Goal: Task Accomplishment & Management: Use online tool/utility

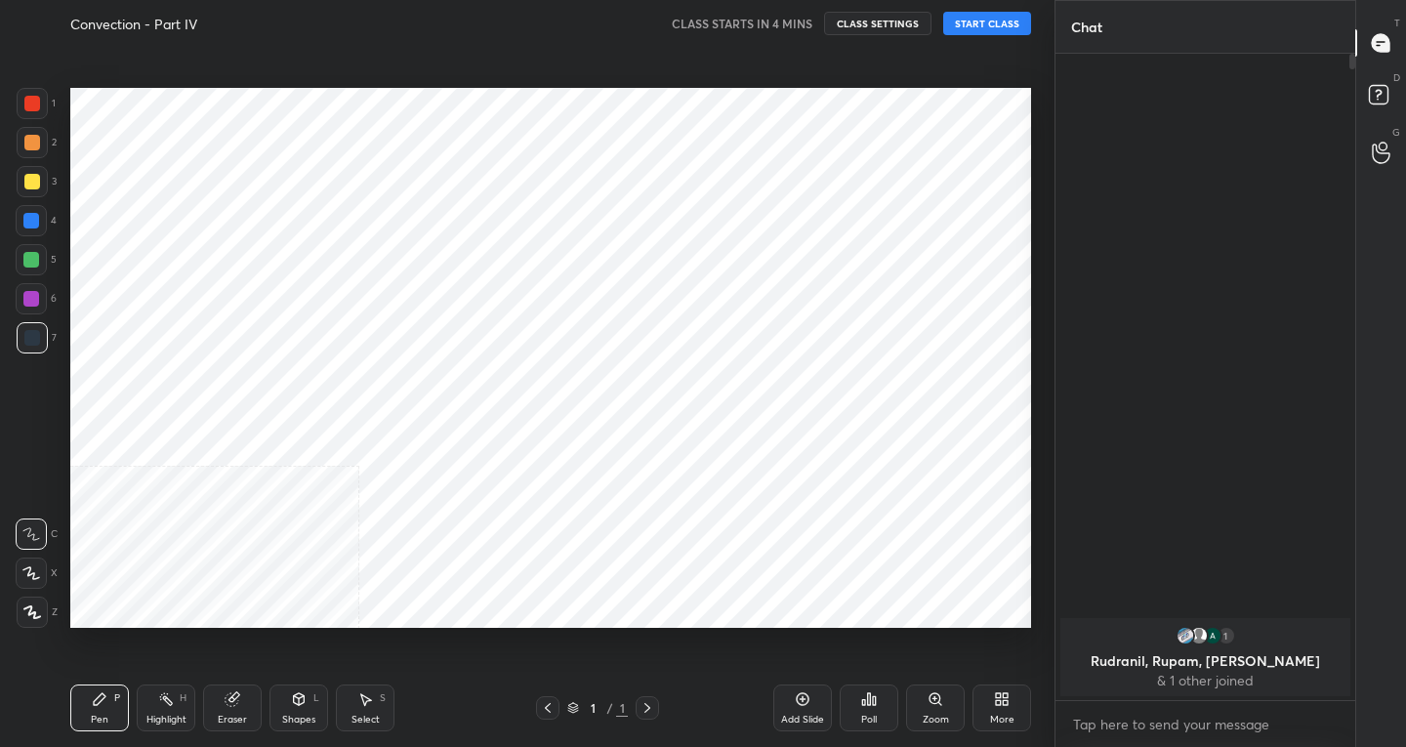
scroll to position [687, 294]
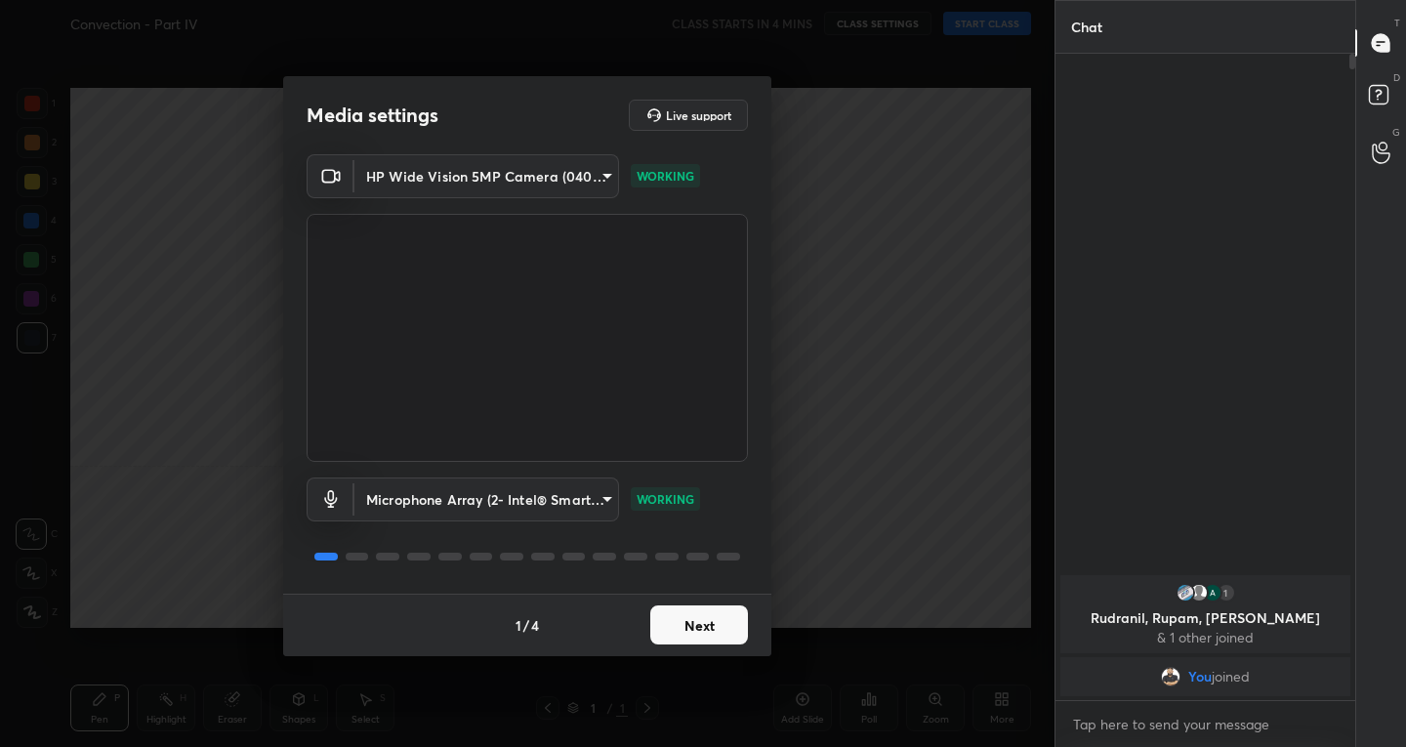
click at [681, 620] on button "Next" at bounding box center [699, 624] width 98 height 39
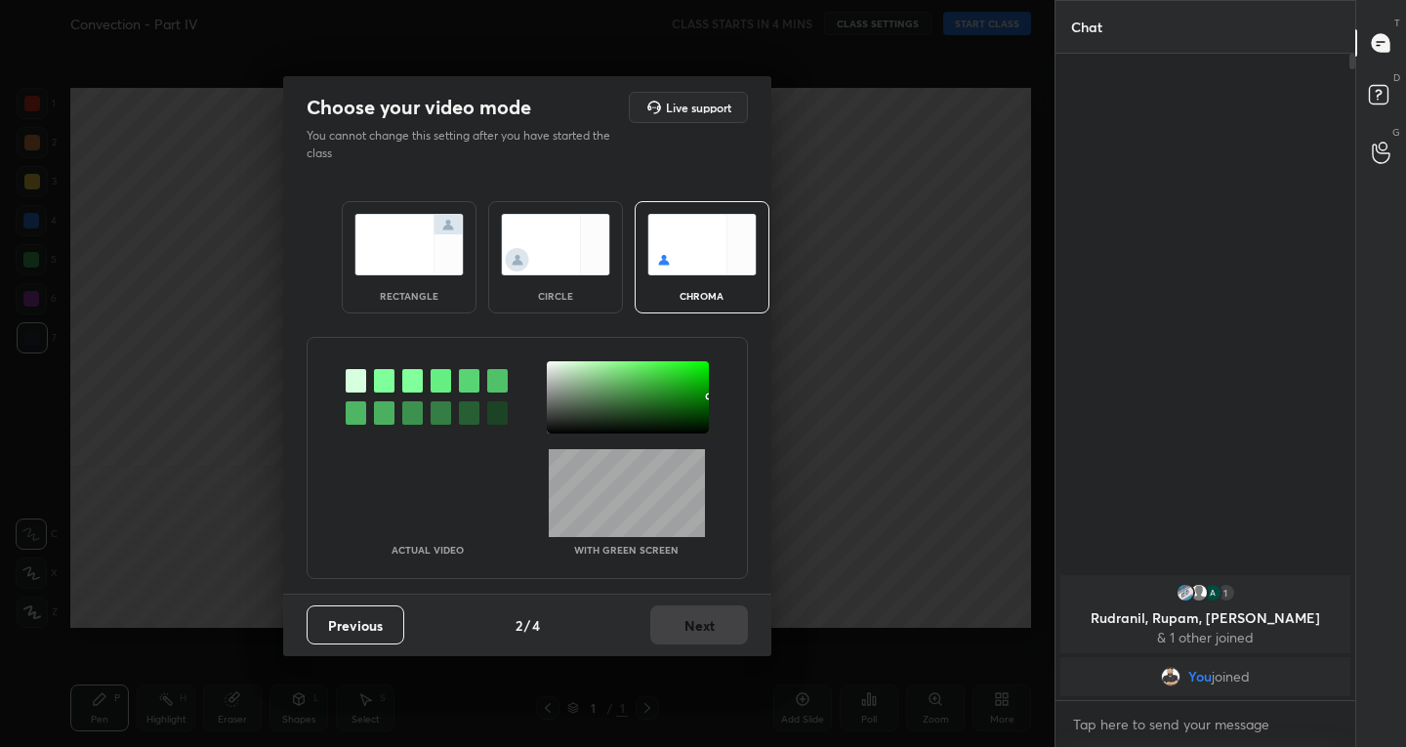
click at [368, 261] on img at bounding box center [408, 245] width 109 height 62
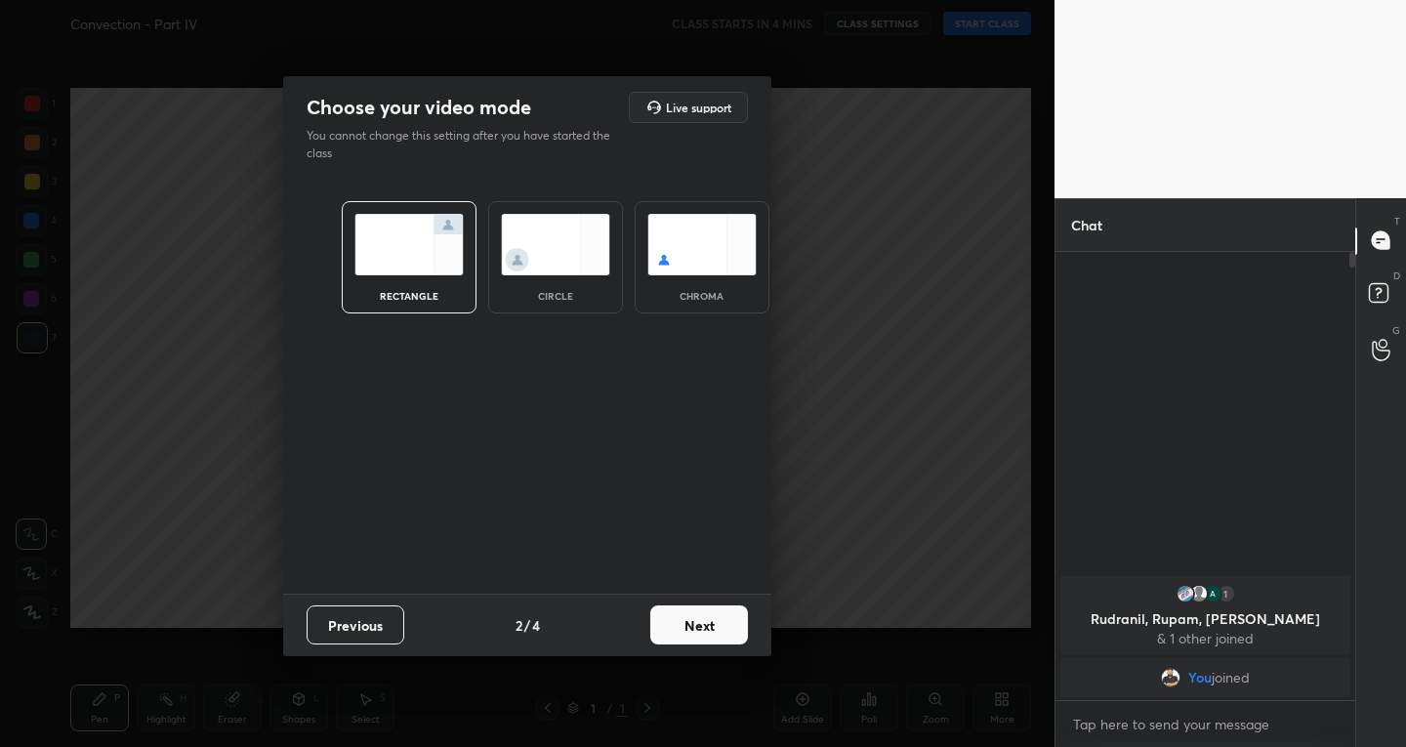
scroll to position [7, 7]
click at [706, 607] on button "Next" at bounding box center [699, 624] width 98 height 39
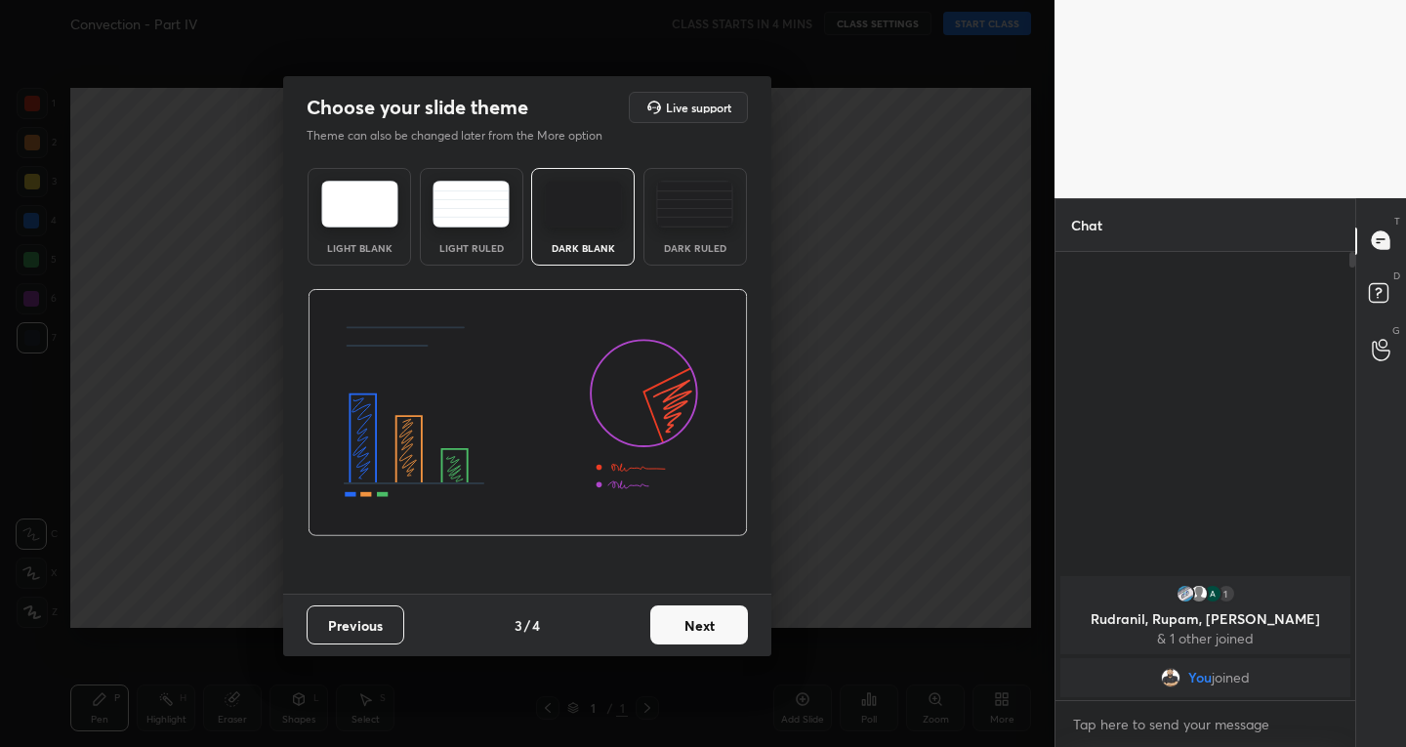
click at [699, 614] on button "Next" at bounding box center [699, 624] width 98 height 39
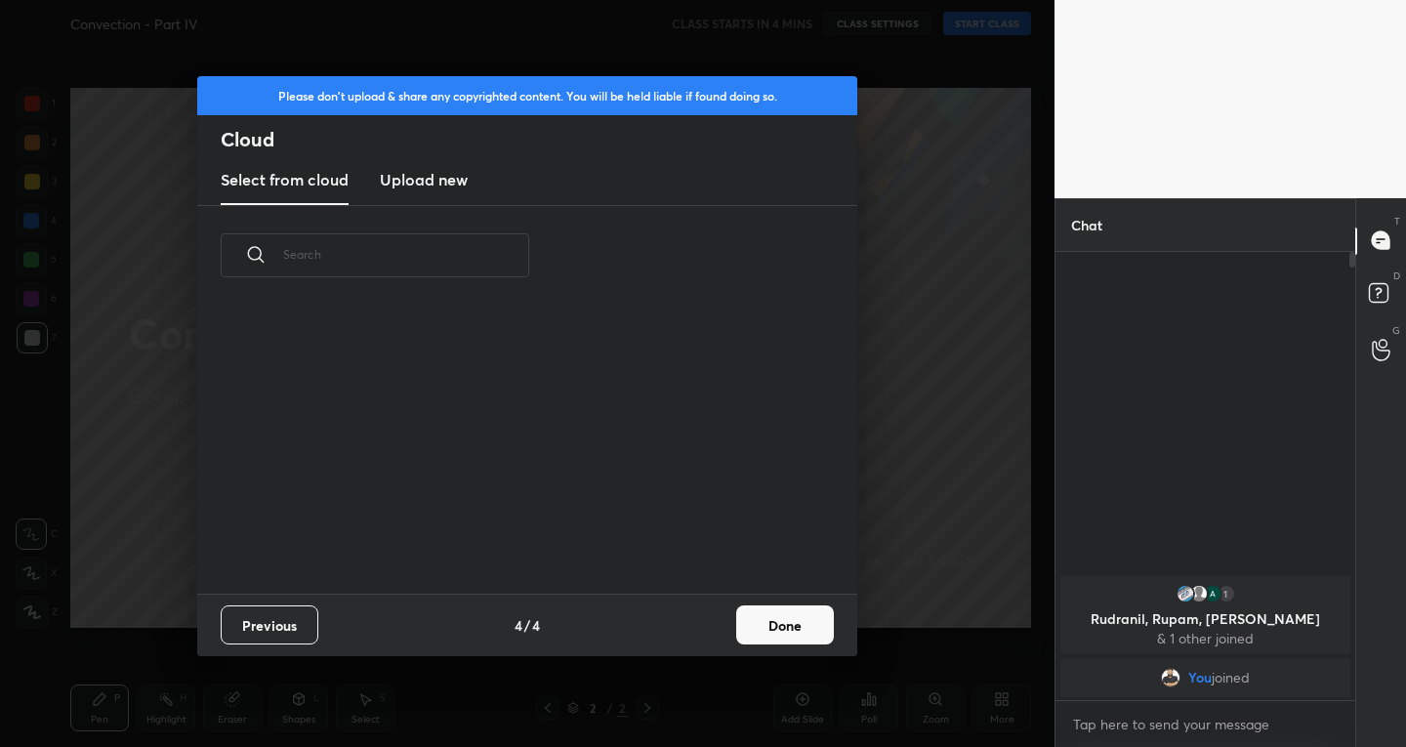
scroll to position [288, 627]
click at [737, 626] on button "Done" at bounding box center [785, 624] width 98 height 39
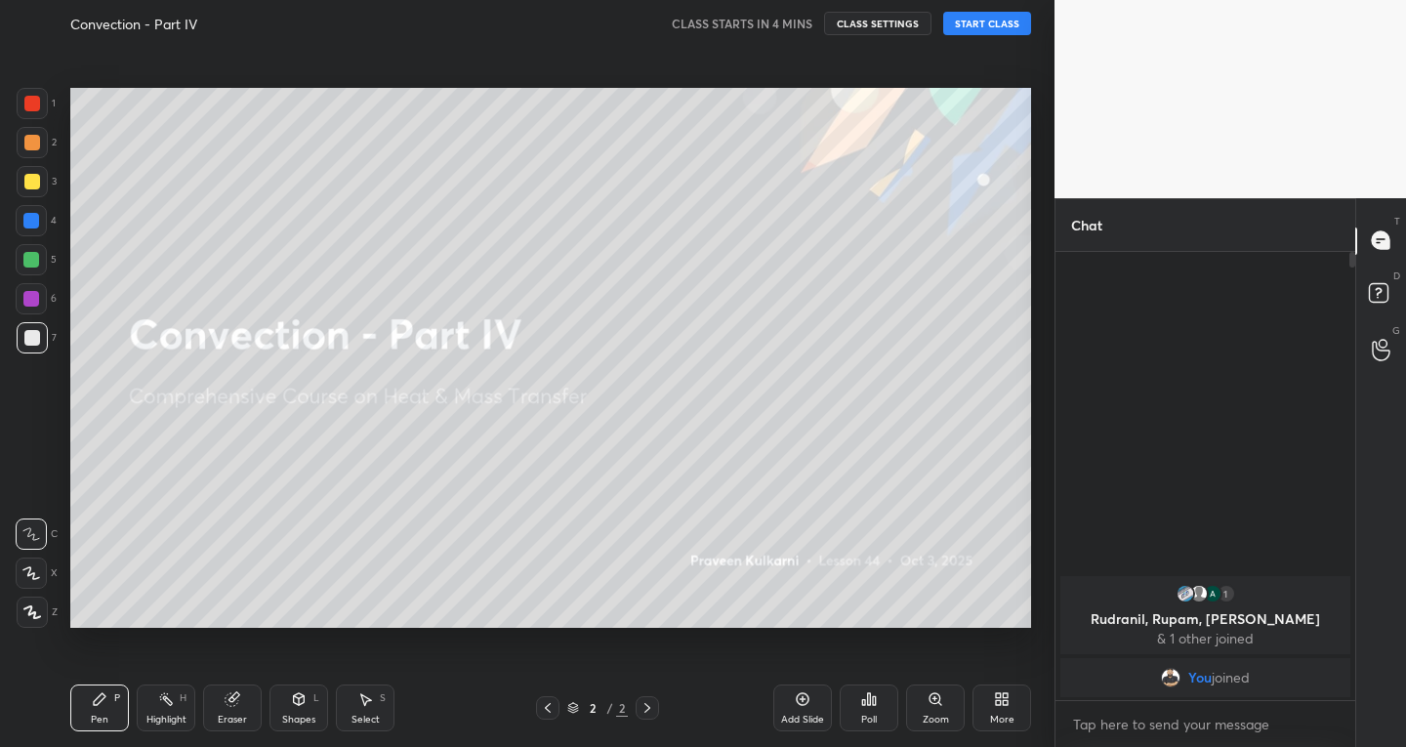
click at [808, 709] on div "Add Slide" at bounding box center [802, 707] width 59 height 47
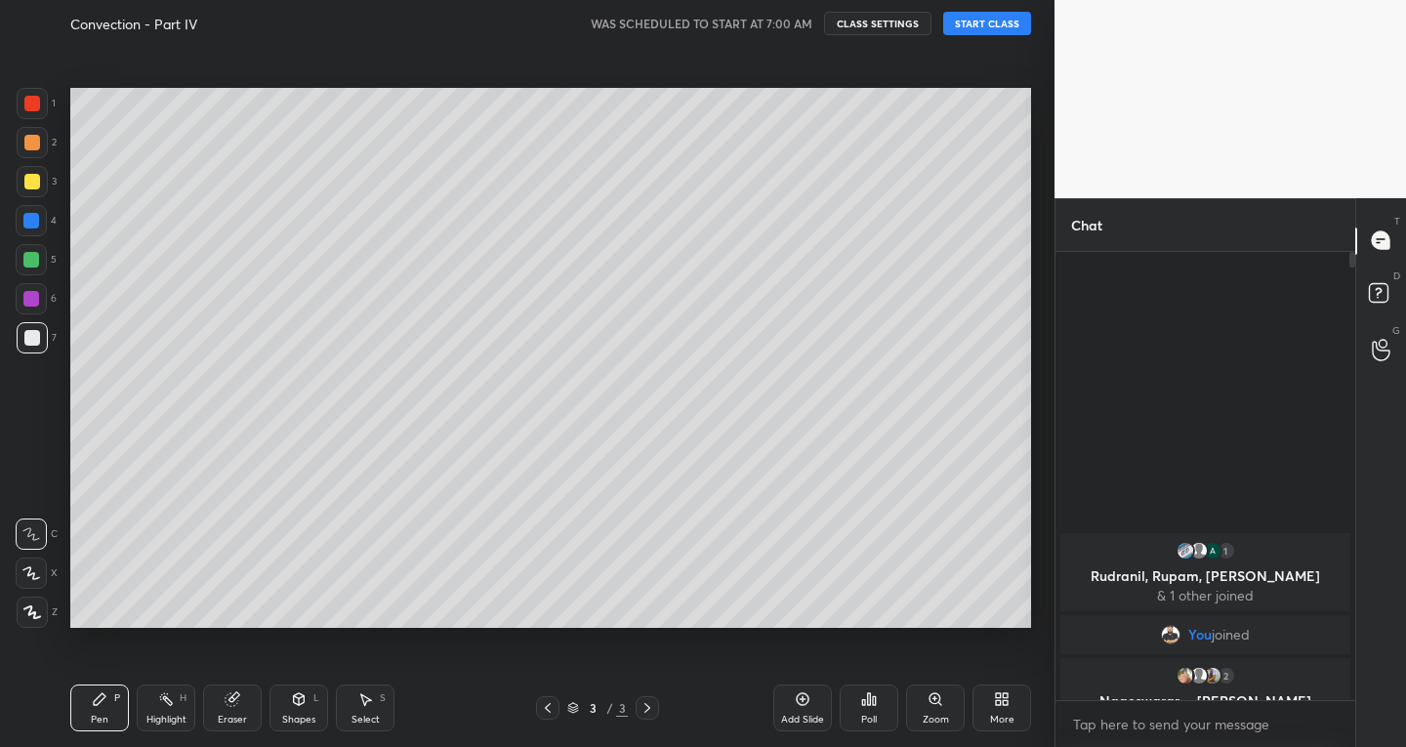
click at [994, 25] on button "START CLASS" at bounding box center [987, 23] width 88 height 23
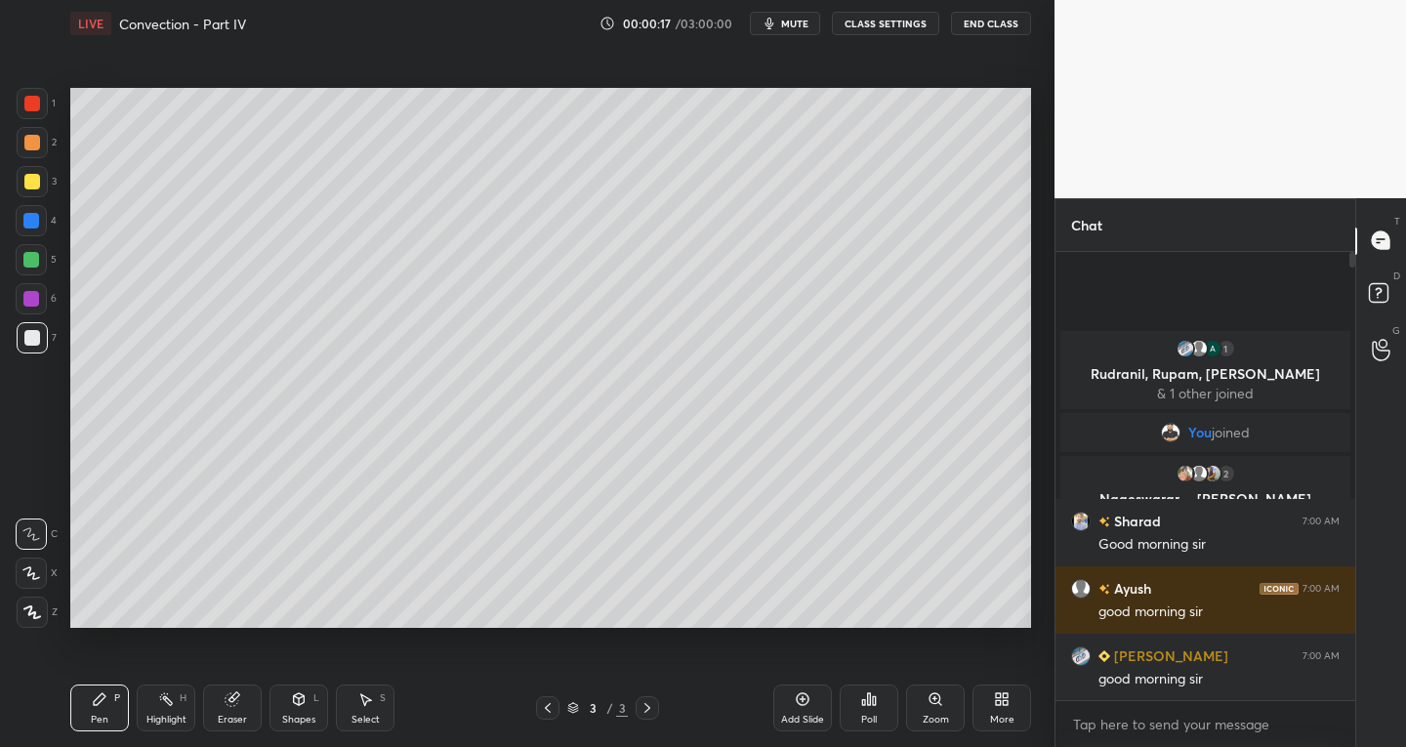
click at [43, 573] on div at bounding box center [31, 572] width 31 height 31
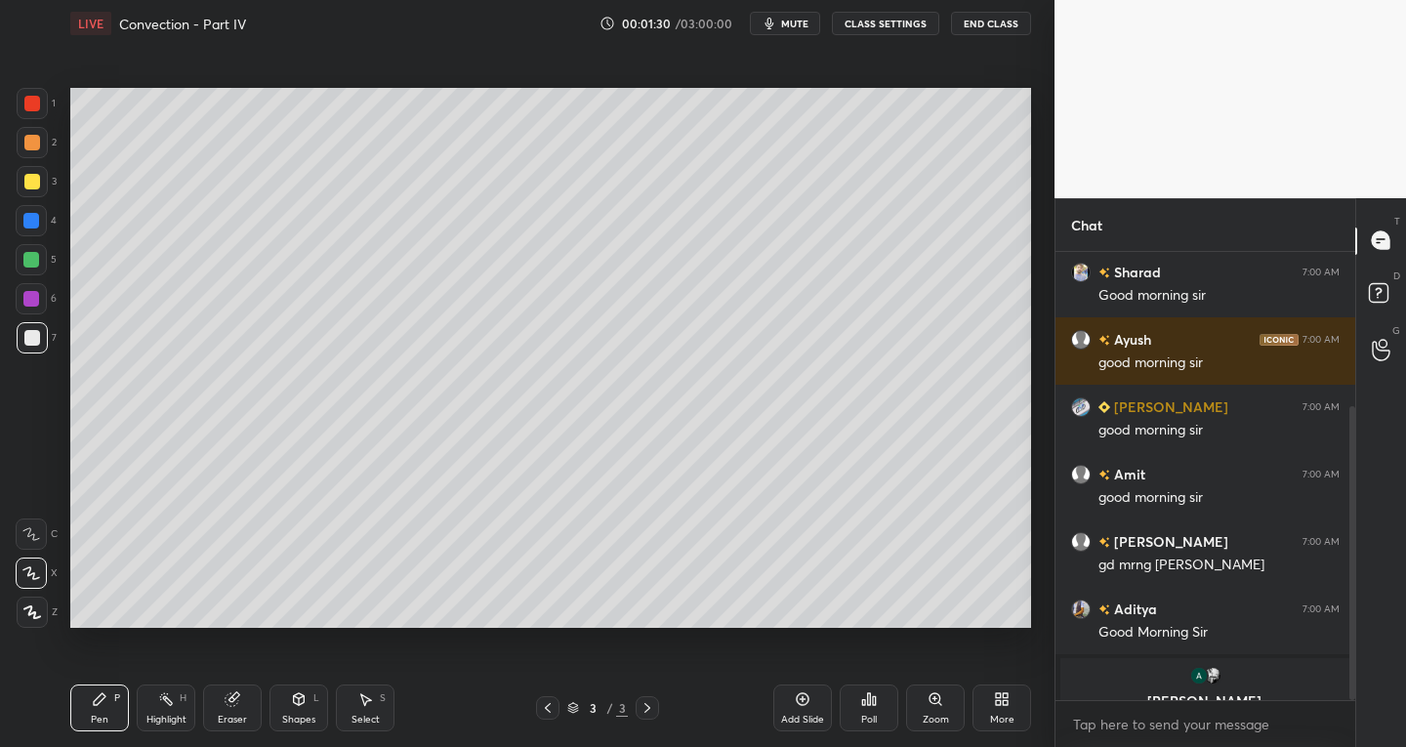
scroll to position [237, 0]
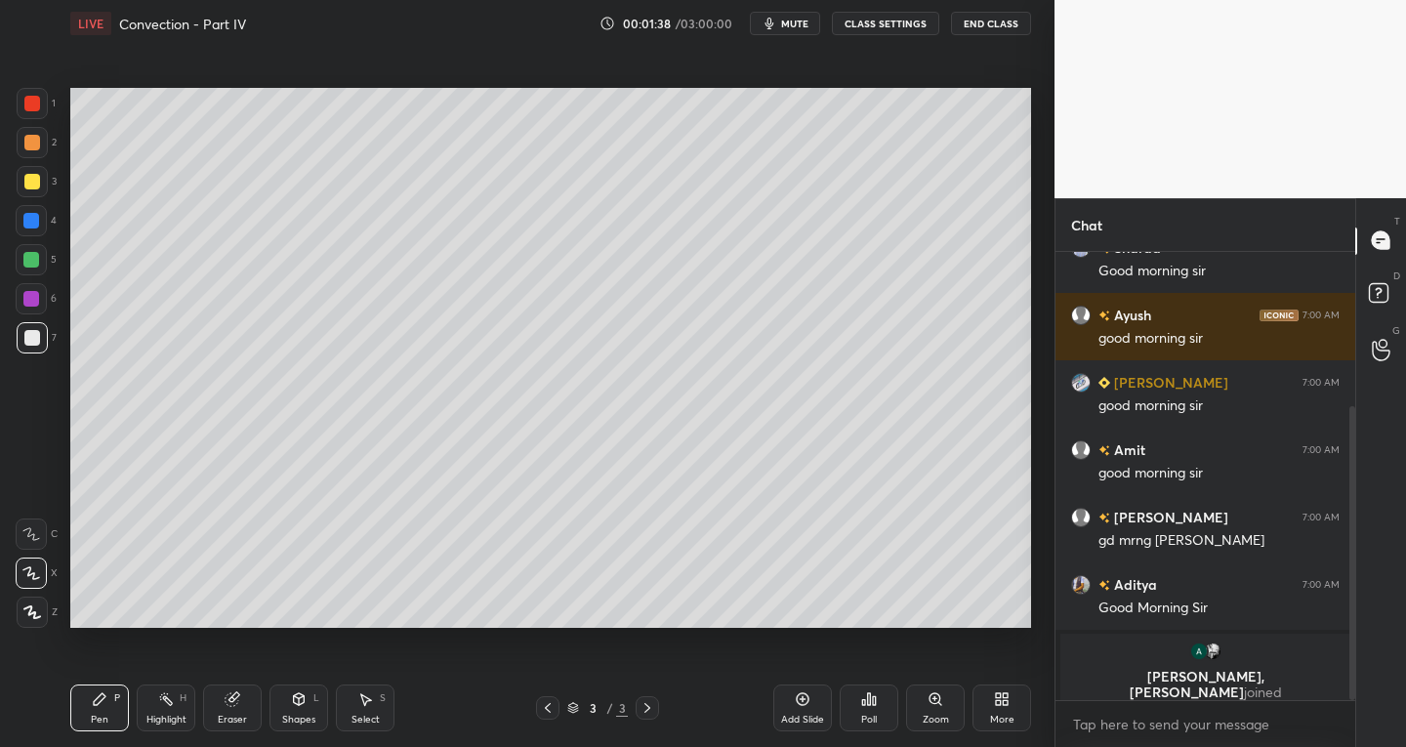
click at [372, 715] on div "Select" at bounding box center [365, 720] width 28 height 10
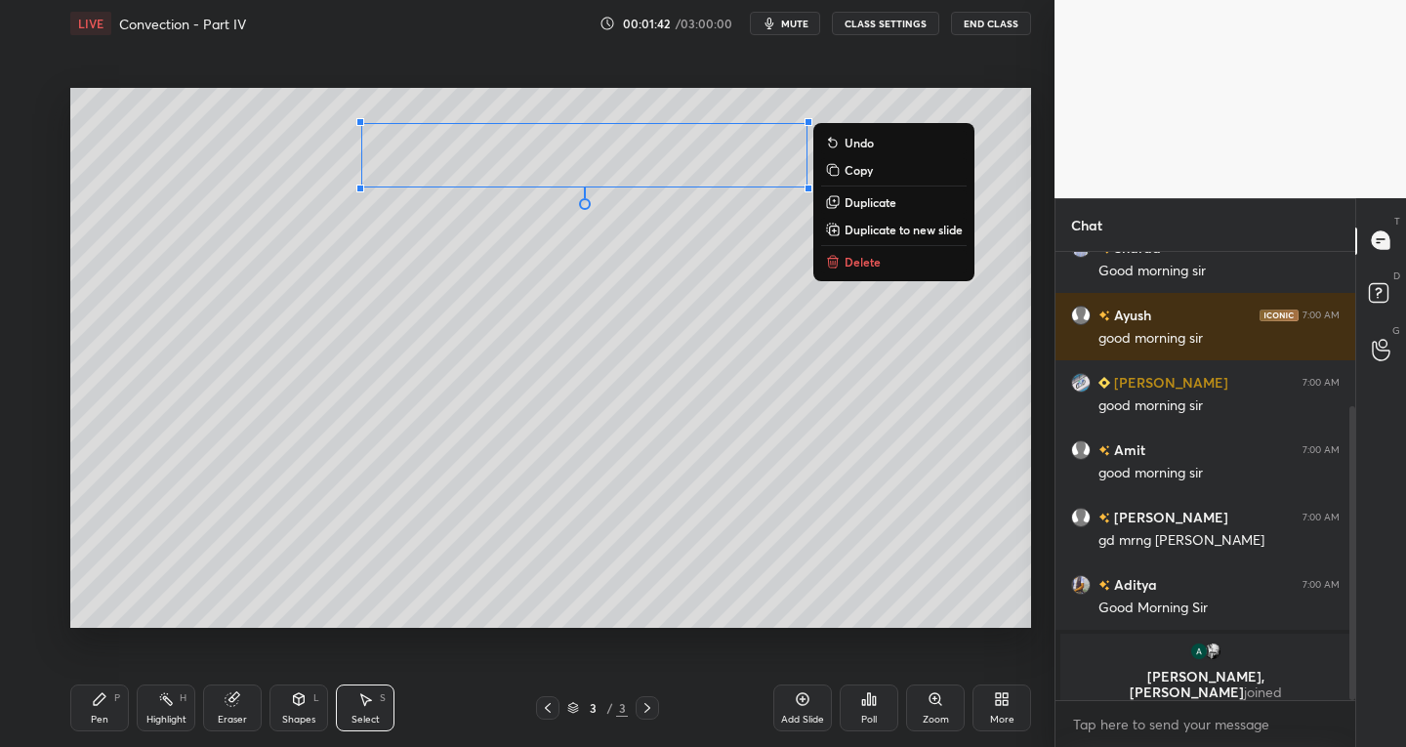
click at [96, 716] on div "Pen" at bounding box center [100, 720] width 18 height 10
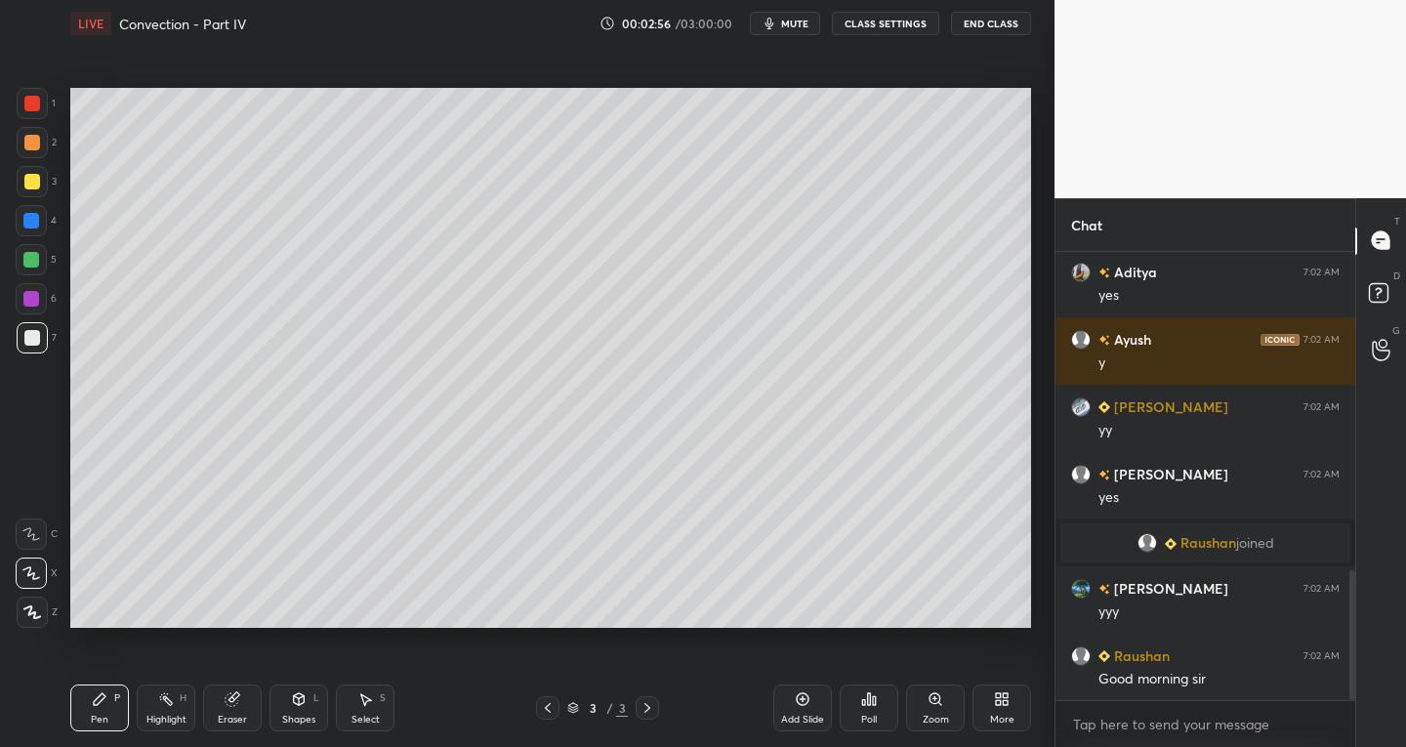
scroll to position [1155, 0]
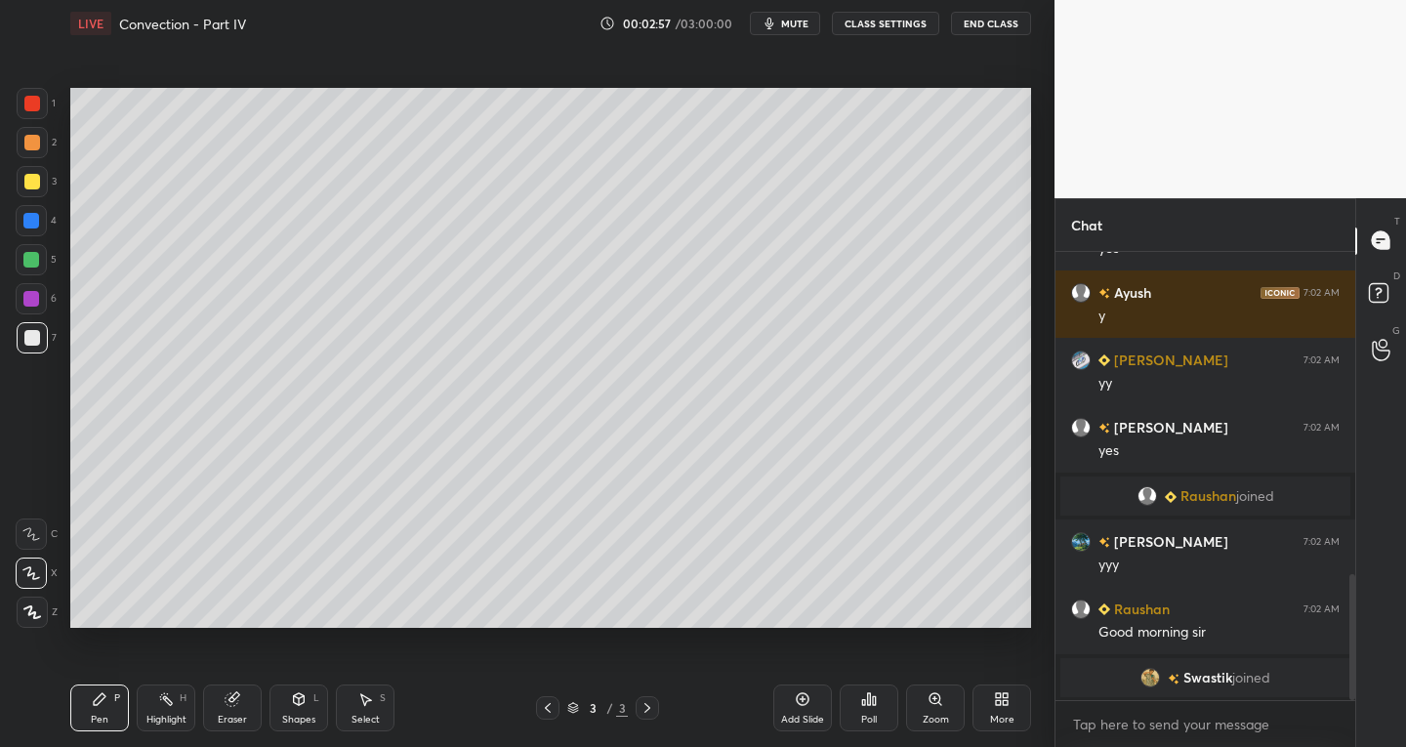
click at [238, 708] on div "Eraser" at bounding box center [232, 707] width 59 height 47
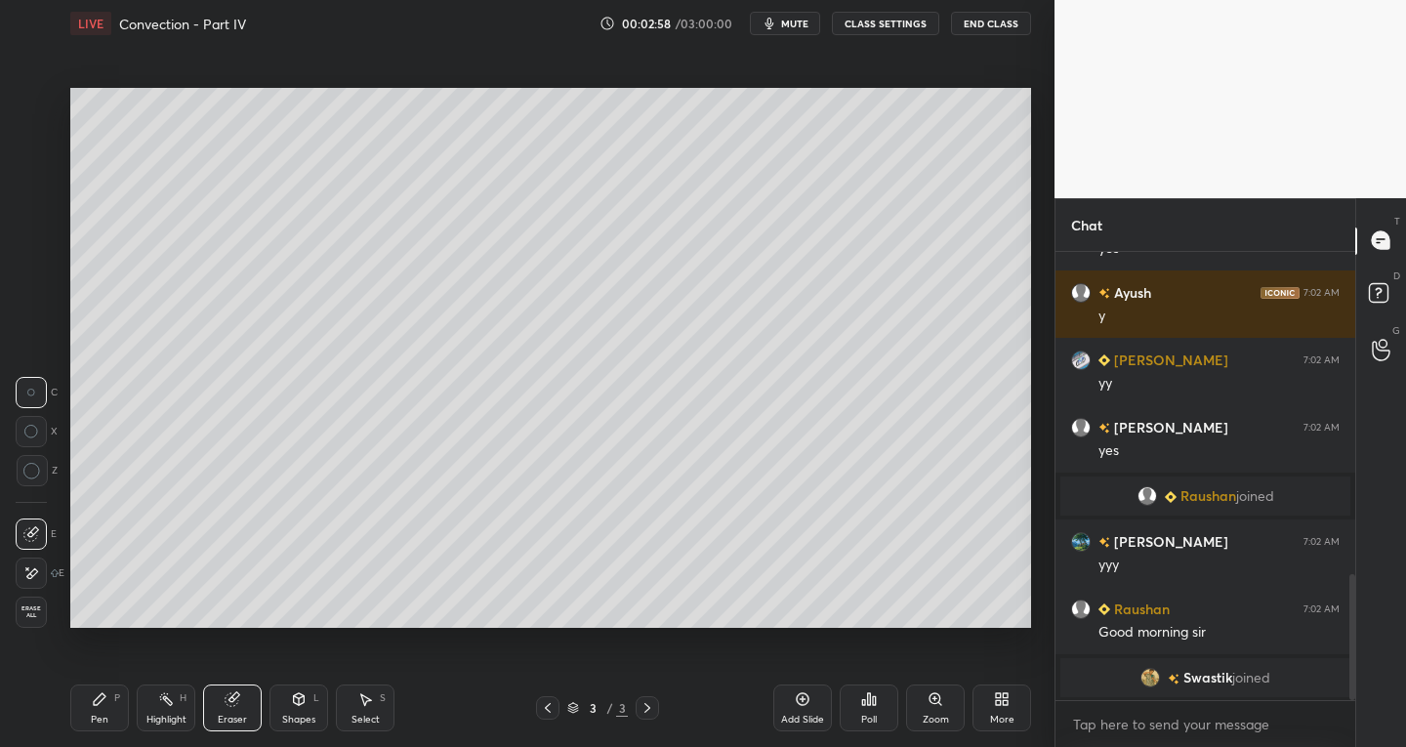
click at [38, 573] on icon at bounding box center [31, 573] width 16 height 17
click at [103, 708] on div "Pen P" at bounding box center [99, 707] width 59 height 47
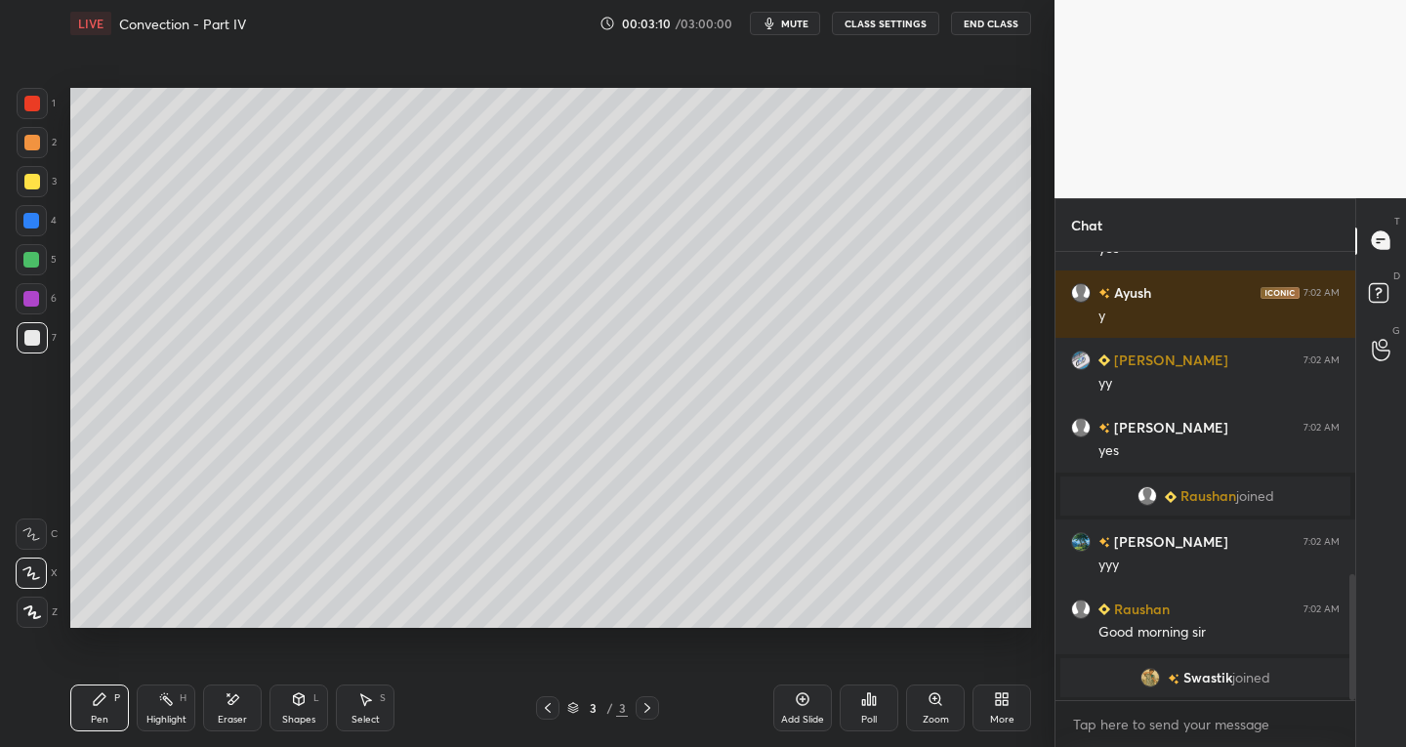
click at [372, 710] on div "Select S" at bounding box center [365, 707] width 59 height 47
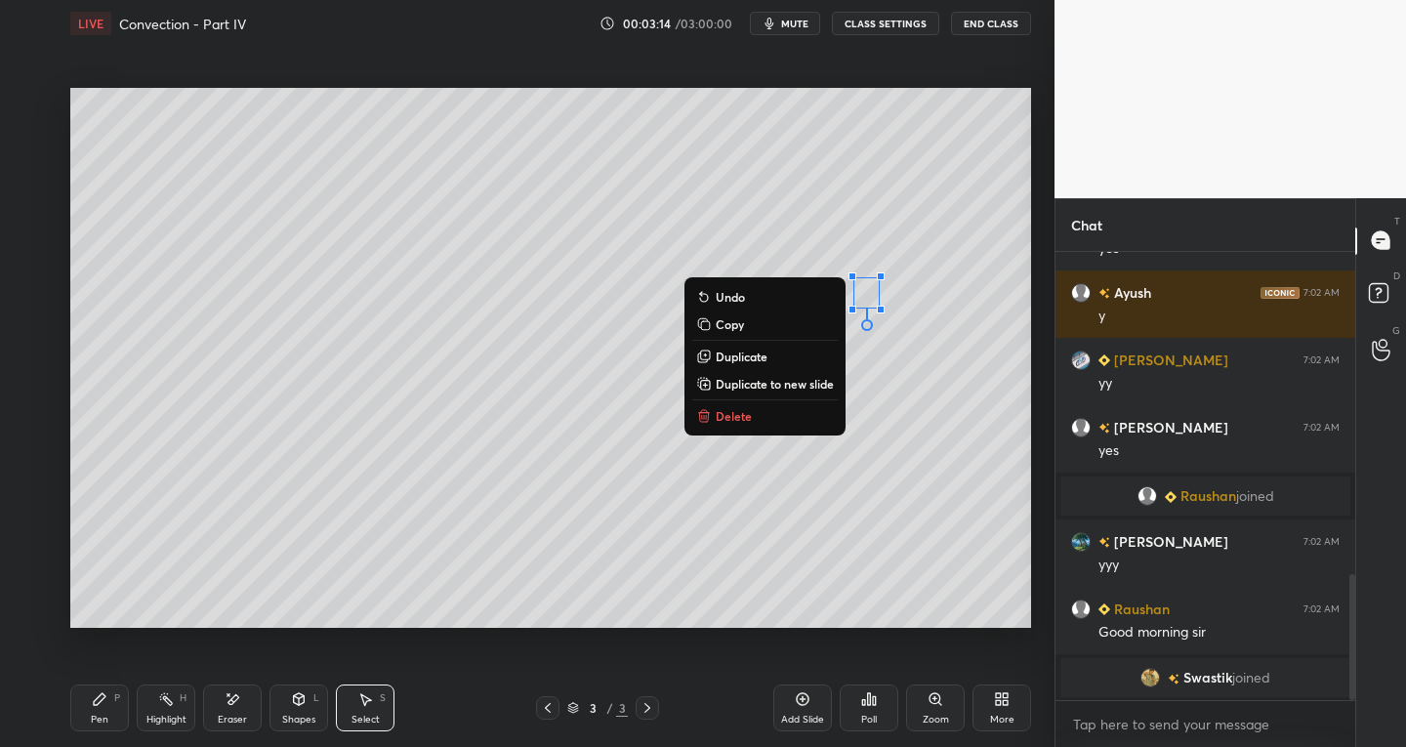
click at [736, 410] on p "Delete" at bounding box center [734, 416] width 36 height 16
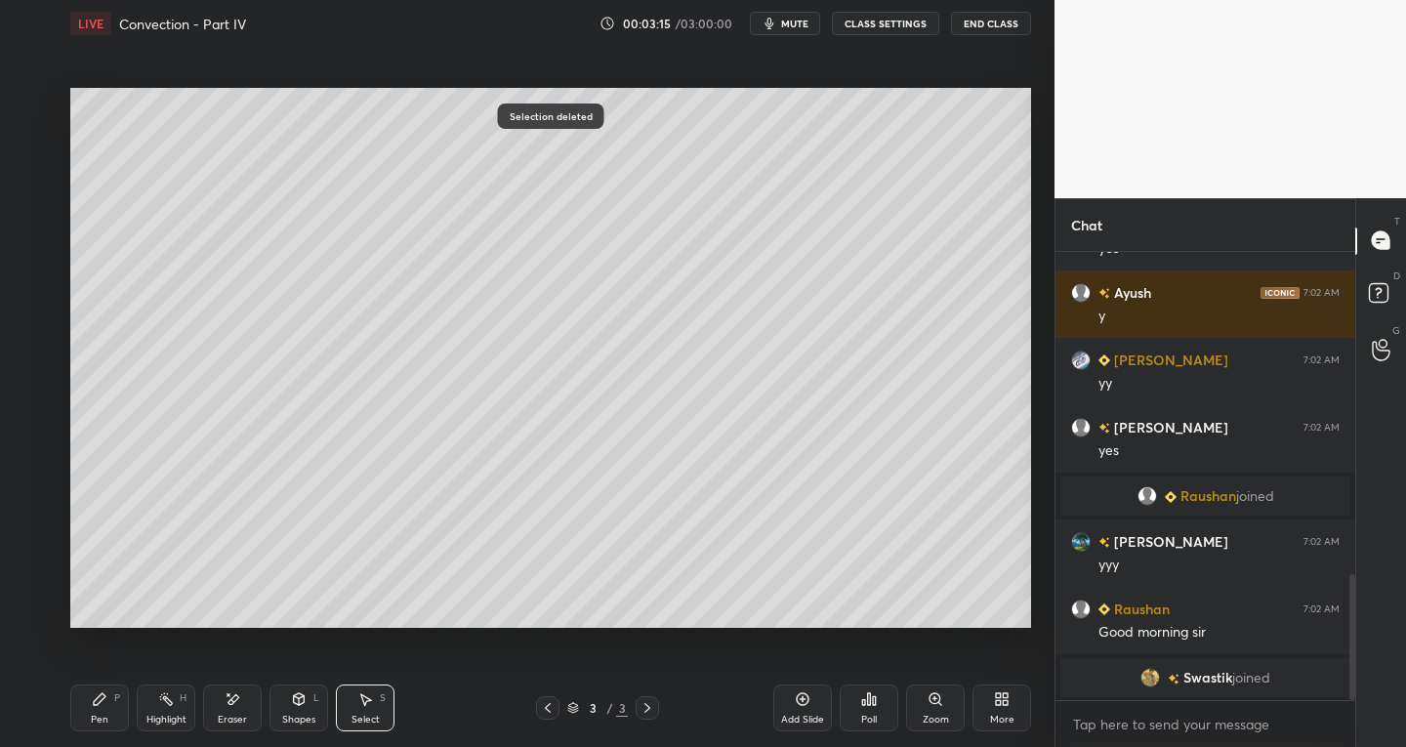
click at [103, 706] on icon at bounding box center [100, 699] width 16 height 16
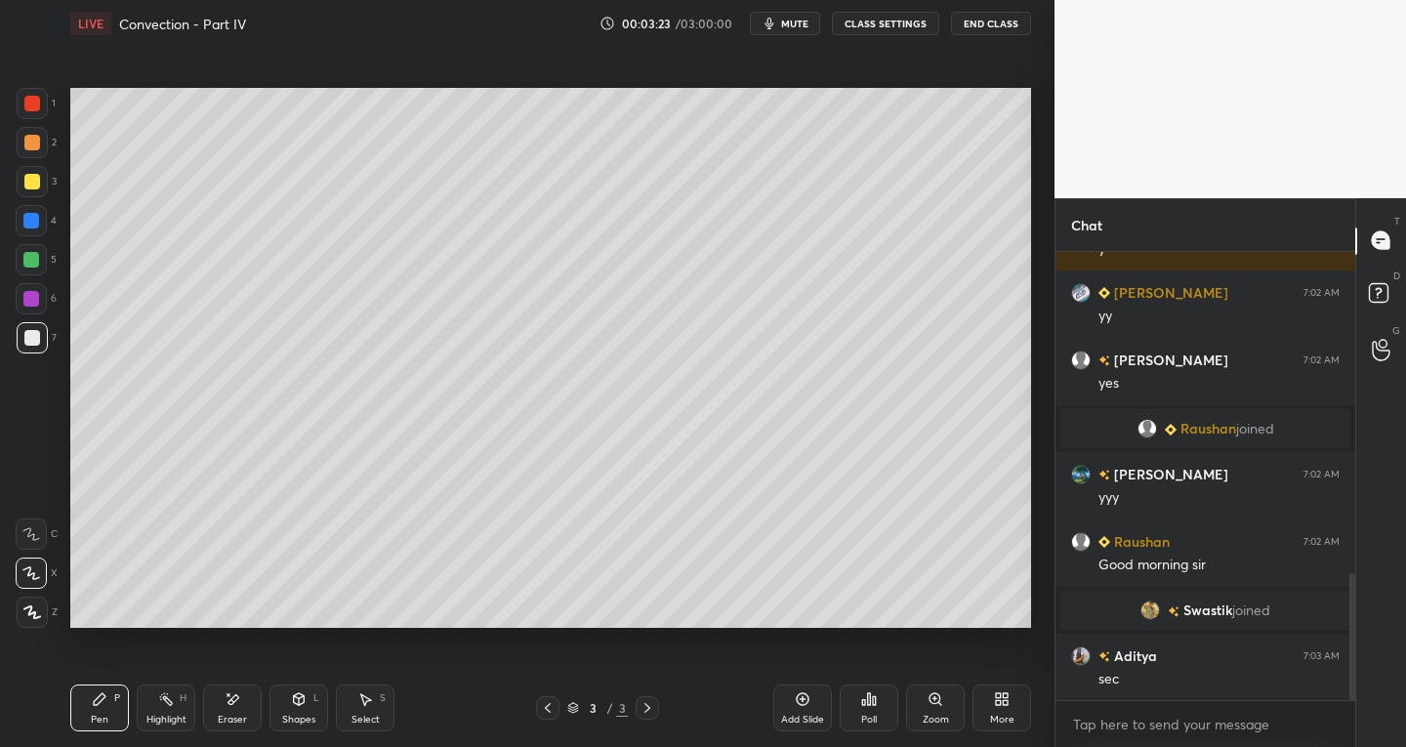
scroll to position [1134, 0]
click at [237, 715] on div "Eraser" at bounding box center [232, 720] width 29 height 10
click at [106, 695] on icon at bounding box center [100, 699] width 16 height 16
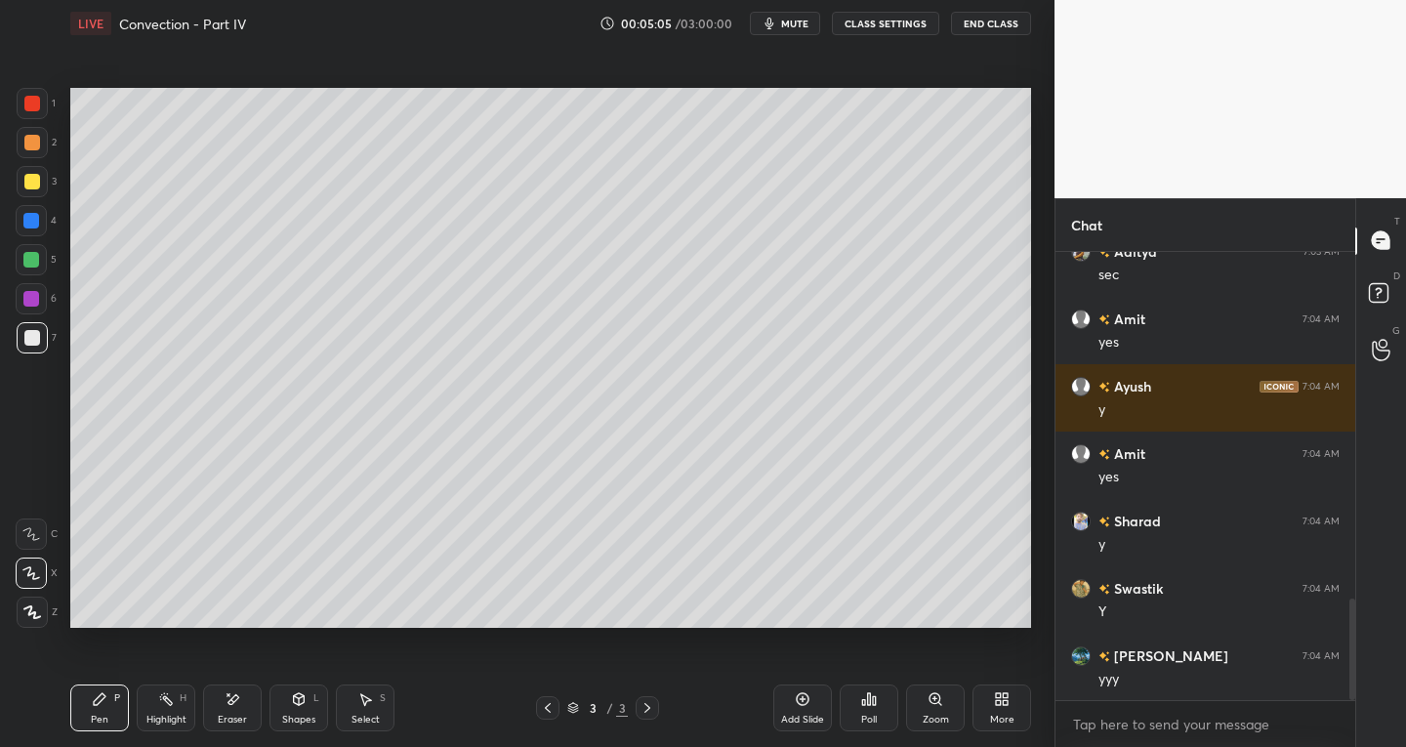
scroll to position [1605, 0]
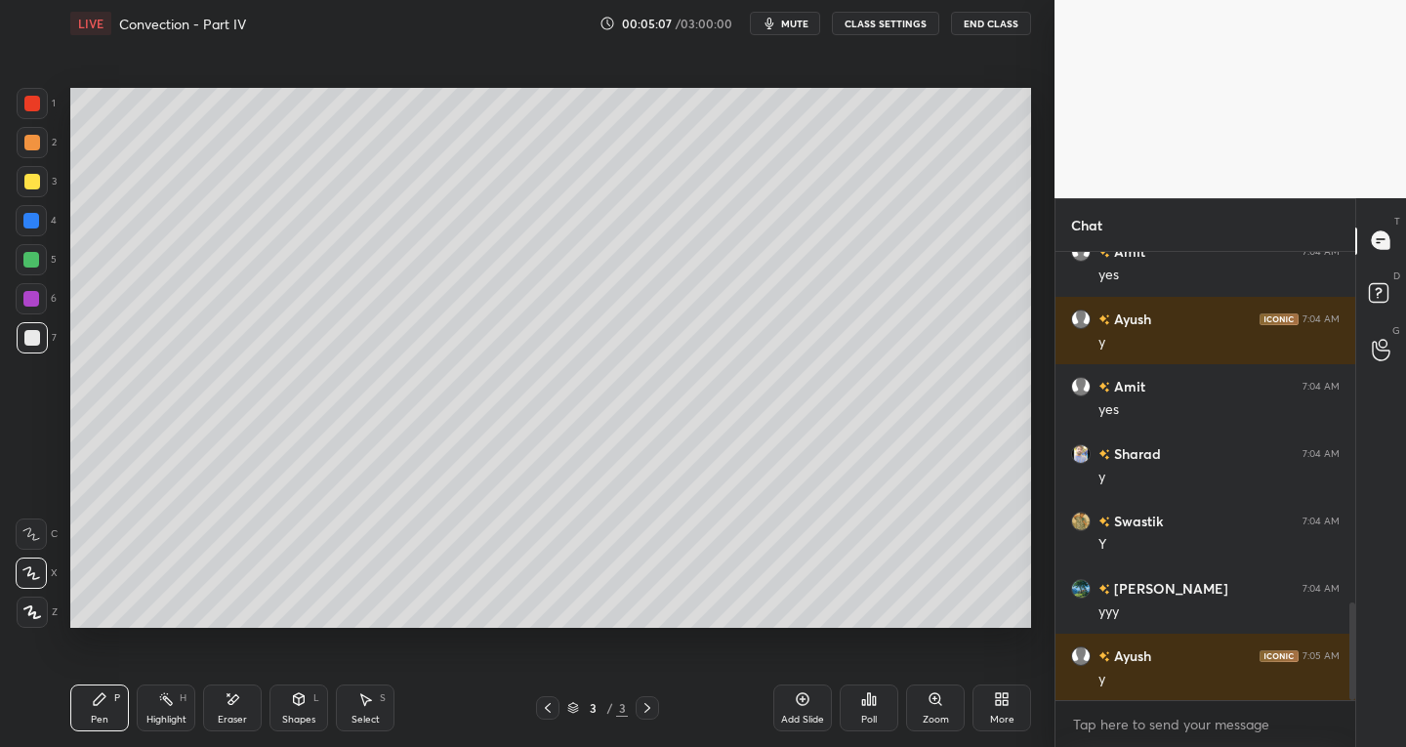
click at [240, 707] on div "Eraser" at bounding box center [232, 707] width 59 height 47
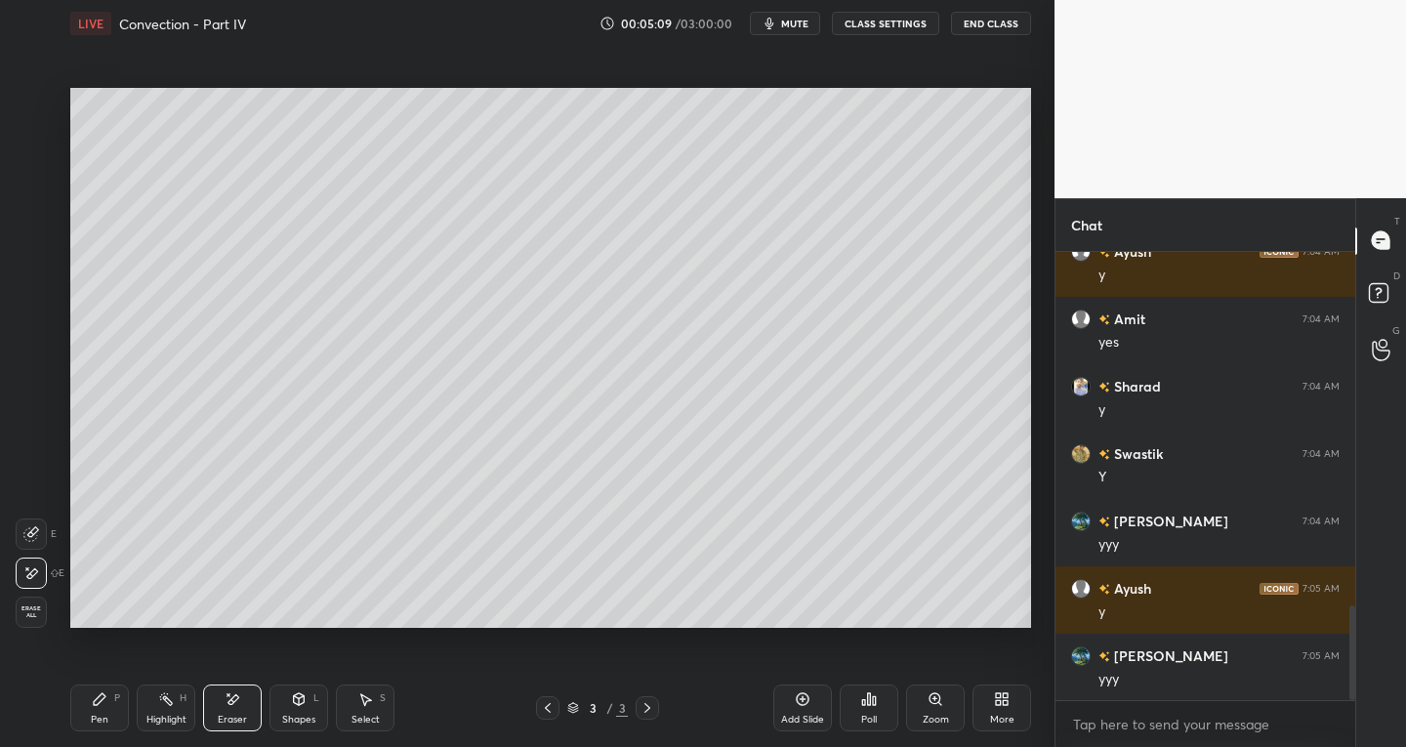
click at [111, 707] on div "Pen P" at bounding box center [99, 707] width 59 height 47
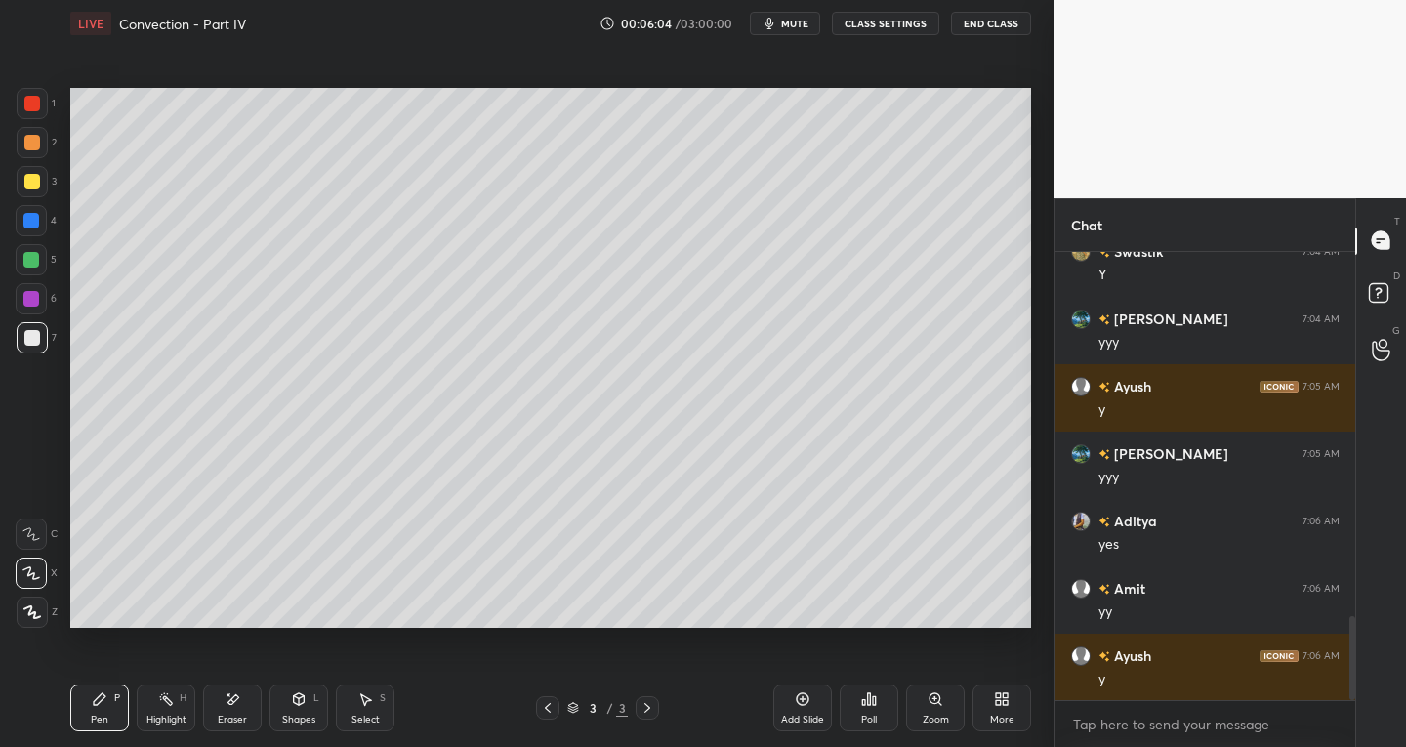
scroll to position [1942, 0]
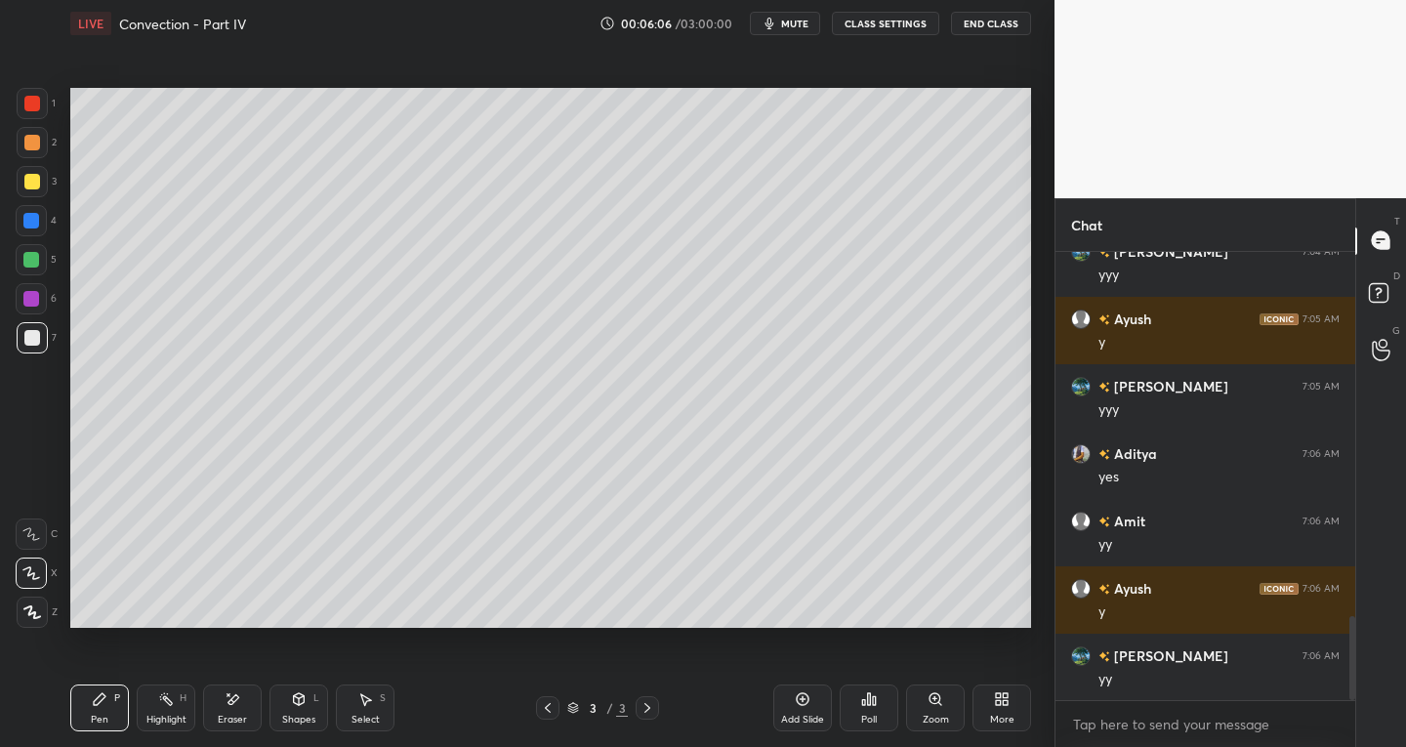
click at [386, 707] on div "Select S" at bounding box center [365, 707] width 59 height 47
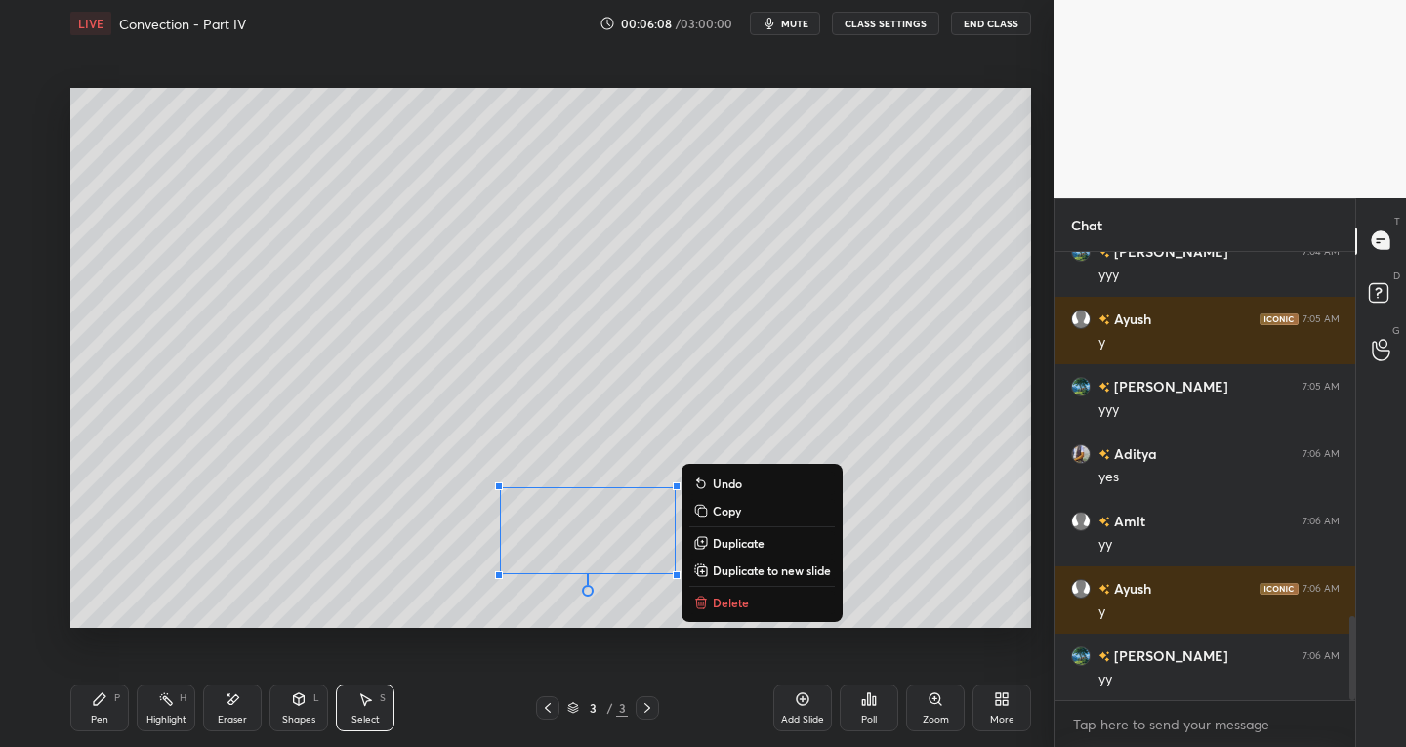
click at [762, 572] on p "Duplicate to new slide" at bounding box center [772, 570] width 118 height 16
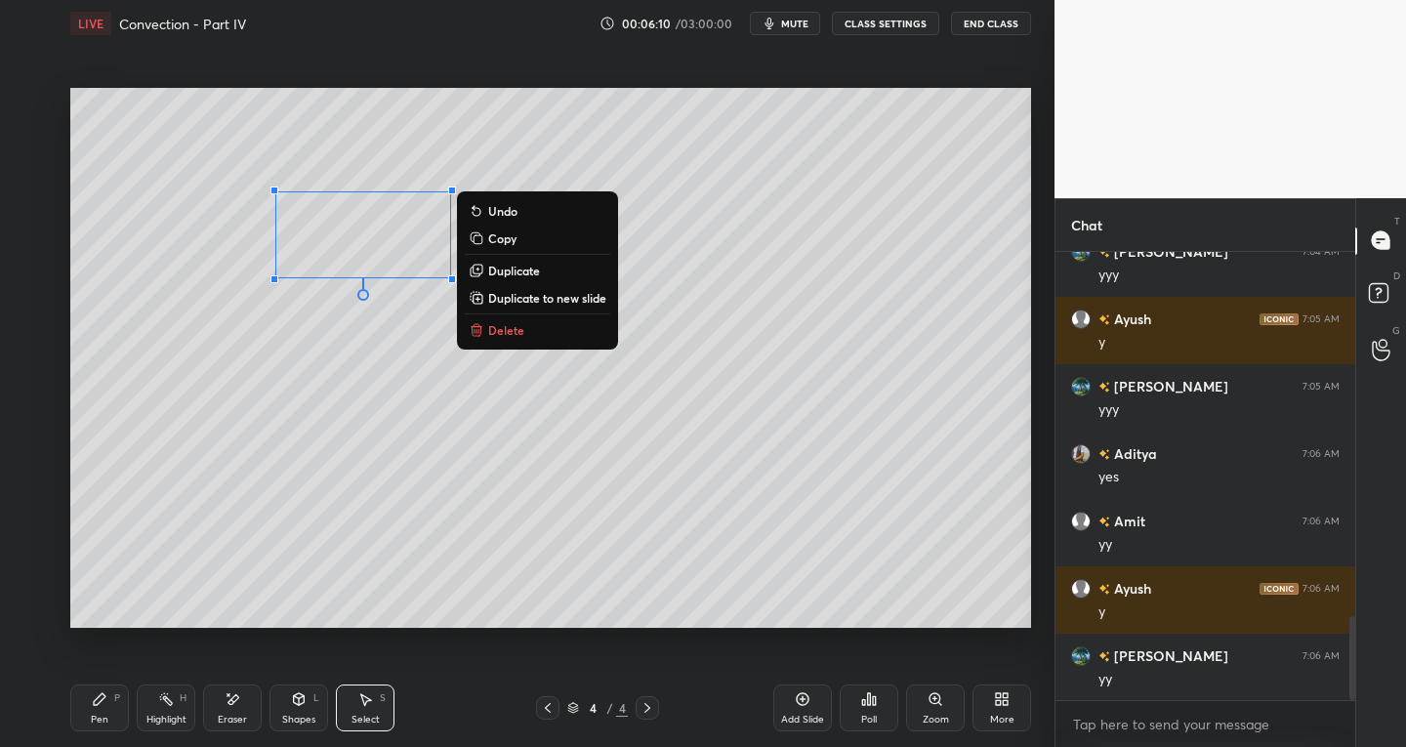
click at [106, 707] on div "Pen P" at bounding box center [99, 707] width 59 height 47
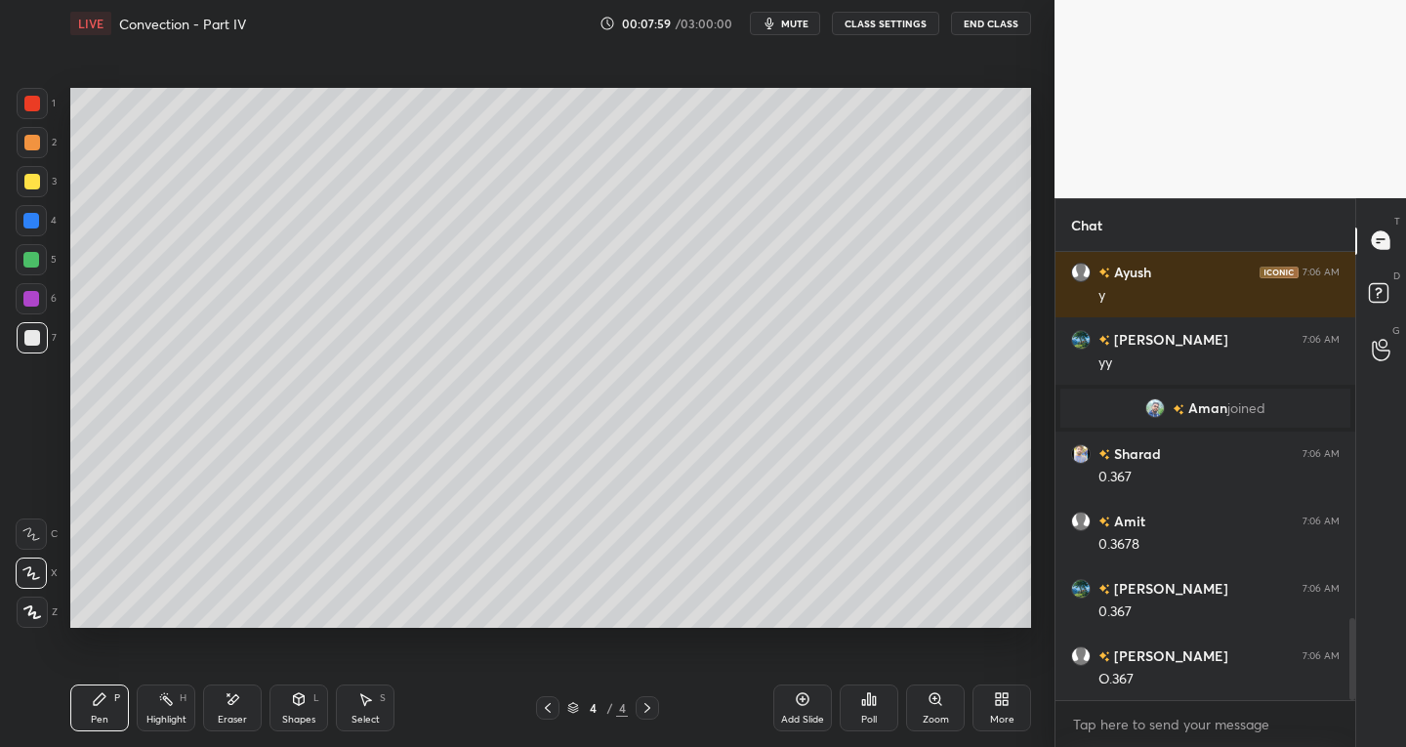
scroll to position [2064, 0]
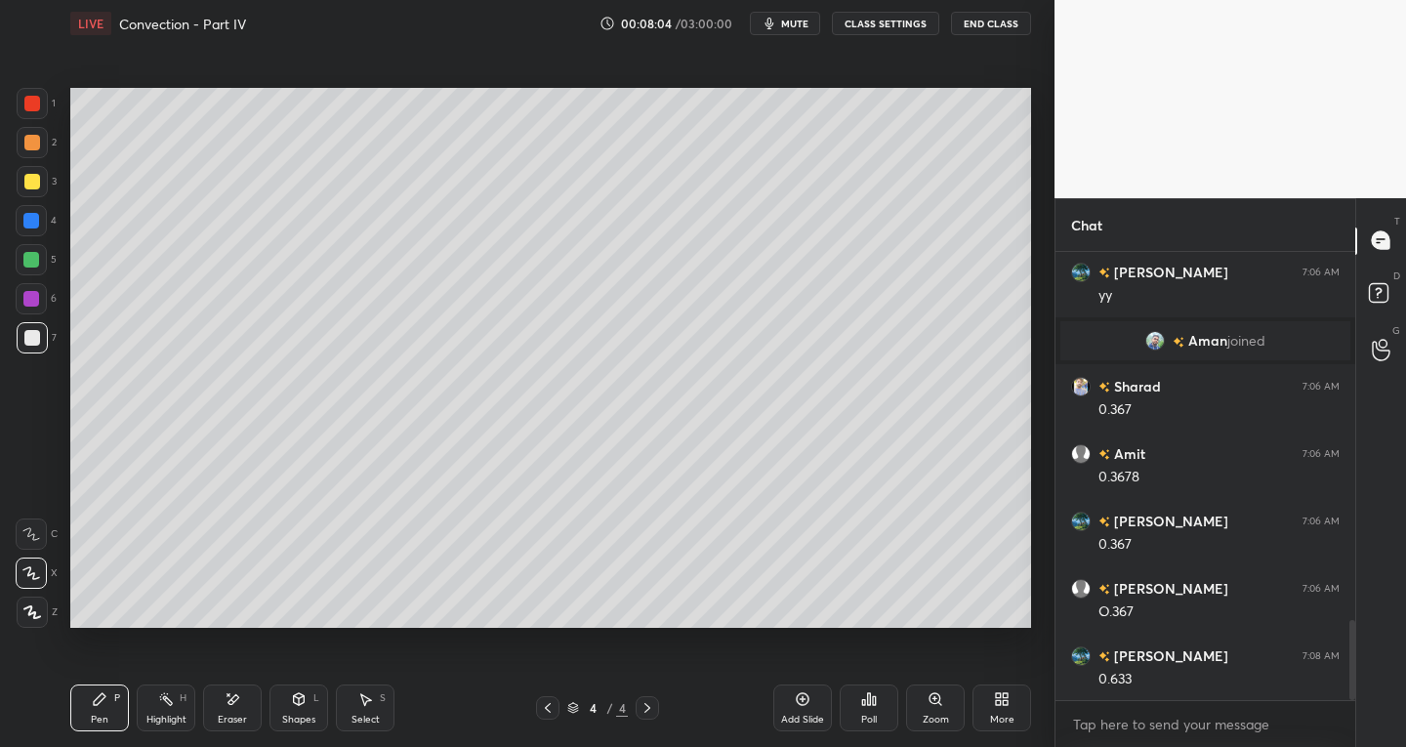
click at [374, 705] on div "Select S" at bounding box center [365, 707] width 59 height 47
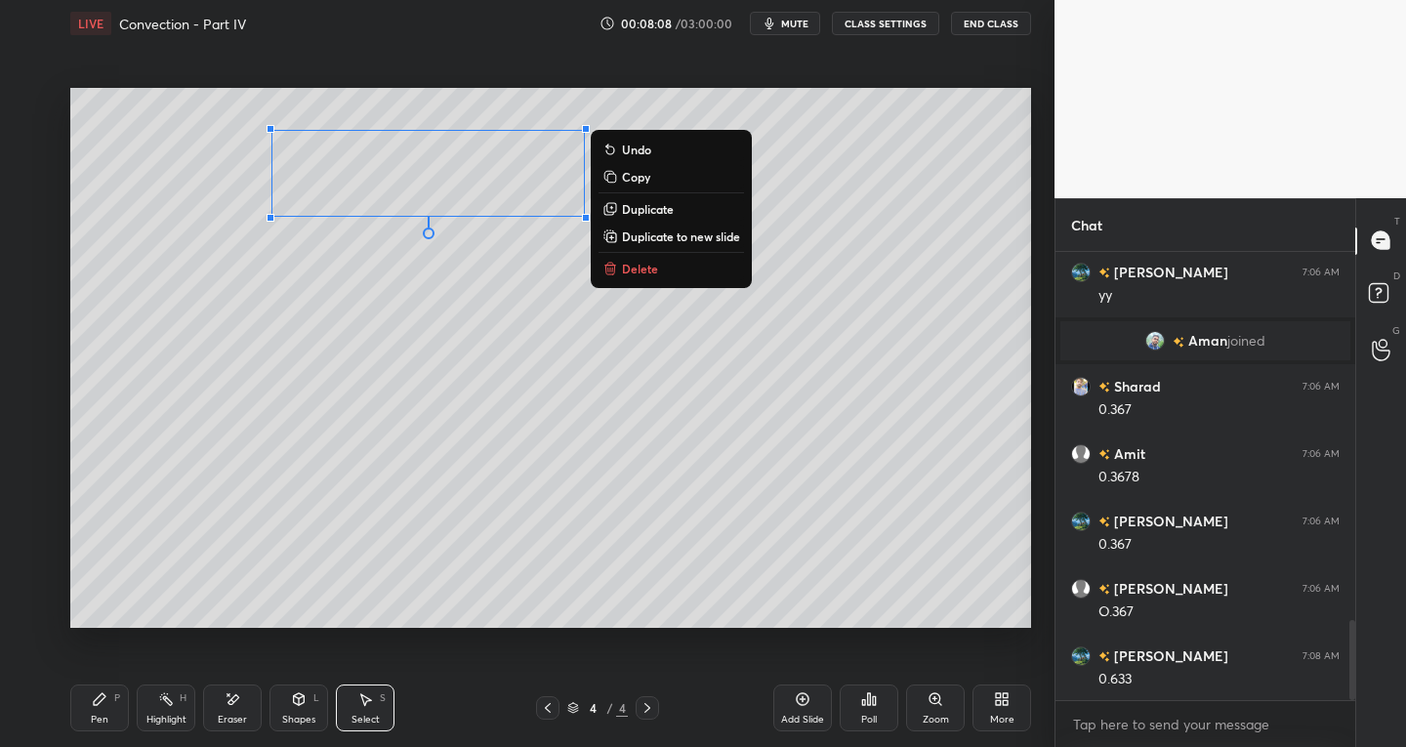
click at [342, 545] on div "0 ° Undo Copy Duplicate Duplicate to new slide Delete" at bounding box center [550, 358] width 961 height 541
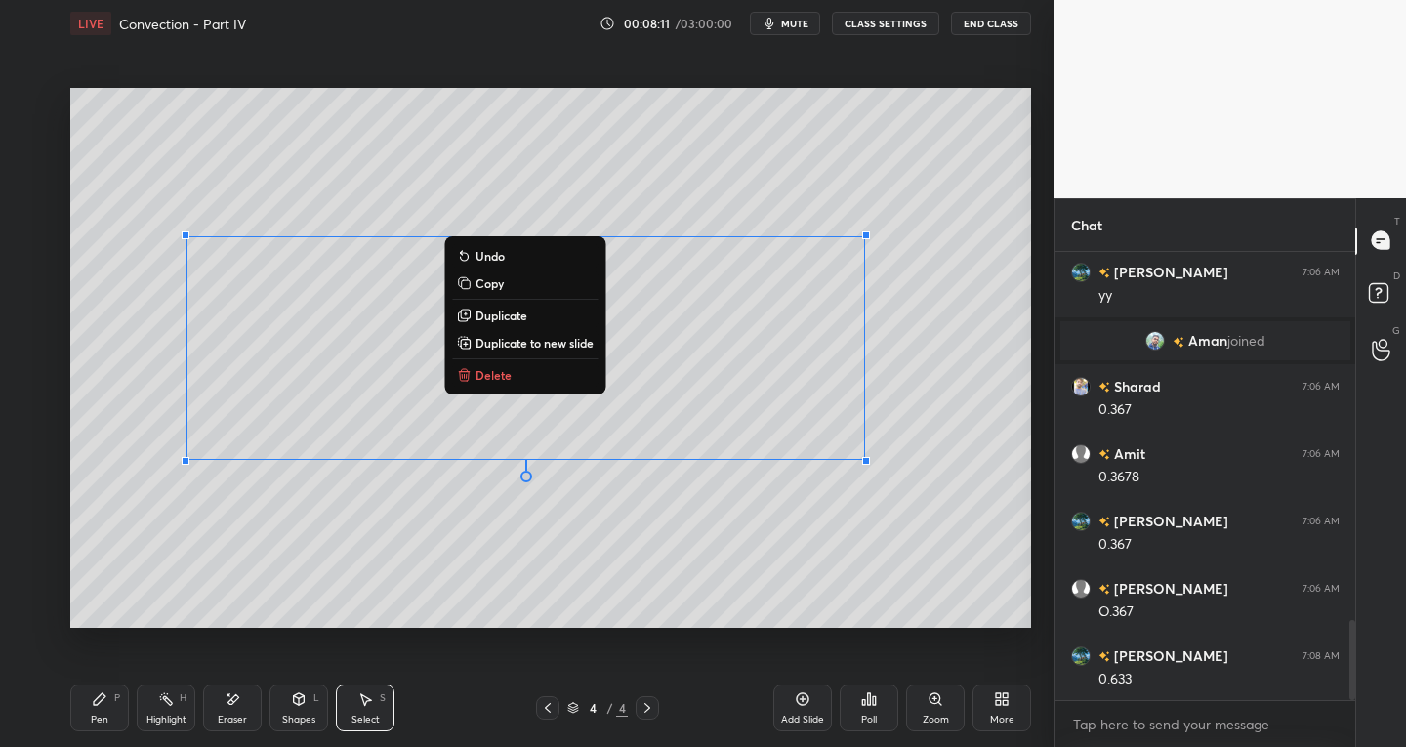
click at [99, 724] on div "Pen" at bounding box center [100, 720] width 18 height 10
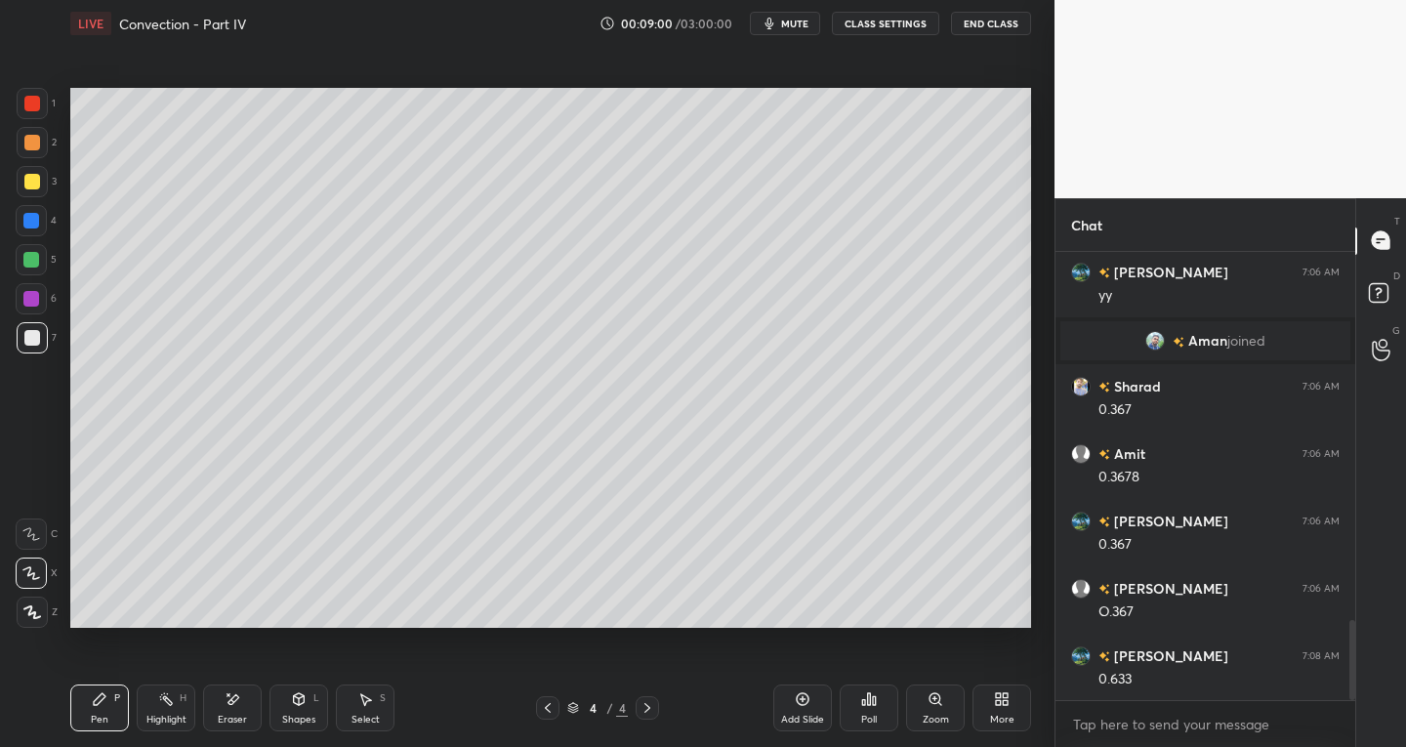
click at [361, 722] on div "Select" at bounding box center [365, 720] width 28 height 10
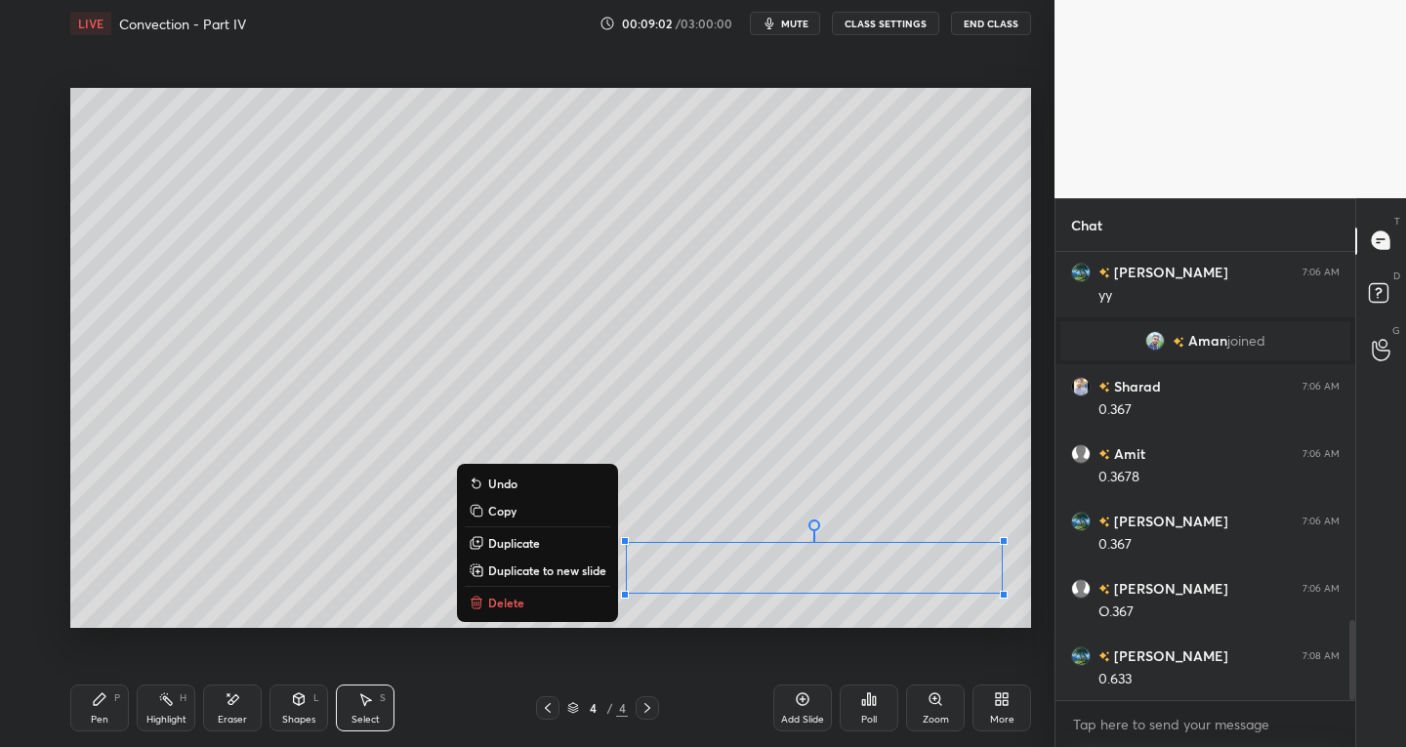
click at [558, 570] on p "Duplicate to new slide" at bounding box center [547, 570] width 118 height 16
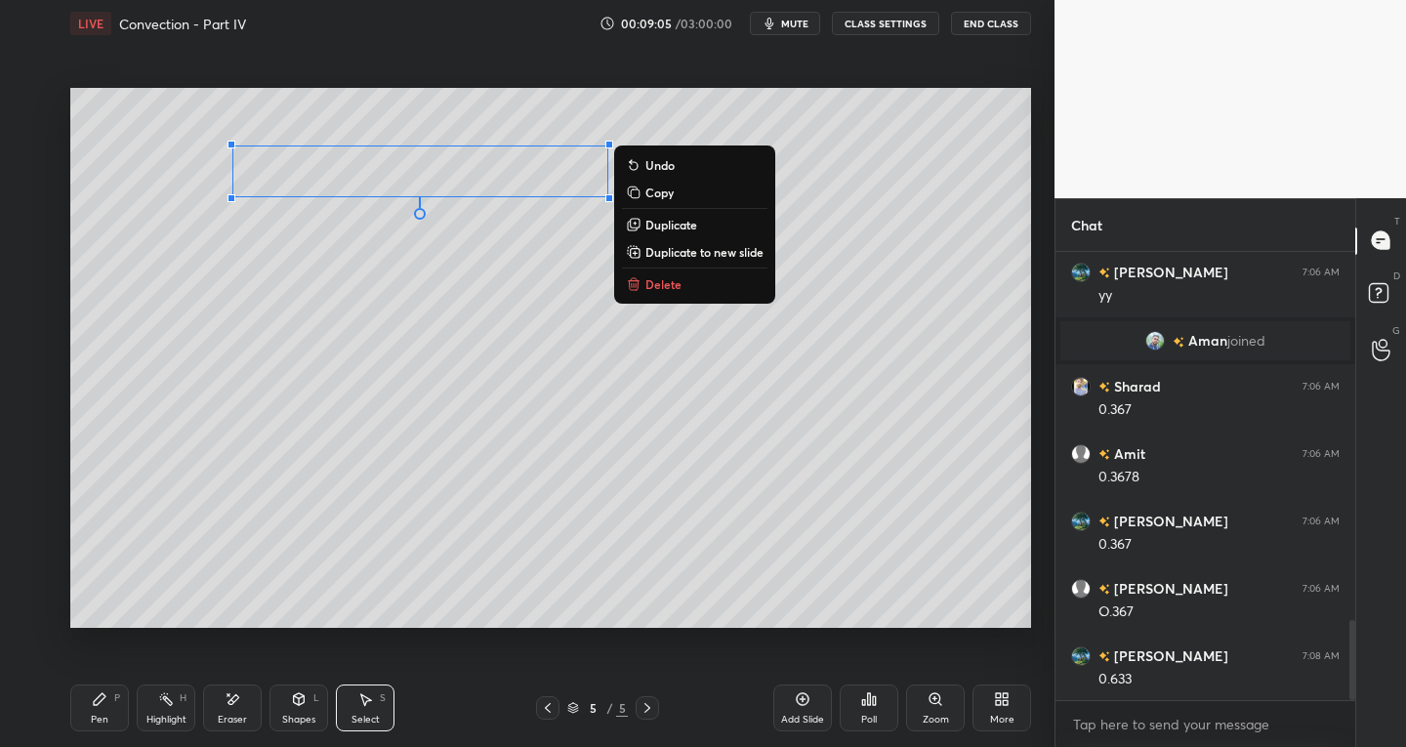
click at [87, 724] on div "Pen P" at bounding box center [99, 707] width 59 height 47
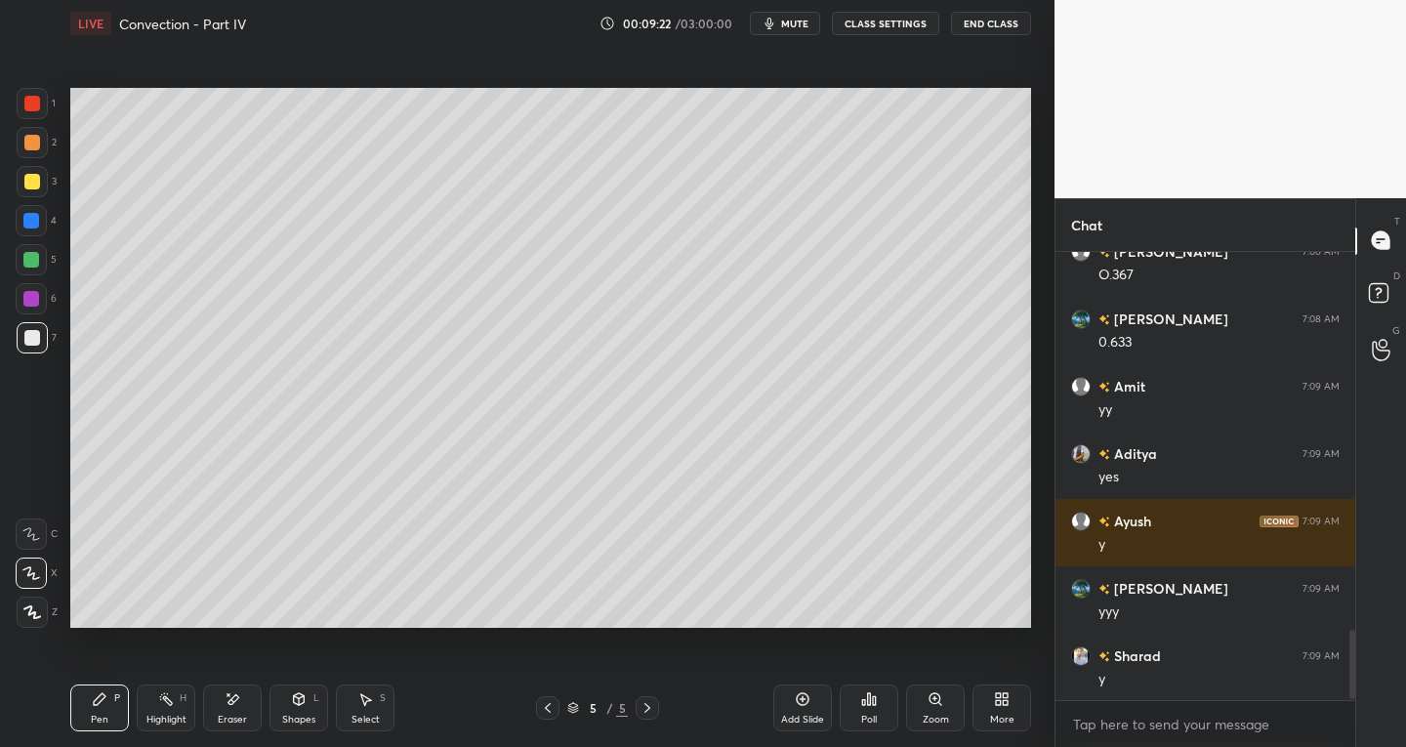
scroll to position [2468, 0]
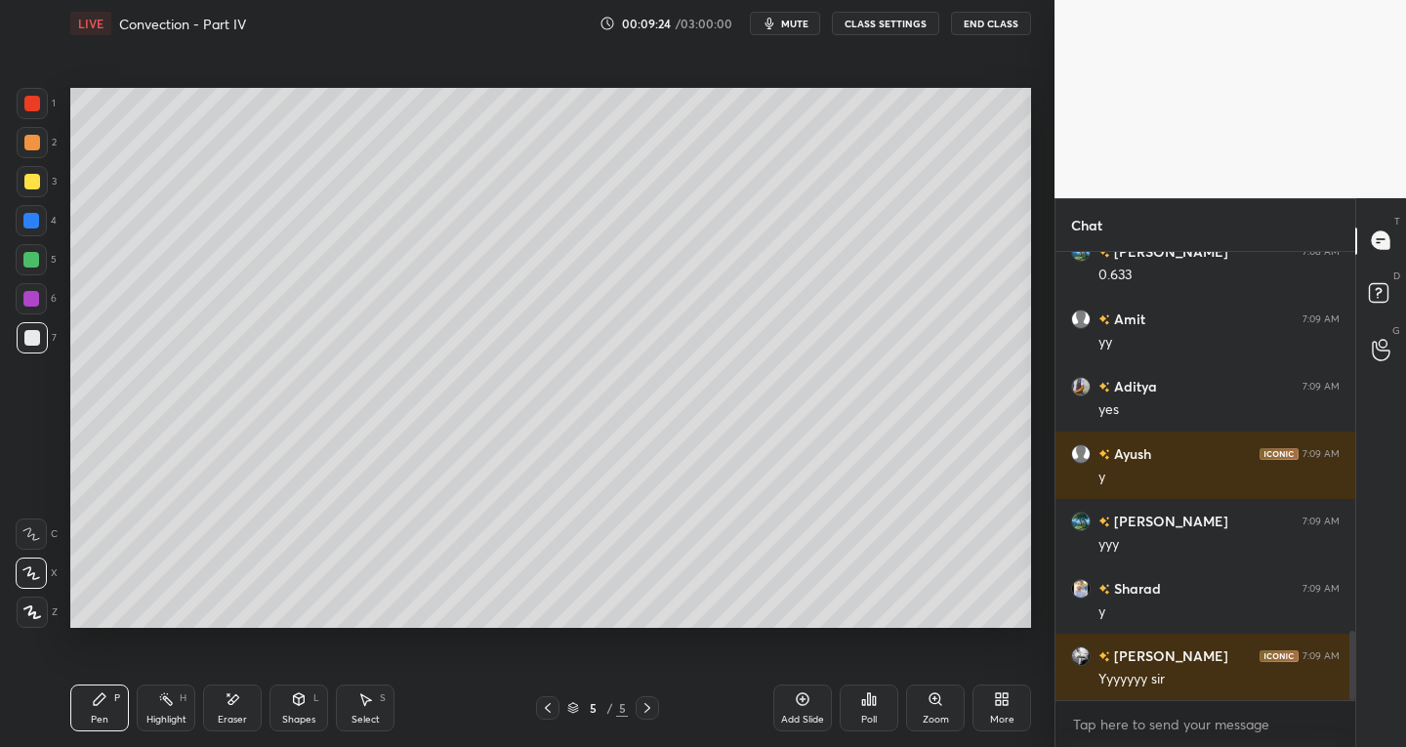
click at [553, 708] on icon at bounding box center [548, 708] width 16 height 16
click at [555, 709] on icon at bounding box center [548, 708] width 16 height 16
click at [647, 707] on icon at bounding box center [648, 708] width 16 height 16
click at [648, 711] on icon at bounding box center [648, 708] width 16 height 16
click at [234, 705] on icon at bounding box center [233, 699] width 16 height 17
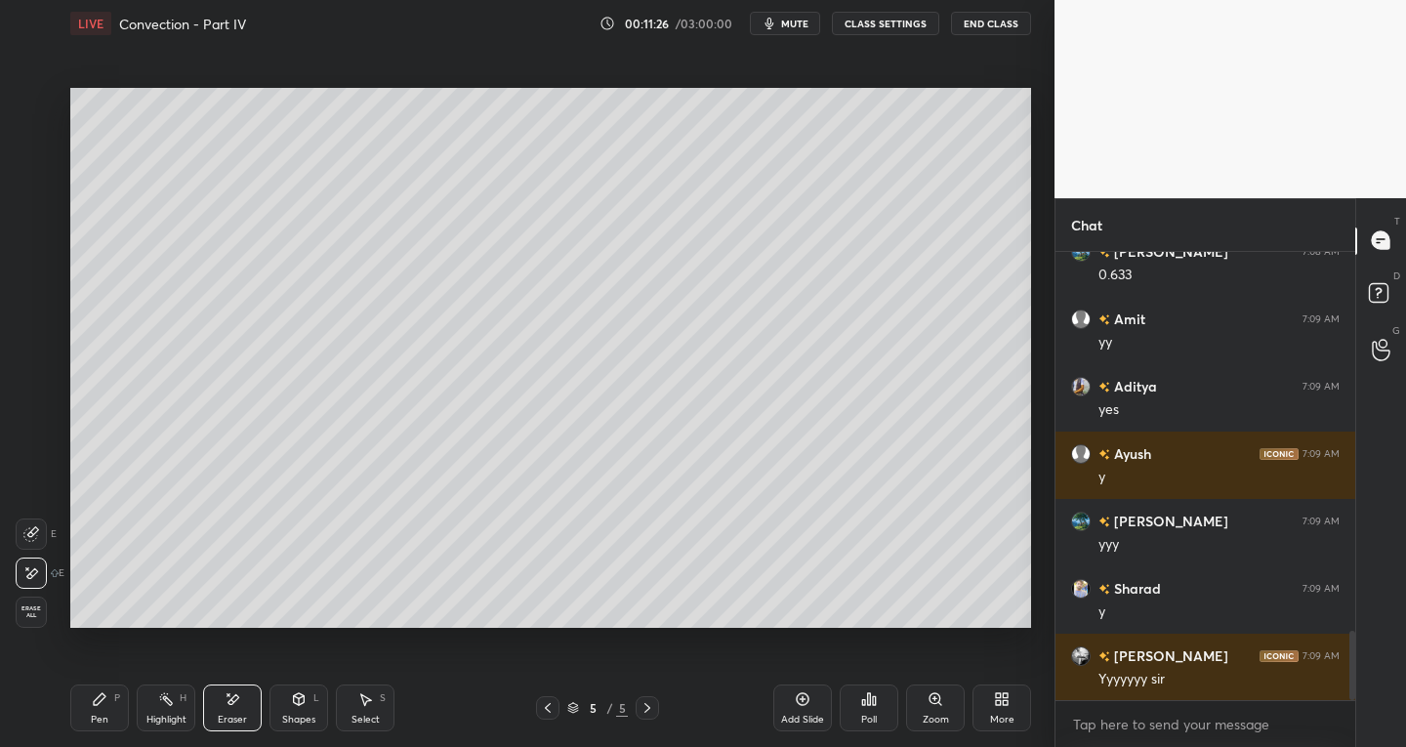
click at [90, 705] on div "Pen P" at bounding box center [99, 707] width 59 height 47
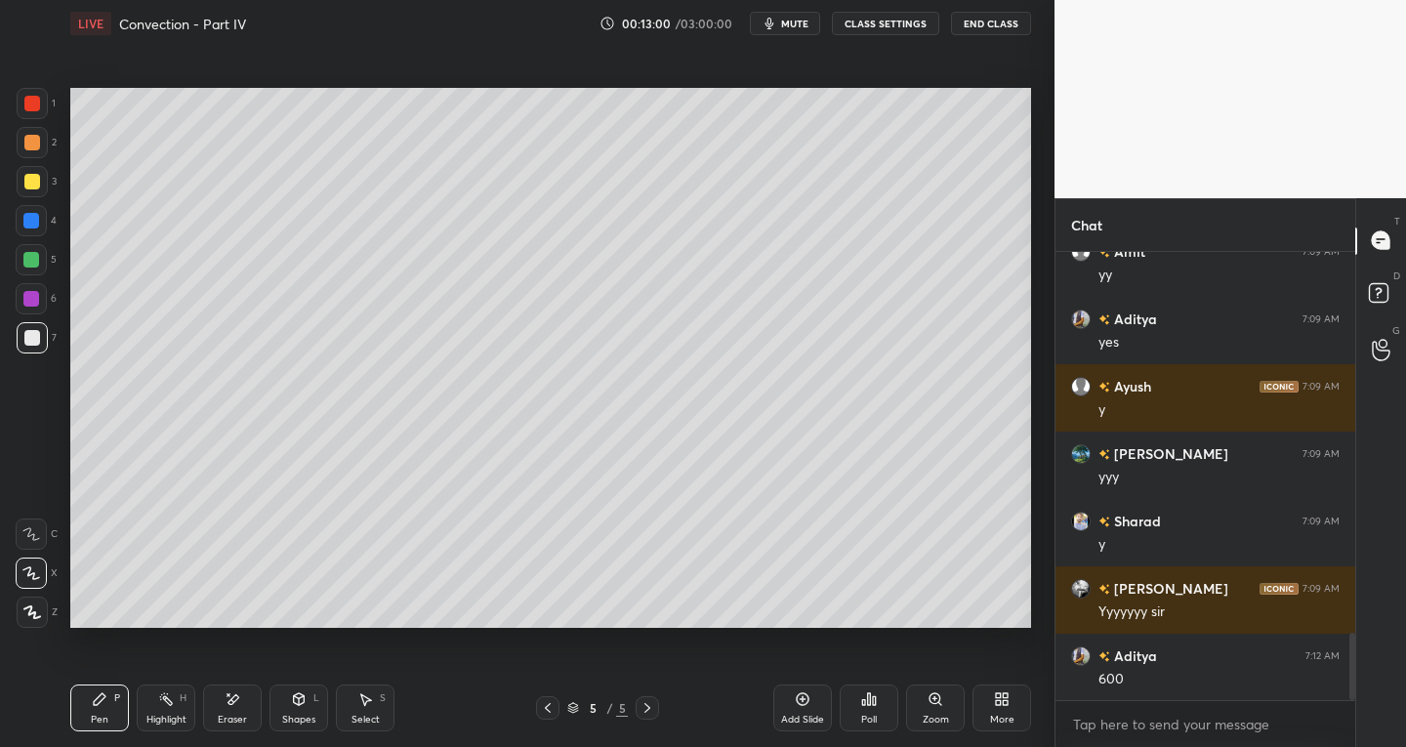
click at [550, 708] on icon at bounding box center [548, 708] width 16 height 16
click at [652, 706] on icon at bounding box center [648, 708] width 16 height 16
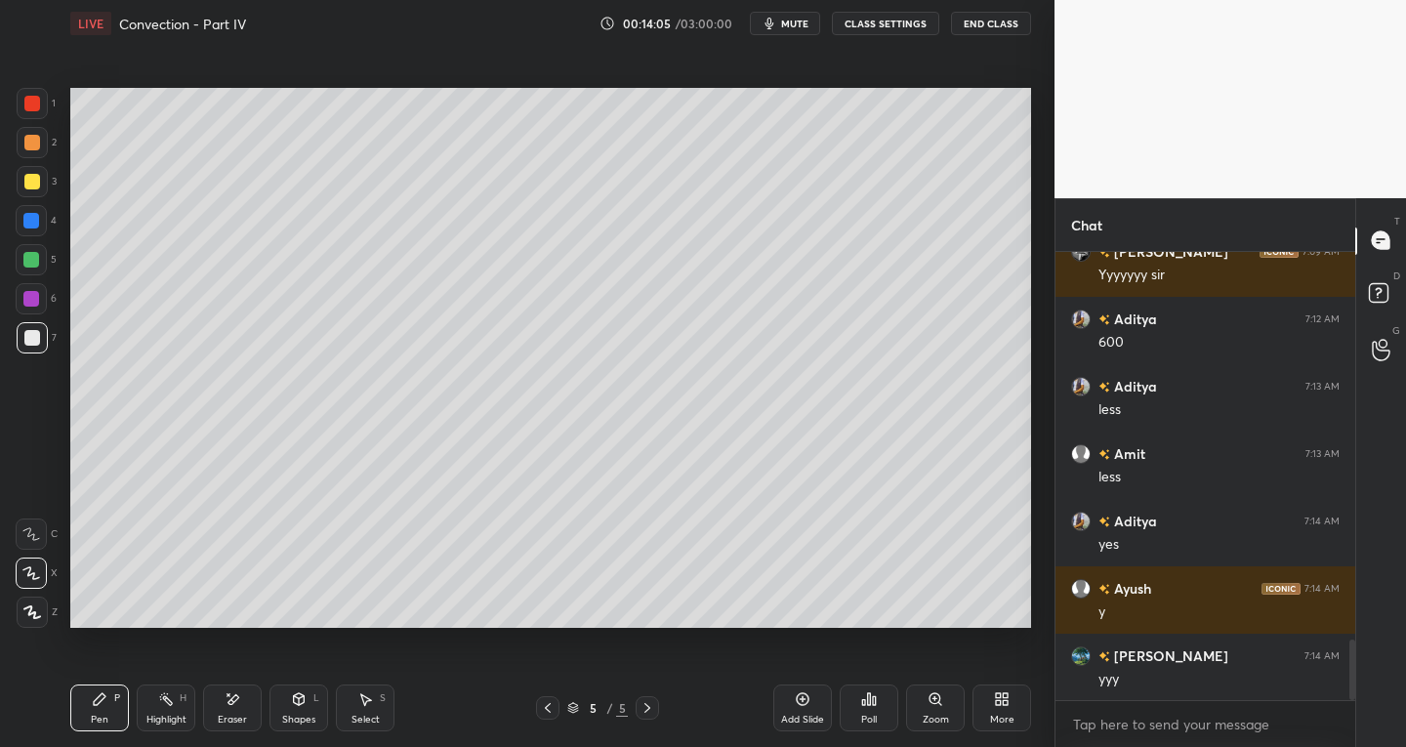
scroll to position [2940, 0]
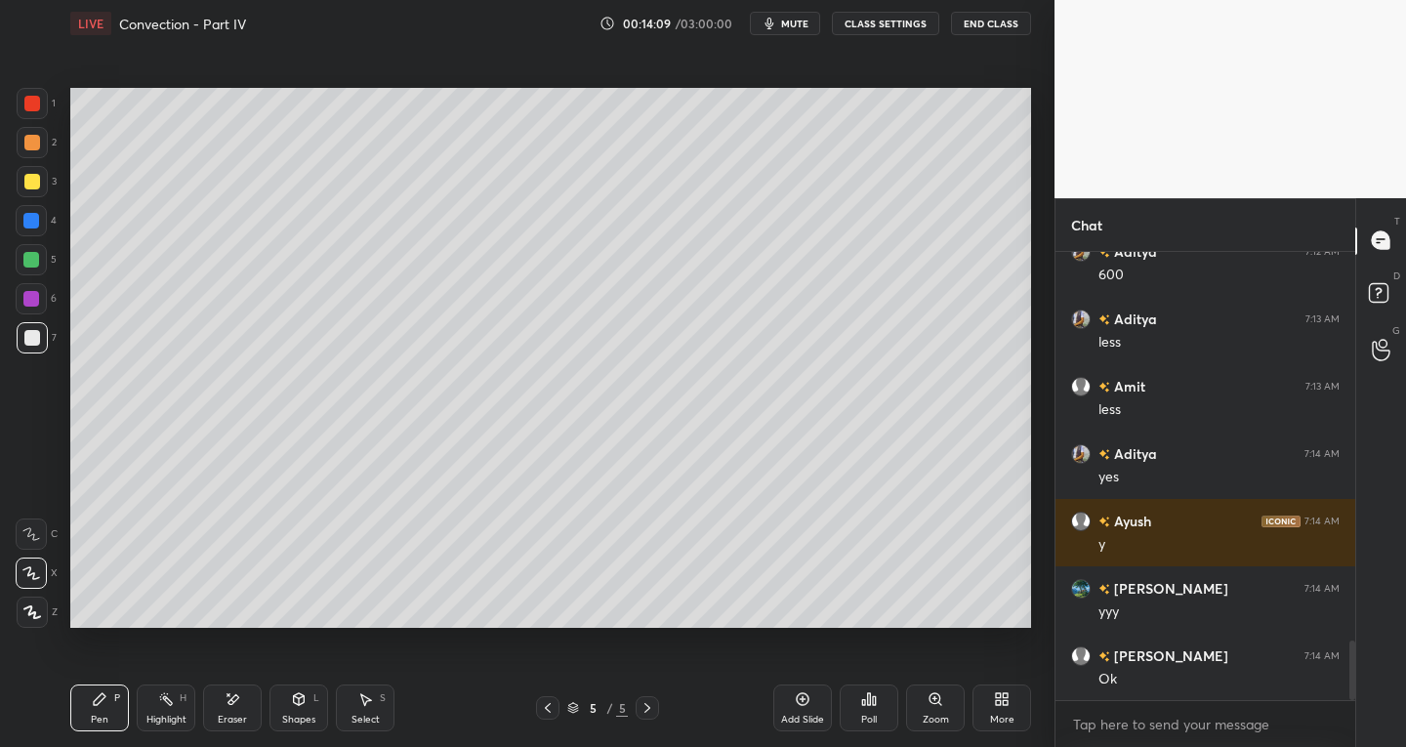
click at [794, 705] on div "Add Slide" at bounding box center [802, 707] width 59 height 47
click at [234, 715] on div "Eraser" at bounding box center [232, 720] width 29 height 10
click at [79, 730] on div "Pen P" at bounding box center [99, 707] width 59 height 47
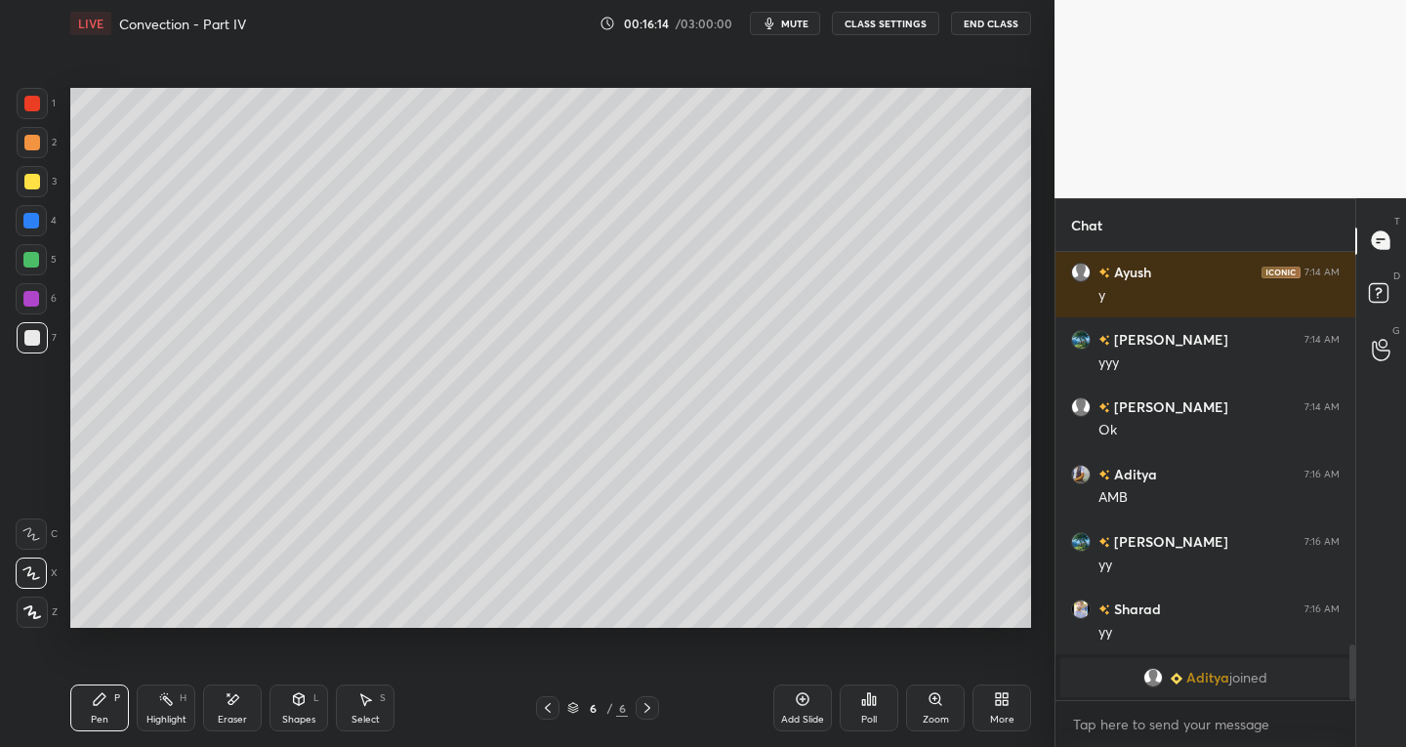
scroll to position [2928, 0]
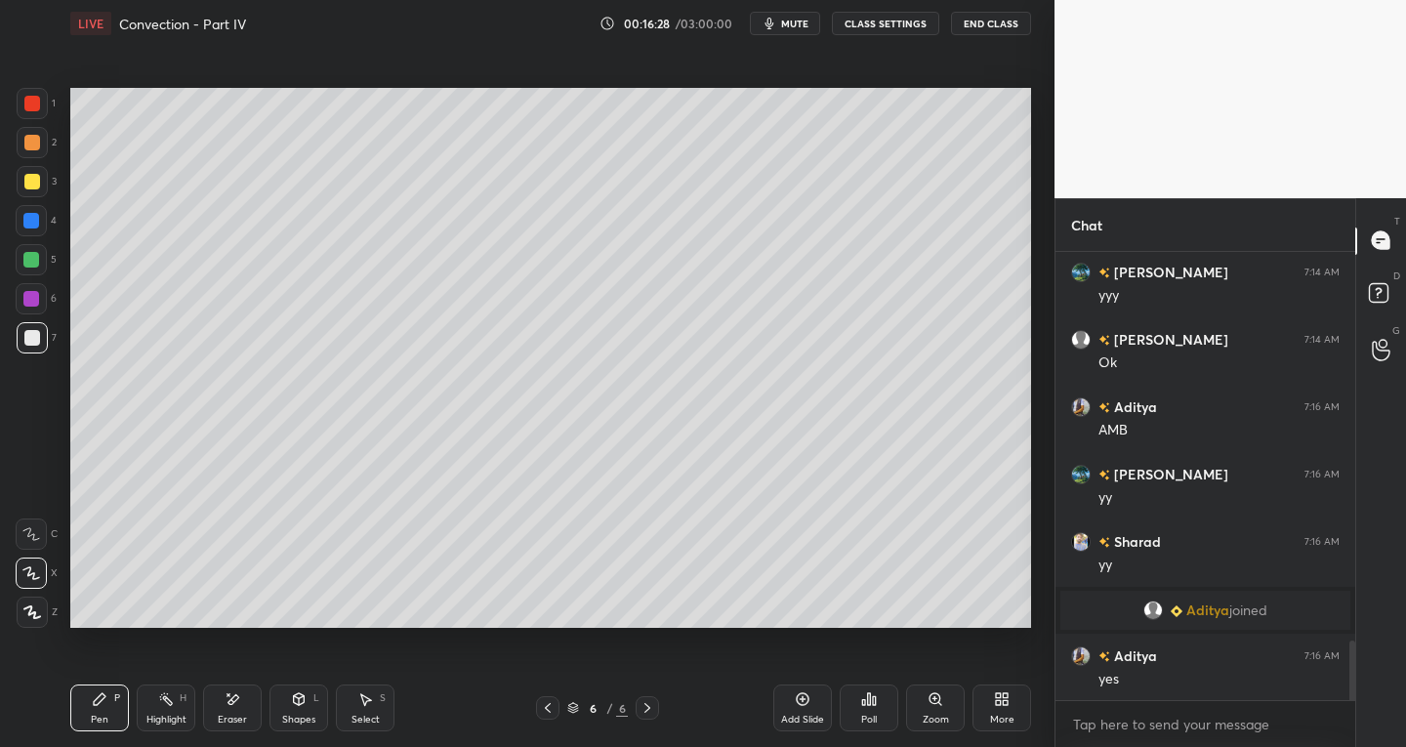
click at [242, 709] on div "Eraser" at bounding box center [232, 707] width 59 height 47
click at [104, 711] on div "Pen P" at bounding box center [99, 707] width 59 height 47
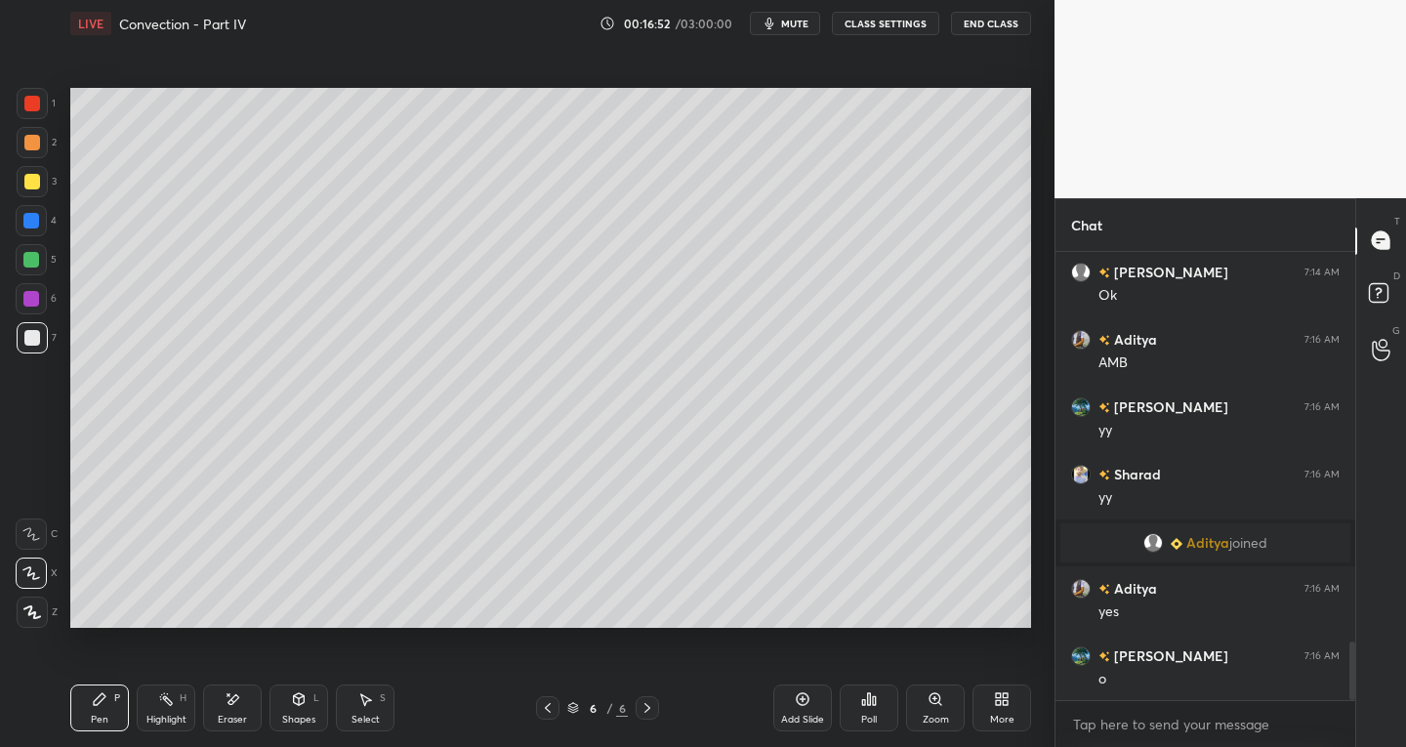
scroll to position [3063, 0]
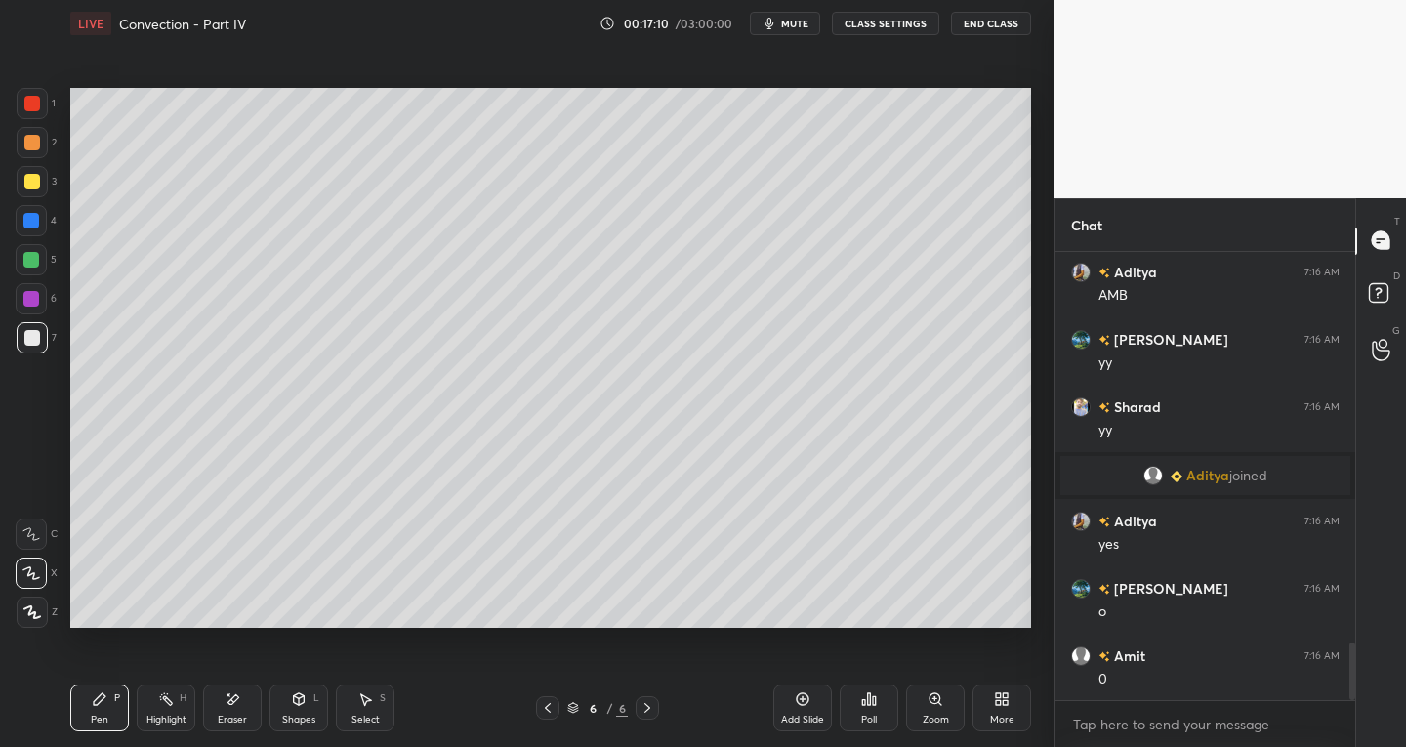
click at [362, 705] on icon at bounding box center [365, 699] width 16 height 16
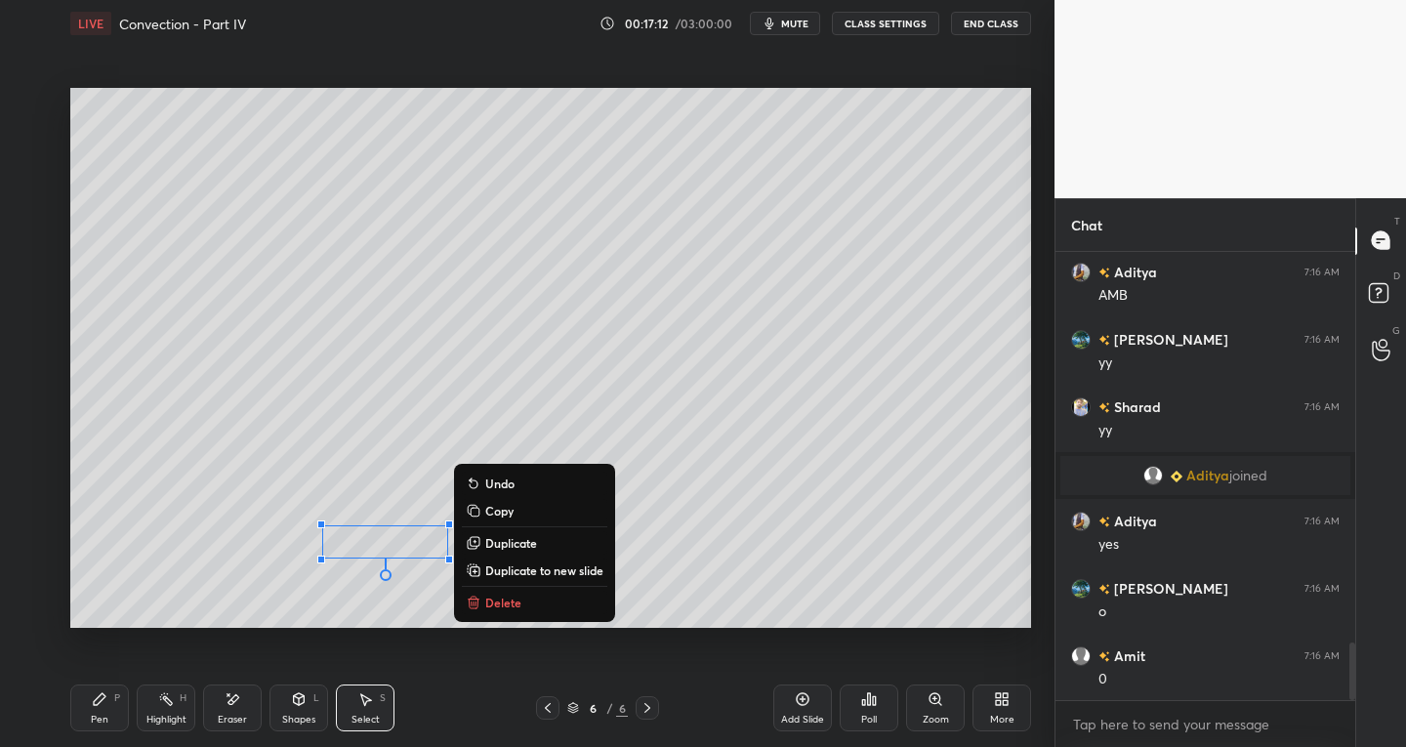
click at [92, 720] on div "Pen" at bounding box center [100, 720] width 18 height 10
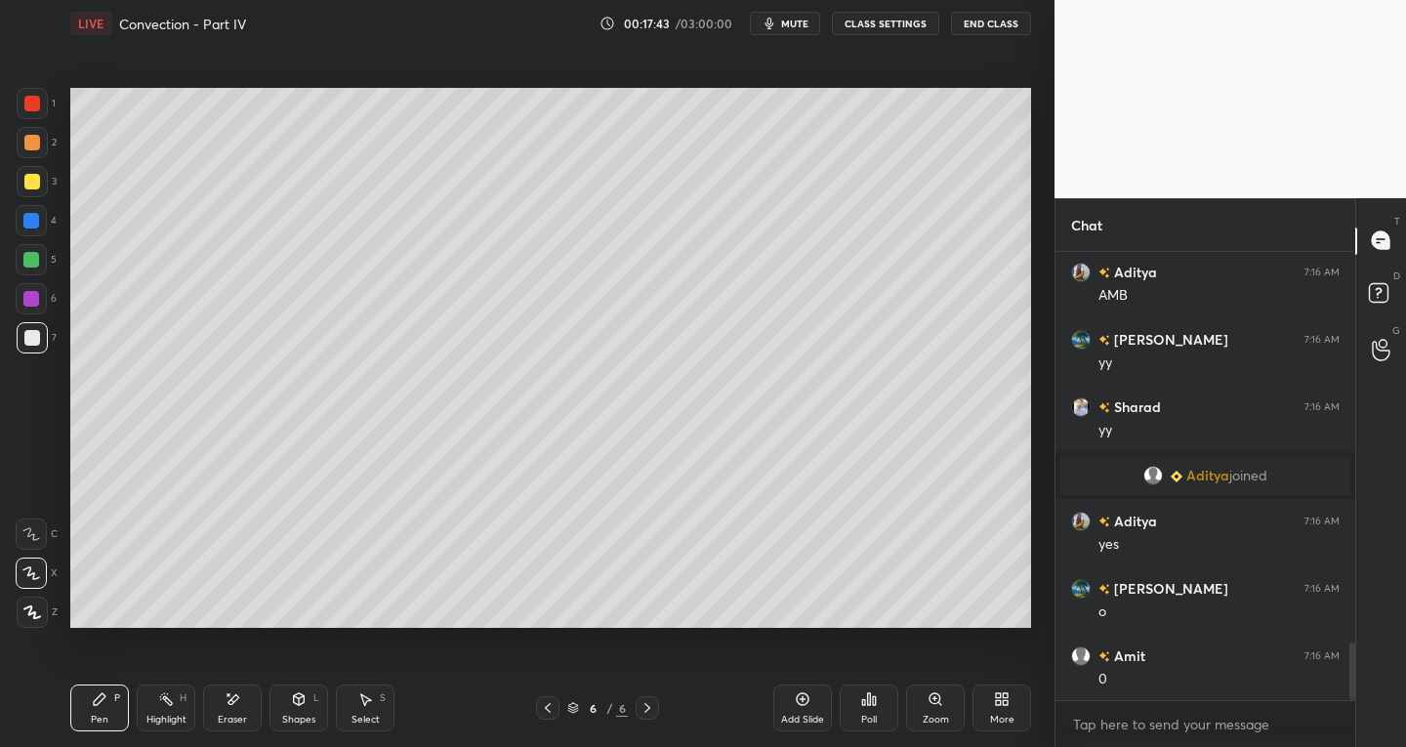
click at [355, 715] on div "Select" at bounding box center [365, 720] width 28 height 10
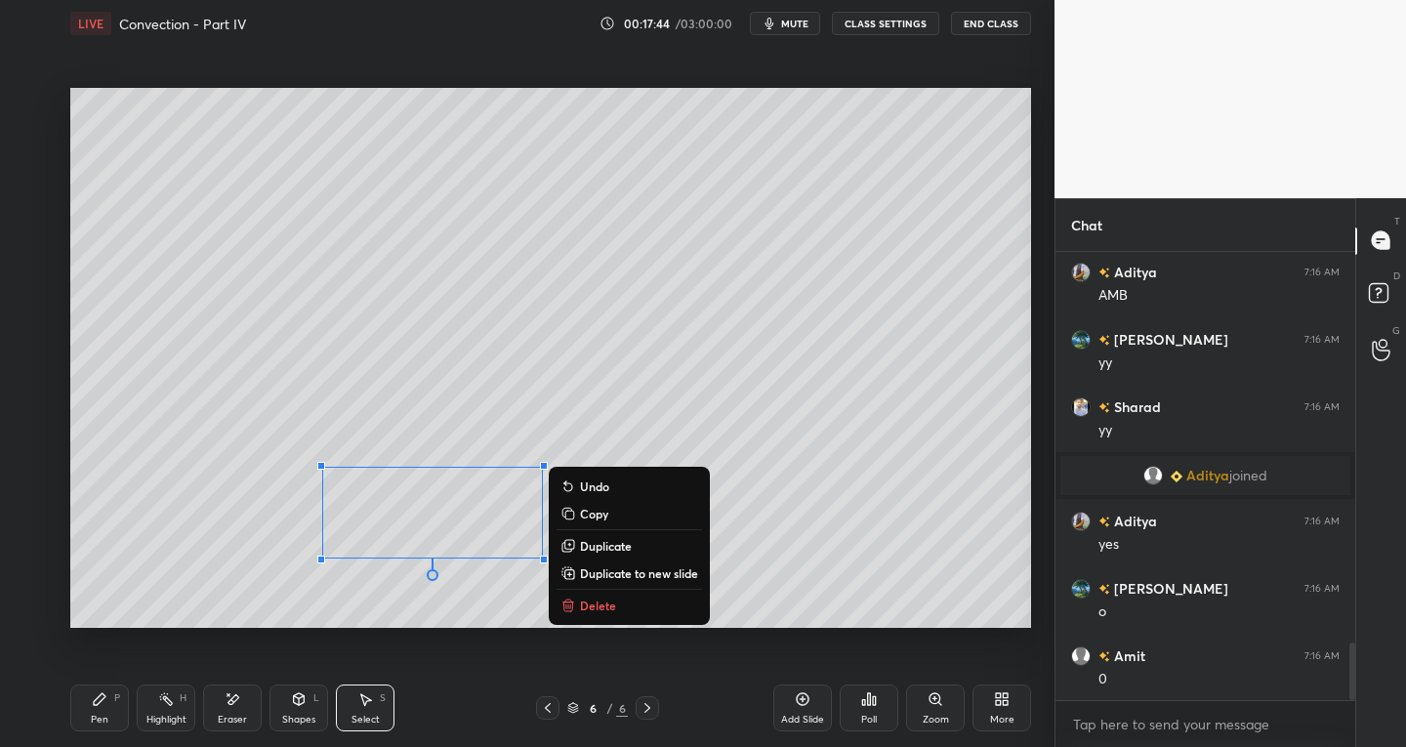
click at [589, 599] on p "Delete" at bounding box center [598, 606] width 36 height 16
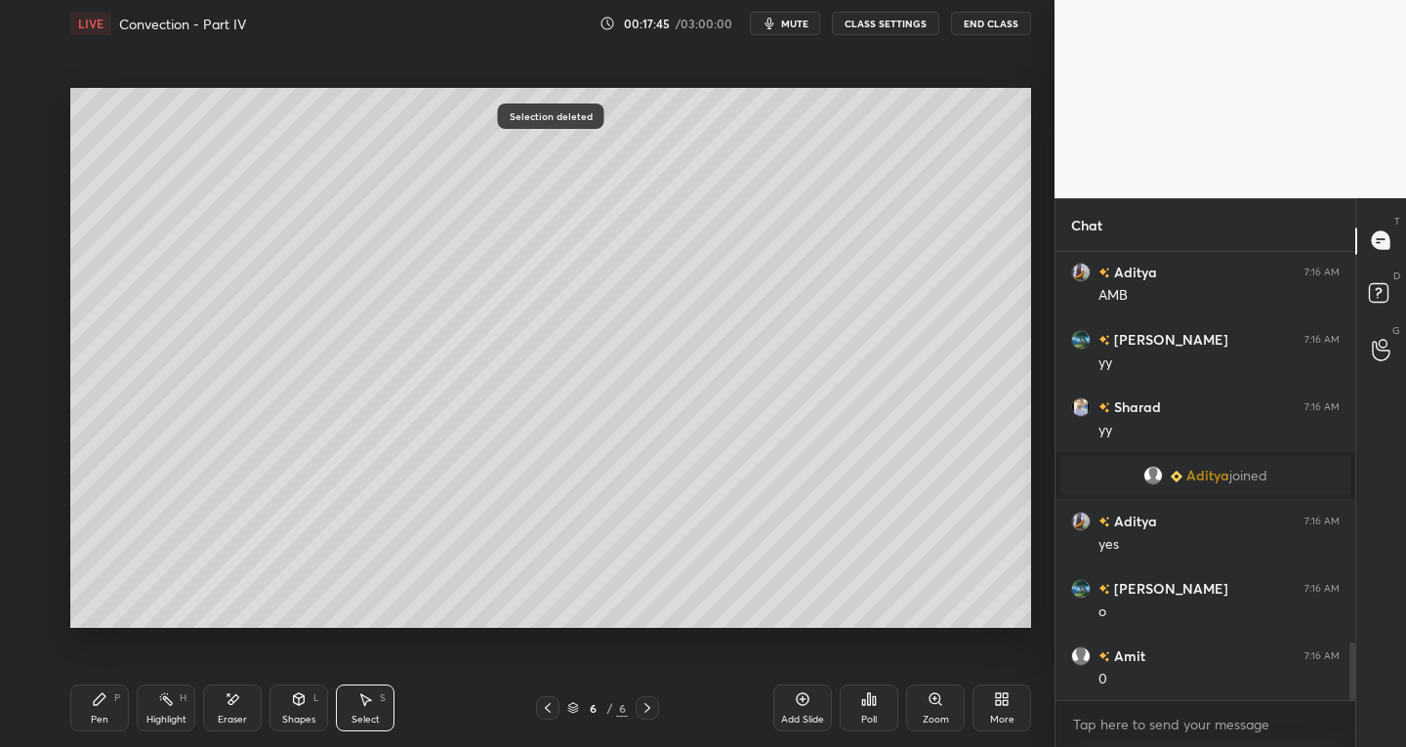
click at [105, 708] on div "Pen P" at bounding box center [99, 707] width 59 height 47
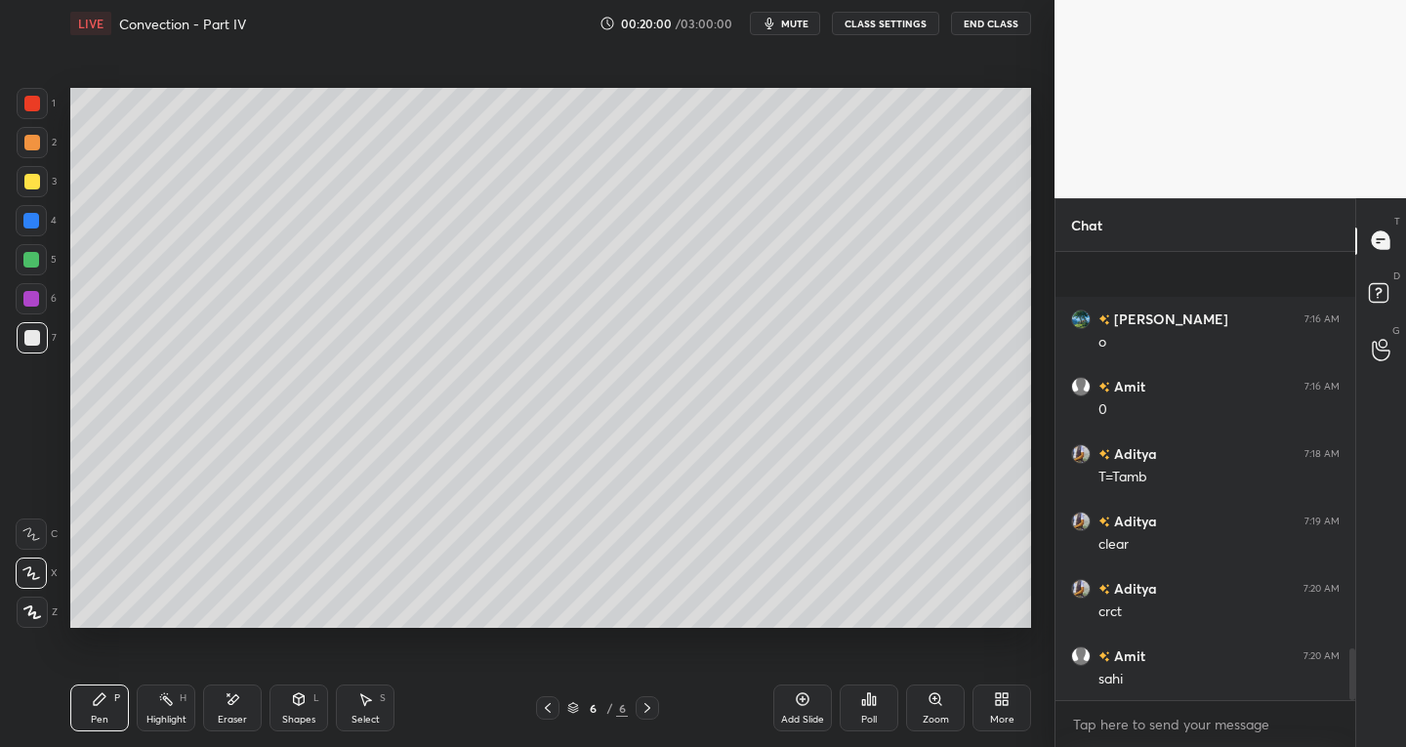
scroll to position [3467, 0]
click at [784, 693] on div "Add Slide" at bounding box center [802, 707] width 59 height 47
click at [553, 701] on icon at bounding box center [548, 708] width 16 height 16
click at [642, 703] on icon at bounding box center [648, 708] width 16 height 16
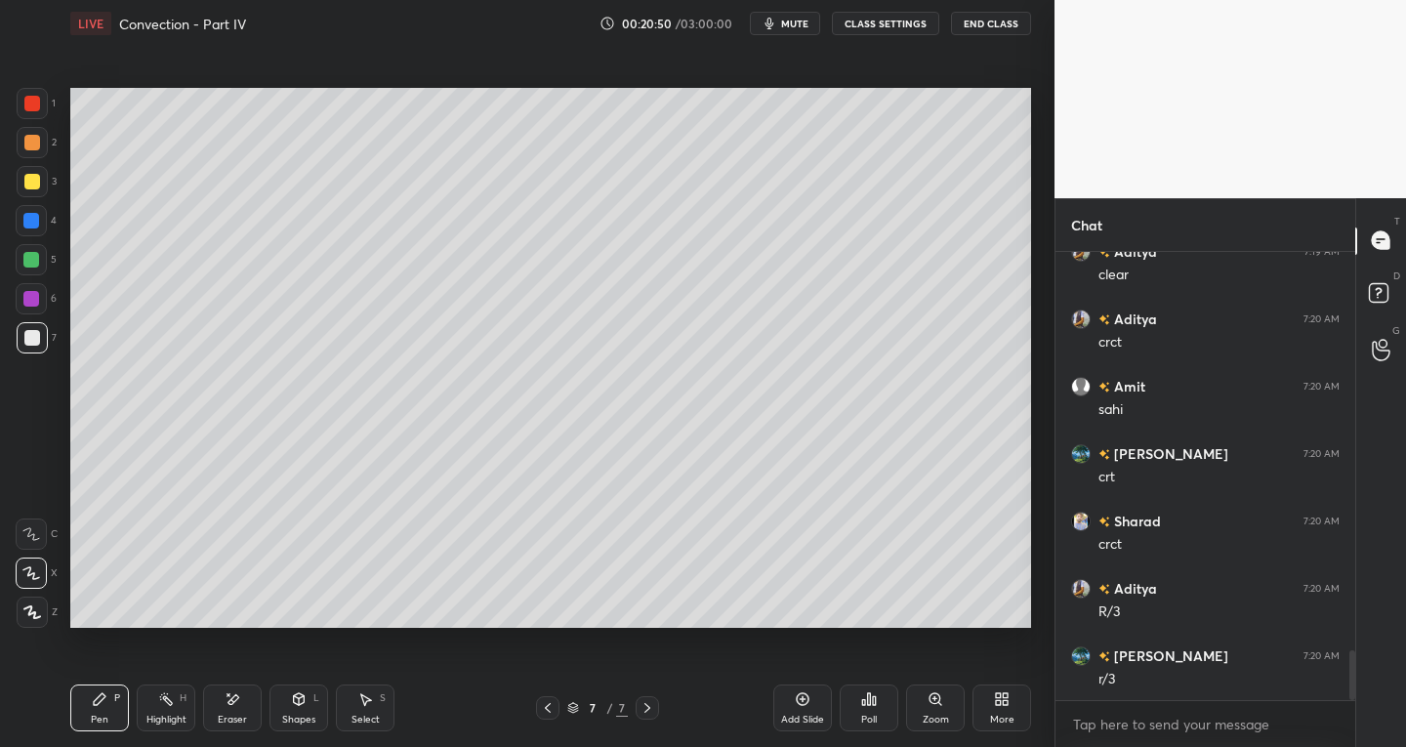
click at [26, 108] on div at bounding box center [32, 104] width 16 height 16
click at [36, 185] on div at bounding box center [32, 182] width 16 height 16
click at [26, 335] on div at bounding box center [32, 338] width 16 height 16
click at [227, 702] on icon at bounding box center [233, 699] width 16 height 17
click at [98, 690] on div "Pen P" at bounding box center [99, 707] width 59 height 47
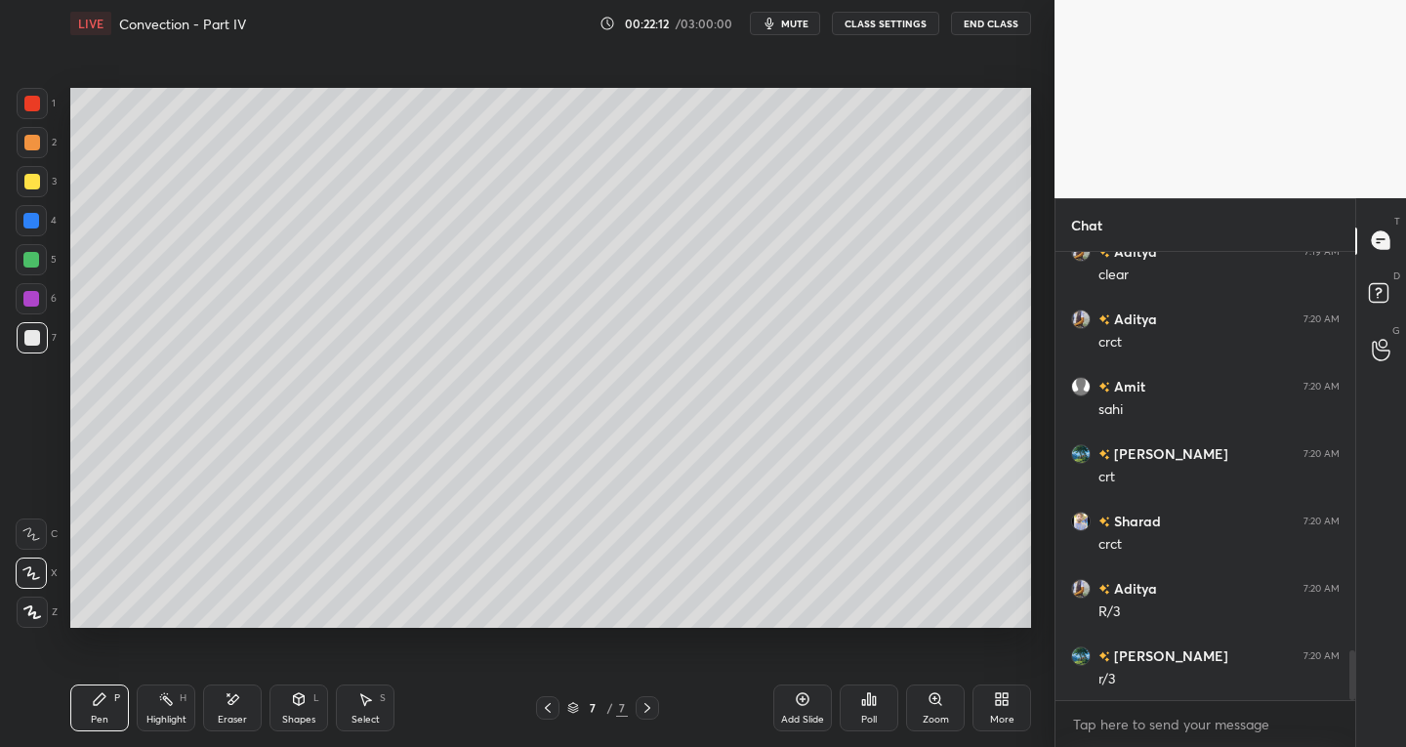
click at [281, 709] on div "Shapes L" at bounding box center [298, 707] width 59 height 47
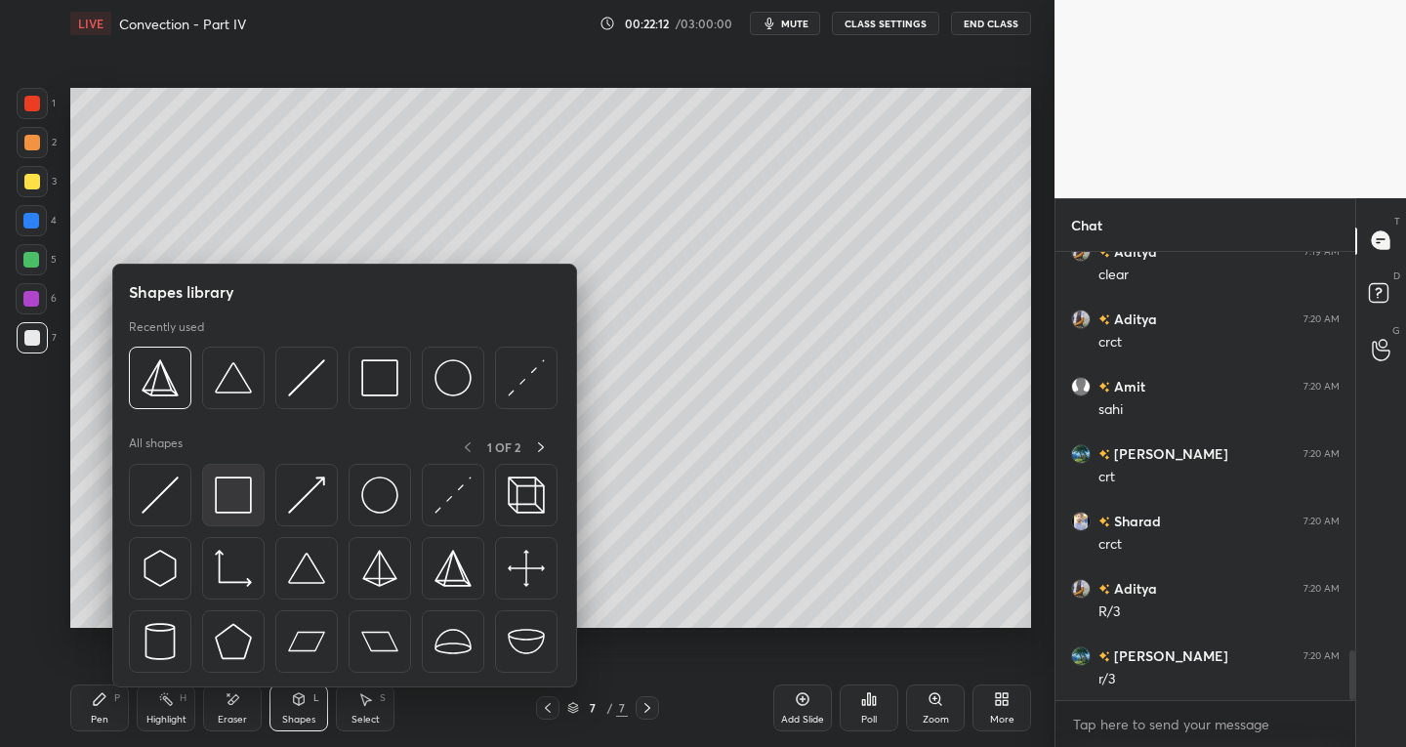
click at [224, 507] on img at bounding box center [233, 494] width 37 height 37
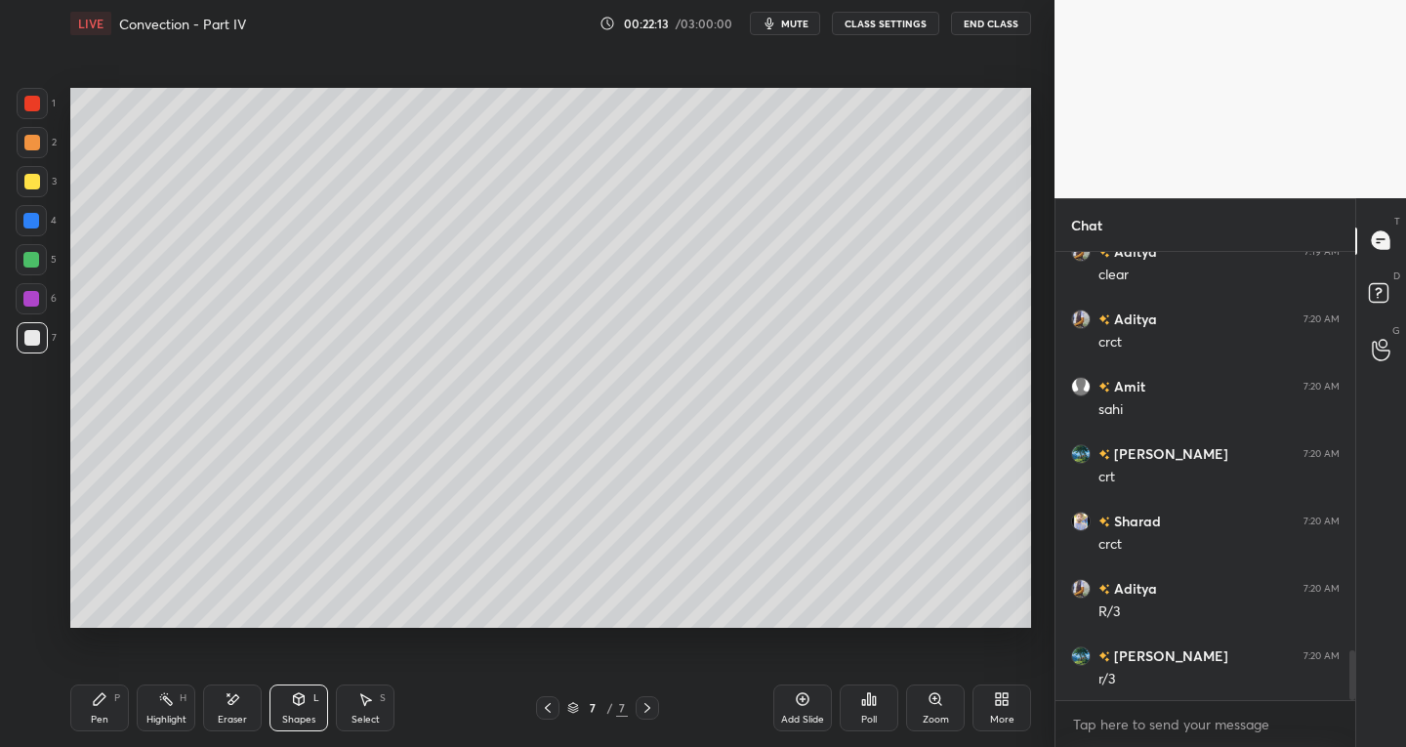
click at [28, 183] on div at bounding box center [32, 182] width 16 height 16
click at [107, 713] on div "Pen P" at bounding box center [99, 707] width 59 height 47
click at [31, 340] on div at bounding box center [32, 338] width 16 height 16
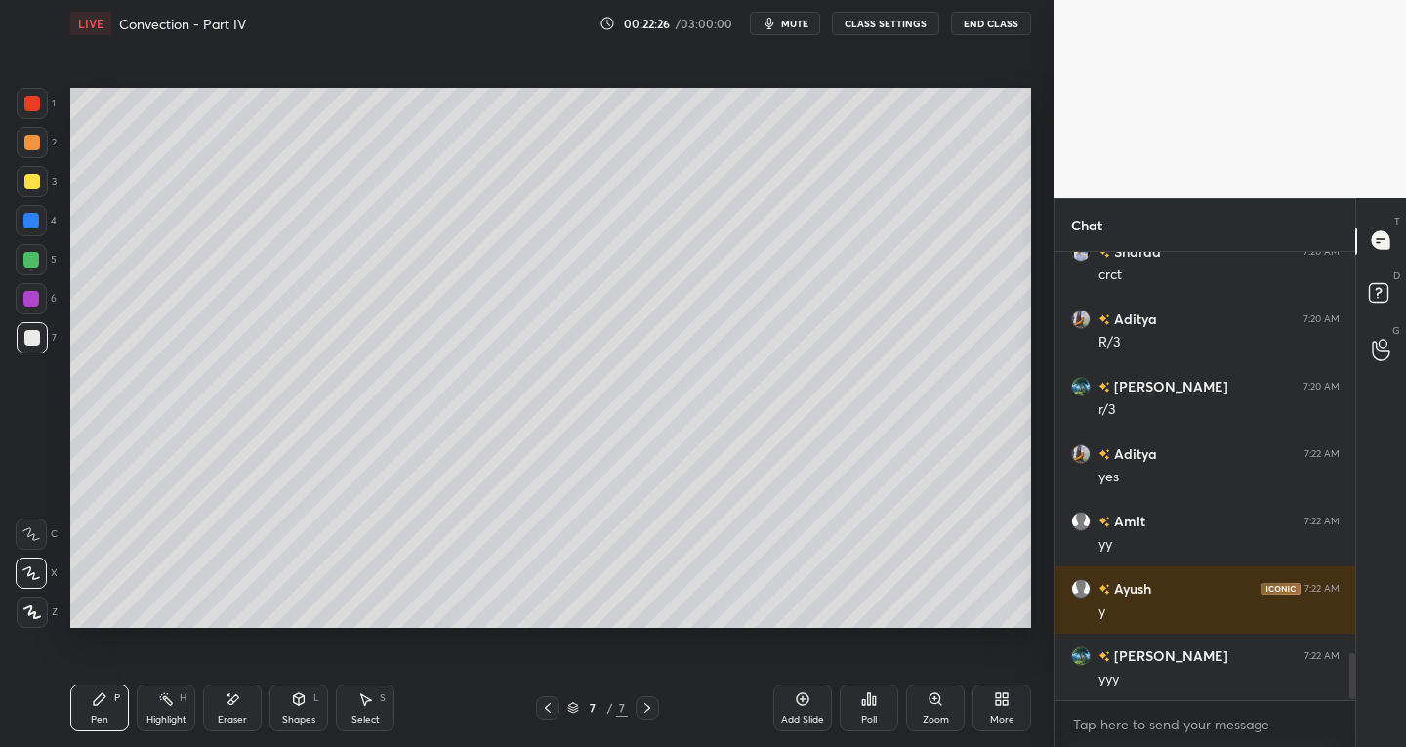
scroll to position [3939, 0]
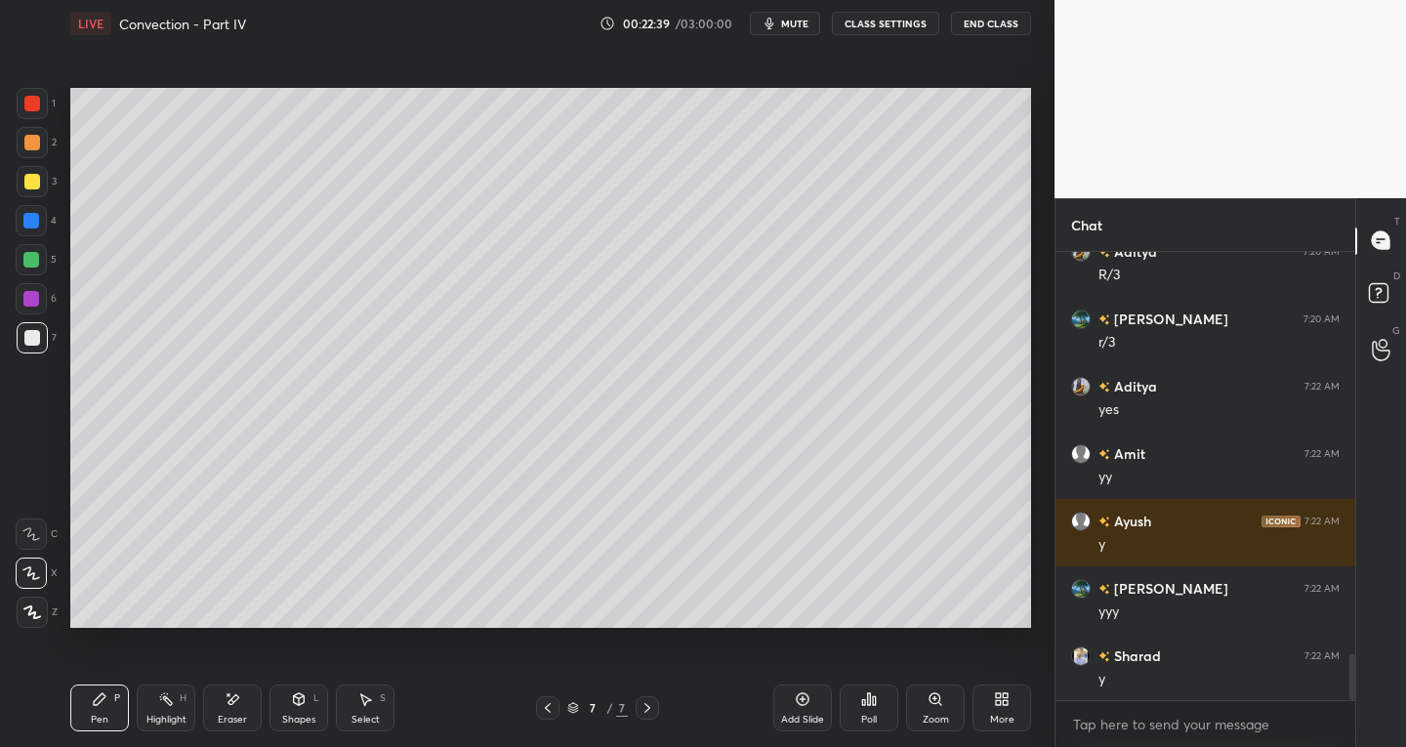
click at [554, 719] on div at bounding box center [547, 707] width 23 height 23
click at [643, 716] on div at bounding box center [647, 707] width 23 height 23
click at [651, 710] on icon at bounding box center [648, 708] width 16 height 16
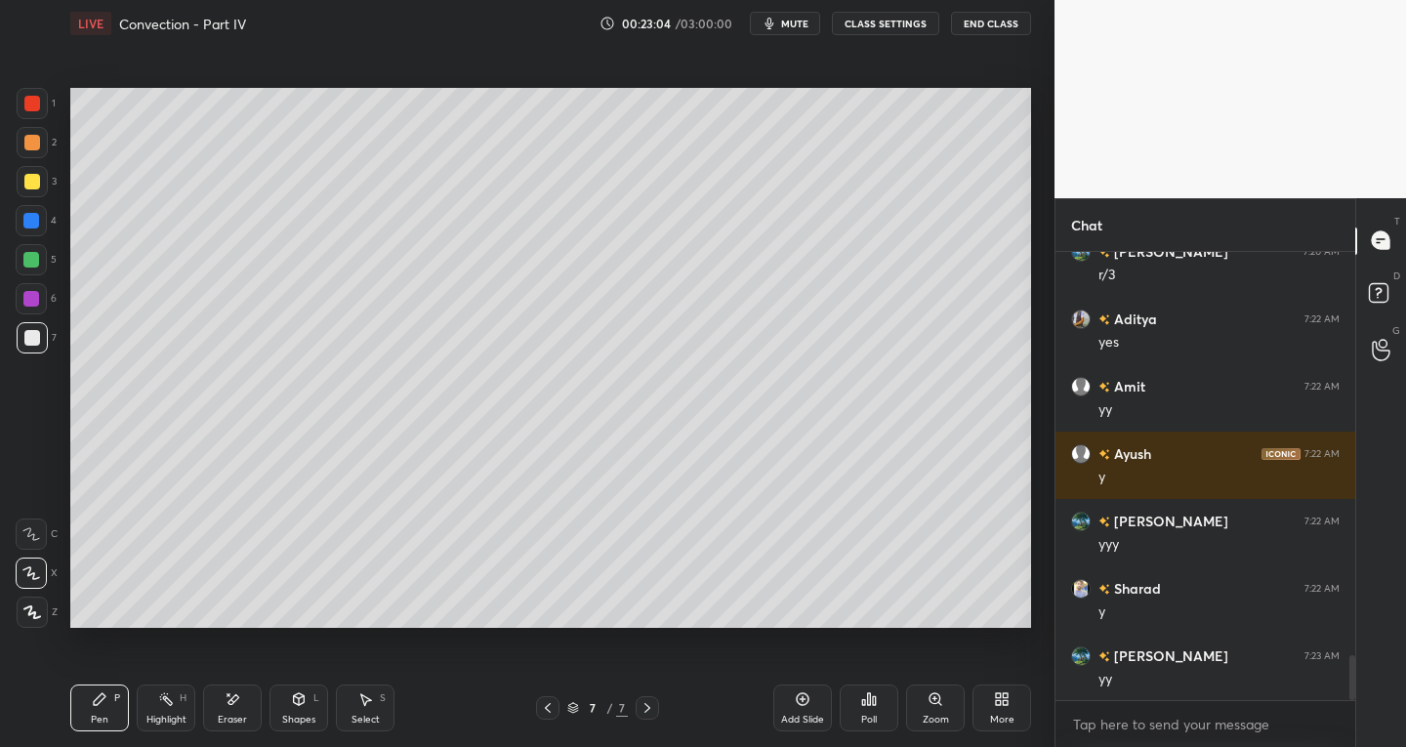
scroll to position [4073, 0]
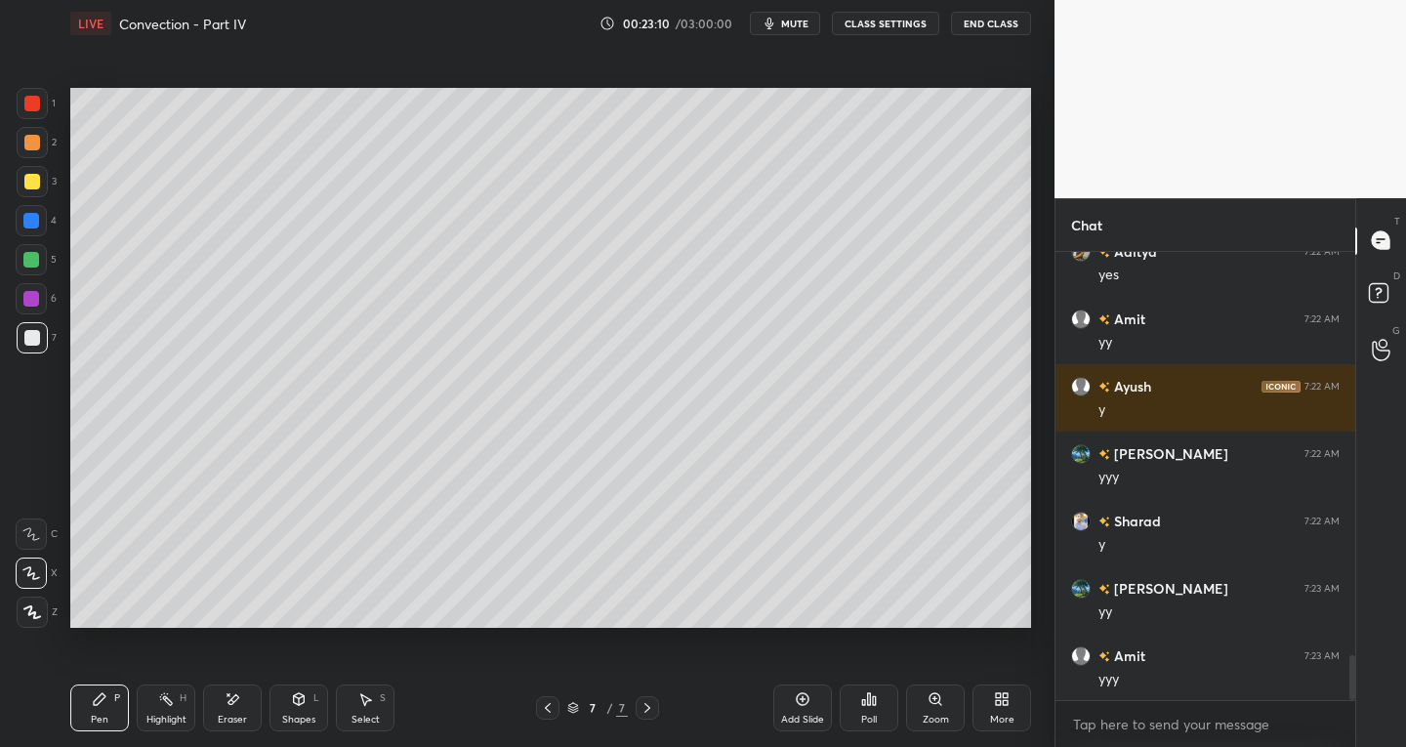
click at [995, 712] on div "More" at bounding box center [1001, 707] width 59 height 47
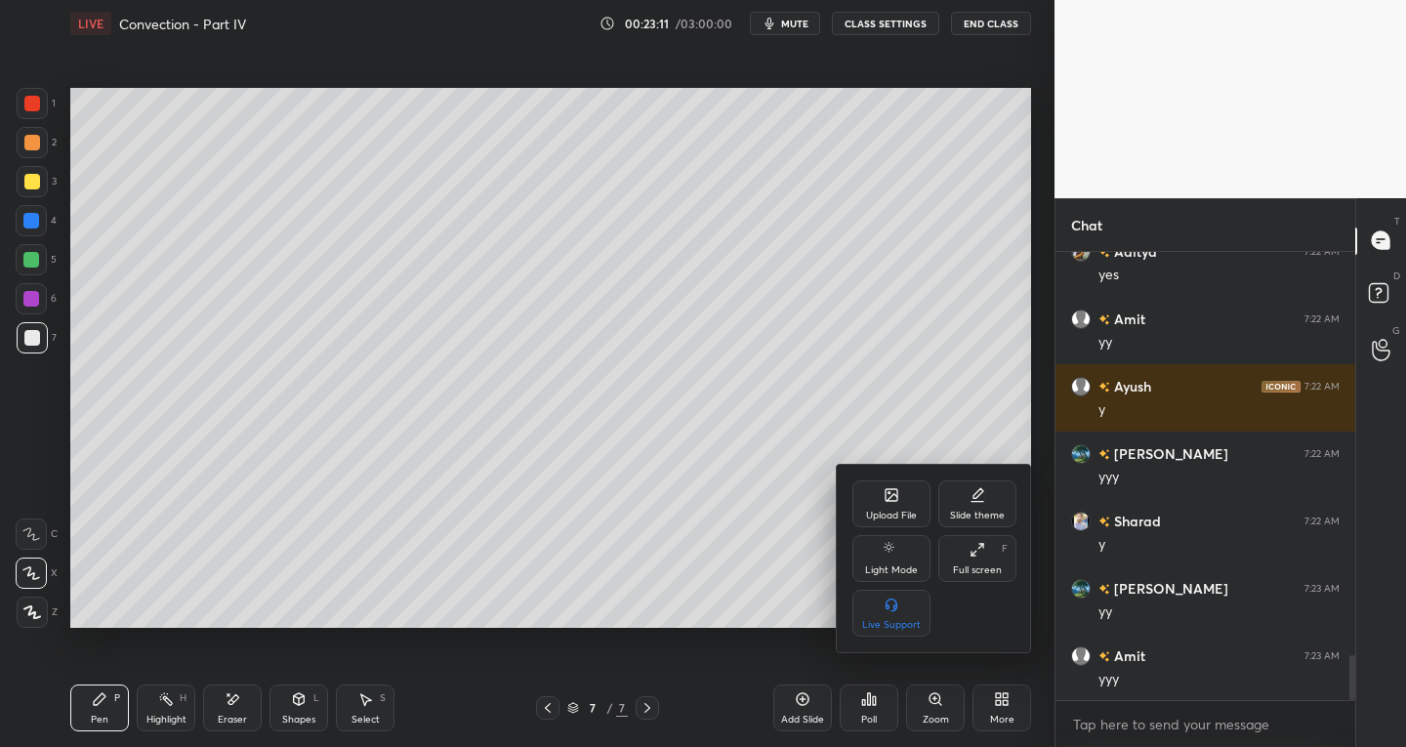
click at [884, 505] on div "Upload File" at bounding box center [891, 503] width 78 height 47
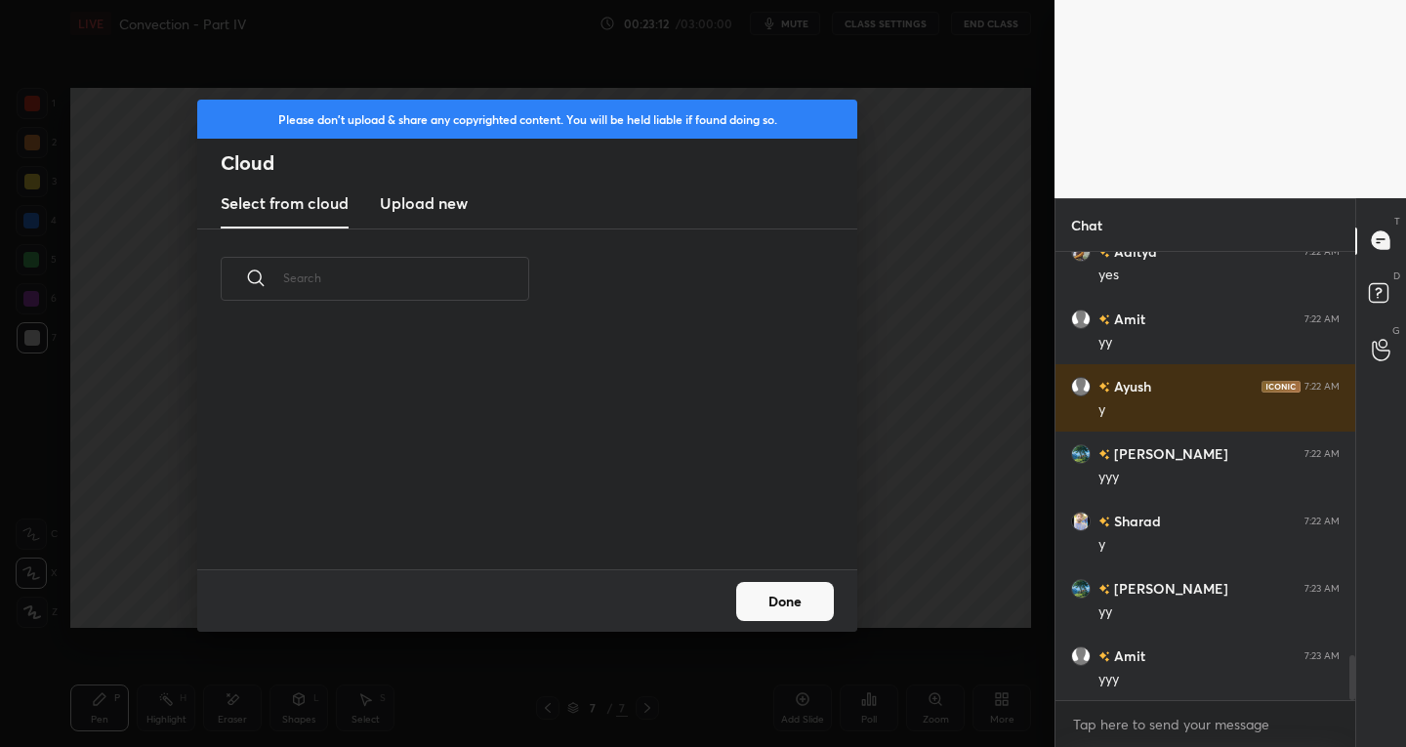
click at [419, 202] on h3 "Upload new" at bounding box center [424, 202] width 88 height 23
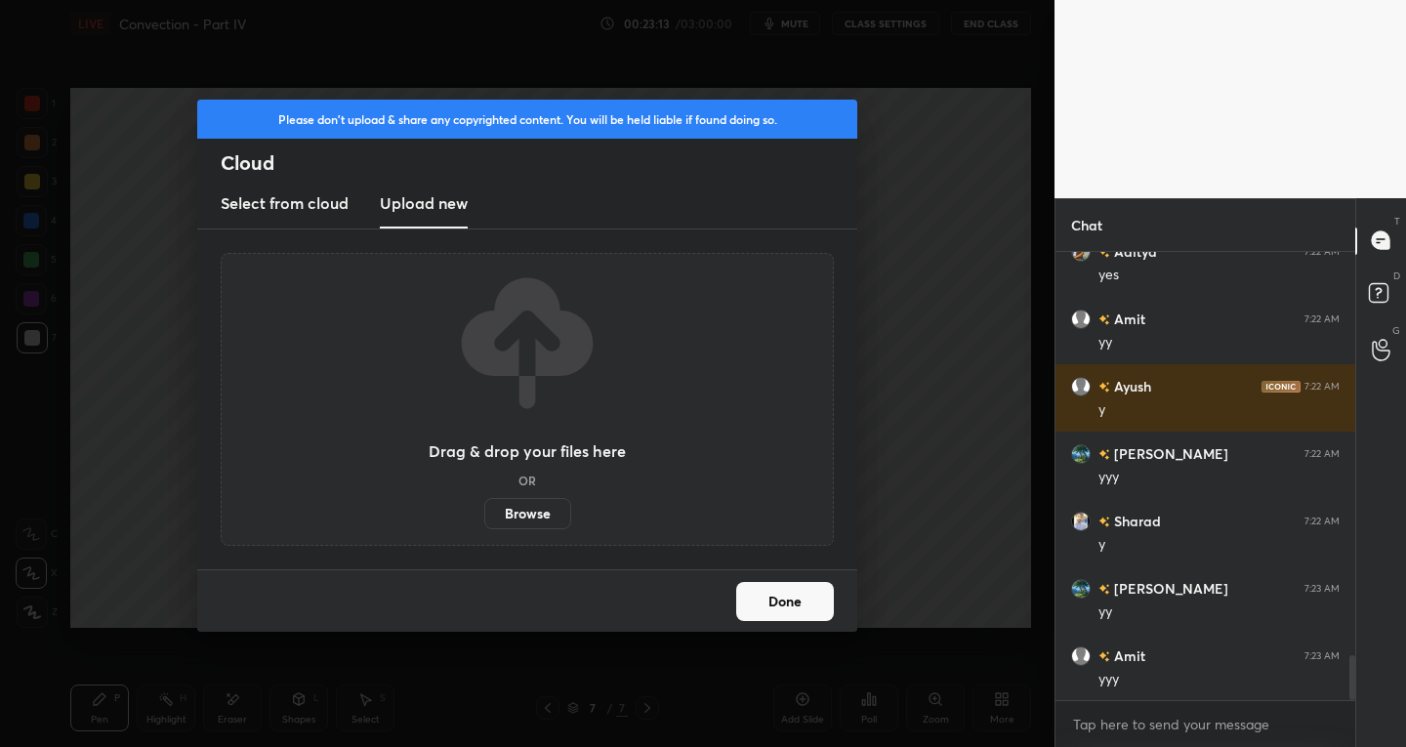
click at [501, 516] on label "Browse" at bounding box center [527, 513] width 87 height 31
click at [484, 516] on input "Browse" at bounding box center [484, 513] width 0 height 31
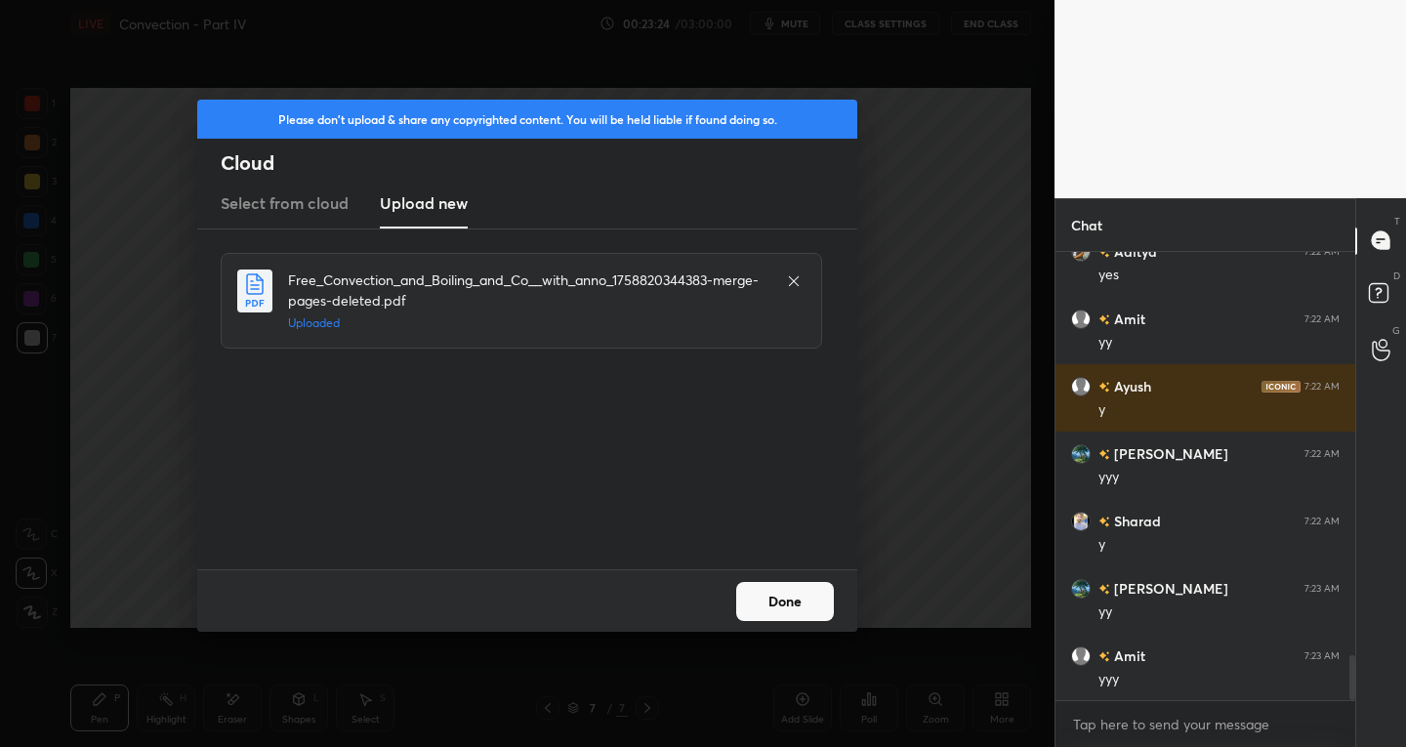
click at [762, 605] on button "Done" at bounding box center [785, 601] width 98 height 39
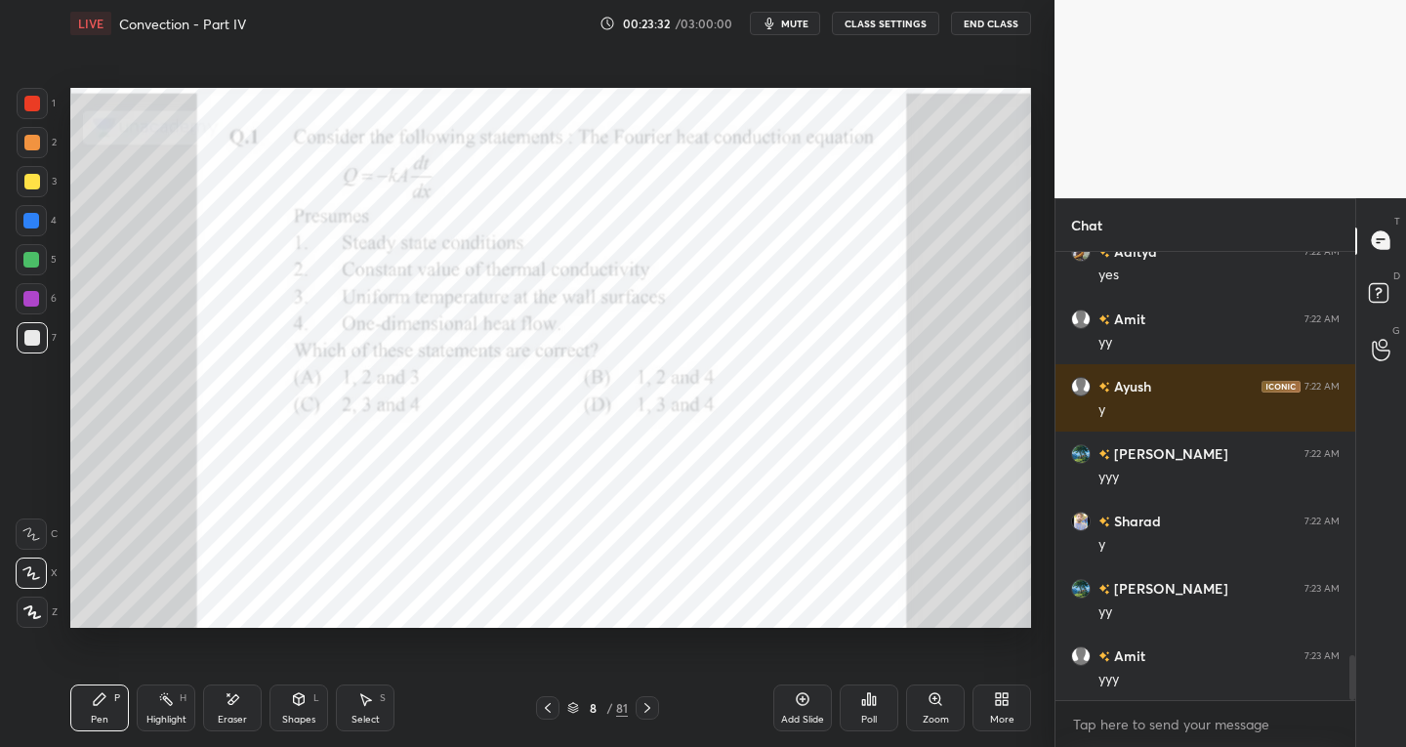
click at [1000, 712] on div "More" at bounding box center [1001, 707] width 59 height 47
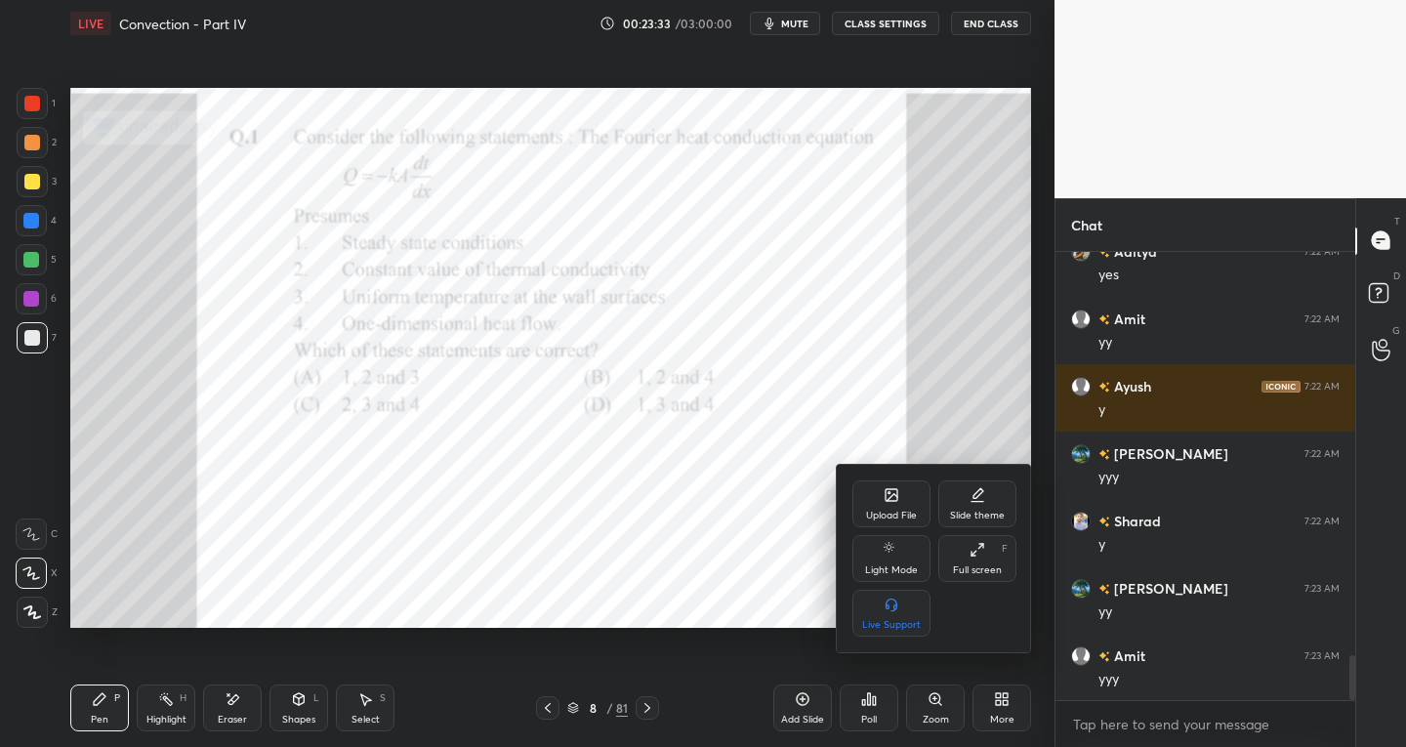
click at [971, 516] on div "Slide theme" at bounding box center [977, 516] width 55 height 10
click at [898, 550] on rect at bounding box center [891, 550] width 15 height 8
click at [858, 488] on icon at bounding box center [860, 493] width 16 height 16
click at [892, 508] on div "Upload File" at bounding box center [891, 503] width 78 height 47
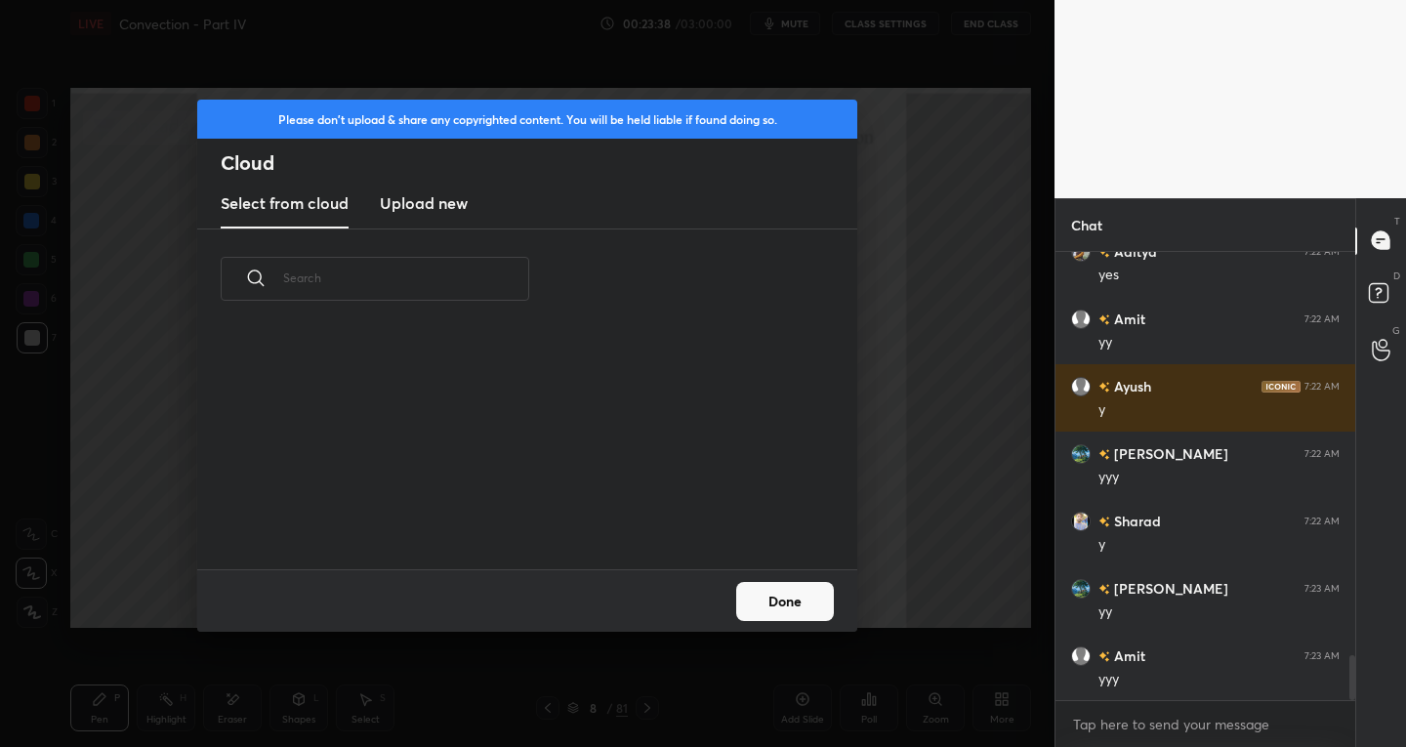
scroll to position [7, 11]
click at [439, 203] on h3 "Upload new" at bounding box center [424, 202] width 88 height 23
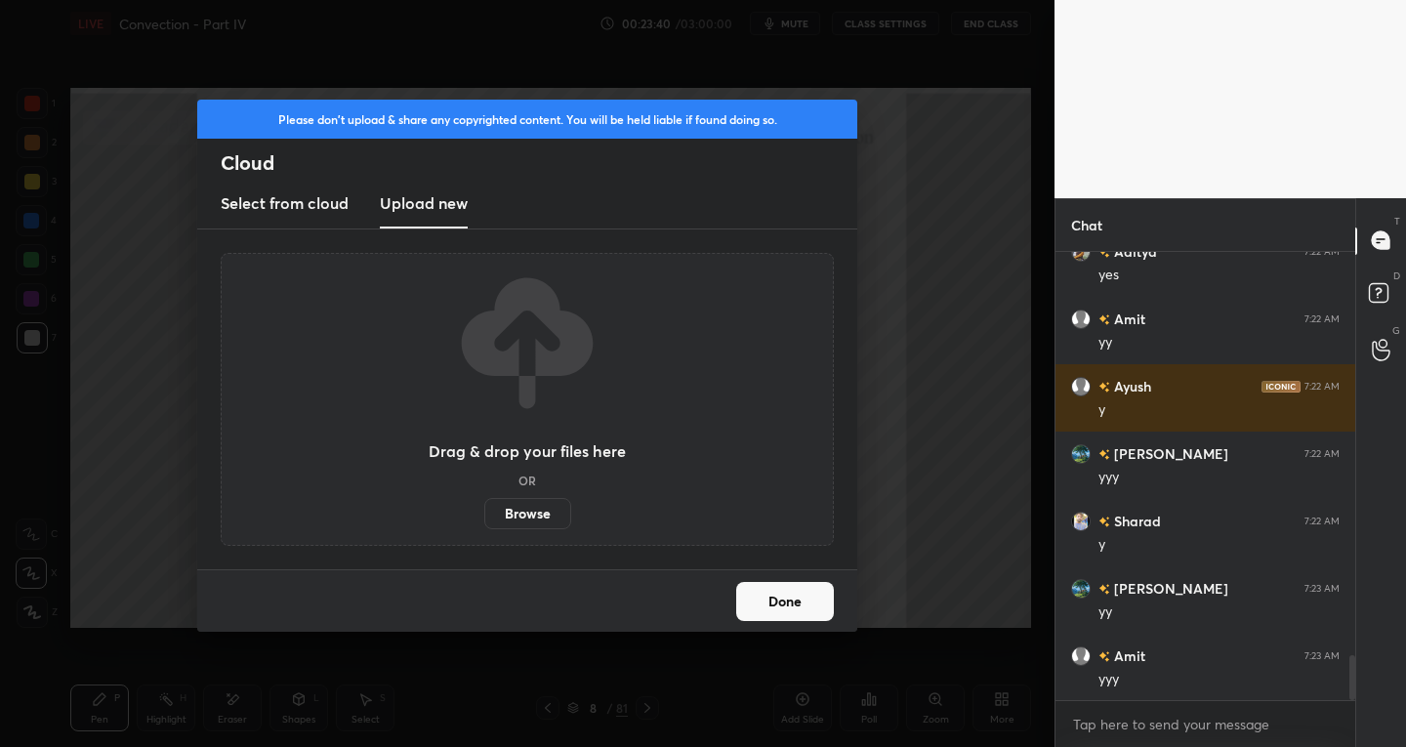
click at [529, 517] on label "Browse" at bounding box center [527, 513] width 87 height 31
click at [484, 517] on input "Browse" at bounding box center [484, 513] width 0 height 31
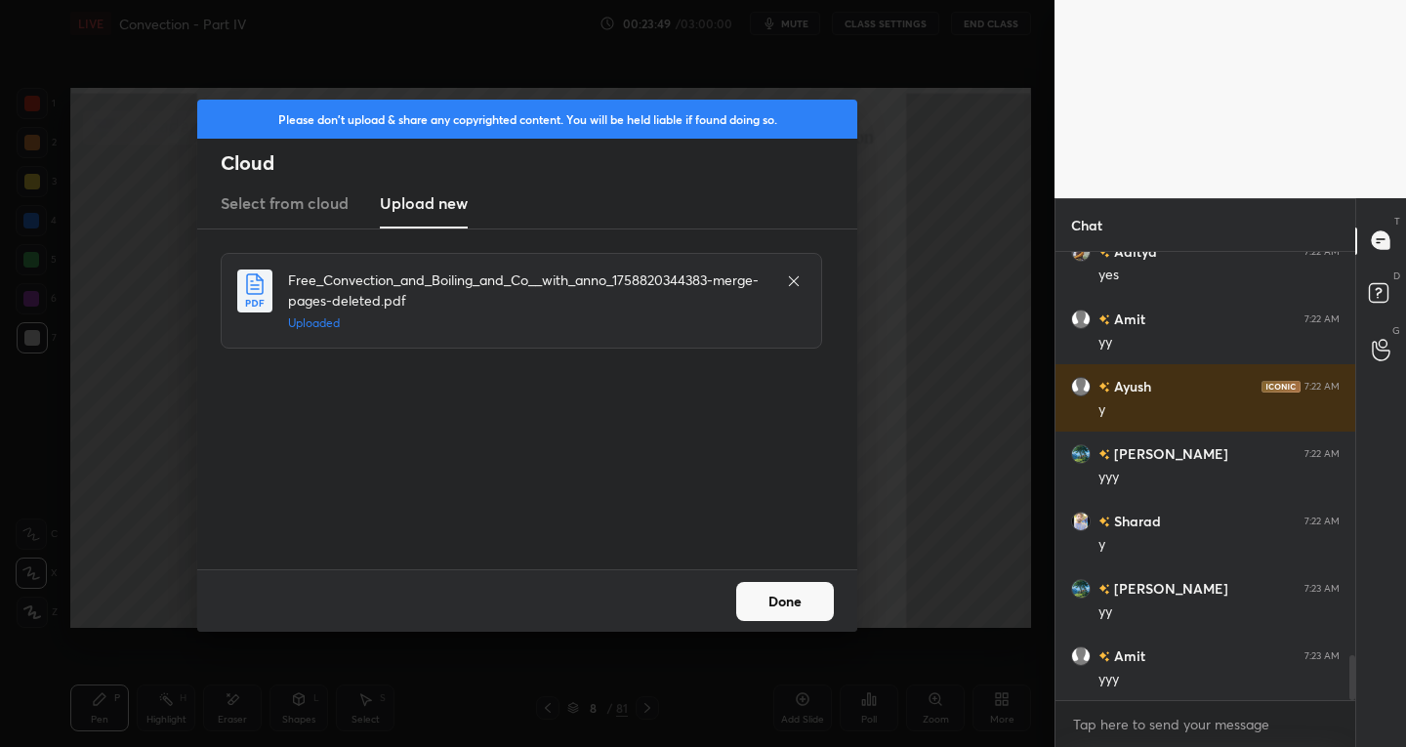
click at [783, 602] on button "Done" at bounding box center [785, 601] width 98 height 39
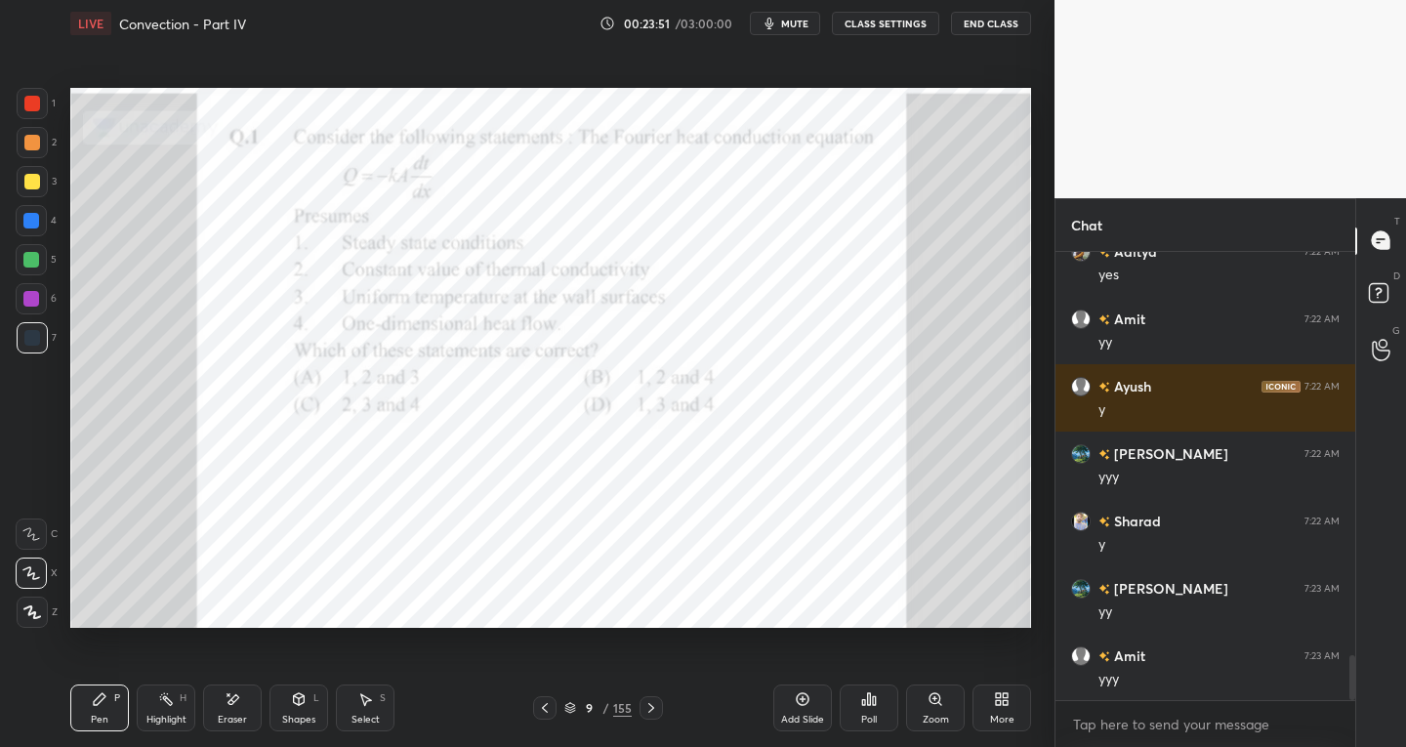
click at [651, 705] on icon at bounding box center [651, 708] width 16 height 16
click at [648, 710] on icon at bounding box center [651, 708] width 16 height 16
click at [649, 708] on icon at bounding box center [651, 708] width 16 height 16
click at [648, 708] on icon at bounding box center [651, 708] width 16 height 16
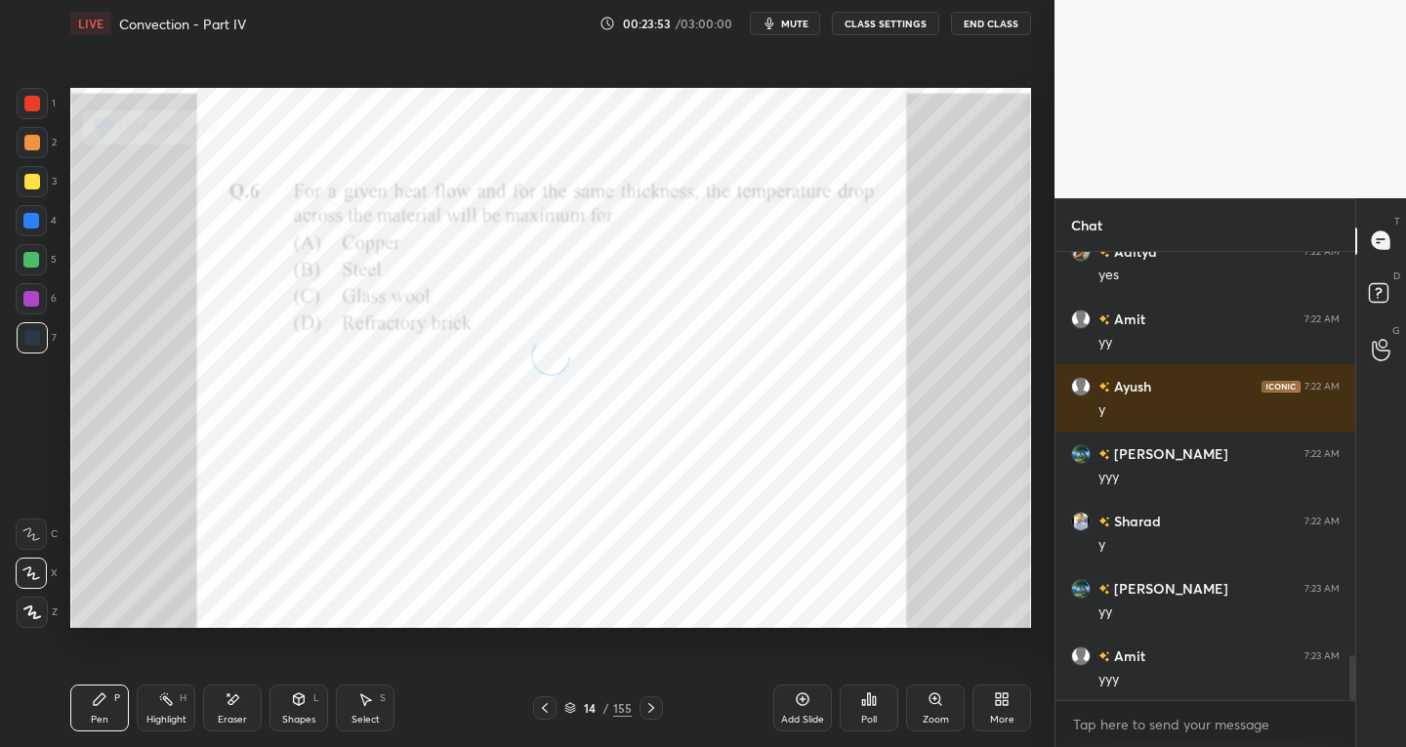
click at [650, 705] on icon at bounding box center [651, 708] width 6 height 10
click at [650, 704] on icon at bounding box center [651, 708] width 16 height 16
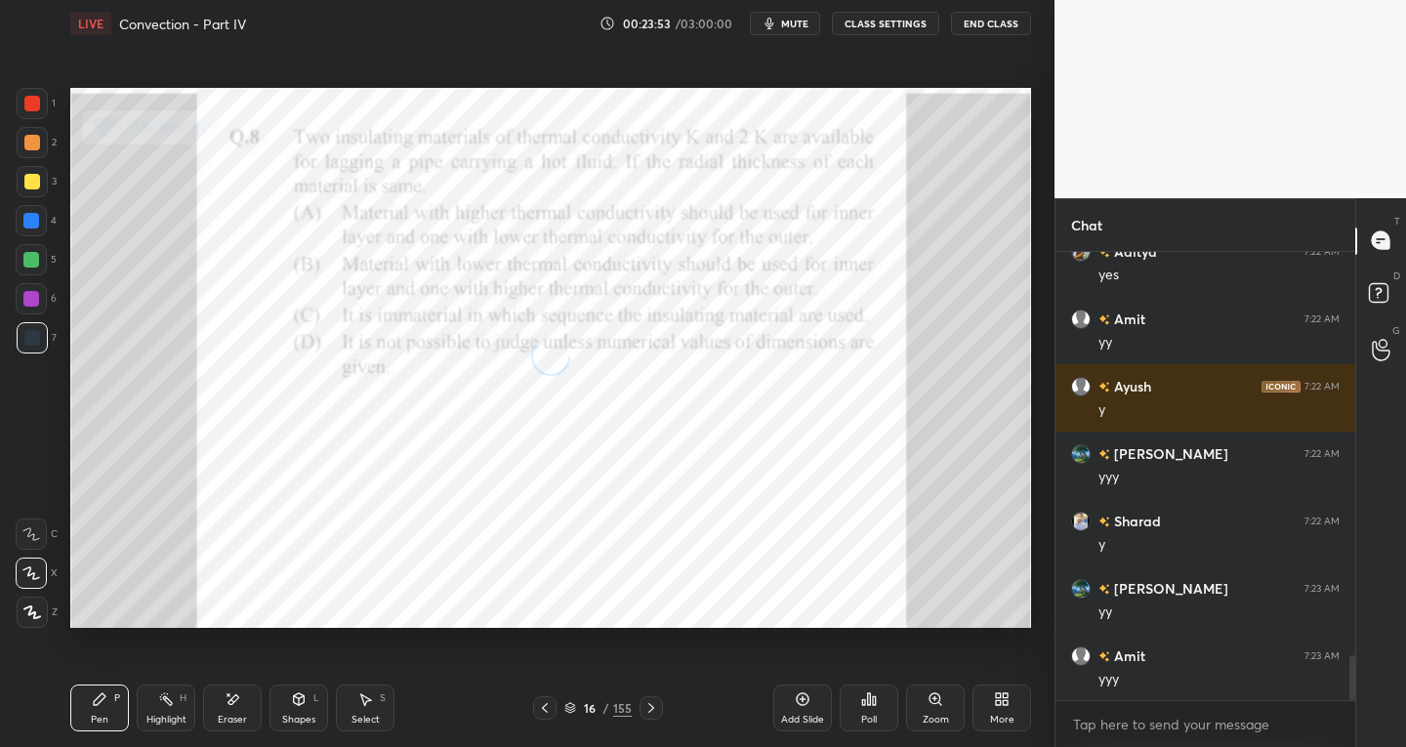
click at [651, 704] on icon at bounding box center [651, 708] width 16 height 16
click at [650, 704] on icon at bounding box center [651, 708] width 16 height 16
click at [650, 705] on icon at bounding box center [651, 708] width 6 height 10
click at [650, 705] on icon at bounding box center [651, 708] width 16 height 16
click at [651, 704] on icon at bounding box center [651, 708] width 16 height 16
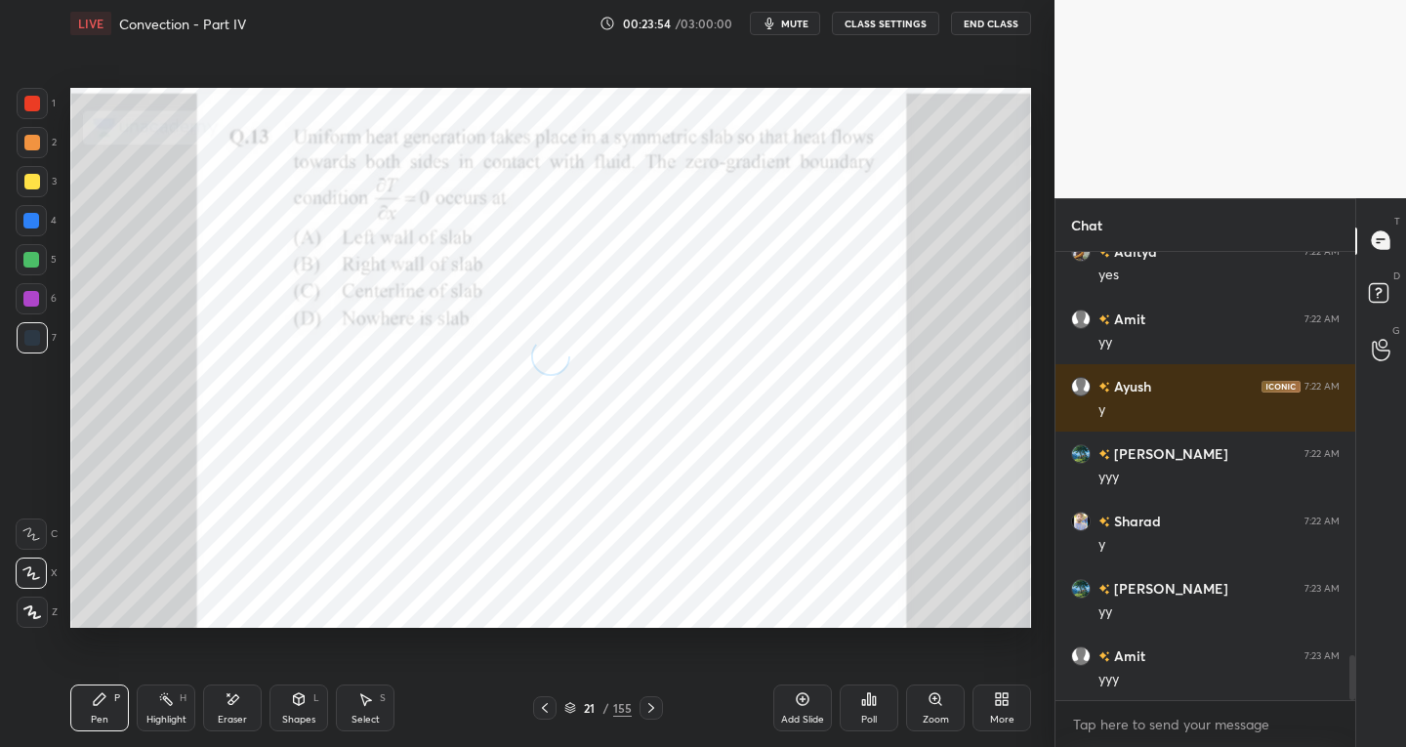
click at [650, 705] on icon at bounding box center [651, 708] width 16 height 16
click at [650, 705] on icon at bounding box center [651, 708] width 6 height 10
click at [650, 704] on icon at bounding box center [651, 708] width 16 height 16
click at [651, 704] on icon at bounding box center [651, 708] width 16 height 16
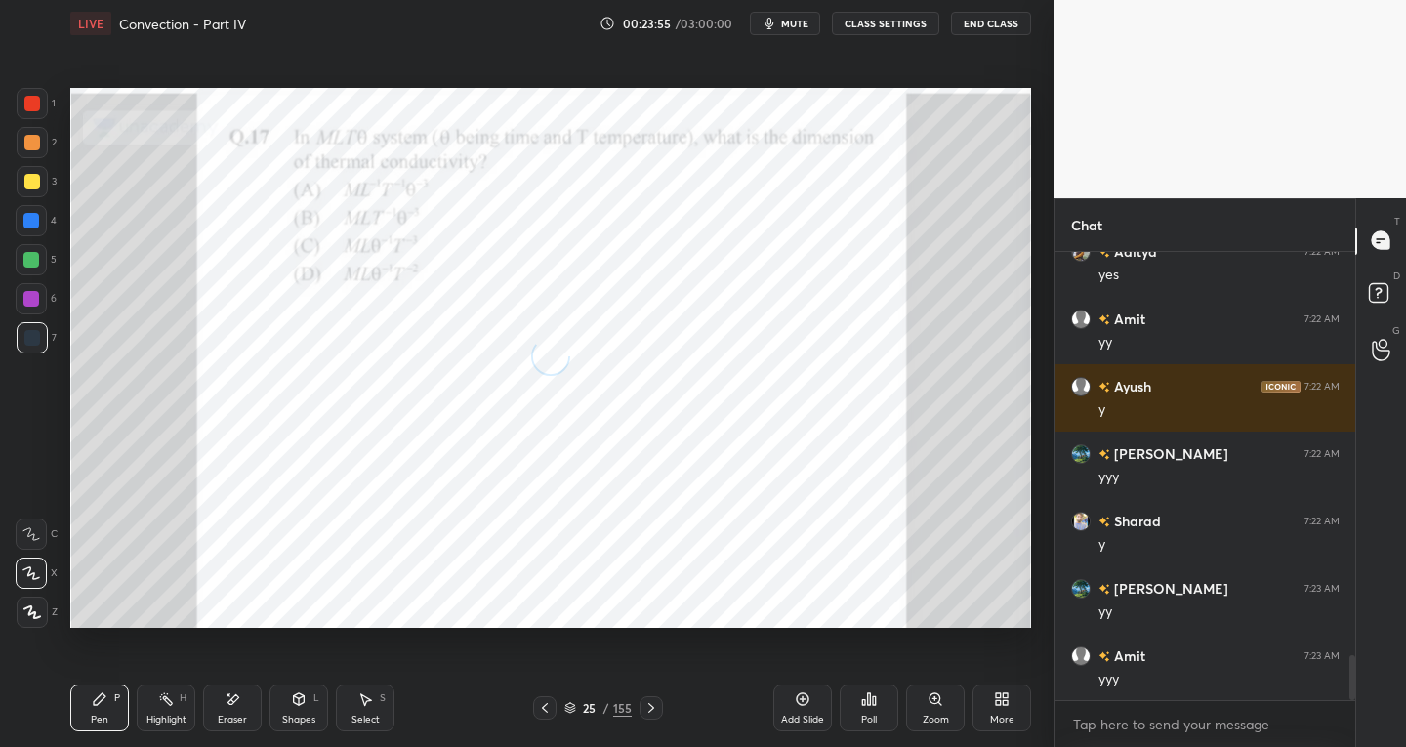
click at [650, 705] on icon at bounding box center [651, 708] width 6 height 10
click at [650, 706] on icon at bounding box center [651, 708] width 16 height 16
click at [650, 707] on icon at bounding box center [651, 708] width 16 height 16
click at [651, 706] on icon at bounding box center [651, 708] width 6 height 10
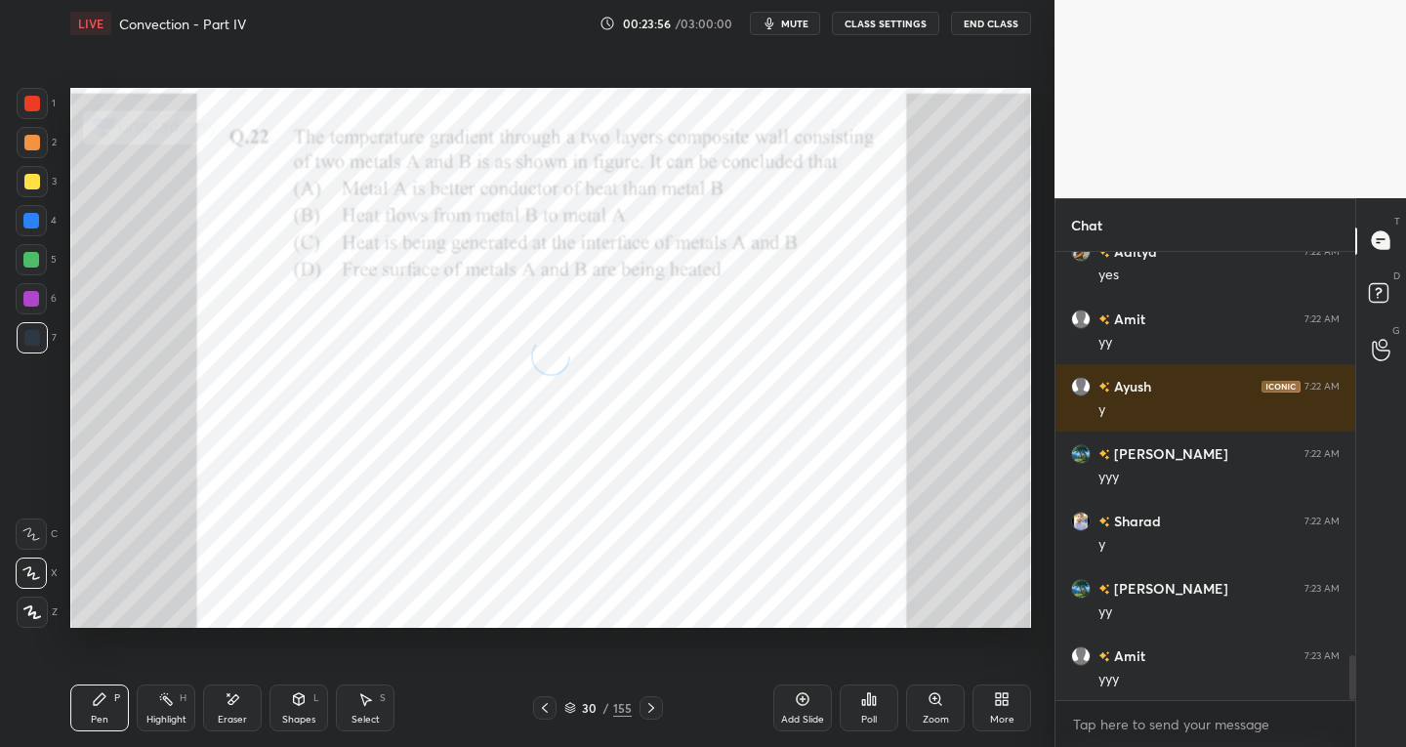
click at [652, 706] on icon at bounding box center [651, 708] width 16 height 16
click at [653, 705] on icon at bounding box center [651, 708] width 16 height 16
click at [650, 707] on icon at bounding box center [651, 708] width 16 height 16
click at [646, 708] on icon at bounding box center [651, 708] width 16 height 16
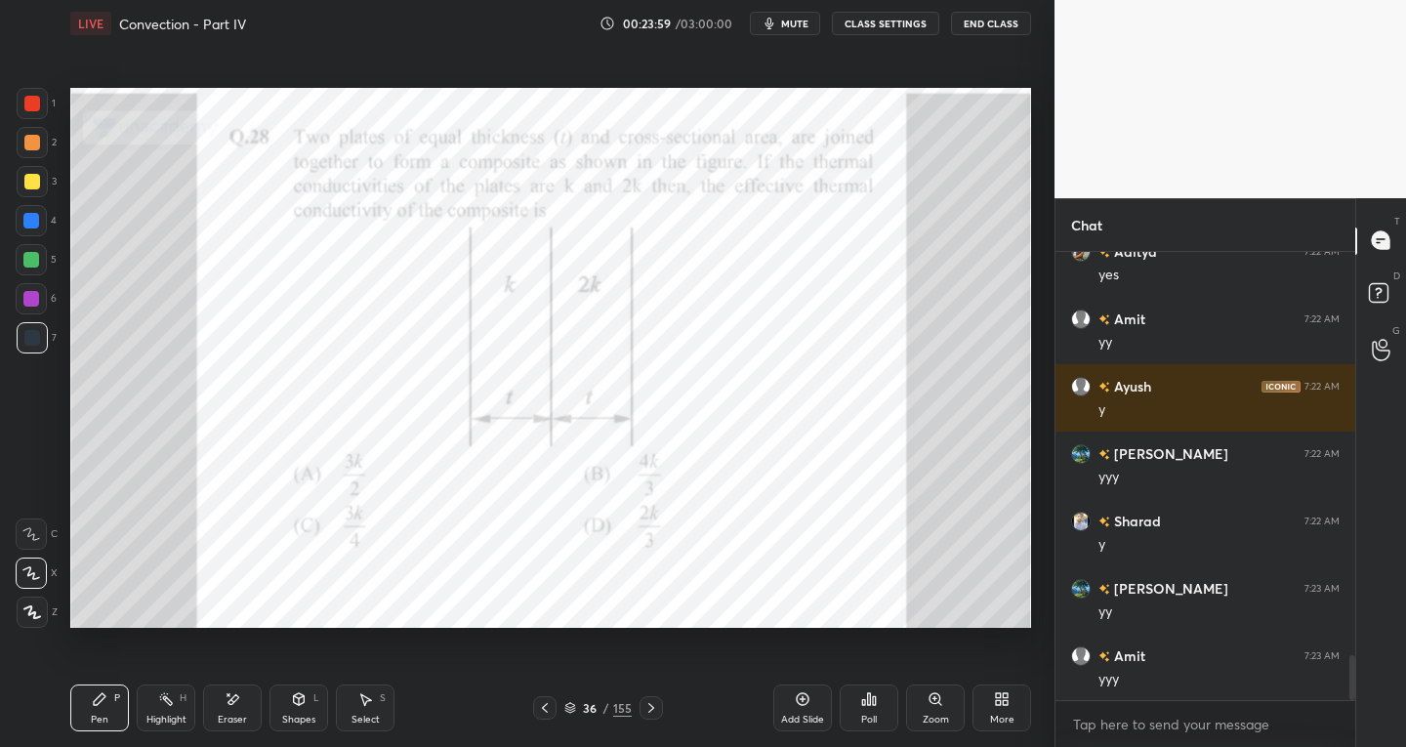
click at [650, 707] on icon at bounding box center [651, 708] width 16 height 16
click at [651, 707] on icon at bounding box center [651, 708] width 6 height 10
click at [649, 709] on icon at bounding box center [651, 708] width 16 height 16
click at [650, 706] on icon at bounding box center [651, 708] width 6 height 10
click at [651, 707] on icon at bounding box center [651, 708] width 6 height 10
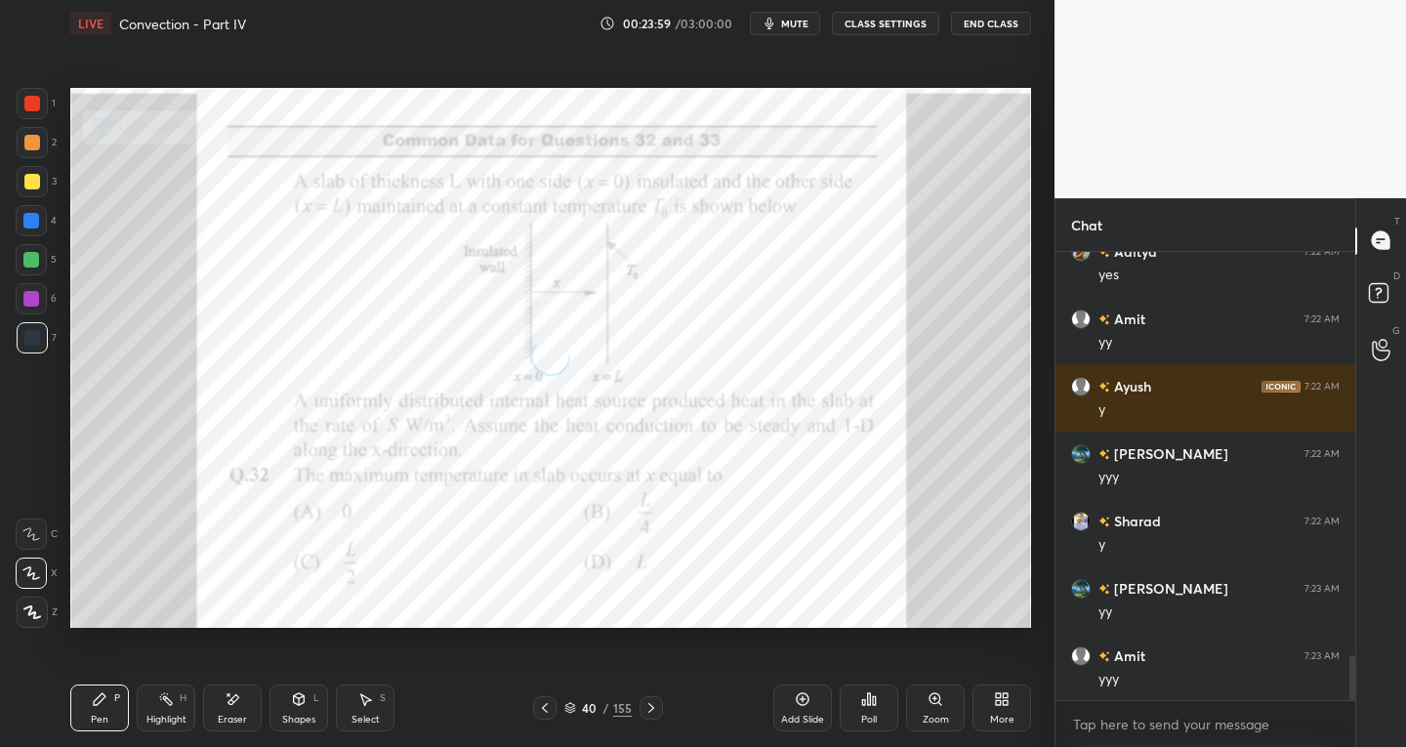
click at [651, 708] on icon at bounding box center [651, 708] width 16 height 16
click at [651, 707] on icon at bounding box center [651, 708] width 16 height 16
click at [652, 704] on icon at bounding box center [651, 708] width 16 height 16
click at [651, 704] on icon at bounding box center [651, 708] width 16 height 16
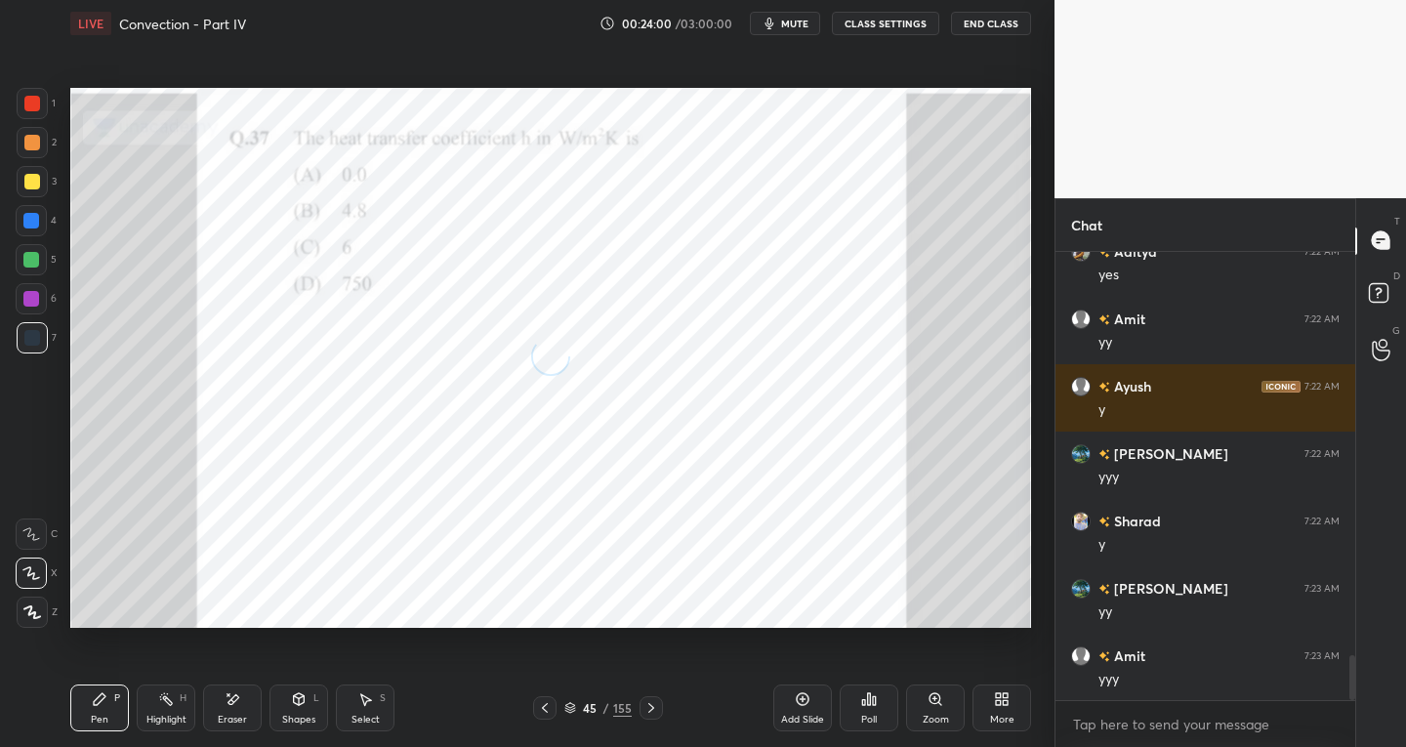
click at [652, 703] on icon at bounding box center [651, 708] width 16 height 16
click at [650, 703] on icon at bounding box center [651, 708] width 16 height 16
click at [652, 703] on icon at bounding box center [651, 708] width 16 height 16
click at [652, 702] on icon at bounding box center [651, 708] width 16 height 16
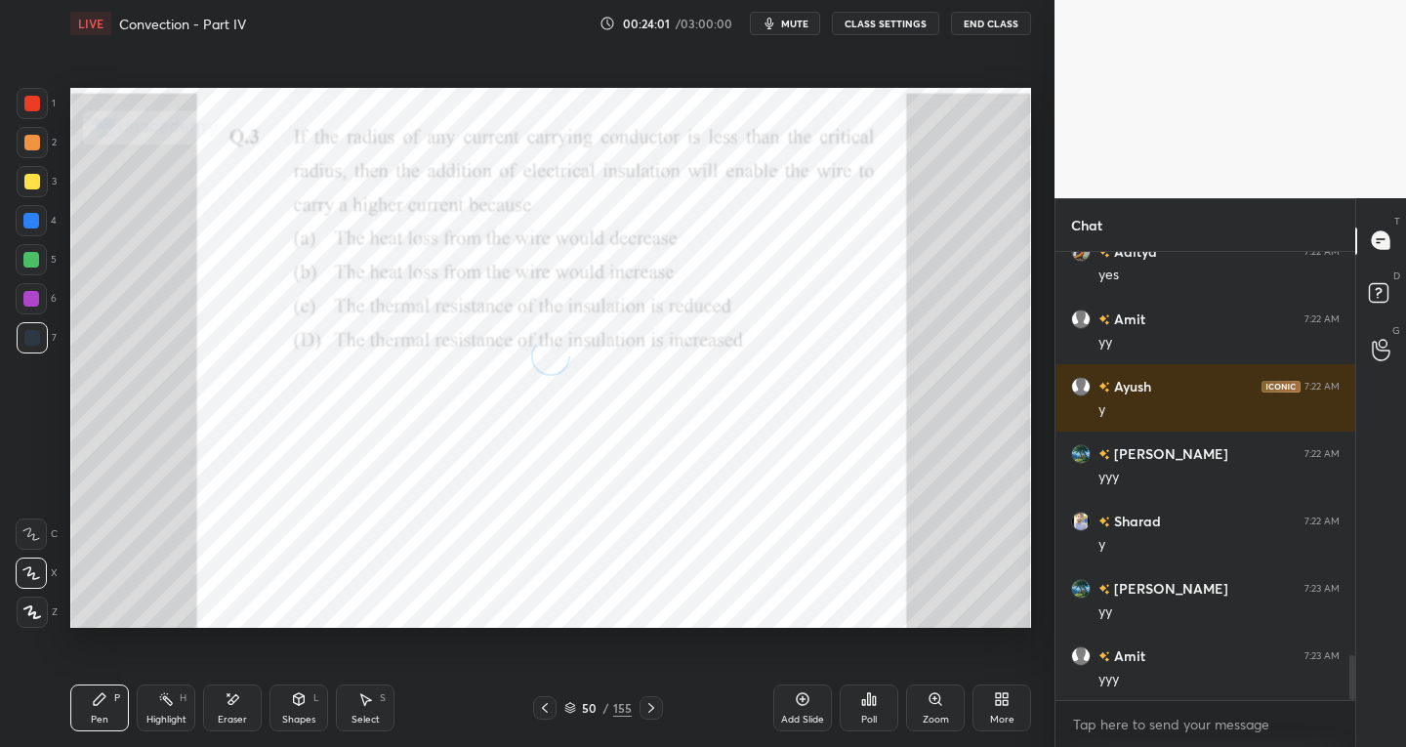
click at [653, 701] on icon at bounding box center [651, 708] width 16 height 16
click at [653, 704] on icon at bounding box center [651, 708] width 16 height 16
click at [652, 704] on icon at bounding box center [651, 708] width 16 height 16
click at [651, 705] on icon at bounding box center [651, 708] width 16 height 16
click at [653, 704] on icon at bounding box center [651, 708] width 16 height 16
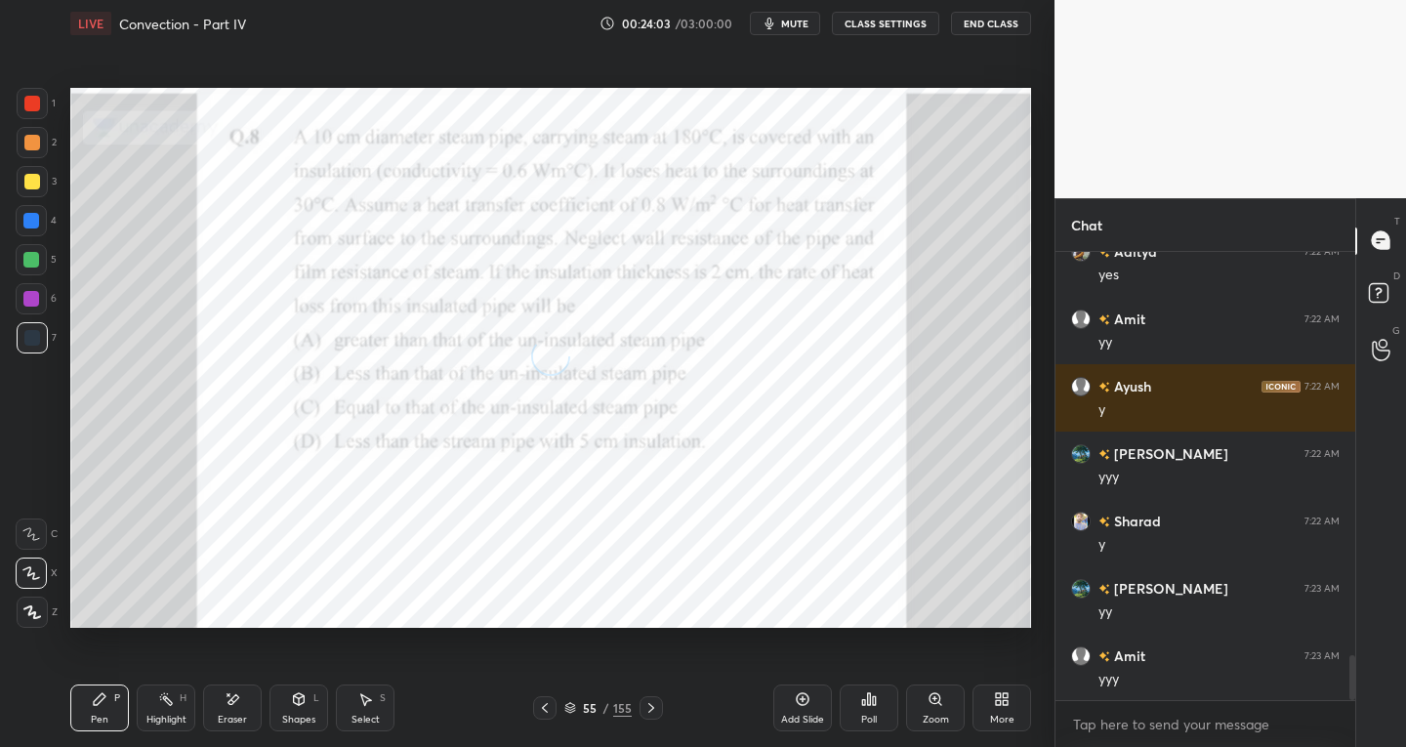
click at [655, 703] on icon at bounding box center [651, 708] width 16 height 16
click at [652, 704] on icon at bounding box center [651, 708] width 16 height 16
click at [653, 704] on icon at bounding box center [651, 708] width 16 height 16
click at [652, 705] on icon at bounding box center [651, 708] width 16 height 16
click at [39, 344] on div at bounding box center [32, 337] width 31 height 31
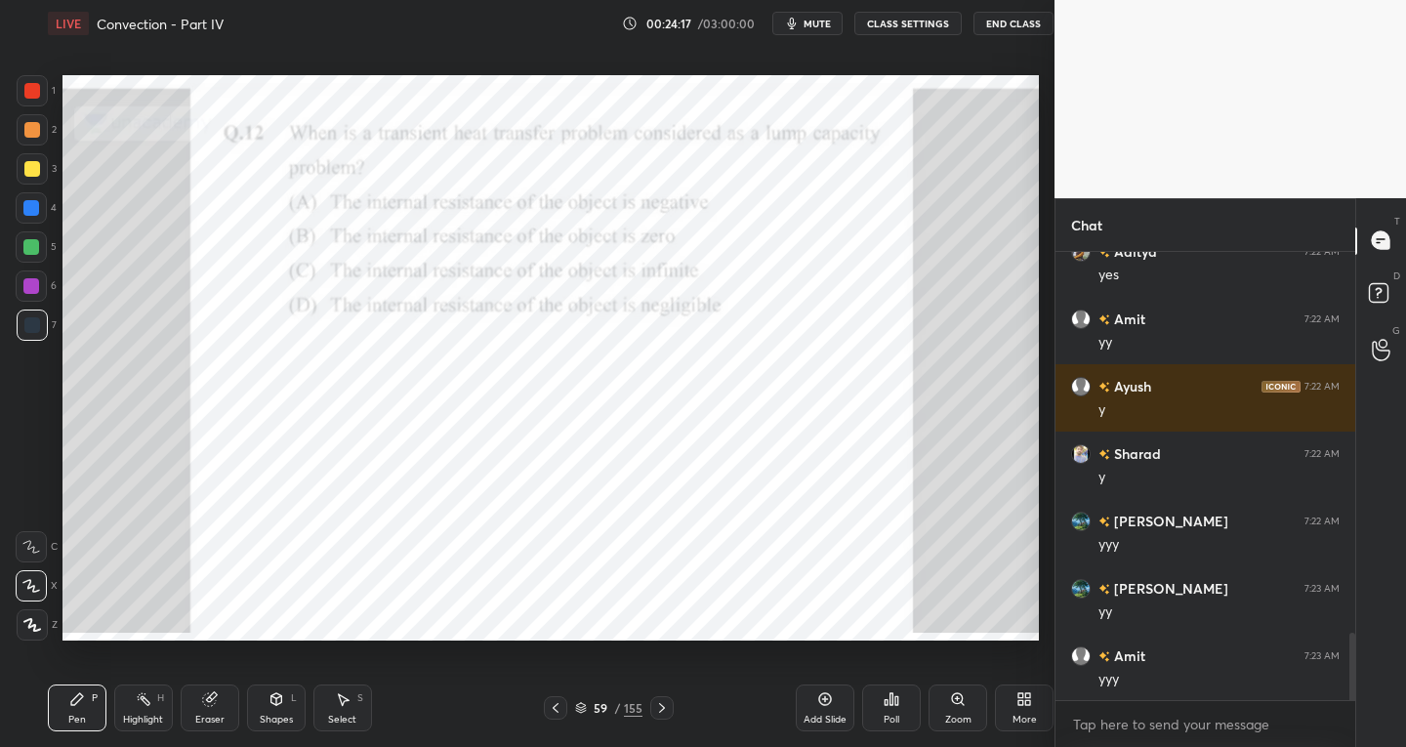
scroll to position [97013, 96659]
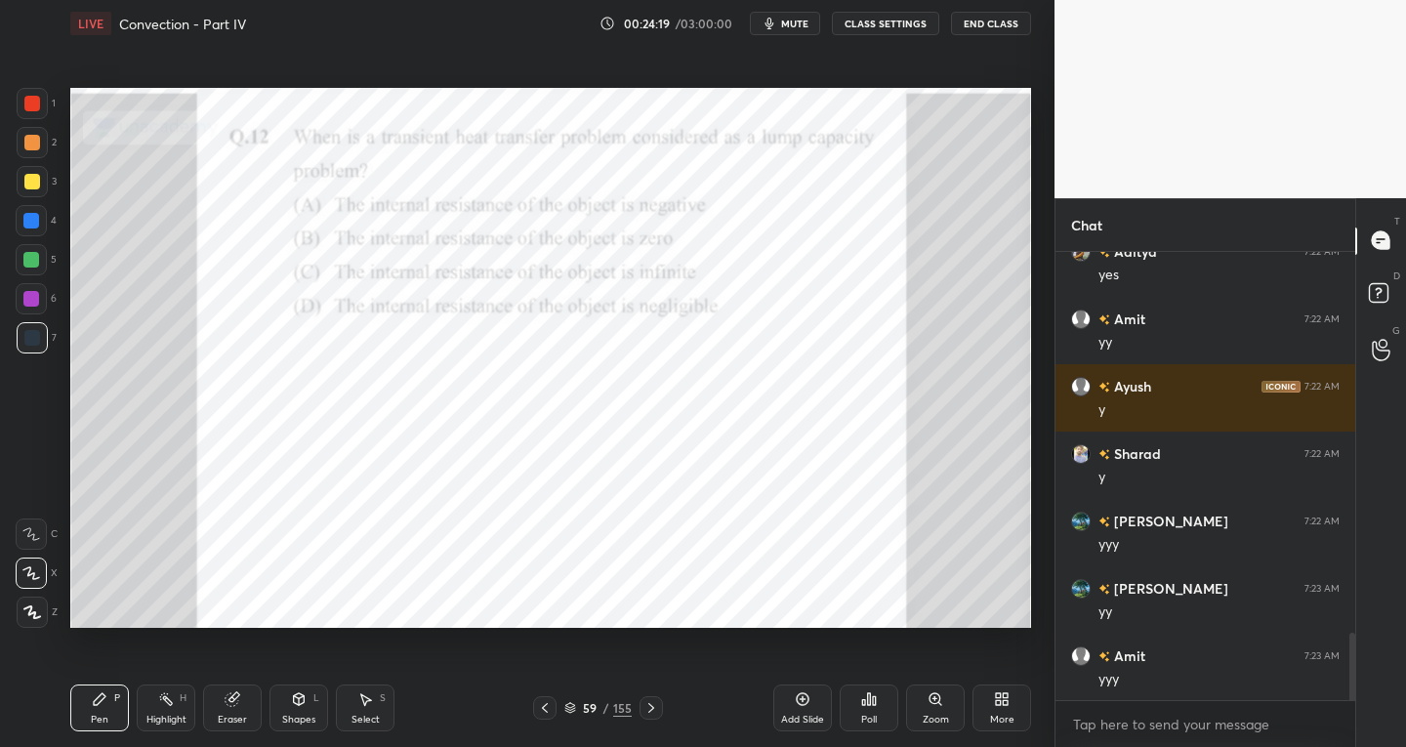
click at [651, 709] on icon at bounding box center [651, 708] width 6 height 10
click at [650, 708] on icon at bounding box center [651, 708] width 16 height 16
click at [645, 706] on icon at bounding box center [651, 708] width 16 height 16
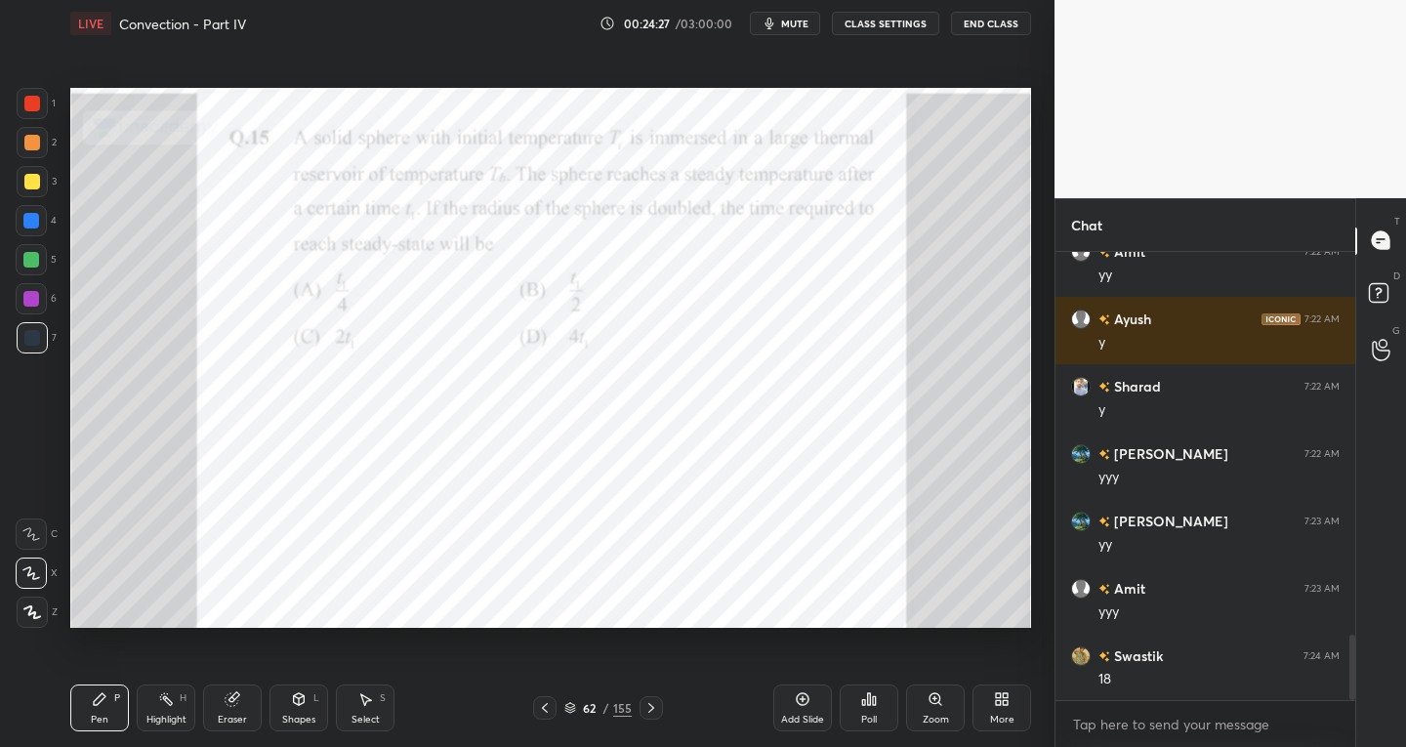
click at [649, 706] on icon at bounding box center [651, 708] width 16 height 16
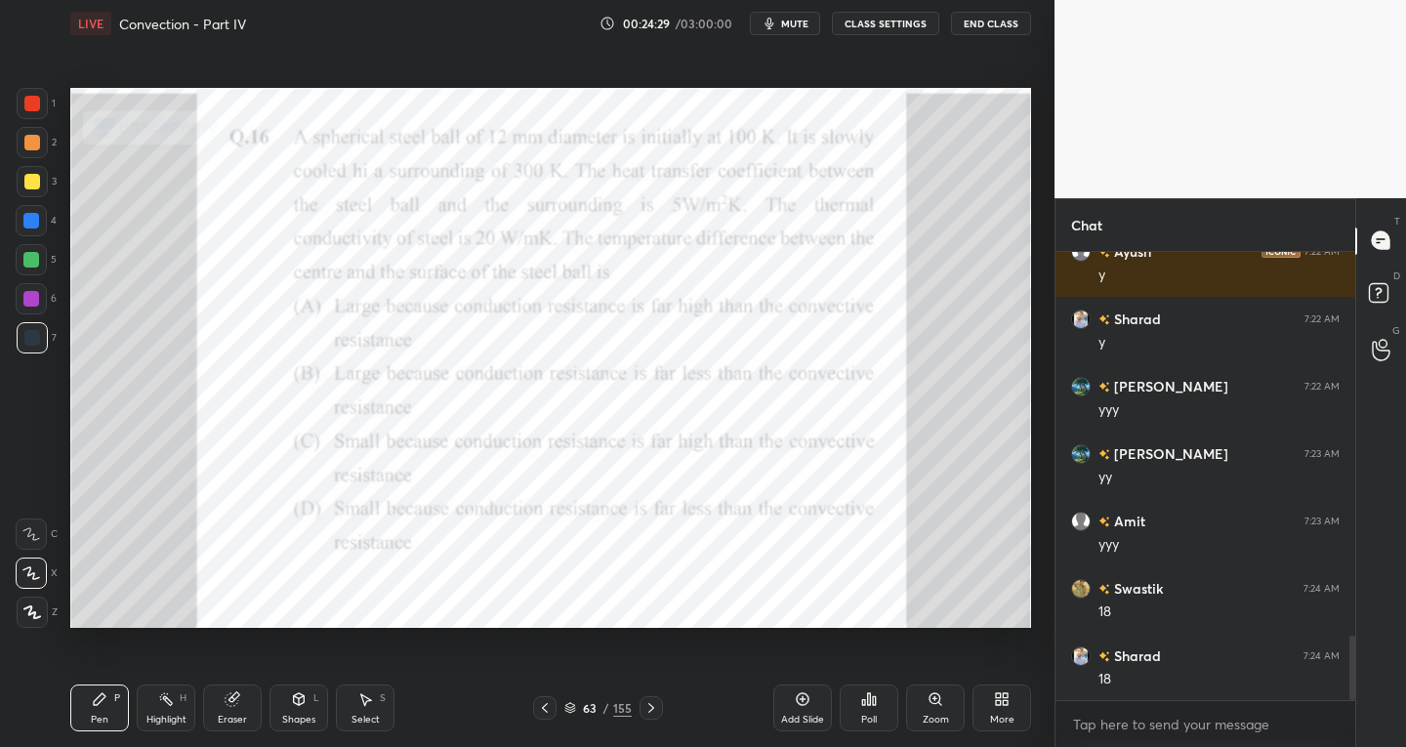
click at [646, 704] on icon at bounding box center [651, 708] width 16 height 16
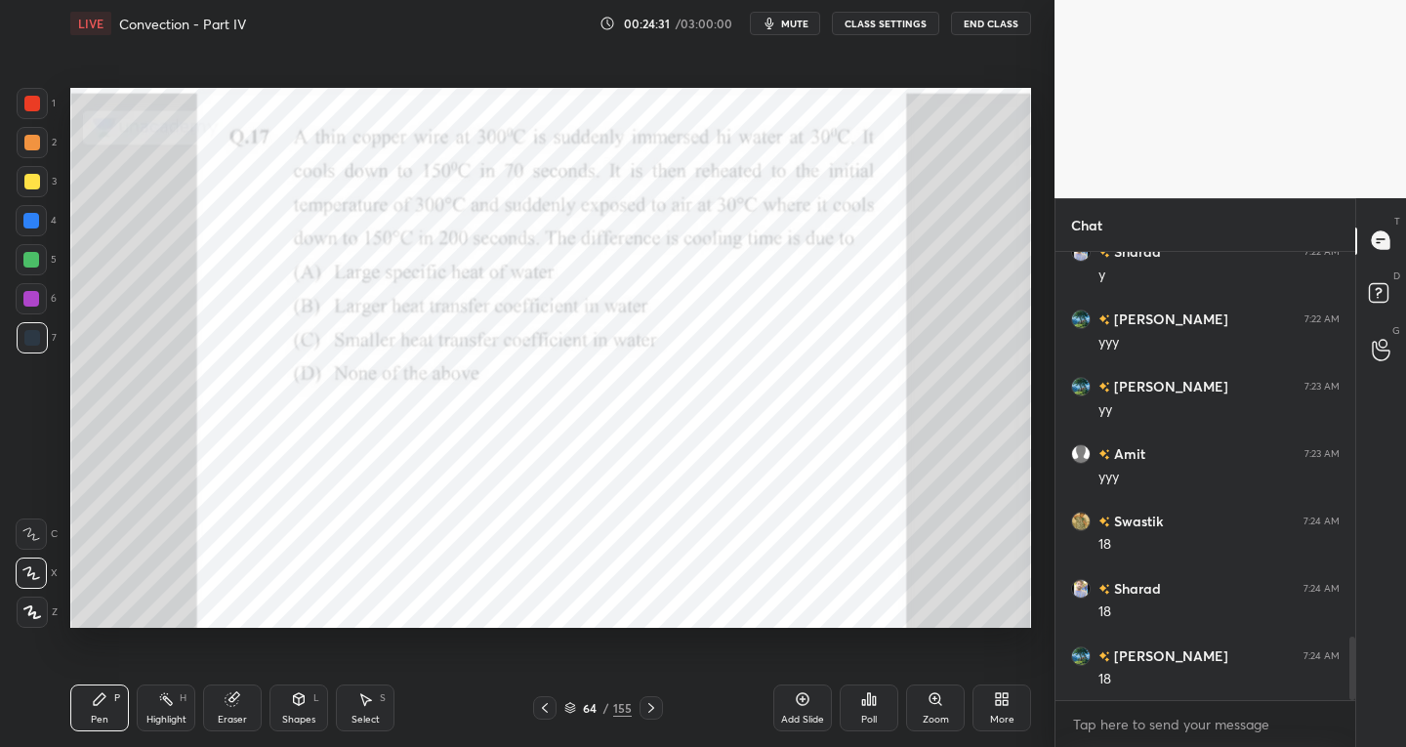
click at [648, 708] on icon at bounding box center [651, 708] width 16 height 16
click at [643, 712] on icon at bounding box center [651, 708] width 16 height 16
click at [868, 712] on div "Poll" at bounding box center [869, 707] width 59 height 47
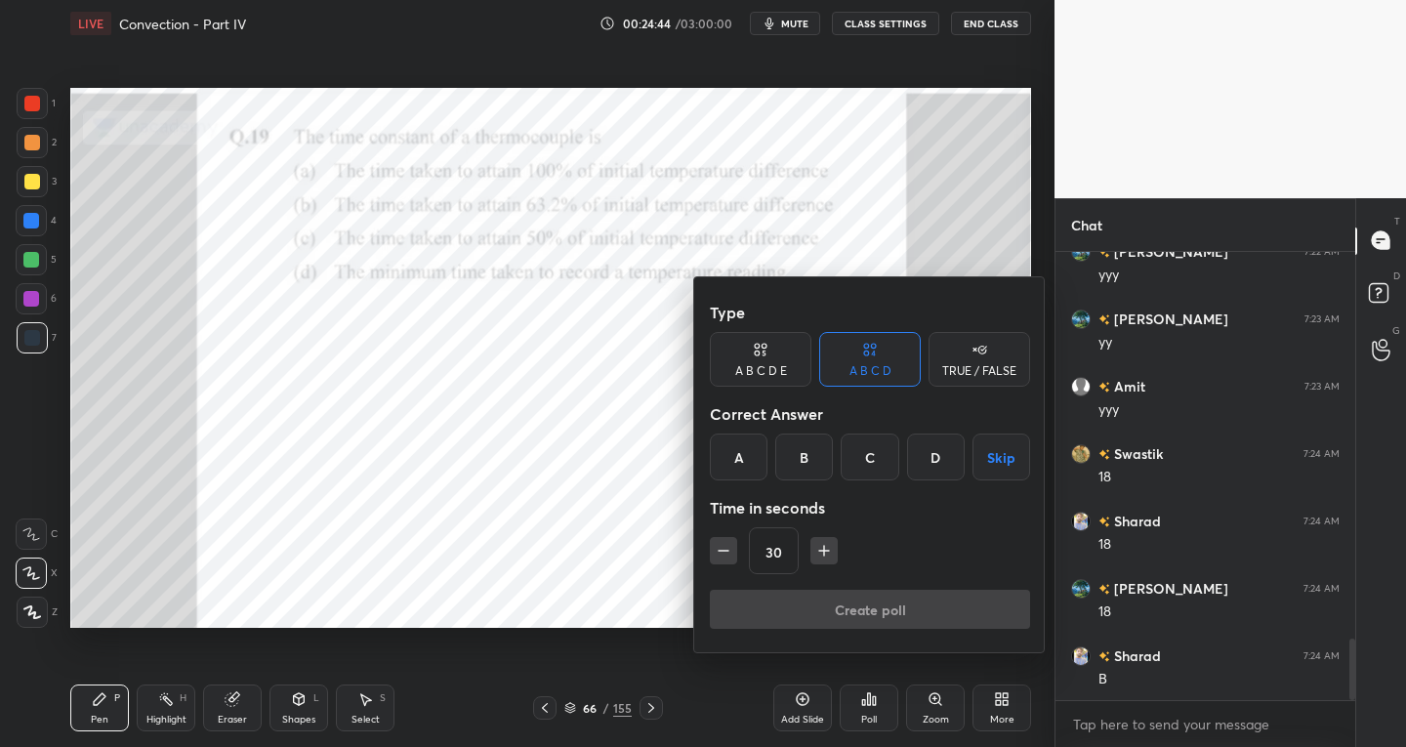
scroll to position [2883, 0]
click at [722, 552] on icon "button" at bounding box center [724, 551] width 20 height 20
type input "15"
click at [805, 466] on div "B" at bounding box center [804, 456] width 58 height 47
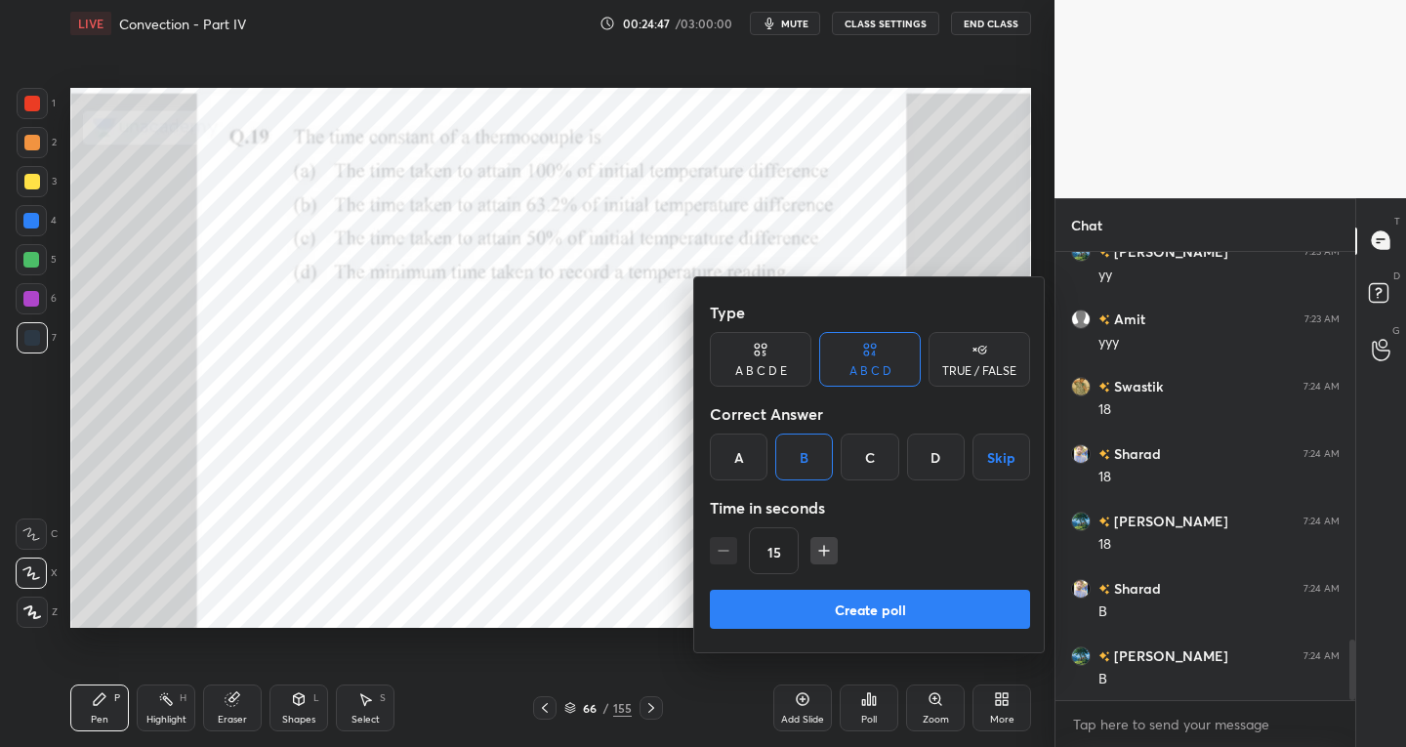
click at [825, 599] on button "Create poll" at bounding box center [870, 609] width 320 height 39
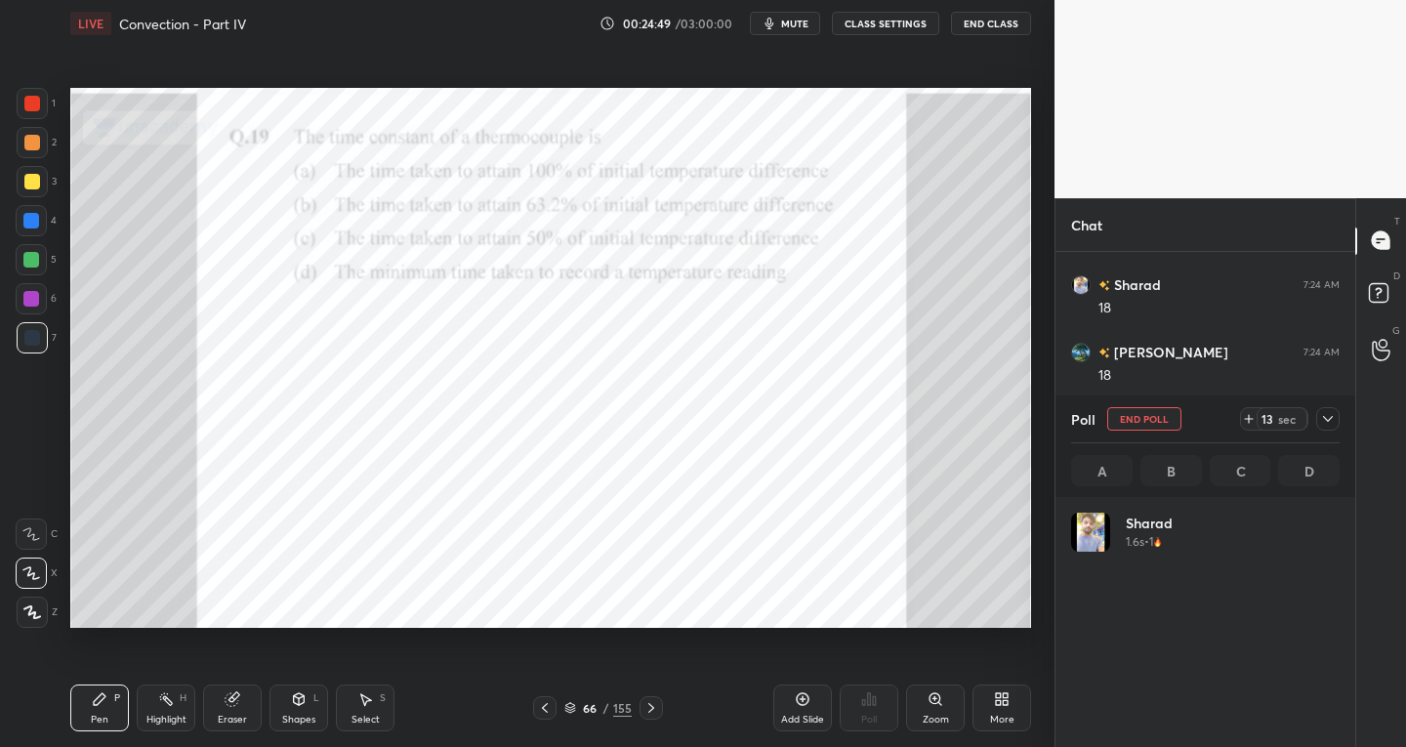
scroll to position [228, 263]
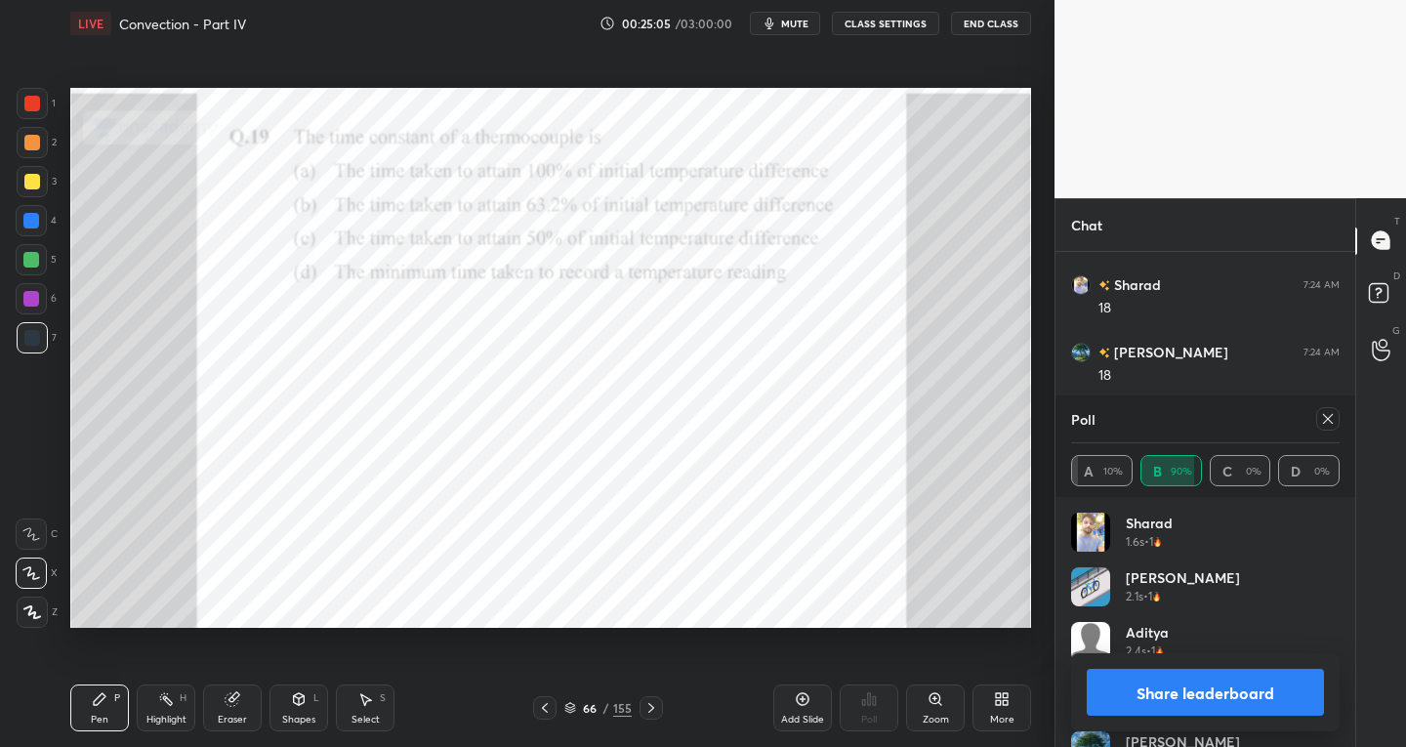
click at [1151, 693] on button "Share leaderboard" at bounding box center [1205, 692] width 237 height 47
type textarea "x"
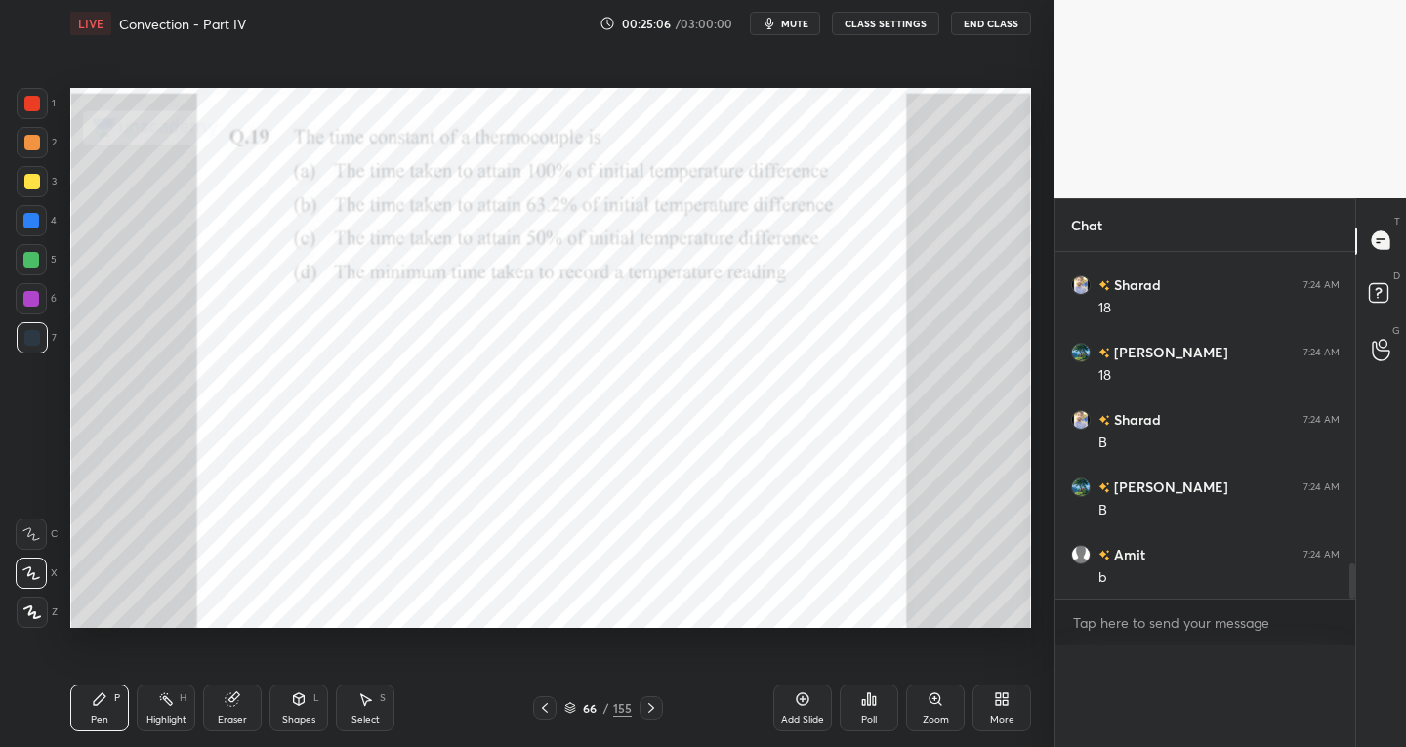
scroll to position [0, 0]
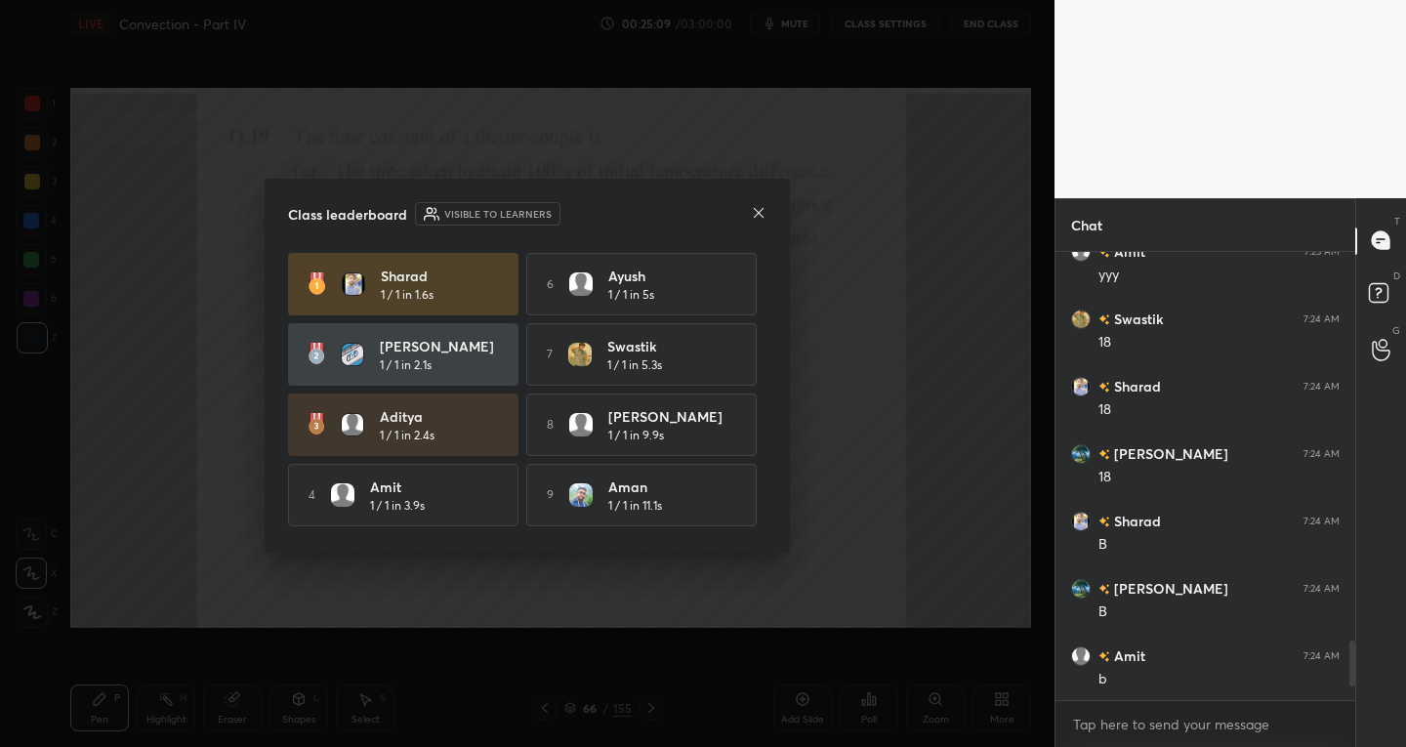
click at [753, 221] on div at bounding box center [759, 214] width 16 height 21
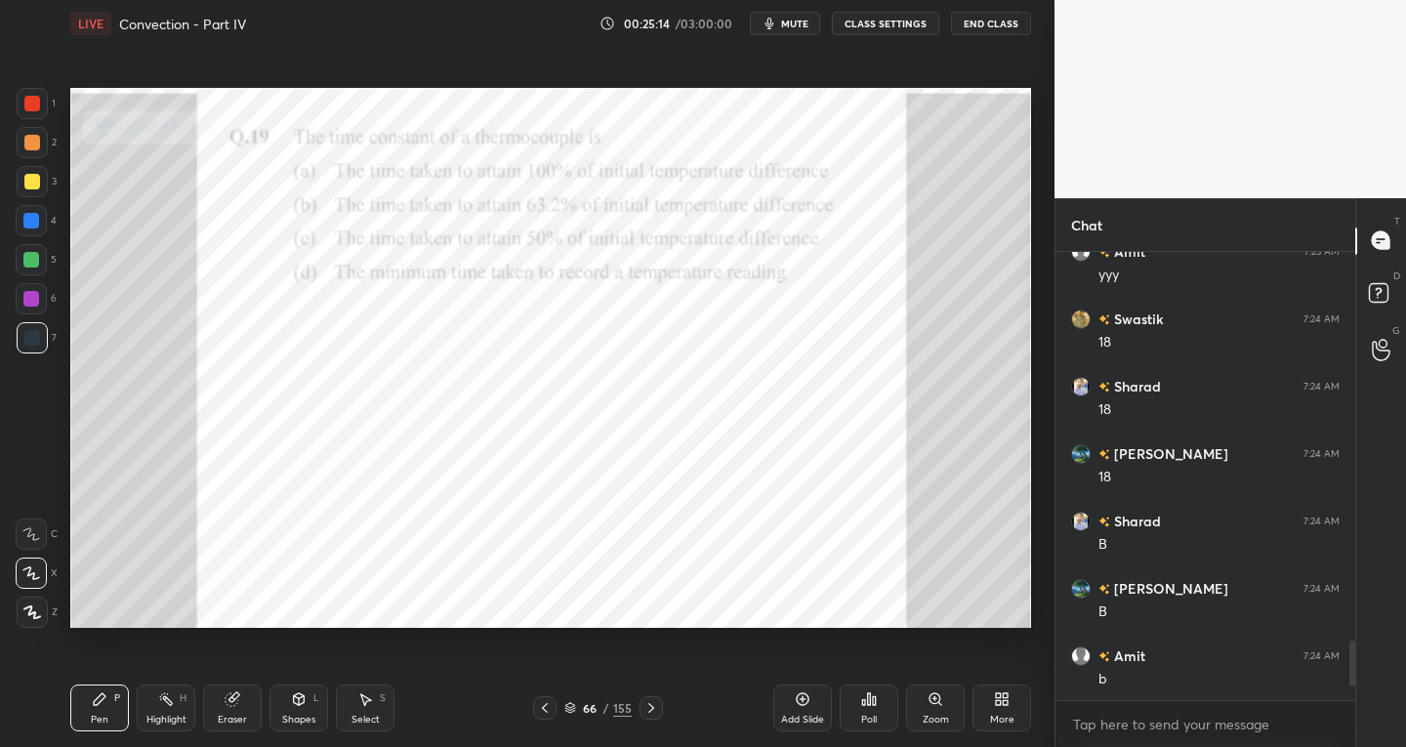
click at [652, 703] on icon at bounding box center [651, 708] width 16 height 16
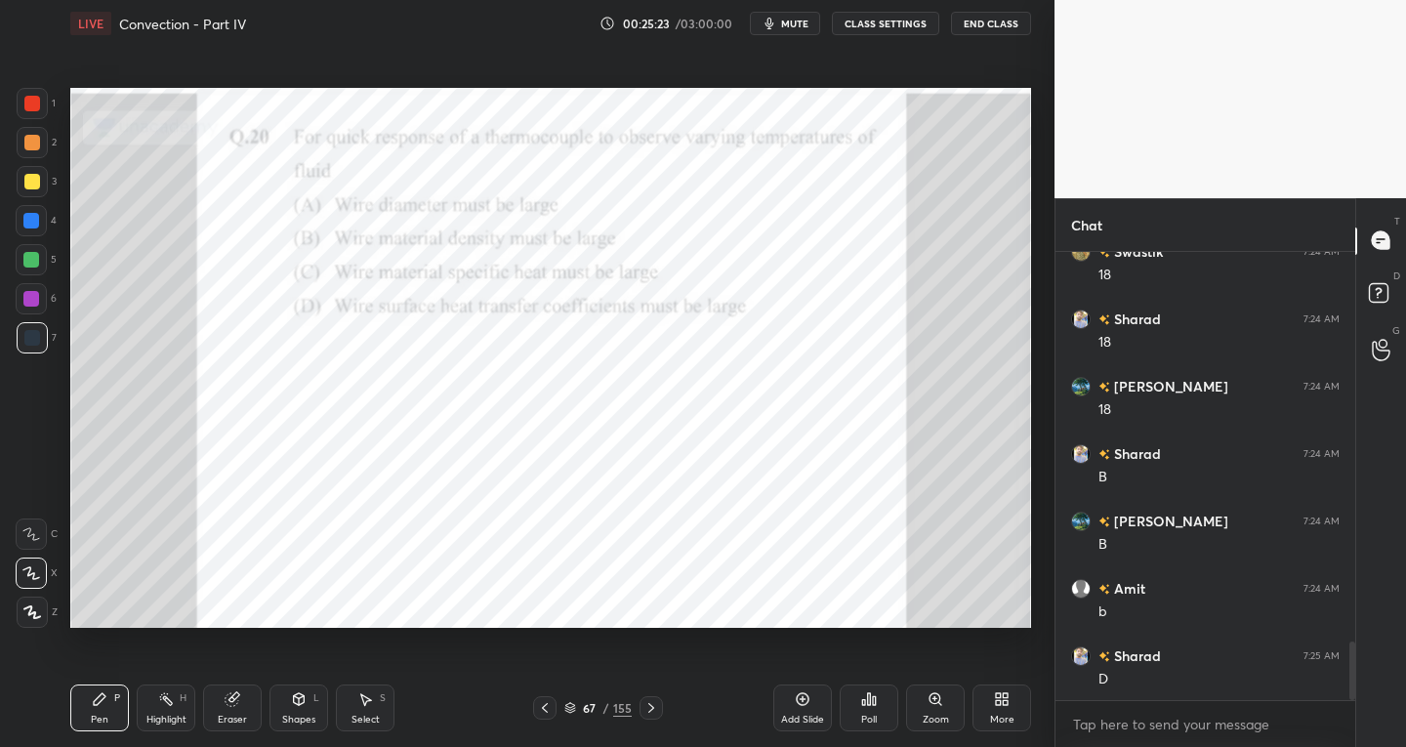
click at [871, 712] on div "Poll" at bounding box center [869, 707] width 59 height 47
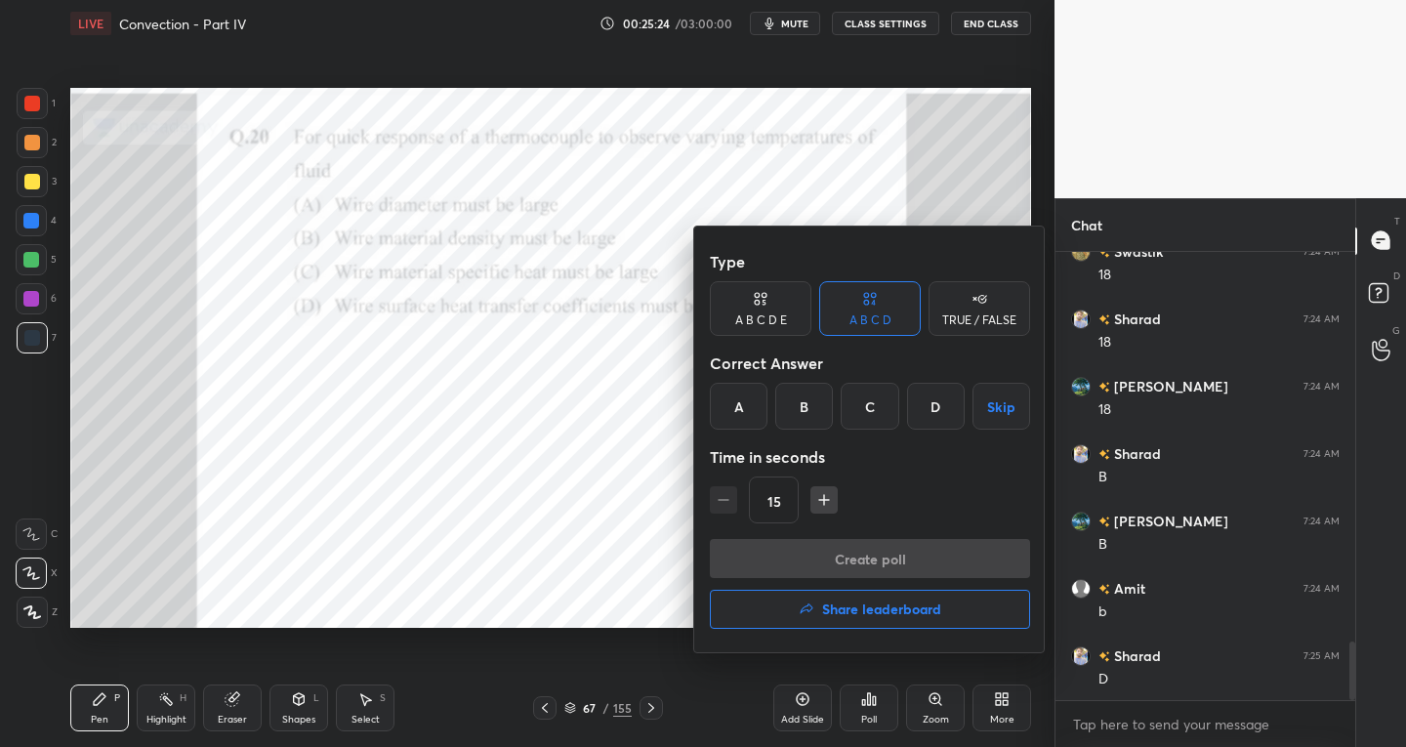
click at [824, 498] on icon "button" at bounding box center [824, 500] width 20 height 20
type input "30"
click at [933, 406] on div "D" at bounding box center [936, 406] width 58 height 47
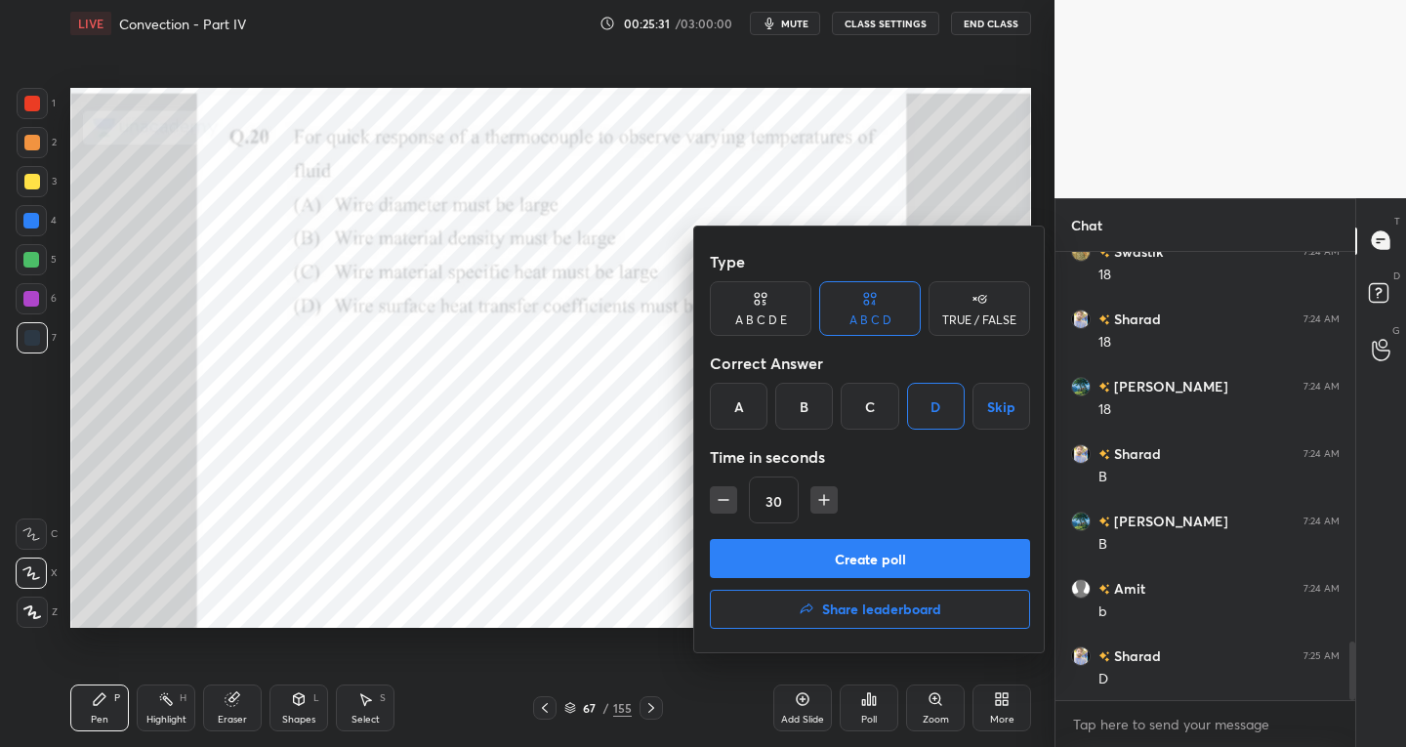
click at [843, 554] on button "Create poll" at bounding box center [870, 558] width 320 height 39
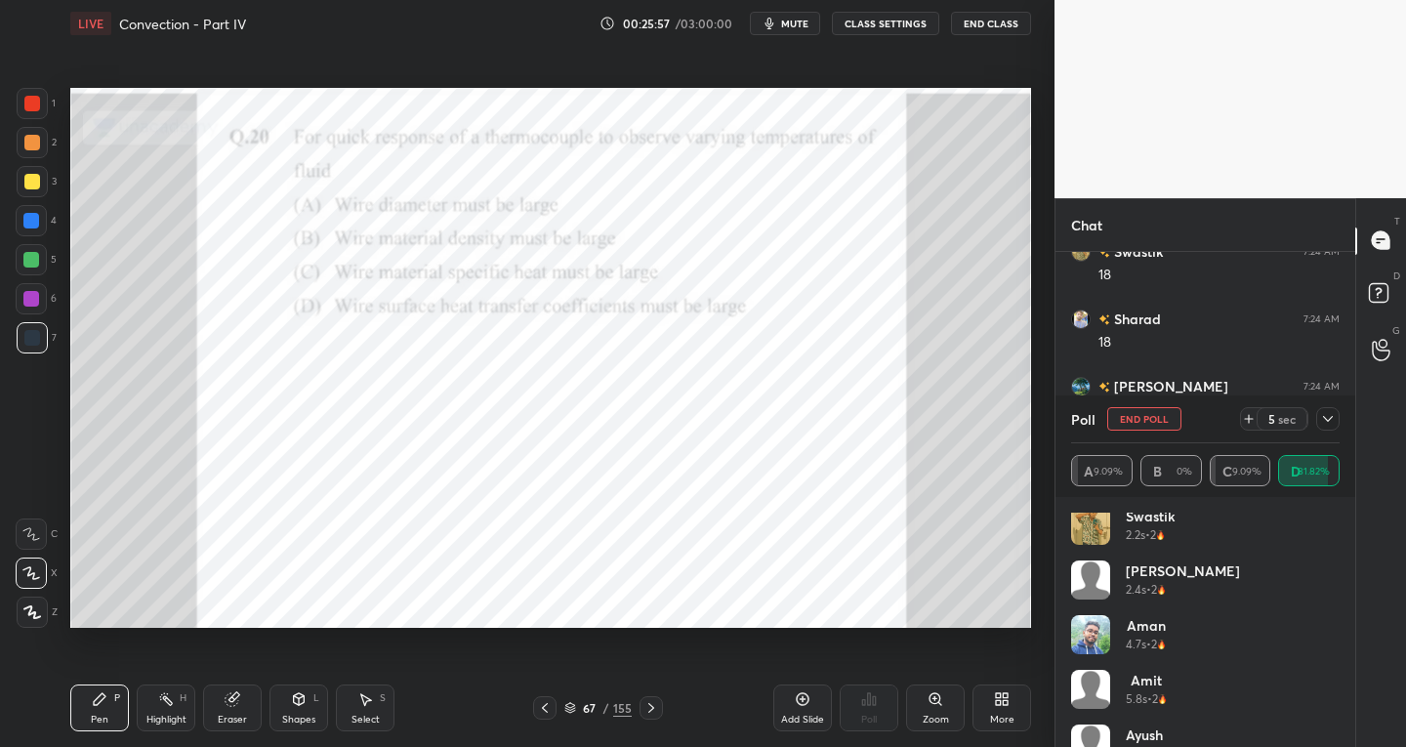
scroll to position [258, 0]
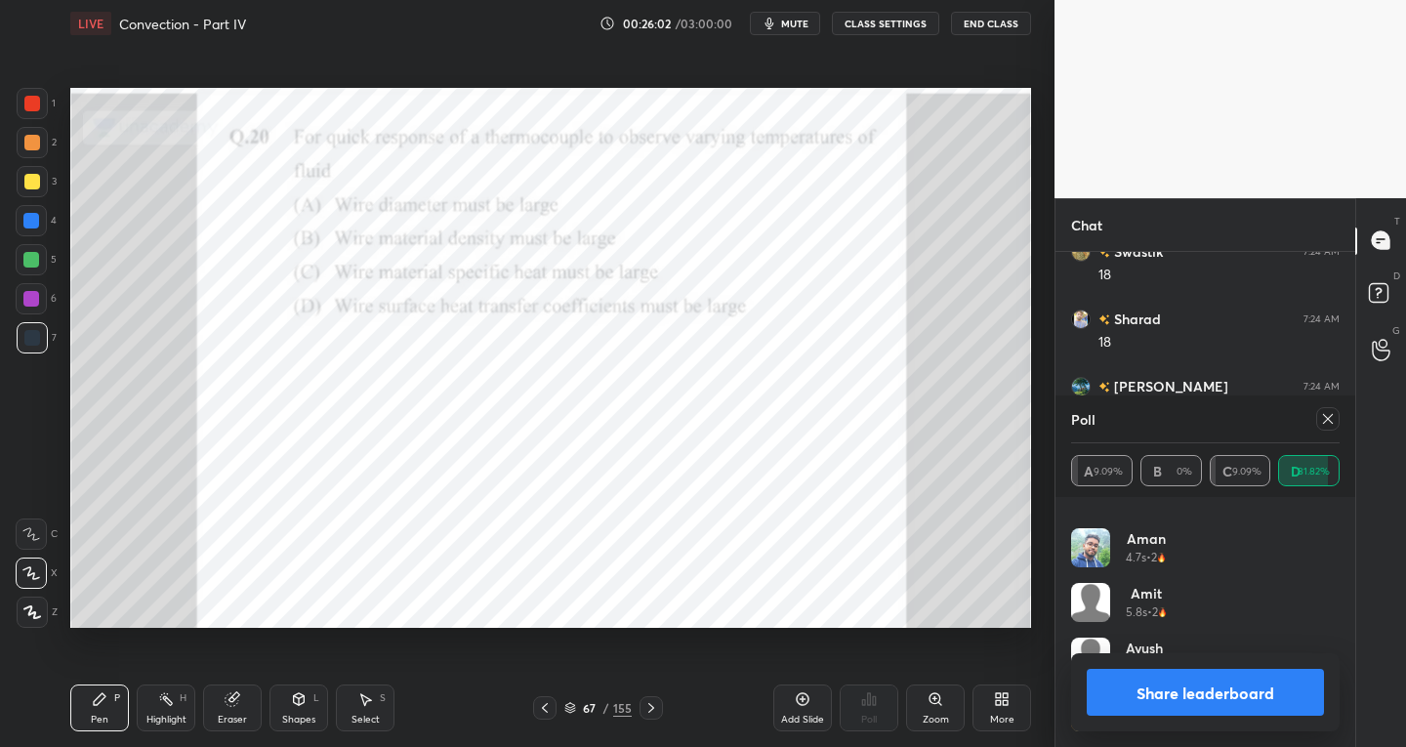
click at [1176, 695] on button "Share leaderboard" at bounding box center [1205, 692] width 237 height 47
type textarea "x"
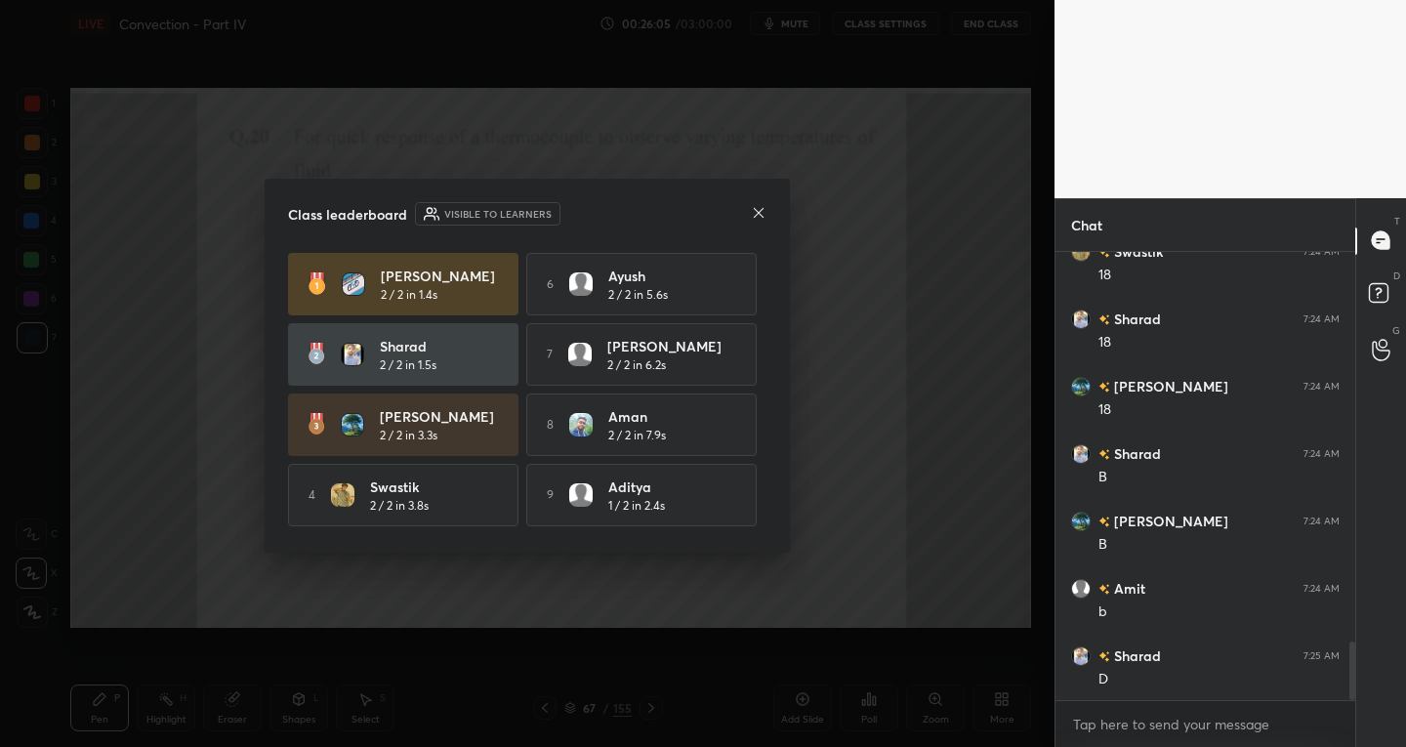
click at [758, 217] on icon at bounding box center [759, 213] width 16 height 16
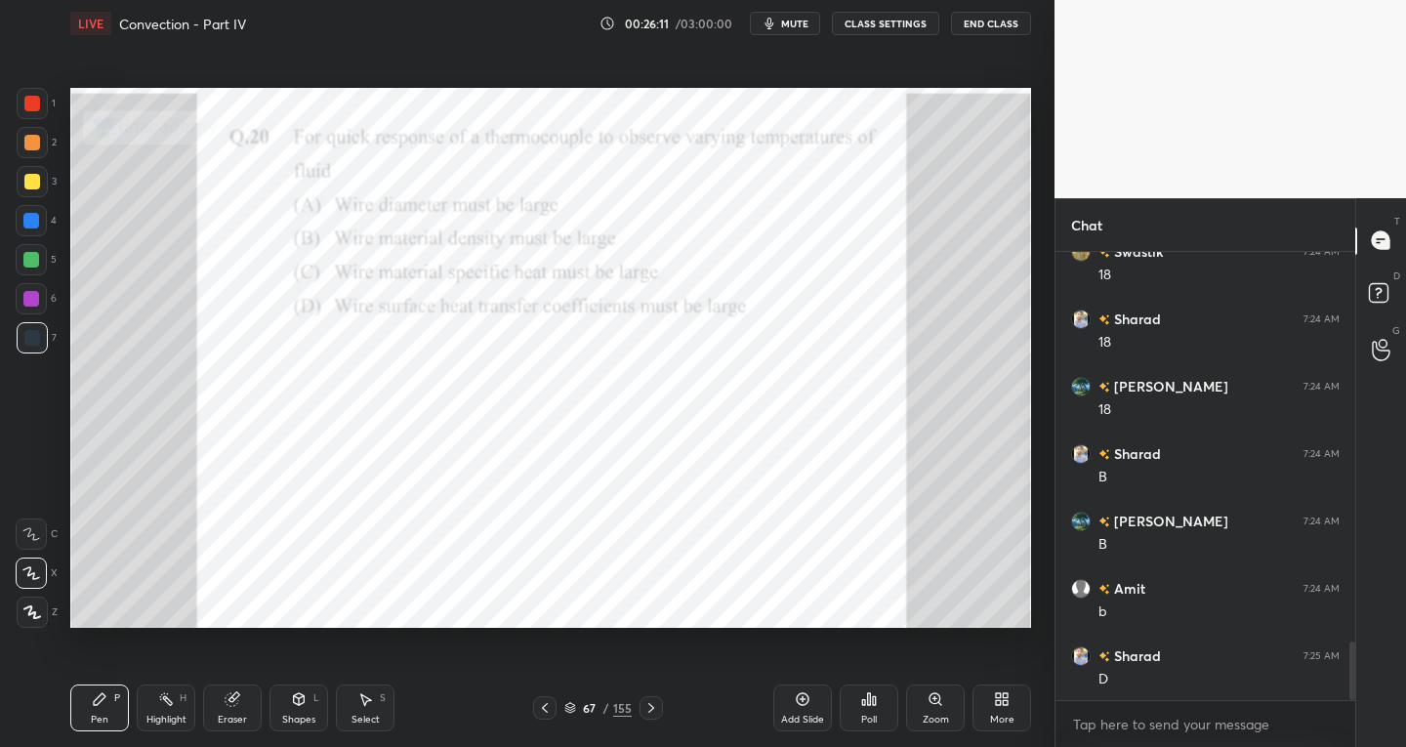
click at [573, 710] on icon at bounding box center [570, 708] width 12 height 12
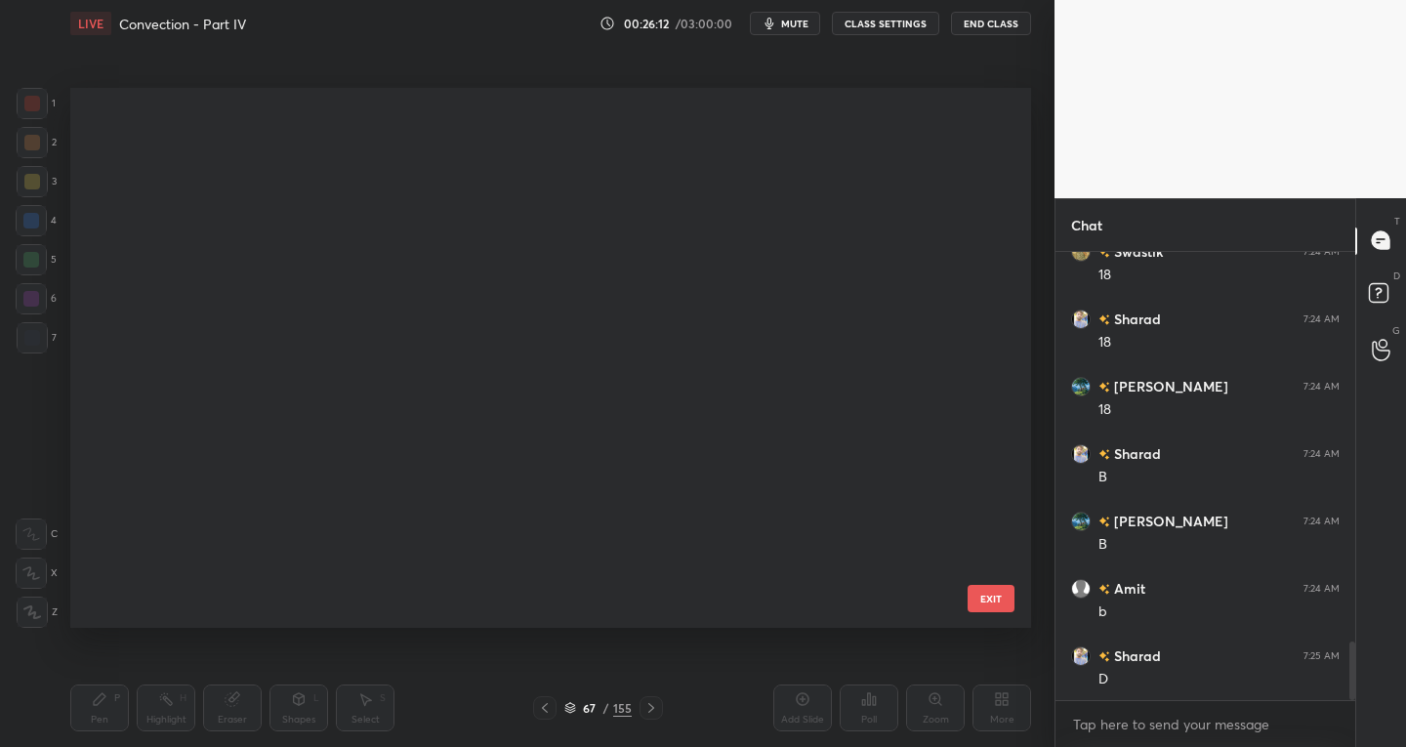
scroll to position [3265, 0]
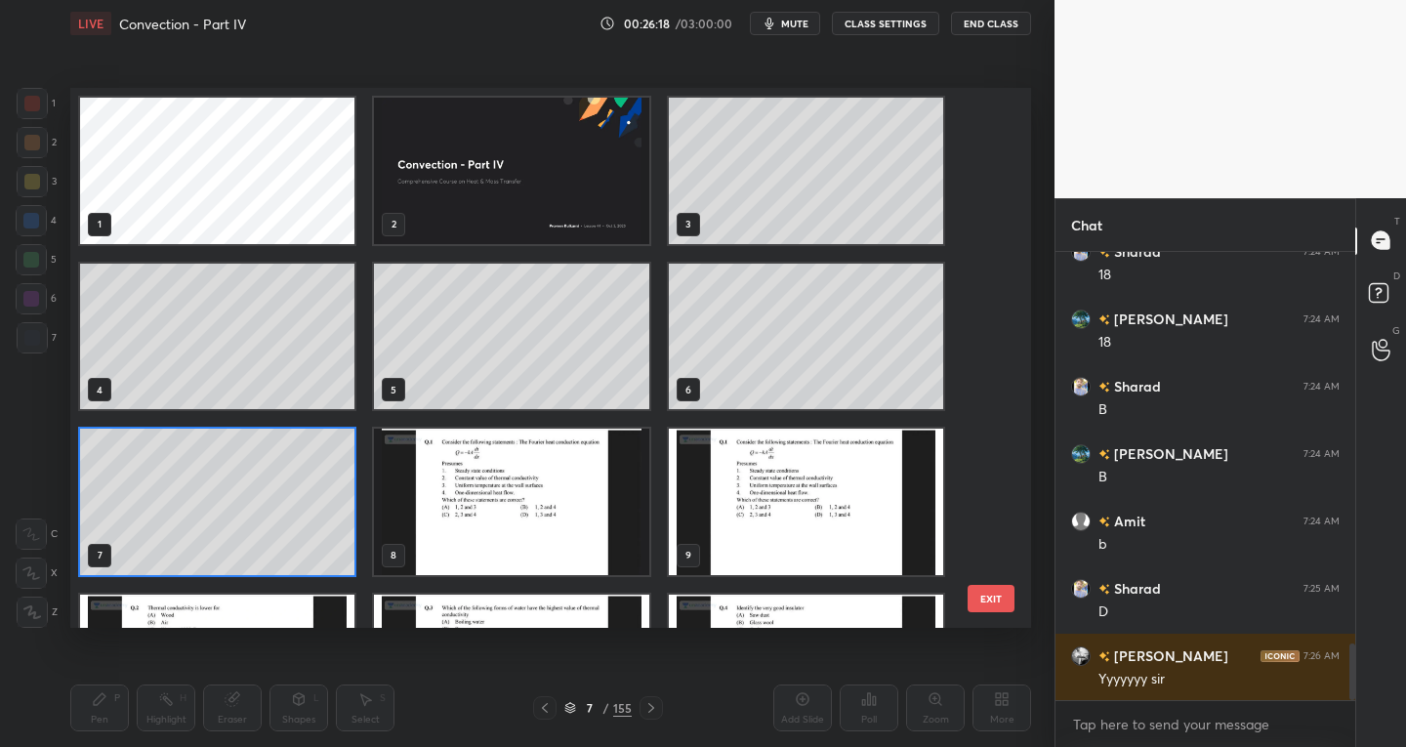
click at [988, 594] on button "EXIT" at bounding box center [991, 598] width 47 height 27
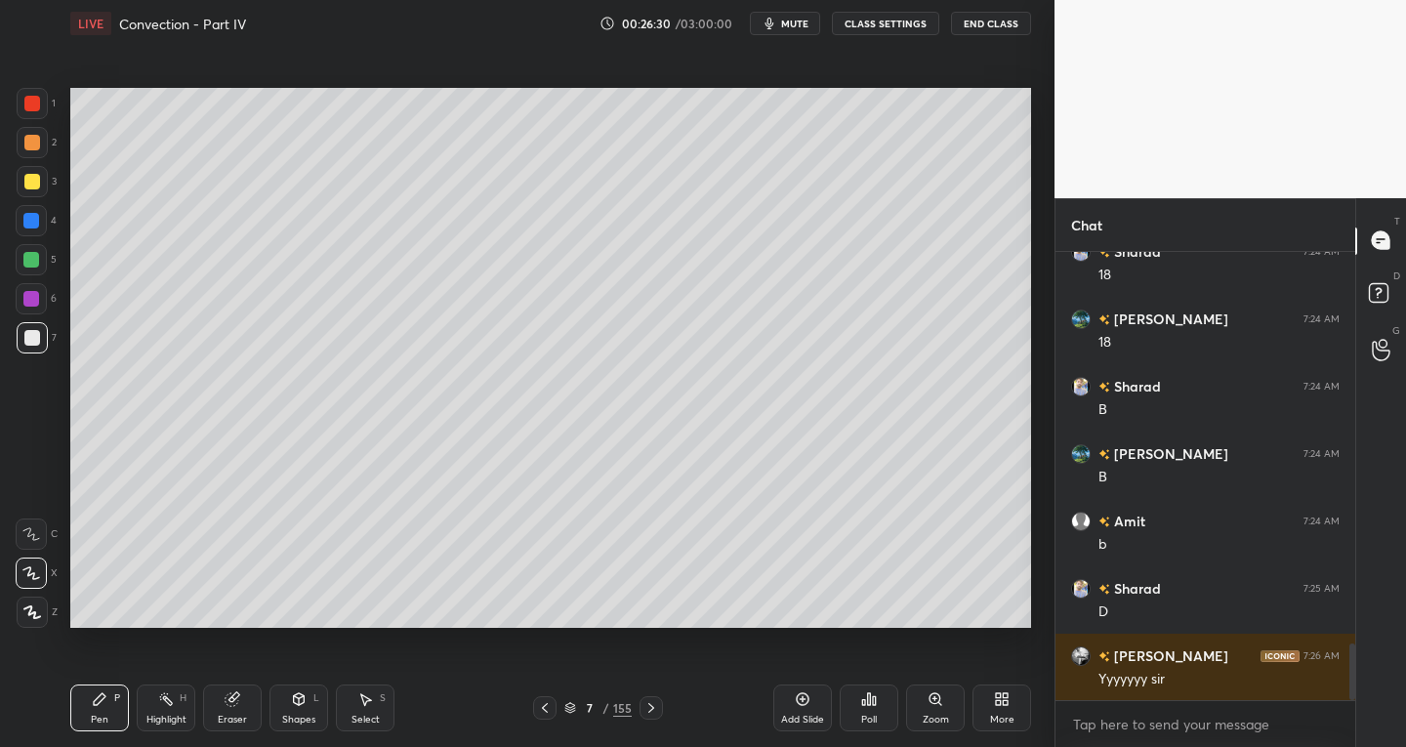
click at [570, 707] on icon at bounding box center [570, 705] width 10 height 5
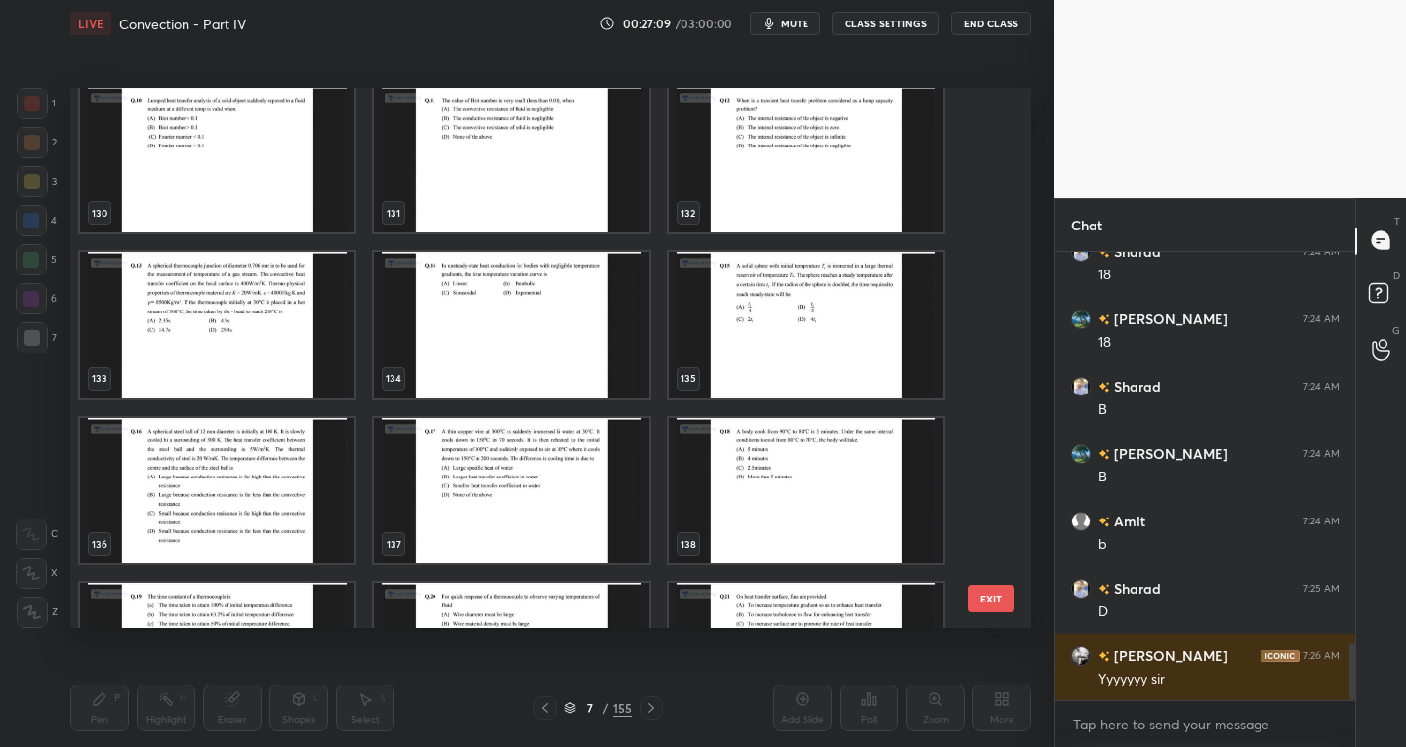
scroll to position [7129, 0]
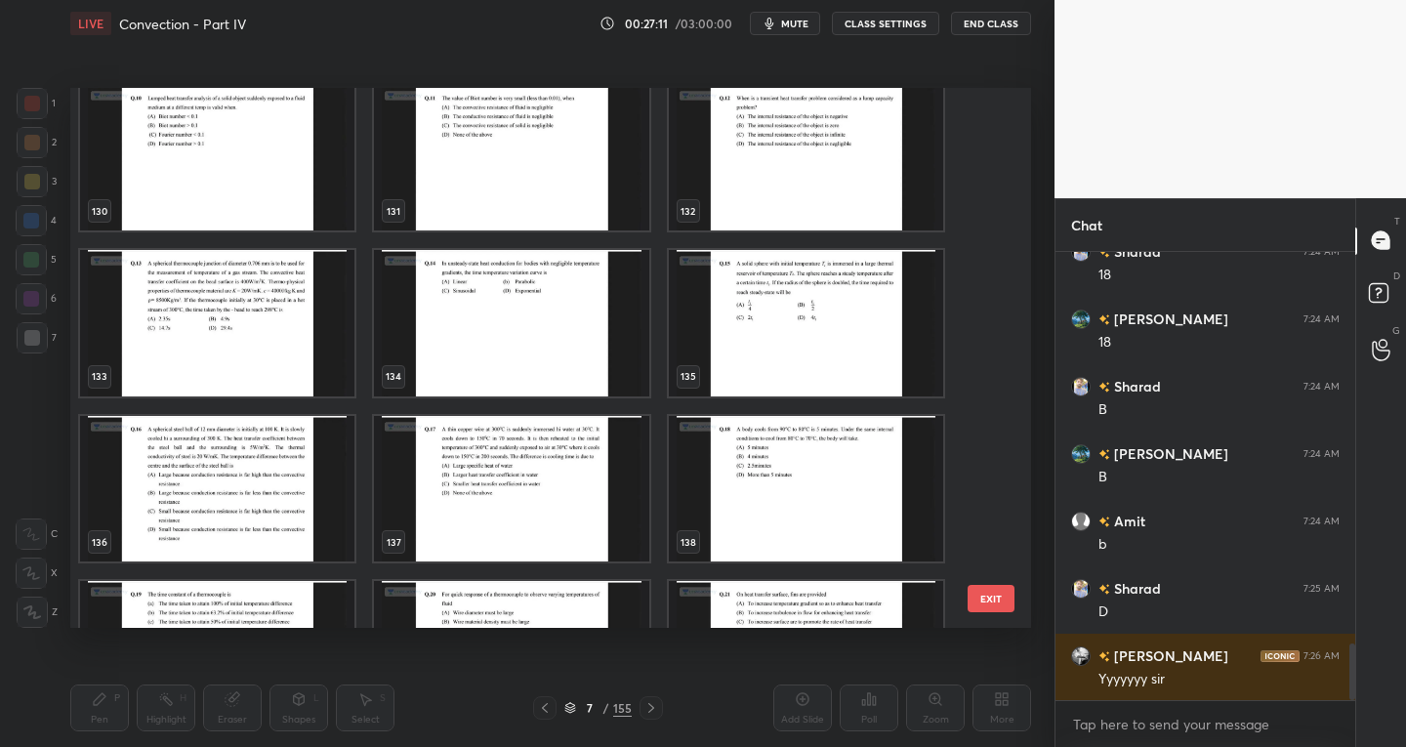
click at [270, 510] on img "grid" at bounding box center [217, 488] width 274 height 146
click at [985, 599] on button "EXIT" at bounding box center [991, 598] width 47 height 27
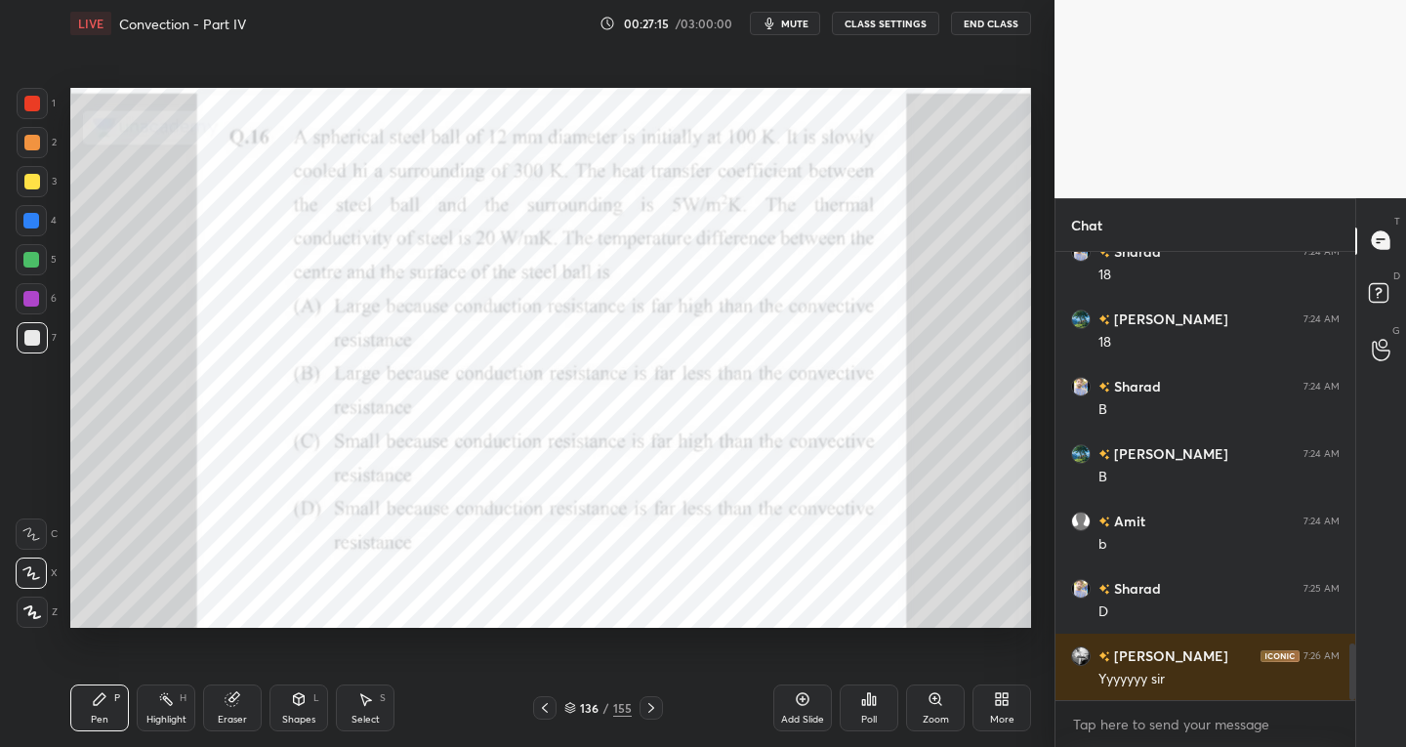
click at [652, 704] on icon at bounding box center [651, 708] width 16 height 16
click at [648, 707] on icon at bounding box center [651, 708] width 16 height 16
click at [645, 708] on icon at bounding box center [651, 708] width 16 height 16
click at [653, 710] on icon at bounding box center [651, 708] width 16 height 16
click at [570, 714] on div "140 / 155" at bounding box center [597, 708] width 67 height 18
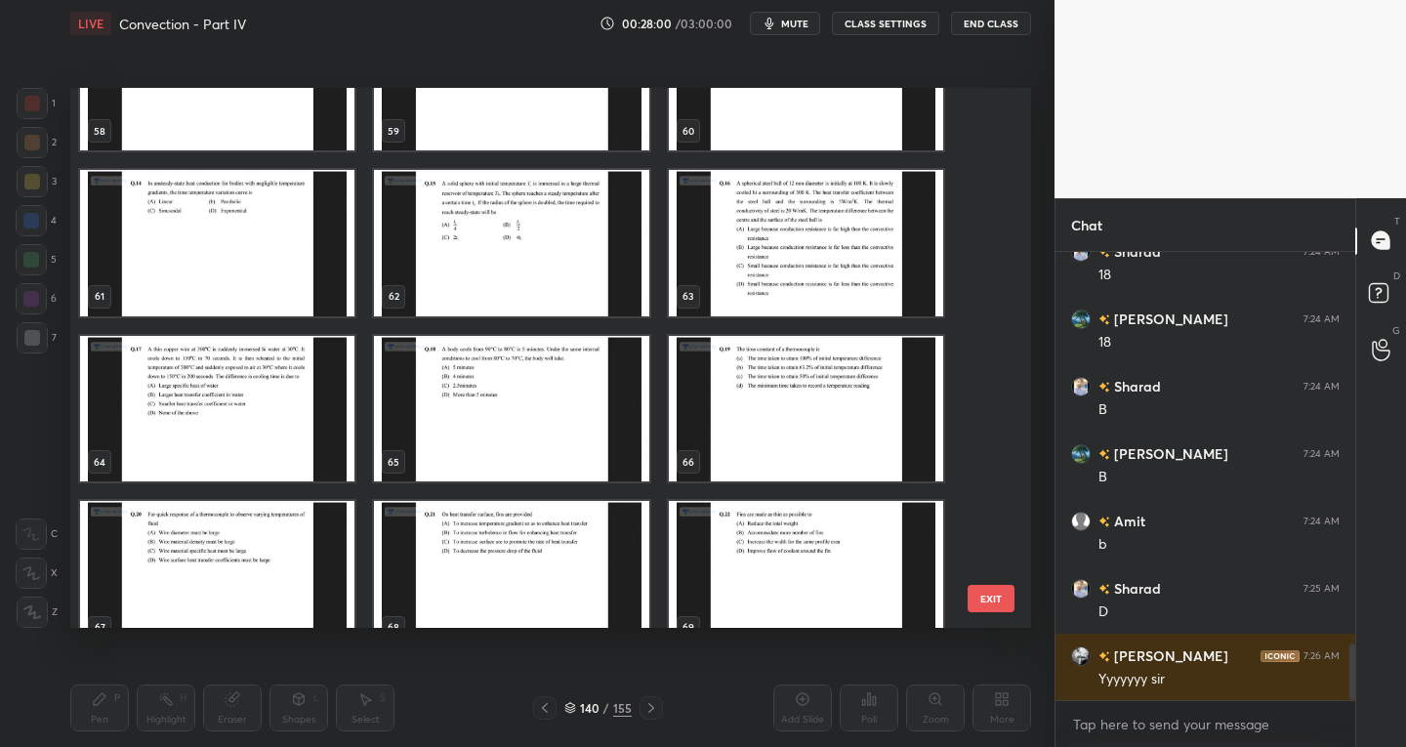
scroll to position [3268, 0]
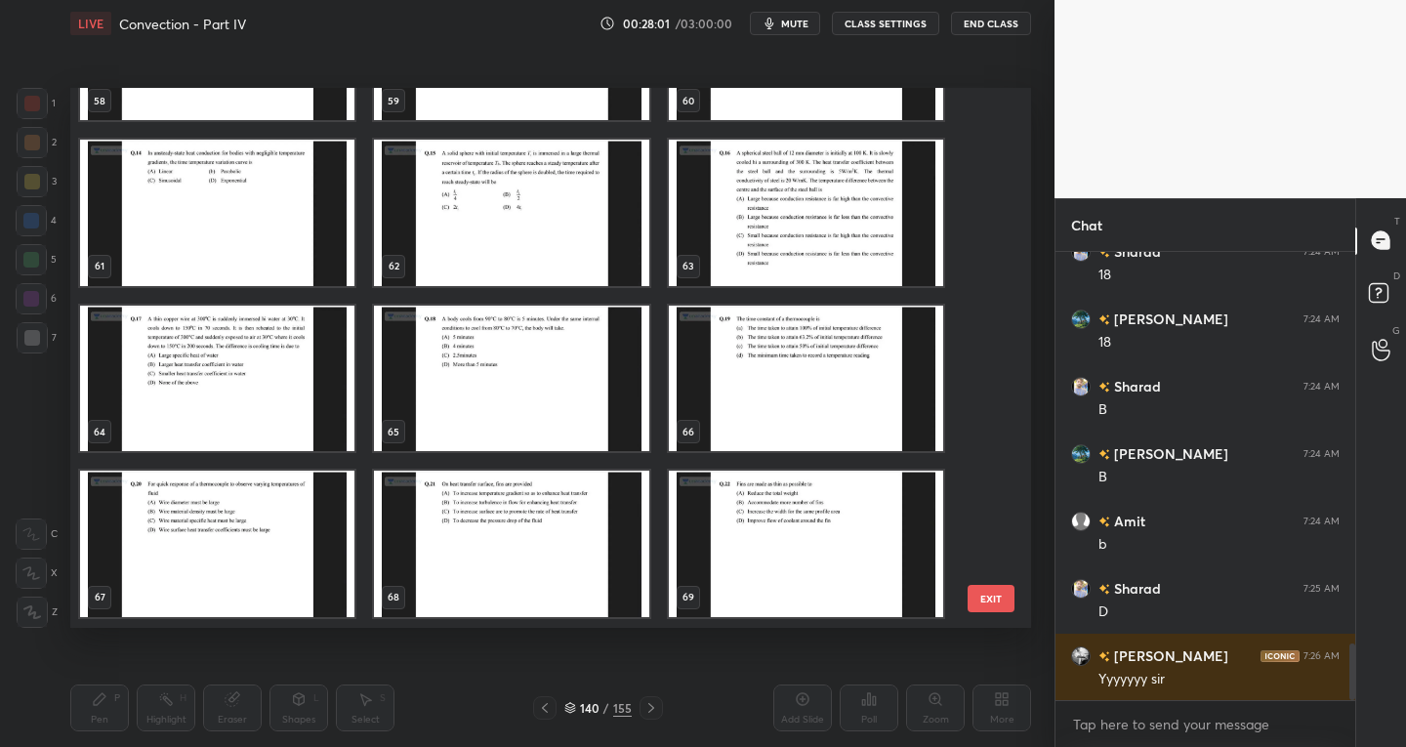
click at [204, 541] on img "grid" at bounding box center [217, 544] width 274 height 146
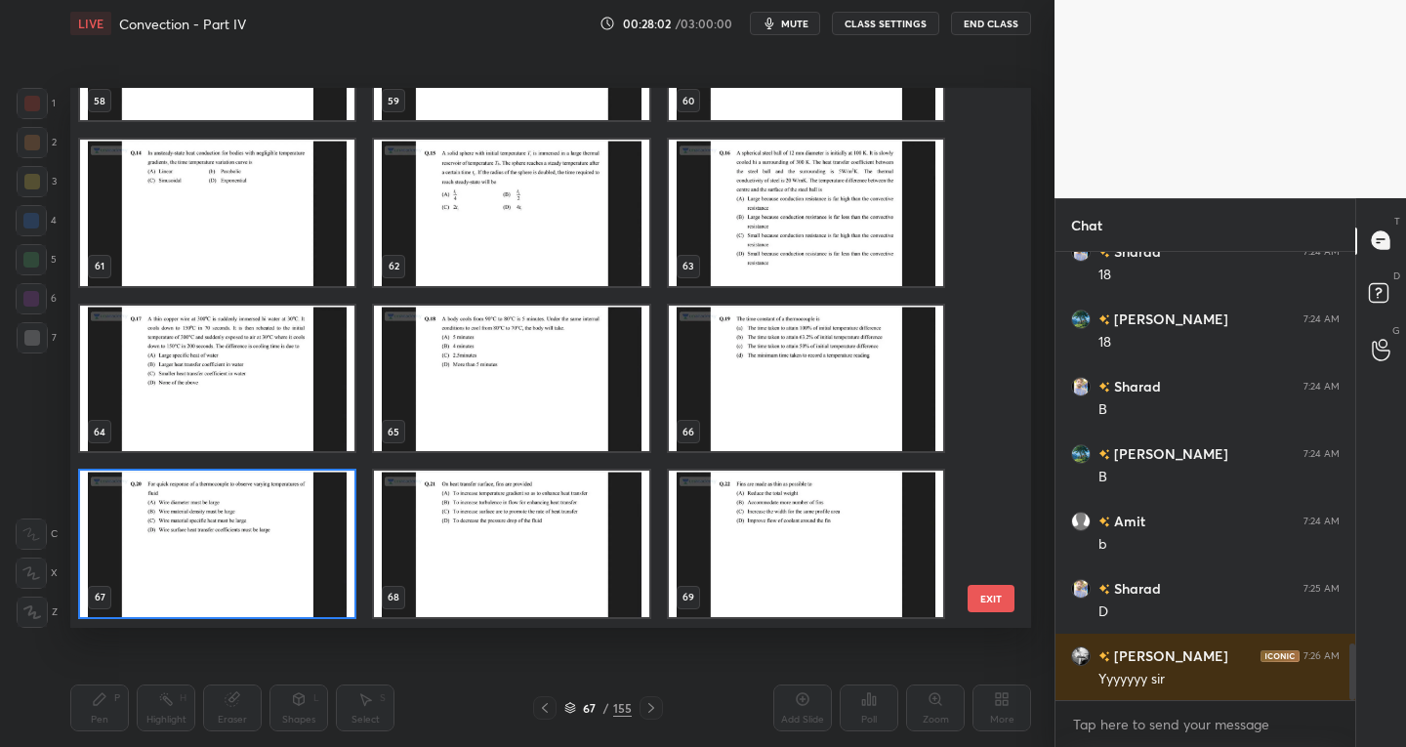
click at [974, 596] on button "EXIT" at bounding box center [991, 598] width 47 height 27
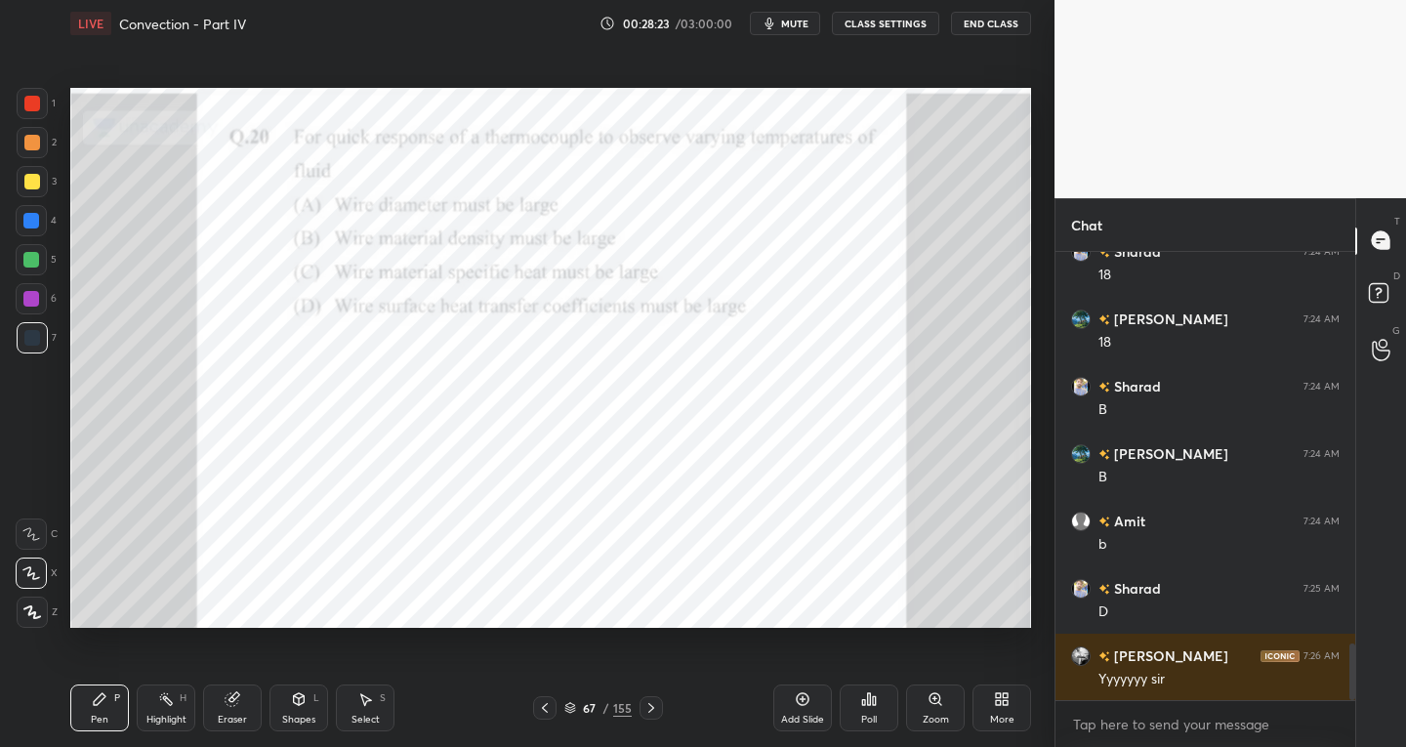
click at [235, 703] on icon at bounding box center [232, 699] width 13 height 13
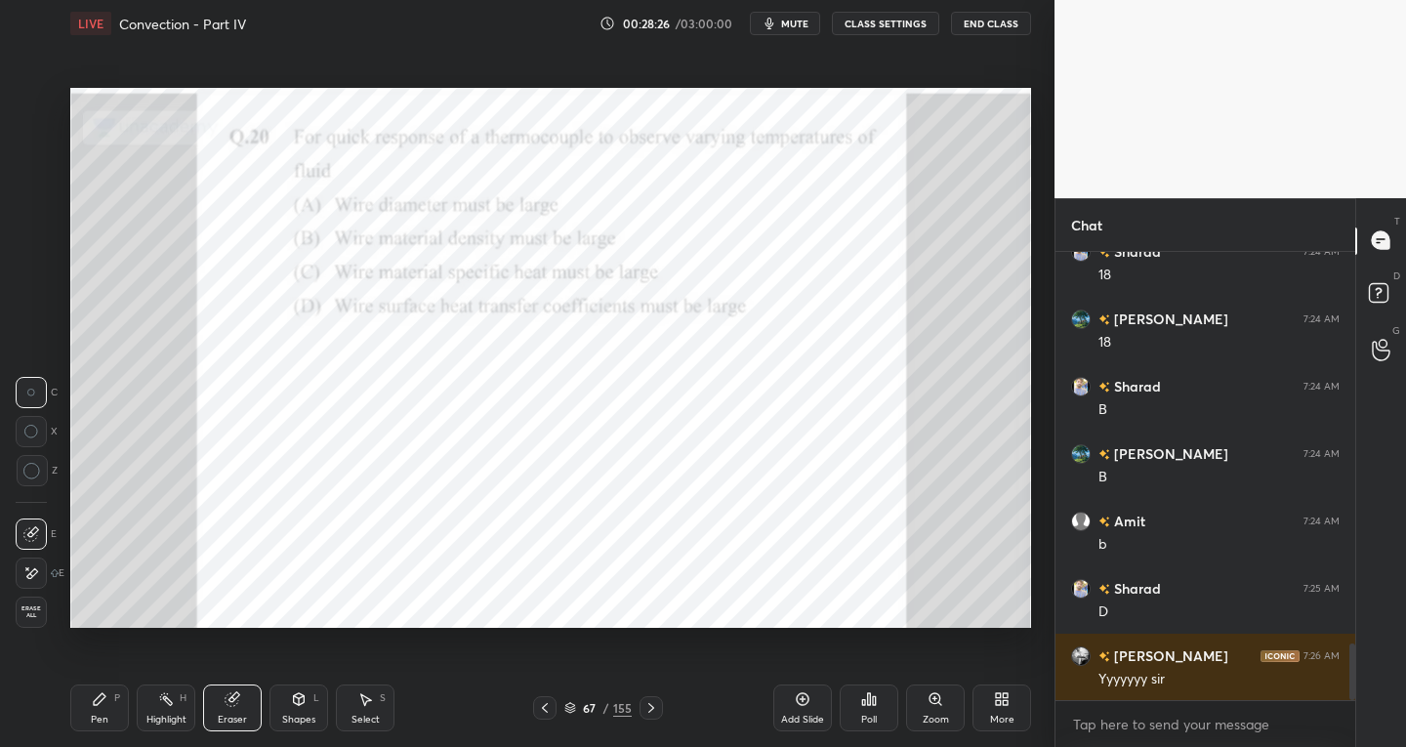
click at [81, 695] on div "Pen P" at bounding box center [99, 707] width 59 height 47
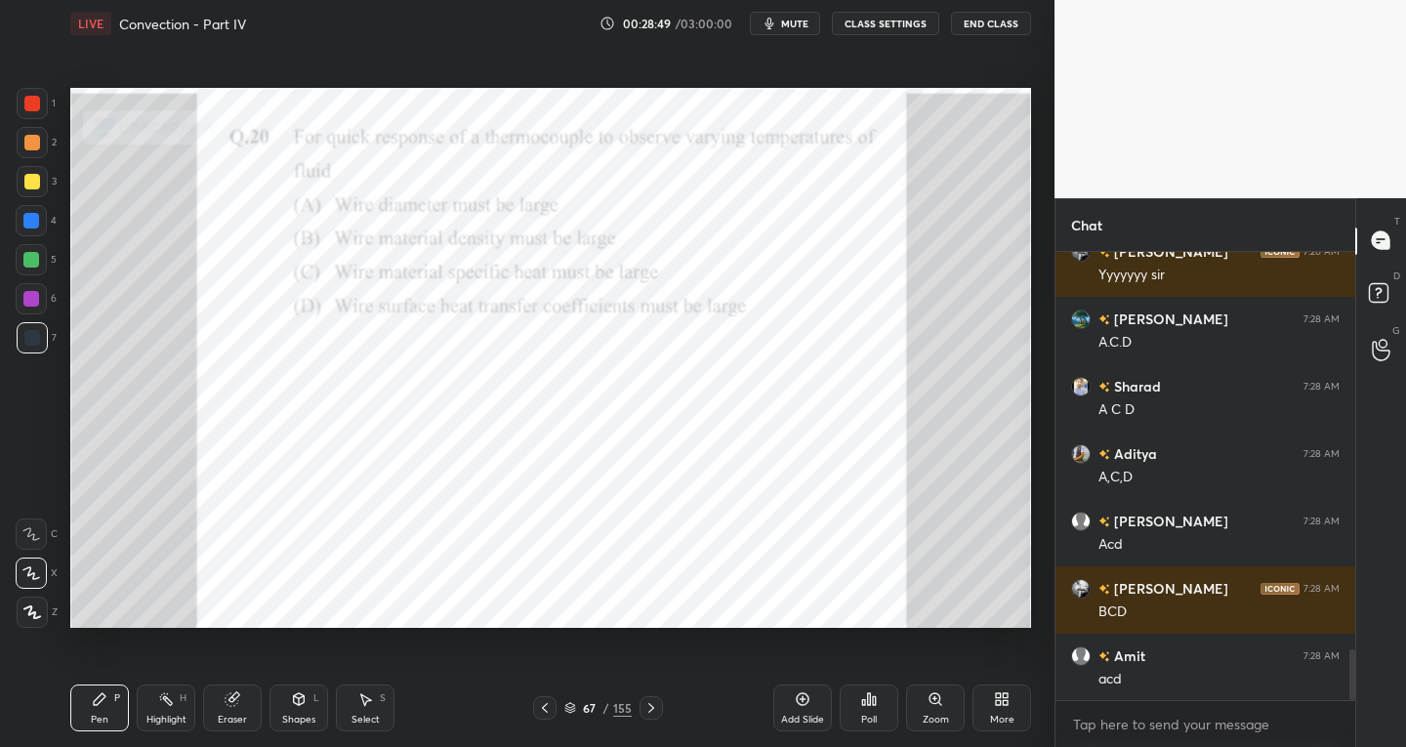
scroll to position [3557, 0]
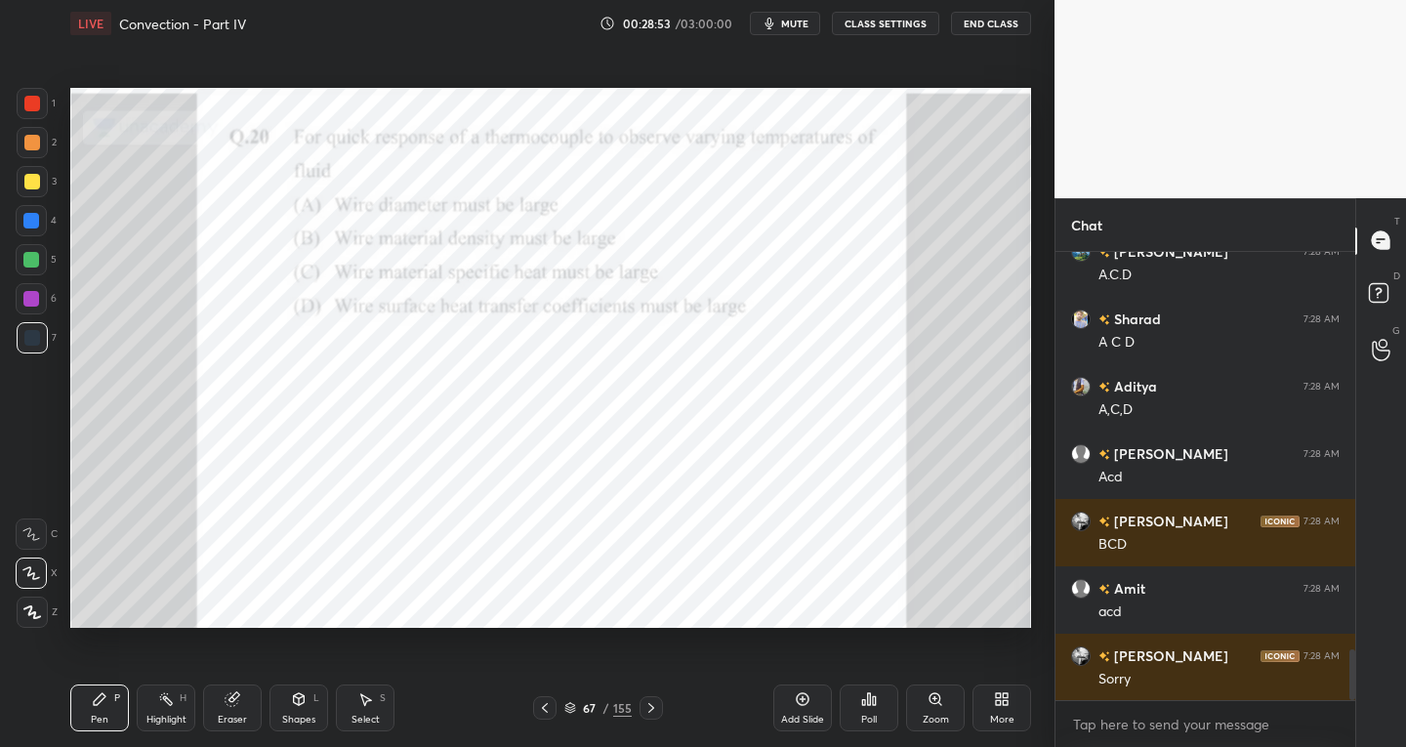
click at [373, 710] on div "Select S" at bounding box center [365, 707] width 59 height 47
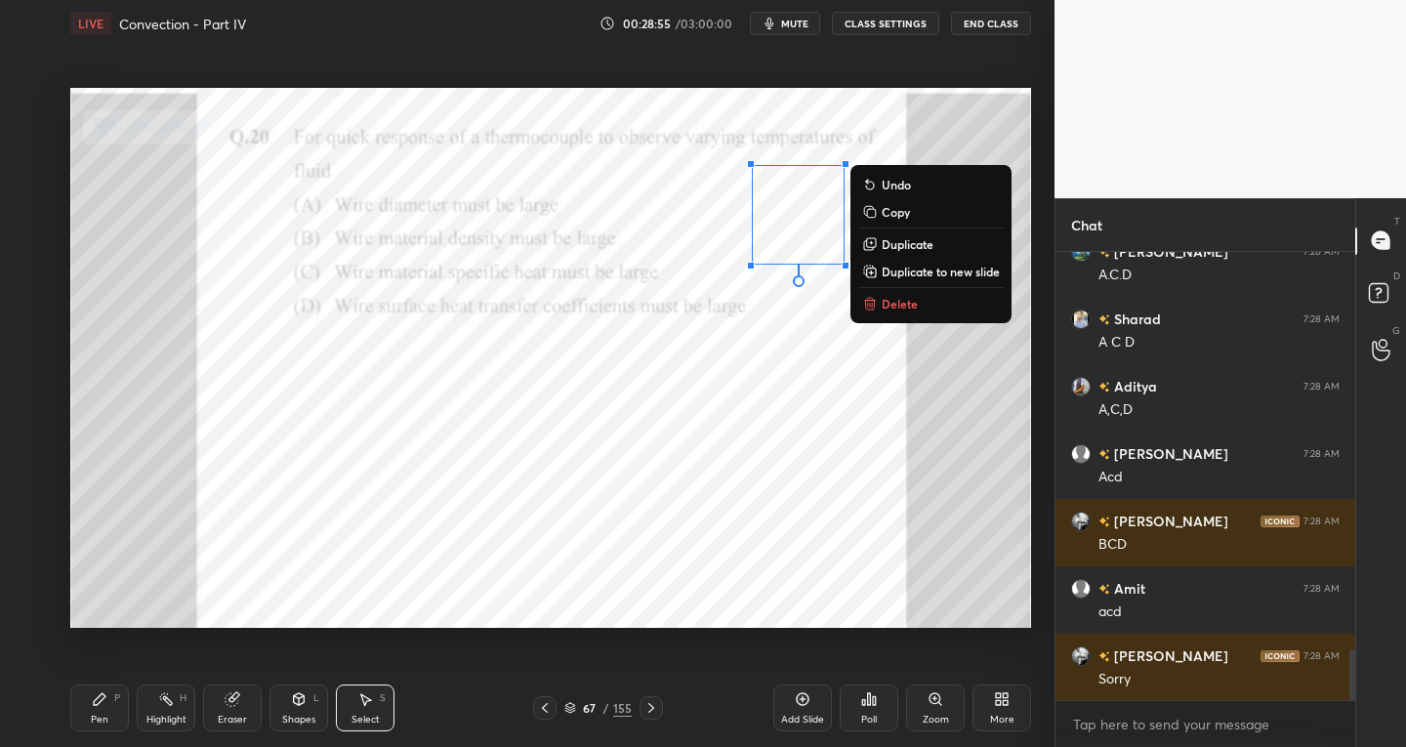
click at [882, 302] on p "Delete" at bounding box center [900, 304] width 36 height 16
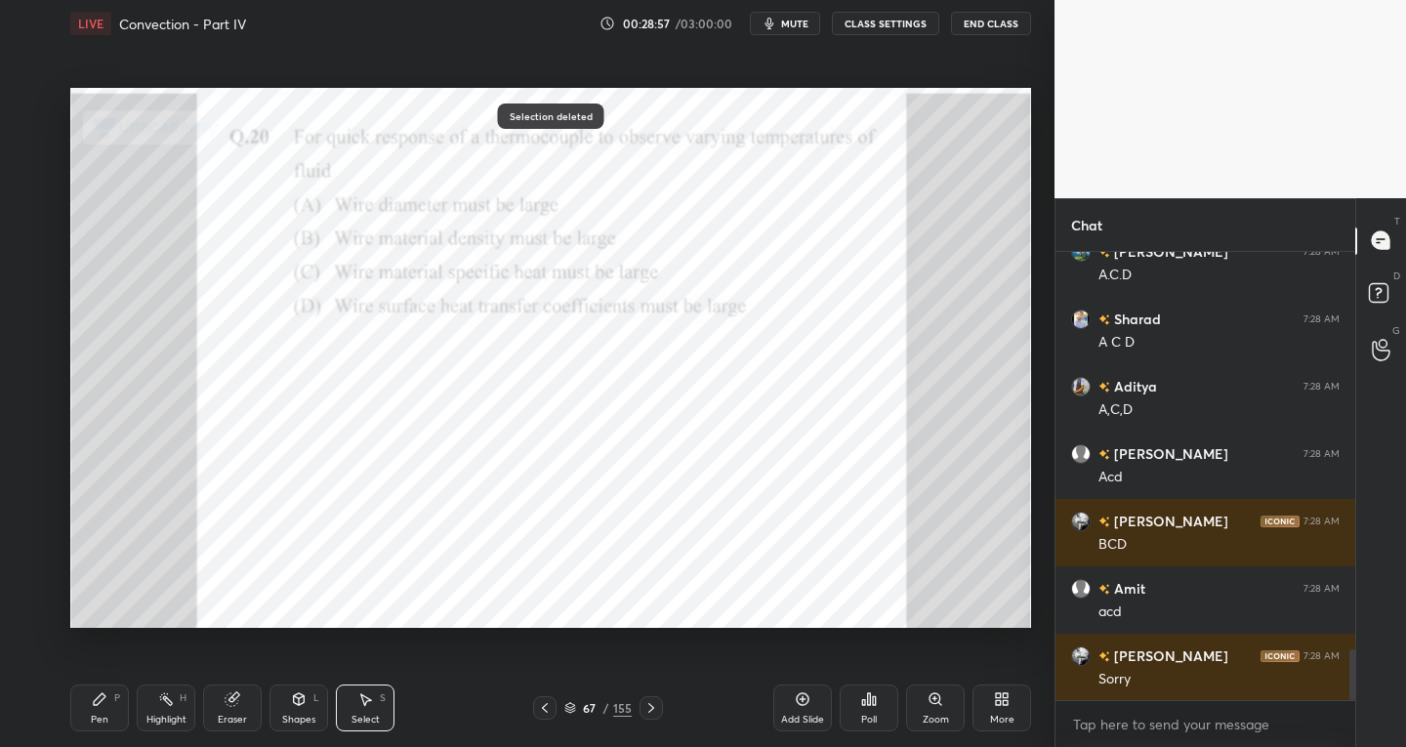
click at [222, 696] on div "Eraser" at bounding box center [232, 707] width 59 height 47
click at [641, 706] on div at bounding box center [651, 707] width 23 height 23
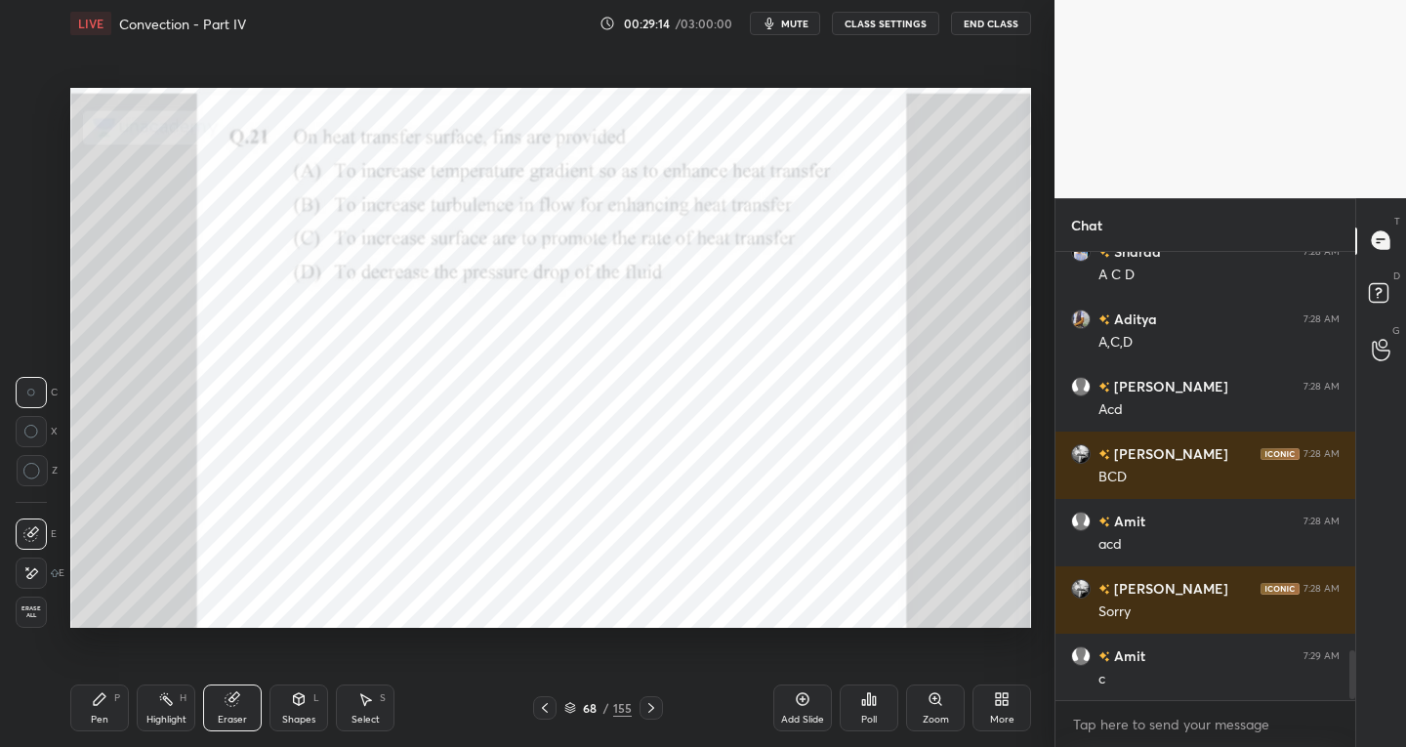
scroll to position [3692, 0]
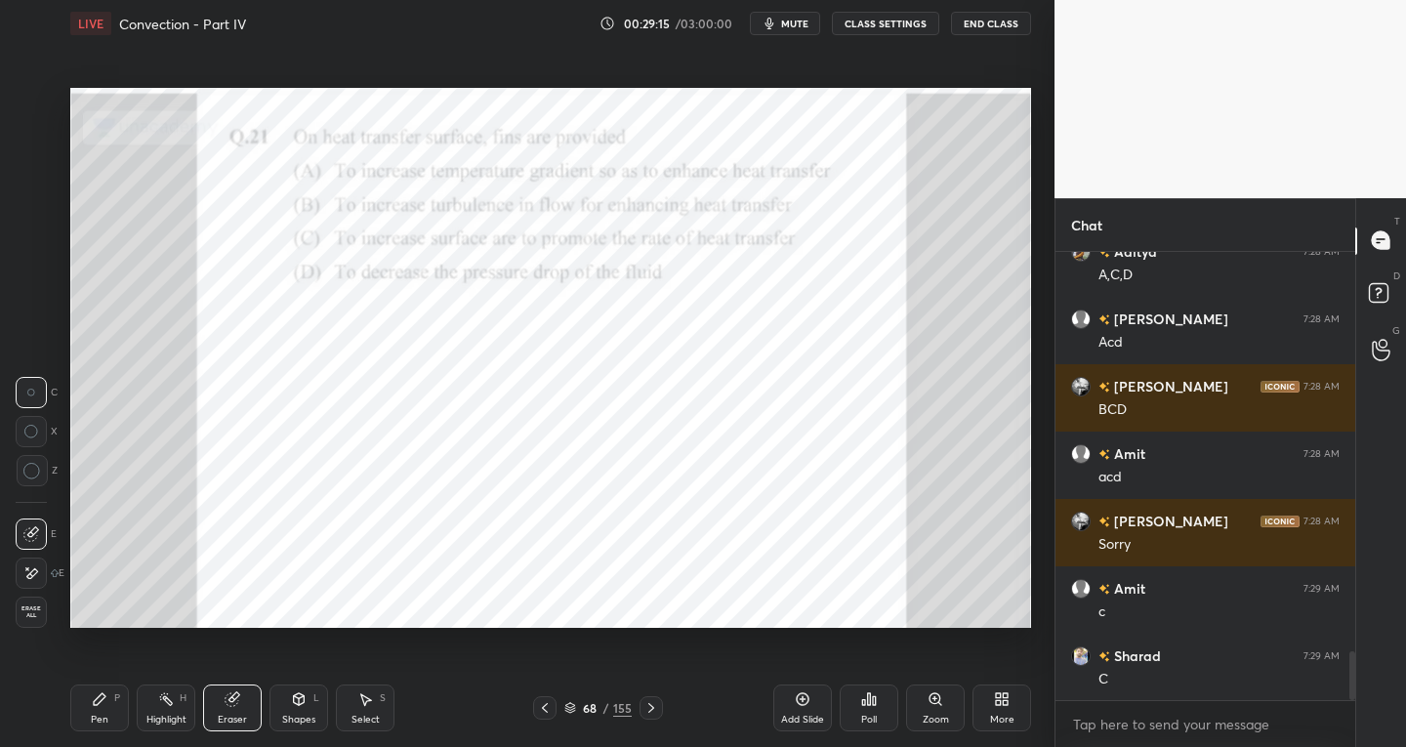
click at [100, 716] on div "Pen" at bounding box center [100, 720] width 18 height 10
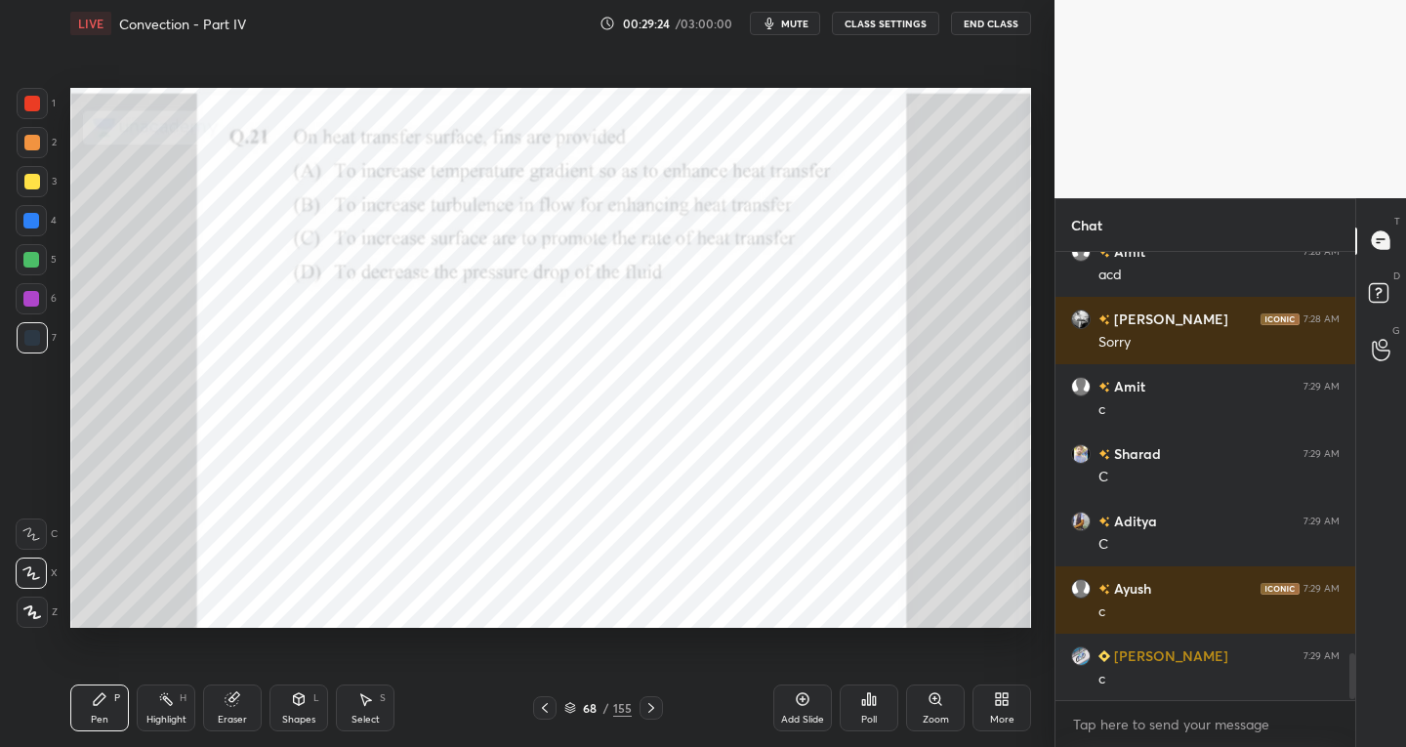
scroll to position [3961, 0]
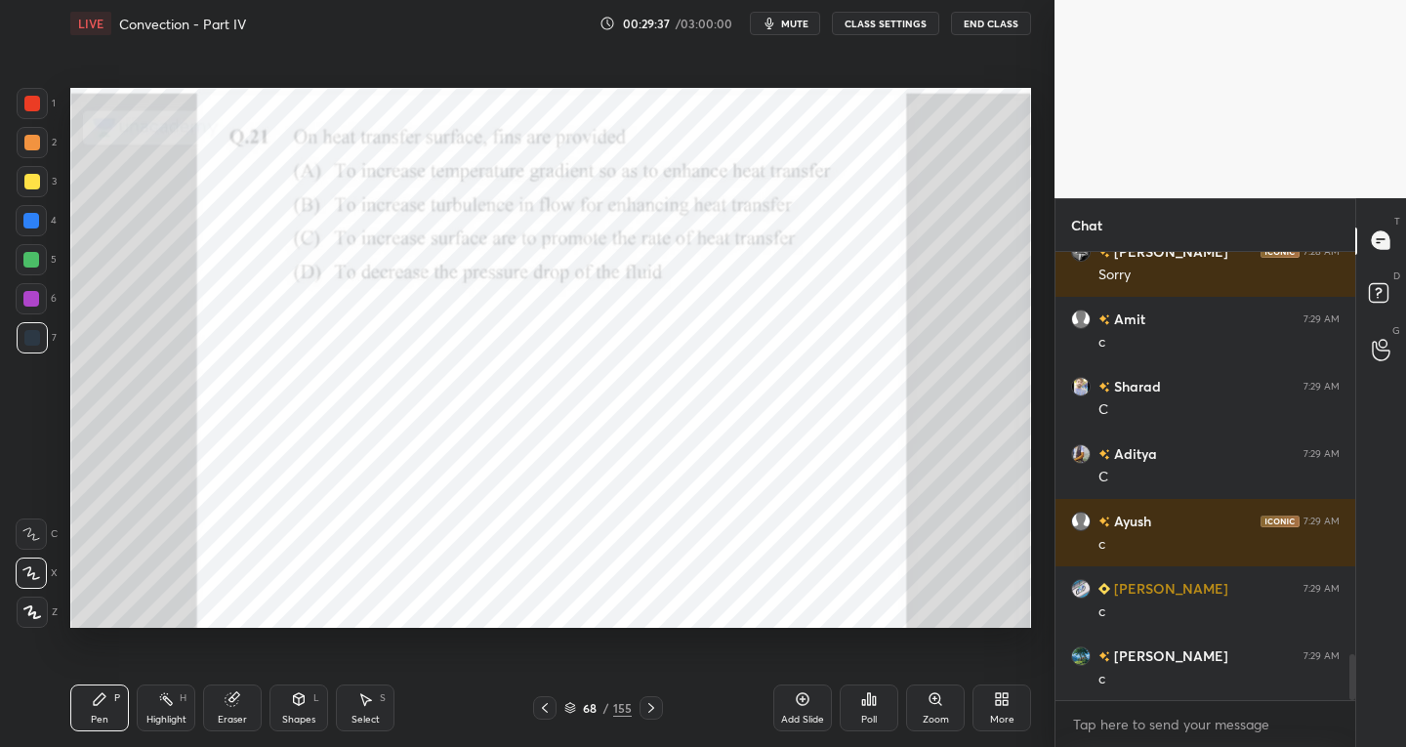
click at [651, 705] on icon at bounding box center [651, 708] width 16 height 16
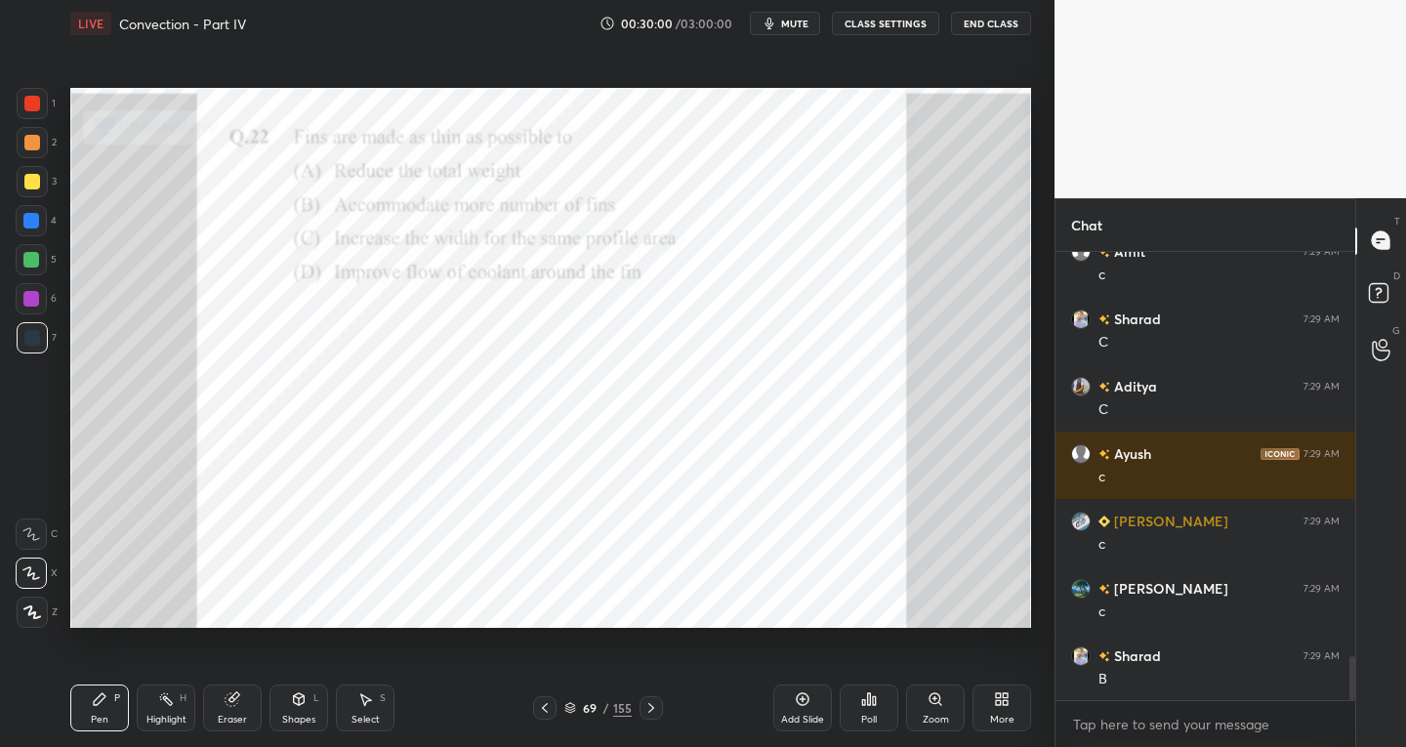
scroll to position [4096, 0]
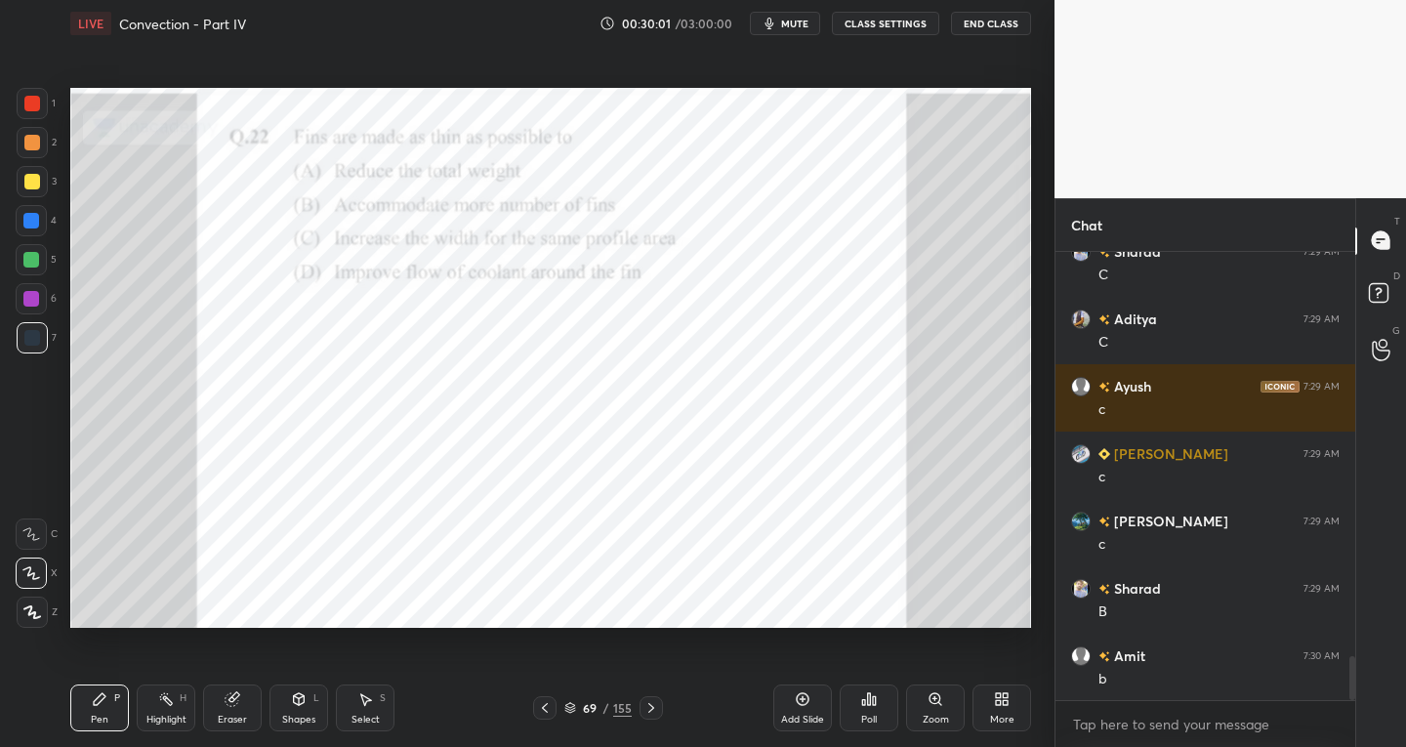
click at [356, 715] on div "Select" at bounding box center [365, 720] width 28 height 10
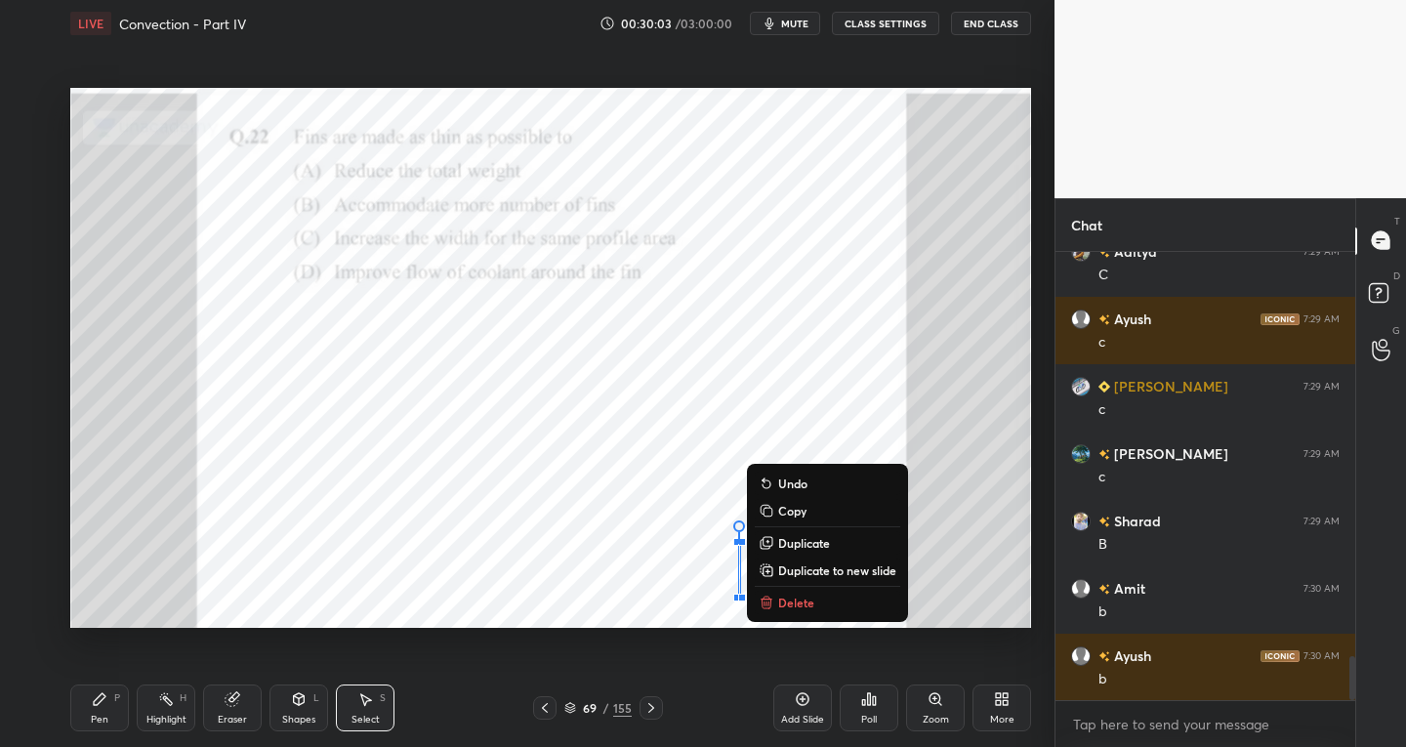
click at [238, 709] on div "Eraser" at bounding box center [232, 707] width 59 height 47
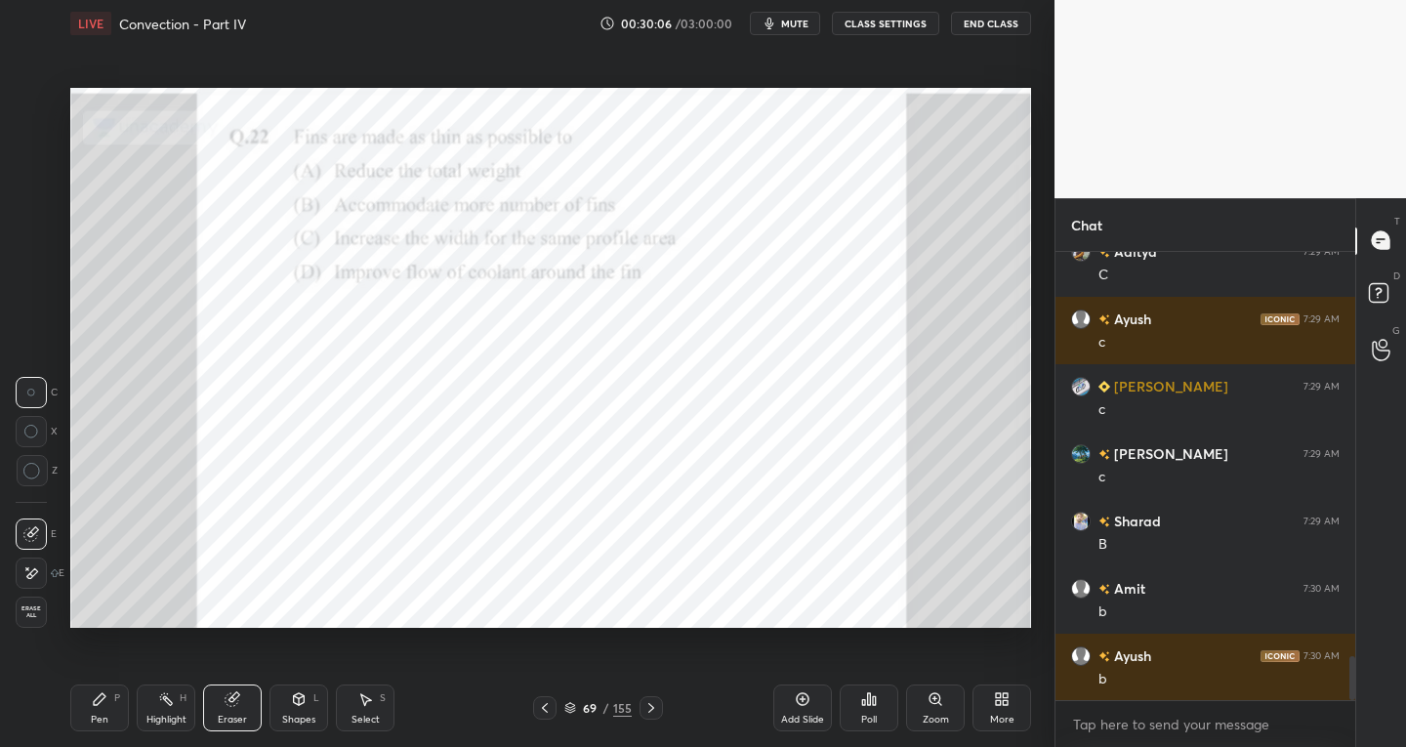
click at [93, 717] on div "Pen" at bounding box center [100, 720] width 18 height 10
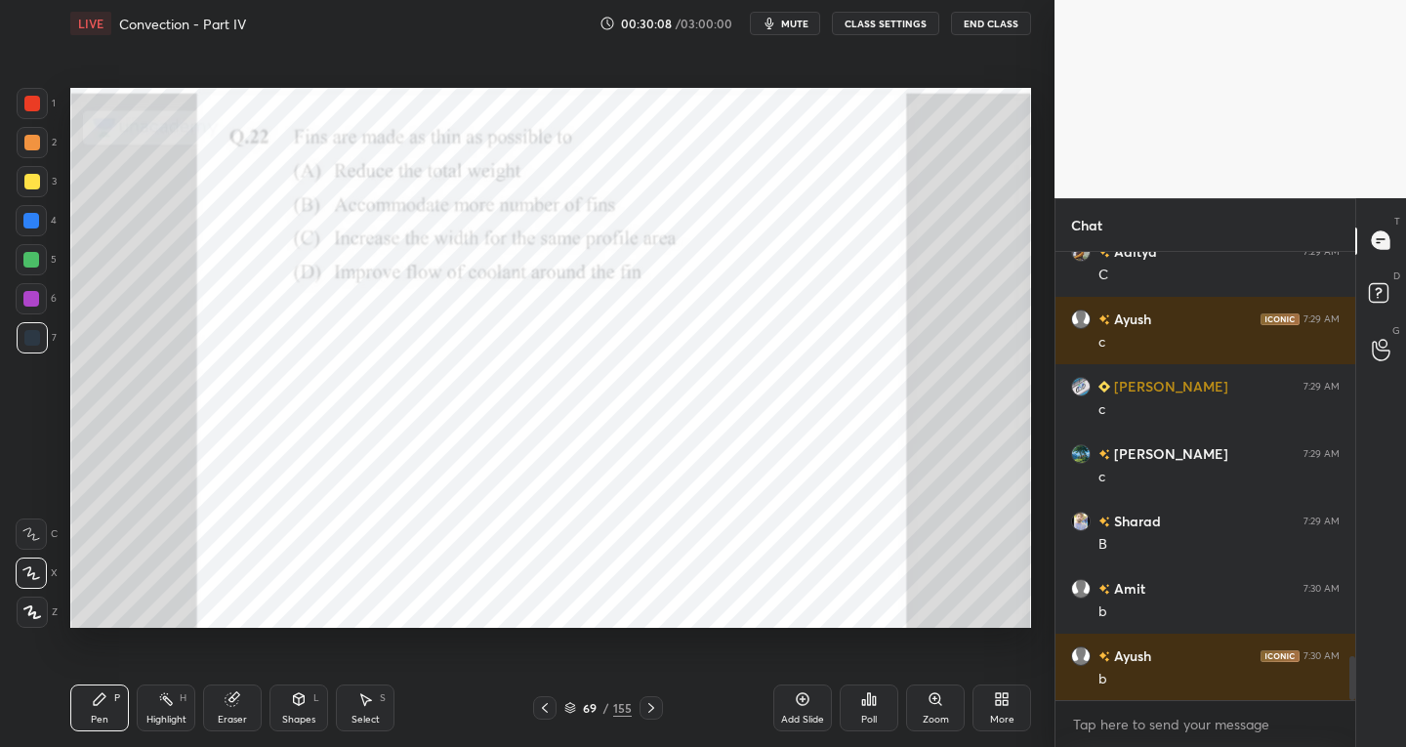
scroll to position [4231, 0]
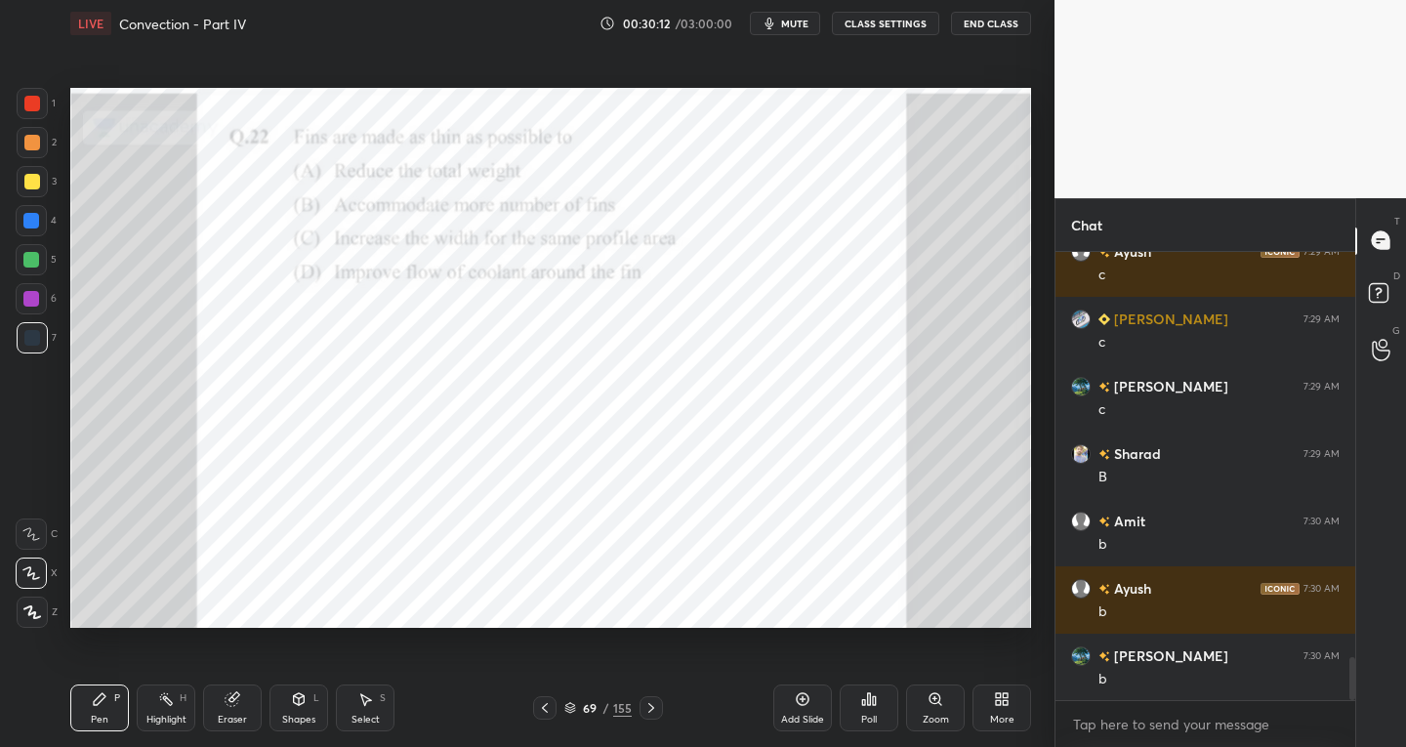
click at [647, 705] on icon at bounding box center [651, 708] width 16 height 16
click at [862, 715] on div "Poll" at bounding box center [869, 720] width 16 height 10
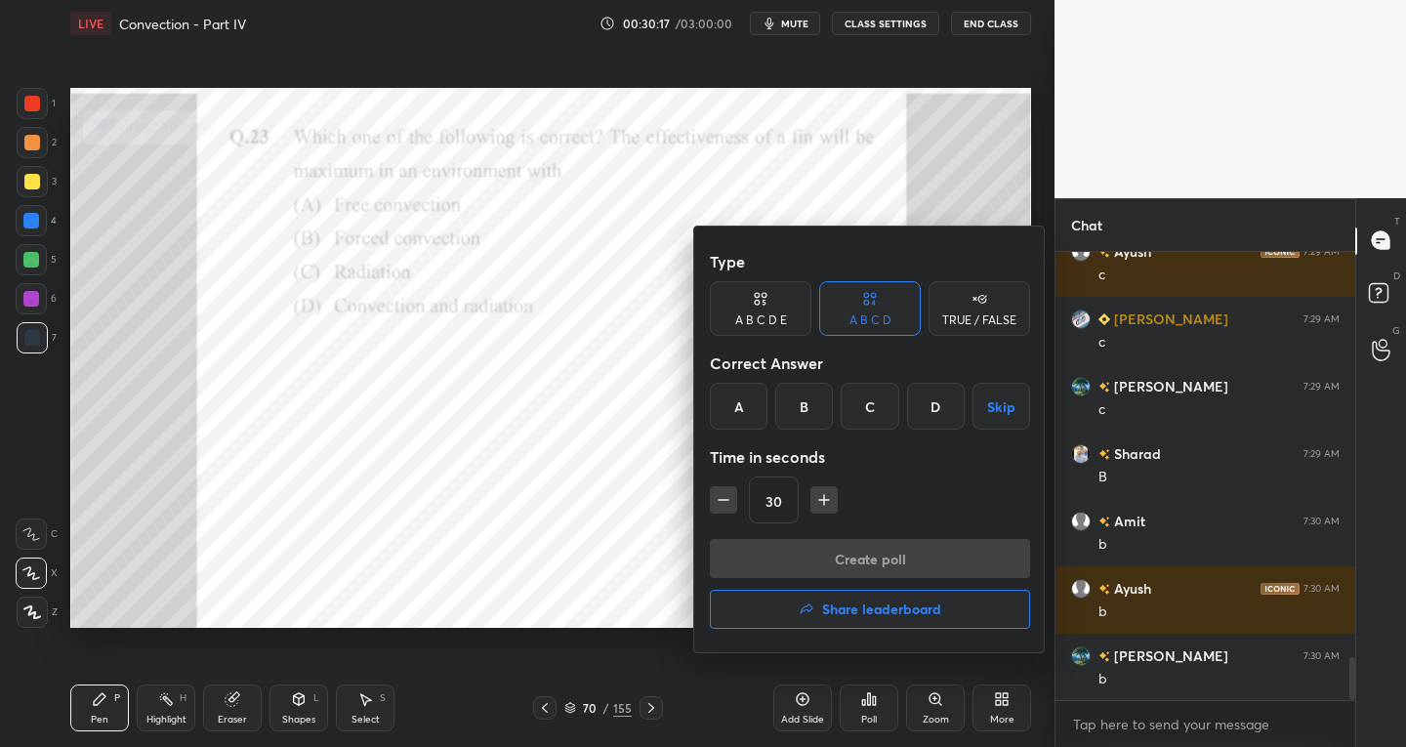
click at [708, 492] on div "Type A B C D E A B C D TRUE / FALSE Correct Answer A B C D Skip Time in seconds…" at bounding box center [869, 440] width 351 height 426
click at [725, 496] on icon "button" at bounding box center [724, 500] width 20 height 20
type input "15"
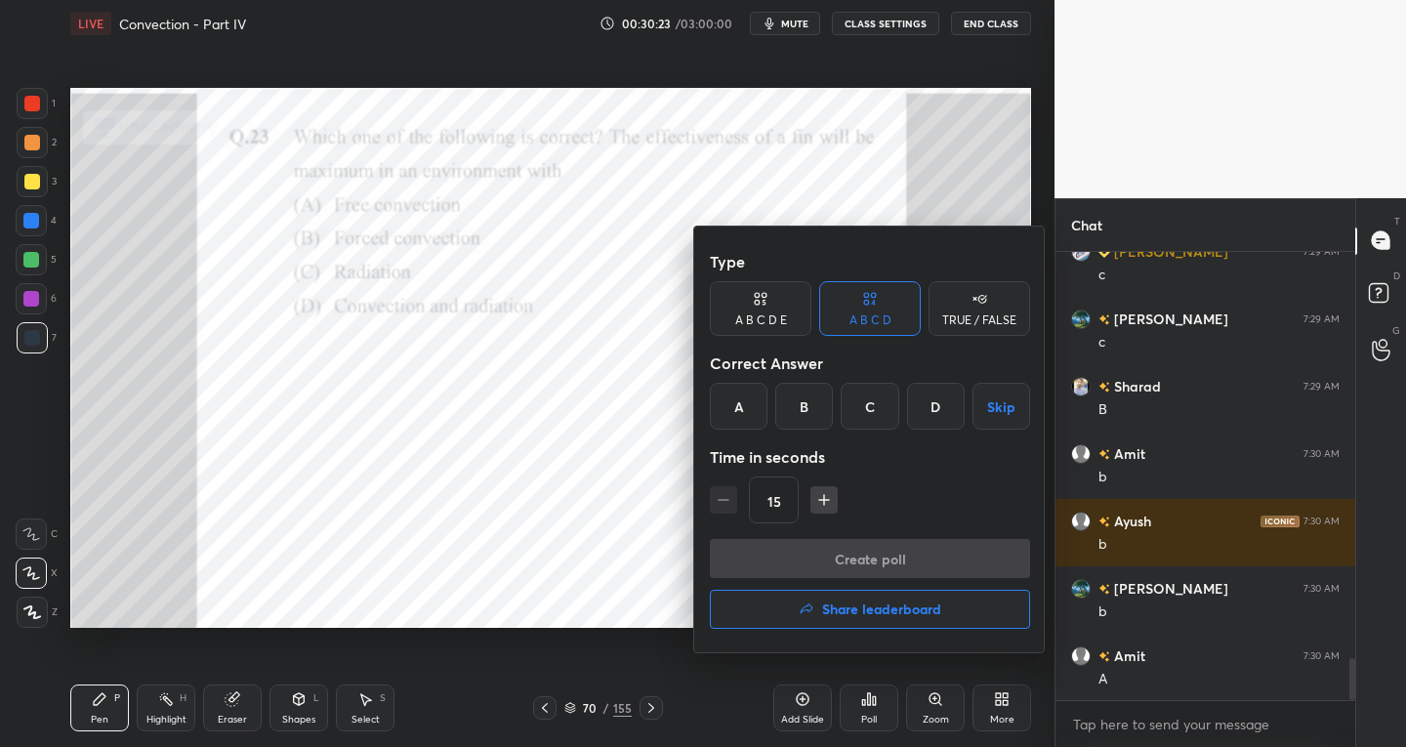
click at [744, 416] on div "A" at bounding box center [739, 406] width 58 height 47
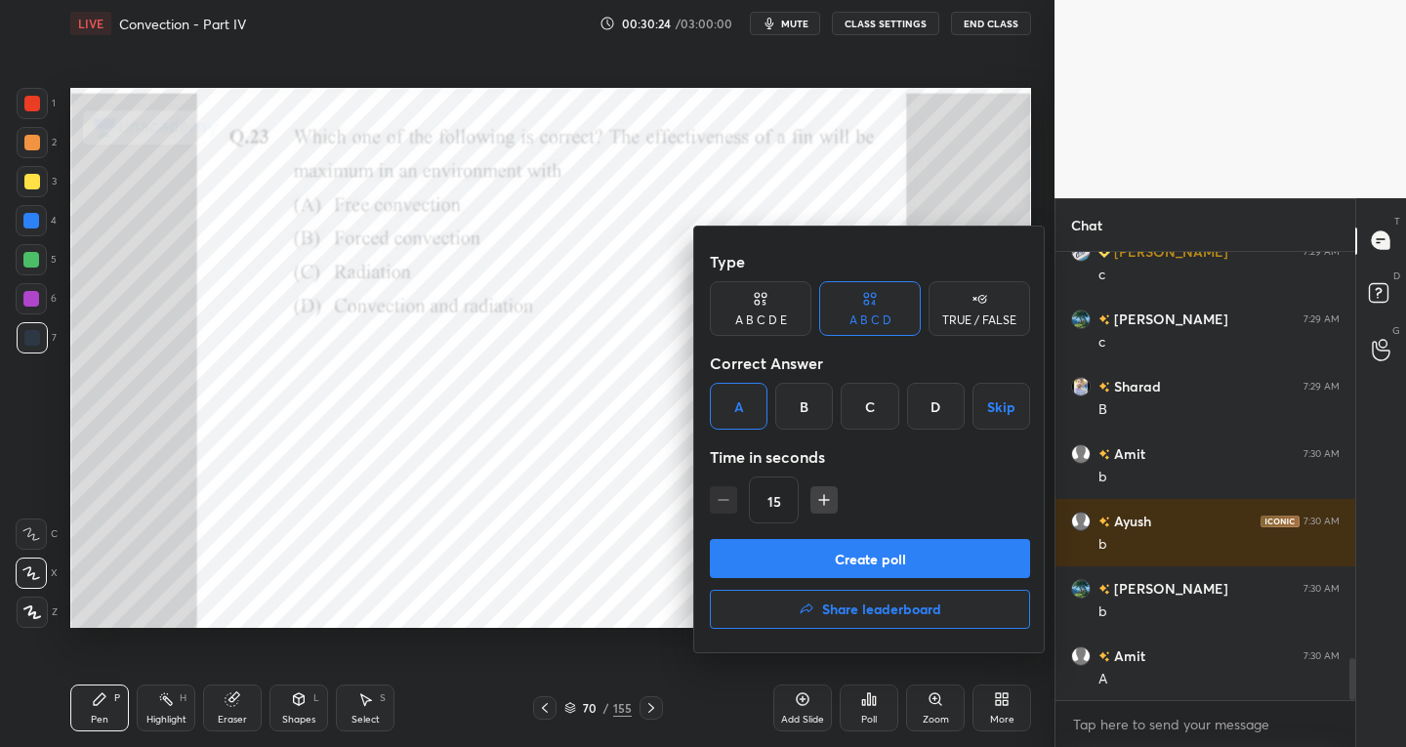
click at [823, 553] on button "Create poll" at bounding box center [870, 558] width 320 height 39
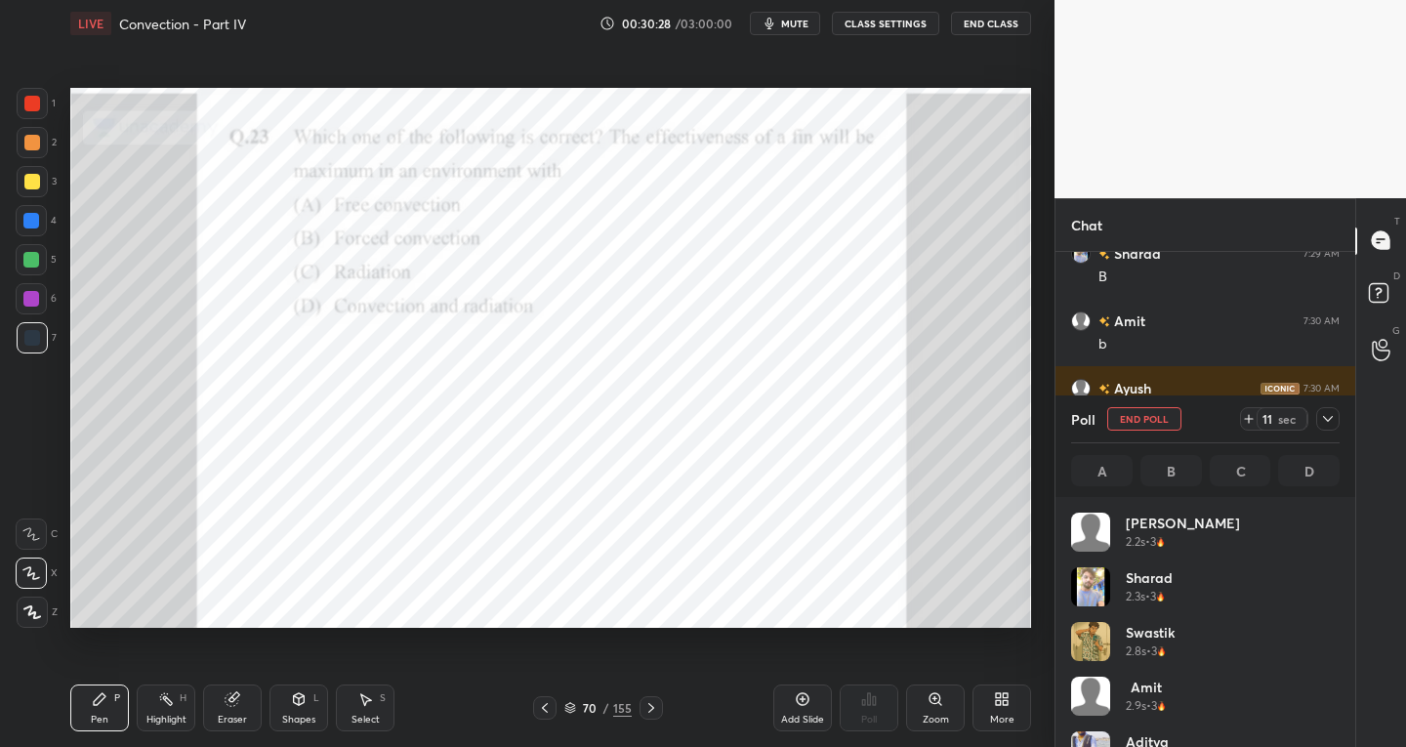
scroll to position [228, 263]
click at [234, 700] on icon at bounding box center [232, 699] width 13 height 13
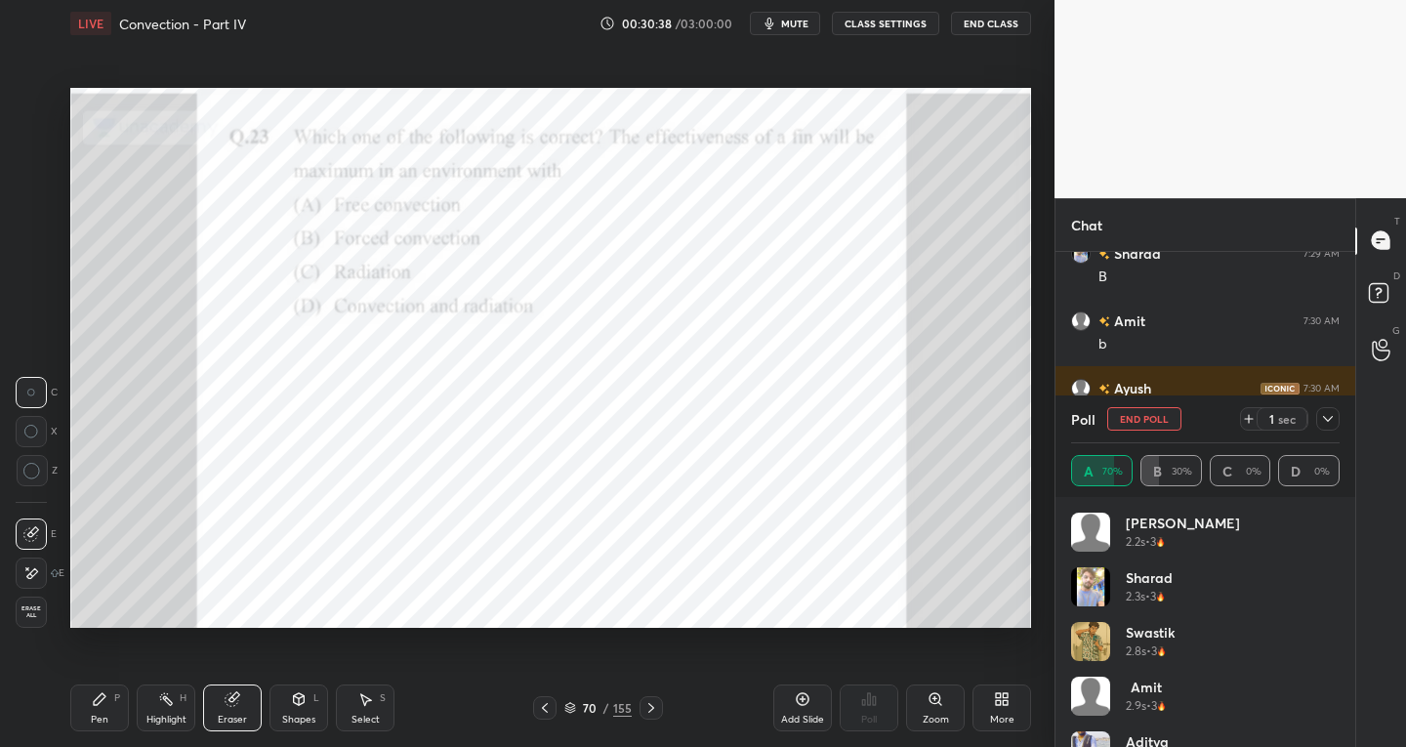
click at [104, 724] on div "Pen" at bounding box center [100, 720] width 18 height 10
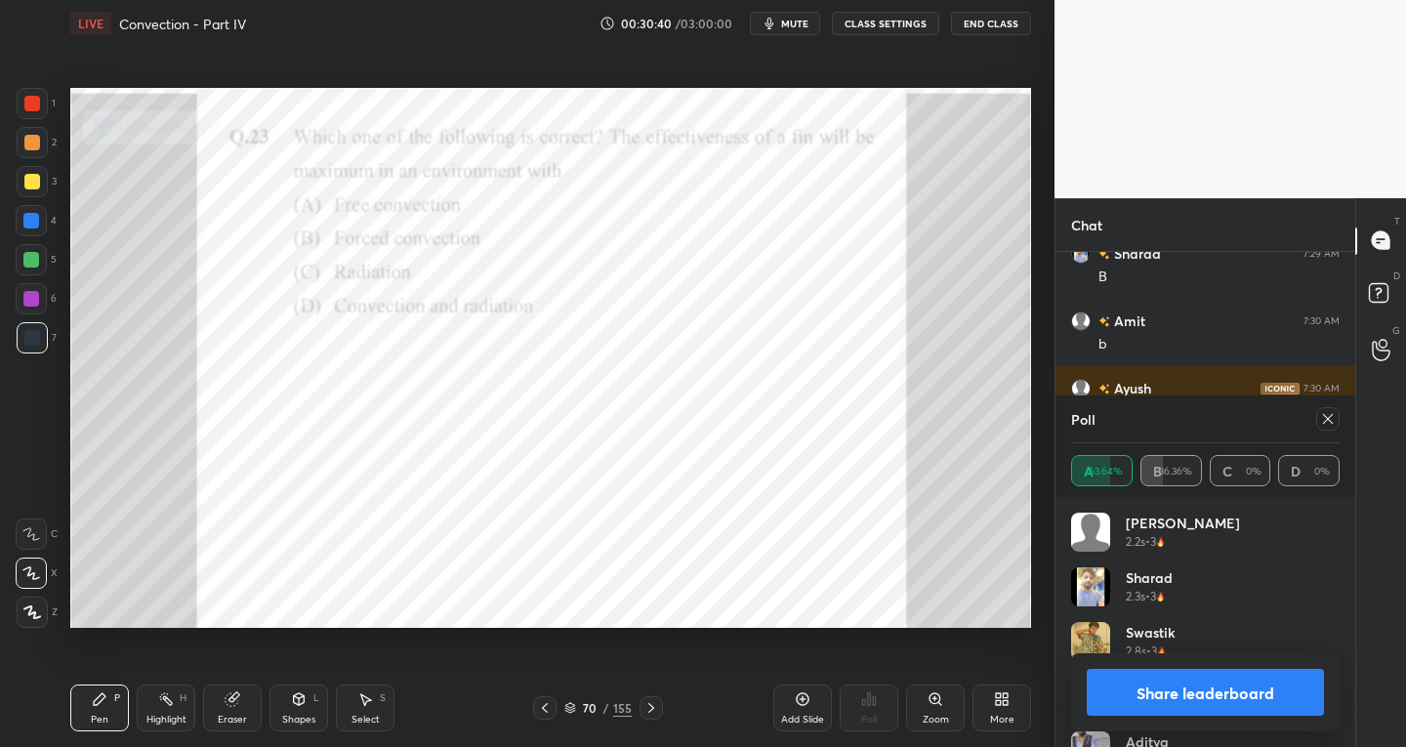
click at [1172, 692] on button "Share leaderboard" at bounding box center [1205, 692] width 237 height 47
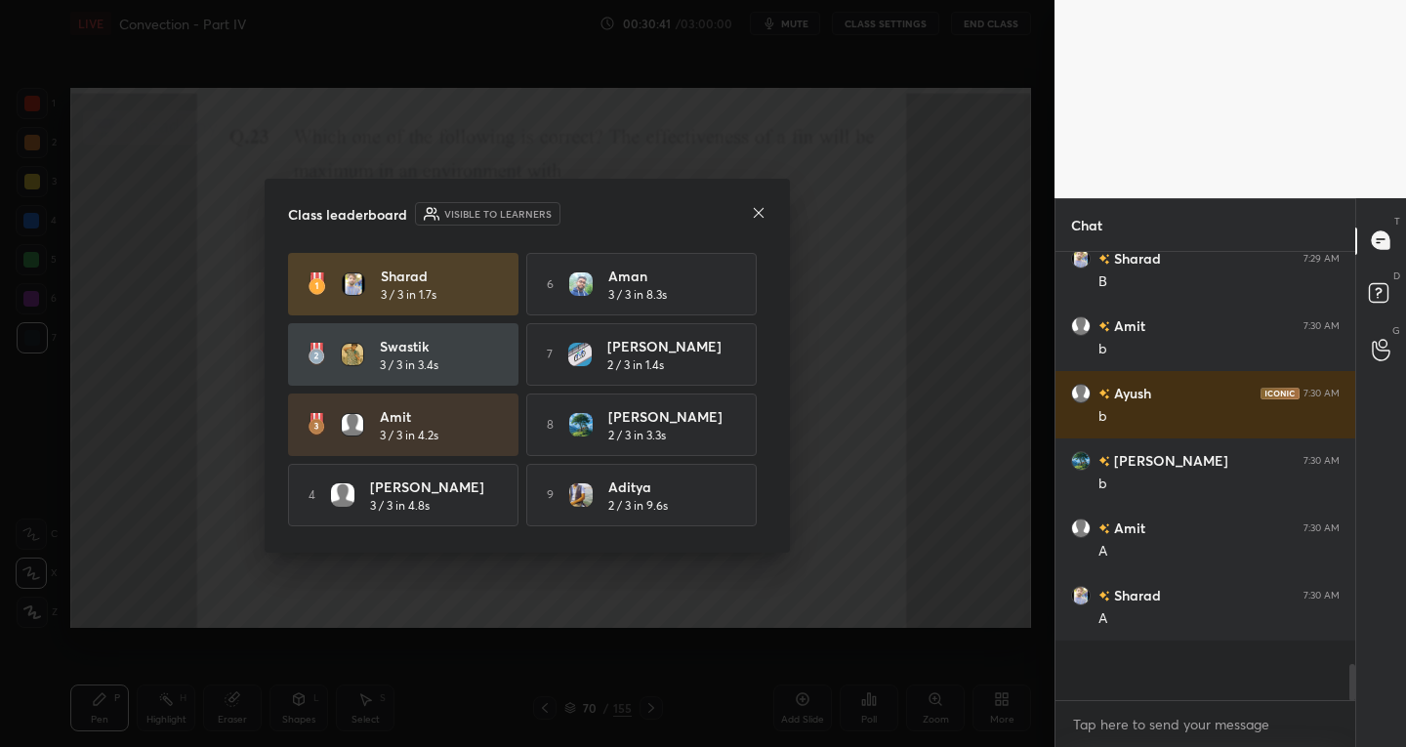
scroll to position [484, 294]
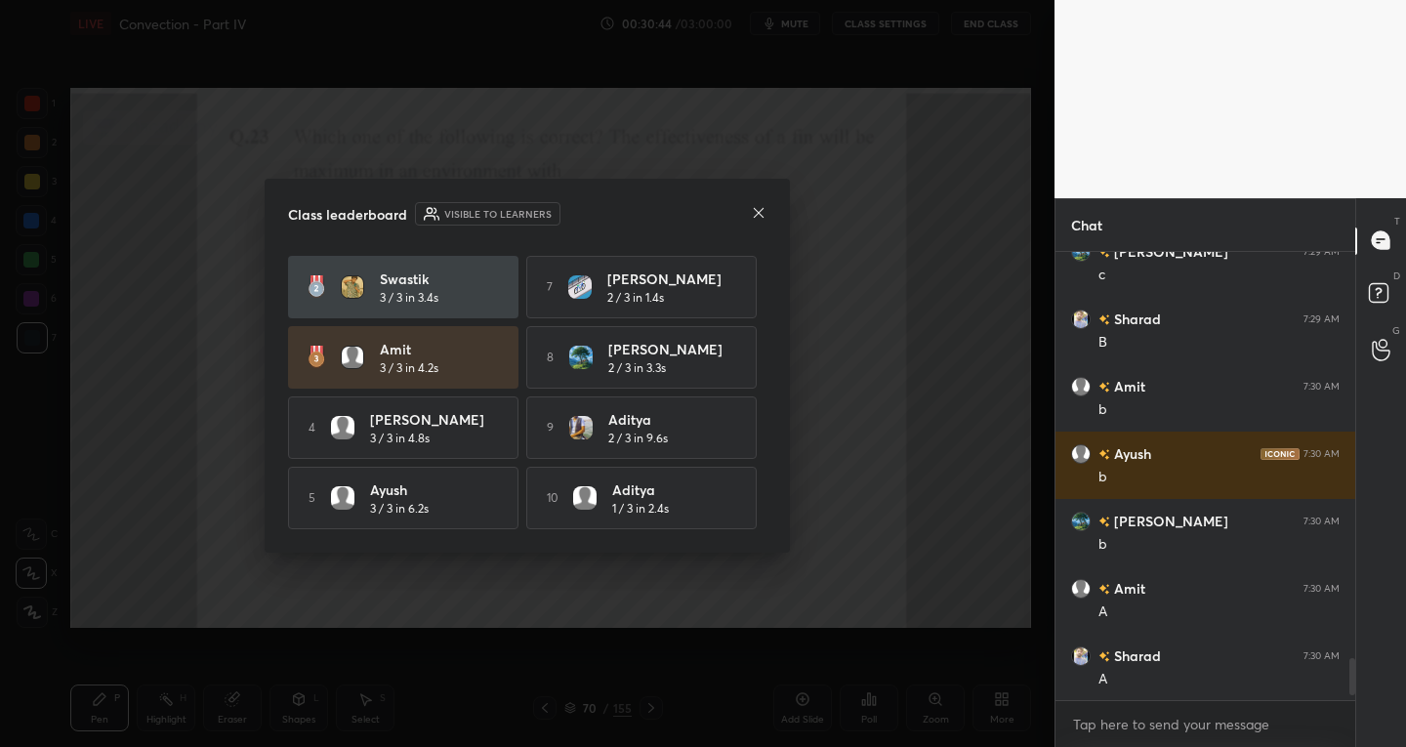
click at [758, 219] on icon at bounding box center [759, 213] width 16 height 16
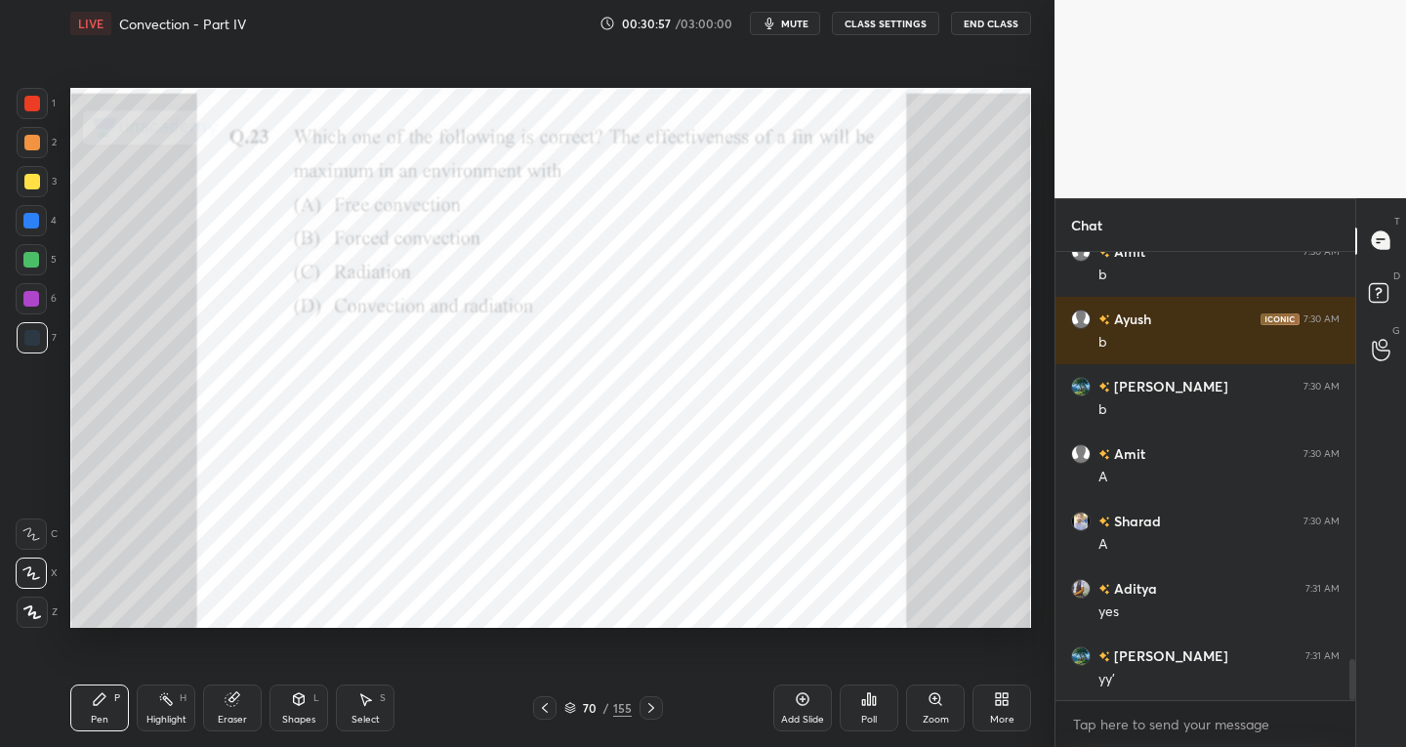
click at [648, 710] on icon at bounding box center [651, 708] width 16 height 16
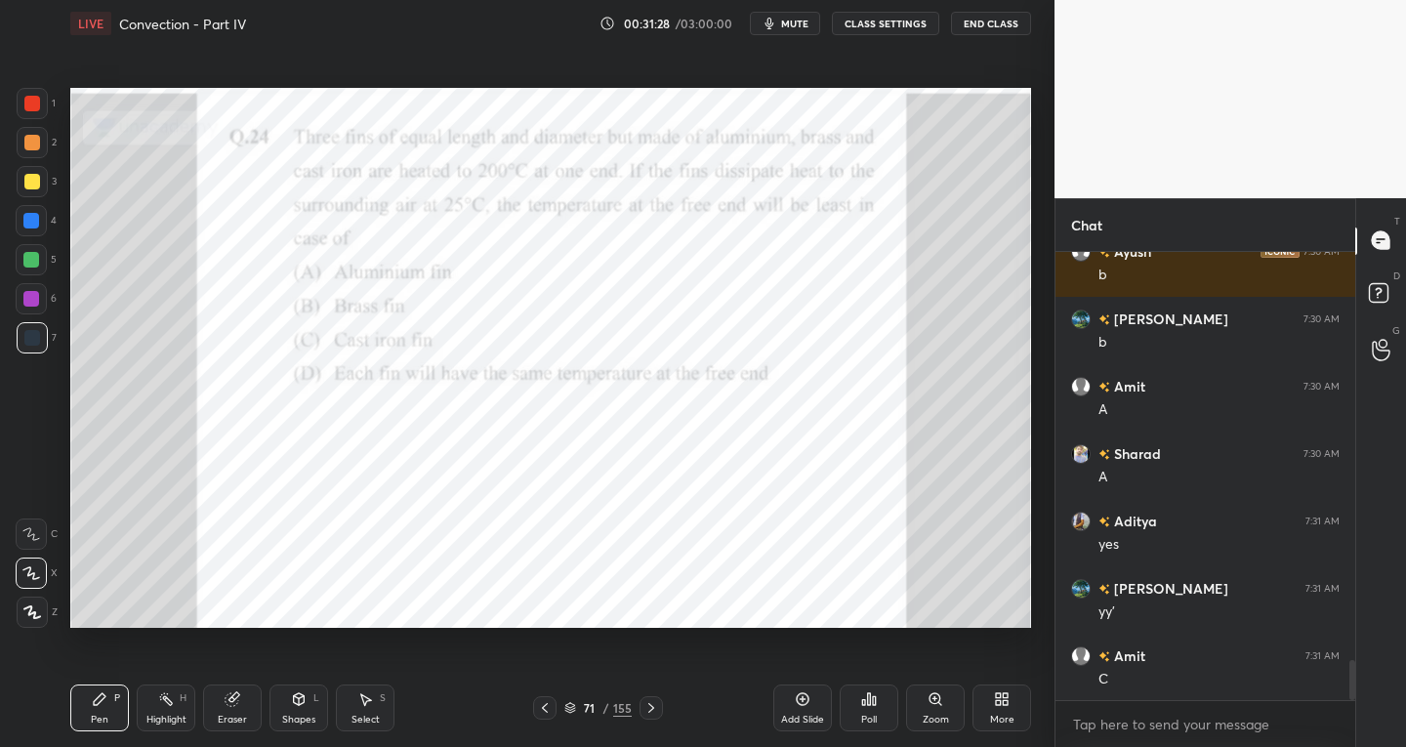
scroll to position [4635, 0]
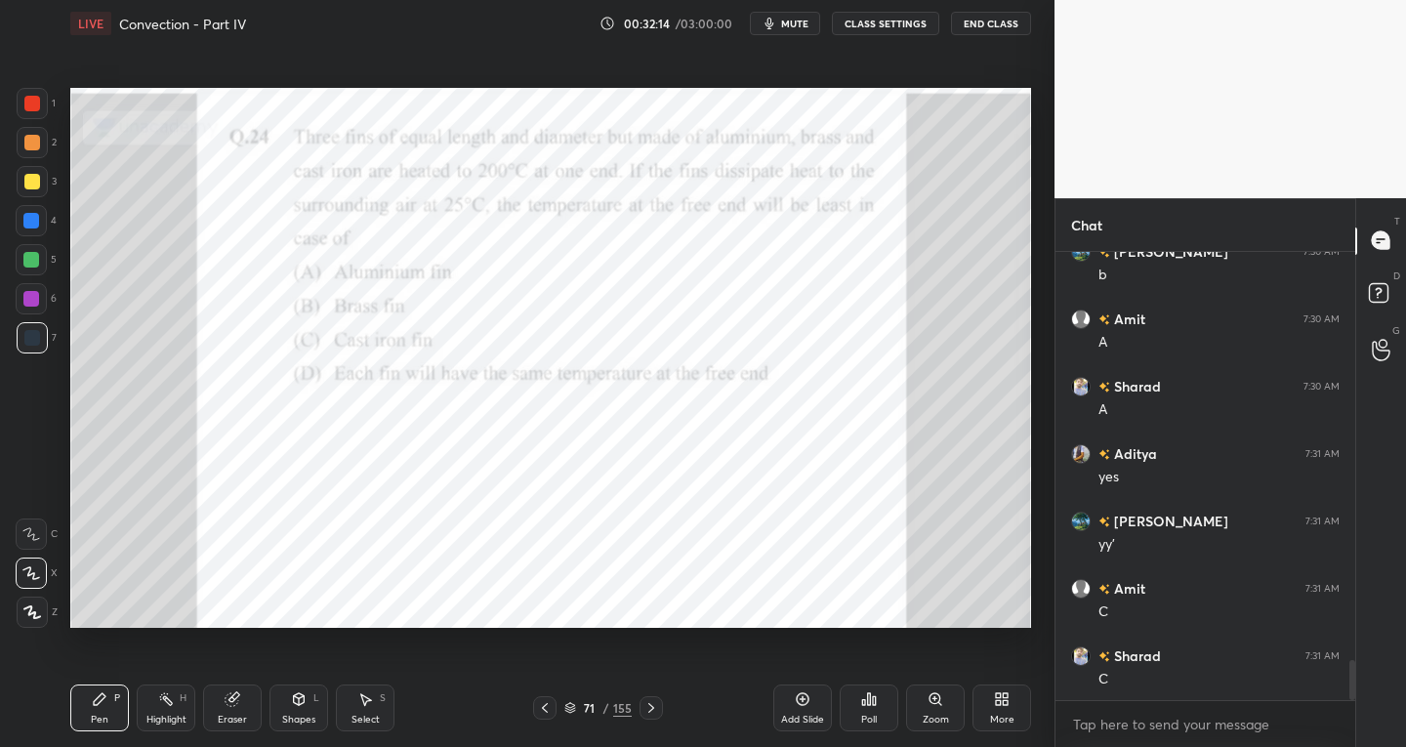
click at [805, 704] on icon at bounding box center [803, 699] width 13 height 13
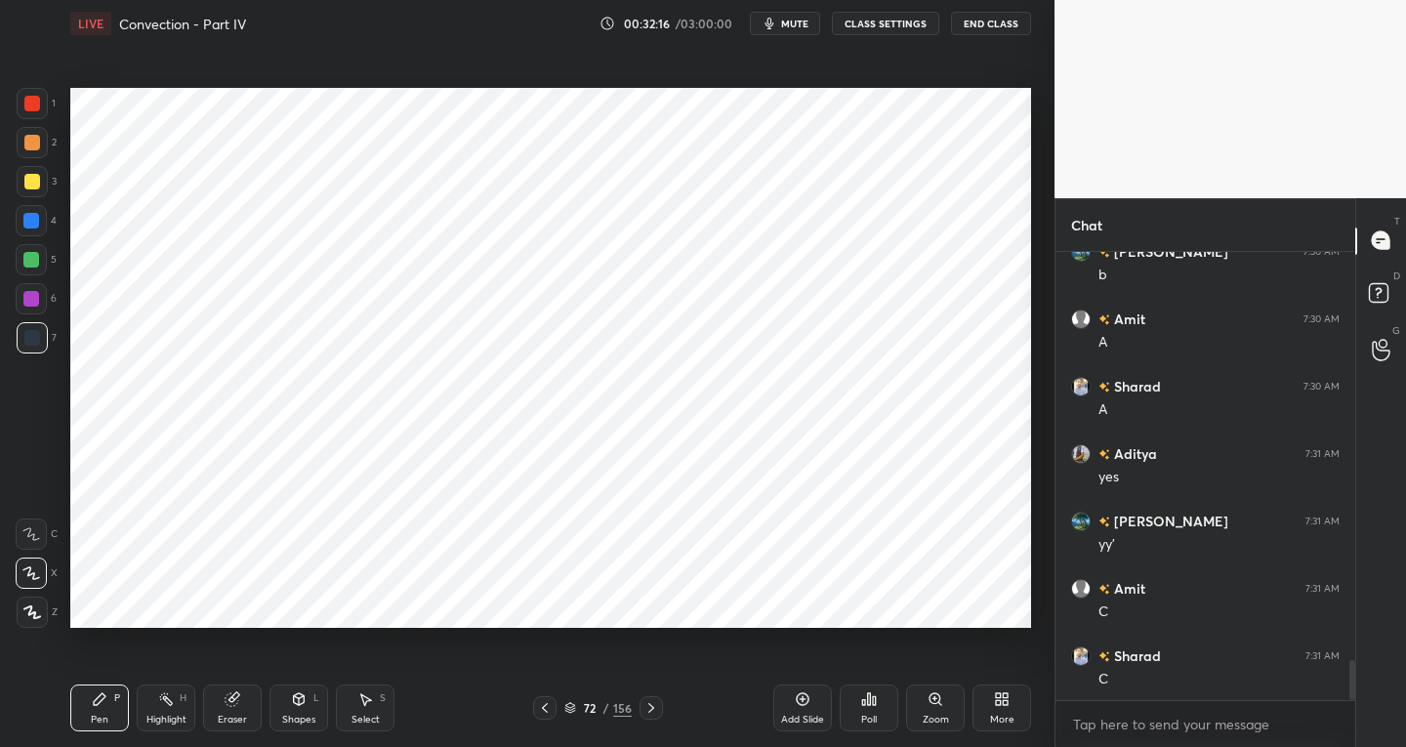
click at [544, 702] on icon at bounding box center [545, 708] width 16 height 16
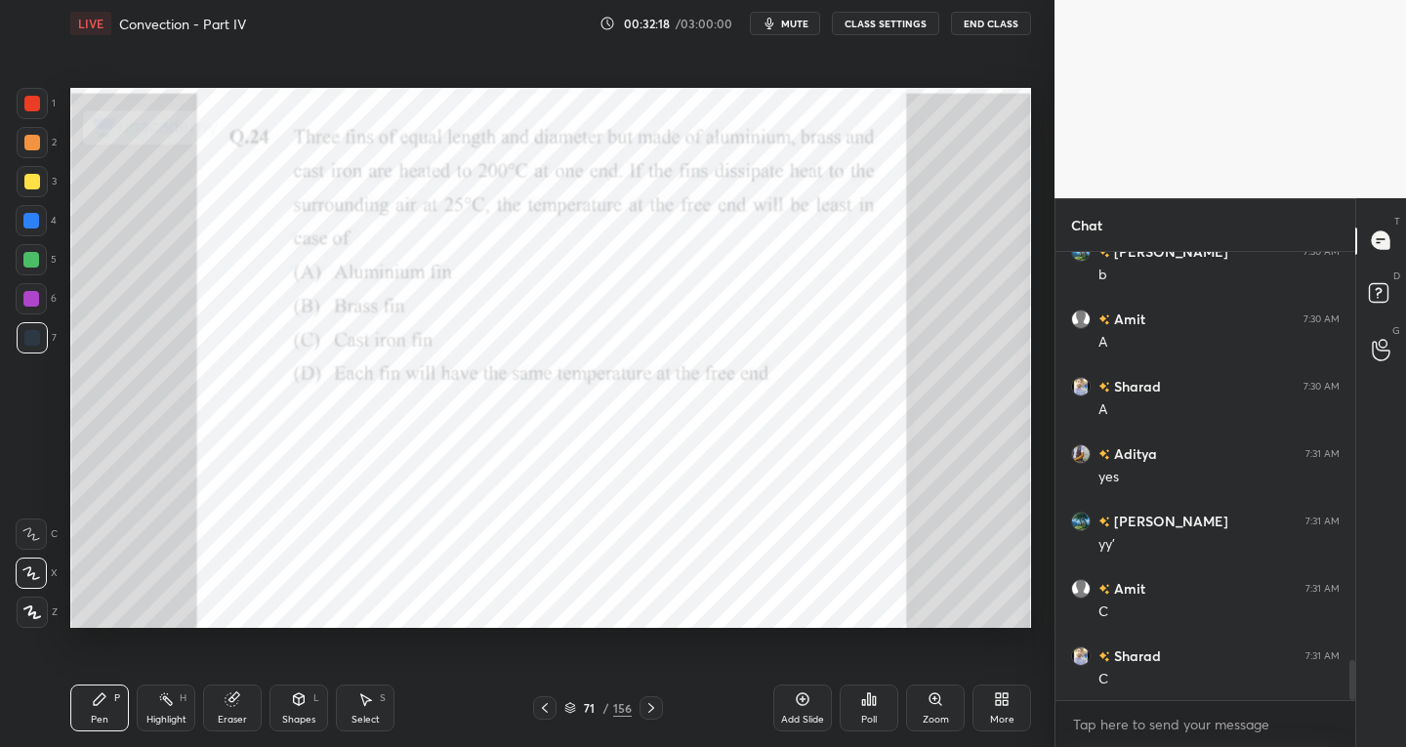
click at [998, 708] on div "More" at bounding box center [1001, 707] width 59 height 47
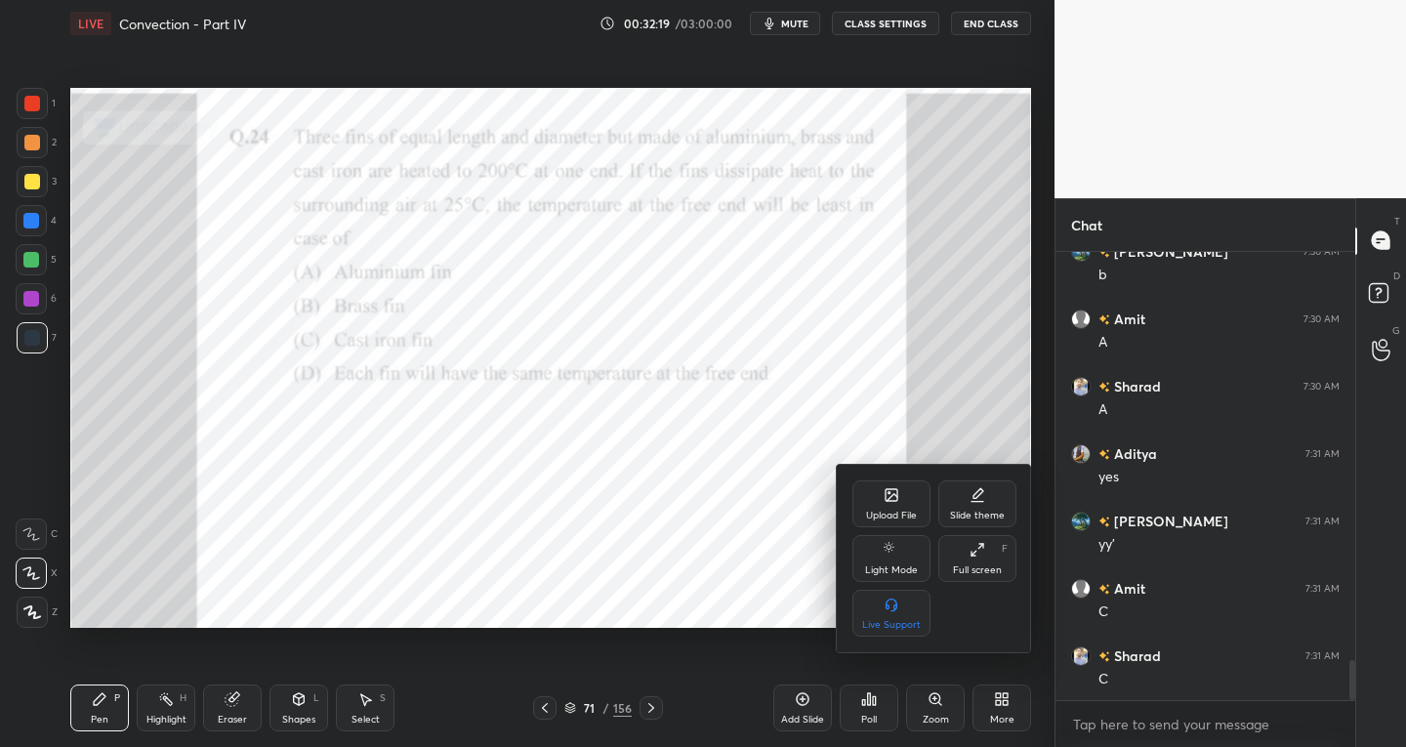
click at [984, 505] on div "Slide theme" at bounding box center [977, 503] width 78 height 47
click at [898, 615] on div "Dark Blank" at bounding box center [891, 613] width 78 height 47
click at [859, 489] on icon at bounding box center [853, 493] width 16 height 16
click at [718, 548] on div at bounding box center [703, 373] width 1406 height 747
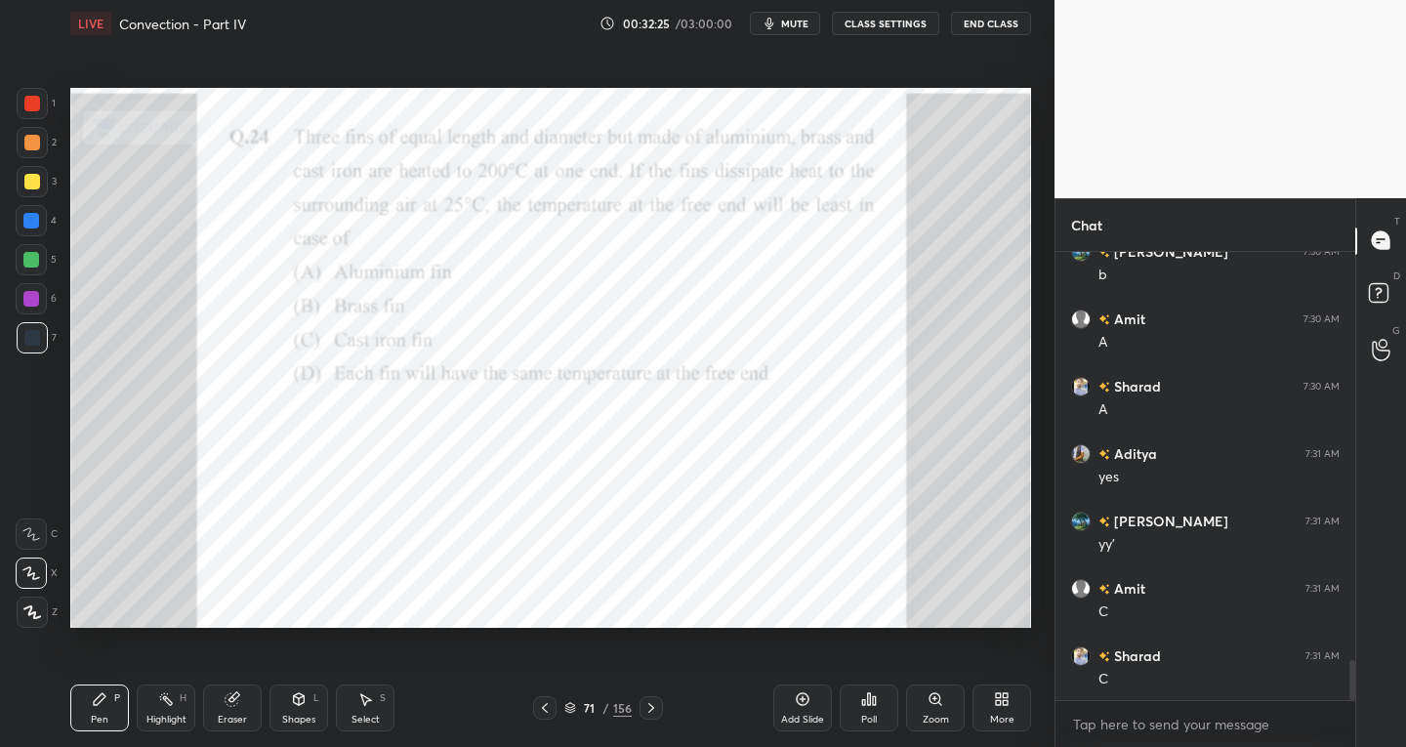
click at [807, 717] on div "Add Slide" at bounding box center [802, 720] width 43 height 10
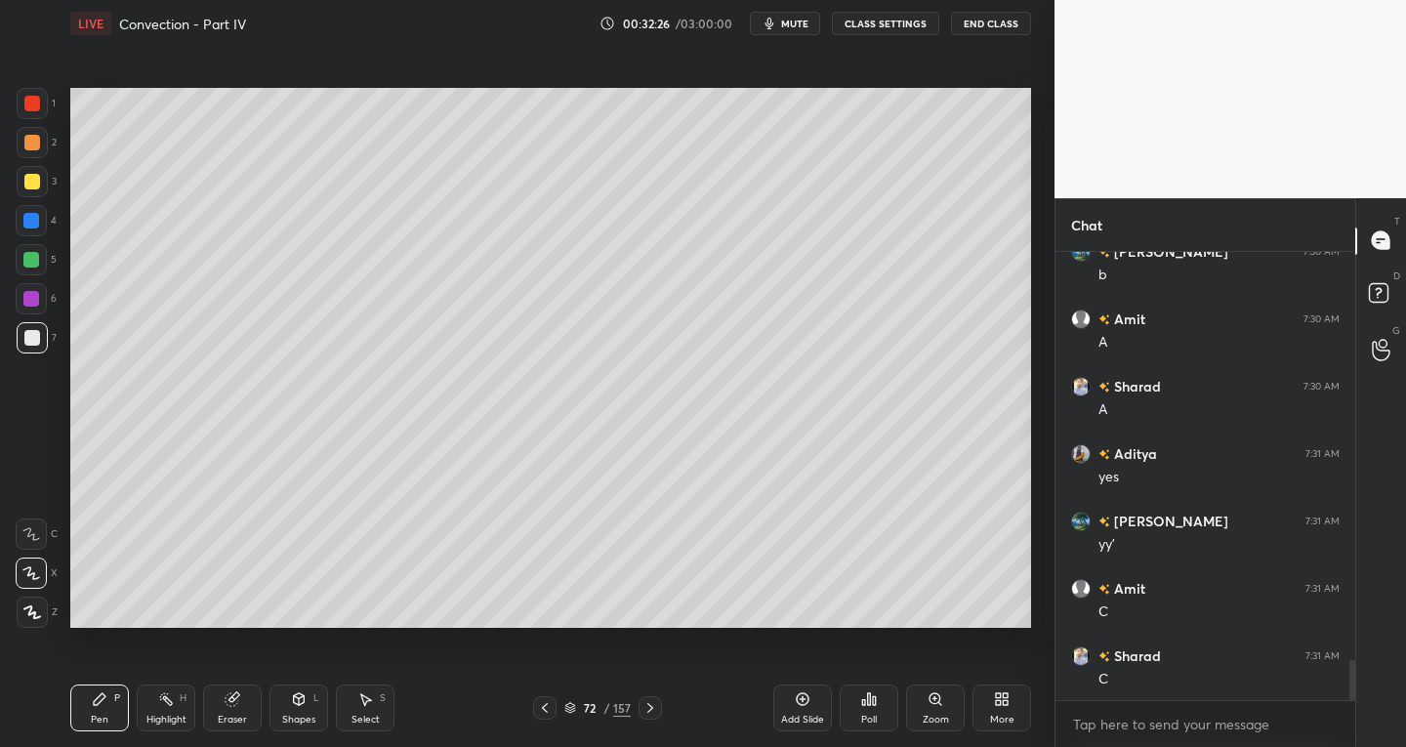
click at [548, 713] on icon at bounding box center [545, 708] width 16 height 16
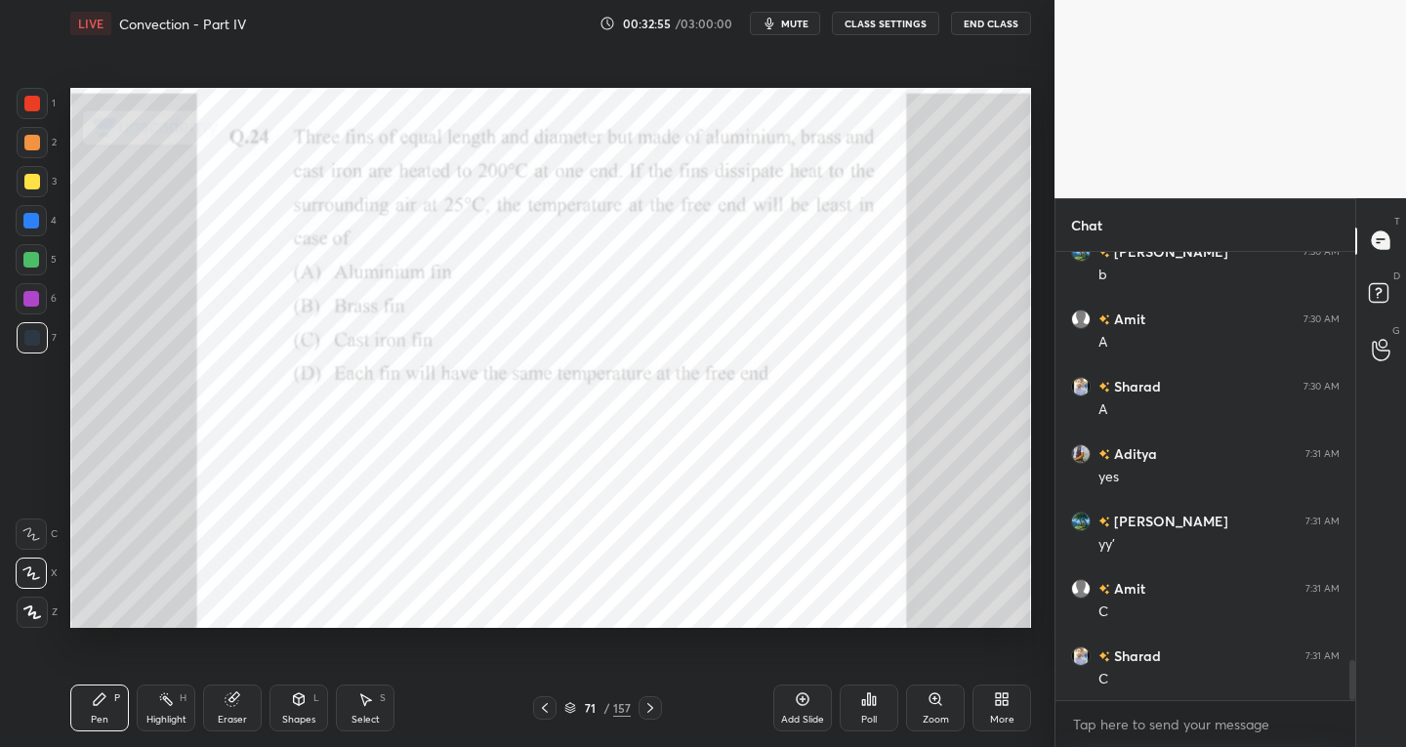
click at [657, 713] on icon at bounding box center [650, 708] width 16 height 16
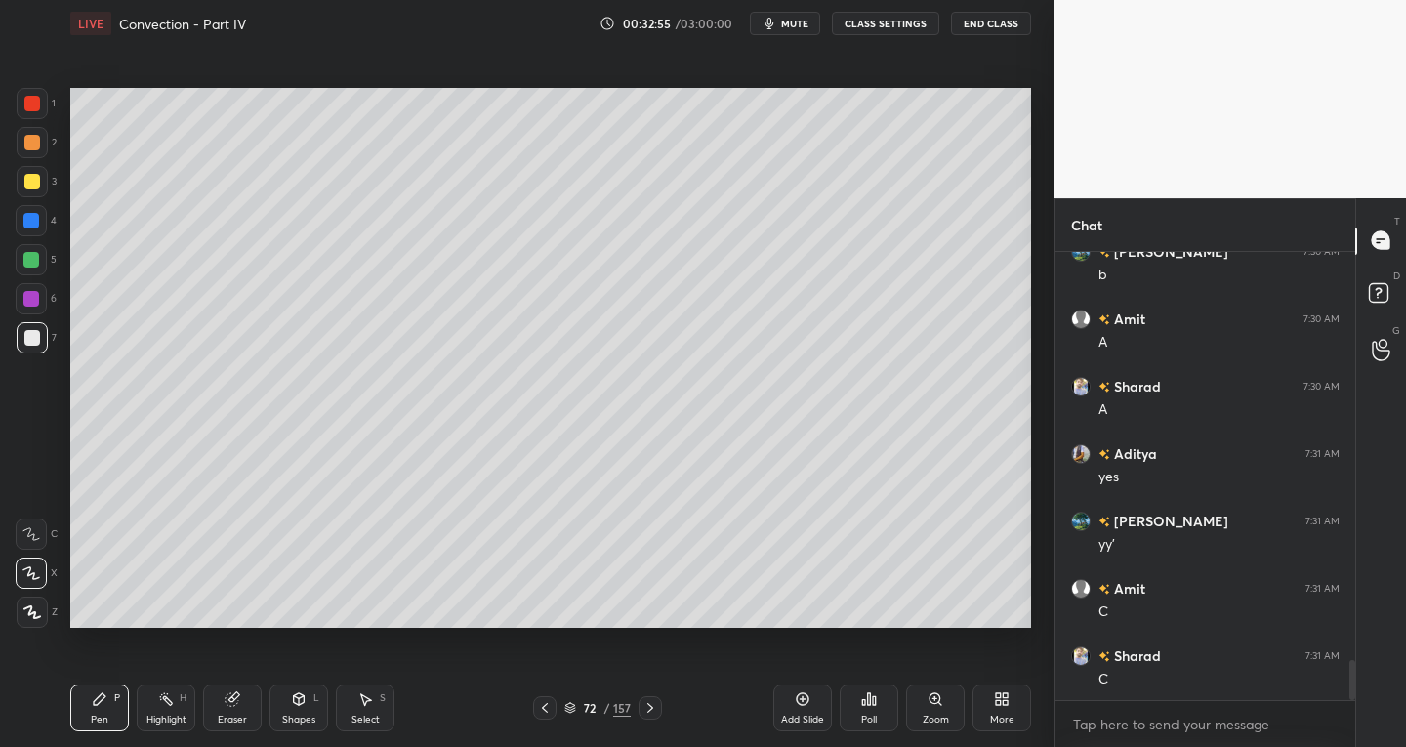
click at [296, 712] on div "Shapes L" at bounding box center [298, 707] width 59 height 47
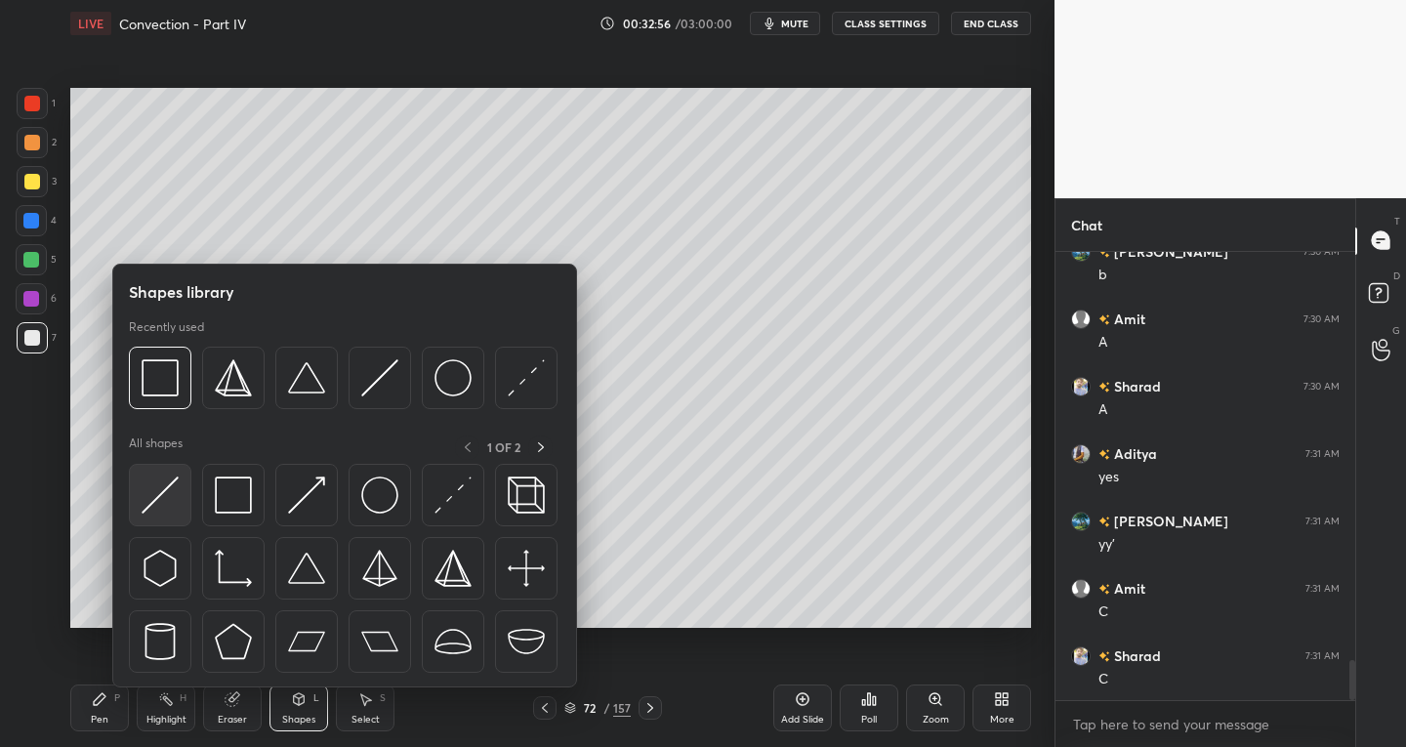
click at [163, 498] on img at bounding box center [160, 494] width 37 height 37
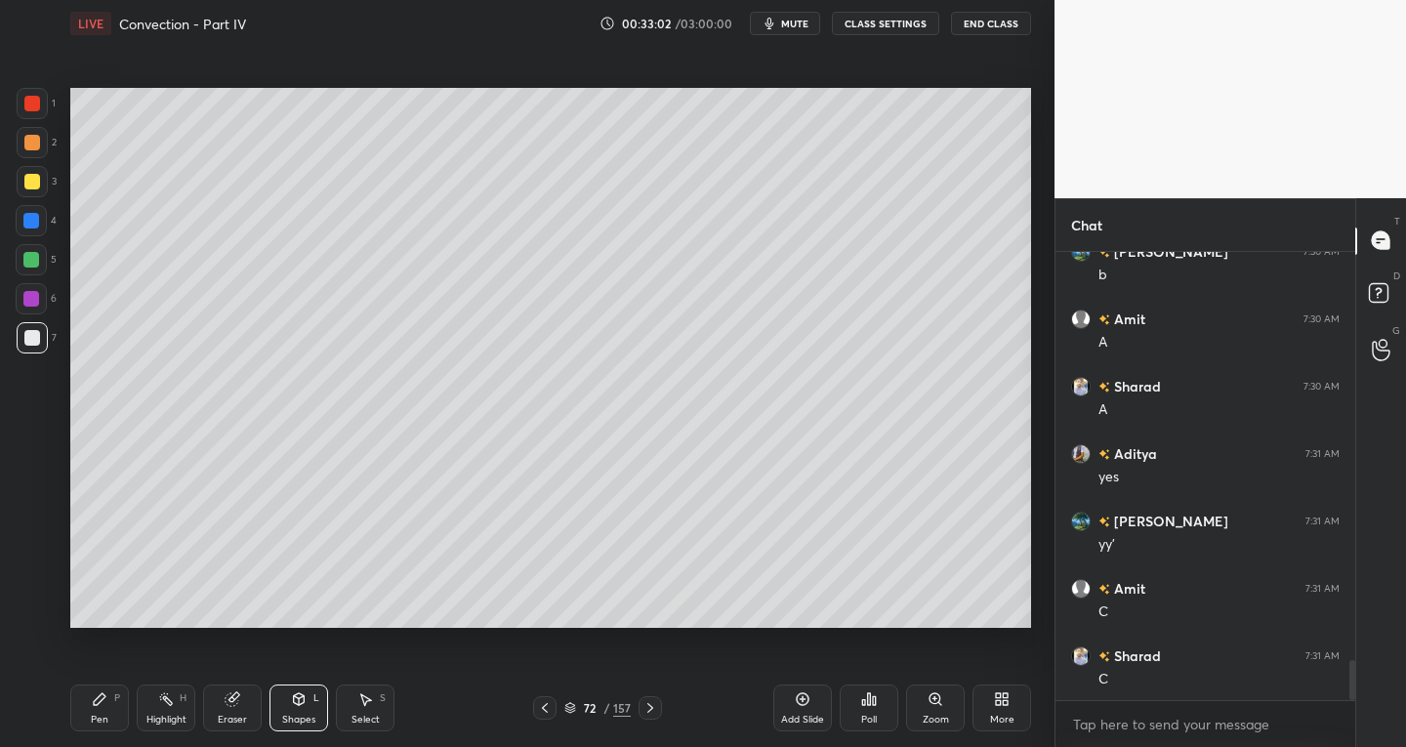
click at [290, 717] on div "Shapes" at bounding box center [298, 720] width 33 height 10
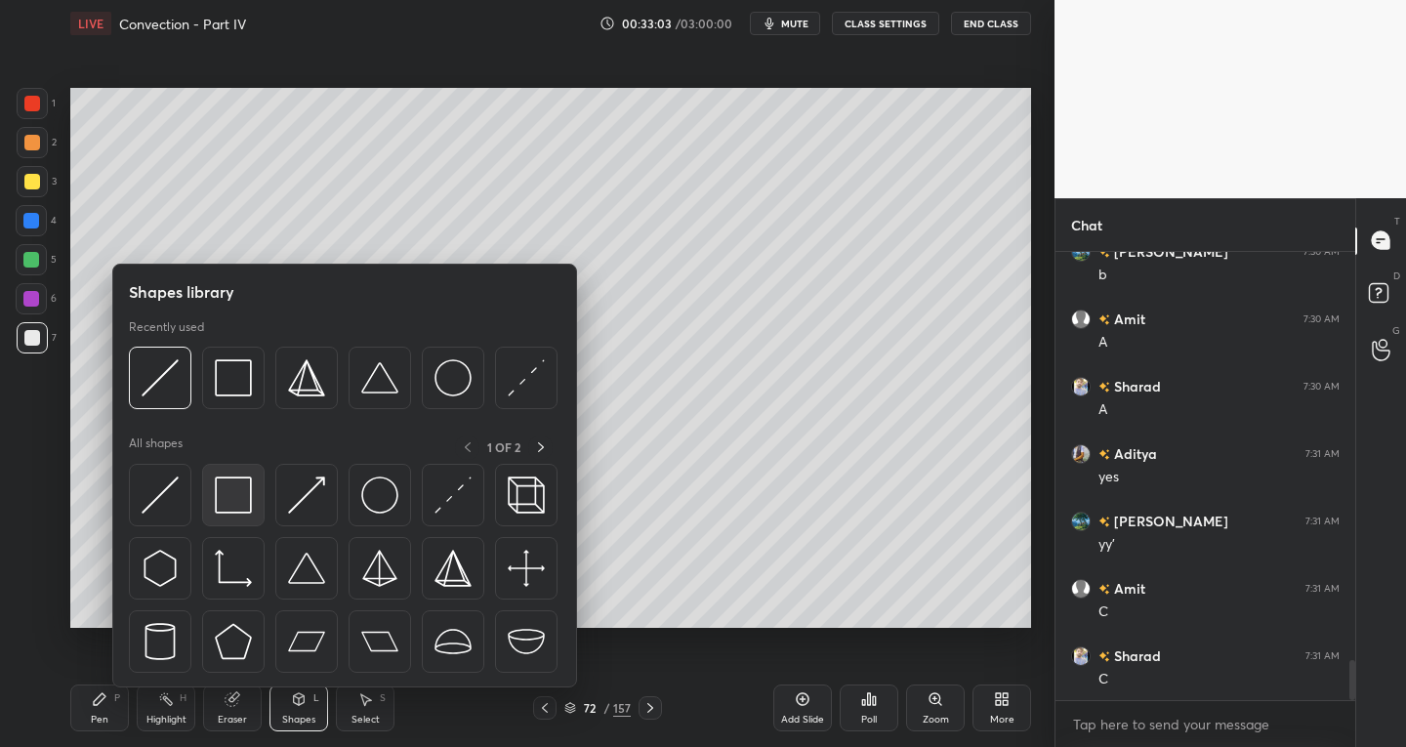
click at [223, 511] on img at bounding box center [233, 494] width 37 height 37
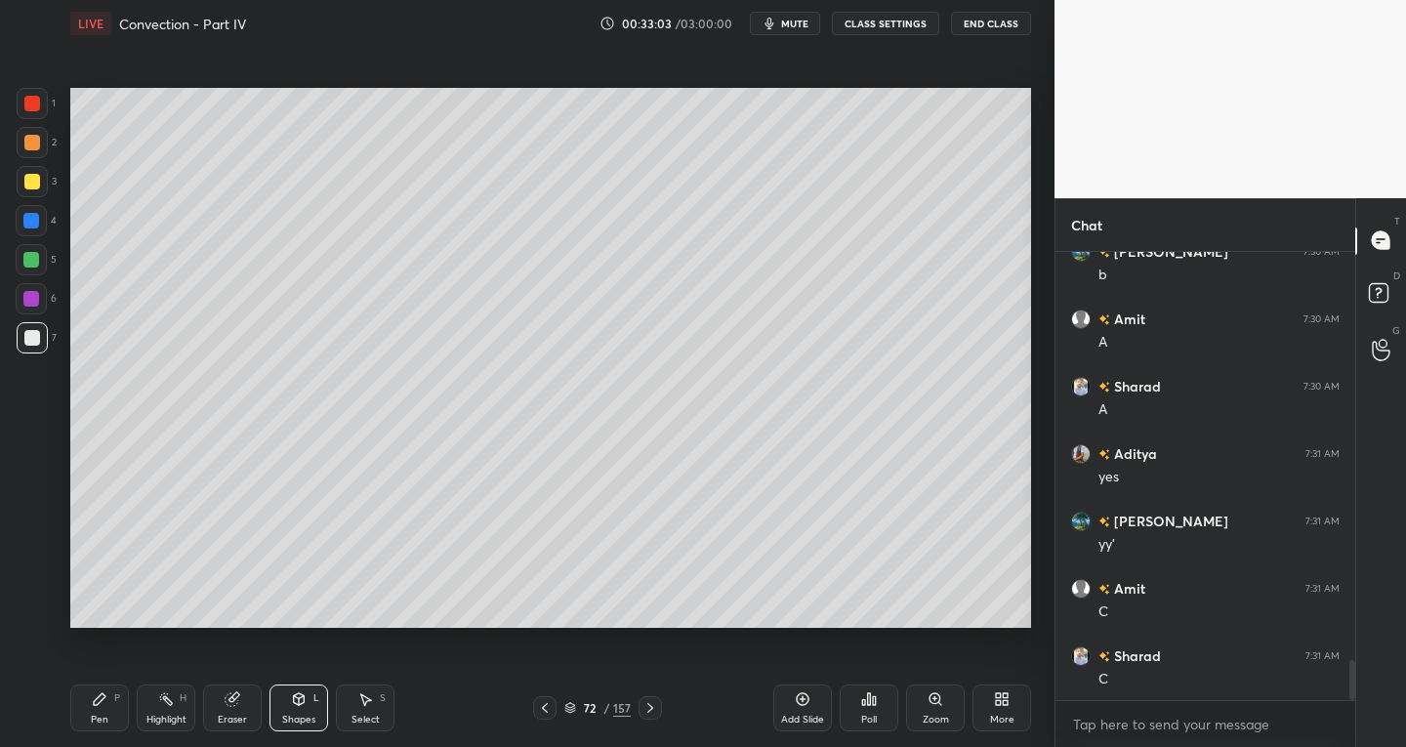
click at [27, 187] on div at bounding box center [32, 182] width 16 height 16
click at [379, 693] on div "Select S" at bounding box center [365, 707] width 59 height 47
click at [449, 490] on div "0 ° Undo Copy Duplicate Duplicate to new slide Delete" at bounding box center [550, 358] width 961 height 541
click at [365, 717] on div "Select" at bounding box center [365, 720] width 28 height 10
click at [368, 699] on icon at bounding box center [366, 700] width 11 height 12
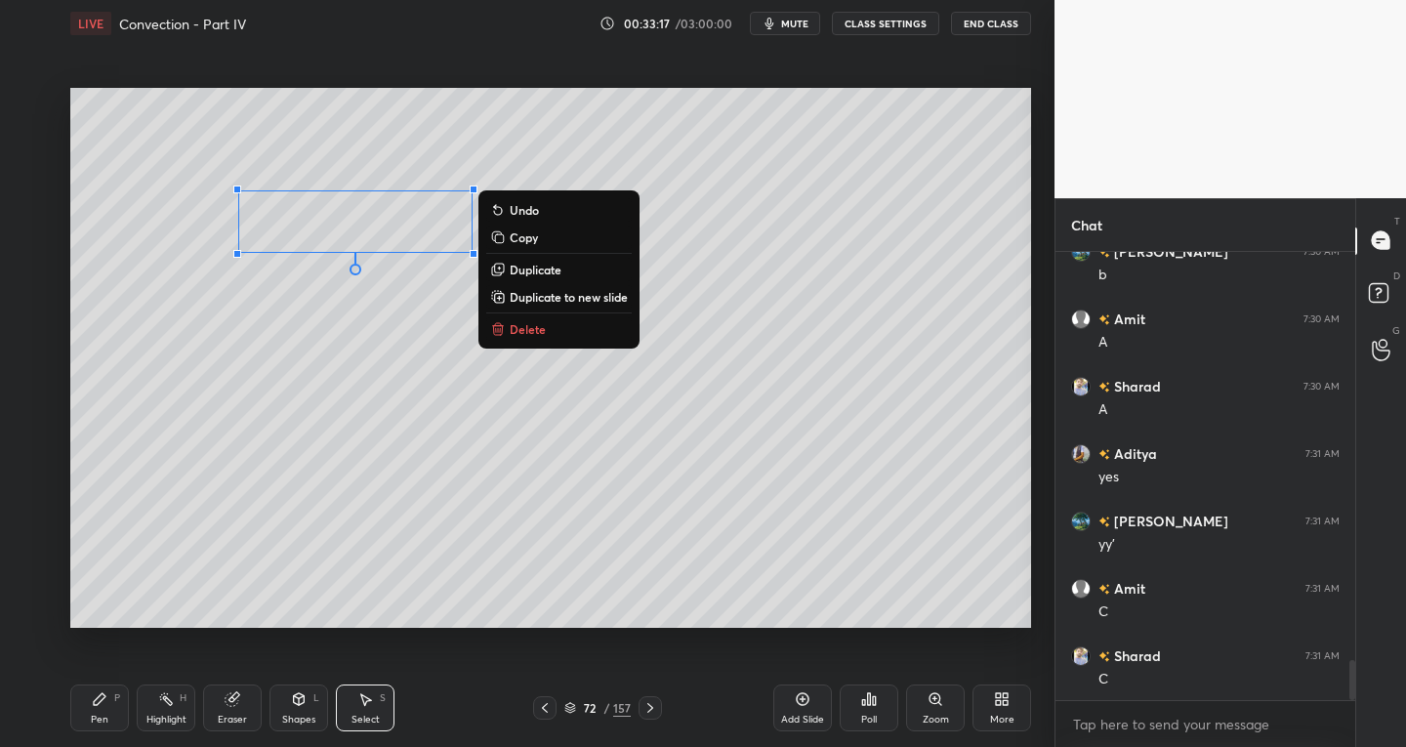
click at [538, 265] on p "Duplicate" at bounding box center [536, 270] width 52 height 16
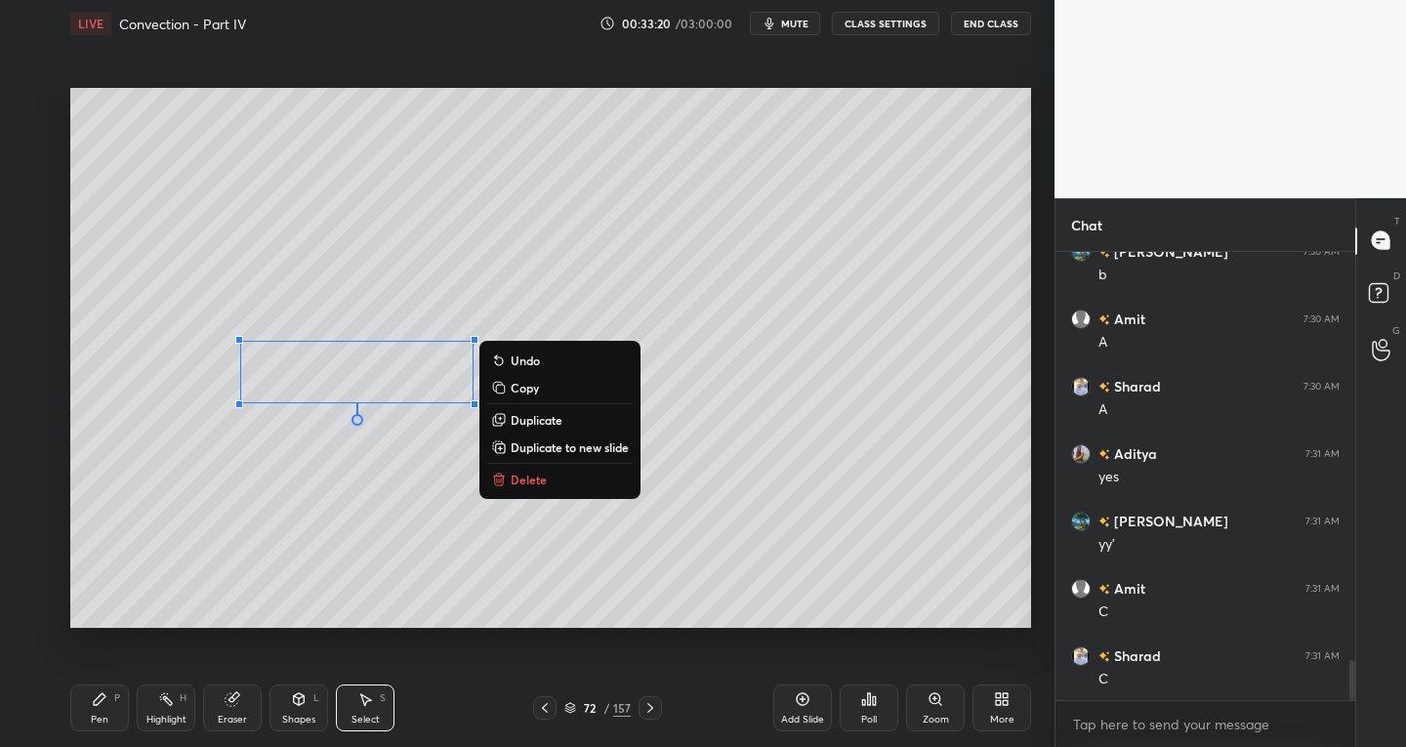
click at [538, 413] on p "Duplicate" at bounding box center [537, 420] width 52 height 16
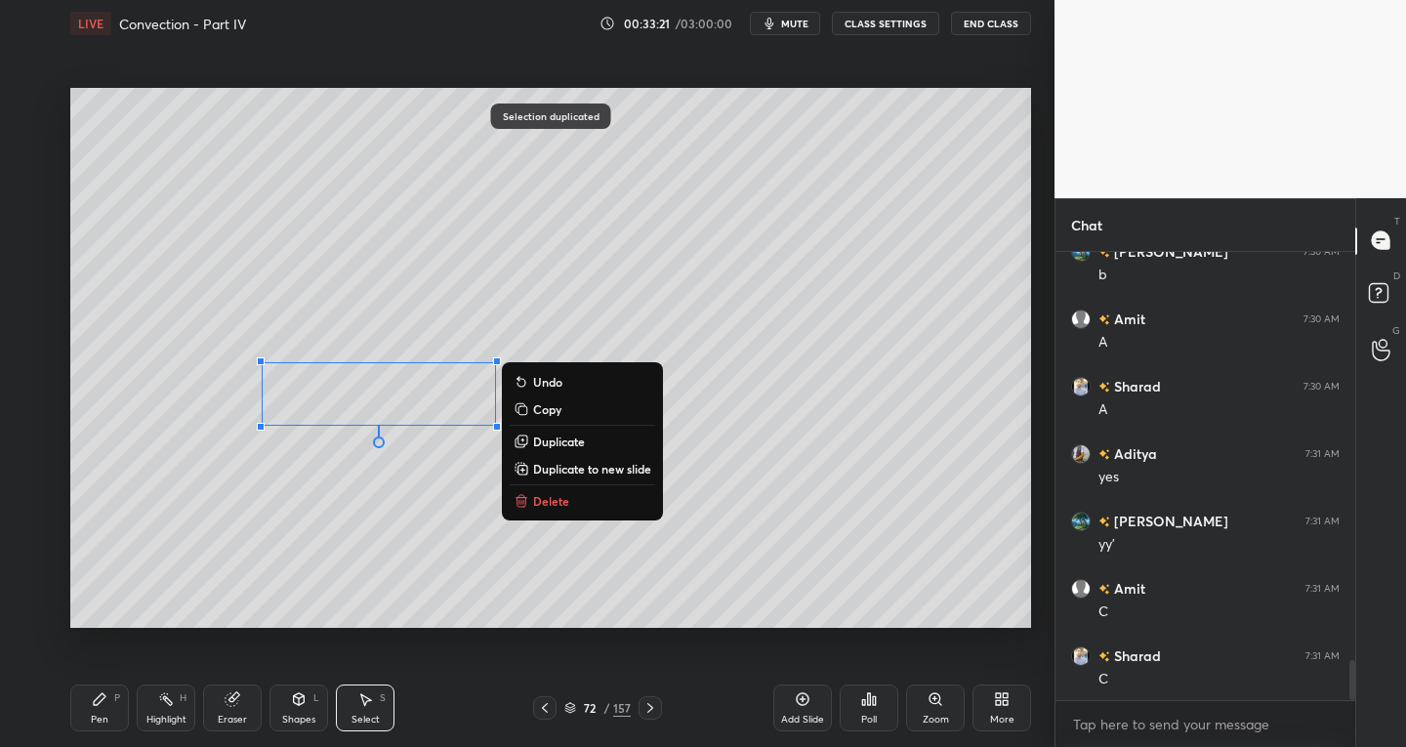
click at [428, 403] on div "0 ° Undo Copy Duplicate Duplicate to new slide Delete" at bounding box center [550, 358] width 961 height 541
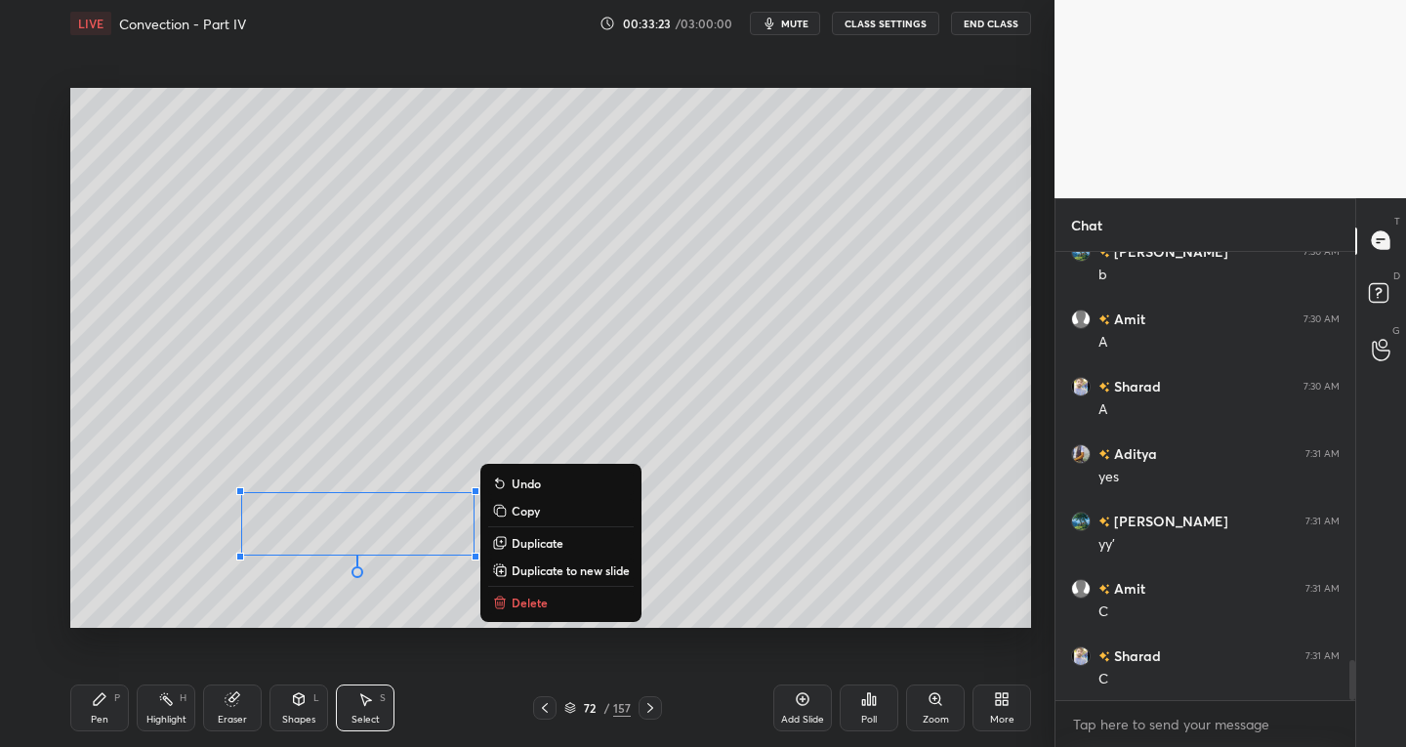
click at [804, 499] on div "0 ° Undo Copy Duplicate Duplicate to new slide Delete" at bounding box center [550, 358] width 961 height 541
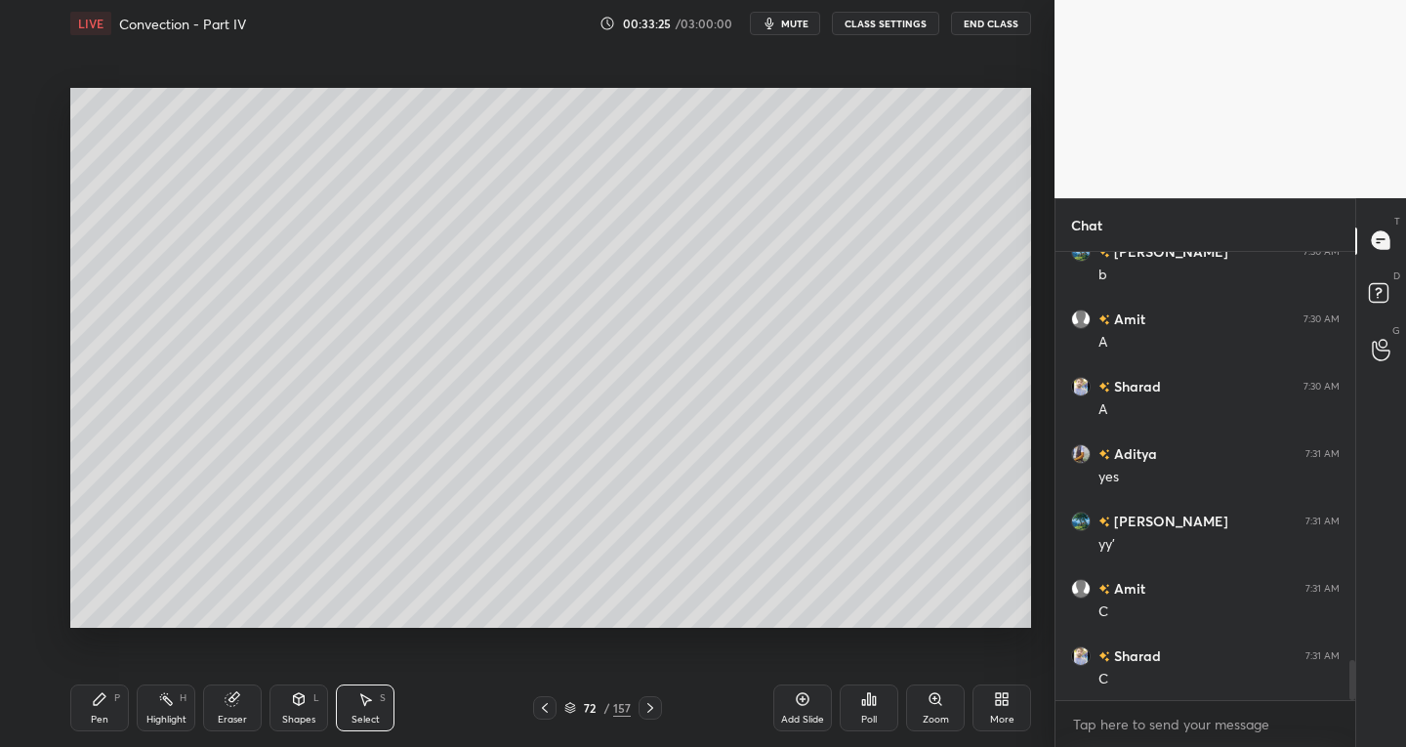
click at [293, 712] on div "Shapes L" at bounding box center [298, 707] width 59 height 47
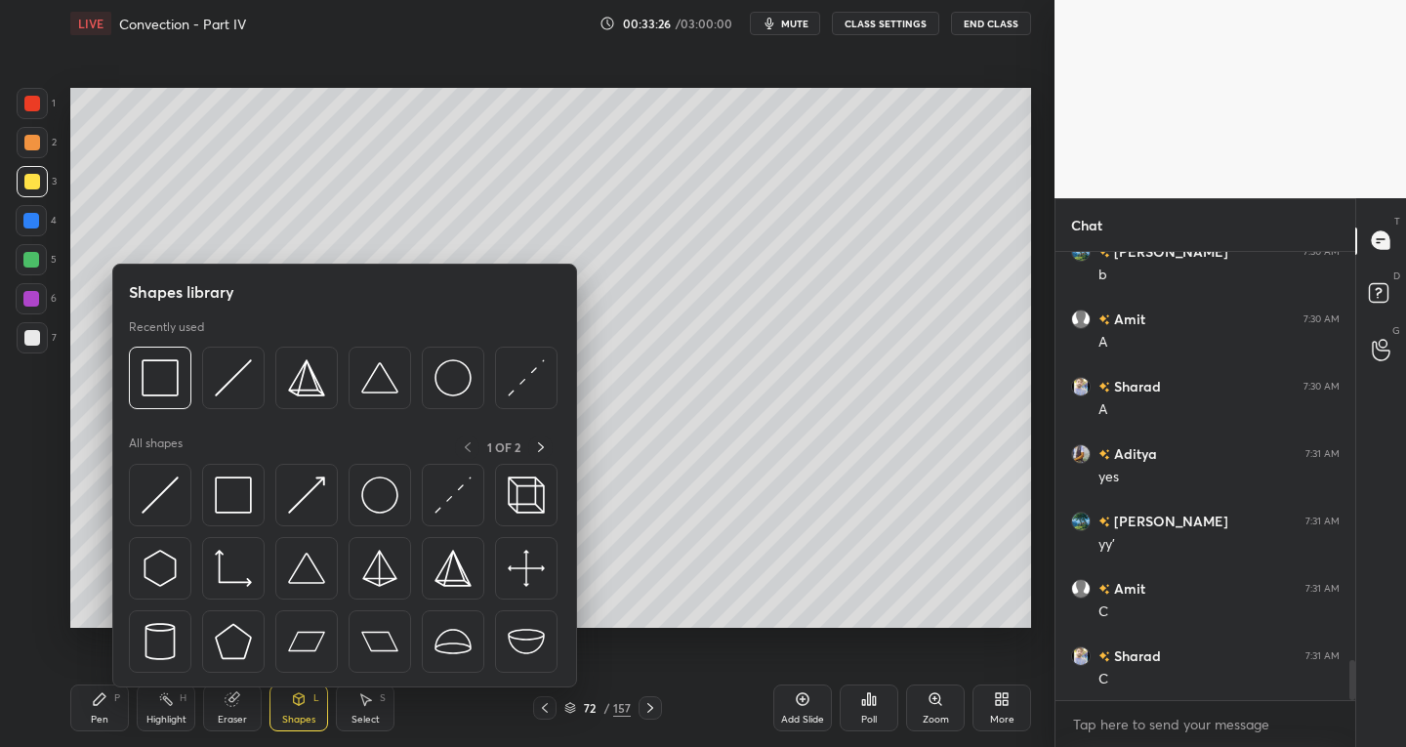
click at [230, 715] on div "Eraser" at bounding box center [232, 720] width 29 height 10
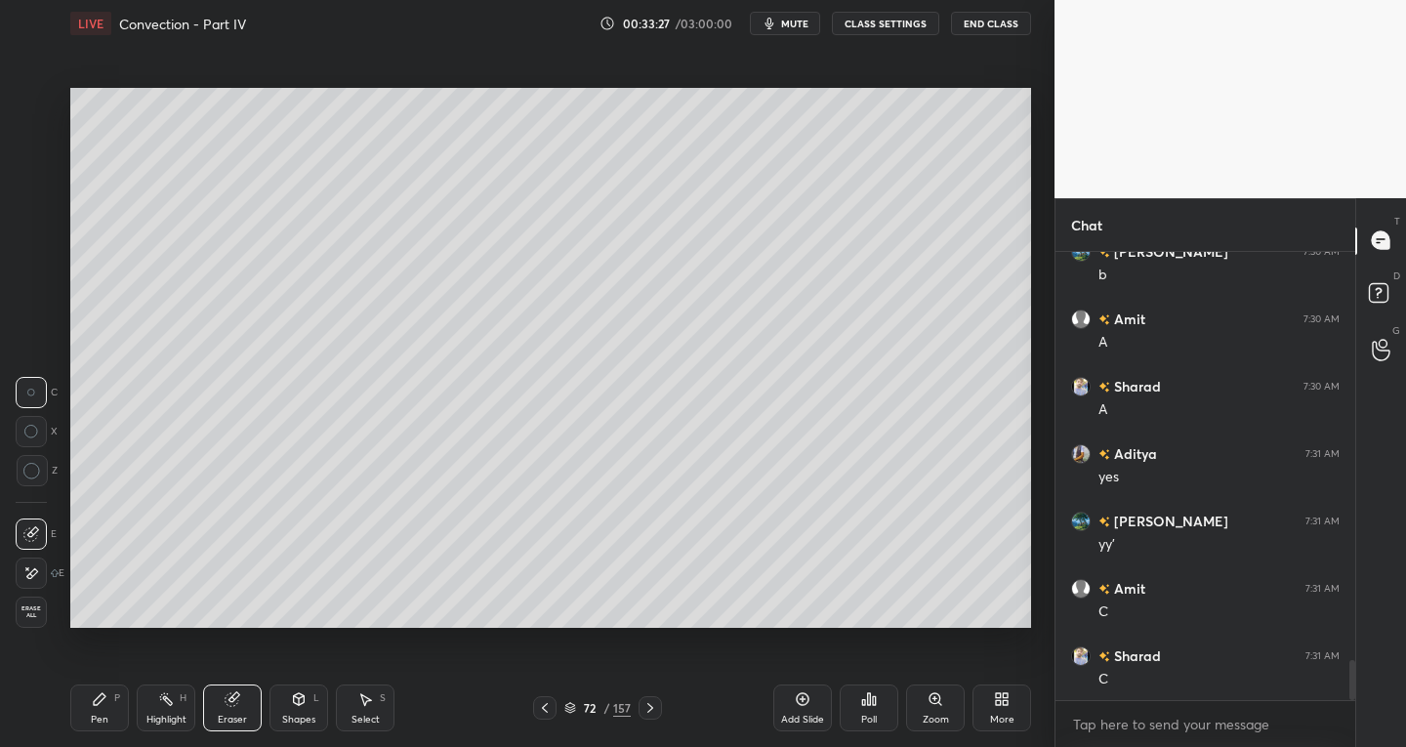
click at [26, 533] on icon at bounding box center [31, 534] width 16 height 16
click at [380, 704] on div "Select S" at bounding box center [365, 707] width 59 height 47
click at [666, 488] on div "0 ° Undo Copy Duplicate Duplicate to new slide Delete" at bounding box center [550, 358] width 961 height 541
click at [677, 502] on div "0 ° Undo Copy Duplicate Duplicate to new slide Delete" at bounding box center [550, 358] width 961 height 541
click at [223, 711] on div "Eraser" at bounding box center [232, 707] width 59 height 47
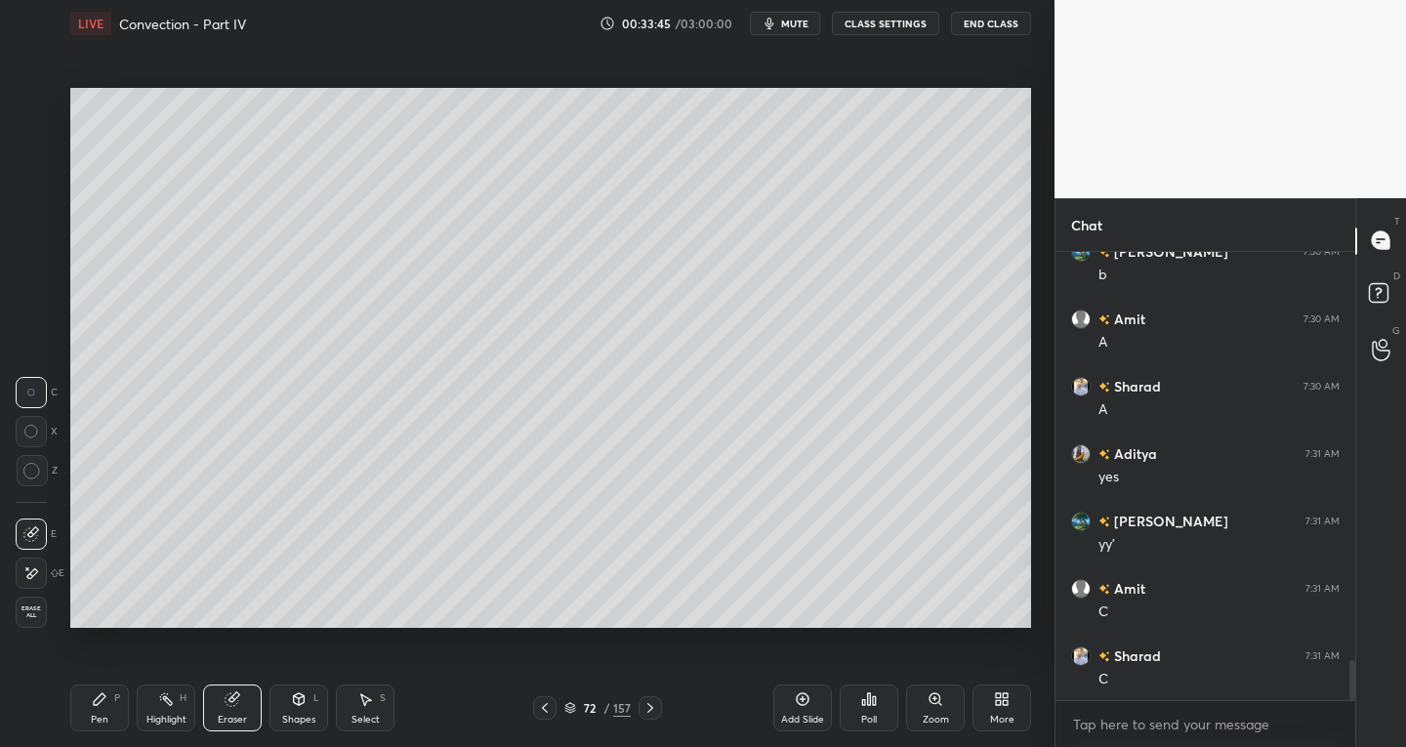
click at [298, 710] on div "Shapes L" at bounding box center [298, 707] width 59 height 47
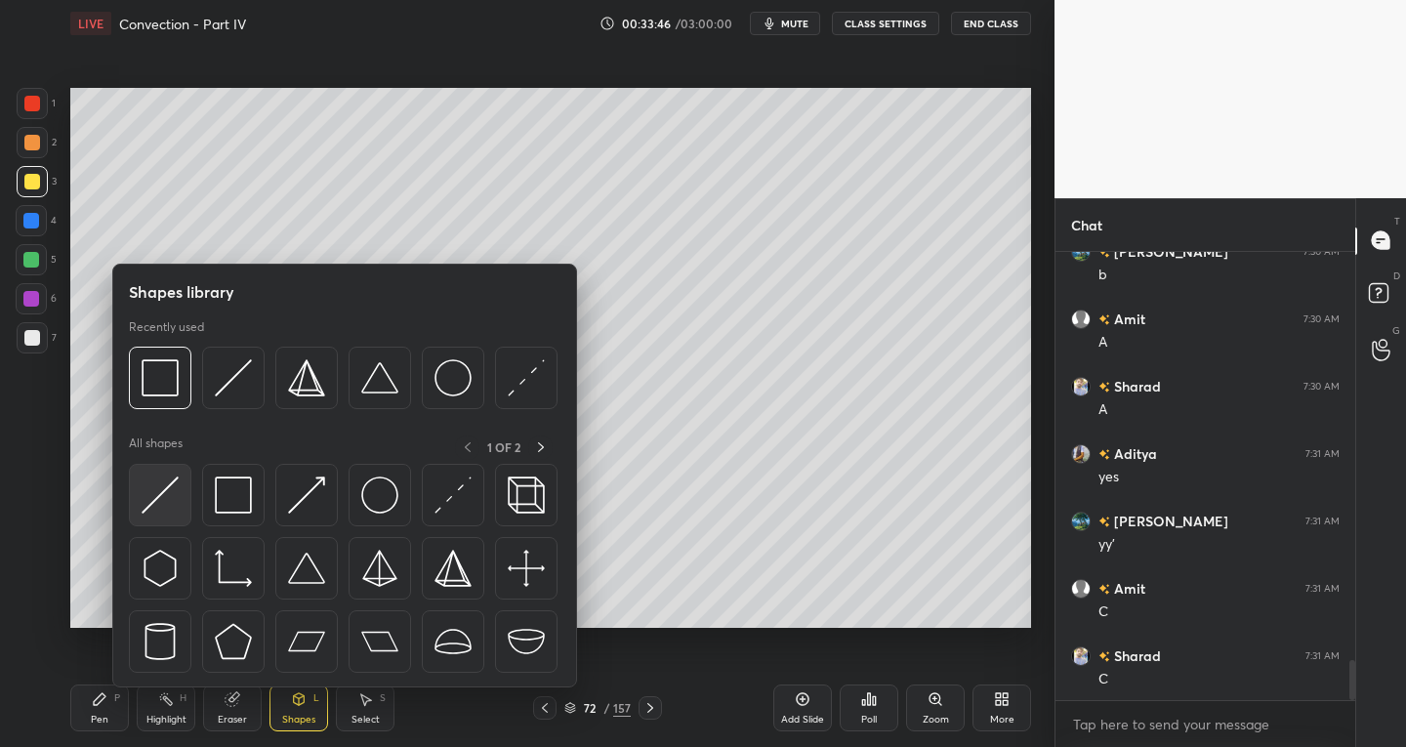
click at [156, 492] on img at bounding box center [160, 494] width 37 height 37
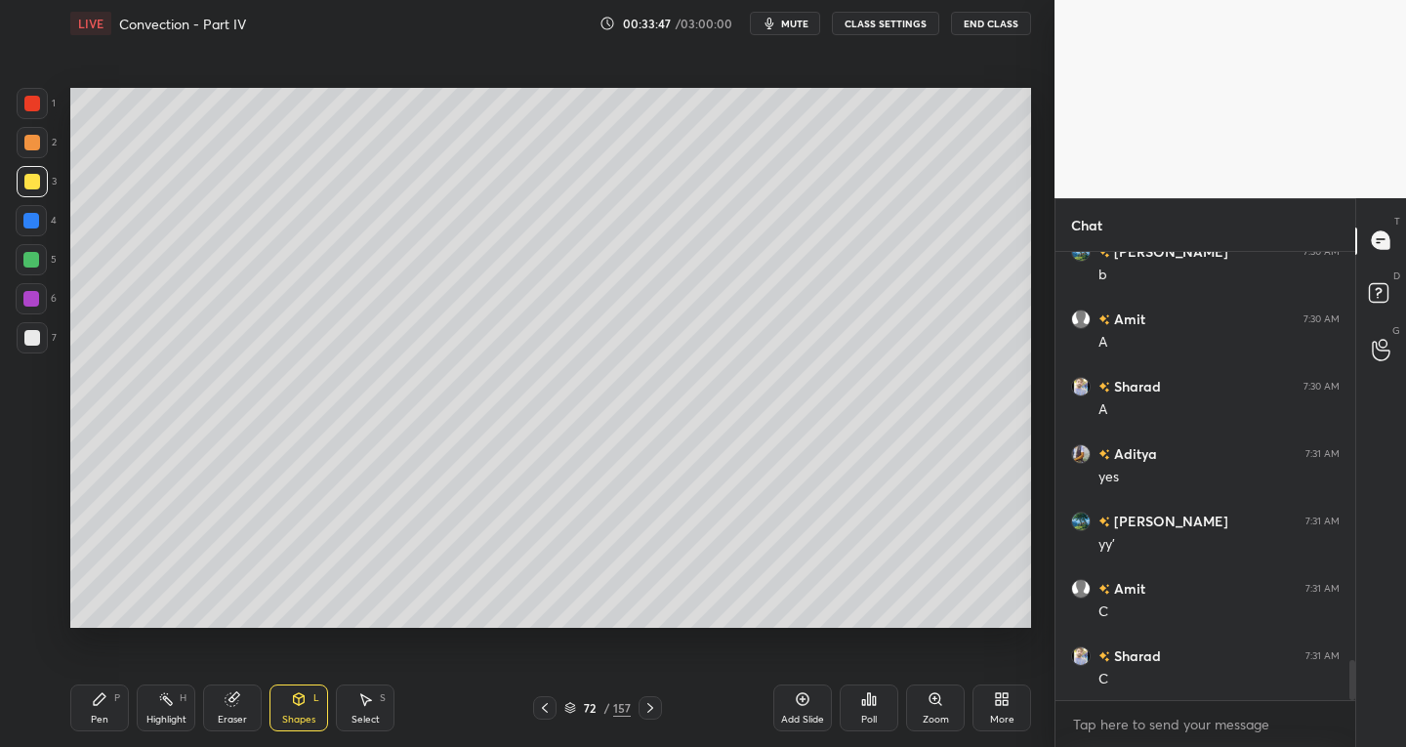
click at [26, 261] on div at bounding box center [31, 260] width 16 height 16
click at [32, 344] on div at bounding box center [32, 338] width 16 height 16
click at [245, 711] on div "Eraser" at bounding box center [232, 707] width 59 height 47
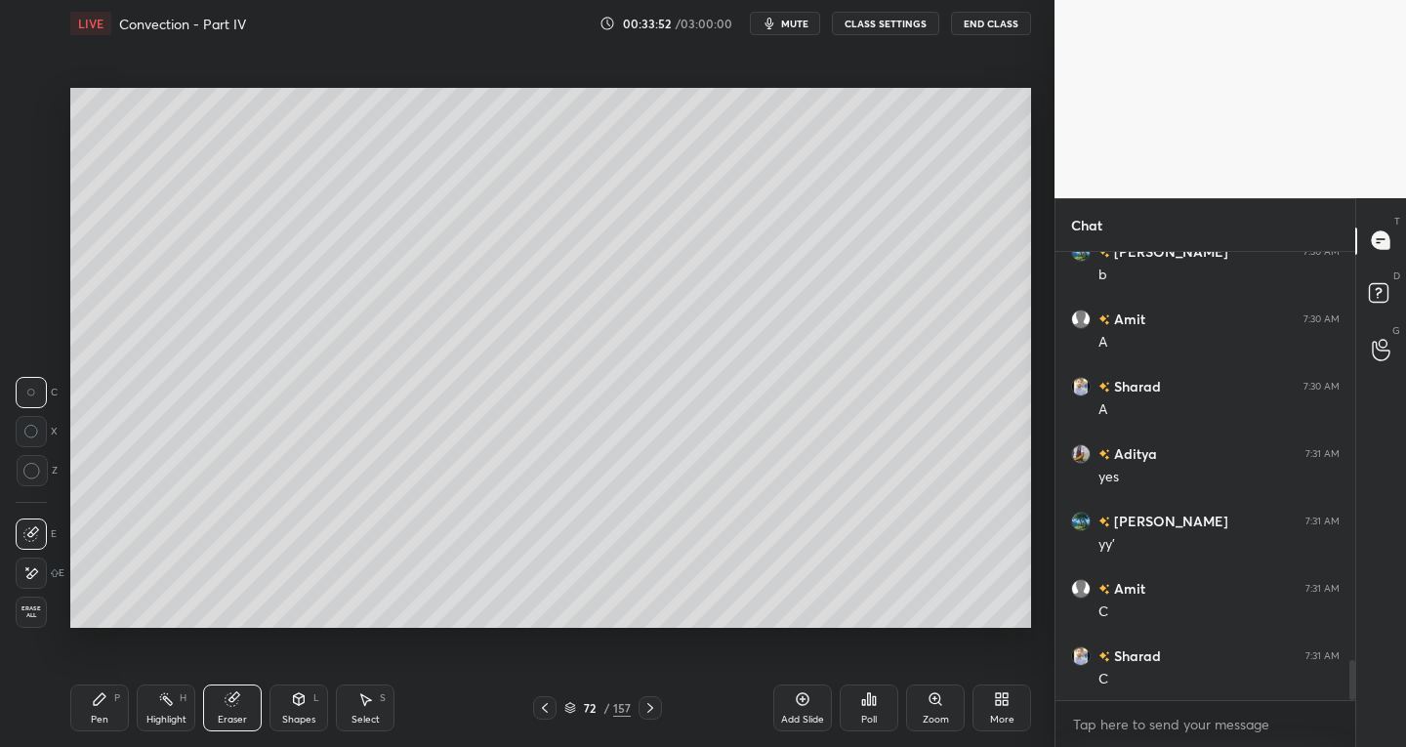
click at [288, 703] on div "Shapes L" at bounding box center [298, 707] width 59 height 47
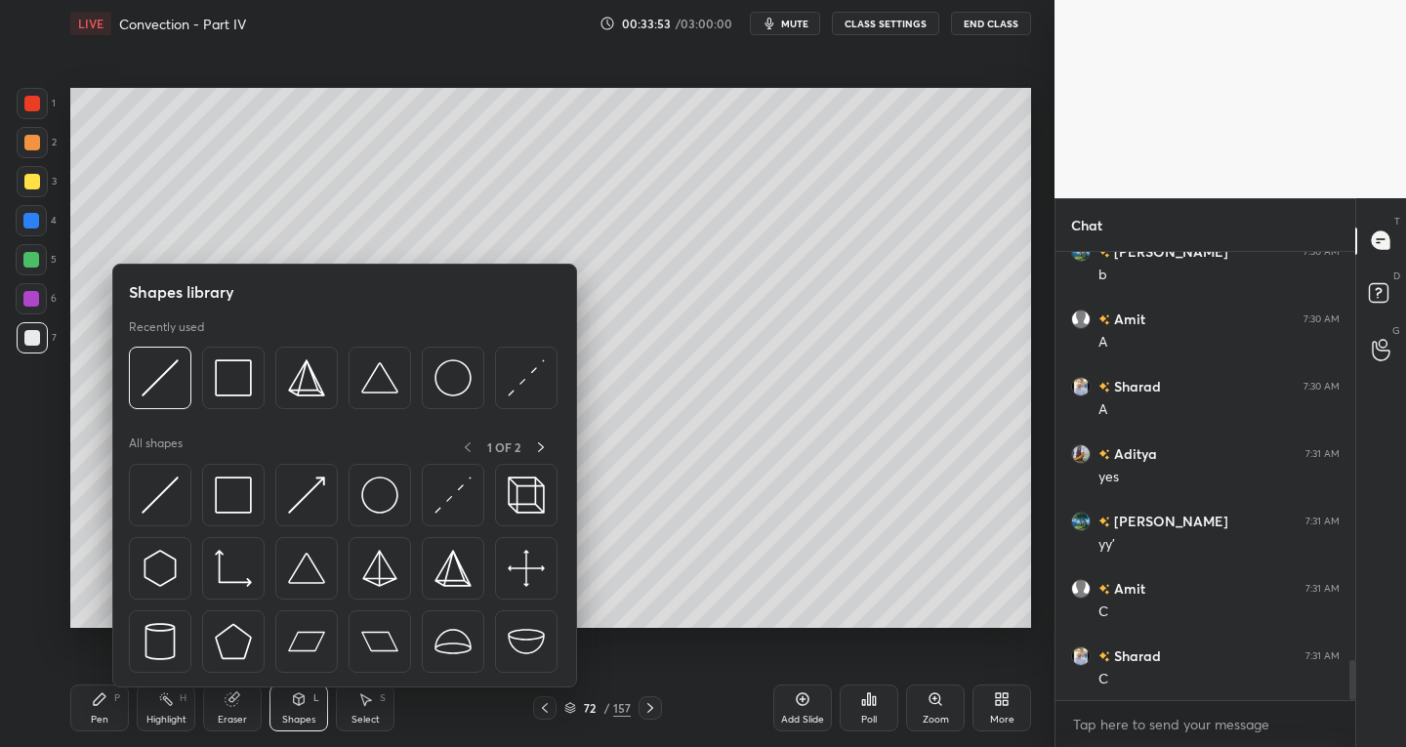
click at [220, 716] on div "Eraser" at bounding box center [232, 720] width 29 height 10
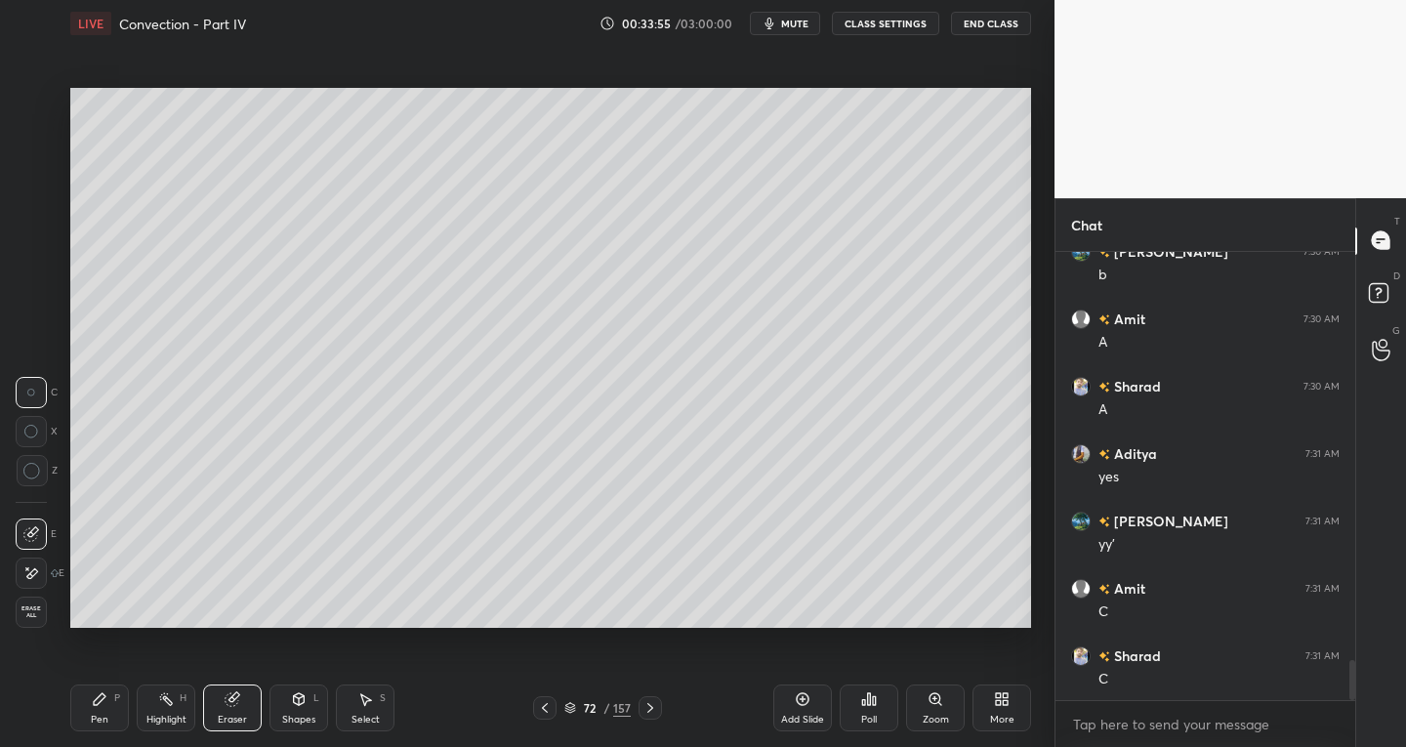
click at [34, 573] on icon at bounding box center [31, 573] width 16 height 17
click at [296, 705] on icon at bounding box center [299, 699] width 16 height 16
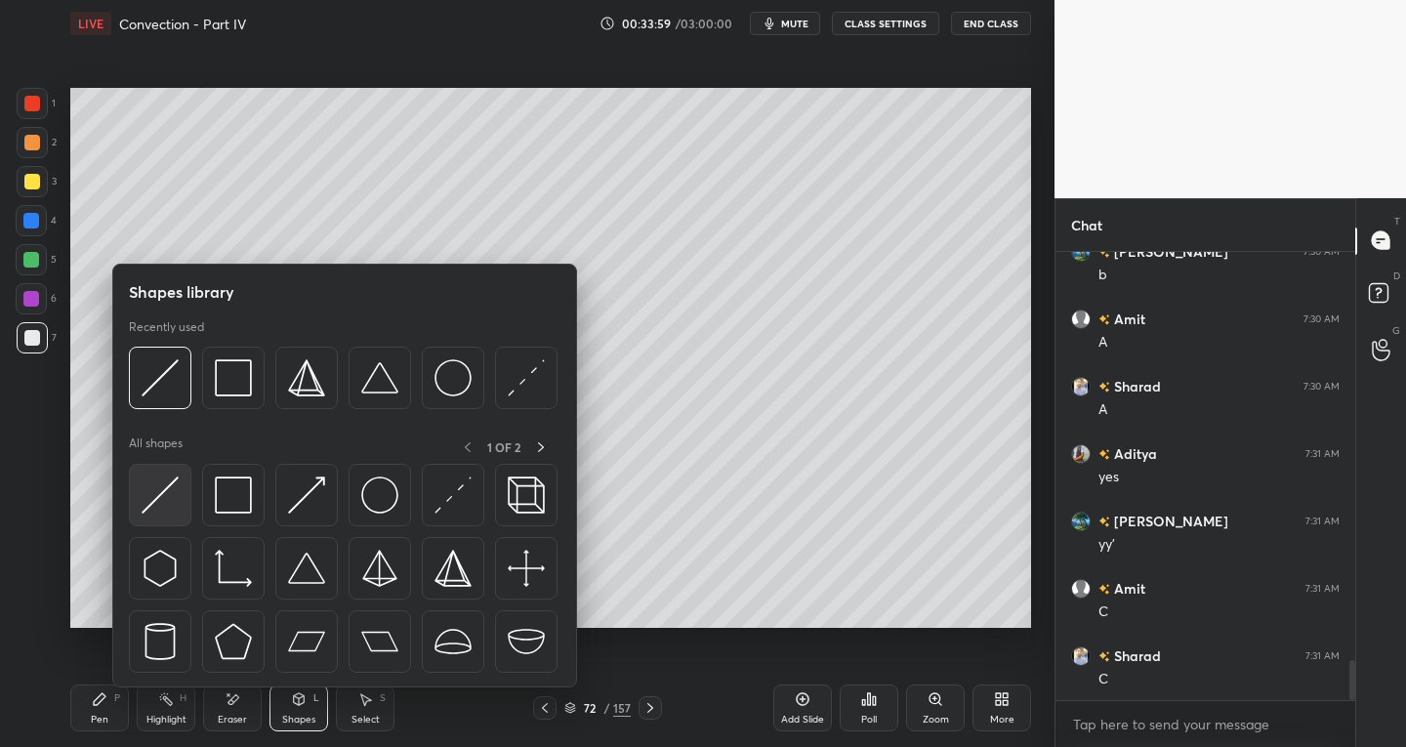
click at [146, 510] on img at bounding box center [160, 494] width 37 height 37
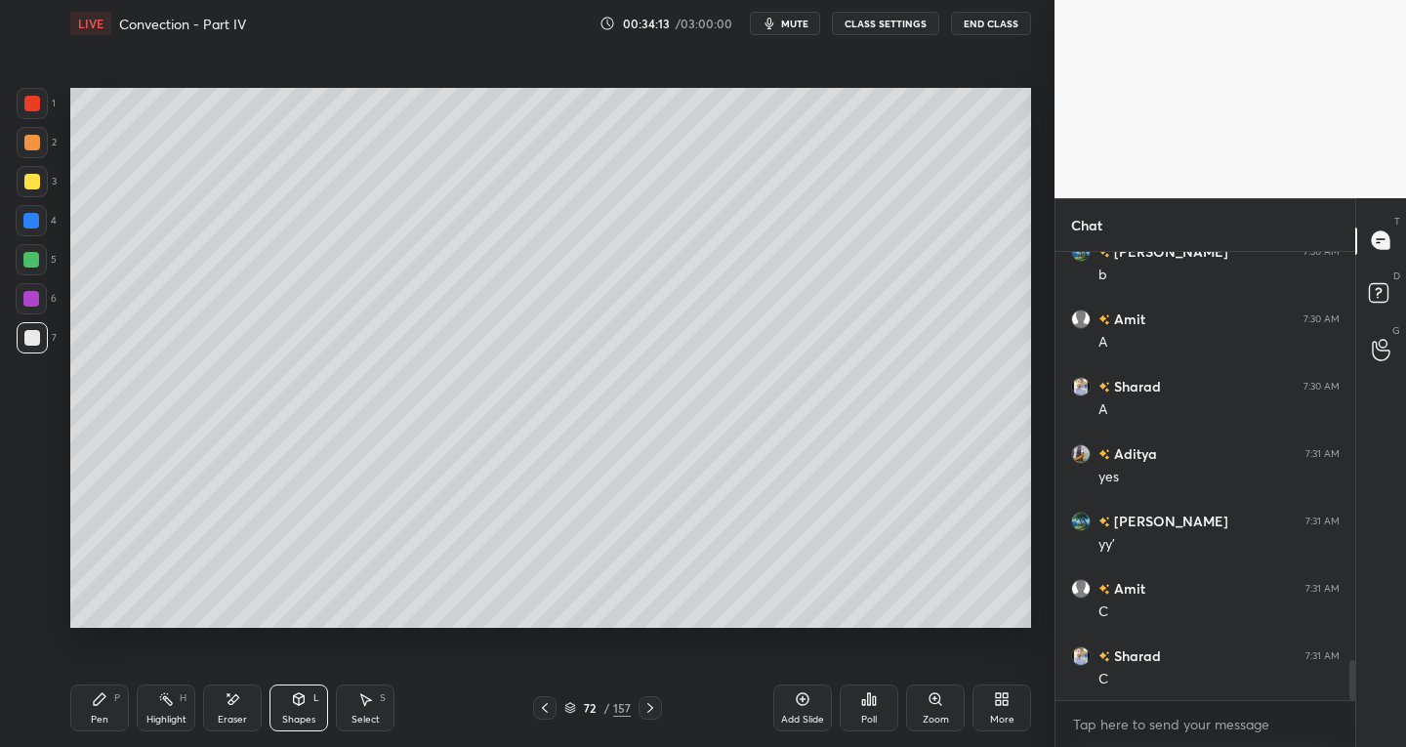
click at [130, 702] on div "Pen P Highlight H Eraser Shapes L Select S" at bounding box center [245, 707] width 351 height 47
click at [88, 718] on div "Pen P" at bounding box center [99, 707] width 59 height 47
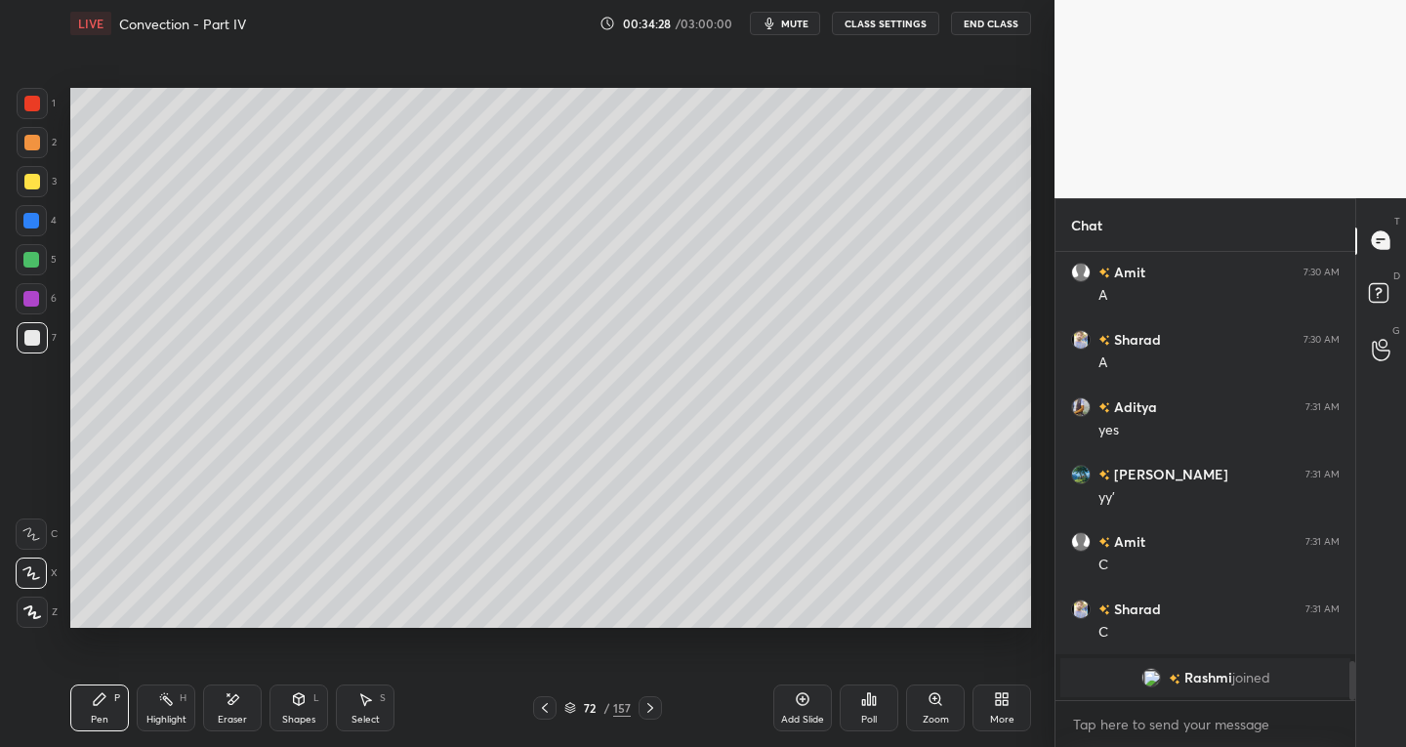
click at [547, 711] on icon at bounding box center [545, 708] width 6 height 10
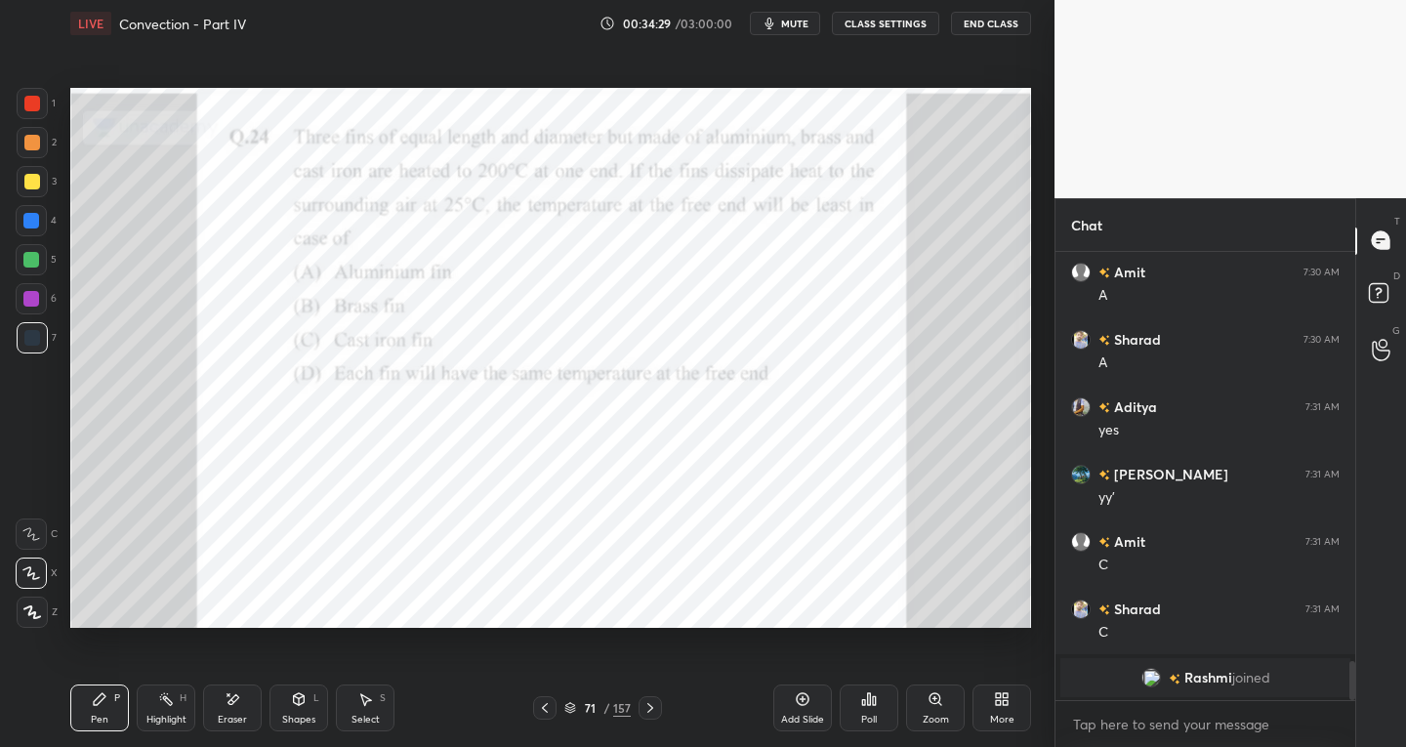
click at [648, 708] on icon at bounding box center [650, 708] width 16 height 16
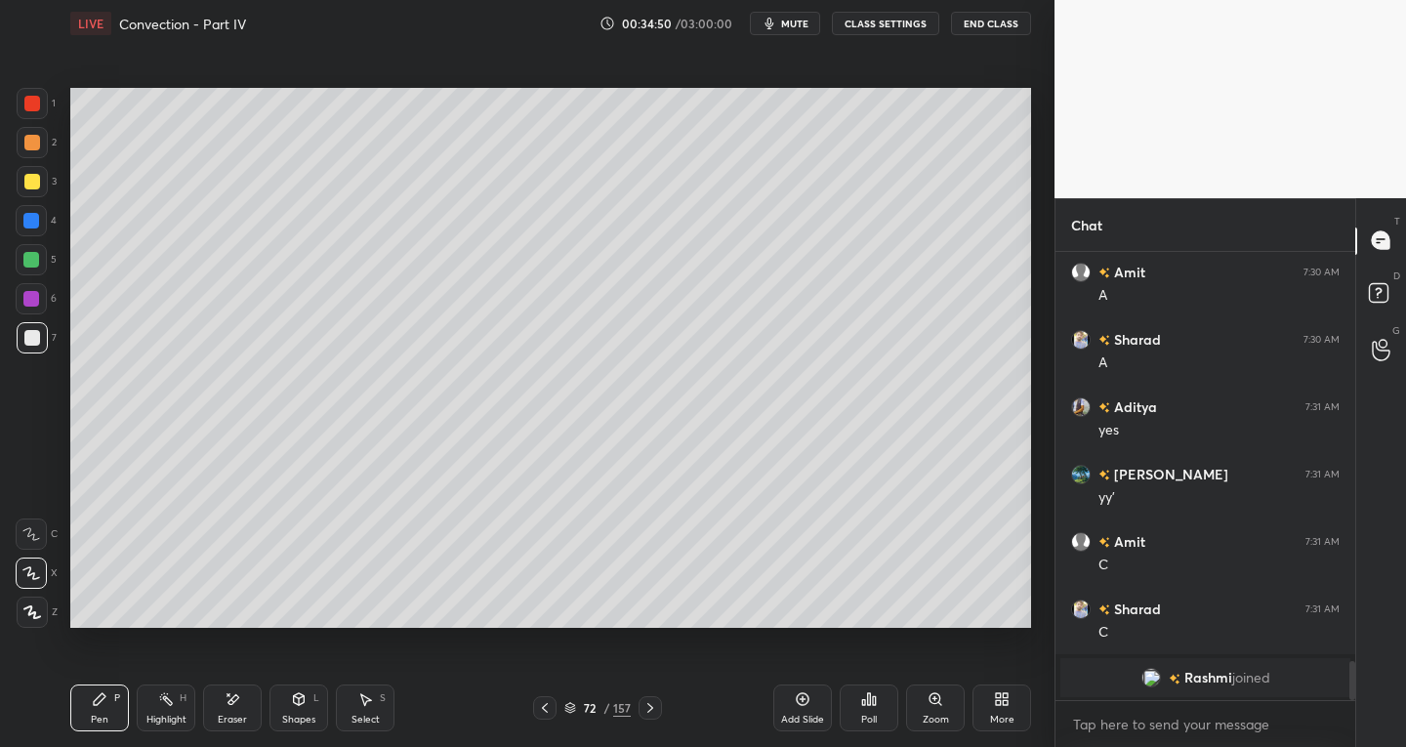
click at [545, 710] on icon at bounding box center [545, 708] width 6 height 10
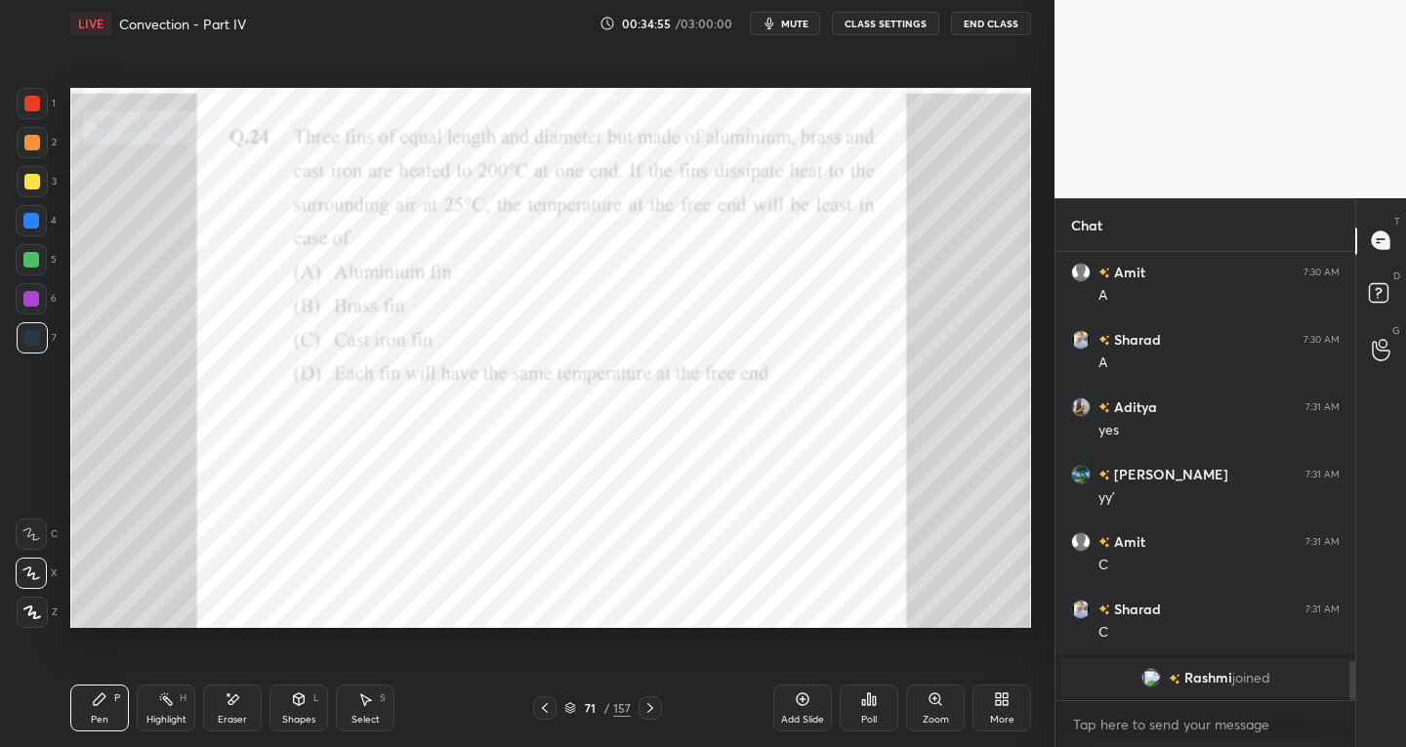
click at [652, 709] on icon at bounding box center [650, 708] width 16 height 16
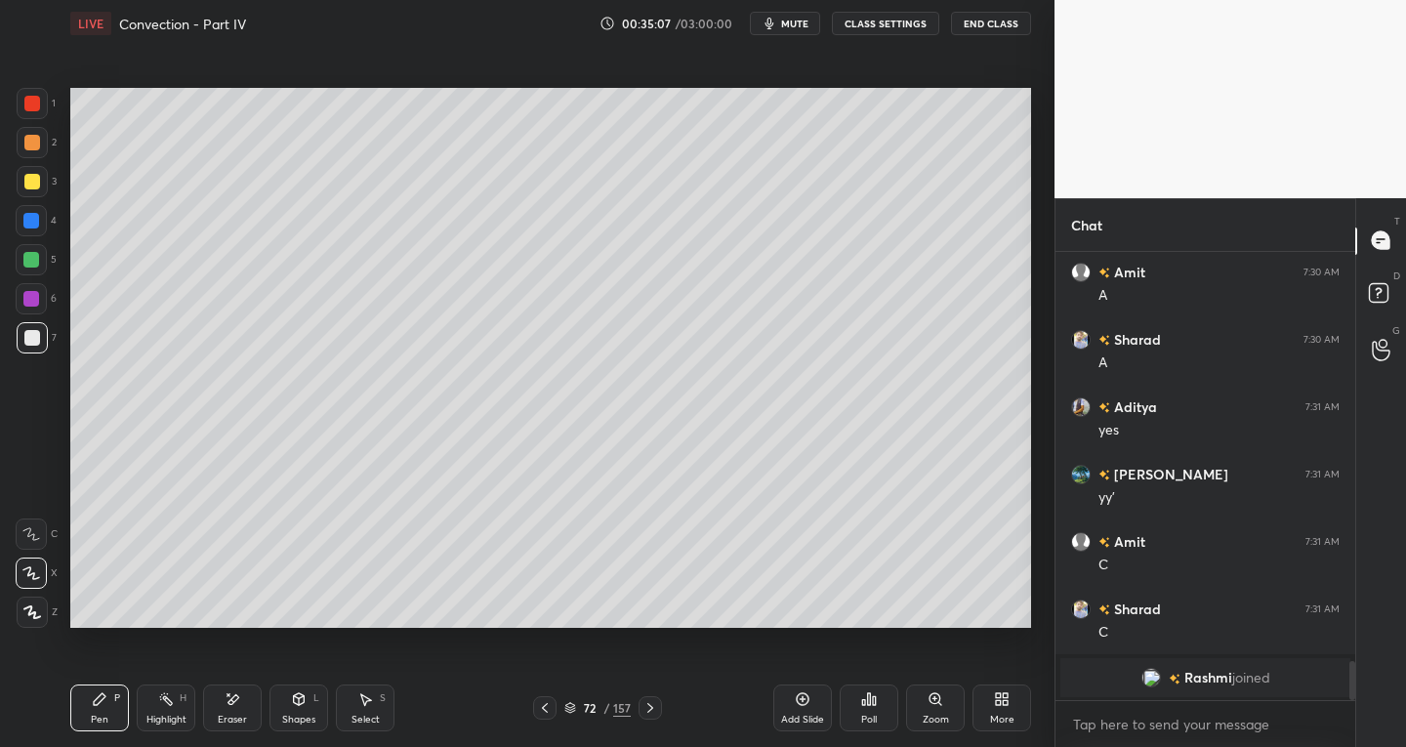
click at [33, 181] on div at bounding box center [32, 182] width 16 height 16
click at [30, 144] on div at bounding box center [32, 143] width 16 height 16
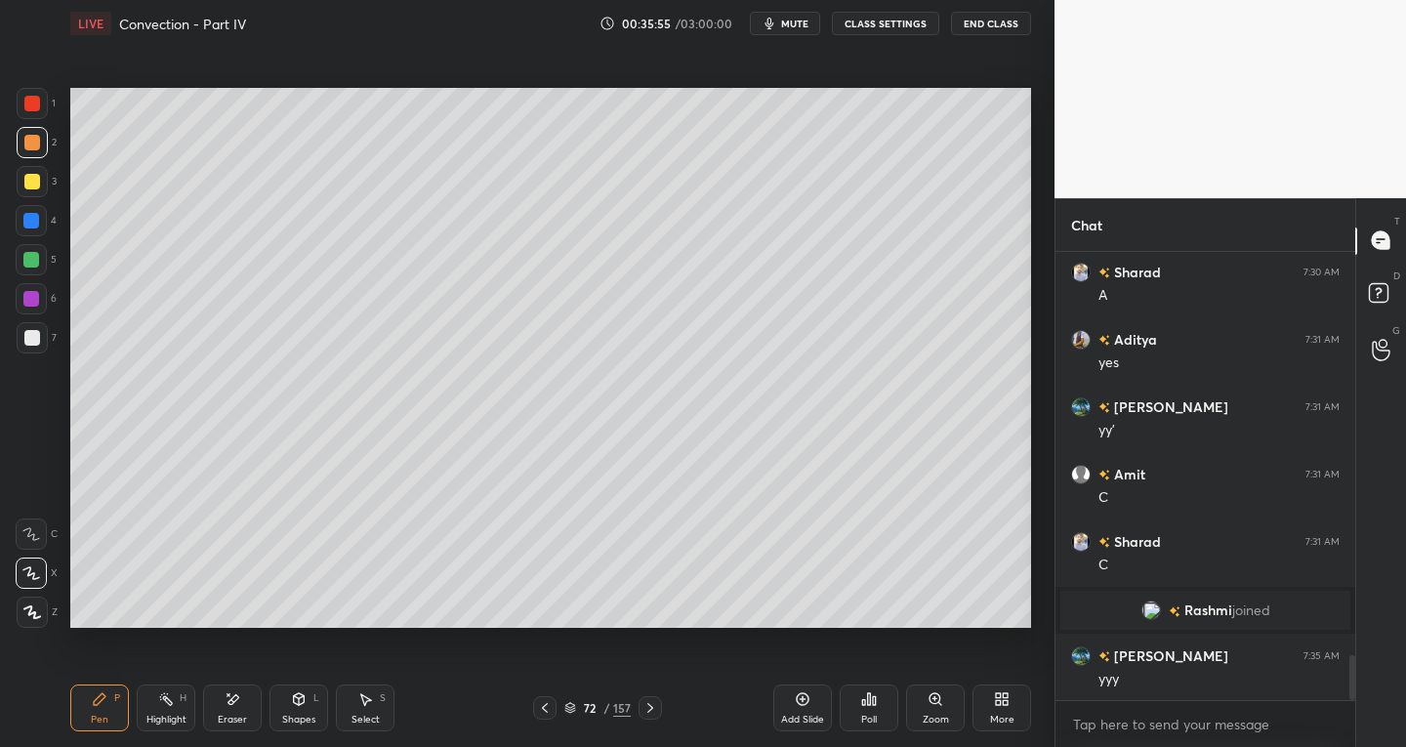
scroll to position [4021, 0]
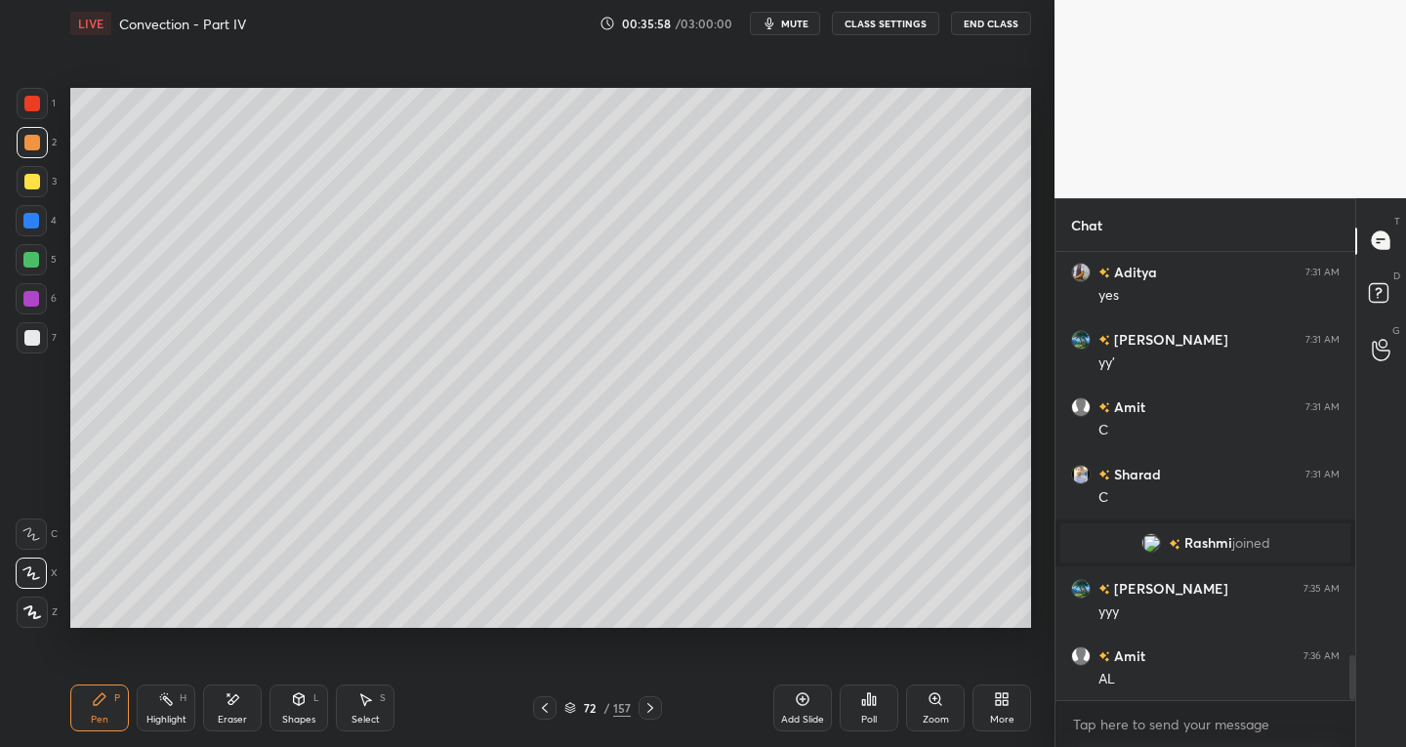
click at [42, 336] on div at bounding box center [32, 337] width 31 height 31
click at [228, 698] on icon at bounding box center [233, 699] width 16 height 17
click at [111, 701] on div "Pen P" at bounding box center [99, 707] width 59 height 47
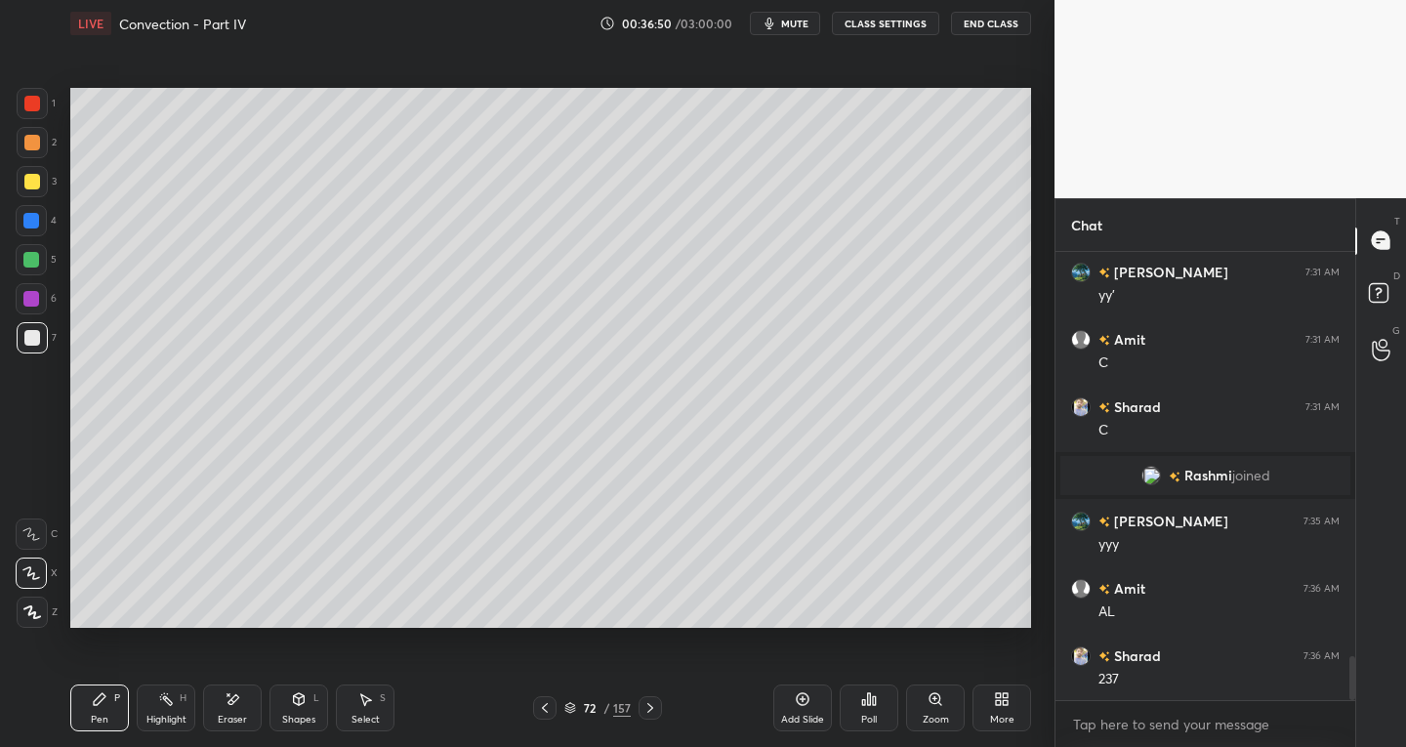
click at [236, 702] on icon at bounding box center [233, 699] width 16 height 17
click at [45, 528] on div at bounding box center [31, 533] width 31 height 31
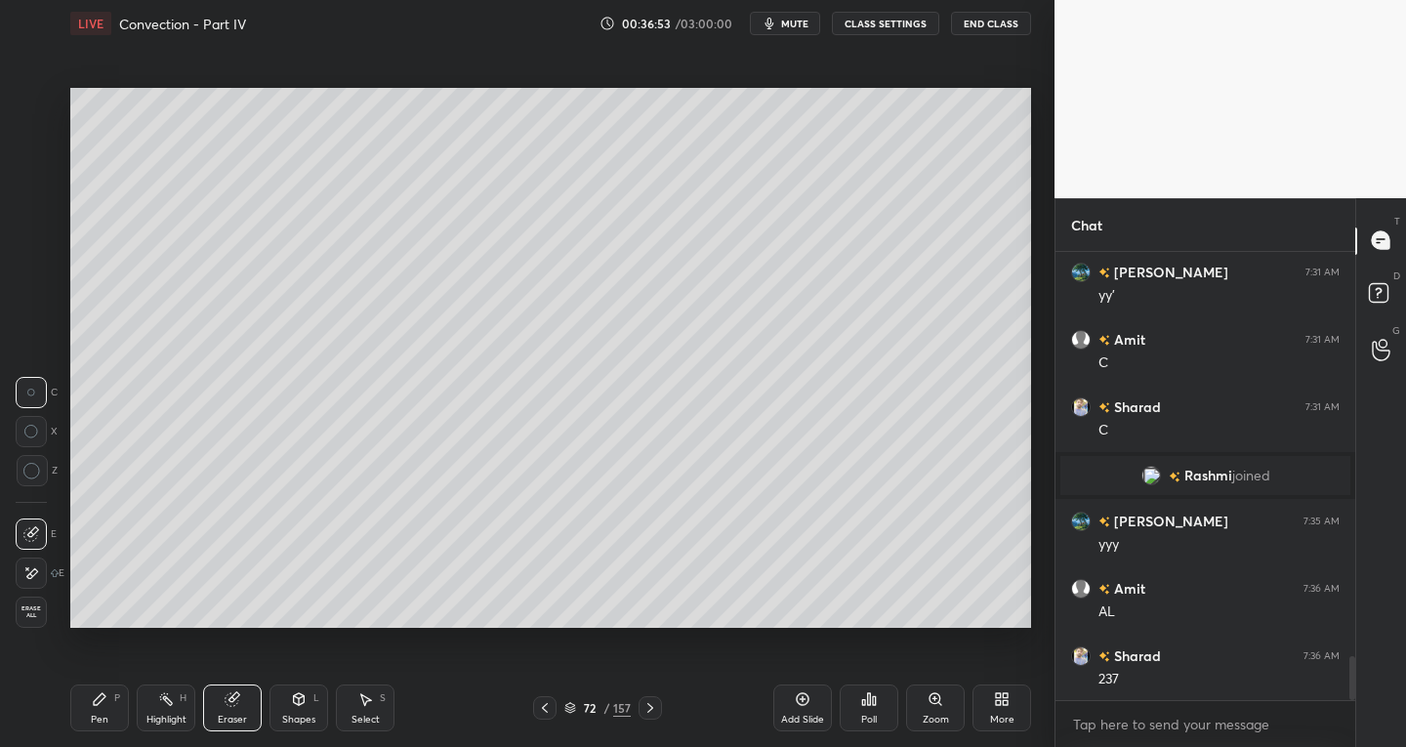
click at [108, 708] on div "Pen P" at bounding box center [99, 707] width 59 height 47
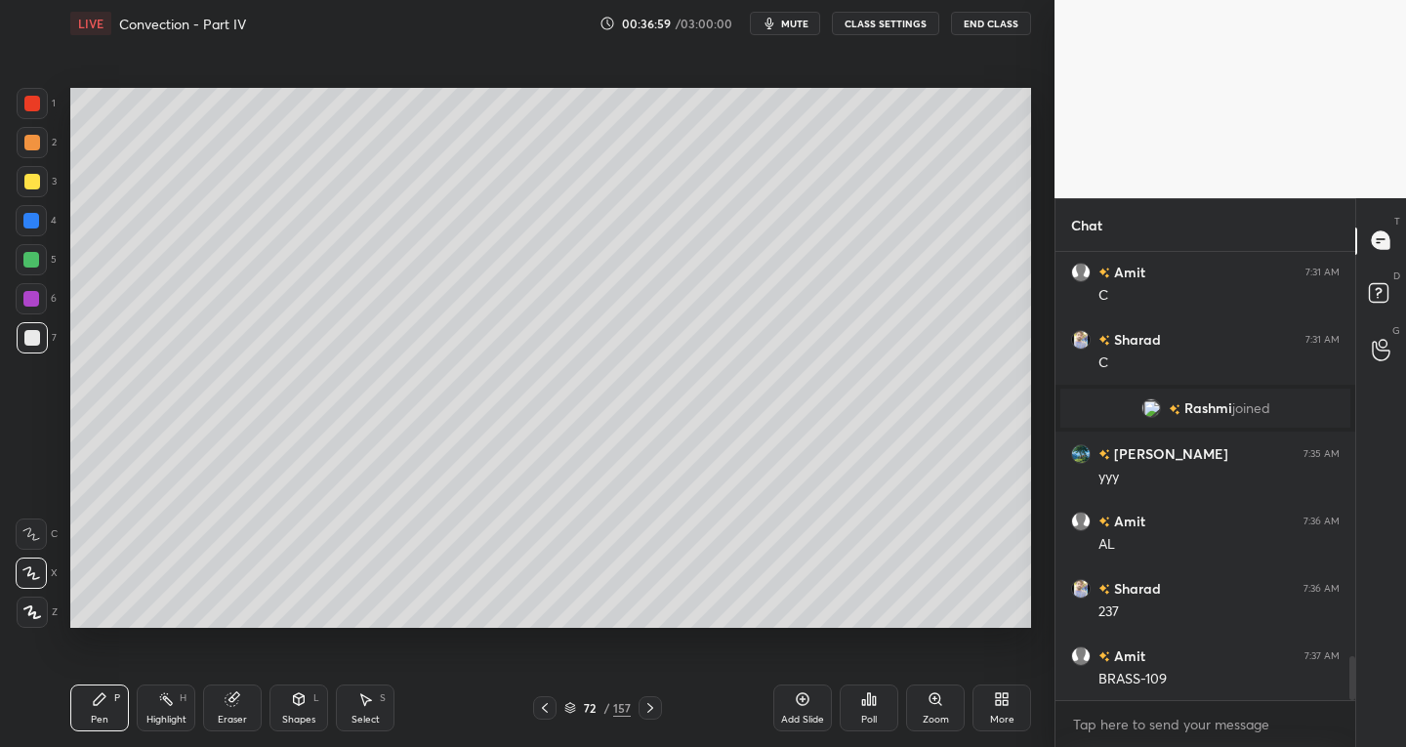
scroll to position [4258, 0]
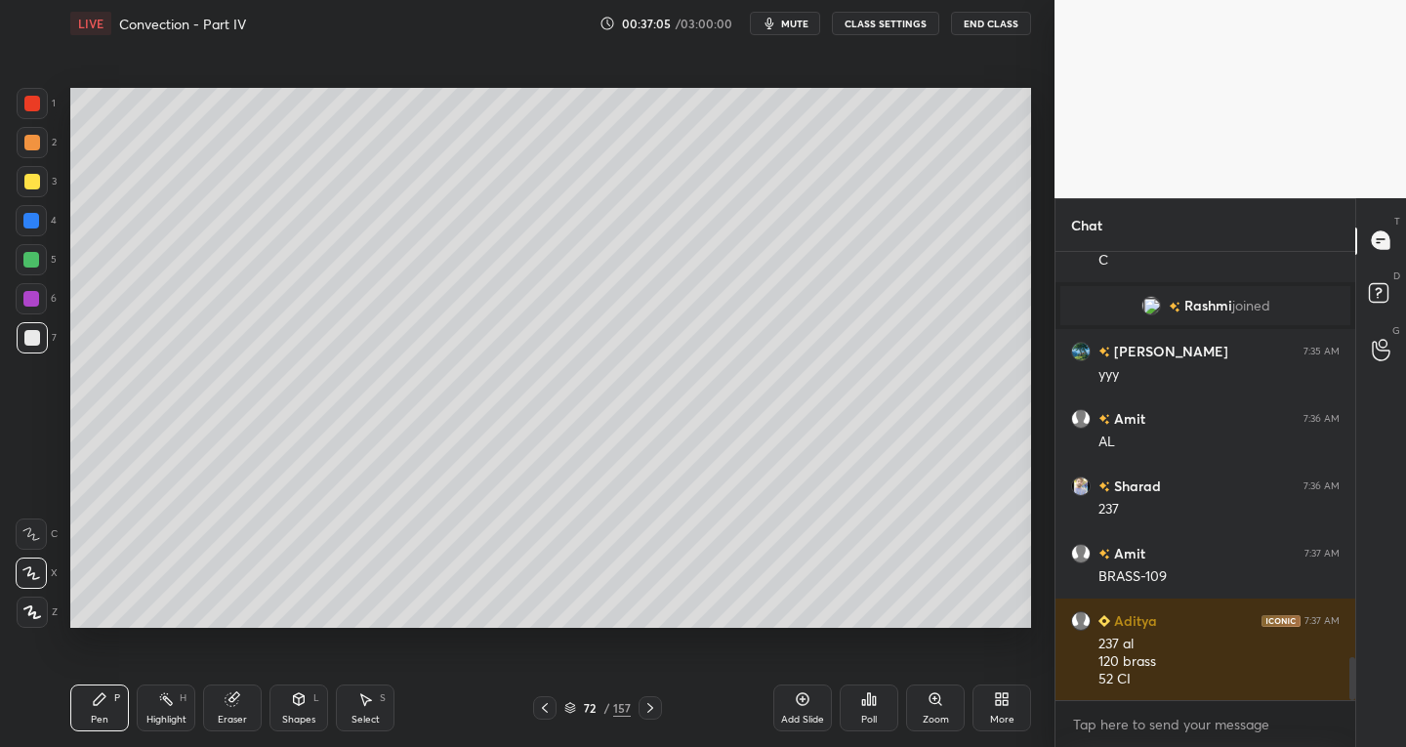
click at [233, 707] on div "Eraser" at bounding box center [232, 707] width 59 height 47
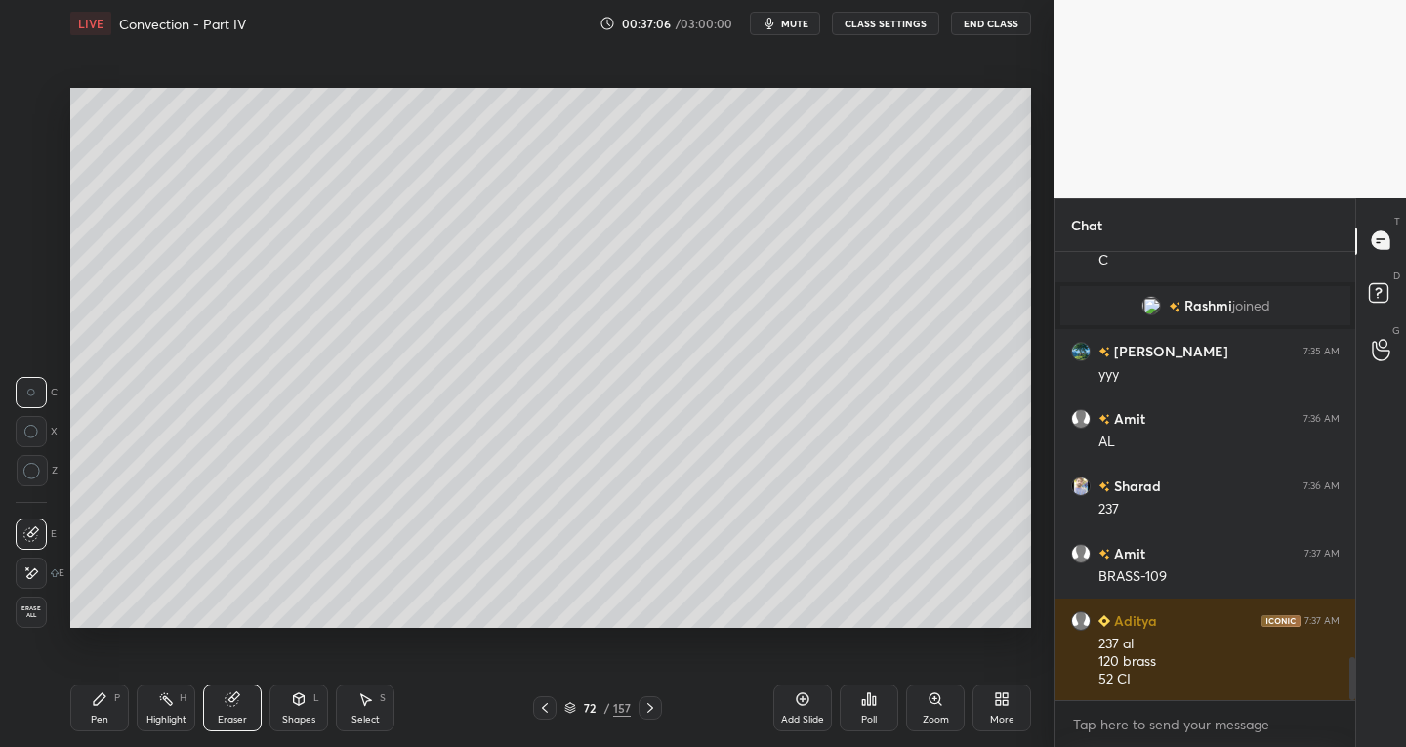
click at [113, 709] on div "Pen P" at bounding box center [99, 707] width 59 height 47
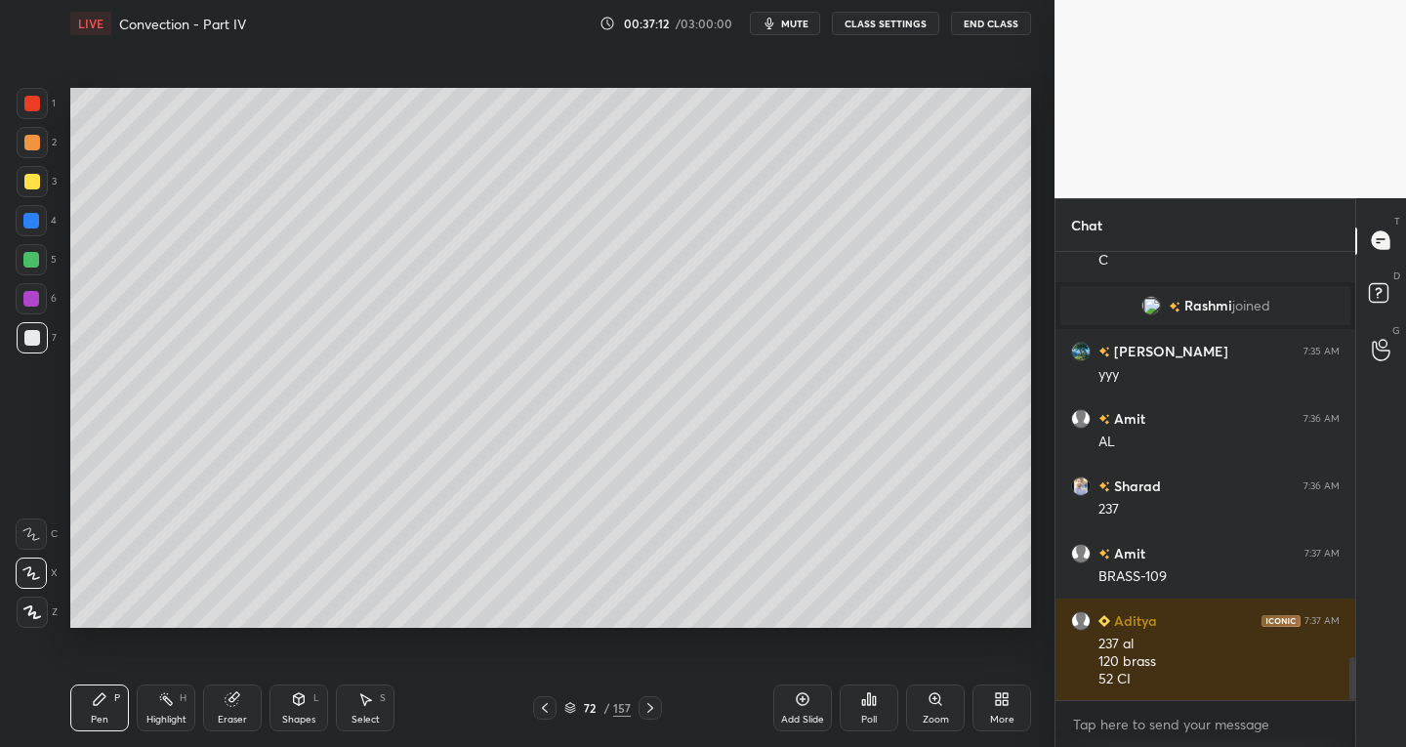
click at [237, 705] on icon at bounding box center [233, 699] width 16 height 16
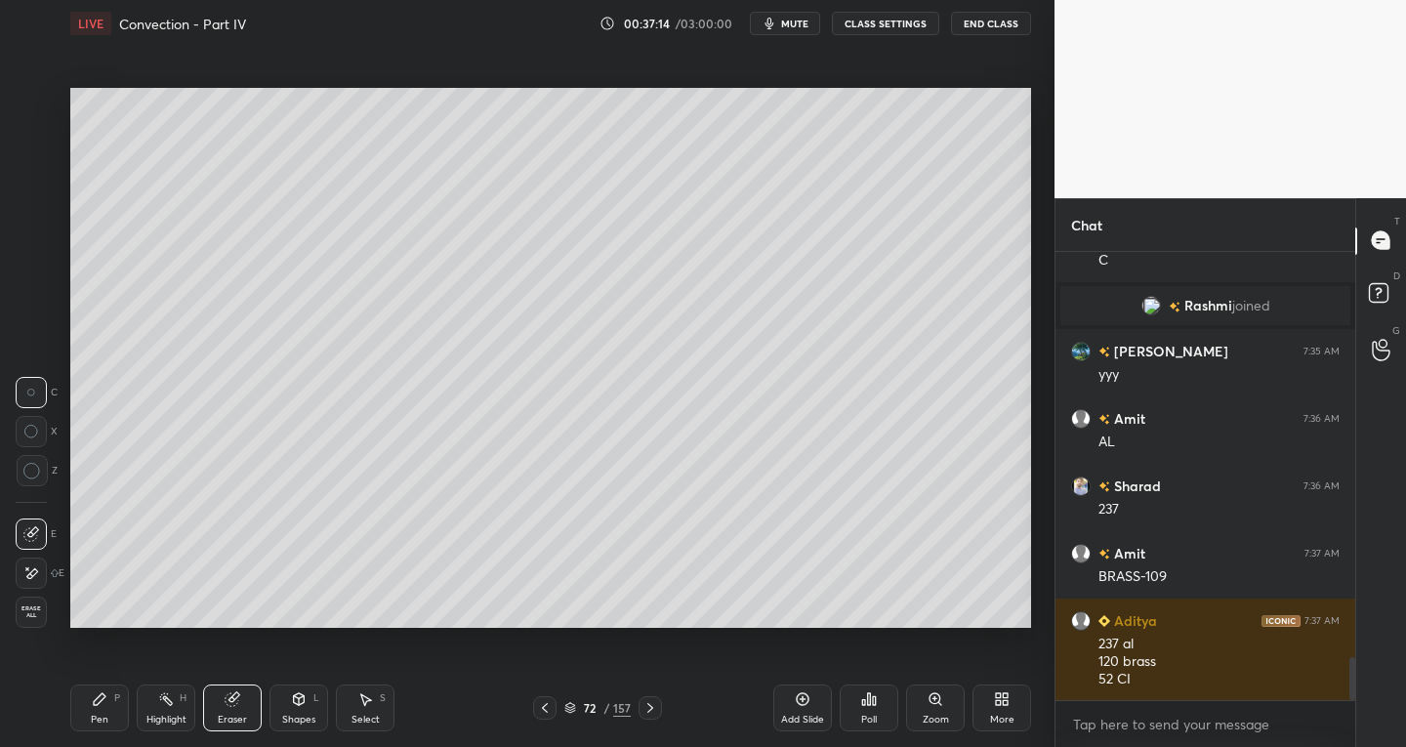
click at [103, 717] on div "Pen" at bounding box center [100, 720] width 18 height 10
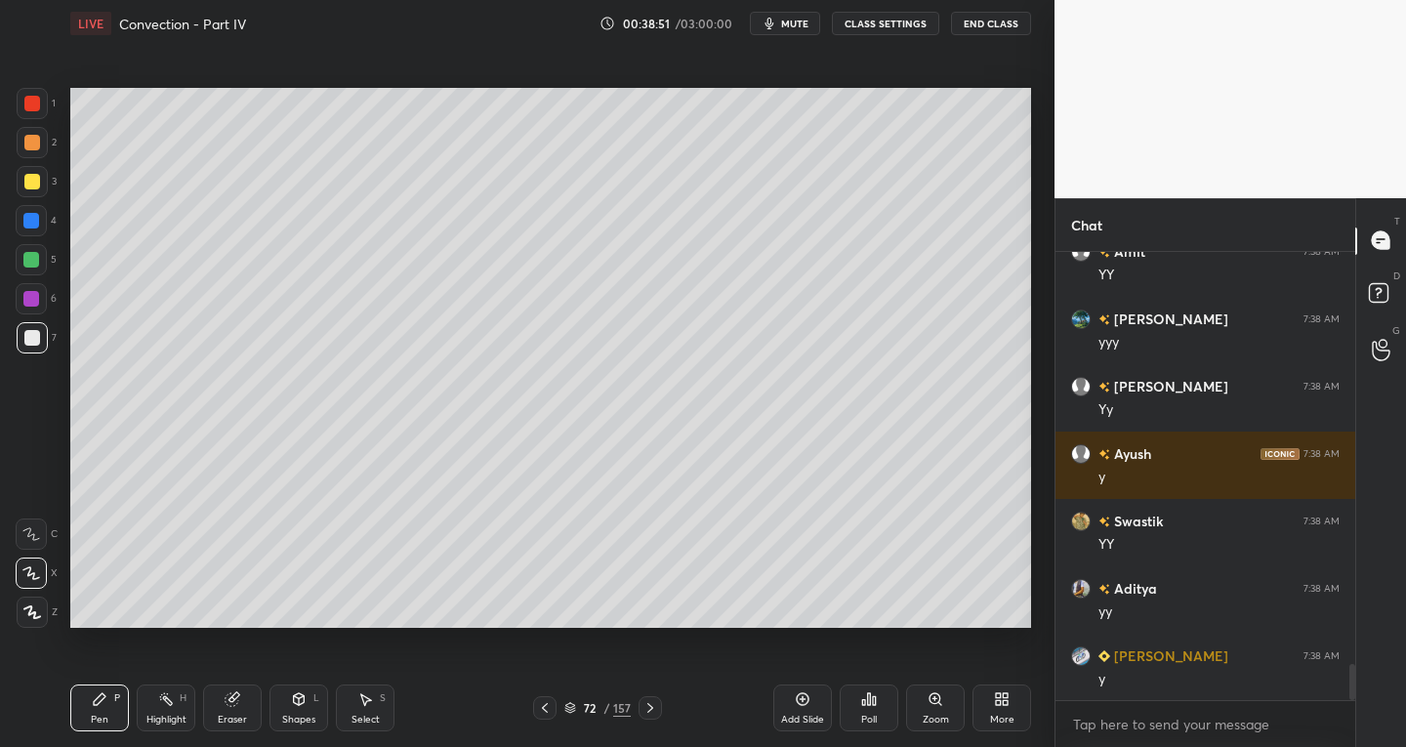
scroll to position [5134, 0]
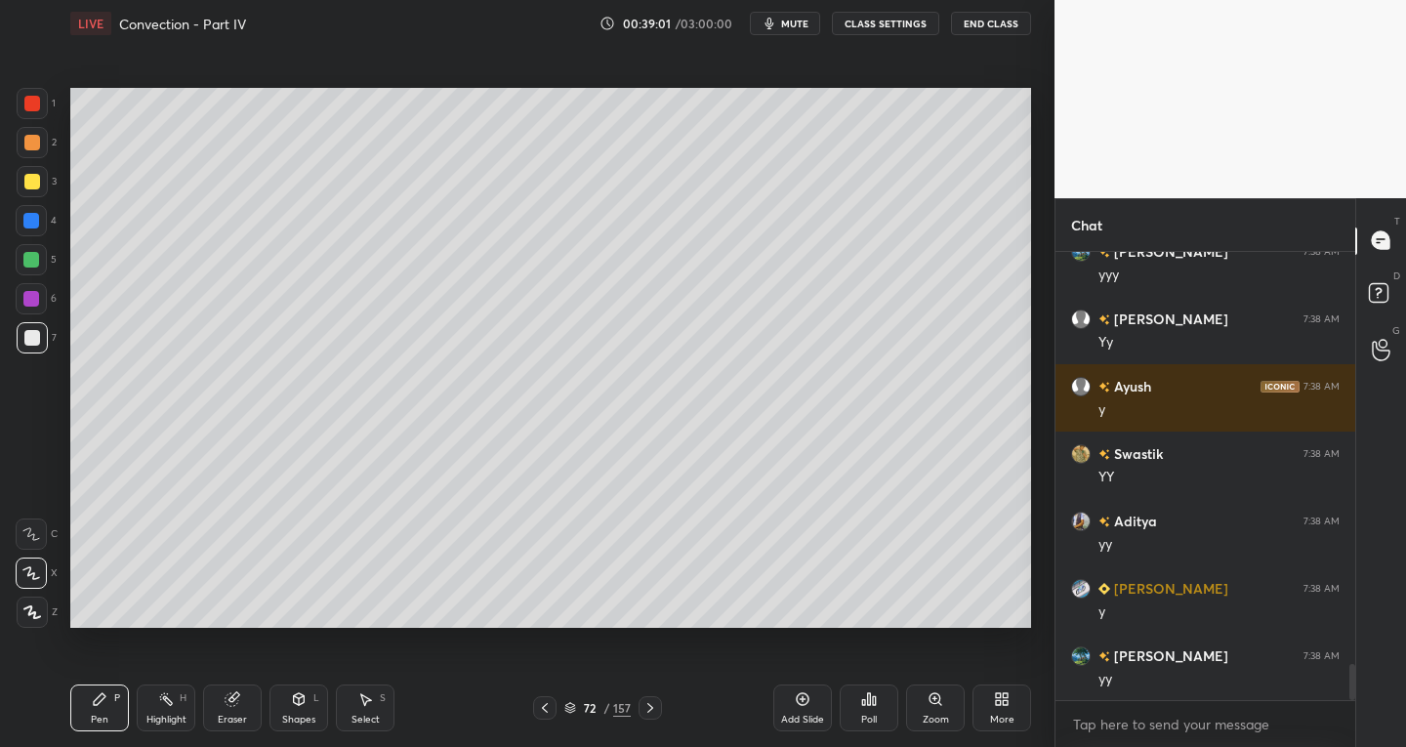
click at [38, 101] on div at bounding box center [32, 104] width 16 height 16
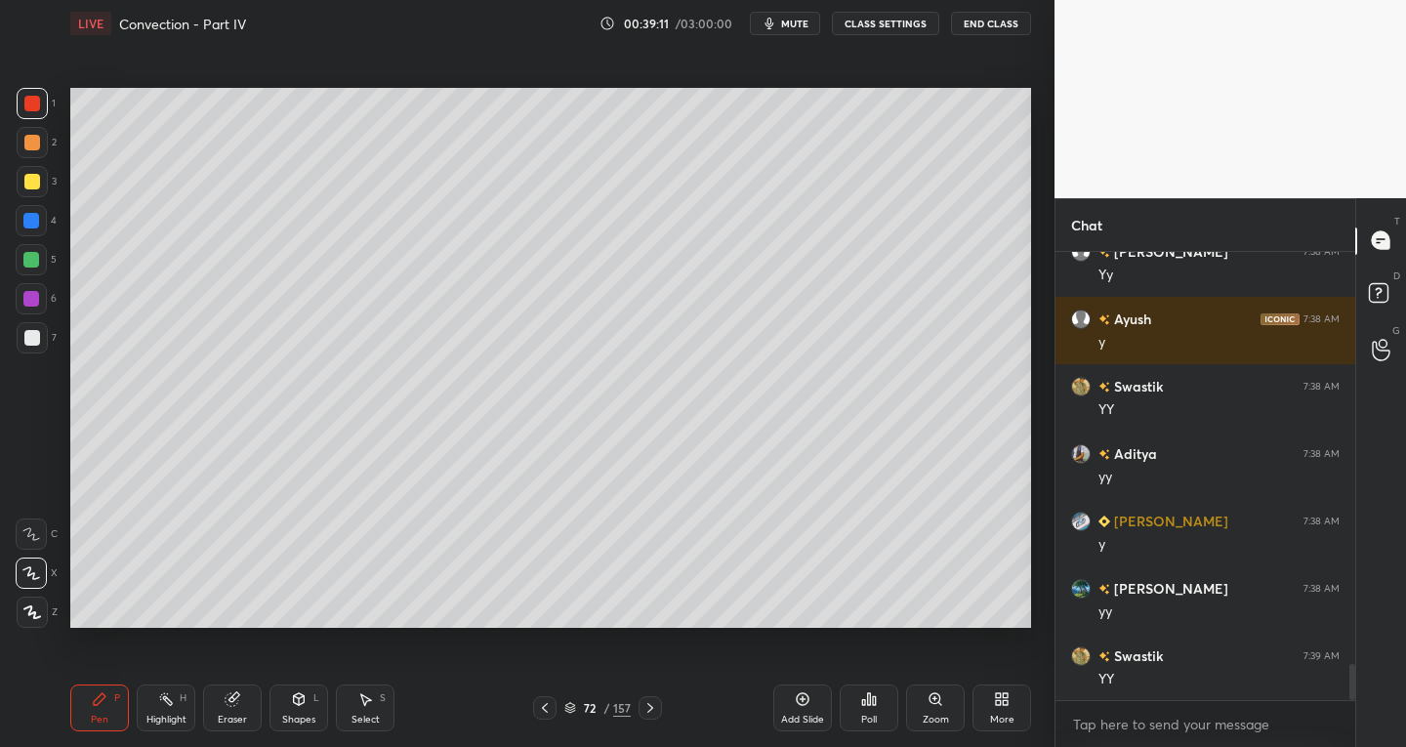
scroll to position [5268, 0]
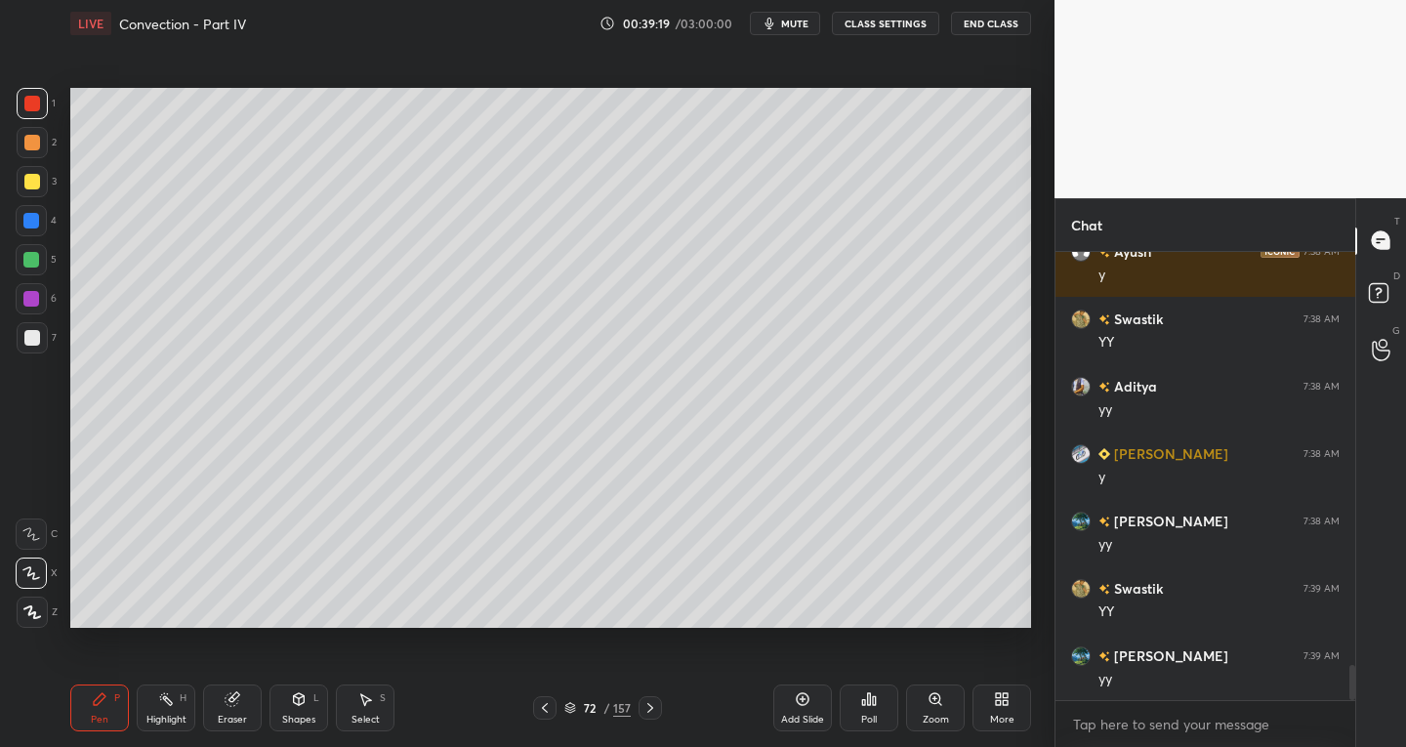
click at [367, 716] on div "Select" at bounding box center [365, 720] width 28 height 10
click at [307, 721] on div "Shapes" at bounding box center [298, 720] width 33 height 10
click at [250, 723] on div "Eraser" at bounding box center [232, 707] width 59 height 47
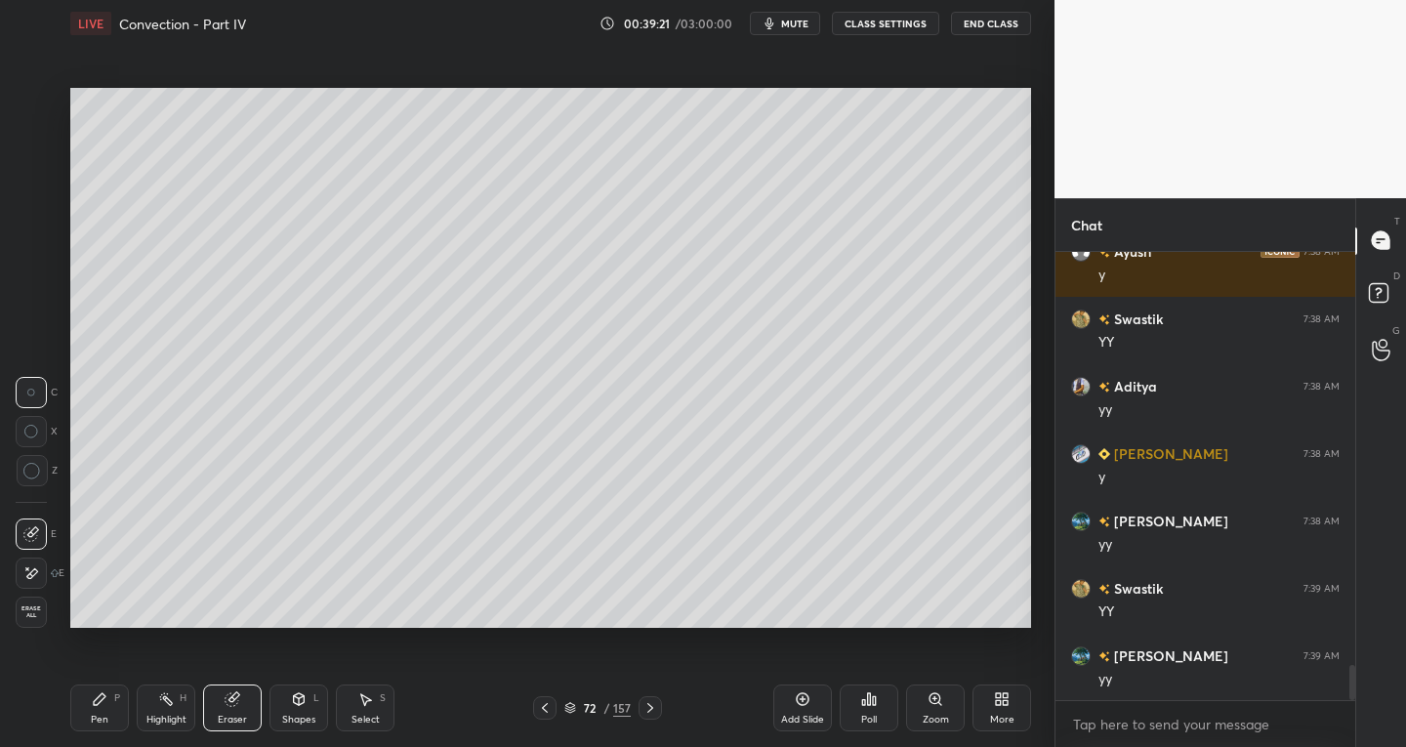
click at [20, 572] on div at bounding box center [31, 572] width 31 height 31
click at [110, 694] on div "Pen P" at bounding box center [99, 707] width 59 height 47
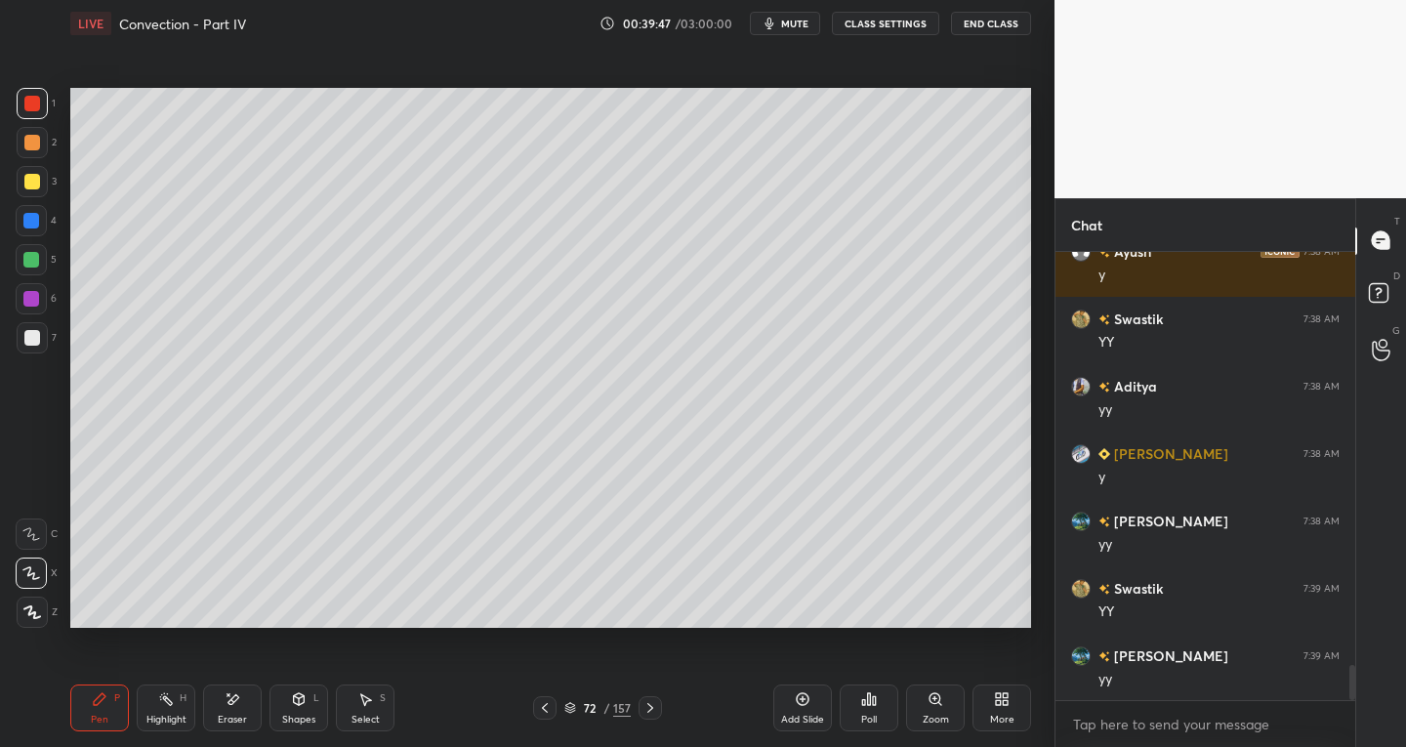
click at [234, 715] on div "Eraser" at bounding box center [232, 720] width 29 height 10
click at [112, 715] on div "Pen P" at bounding box center [99, 707] width 59 height 47
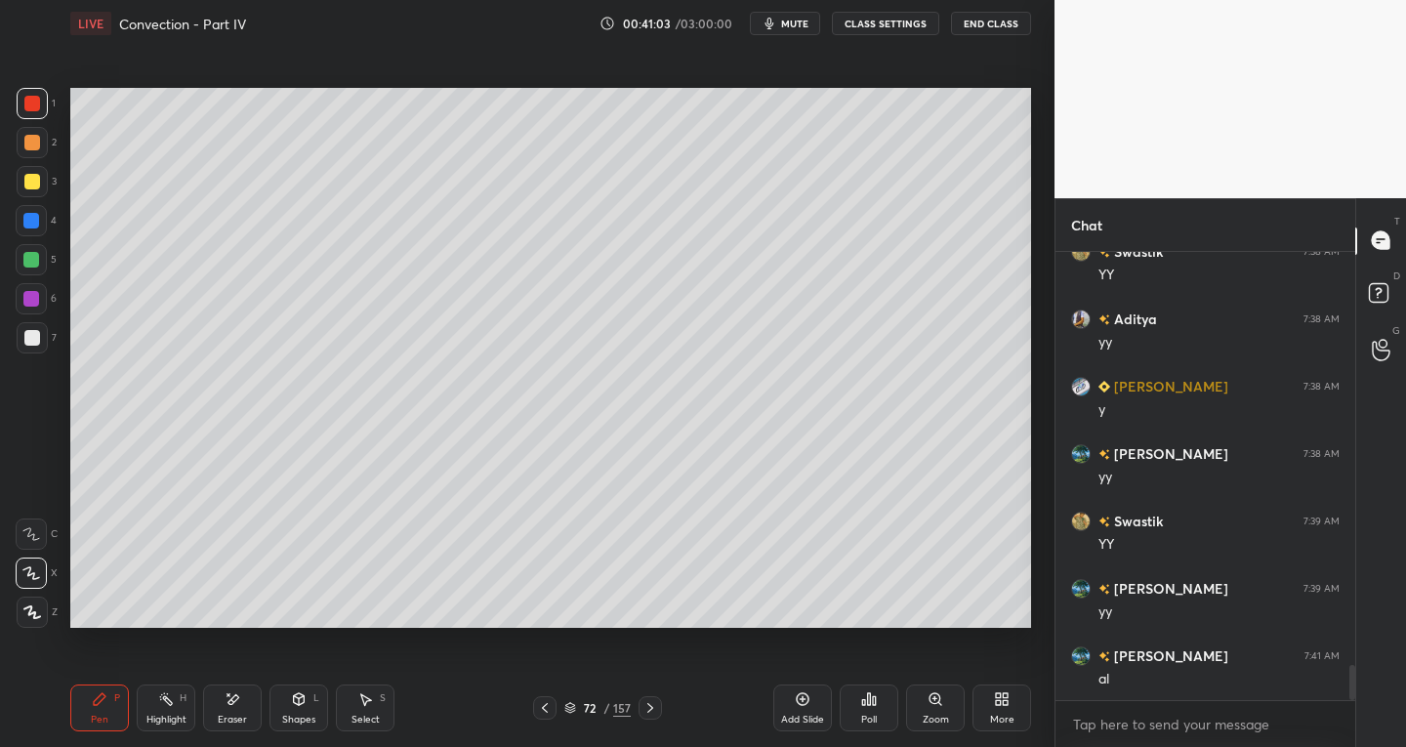
scroll to position [5403, 0]
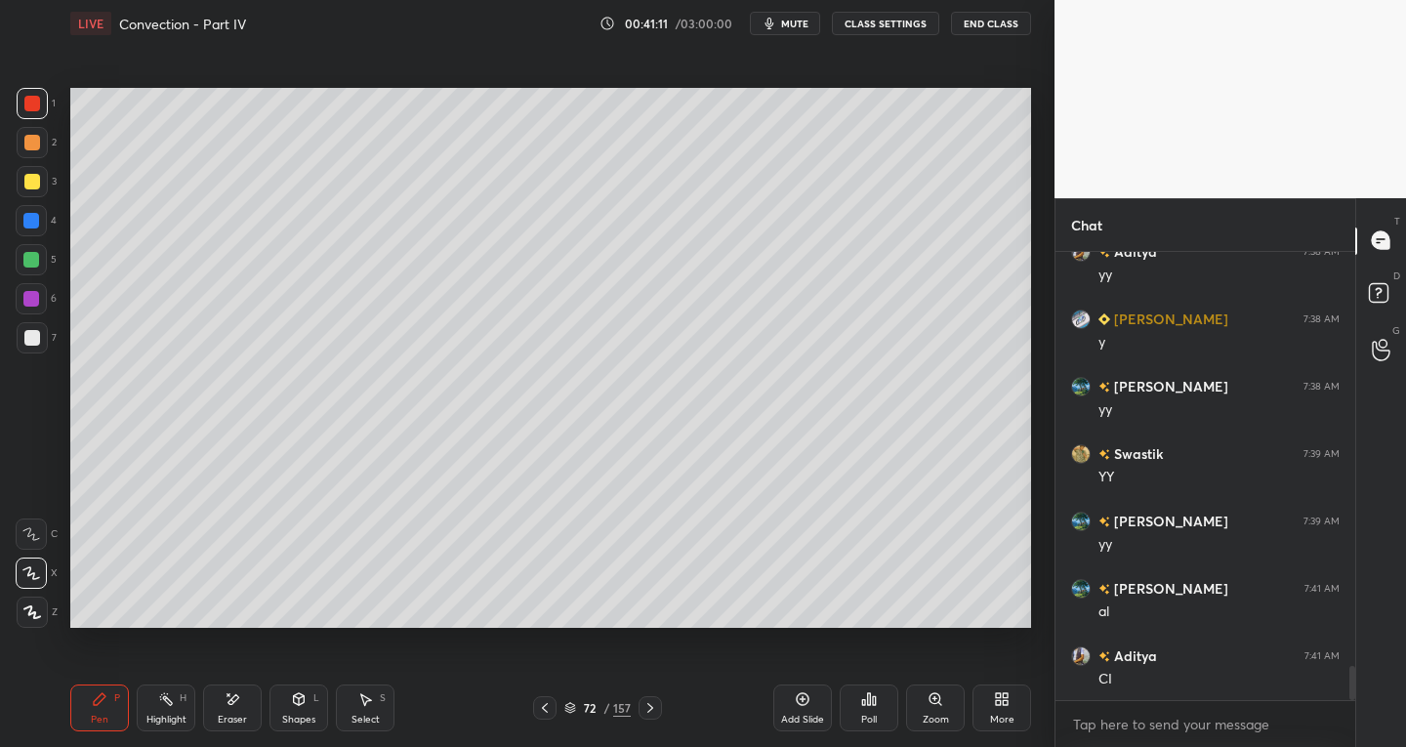
click at [546, 701] on icon at bounding box center [545, 708] width 16 height 16
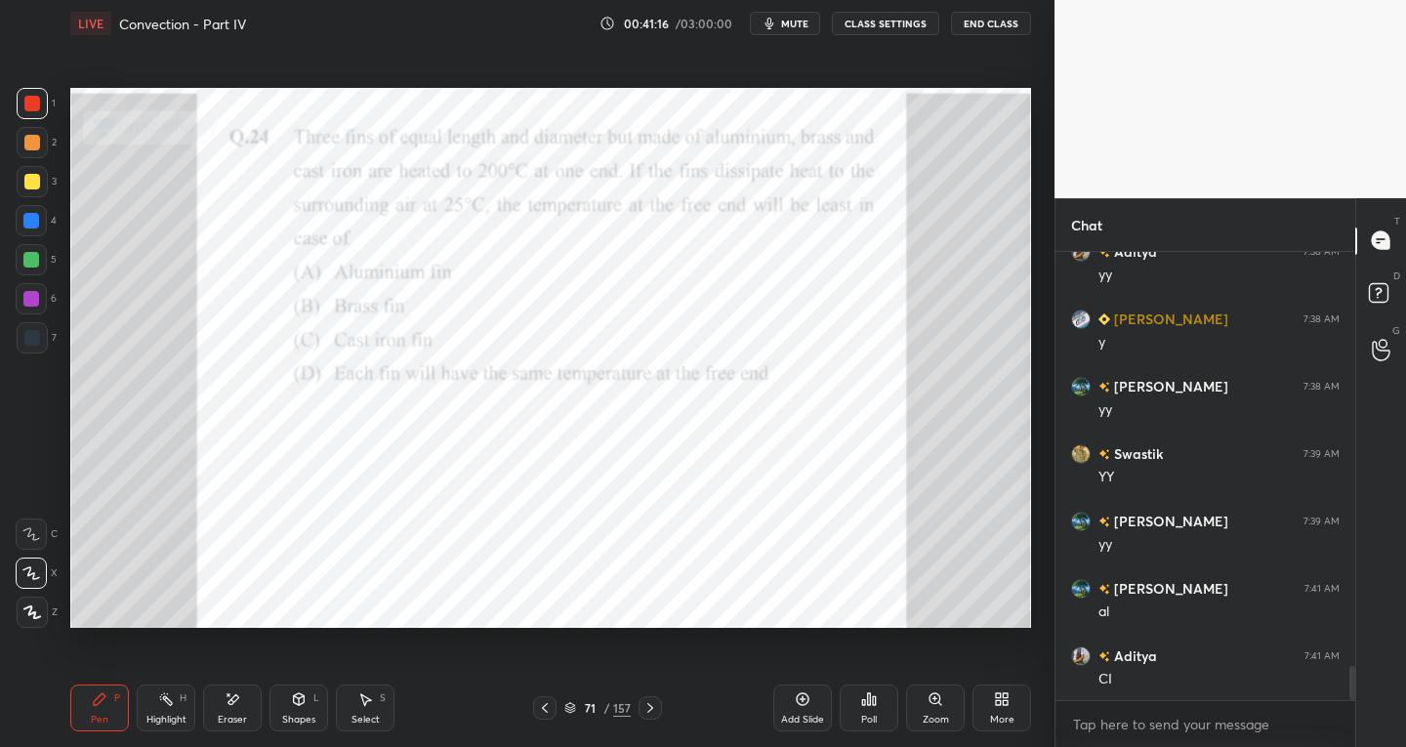
click at [643, 703] on icon at bounding box center [650, 708] width 16 height 16
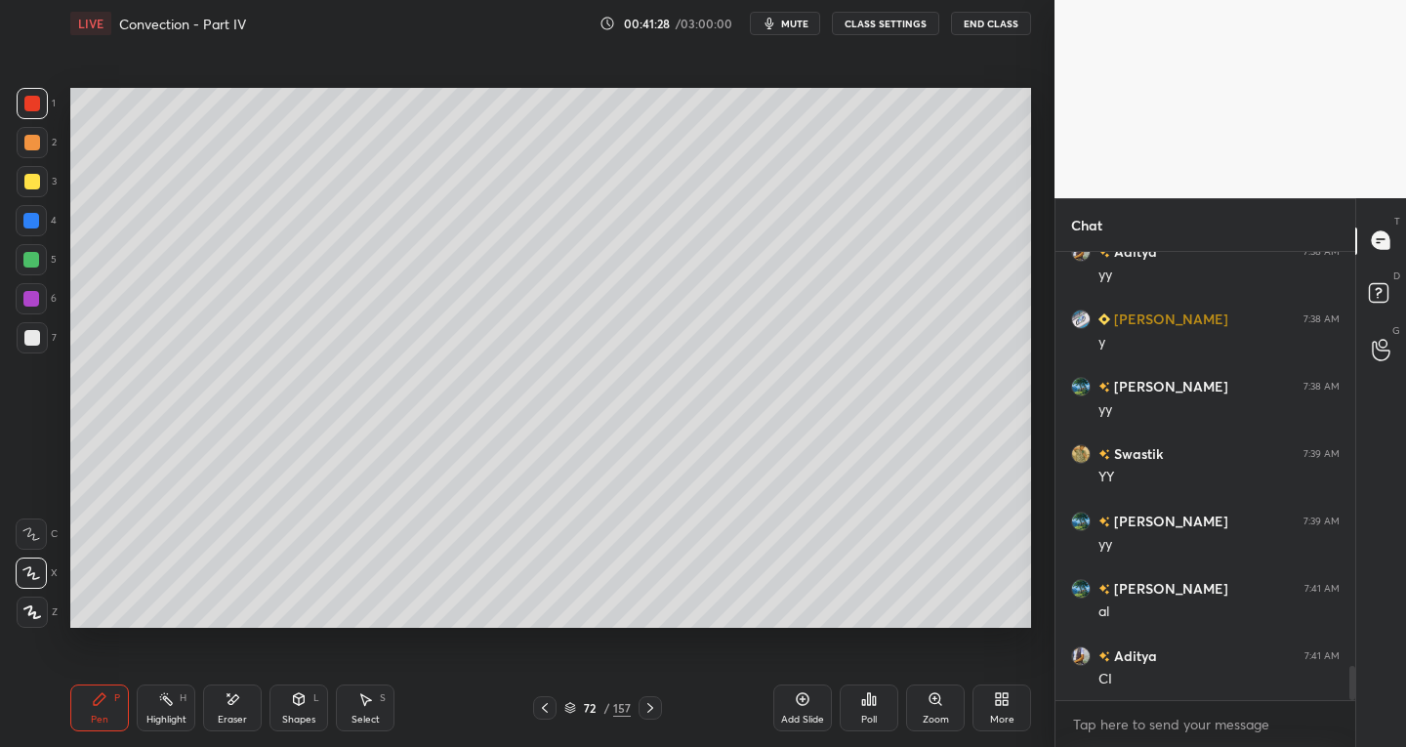
click at [516, 636] on div "Setting up your live class Poll for secs No correct answer Start poll" at bounding box center [550, 358] width 976 height 622
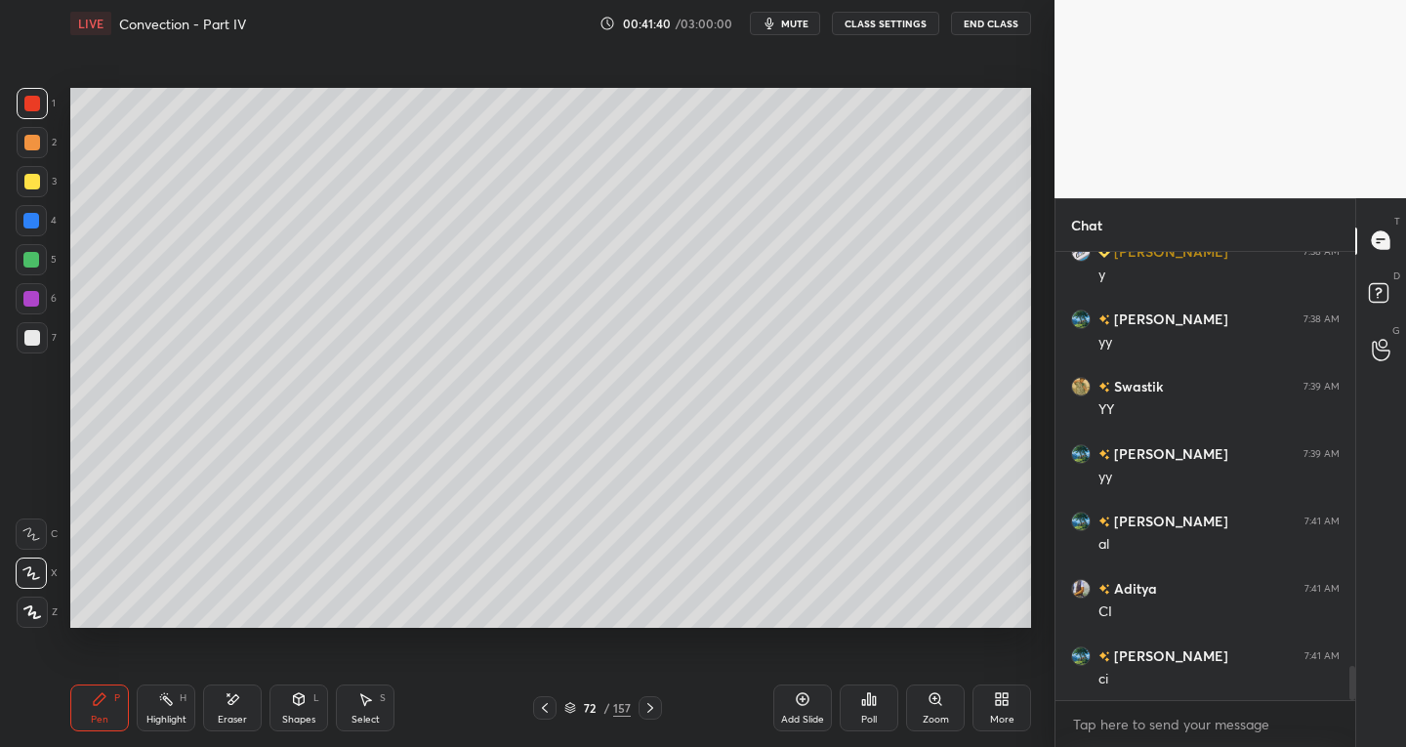
click at [544, 706] on icon at bounding box center [545, 708] width 6 height 10
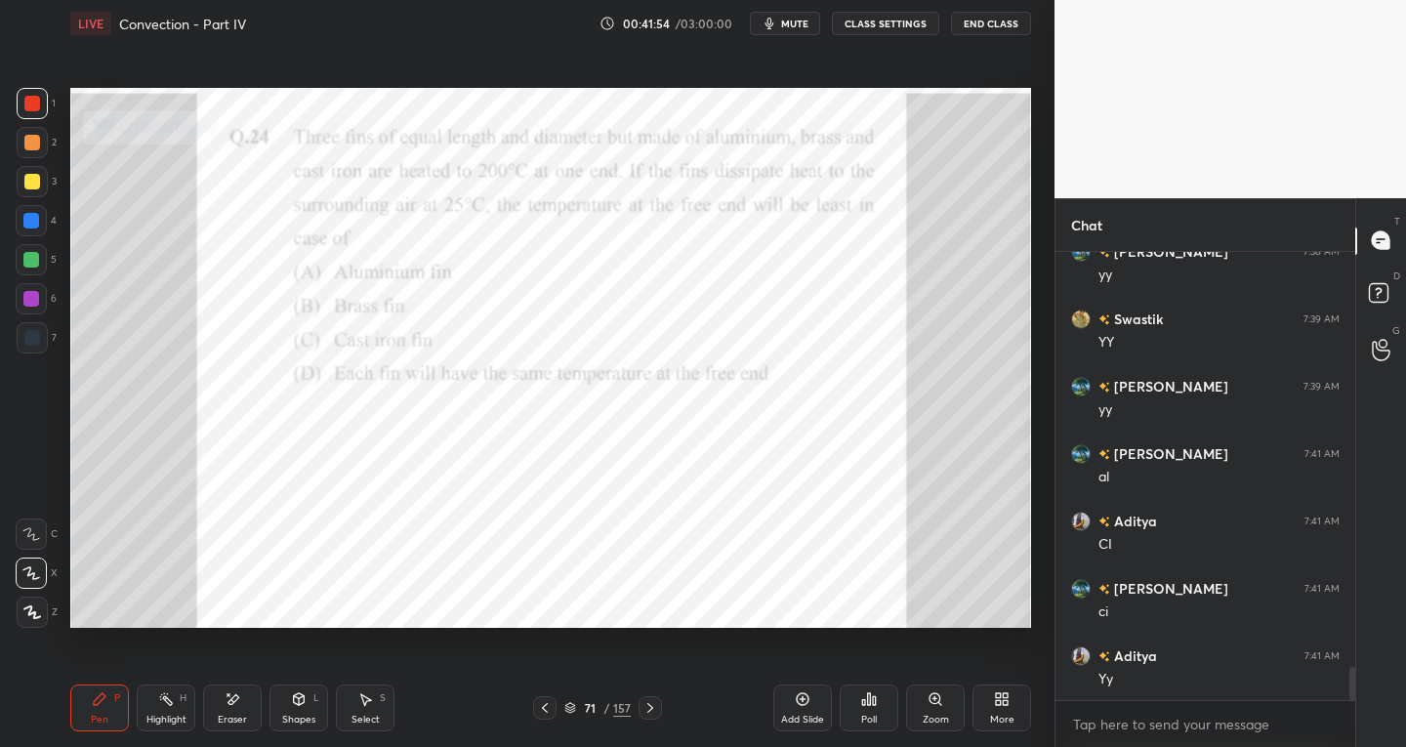
scroll to position [5605, 0]
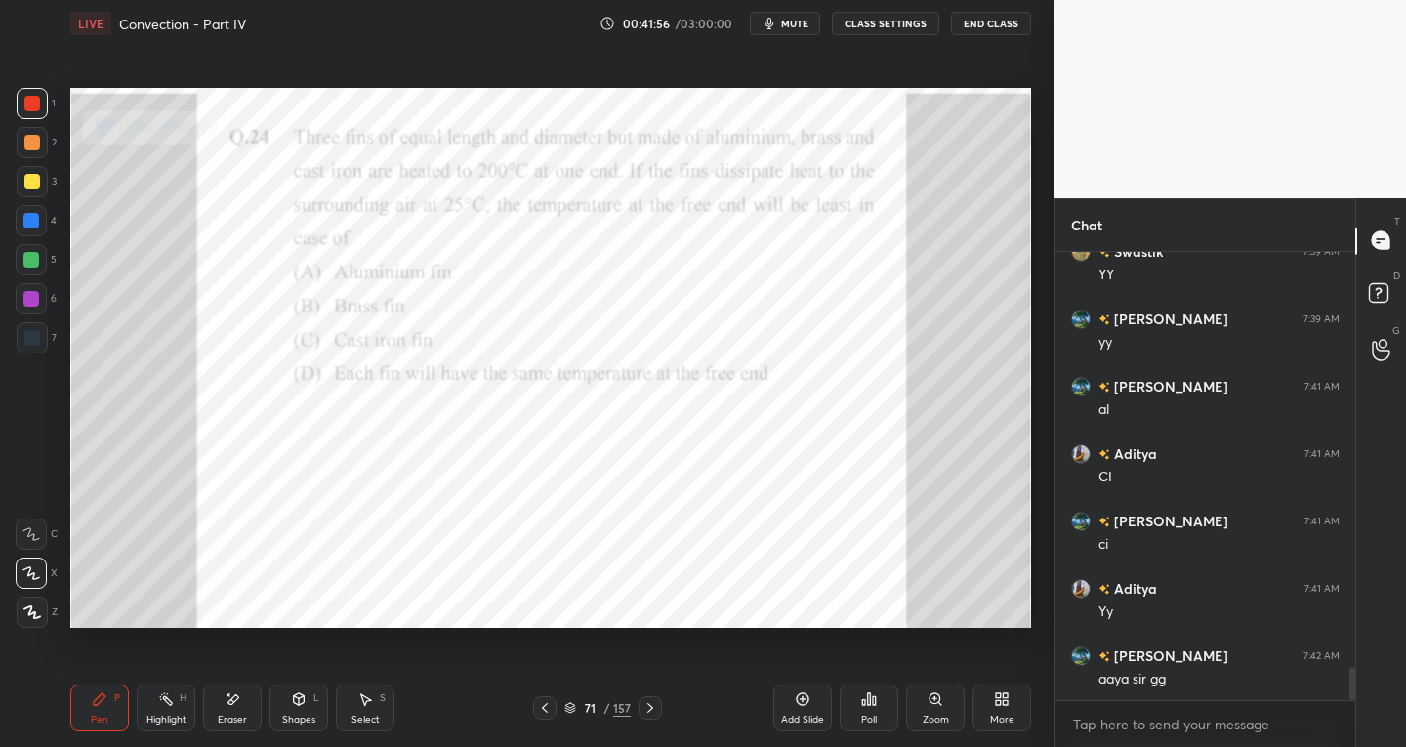
click at [36, 342] on div at bounding box center [32, 338] width 16 height 16
click at [650, 712] on icon at bounding box center [650, 708] width 16 height 16
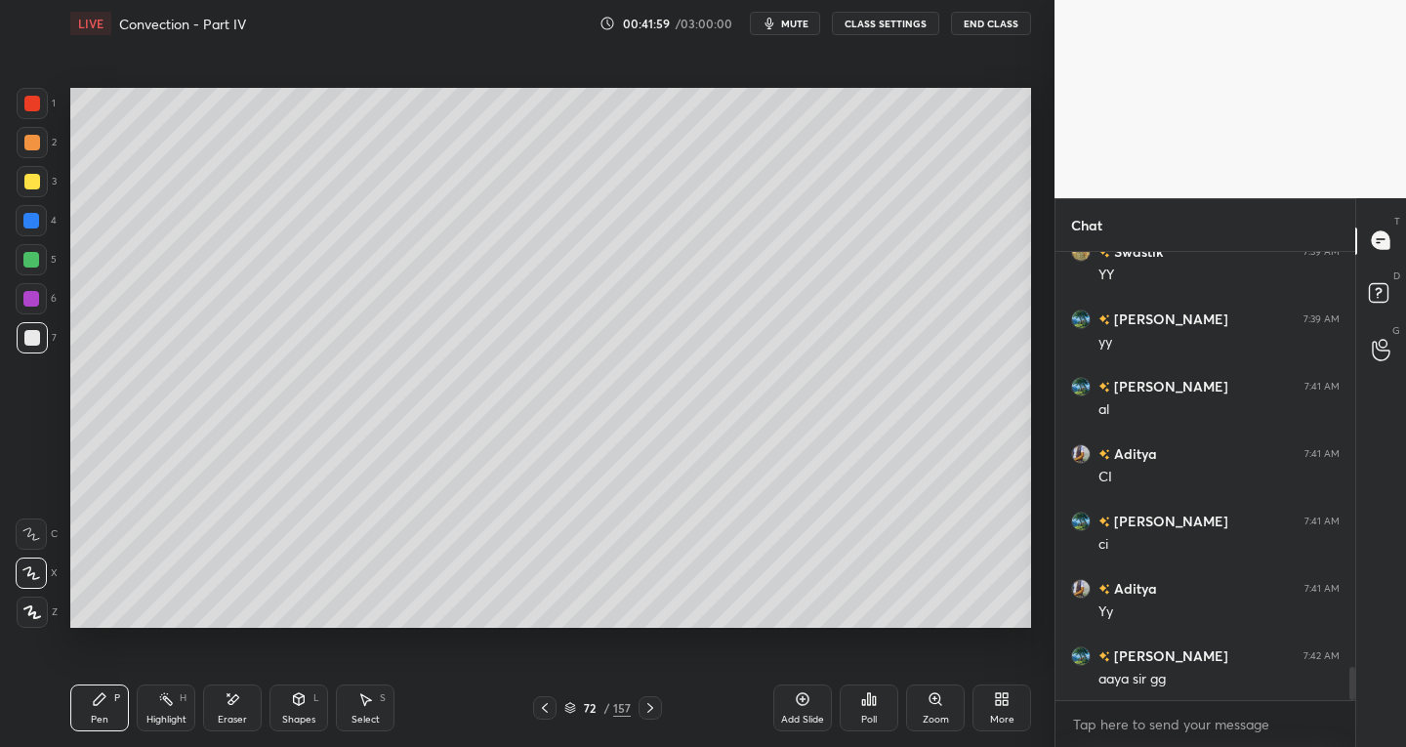
click at [554, 711] on div at bounding box center [544, 707] width 23 height 23
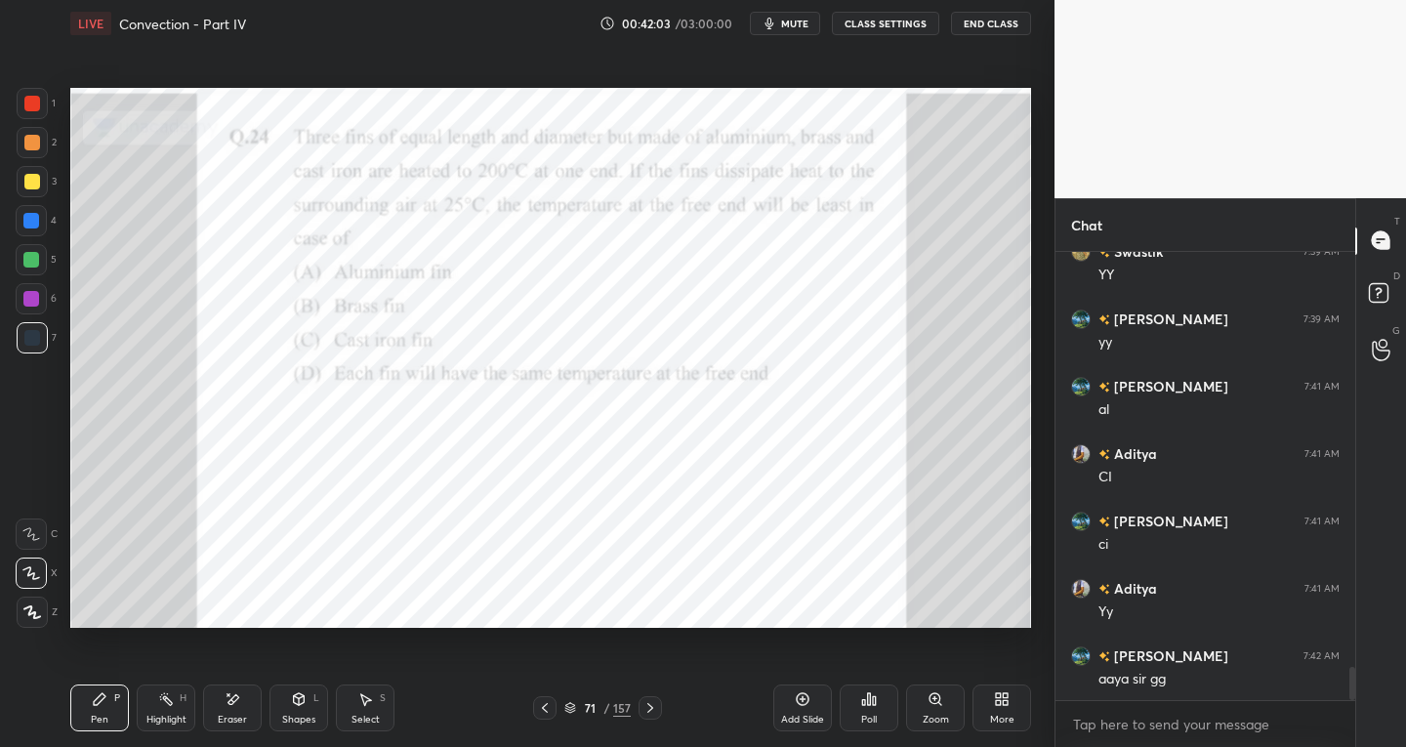
scroll to position [5673, 0]
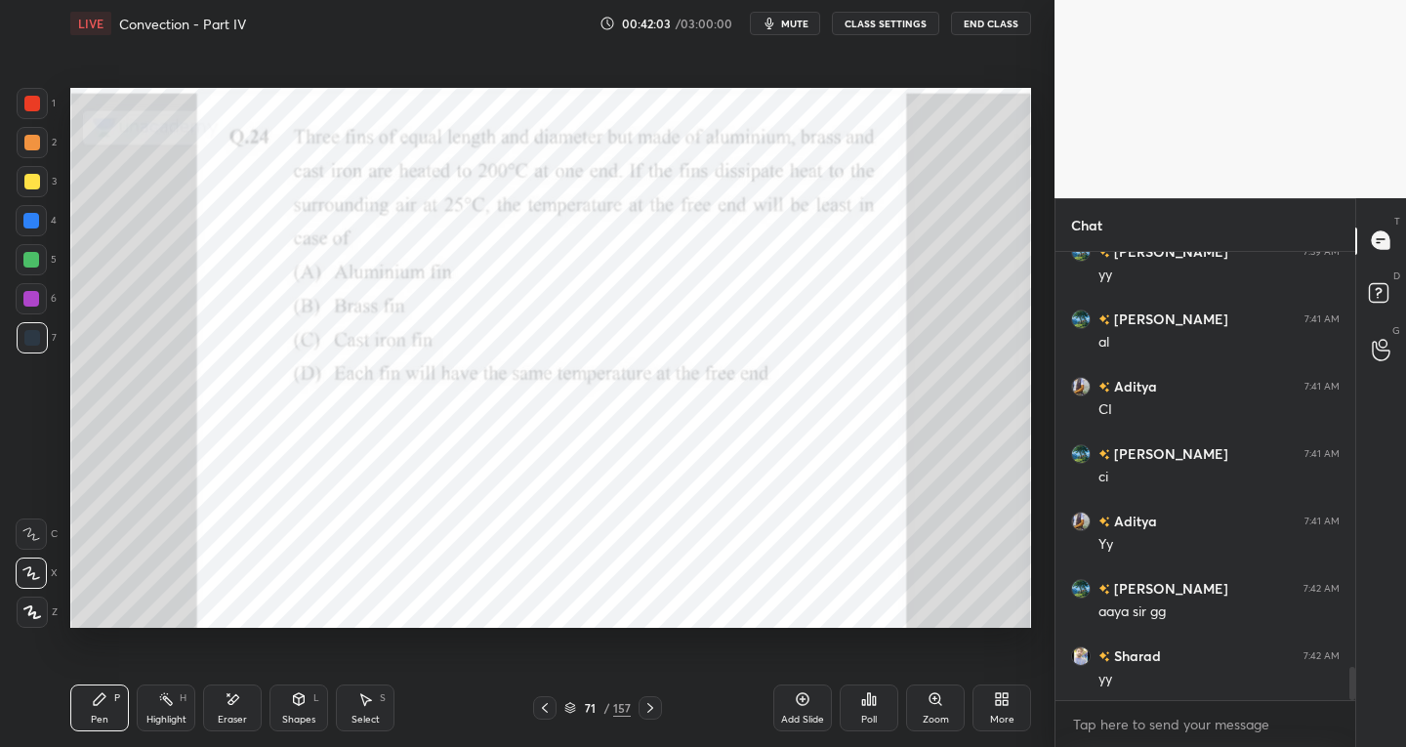
click at [654, 702] on icon at bounding box center [650, 708] width 16 height 16
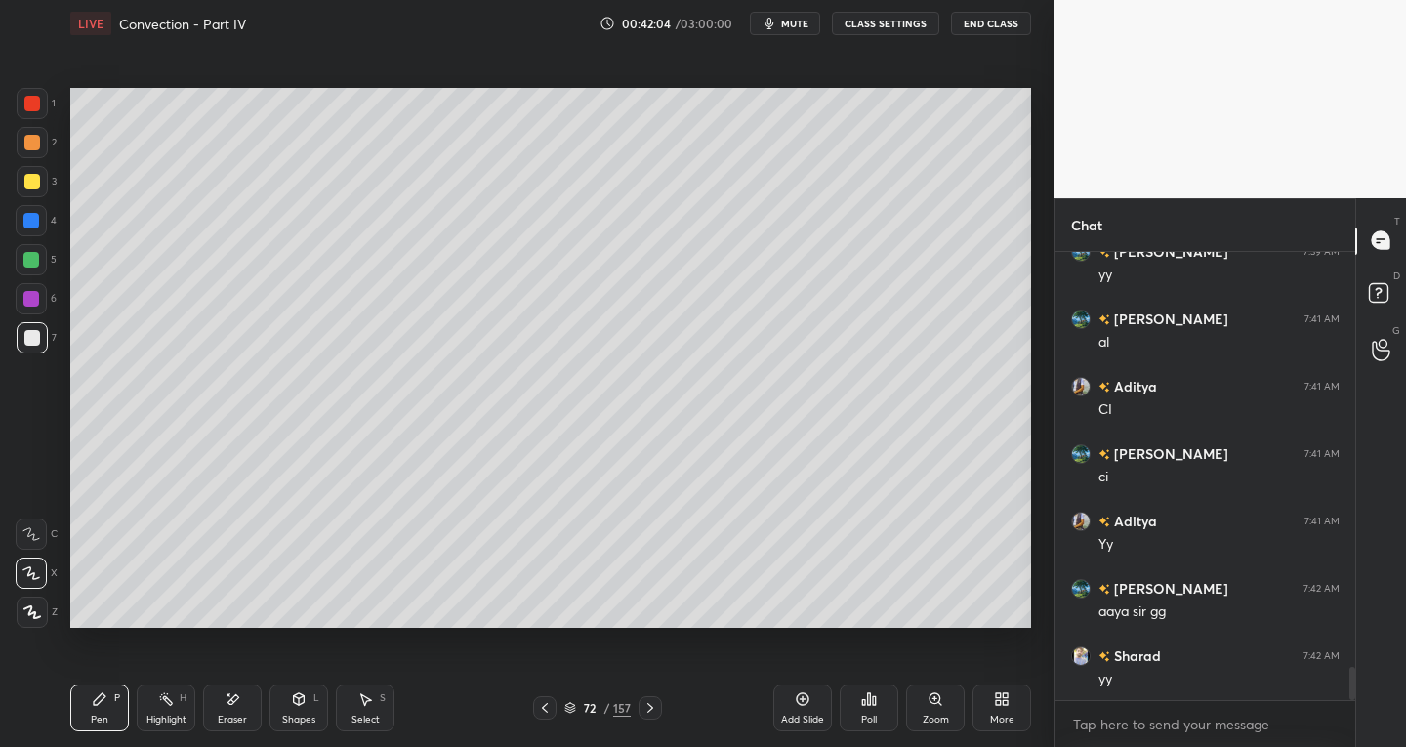
click at [652, 708] on icon at bounding box center [650, 708] width 6 height 10
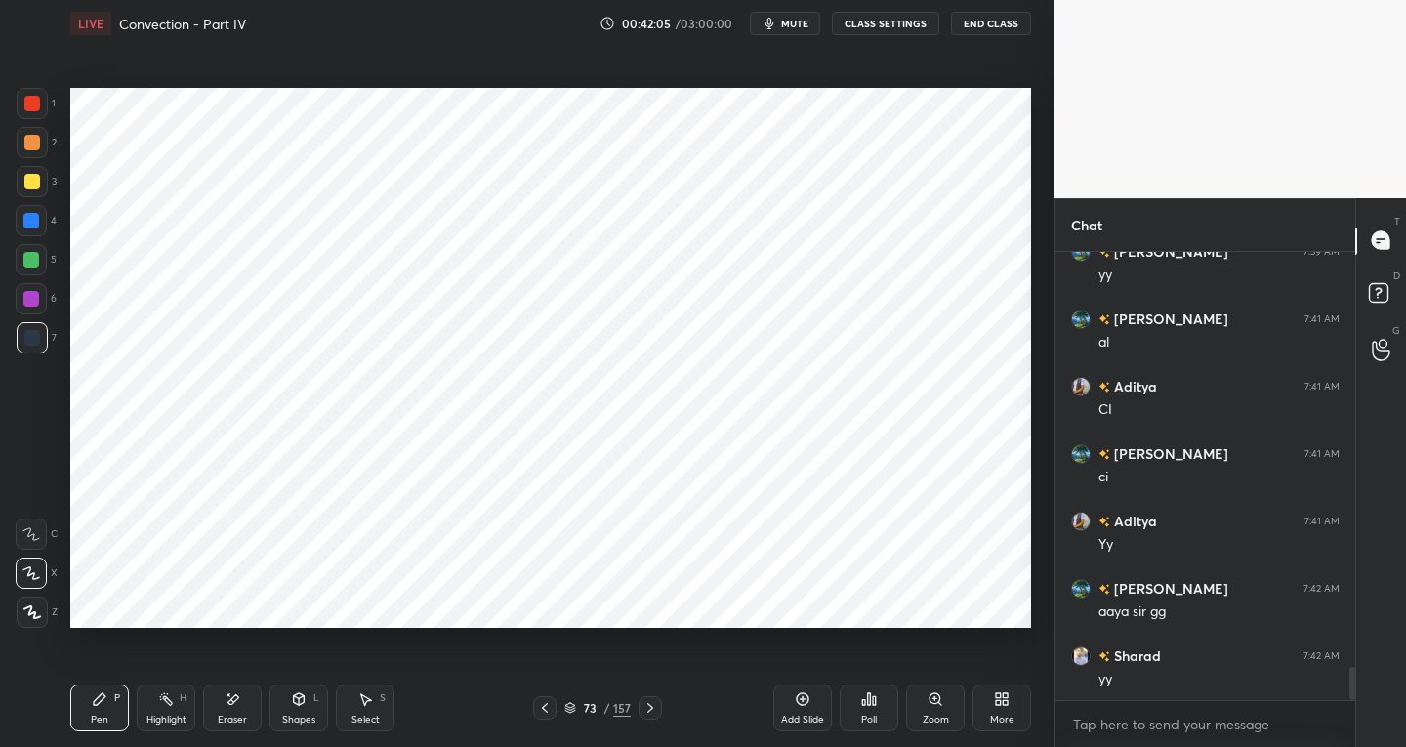
scroll to position [5740, 0]
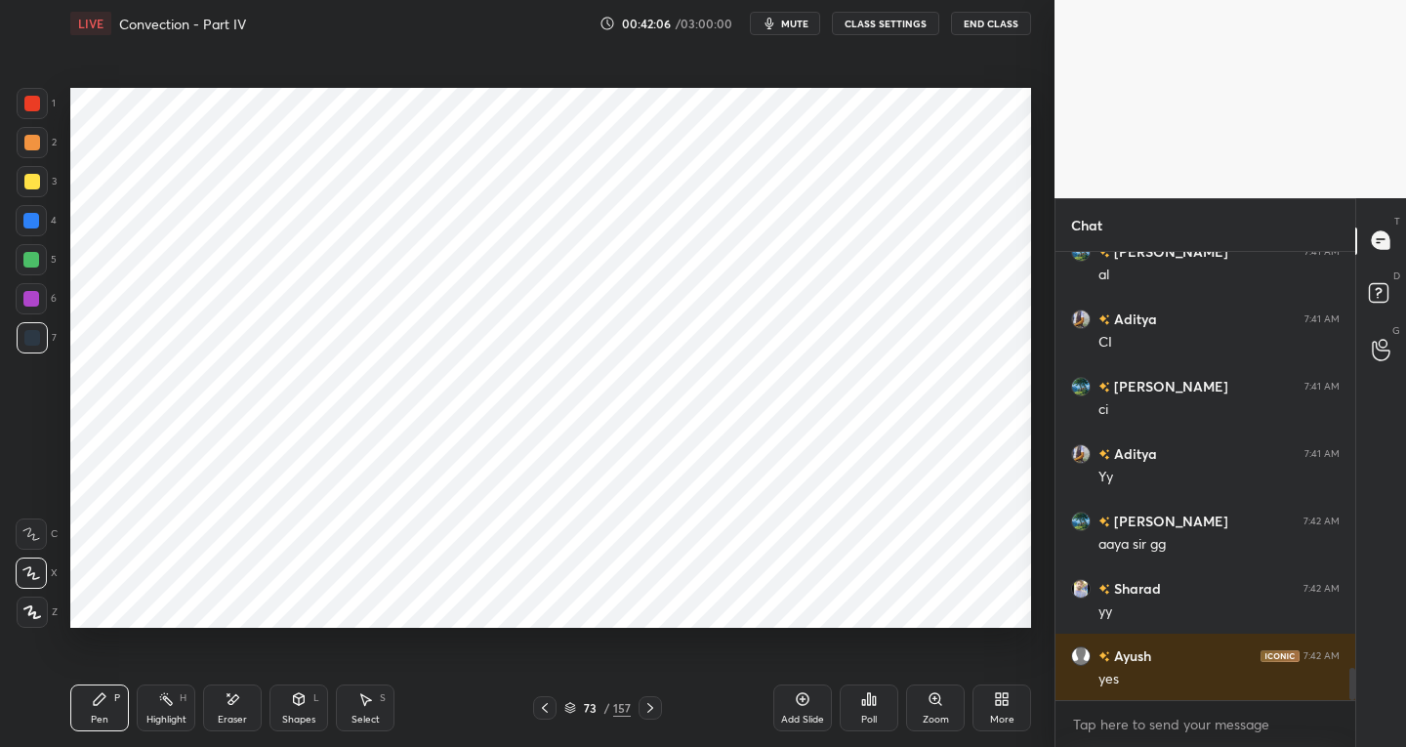
click at [644, 708] on icon at bounding box center [650, 708] width 16 height 16
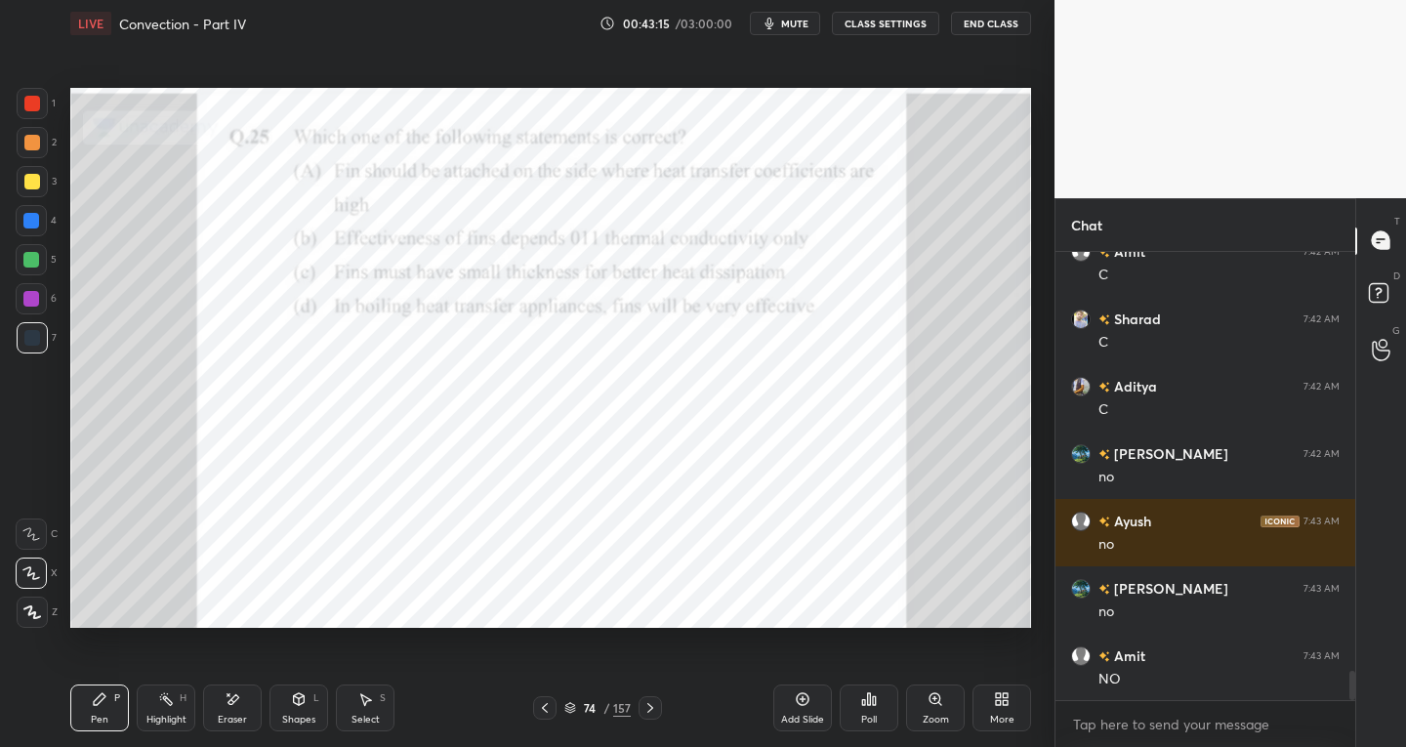
scroll to position [6414, 0]
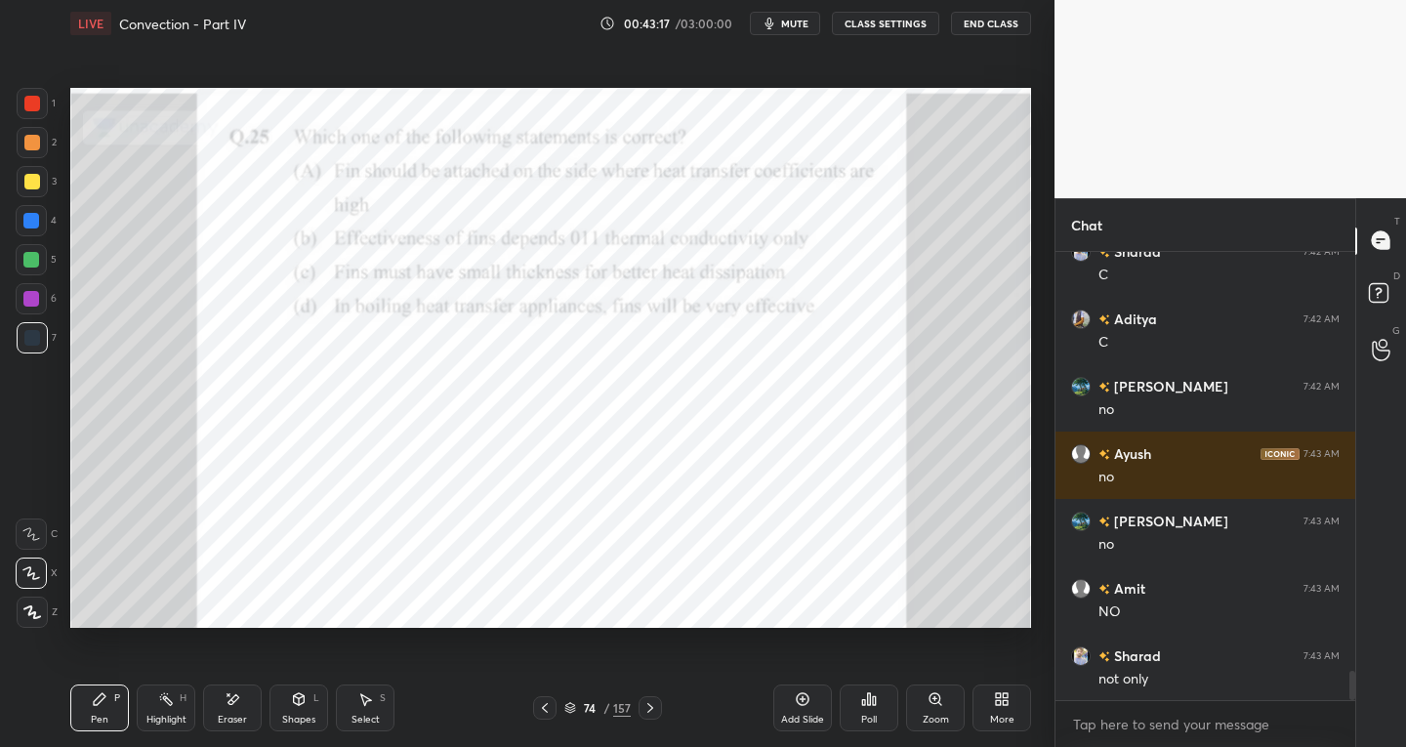
click at [387, 705] on div "Select S" at bounding box center [365, 707] width 59 height 47
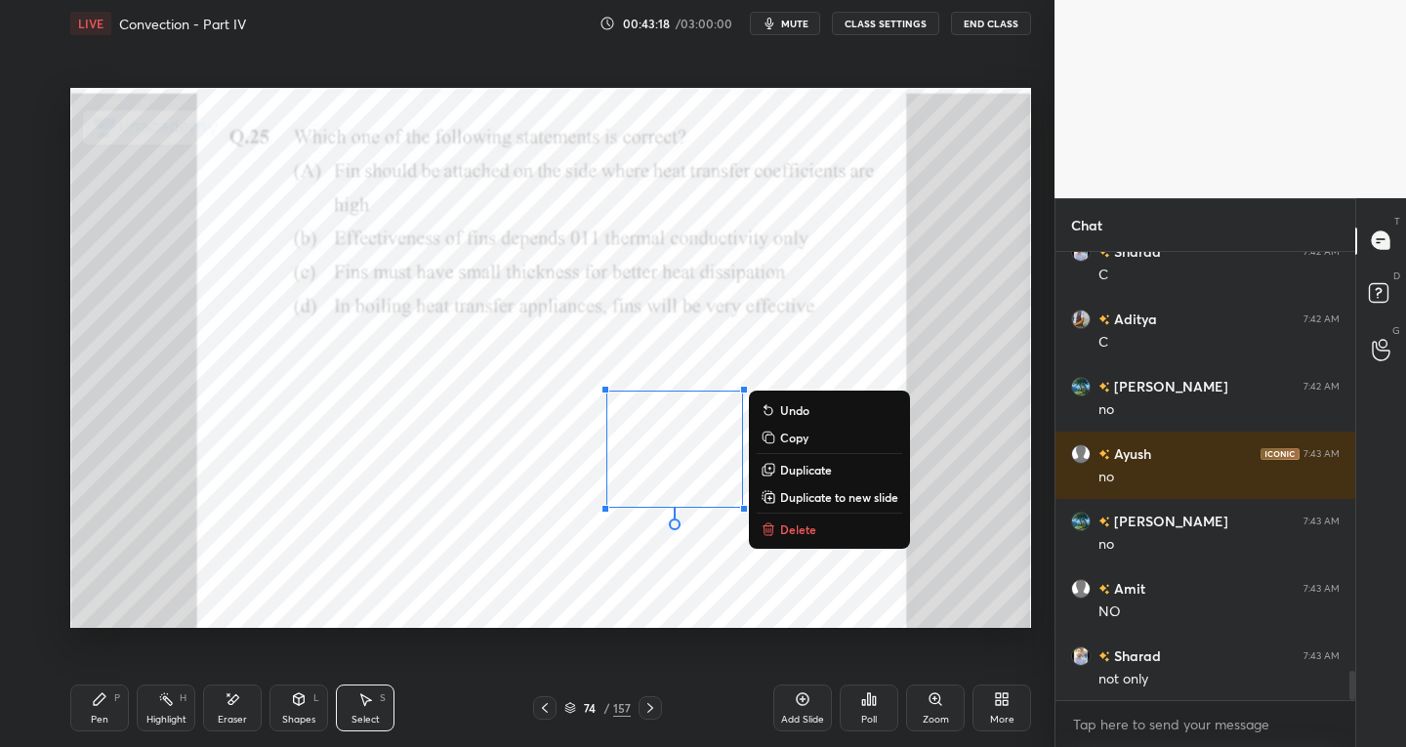
click at [781, 525] on p "Delete" at bounding box center [798, 529] width 36 height 16
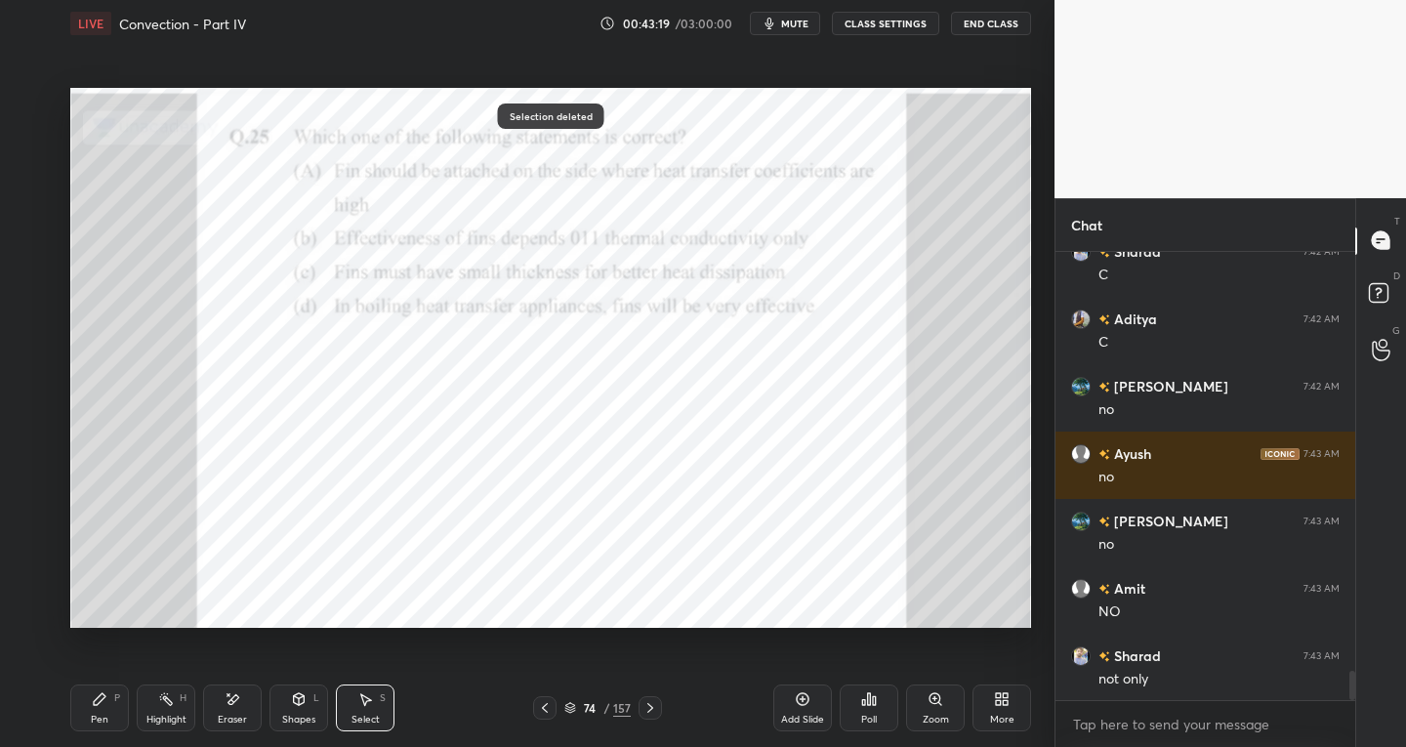
click at [129, 703] on div "Pen P Highlight H Eraser Shapes L Select S" at bounding box center [245, 707] width 351 height 47
click at [121, 716] on div "Pen P" at bounding box center [99, 707] width 59 height 47
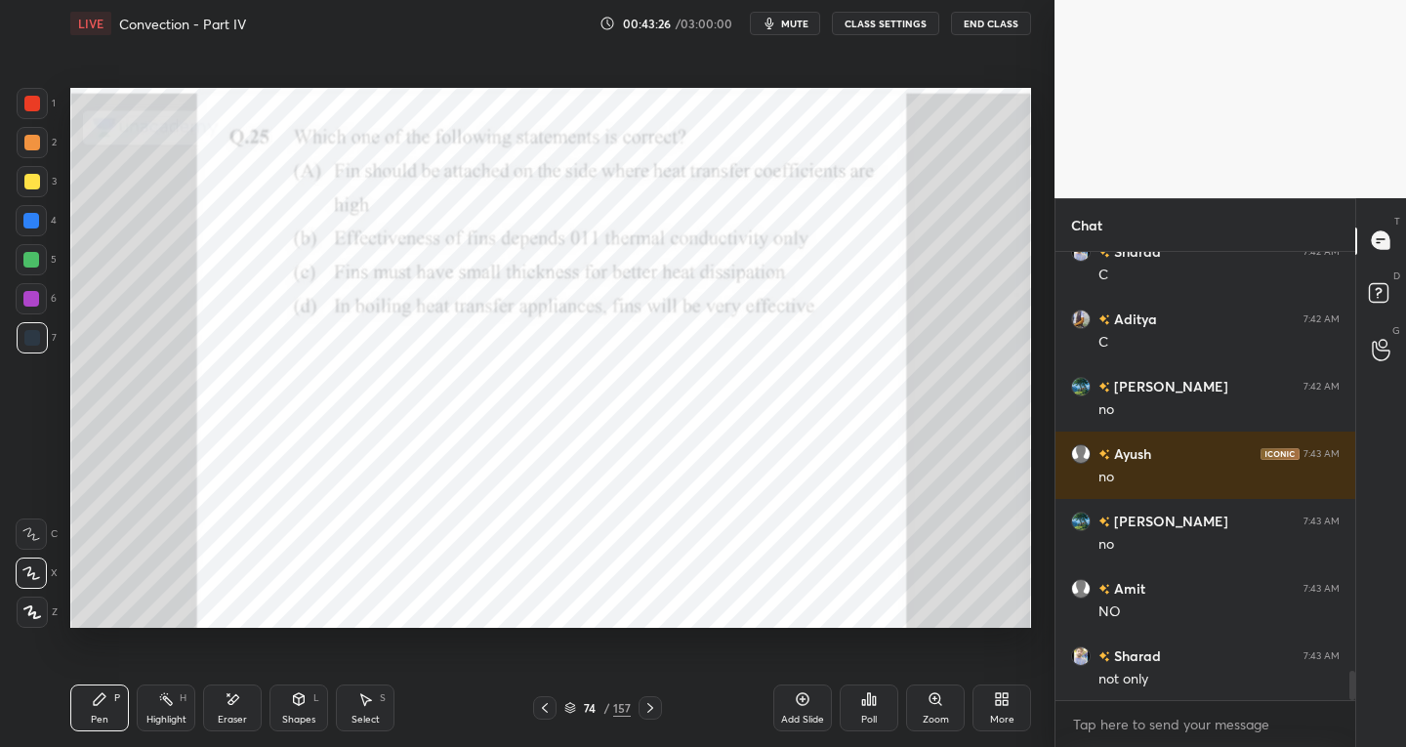
click at [242, 703] on div "Eraser" at bounding box center [232, 707] width 59 height 47
click at [89, 711] on div "Pen P" at bounding box center [99, 707] width 59 height 47
click at [649, 707] on icon at bounding box center [650, 708] width 16 height 16
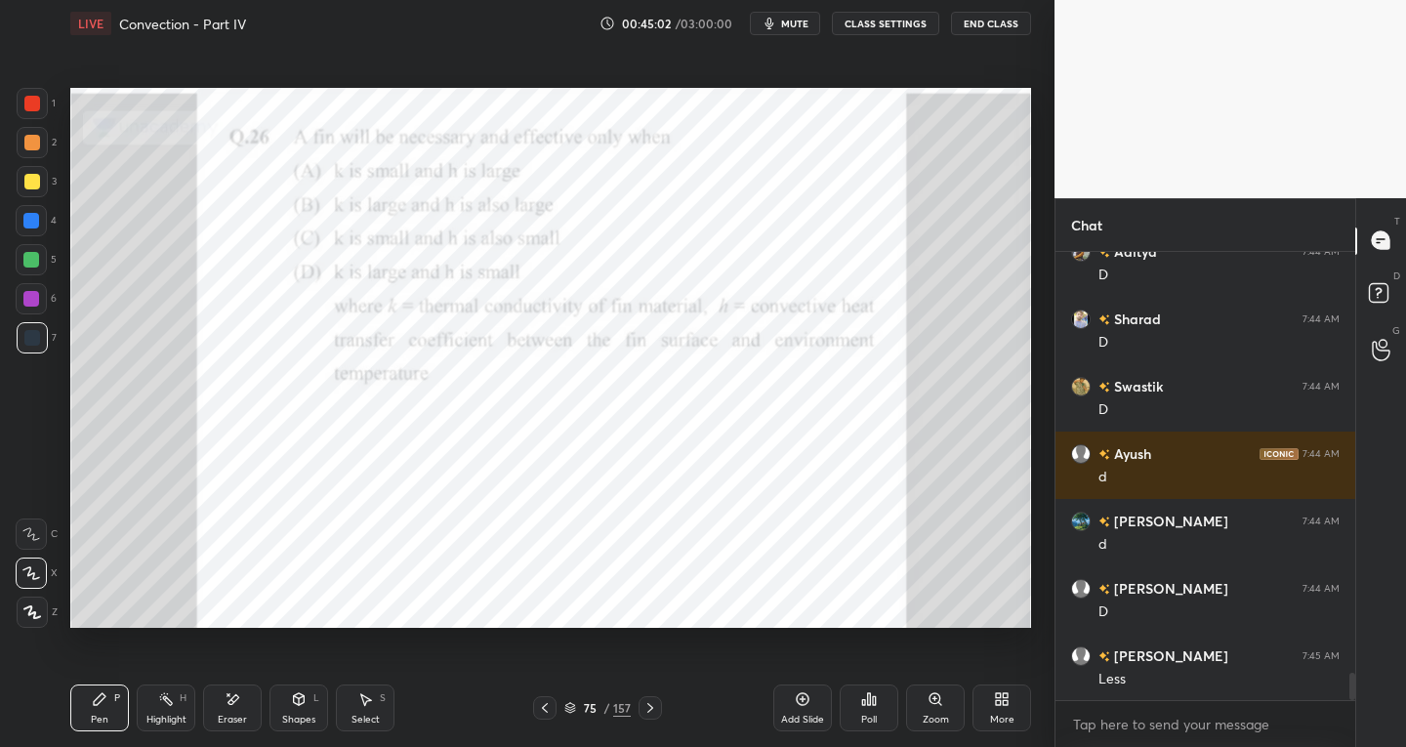
scroll to position [7020, 0]
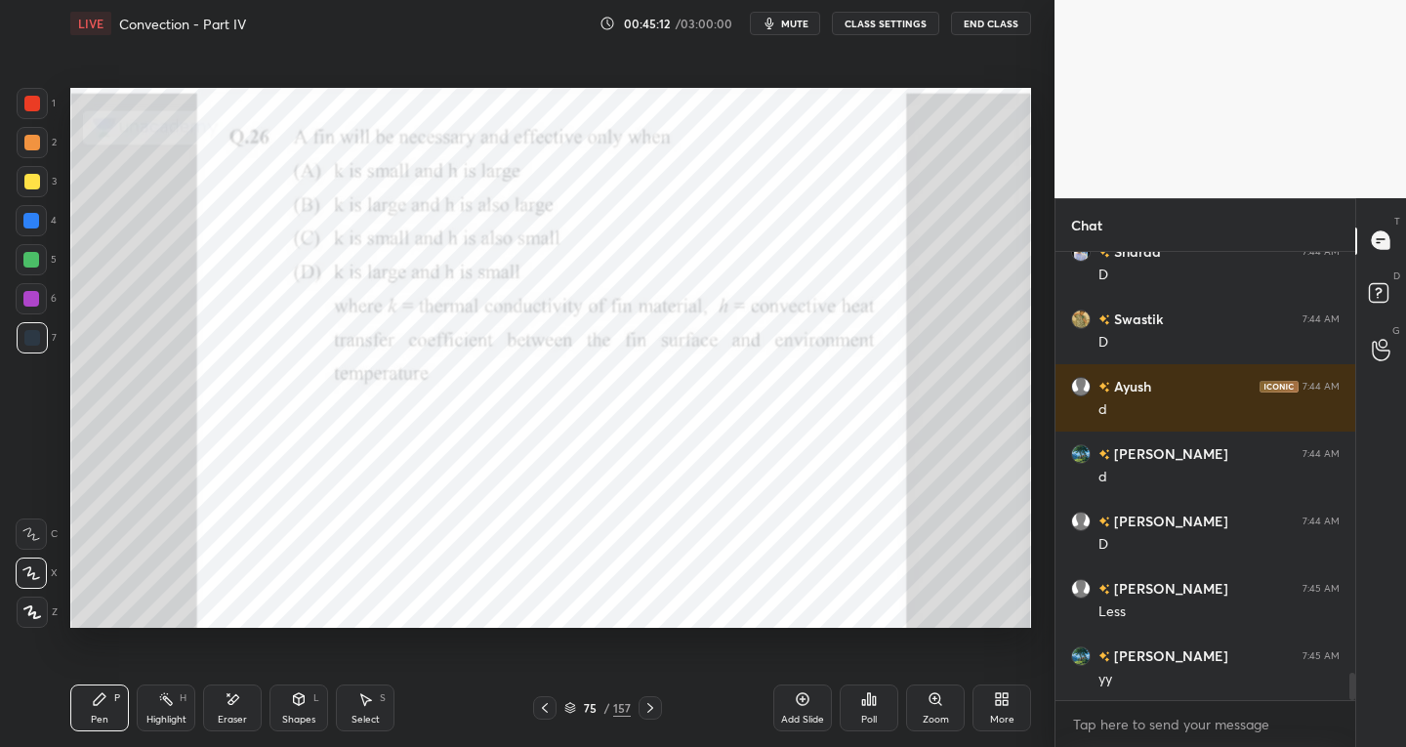
click at [377, 719] on div "Select" at bounding box center [365, 720] width 28 height 10
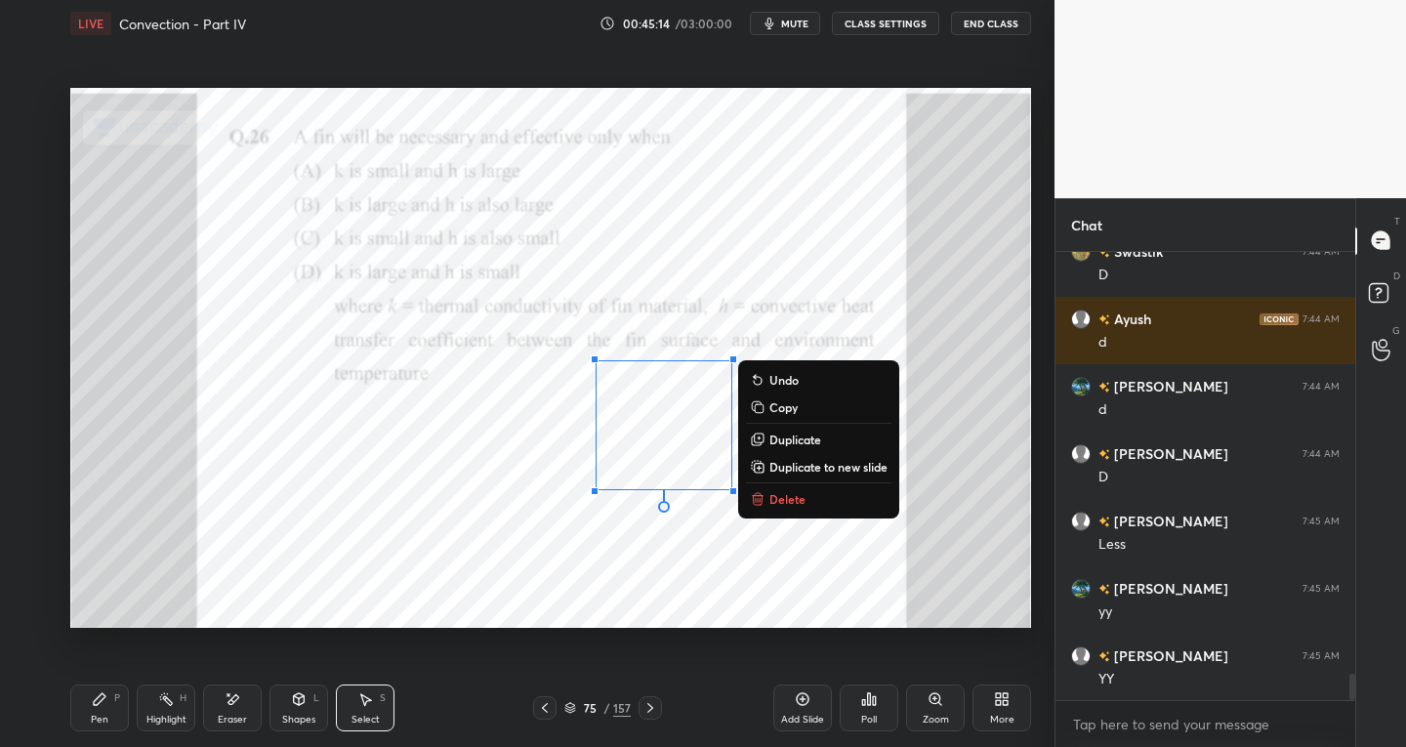
click at [774, 509] on button "Delete" at bounding box center [818, 498] width 145 height 23
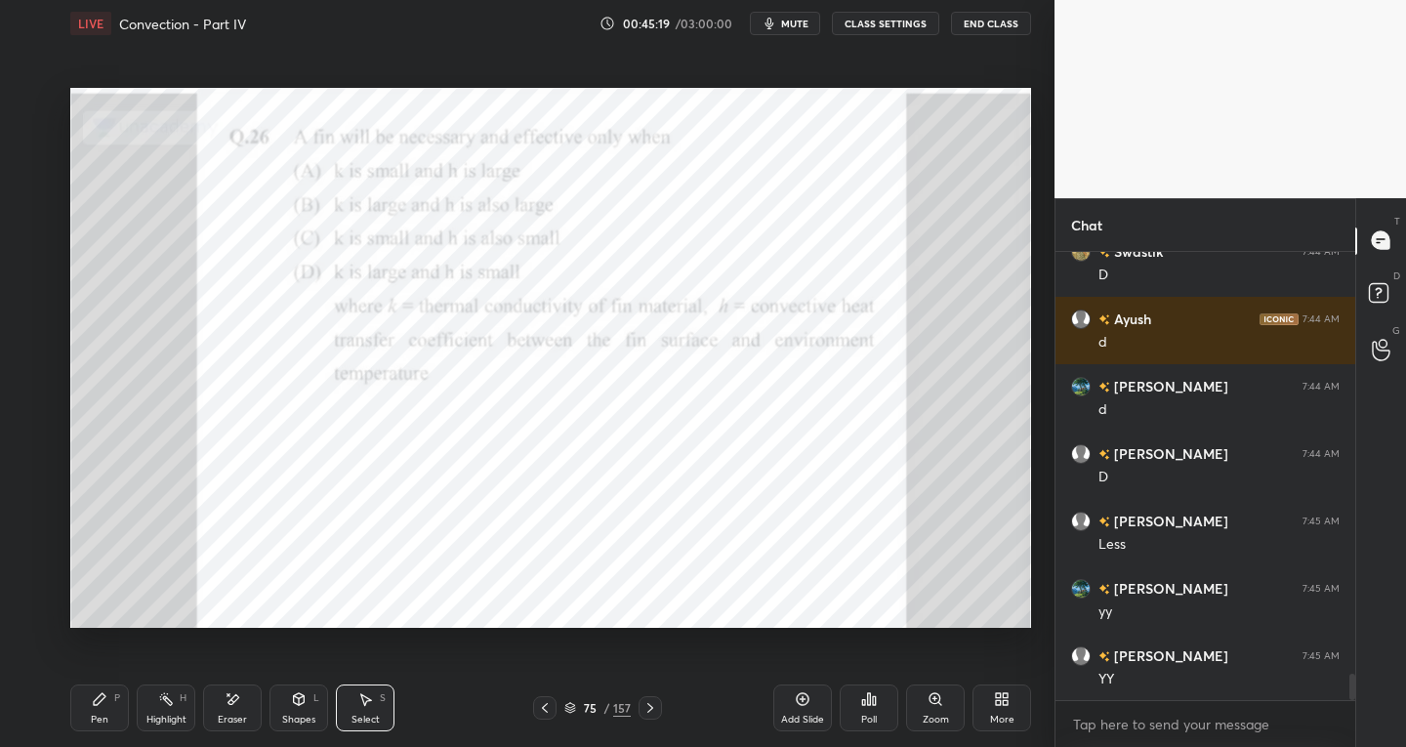
scroll to position [7155, 0]
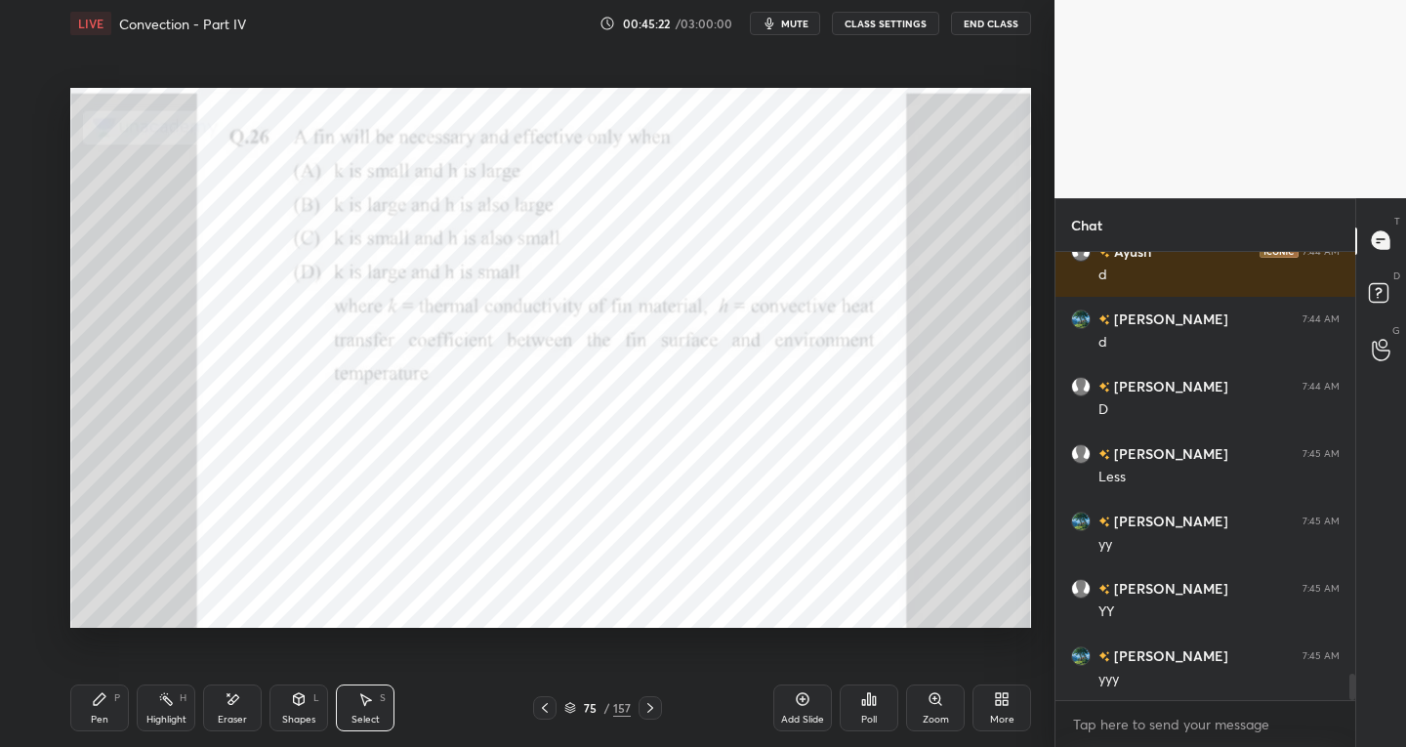
click at [653, 704] on icon at bounding box center [650, 708] width 16 height 16
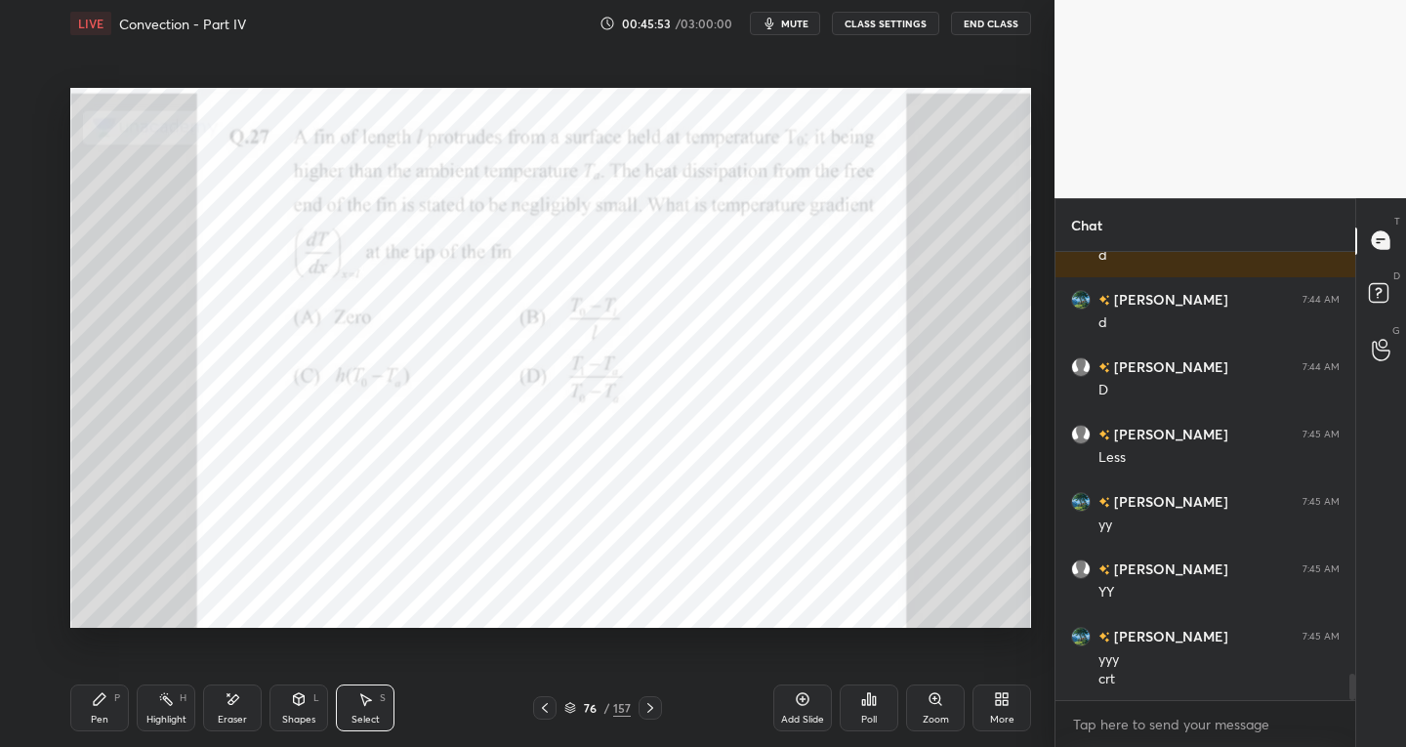
scroll to position [7242, 0]
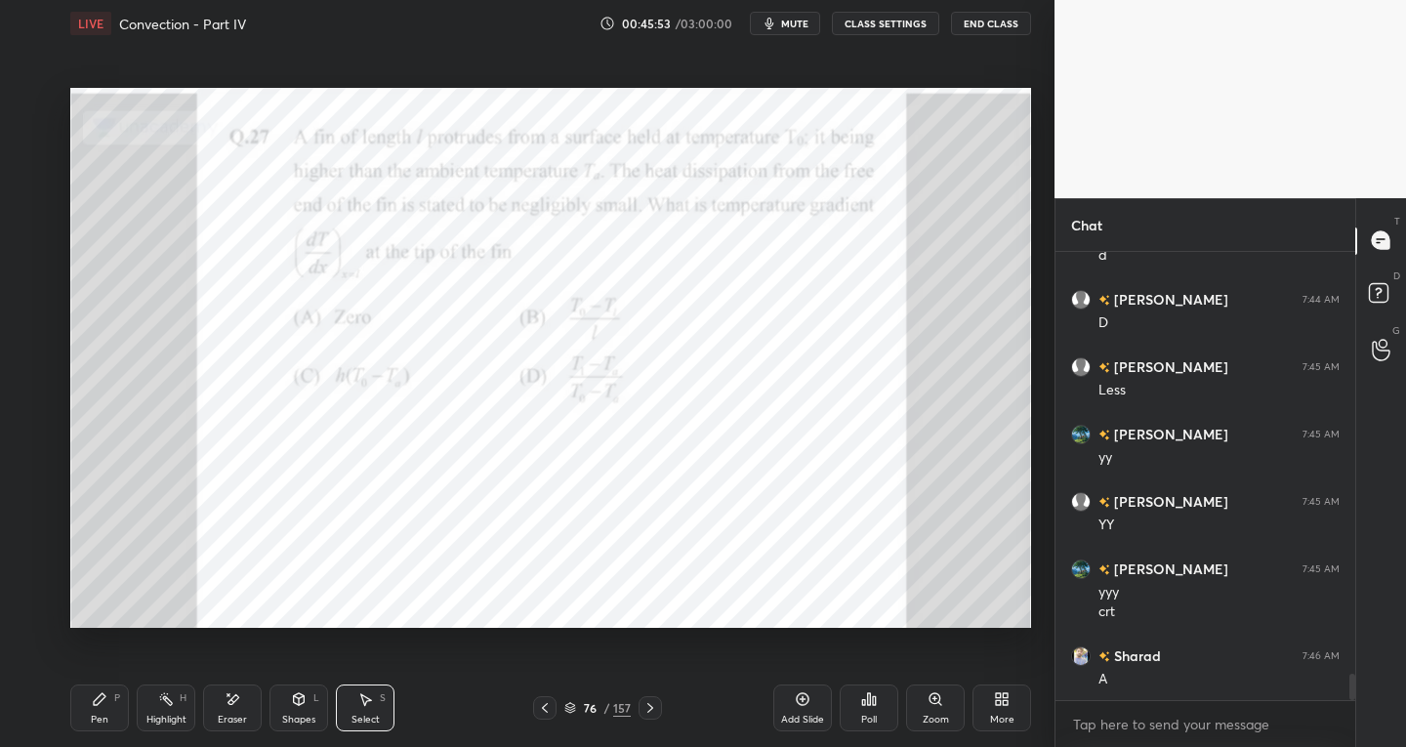
click at [248, 716] on div "Eraser" at bounding box center [232, 707] width 59 height 47
click at [99, 699] on icon at bounding box center [100, 699] width 12 height 12
click at [32, 342] on div at bounding box center [32, 338] width 16 height 16
click at [926, 715] on div "Zoom" at bounding box center [936, 720] width 26 height 10
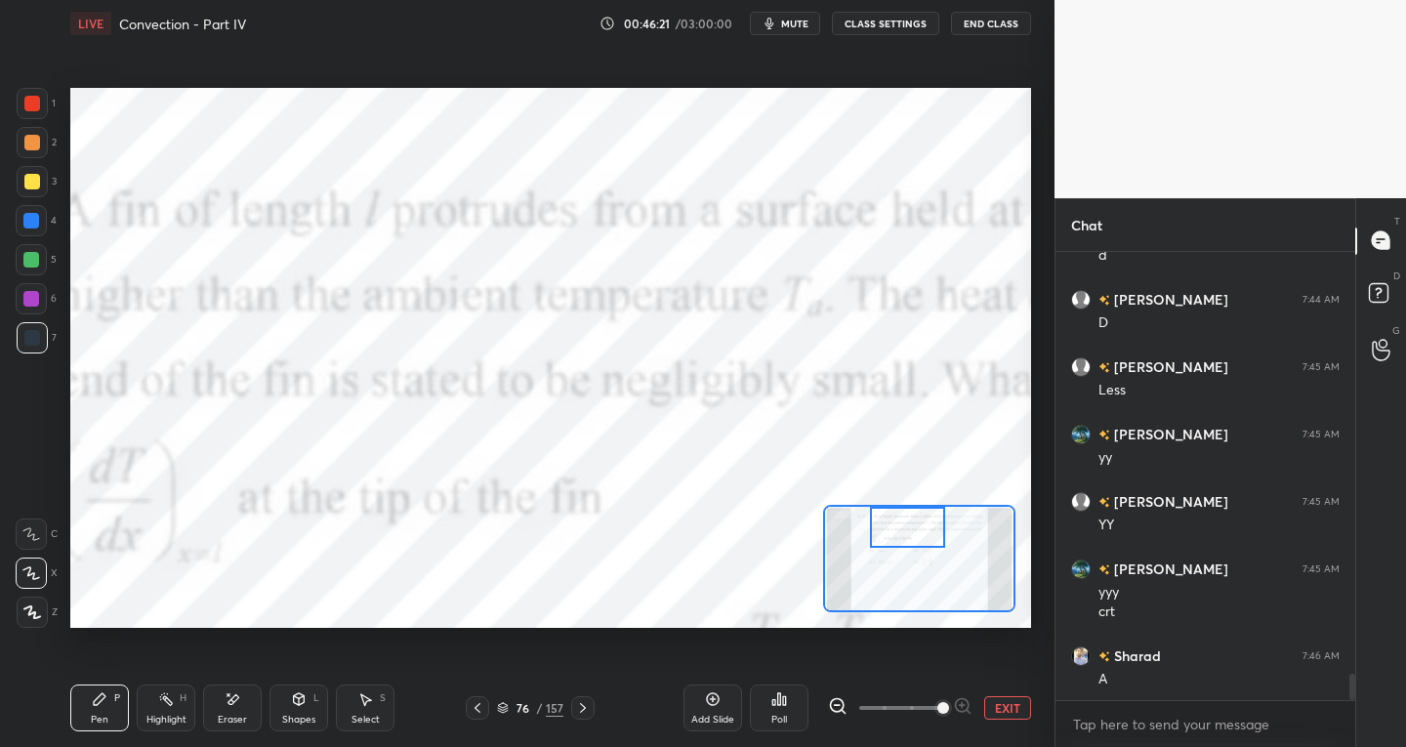
click at [468, 712] on div at bounding box center [477, 707] width 23 height 23
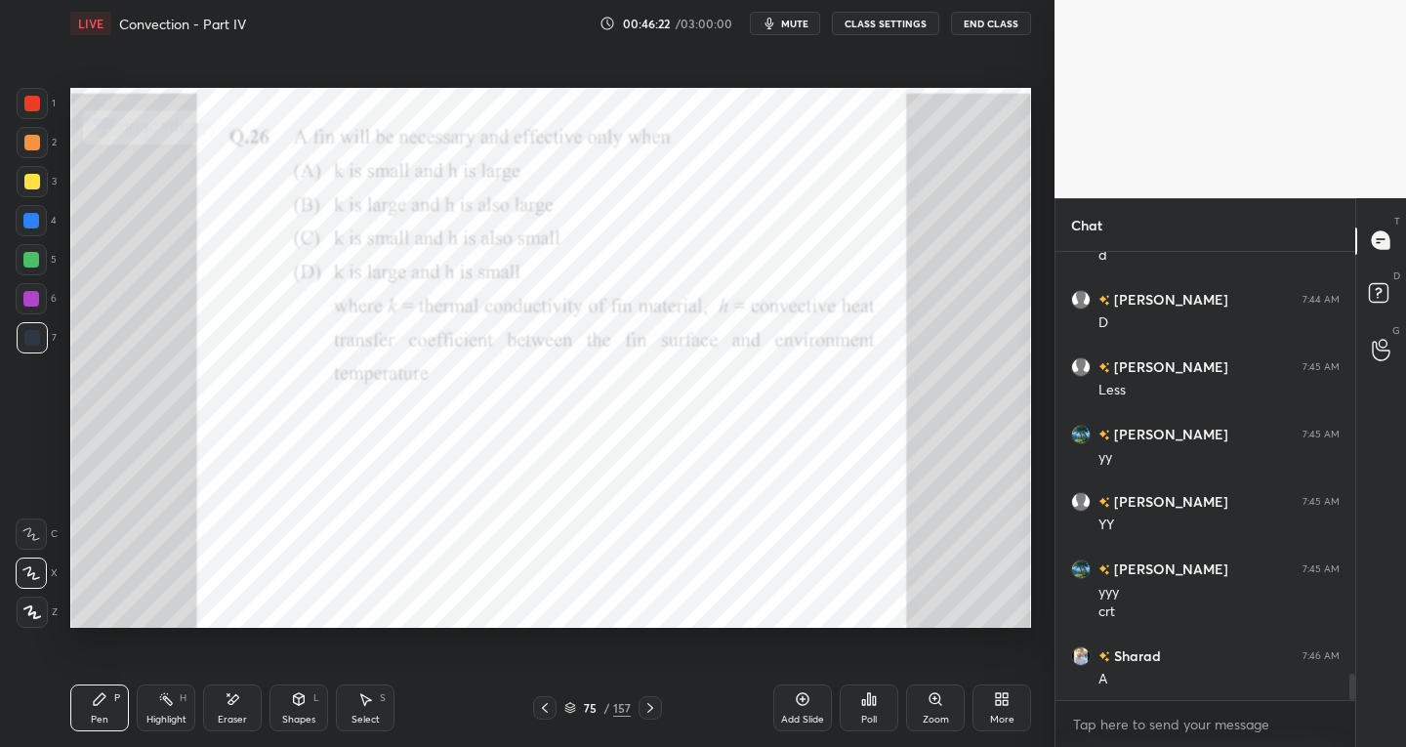
click at [649, 718] on div at bounding box center [650, 707] width 23 height 23
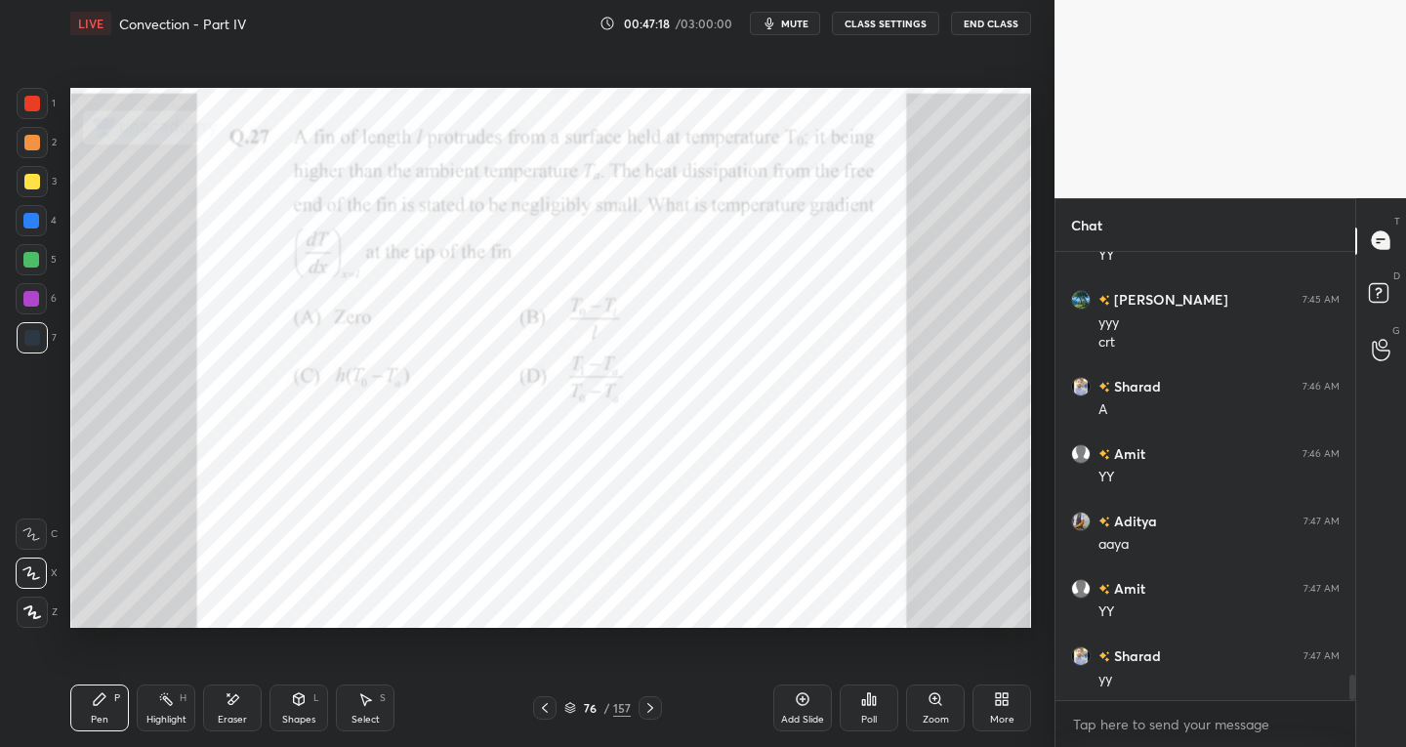
scroll to position [7578, 0]
click at [649, 701] on icon at bounding box center [650, 708] width 16 height 16
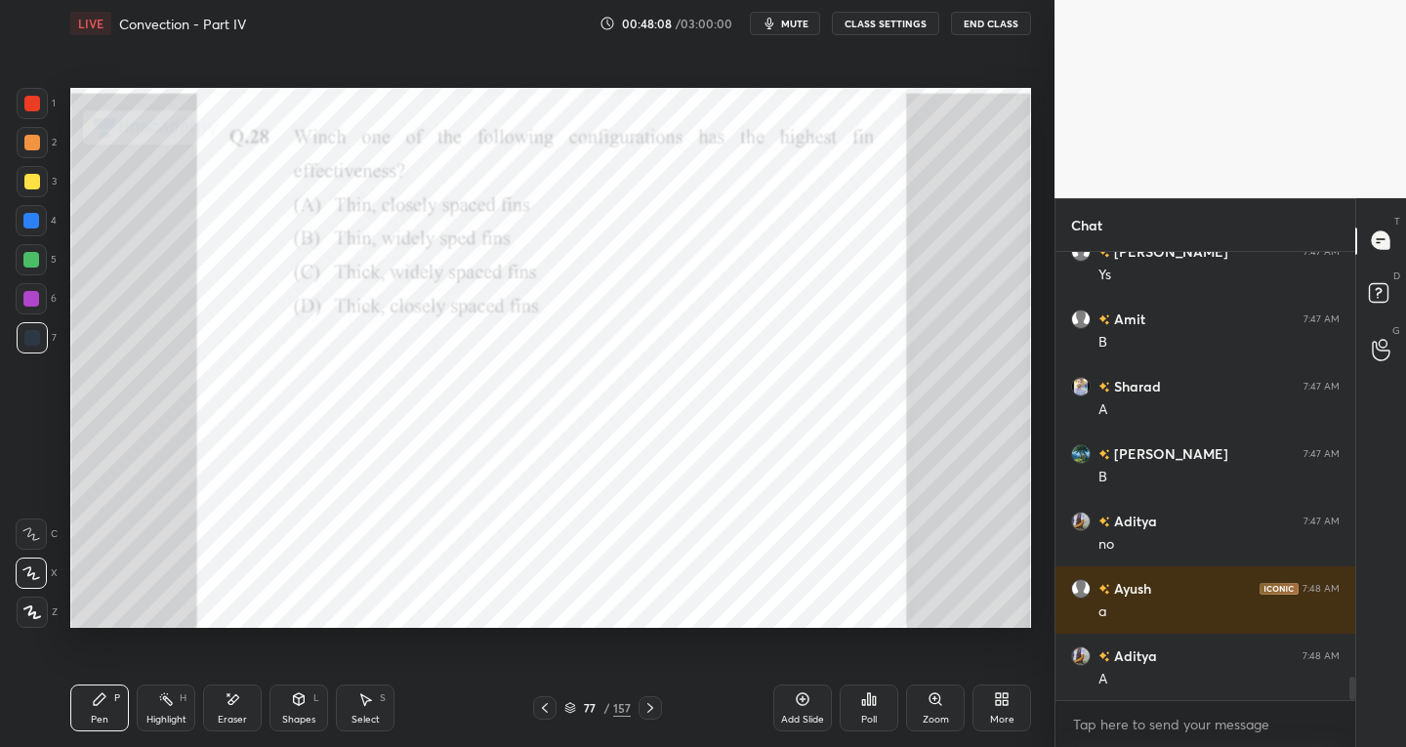
scroll to position [8135, 0]
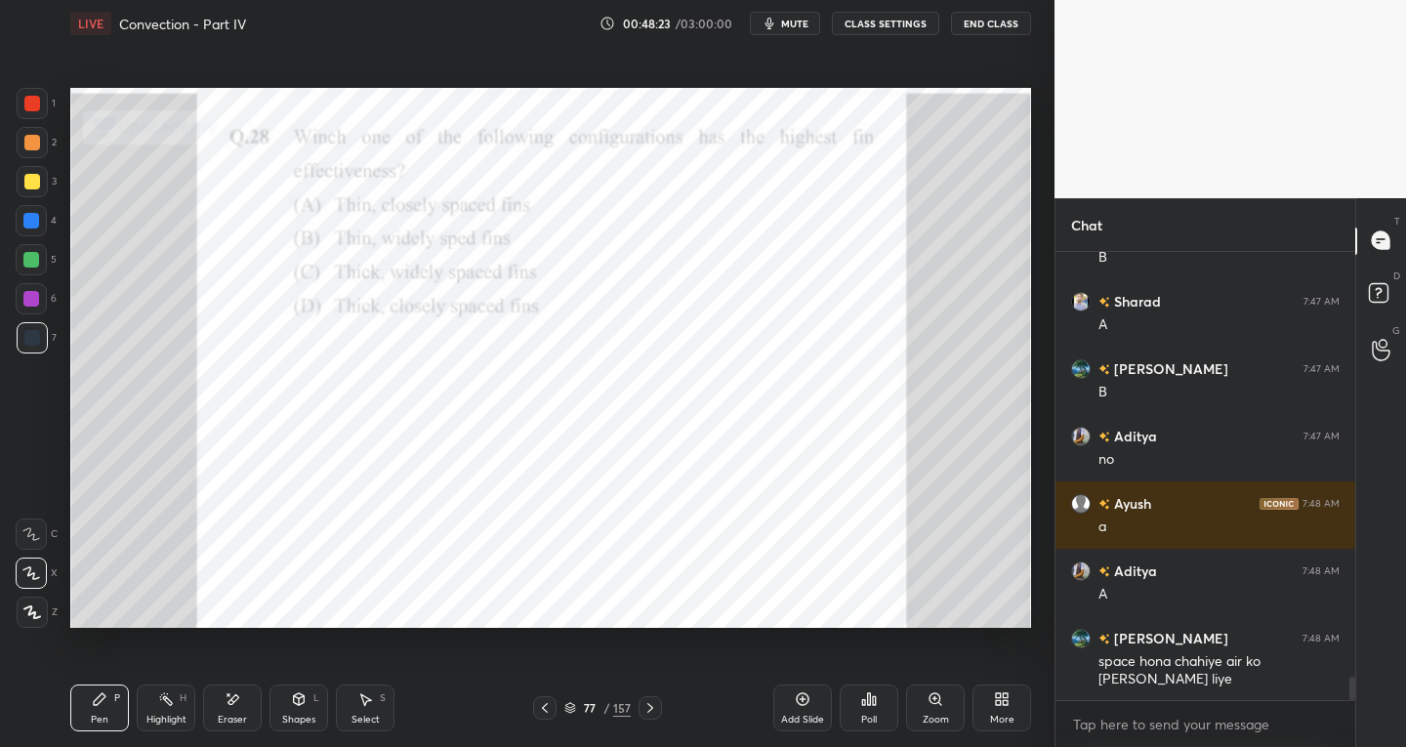
click at [297, 708] on div "Shapes L" at bounding box center [298, 707] width 59 height 47
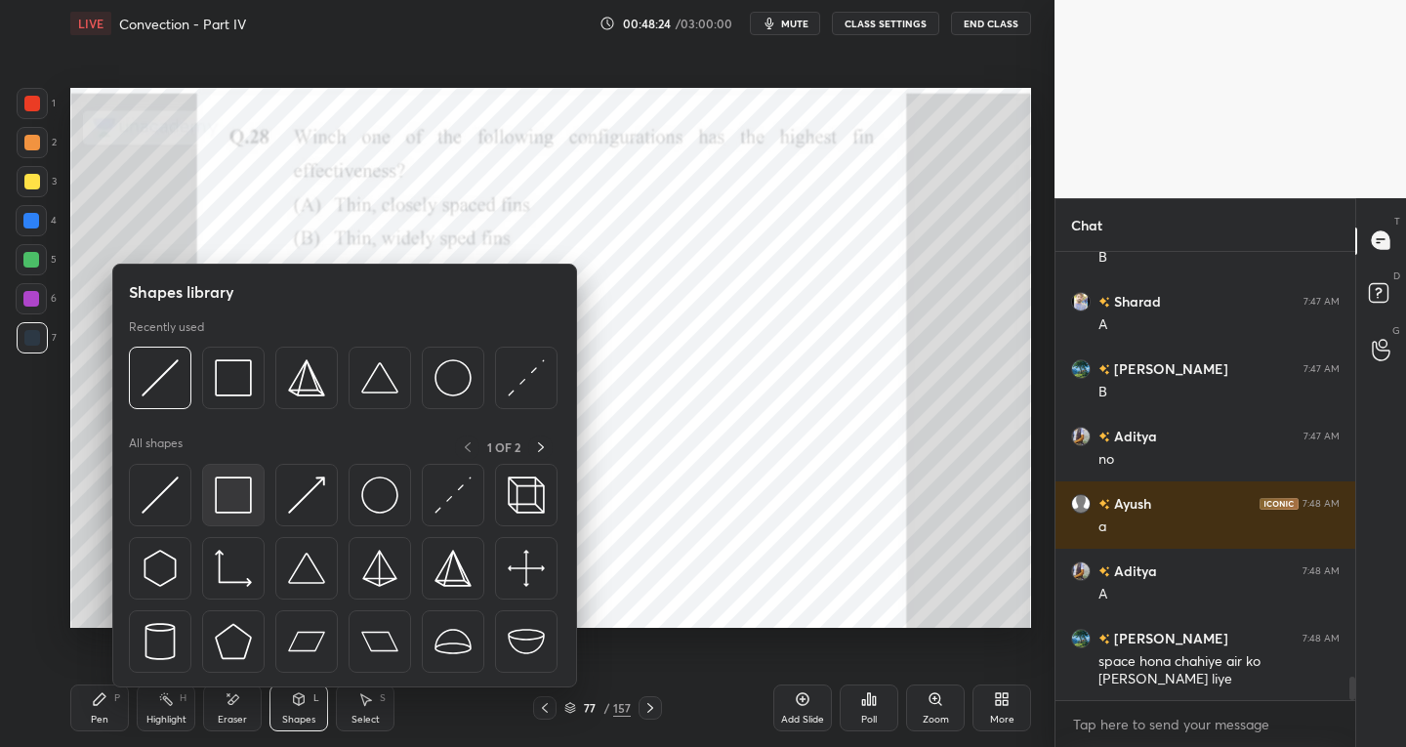
click at [249, 510] on img at bounding box center [233, 494] width 37 height 37
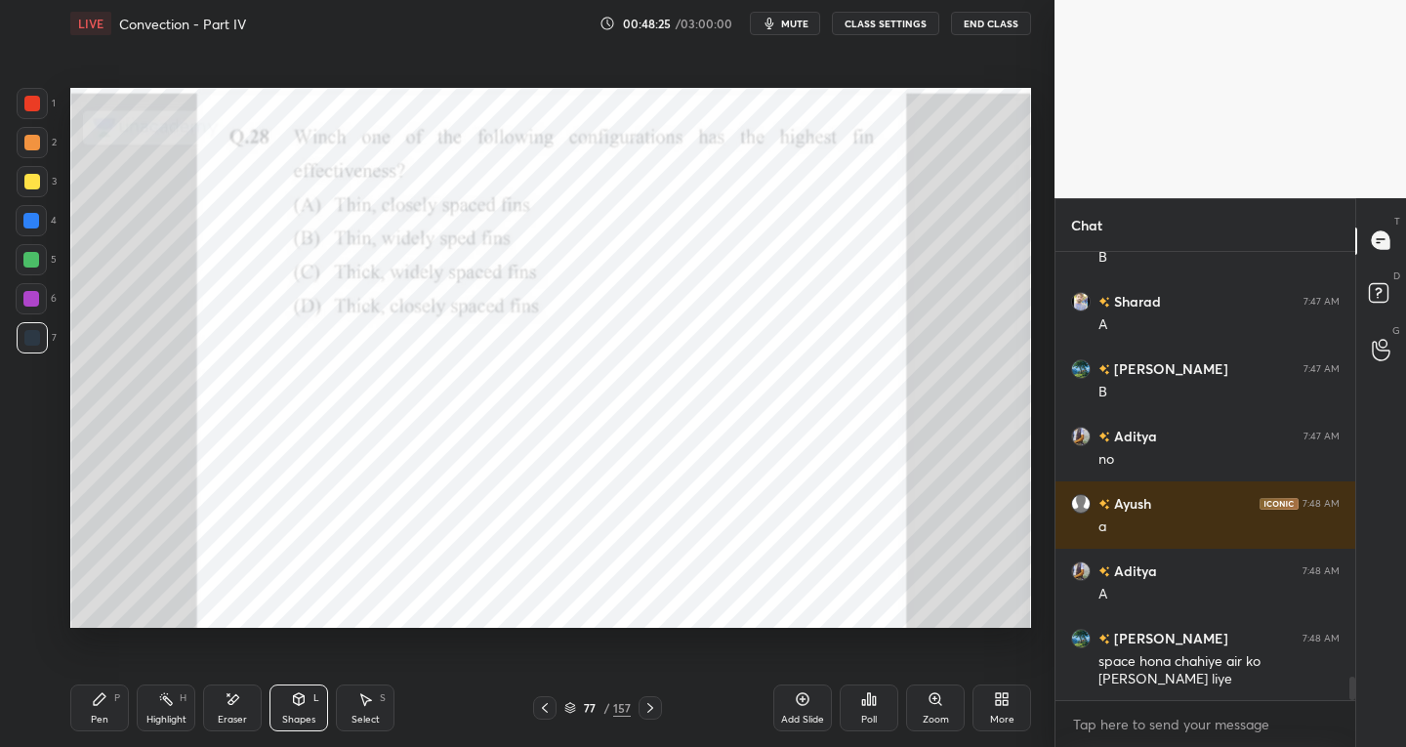
click at [93, 703] on icon at bounding box center [100, 699] width 16 height 16
click at [95, 715] on div "Pen" at bounding box center [100, 720] width 18 height 10
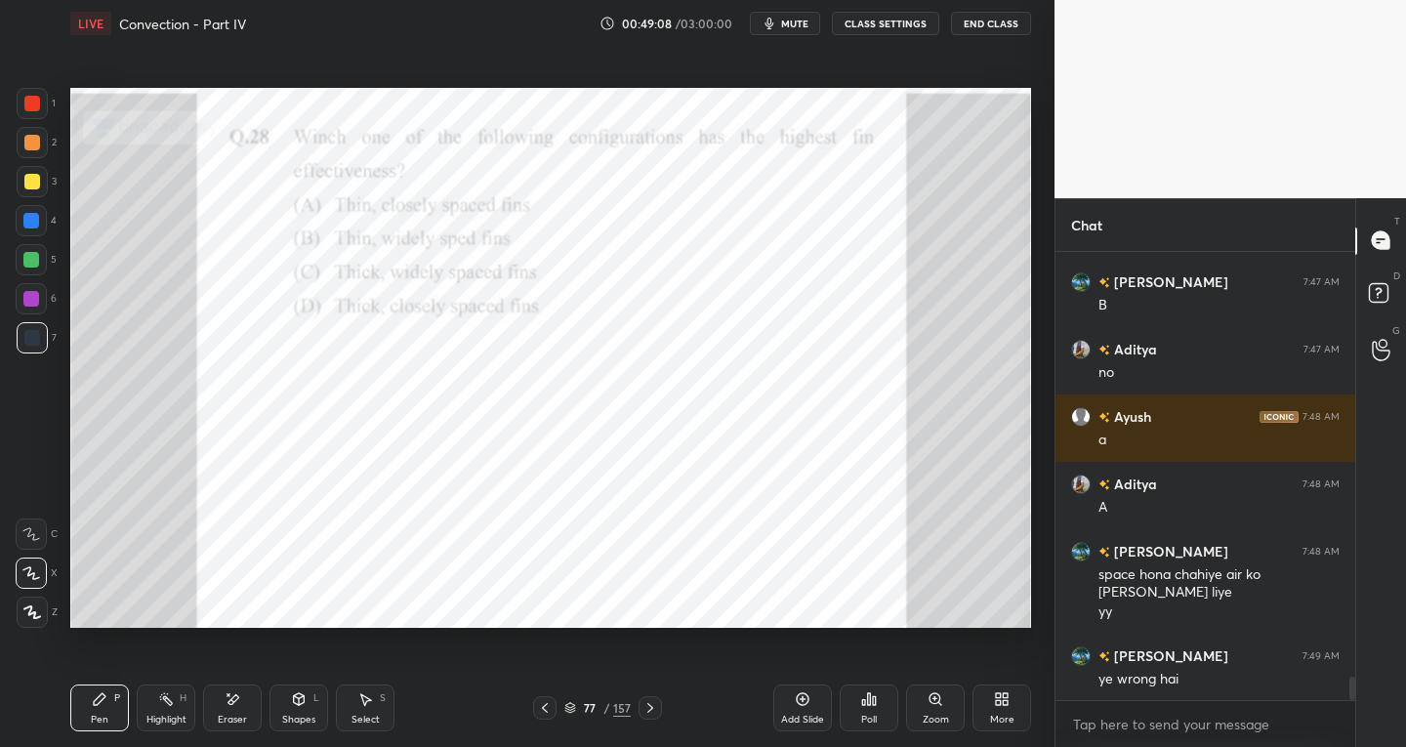
scroll to position [8289, 0]
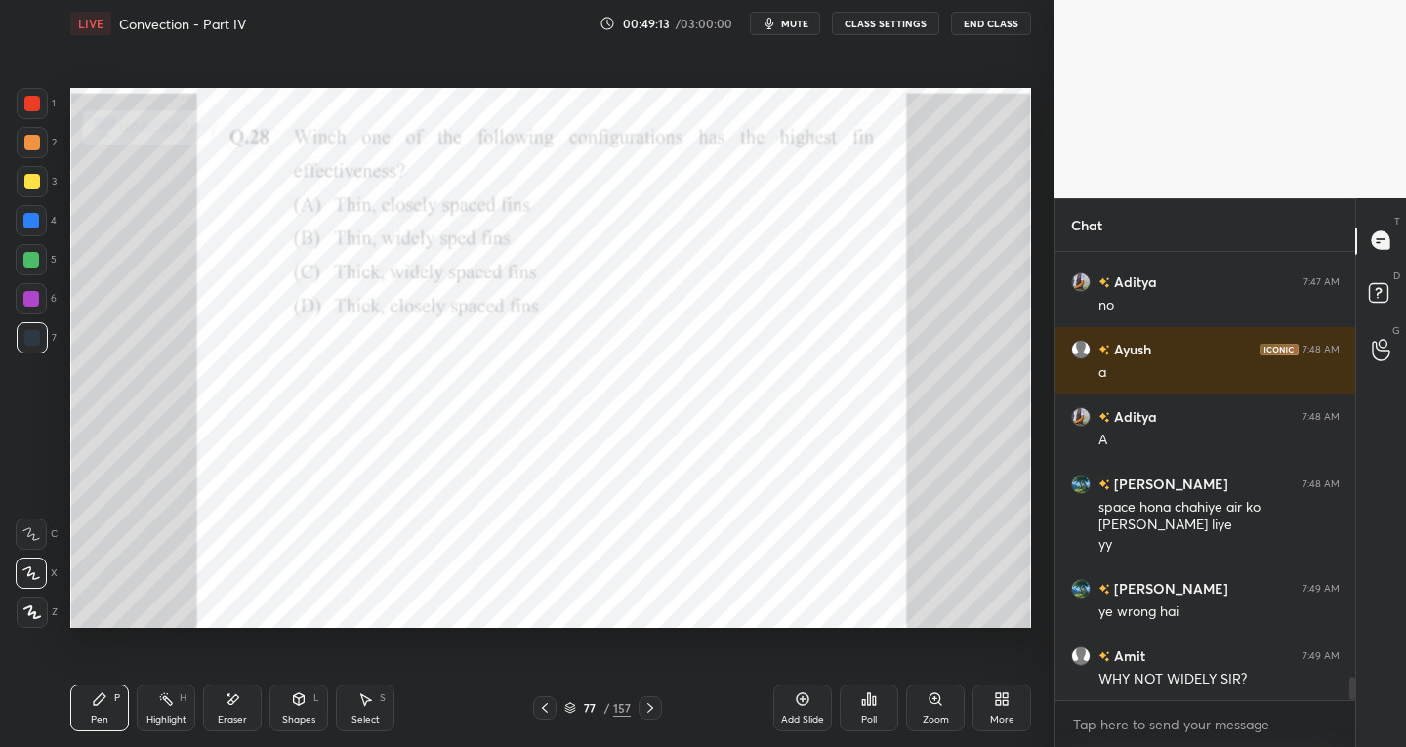
click at [384, 703] on div "S" at bounding box center [383, 698] width 6 height 10
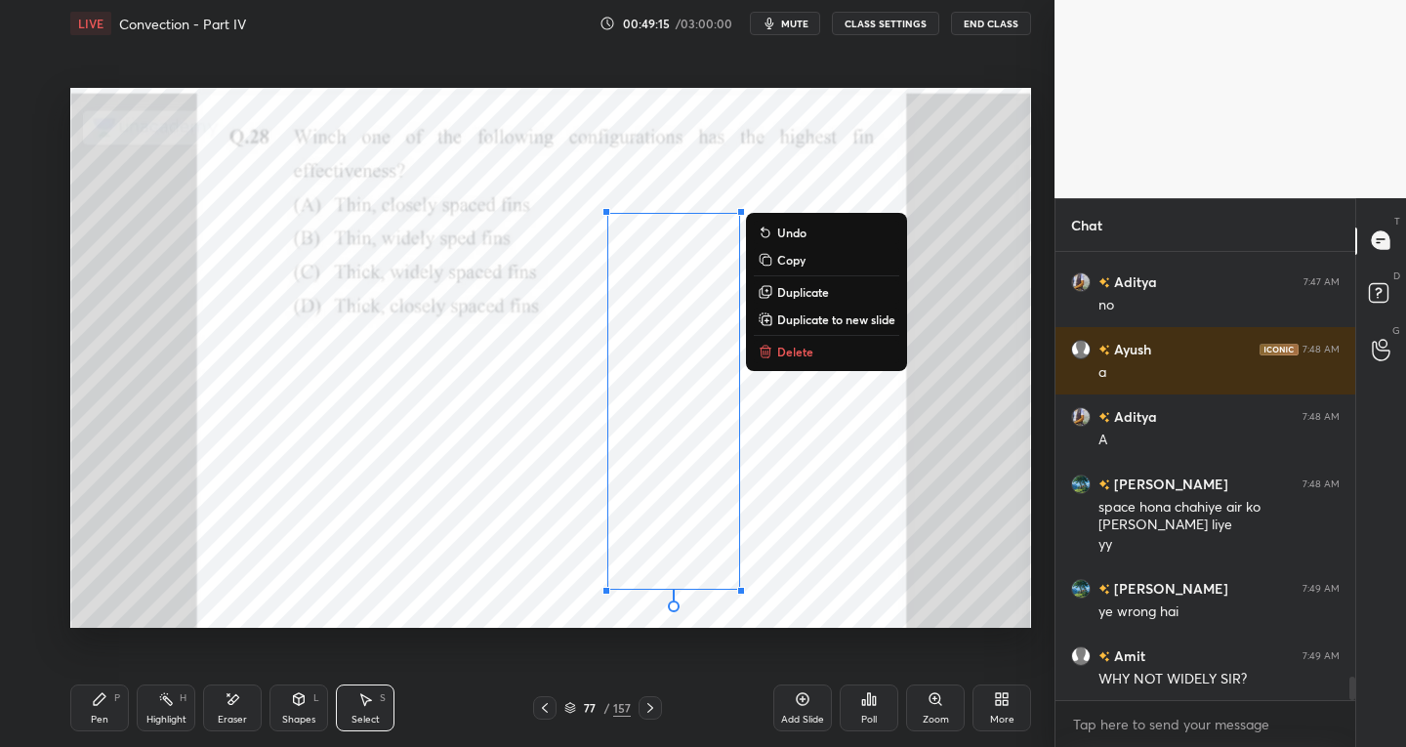
click at [786, 357] on p "Delete" at bounding box center [795, 352] width 36 height 16
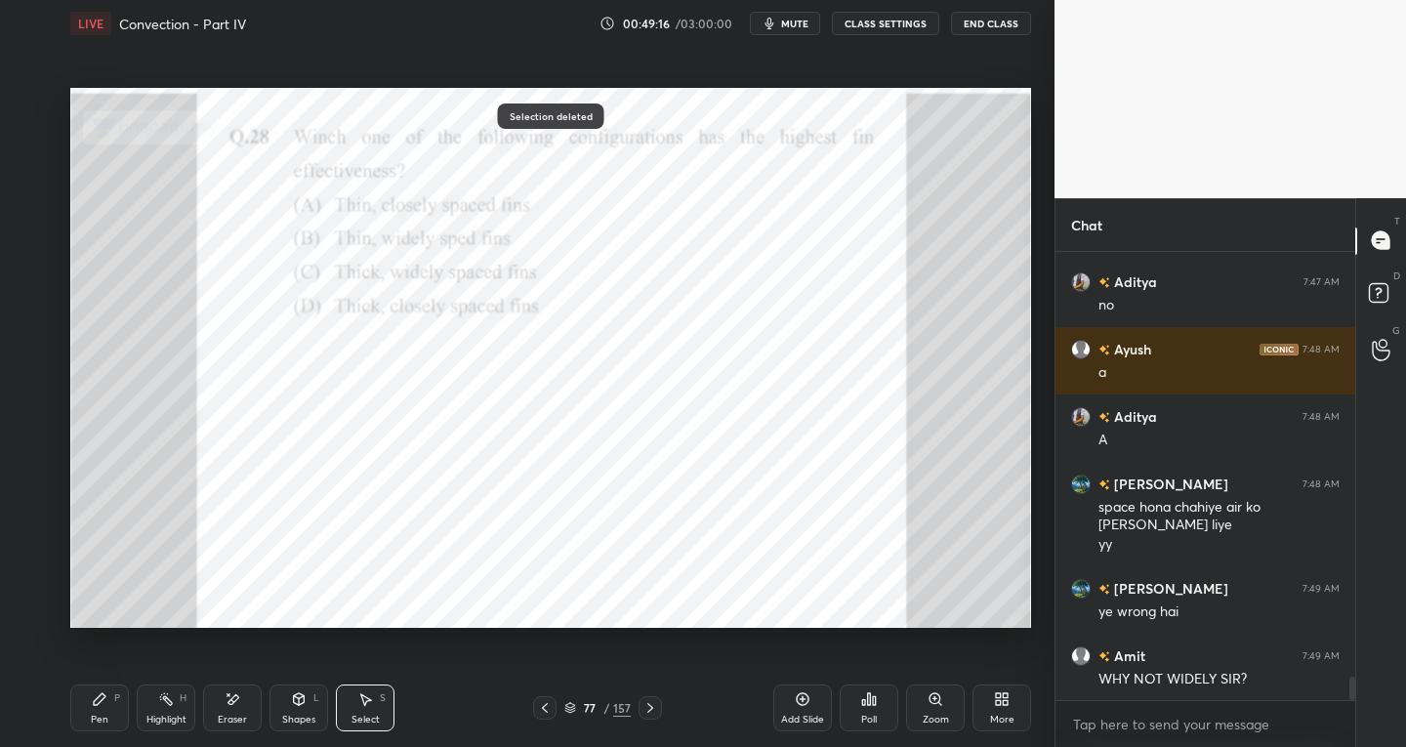
click at [96, 696] on icon at bounding box center [100, 699] width 16 height 16
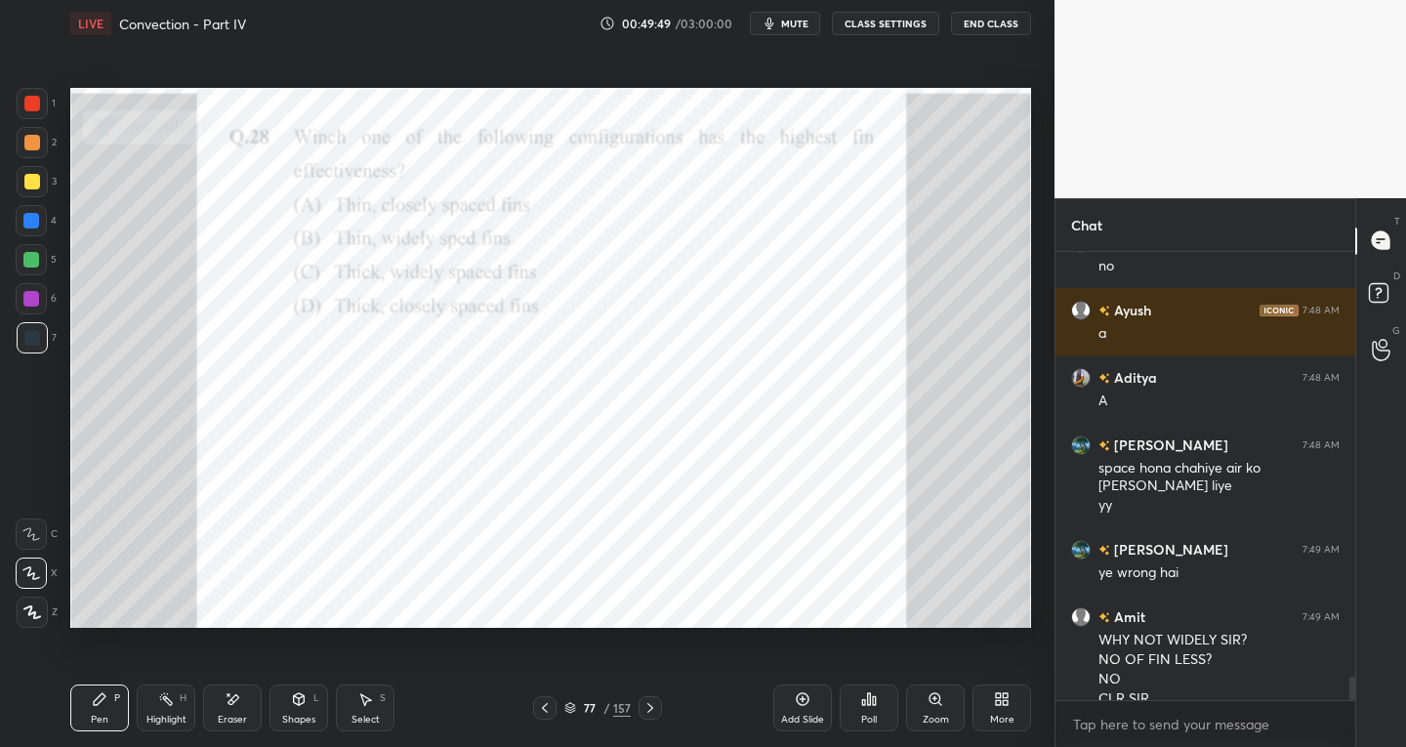
scroll to position [8348, 0]
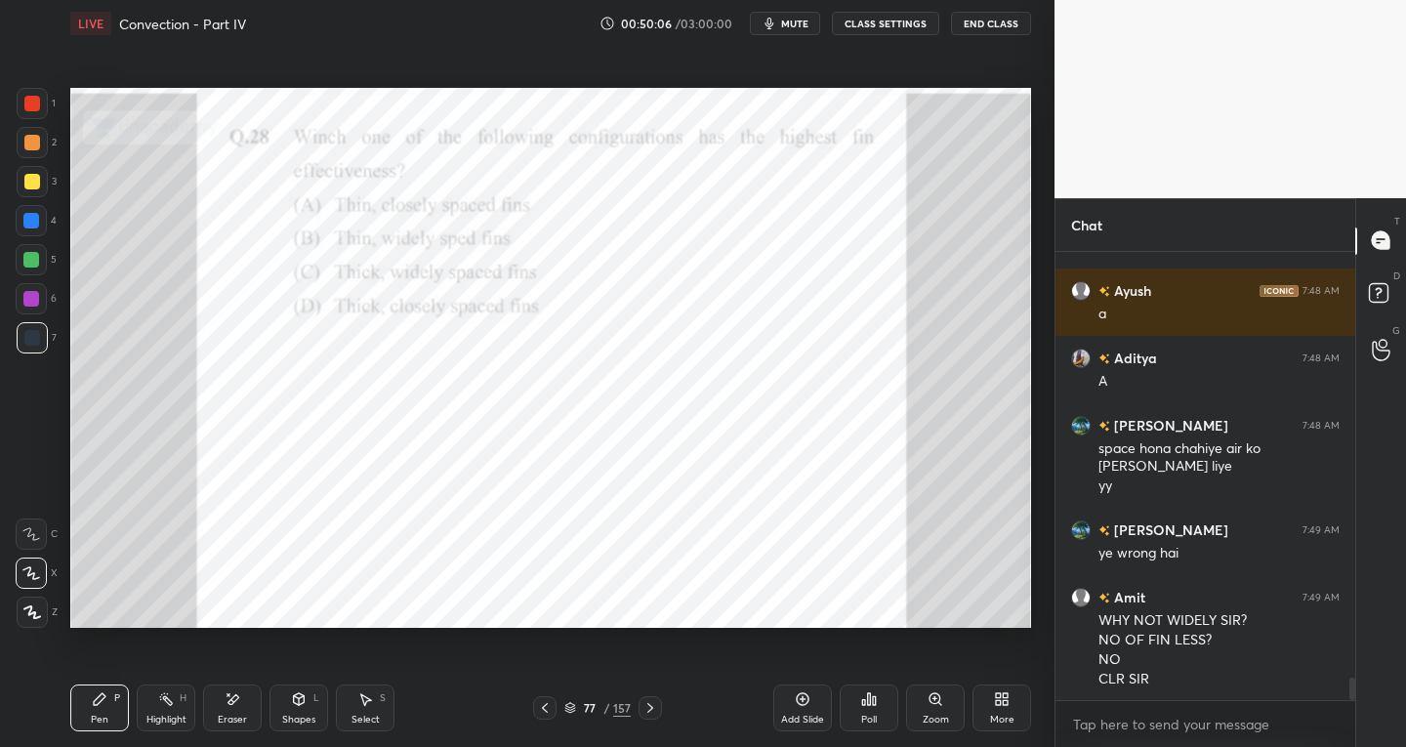
click at [221, 701] on div "Eraser" at bounding box center [232, 707] width 59 height 47
click at [24, 534] on icon at bounding box center [31, 534] width 16 height 16
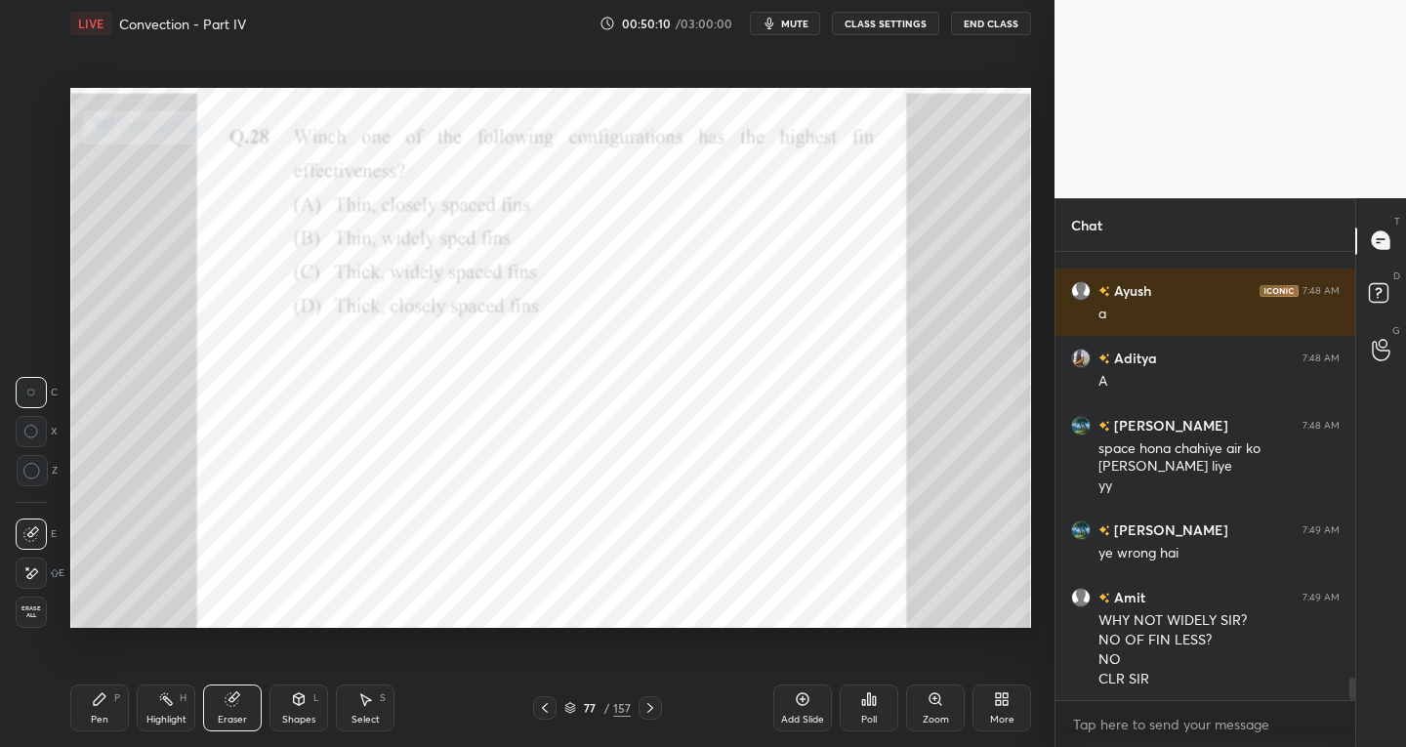
click at [101, 710] on div "Pen P" at bounding box center [99, 707] width 59 height 47
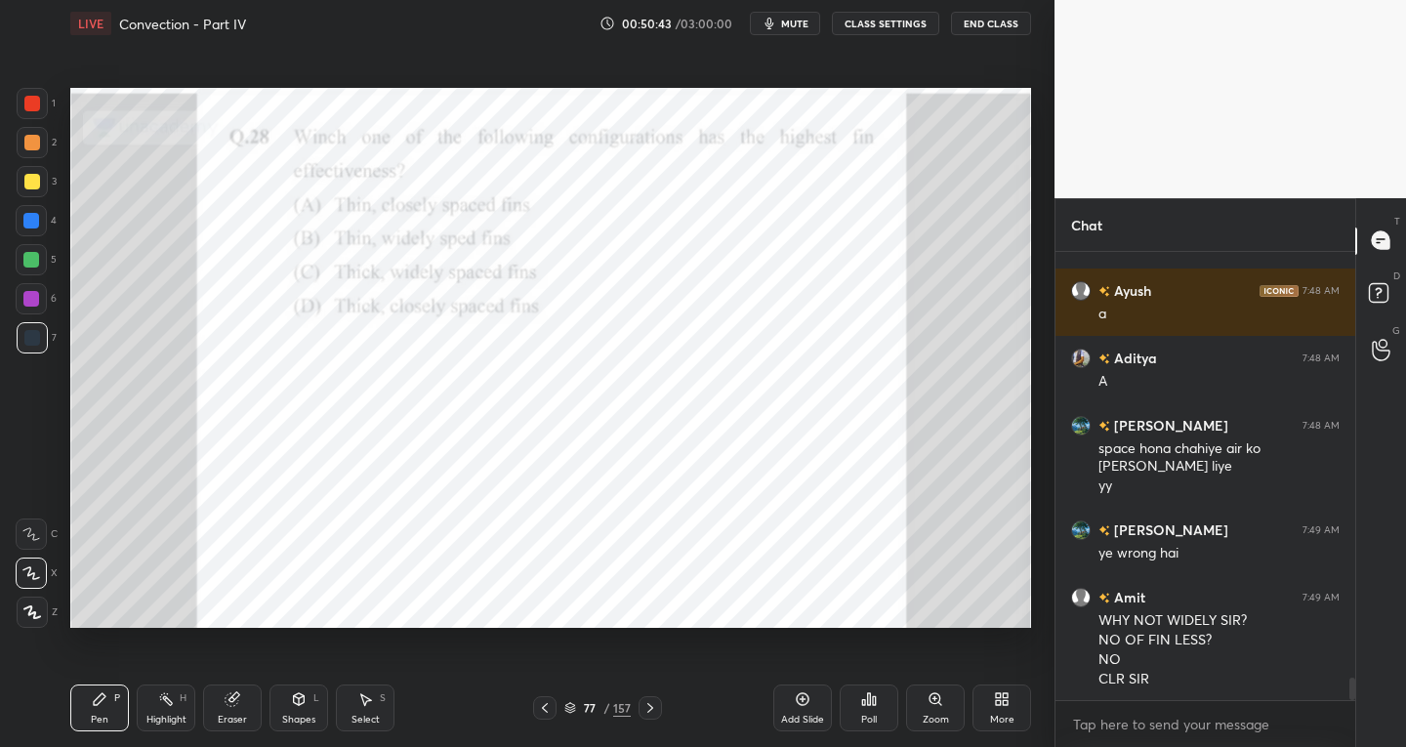
scroll to position [8415, 0]
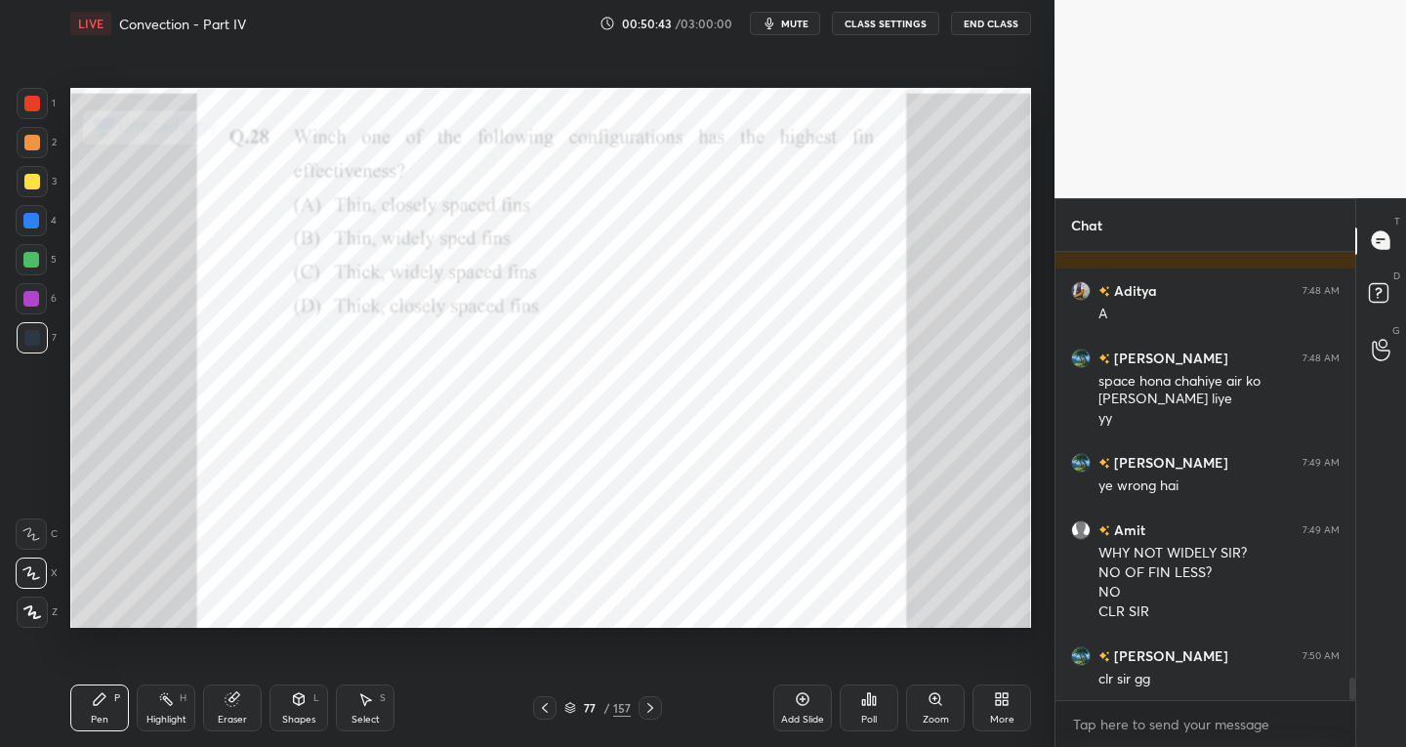
click at [653, 711] on icon at bounding box center [650, 708] width 16 height 16
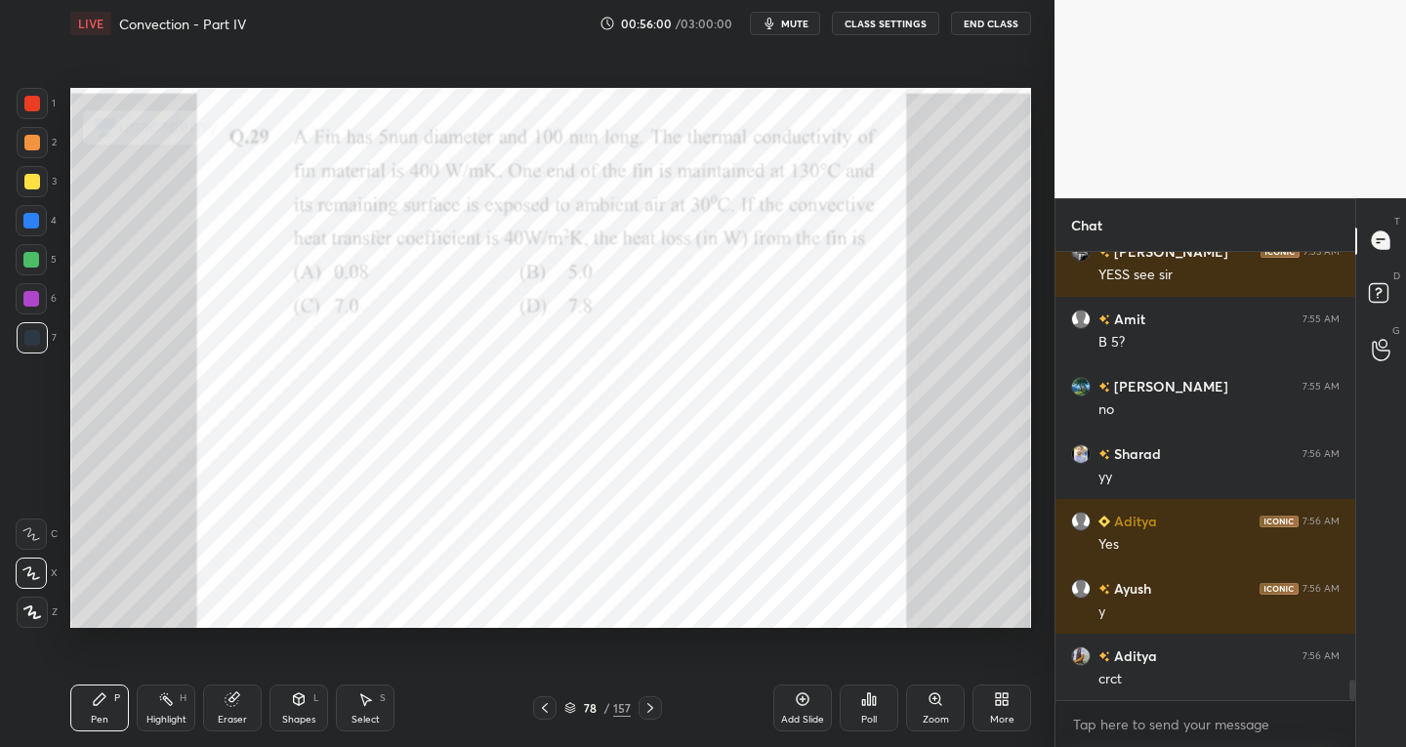
scroll to position [9156, 0]
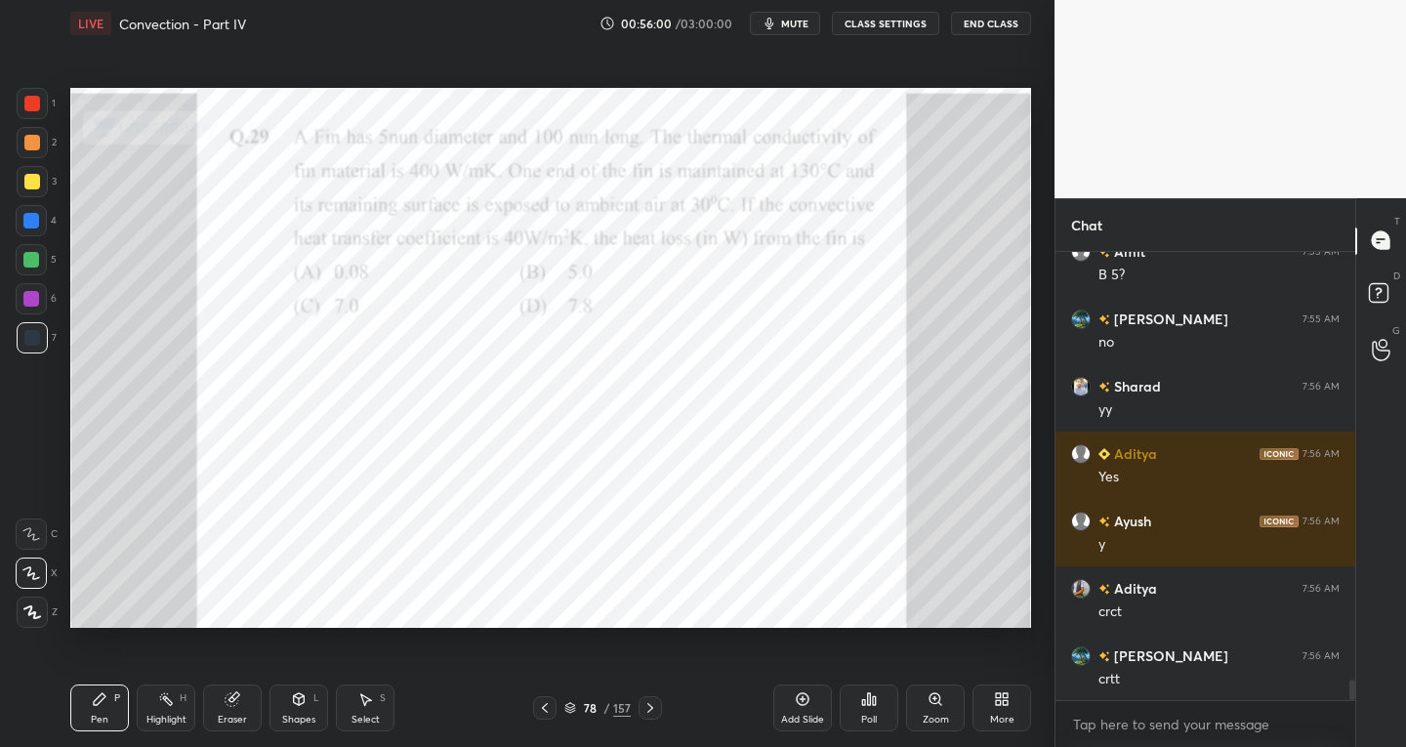
click at [20, 336] on div at bounding box center [32, 337] width 31 height 31
click at [27, 294] on div at bounding box center [31, 299] width 16 height 16
click at [35, 333] on div at bounding box center [32, 338] width 16 height 16
click at [239, 719] on div "Eraser" at bounding box center [232, 720] width 29 height 10
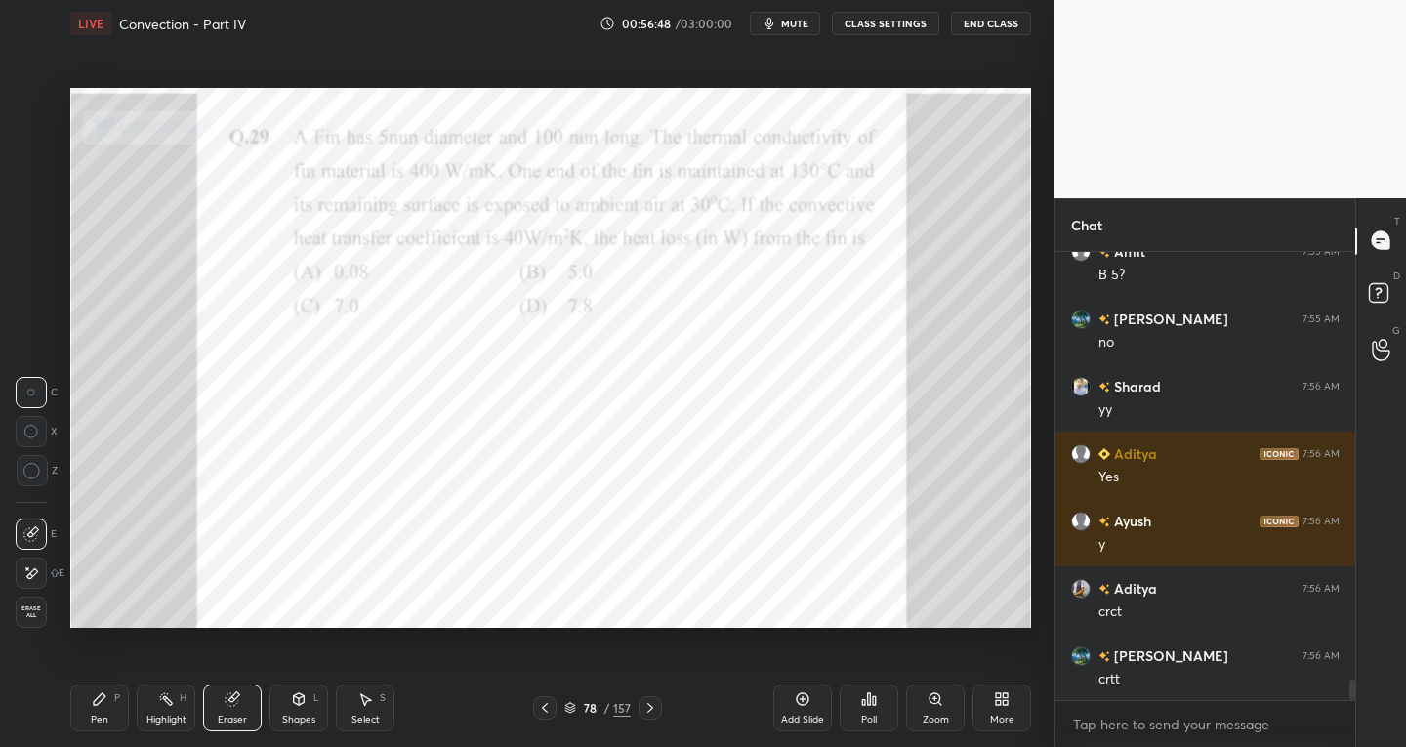
click at [105, 718] on div "Pen" at bounding box center [100, 720] width 18 height 10
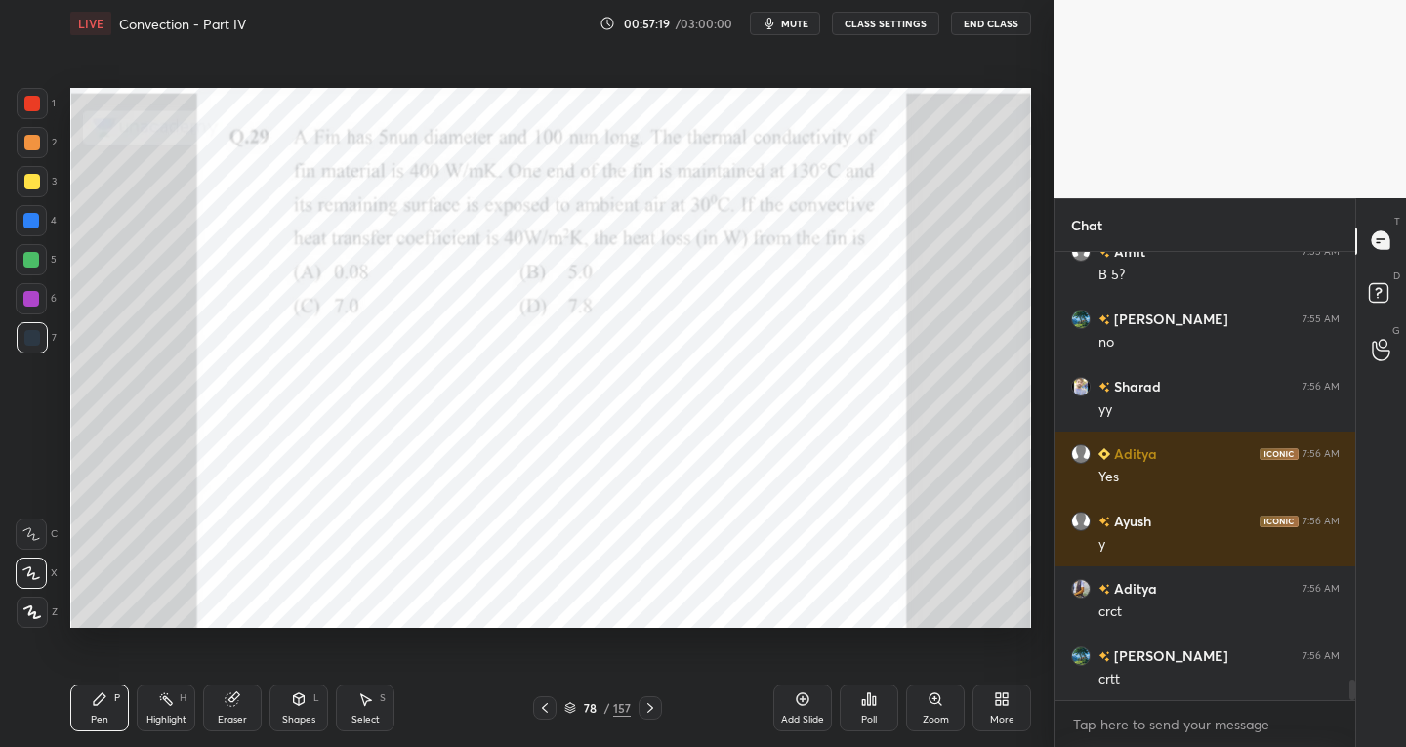
click at [531, 709] on div "78 / 157" at bounding box center [597, 707] width 351 height 23
click at [546, 709] on icon at bounding box center [545, 708] width 16 height 16
click at [552, 706] on icon at bounding box center [545, 708] width 16 height 16
click at [649, 710] on icon at bounding box center [650, 708] width 6 height 10
click at [652, 708] on icon at bounding box center [650, 708] width 6 height 10
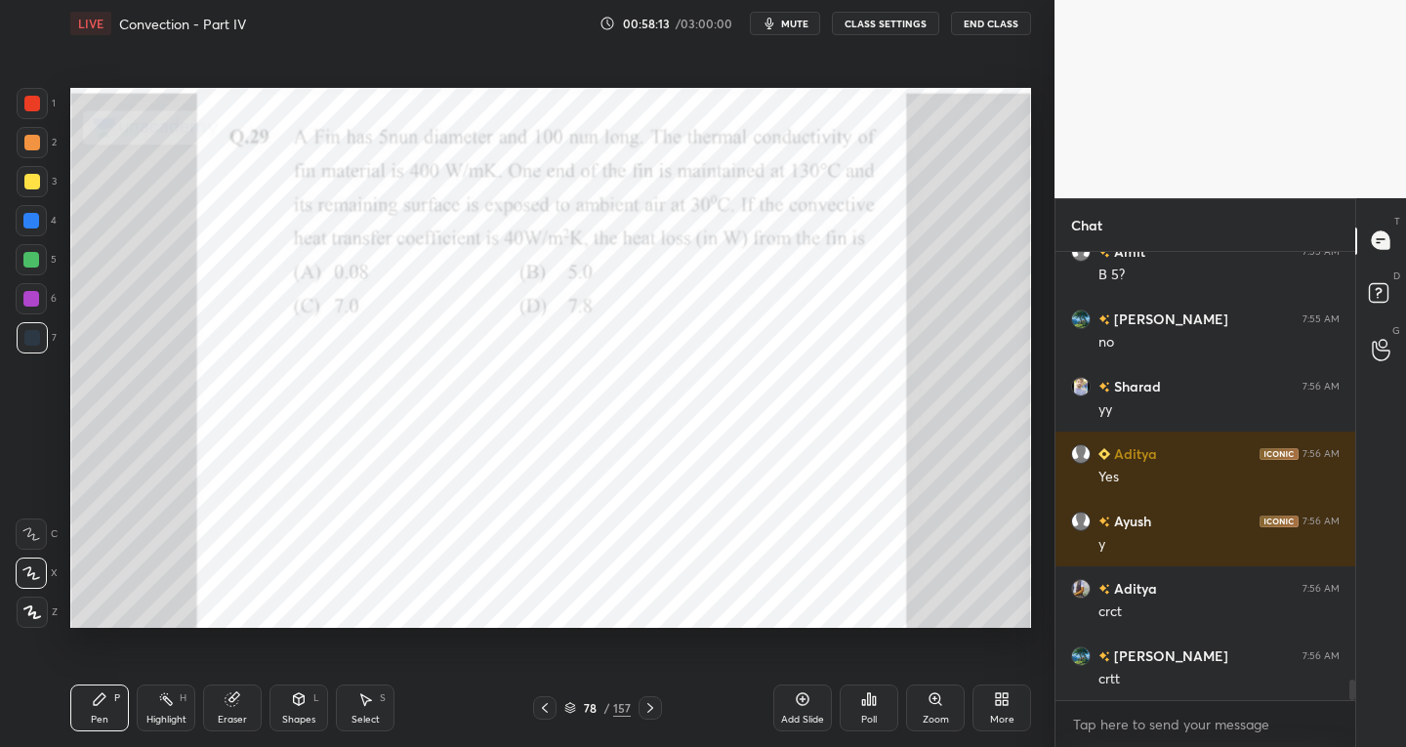
click at [234, 710] on div "Eraser" at bounding box center [232, 707] width 59 height 47
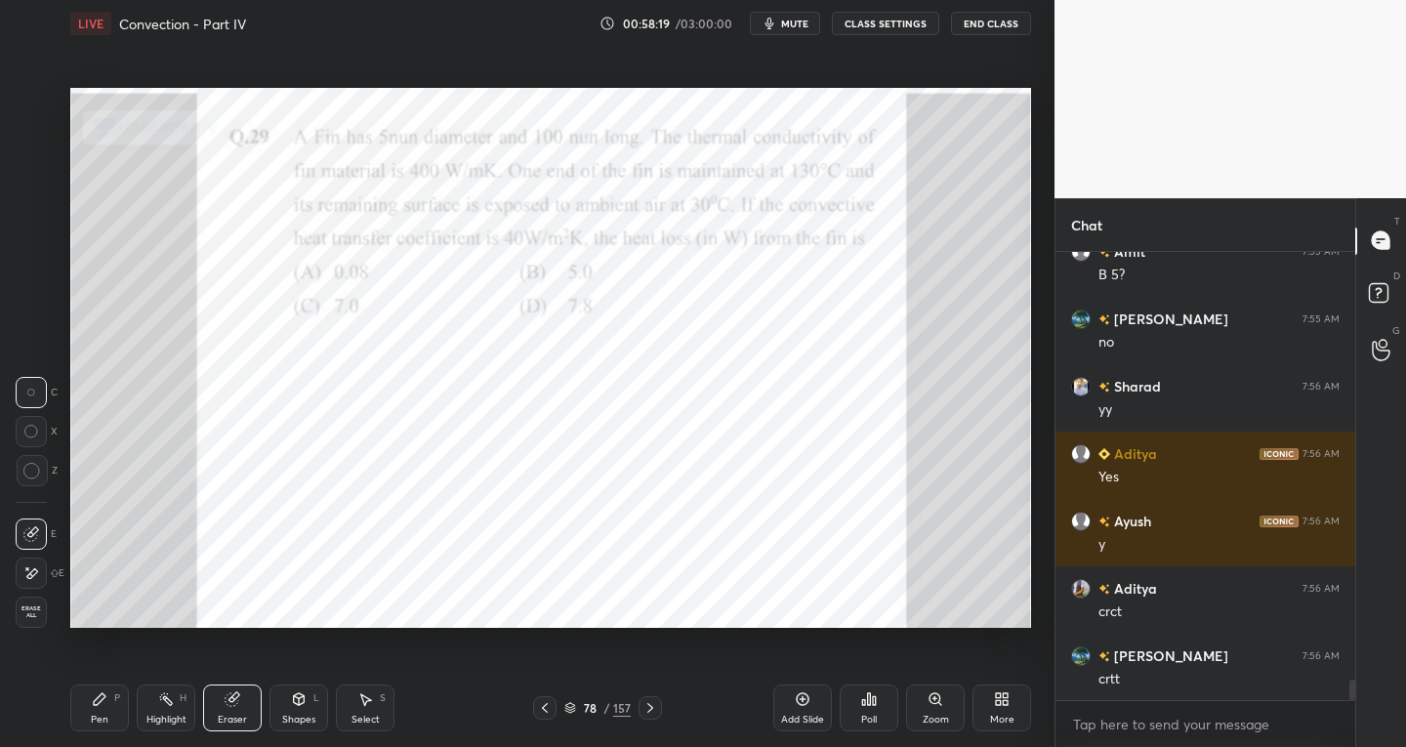
click at [95, 722] on div "Pen" at bounding box center [100, 720] width 18 height 10
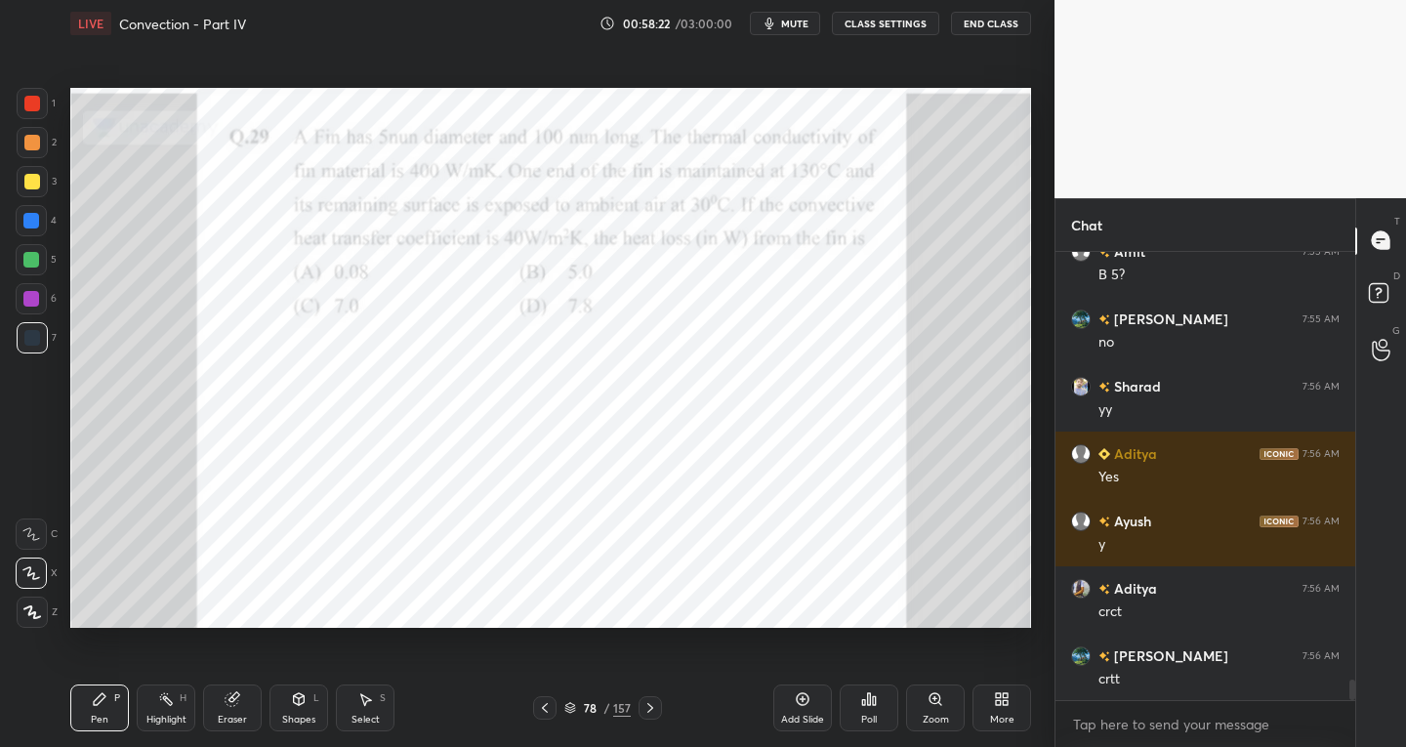
click at [27, 177] on div at bounding box center [32, 182] width 16 height 16
click at [382, 720] on div "Select S" at bounding box center [365, 707] width 59 height 47
click at [102, 718] on div "Pen" at bounding box center [100, 720] width 18 height 10
click at [232, 729] on div "Eraser" at bounding box center [232, 707] width 59 height 47
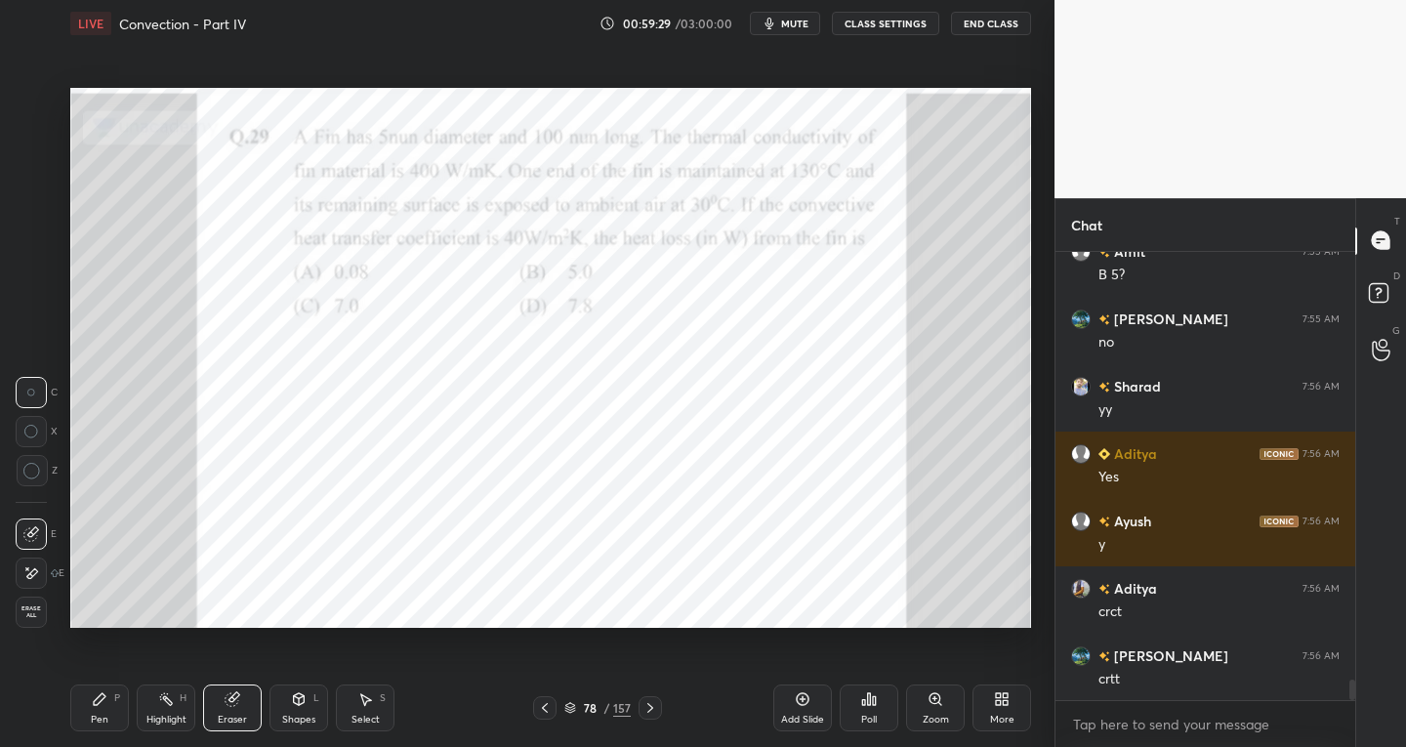
click at [114, 722] on div "Pen P" at bounding box center [99, 707] width 59 height 47
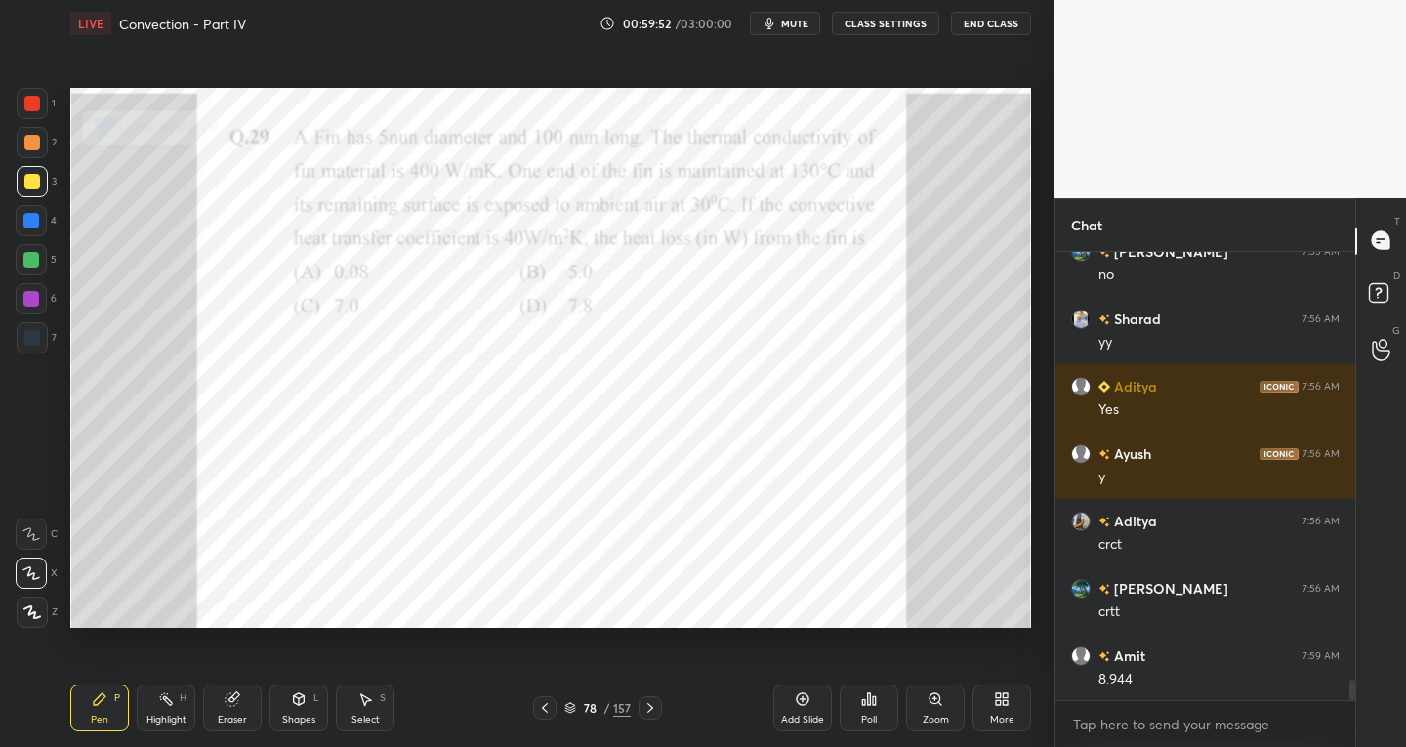
scroll to position [9291, 0]
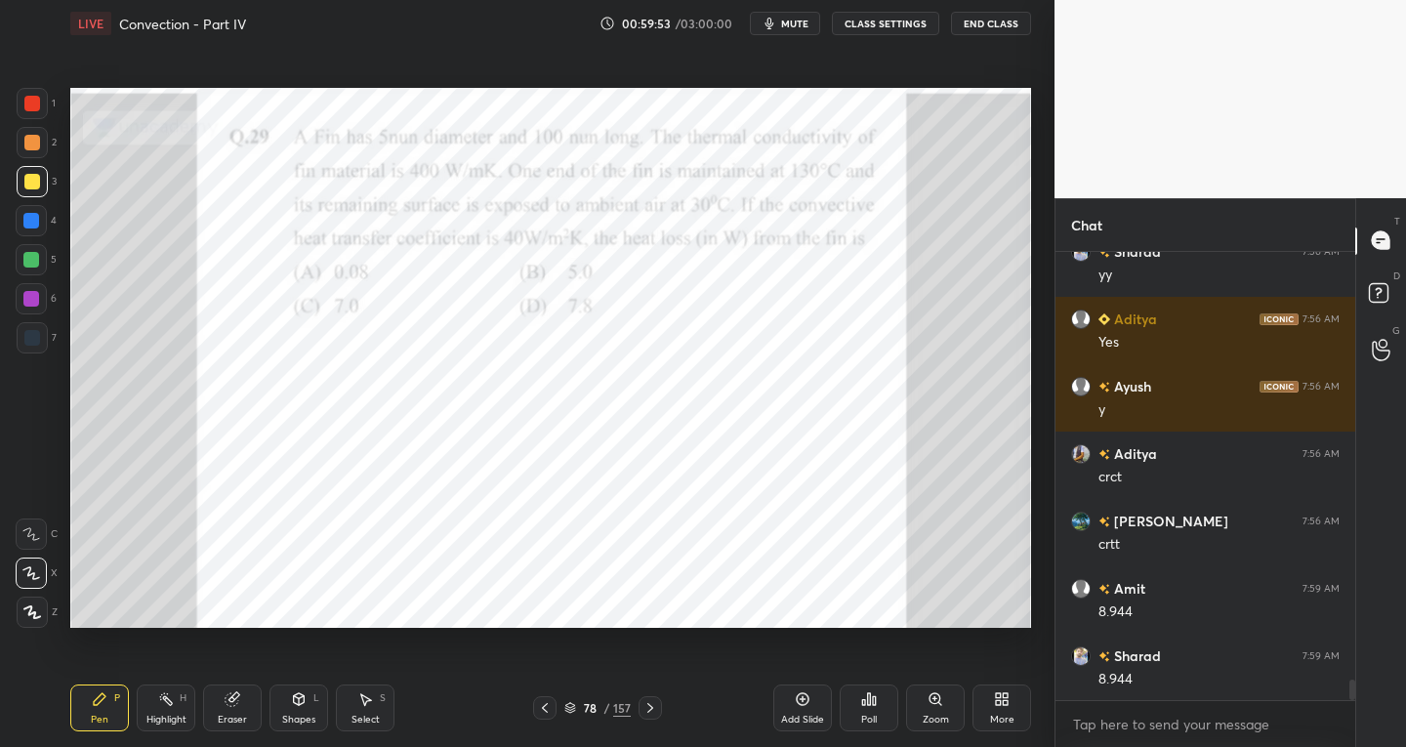
click at [1031, 435] on div "Setting up your live class Poll for secs No correct answer Start poll" at bounding box center [550, 358] width 976 height 622
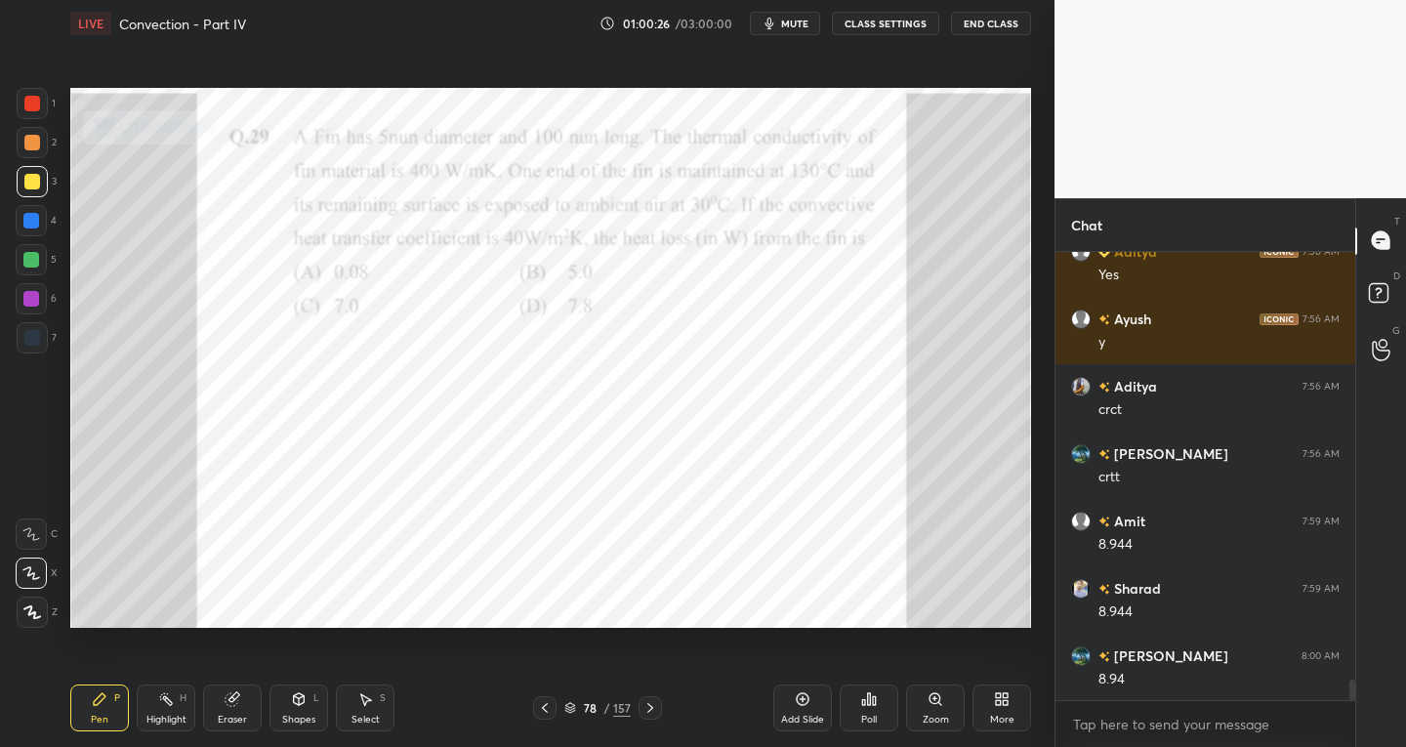
click at [31, 341] on div at bounding box center [32, 338] width 16 height 16
click at [33, 190] on div at bounding box center [32, 181] width 31 height 31
click at [34, 334] on div at bounding box center [32, 338] width 16 height 16
click at [34, 182] on div at bounding box center [32, 182] width 16 height 16
click at [239, 725] on div "Eraser" at bounding box center [232, 707] width 59 height 47
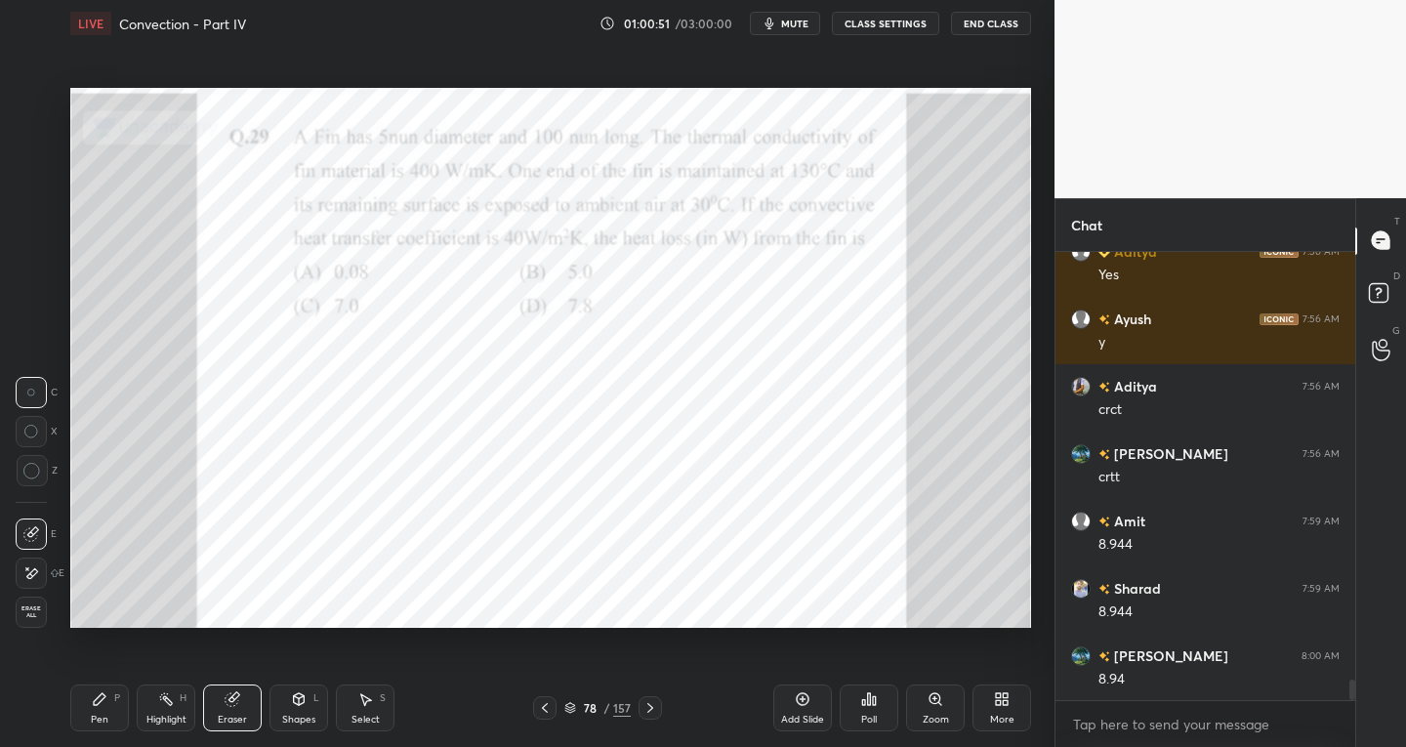
click at [114, 717] on div "Pen P" at bounding box center [99, 707] width 59 height 47
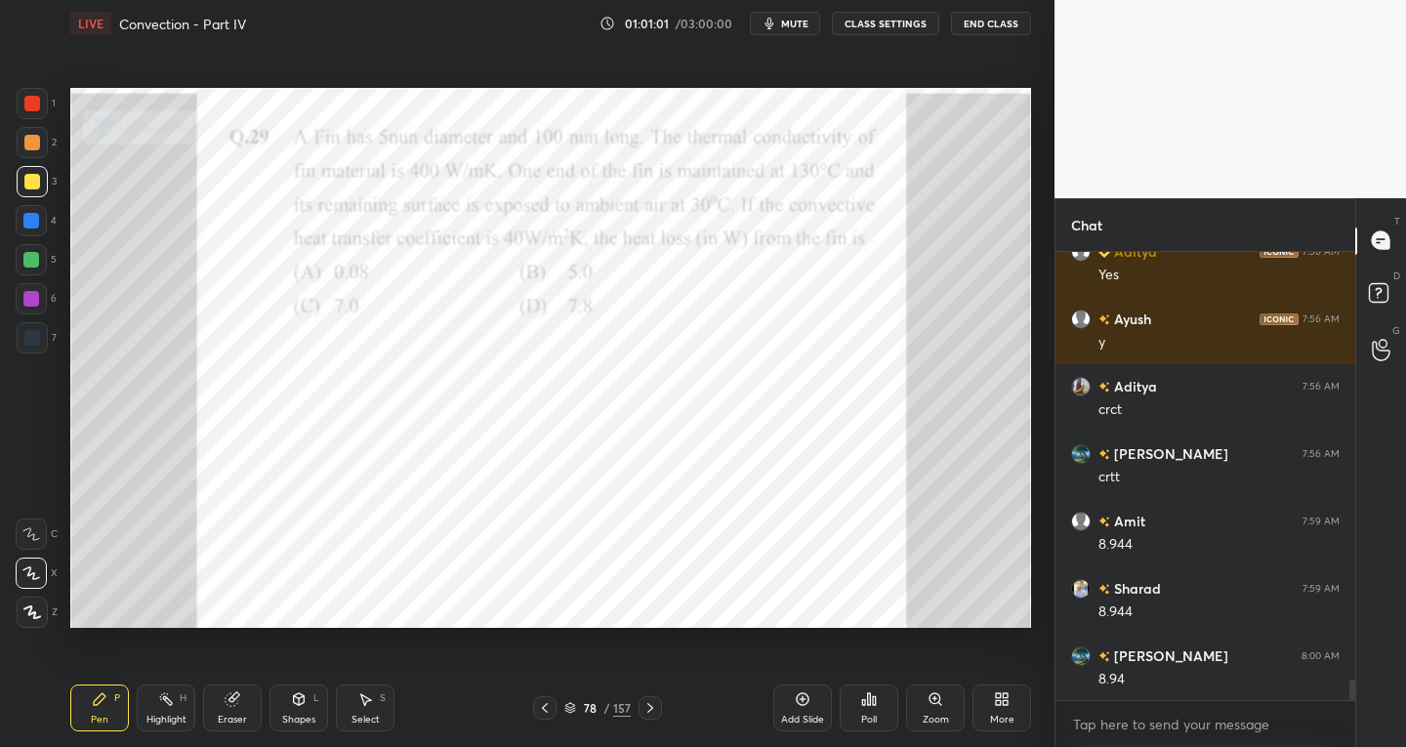
click at [42, 340] on div at bounding box center [32, 337] width 31 height 31
click at [372, 711] on div "Select S" at bounding box center [365, 707] width 59 height 47
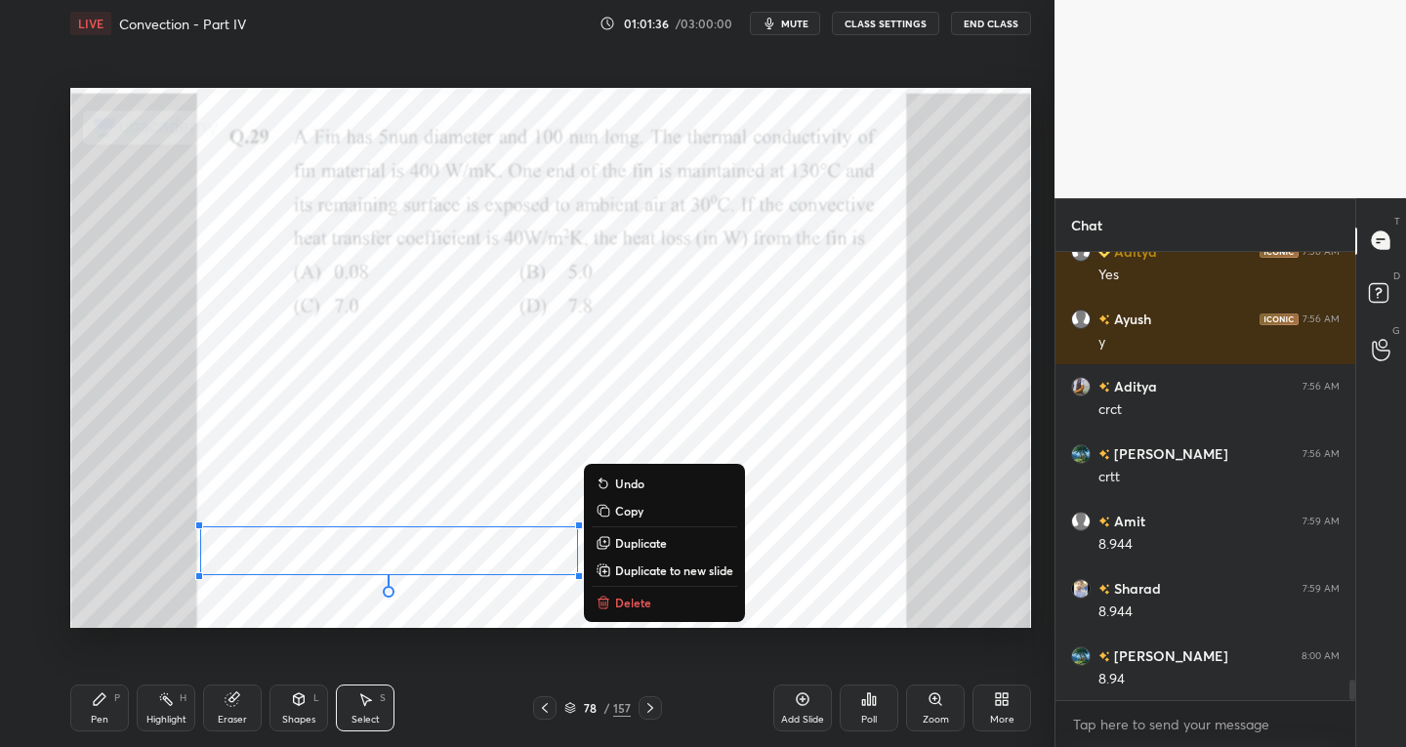
click at [103, 712] on div "Pen P" at bounding box center [99, 707] width 59 height 47
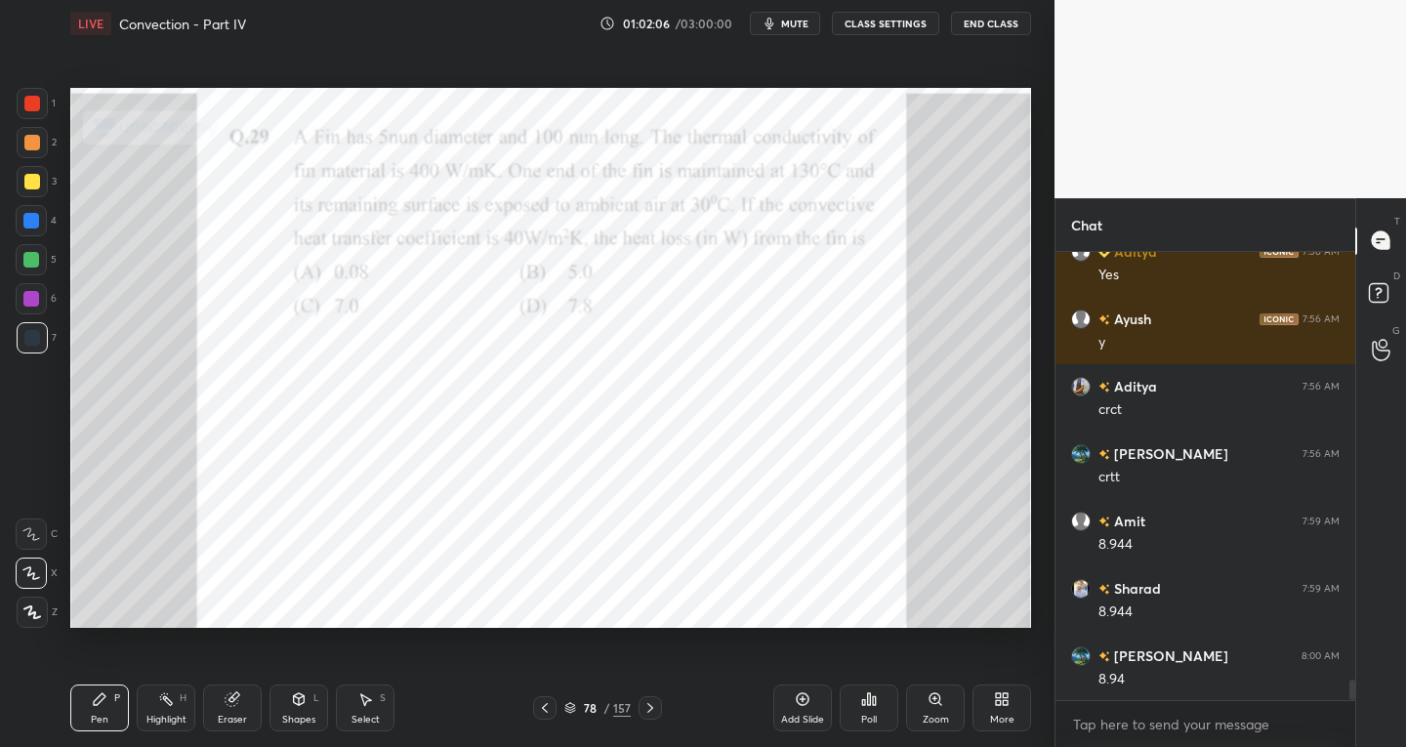
scroll to position [9426, 0]
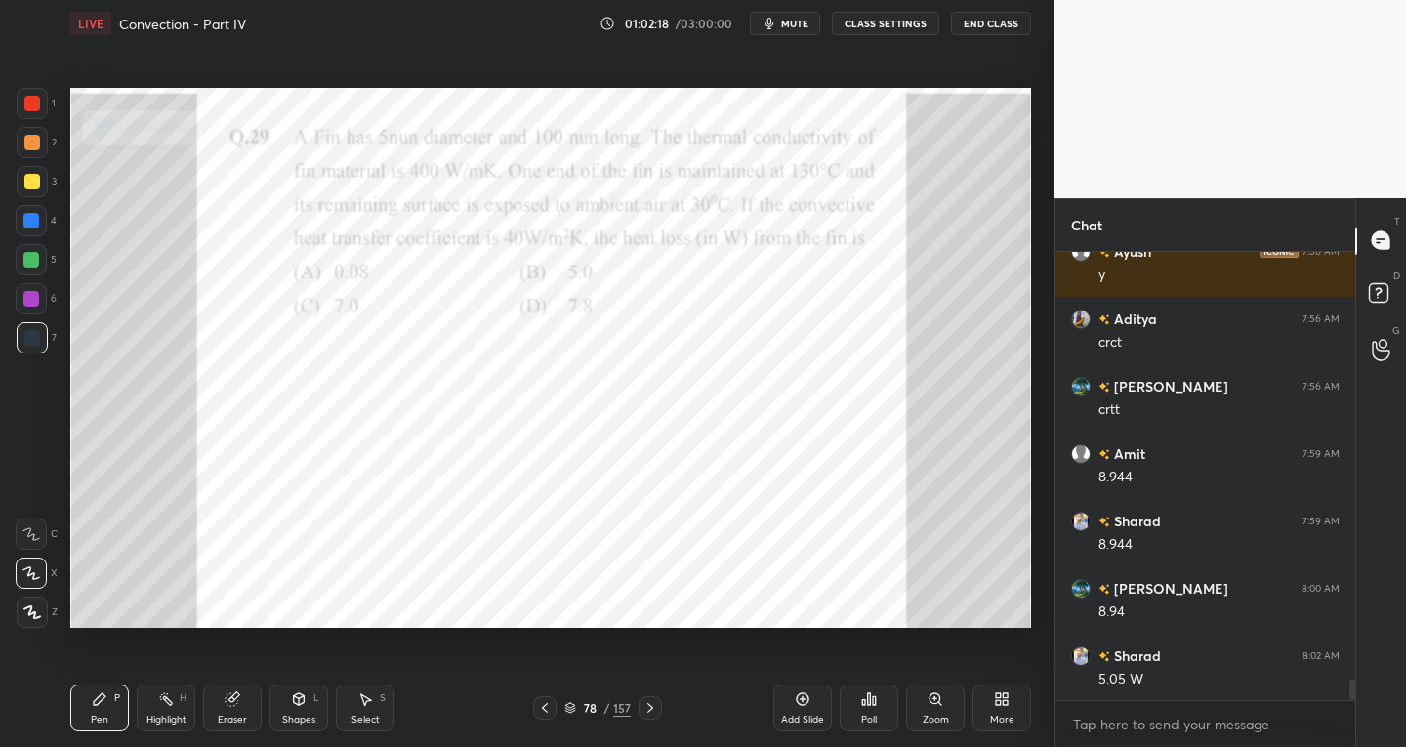
click at [233, 706] on icon at bounding box center [233, 699] width 16 height 16
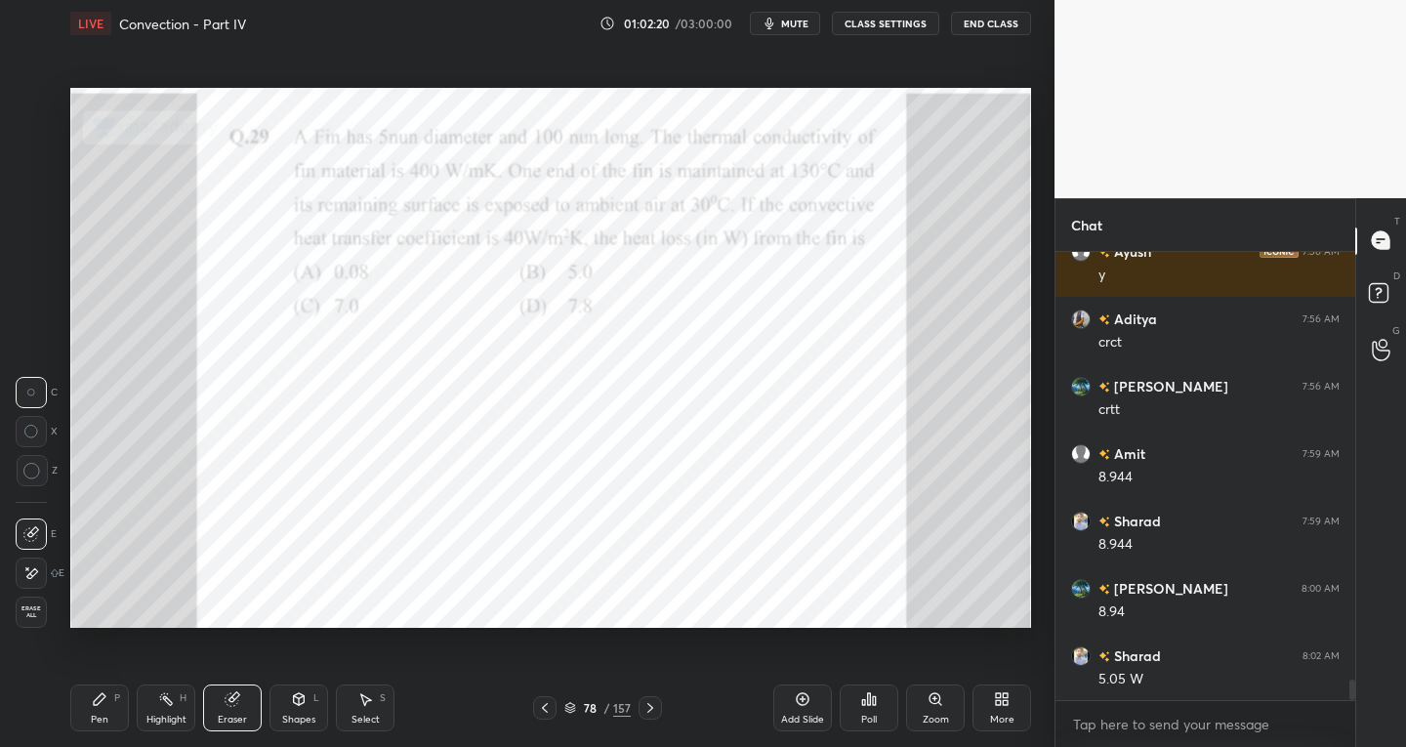
click at [109, 708] on div "Pen P" at bounding box center [99, 707] width 59 height 47
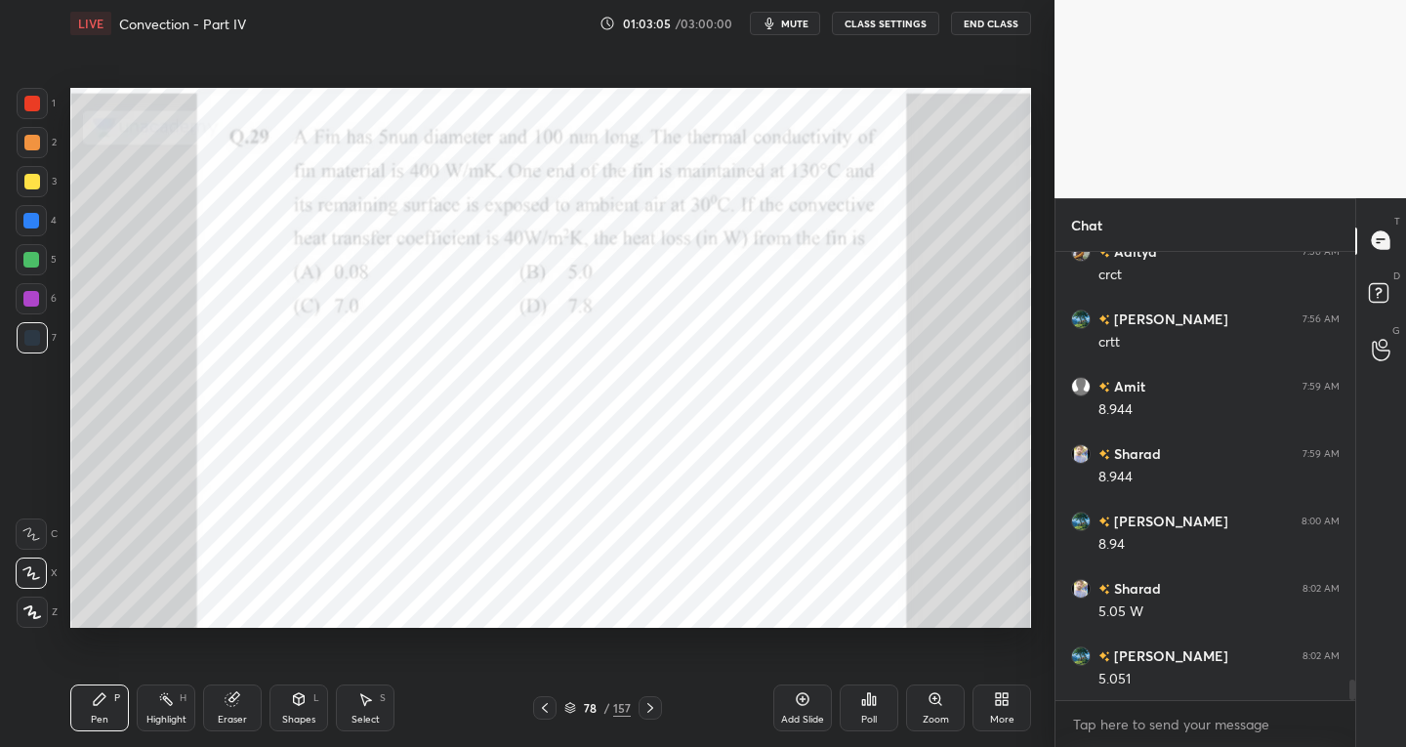
scroll to position [9560, 0]
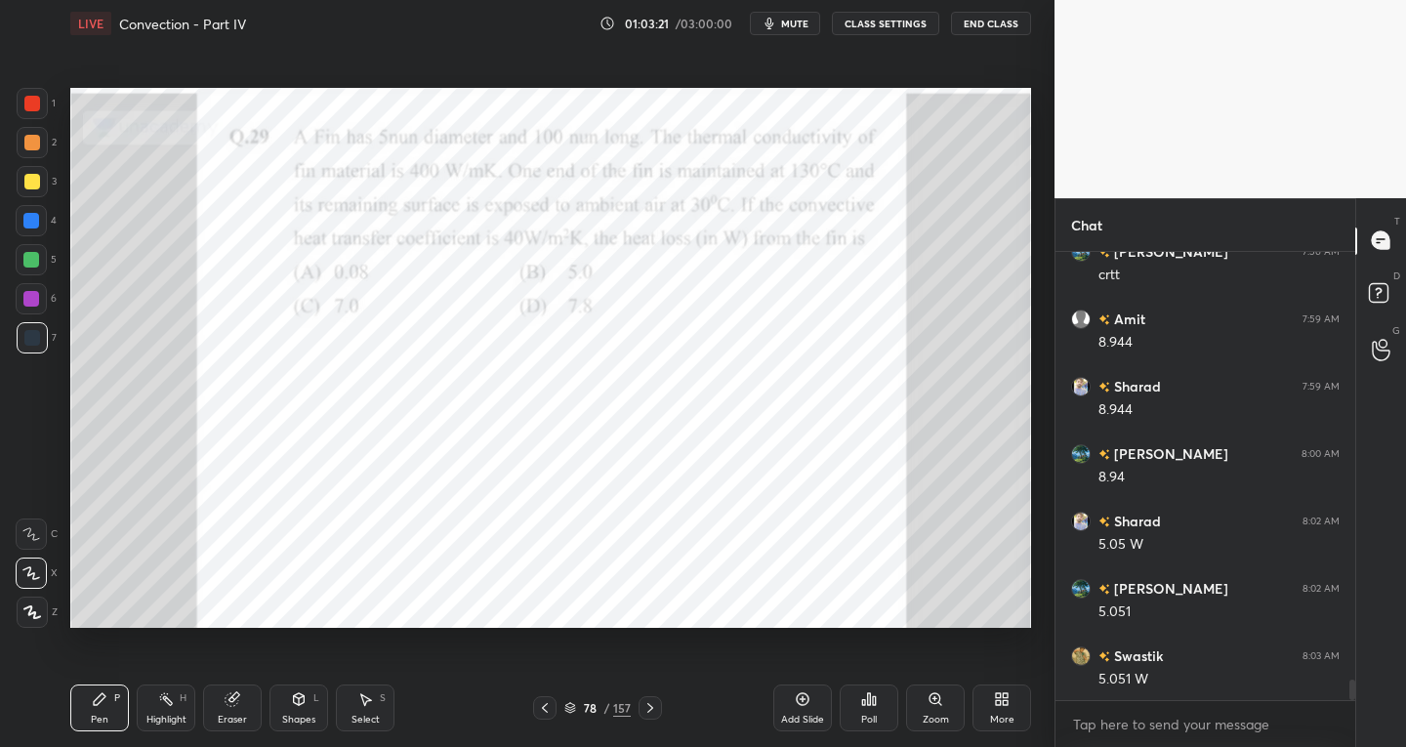
click at [644, 712] on icon at bounding box center [650, 708] width 16 height 16
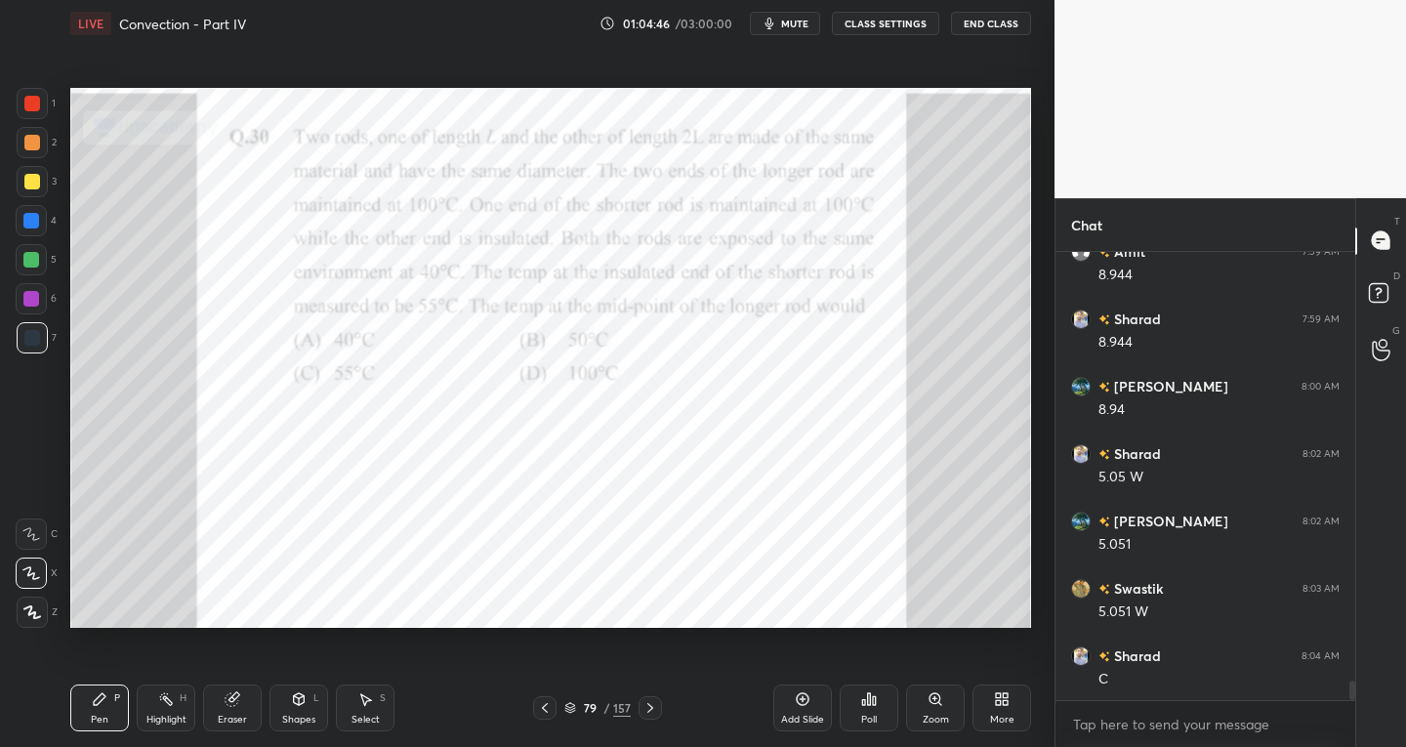
click at [299, 711] on div "Shapes L" at bounding box center [298, 707] width 59 height 47
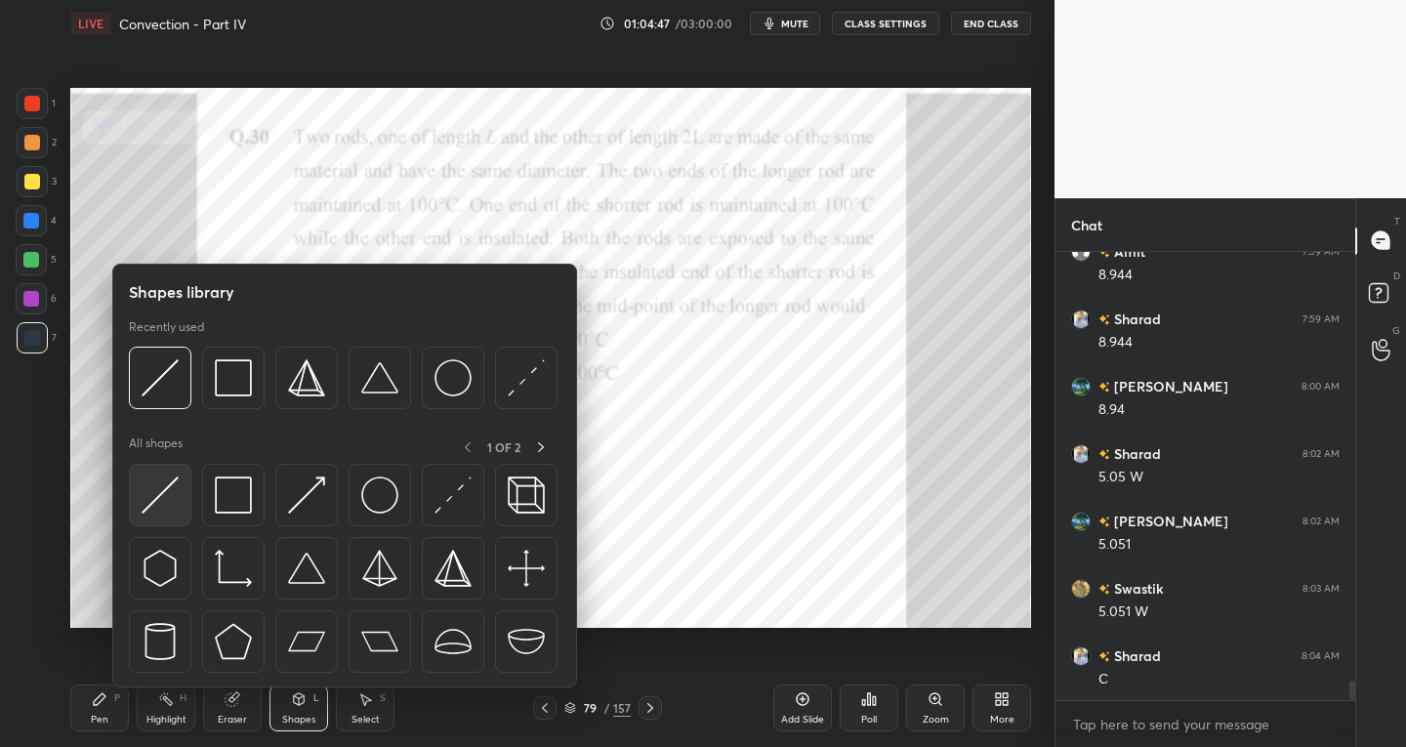
click at [157, 500] on img at bounding box center [160, 494] width 37 height 37
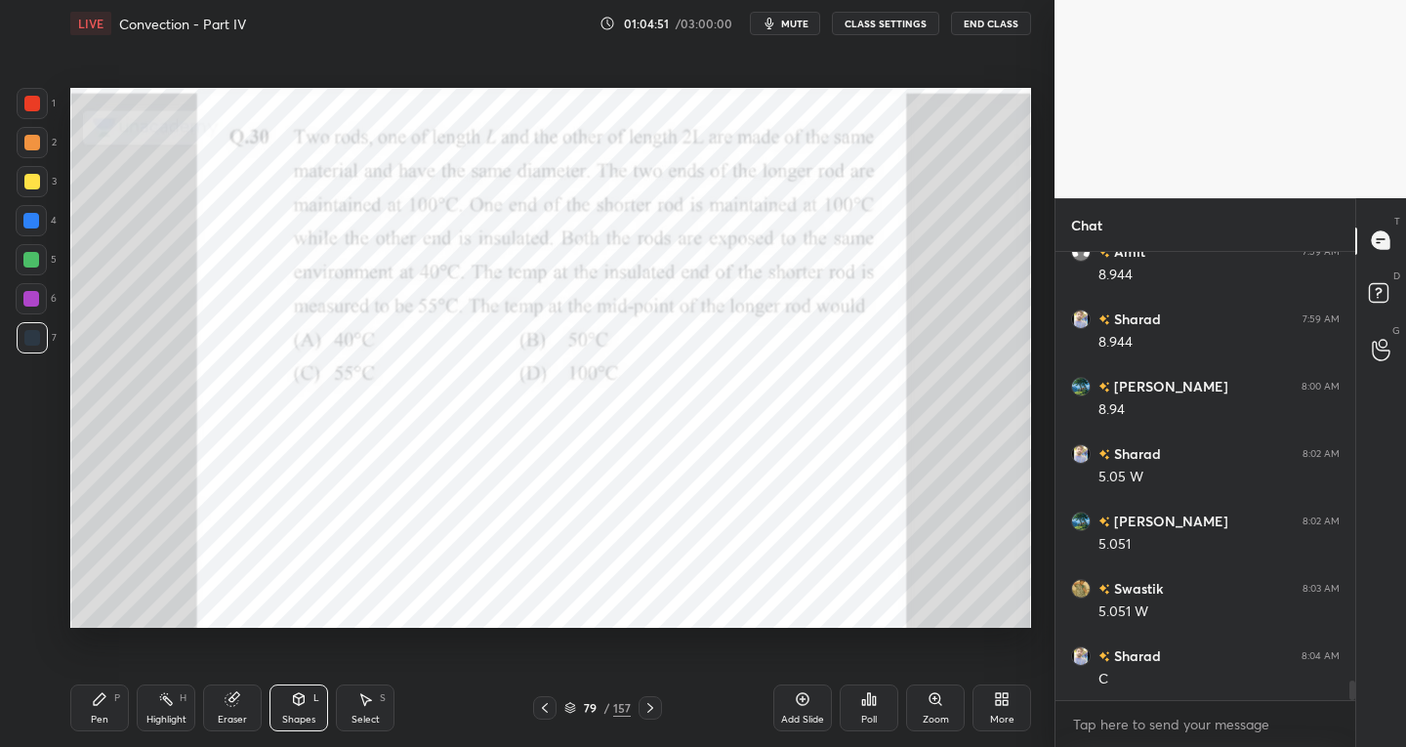
click at [235, 715] on div "Eraser" at bounding box center [232, 720] width 29 height 10
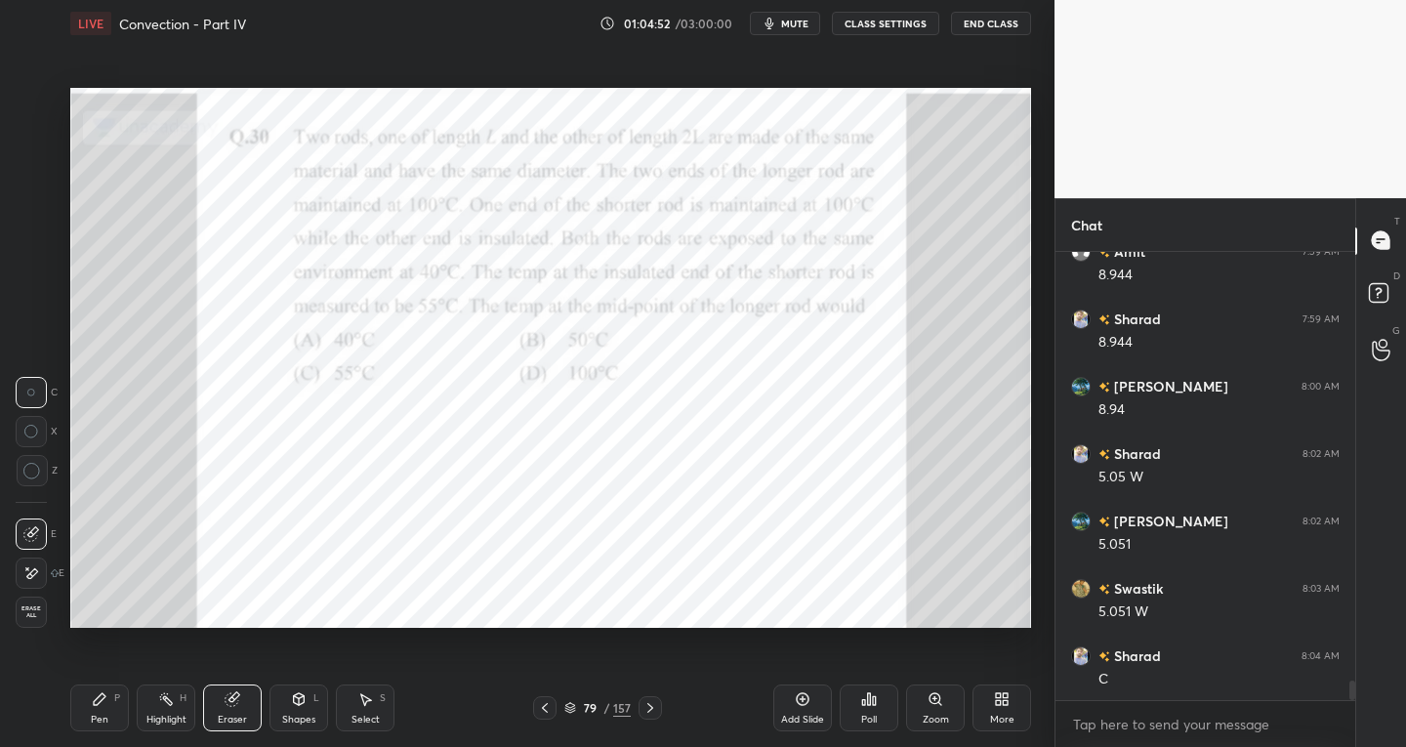
click at [36, 524] on div at bounding box center [31, 533] width 31 height 31
click at [297, 706] on icon at bounding box center [299, 699] width 16 height 16
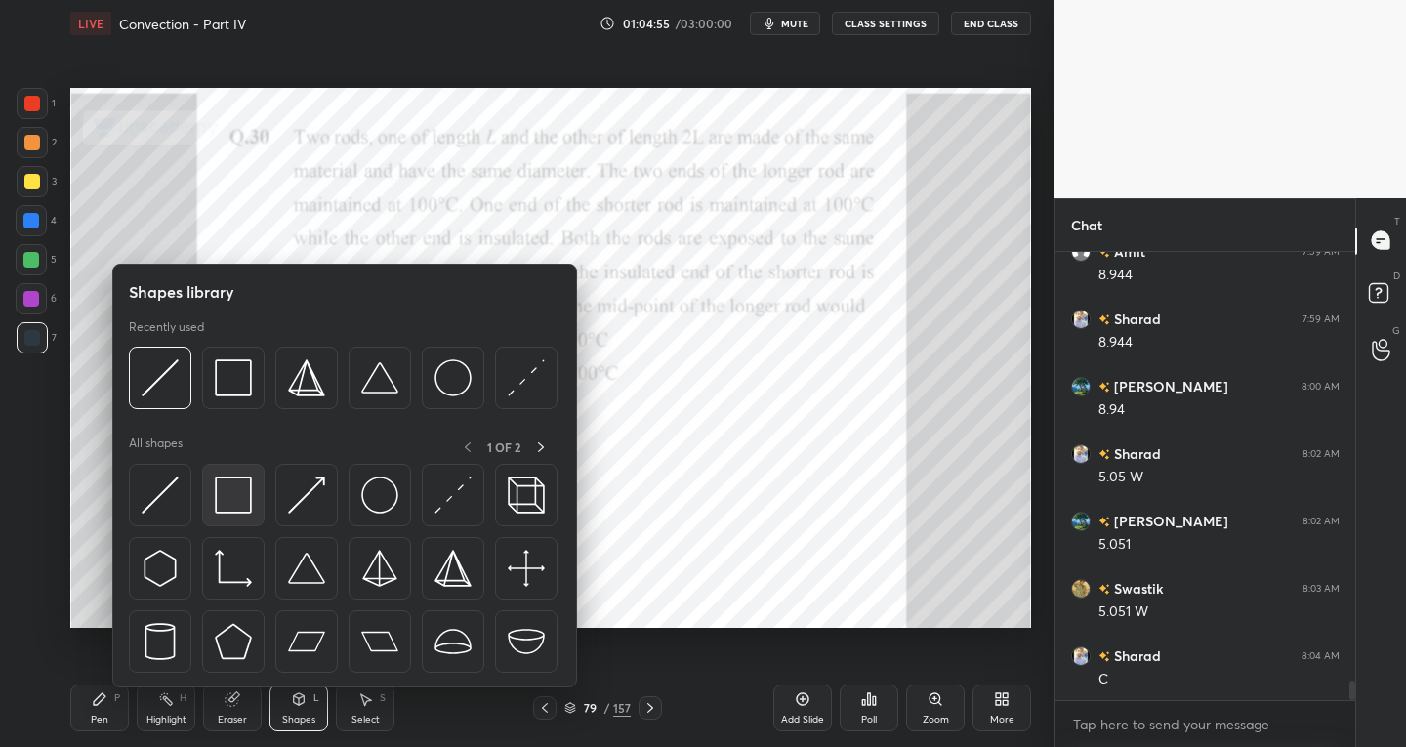
click at [236, 510] on img at bounding box center [233, 494] width 37 height 37
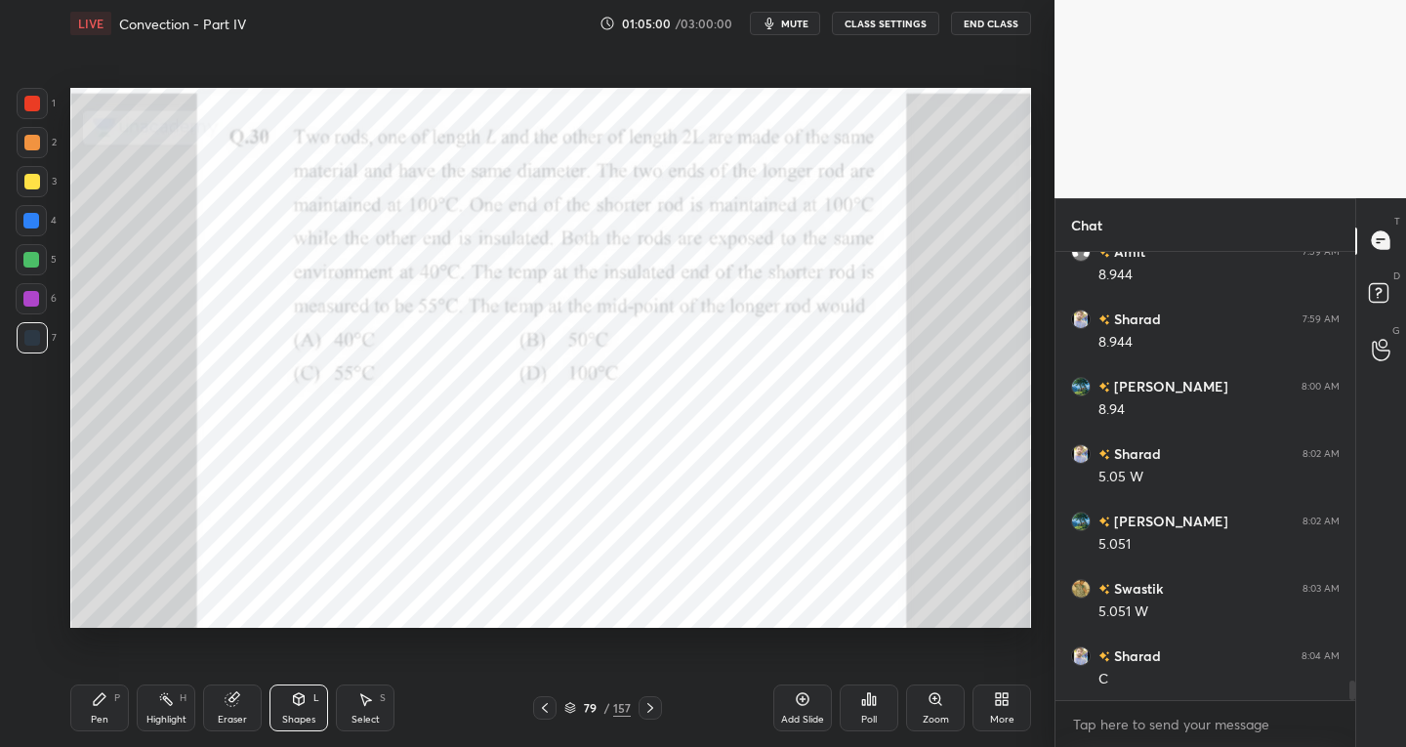
click at [369, 705] on icon at bounding box center [365, 699] width 16 height 16
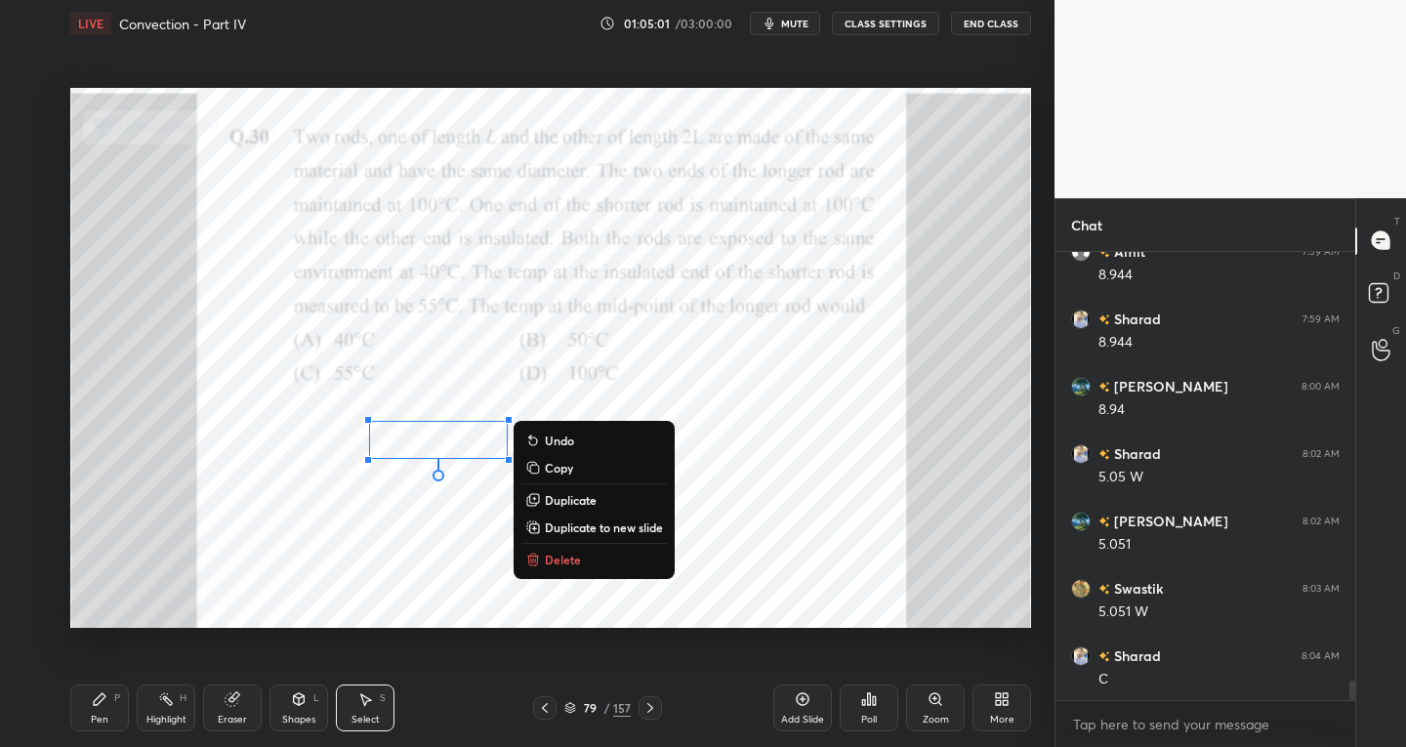
click at [568, 494] on p "Duplicate" at bounding box center [571, 500] width 52 height 16
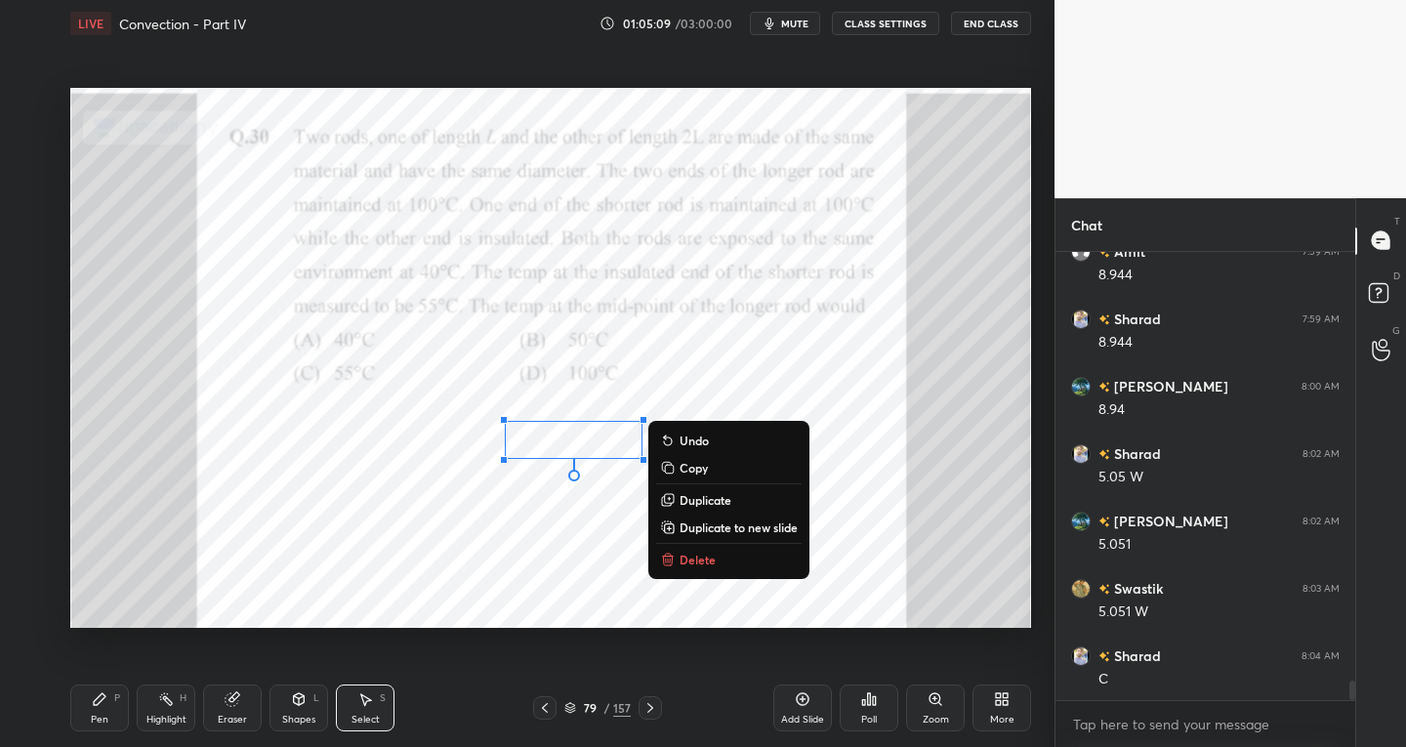
click at [241, 704] on div "Eraser" at bounding box center [232, 707] width 59 height 47
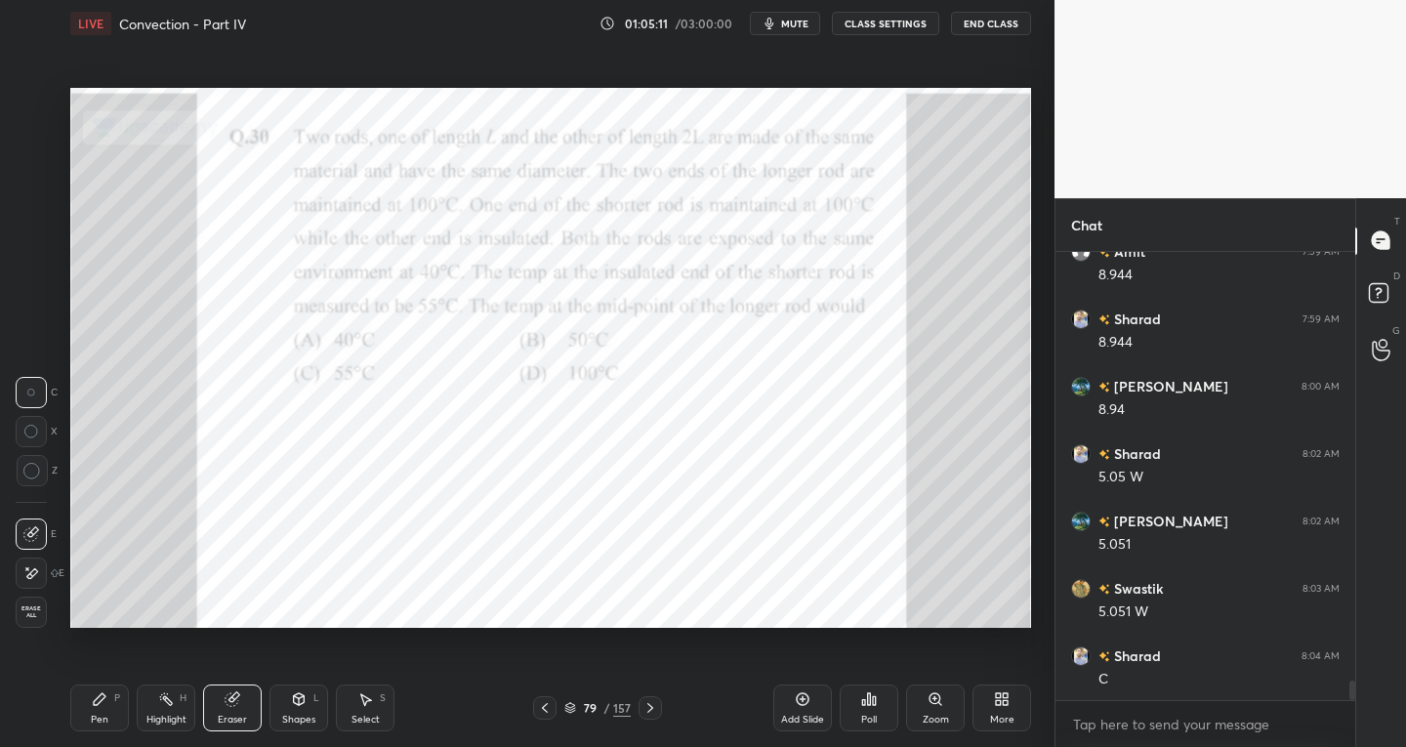
click at [231, 715] on div "Eraser" at bounding box center [232, 720] width 29 height 10
click at [42, 525] on div at bounding box center [31, 533] width 31 height 31
click at [301, 711] on div "Shapes L" at bounding box center [298, 707] width 59 height 47
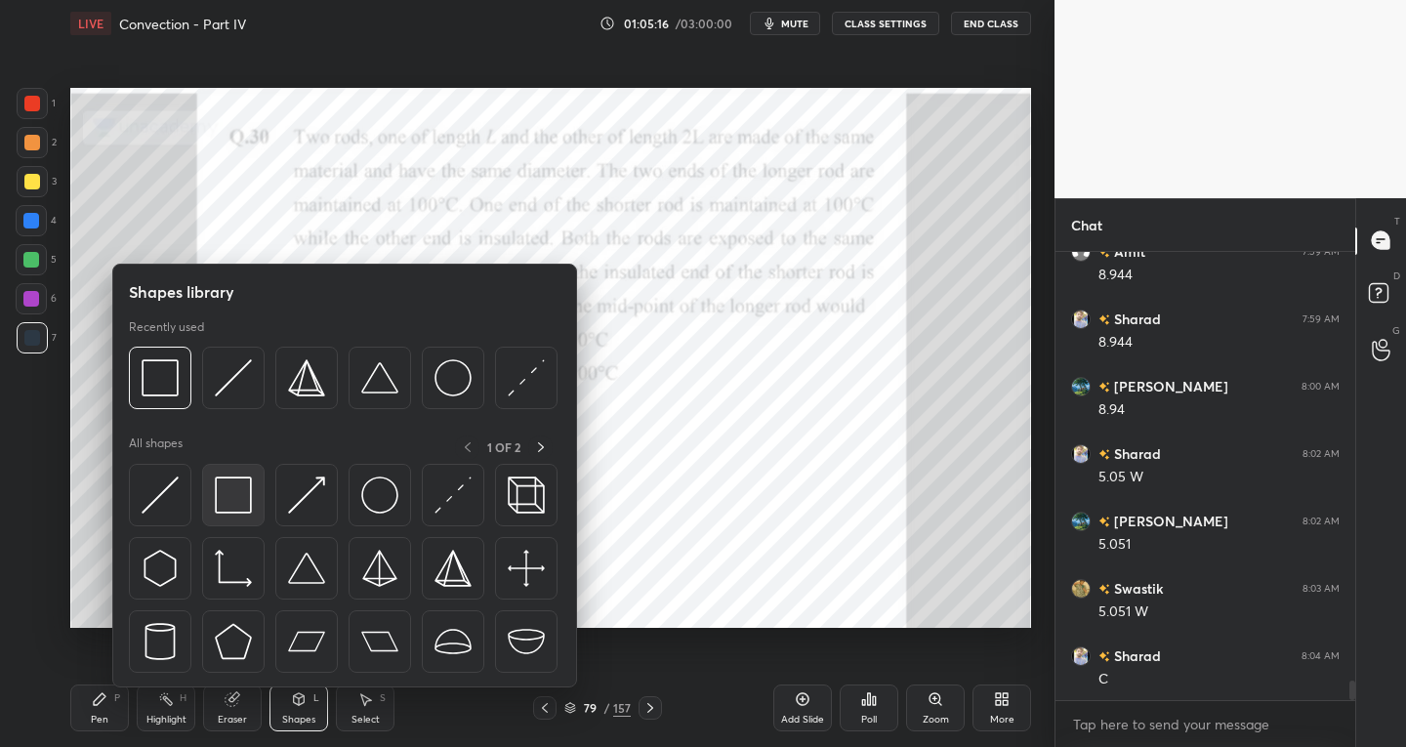
click at [243, 510] on img at bounding box center [233, 494] width 37 height 37
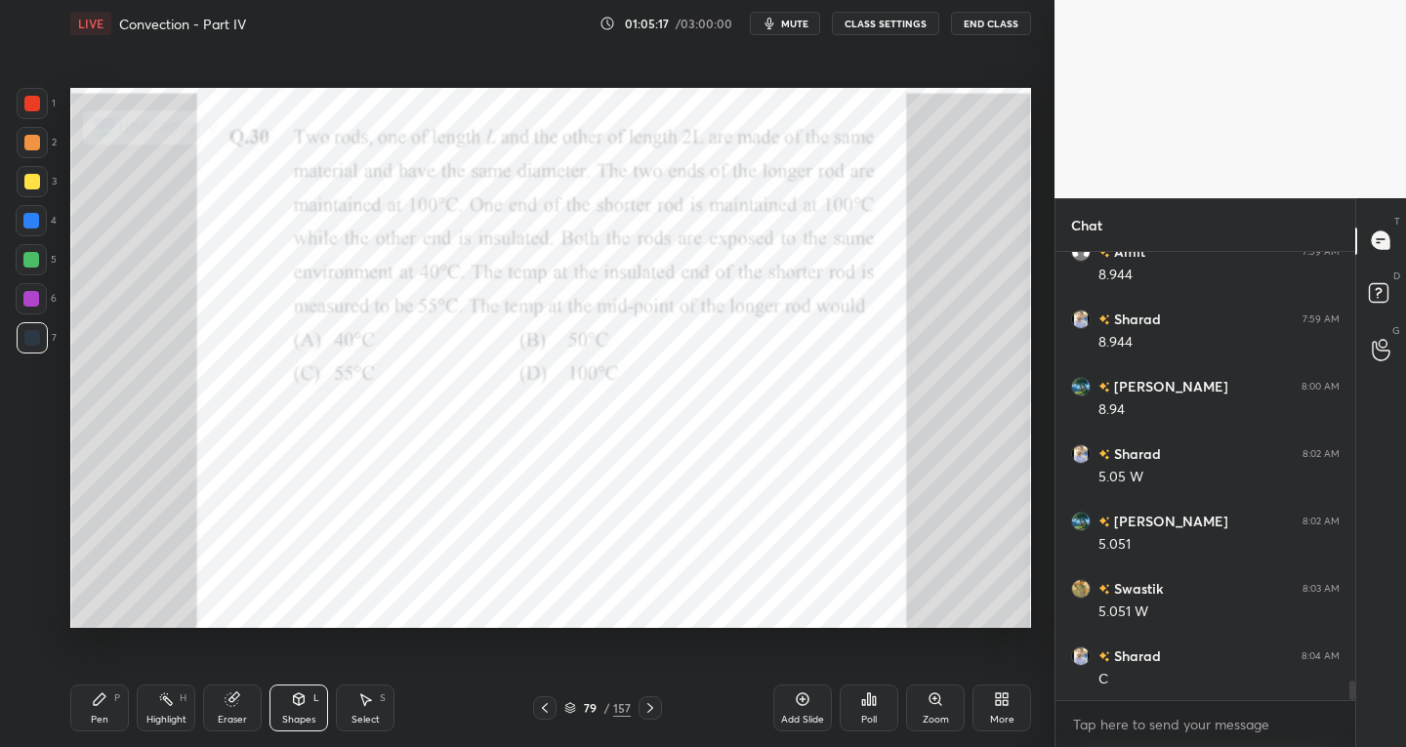
click at [367, 711] on div "Select S" at bounding box center [365, 707] width 59 height 47
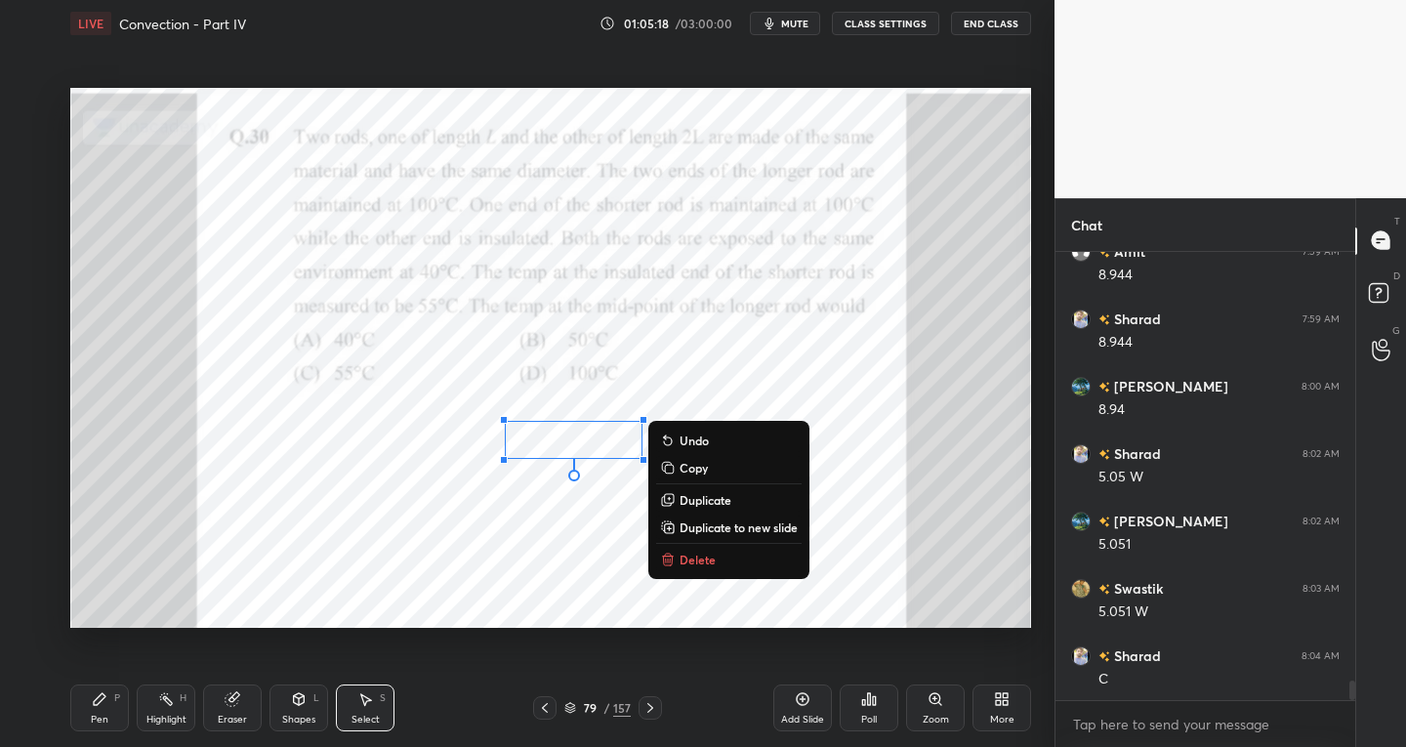
click at [708, 496] on p "Duplicate" at bounding box center [706, 500] width 52 height 16
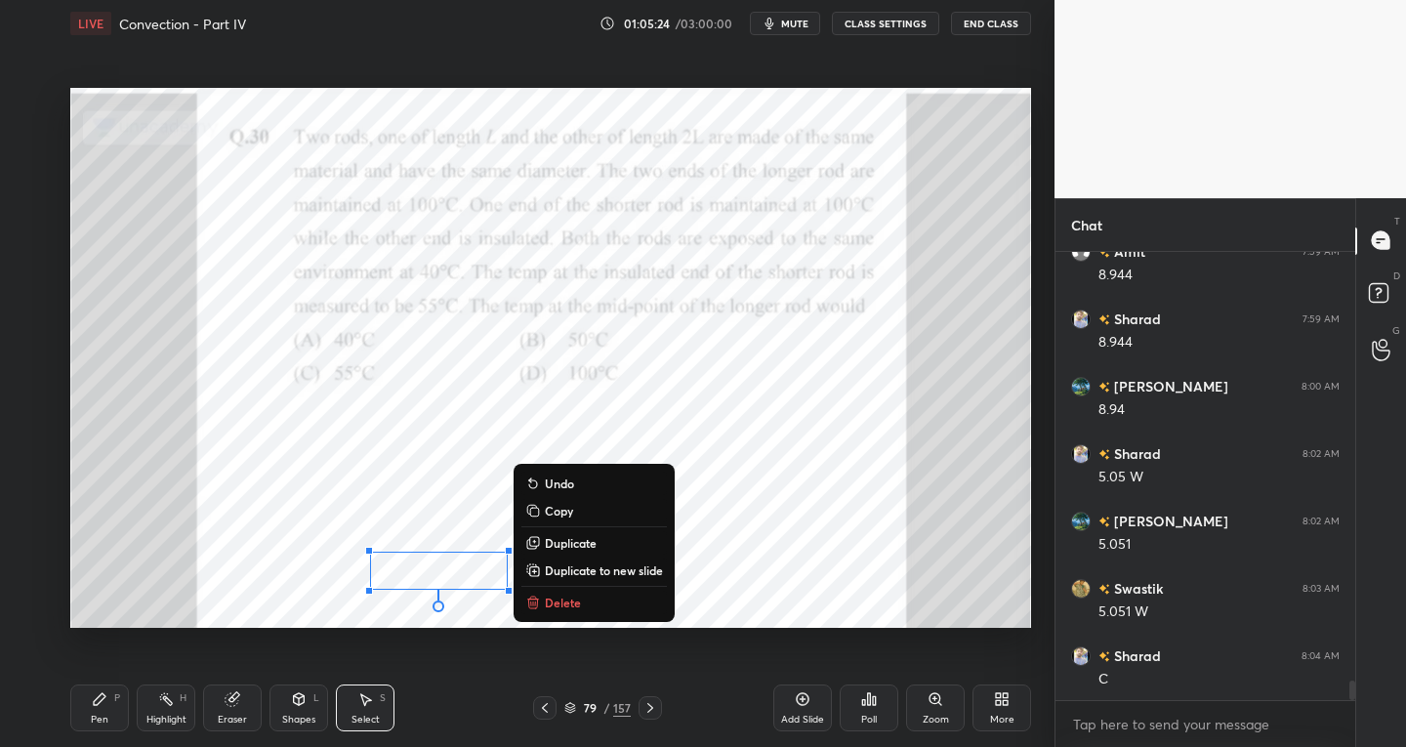
click at [99, 705] on icon at bounding box center [100, 699] width 16 height 16
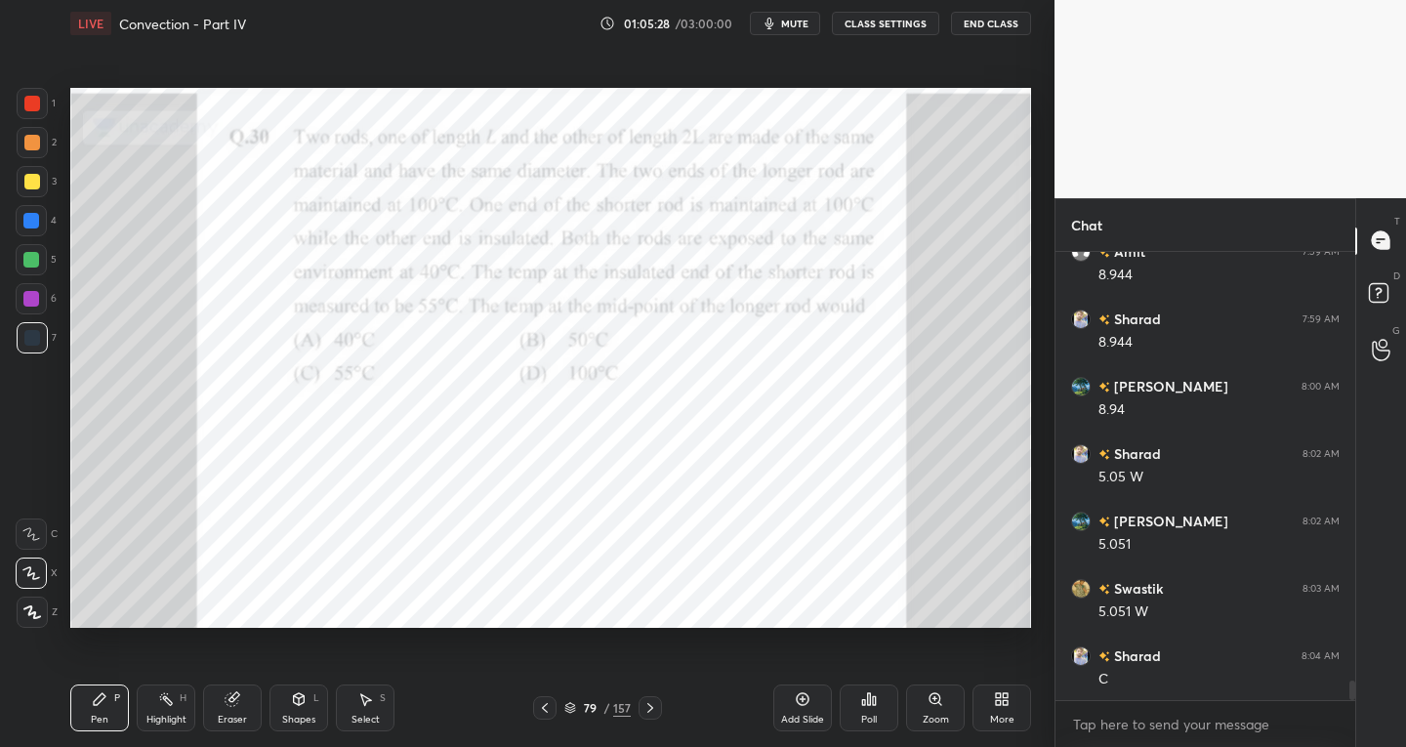
click at [305, 711] on div "Shapes L" at bounding box center [298, 707] width 59 height 47
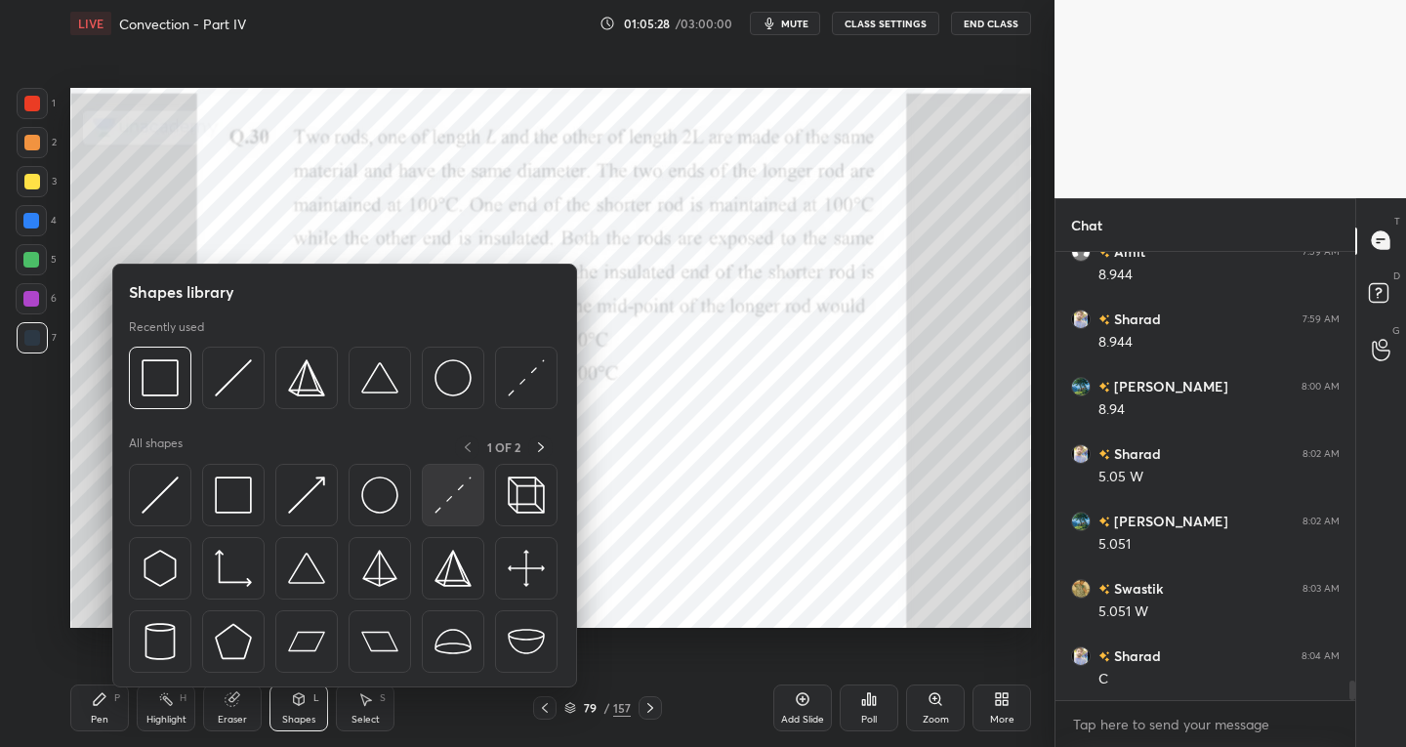
click at [448, 522] on div at bounding box center [453, 495] width 62 height 62
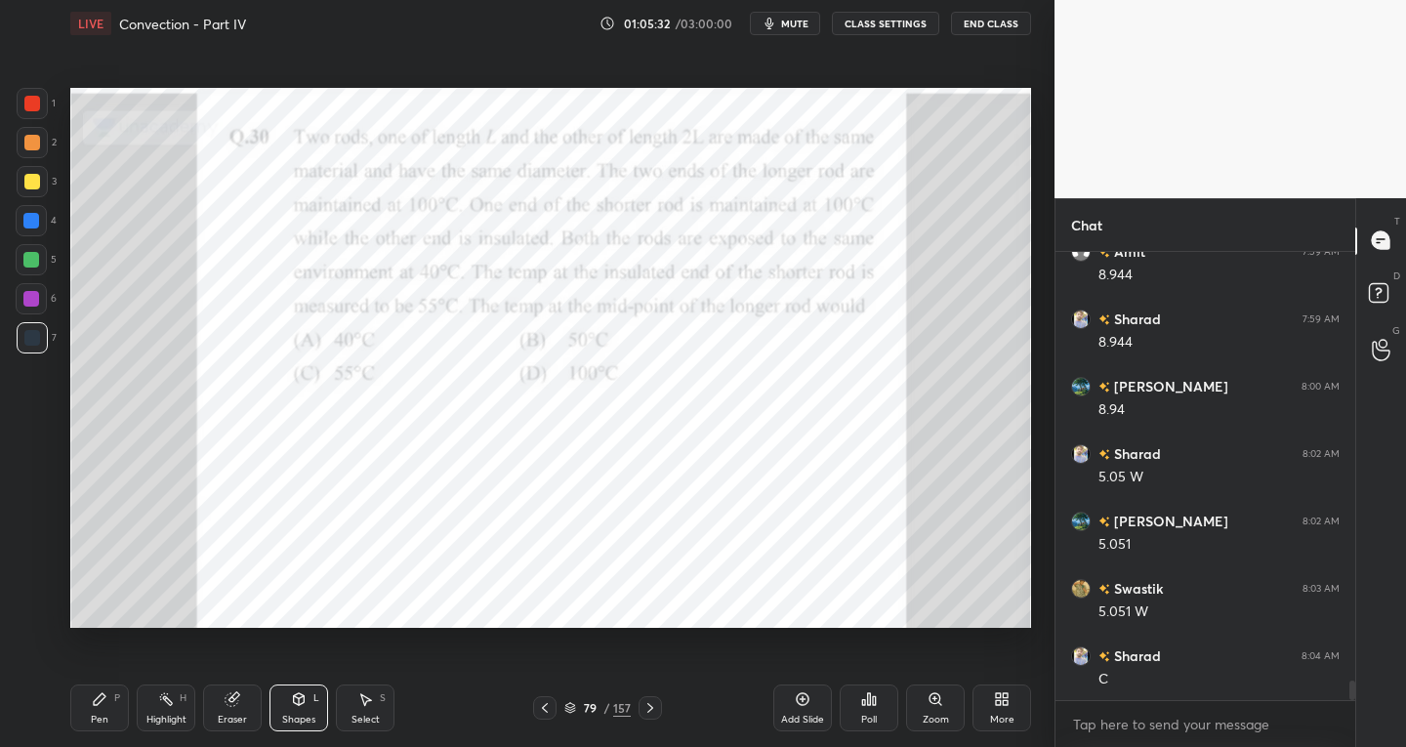
click at [229, 708] on div "Eraser" at bounding box center [232, 707] width 59 height 47
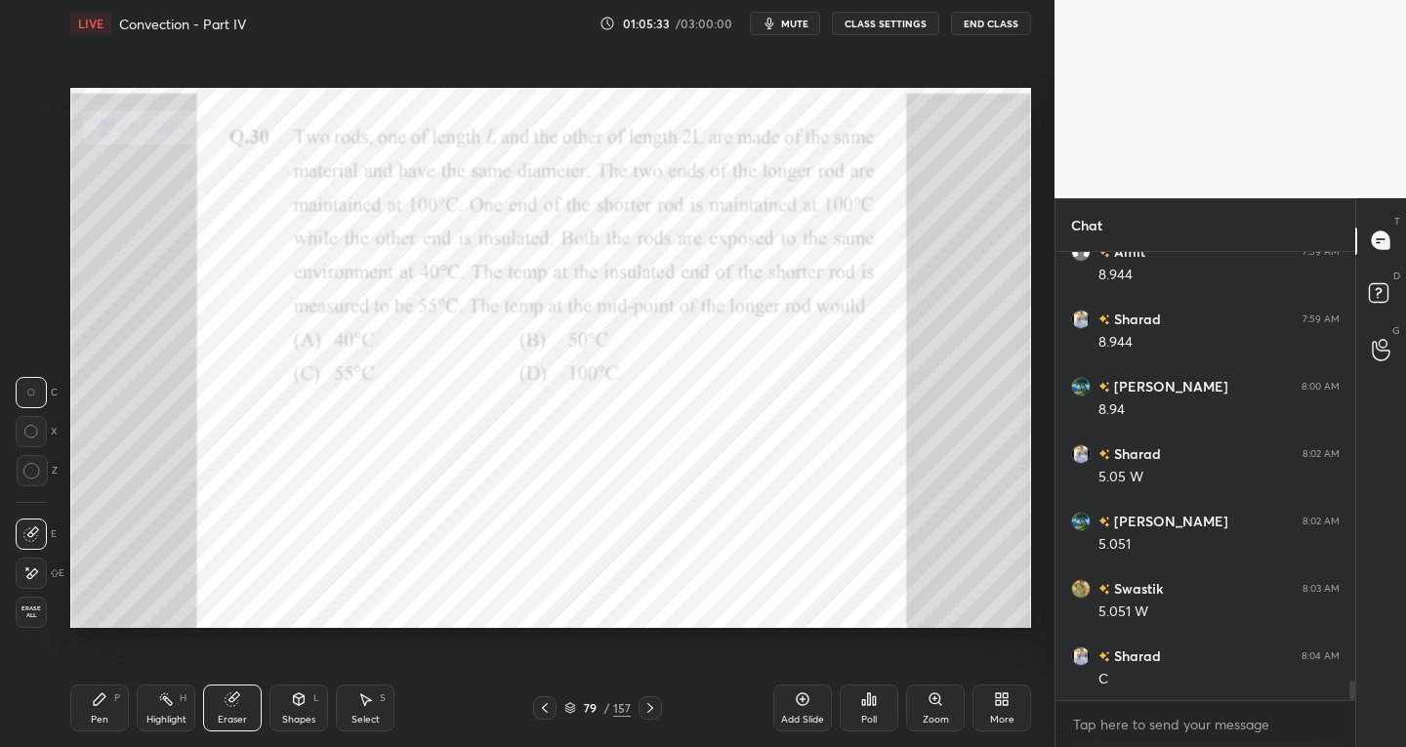
click at [33, 540] on icon at bounding box center [31, 534] width 16 height 16
click at [112, 713] on div "Pen P" at bounding box center [99, 707] width 59 height 47
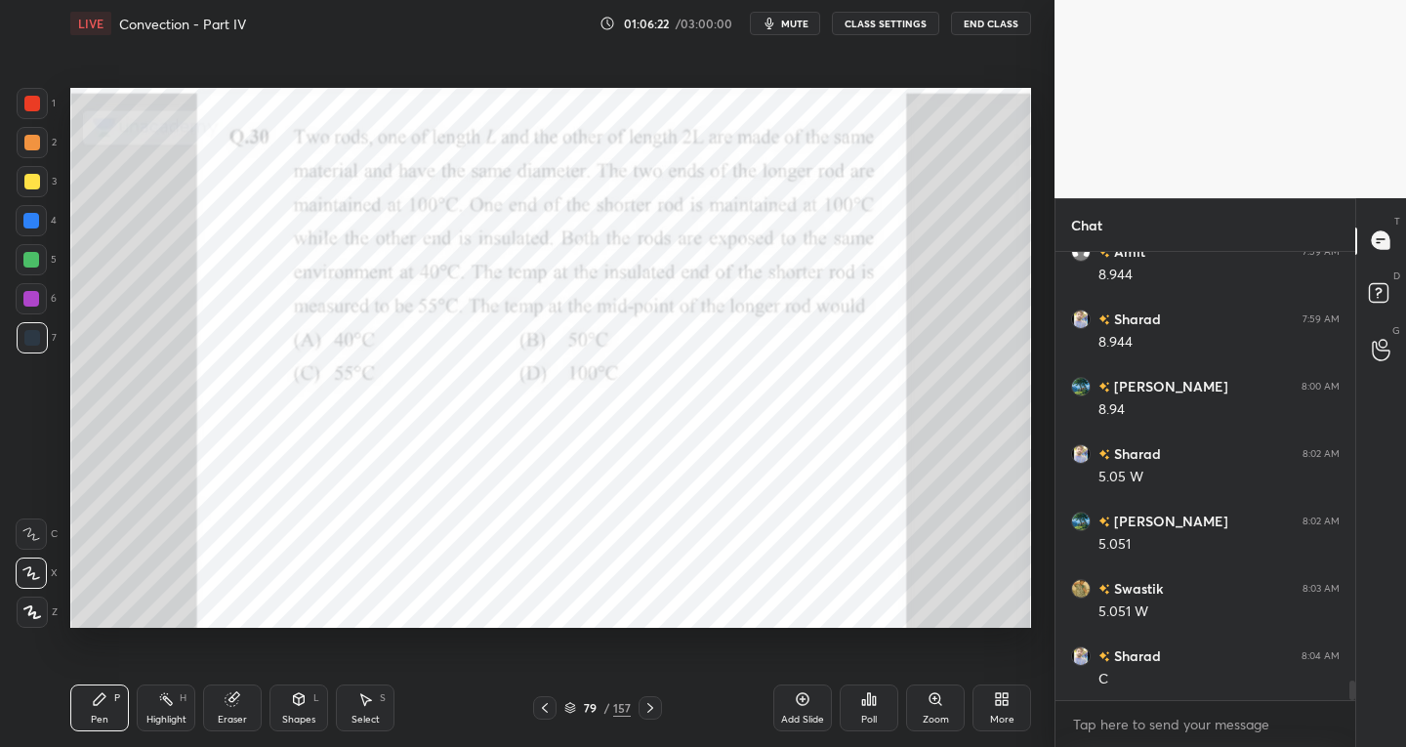
click at [310, 715] on div "Shapes" at bounding box center [298, 720] width 33 height 10
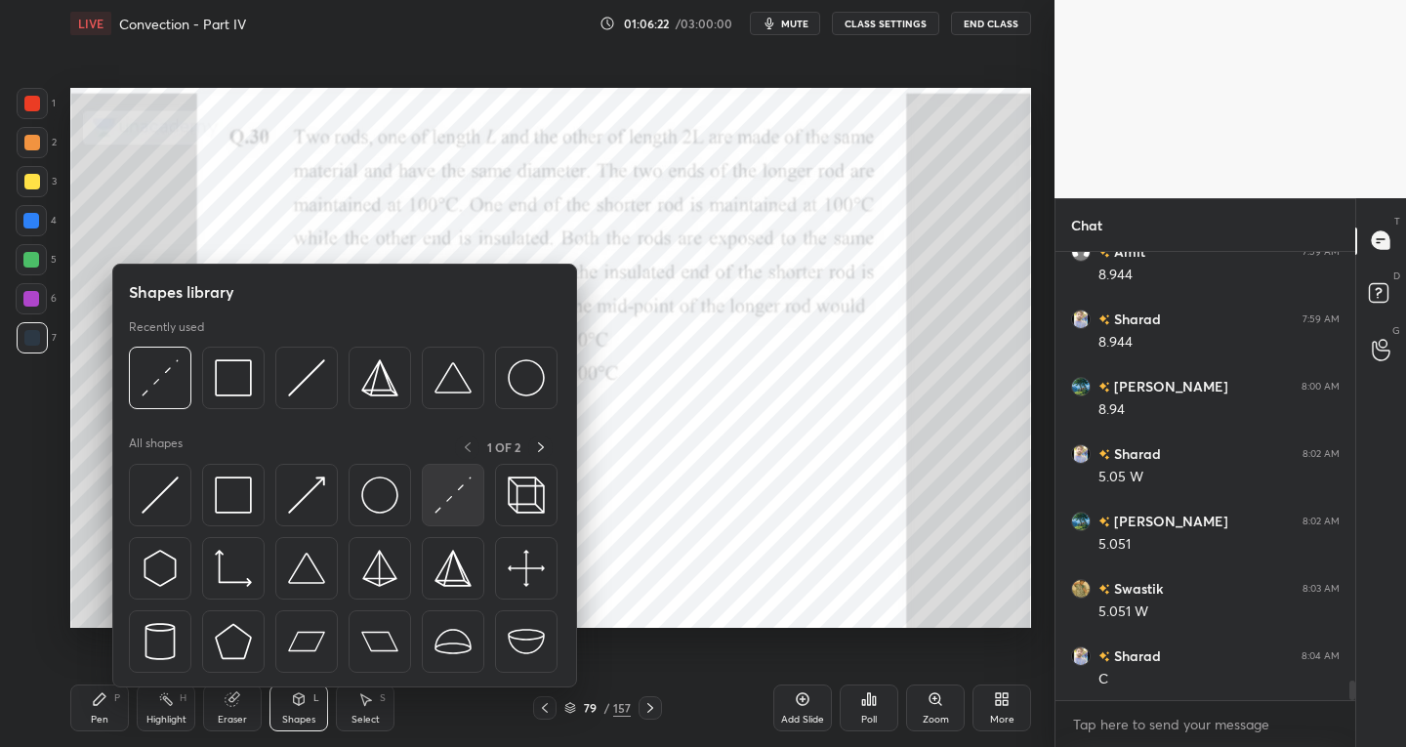
click at [445, 509] on img at bounding box center [452, 494] width 37 height 37
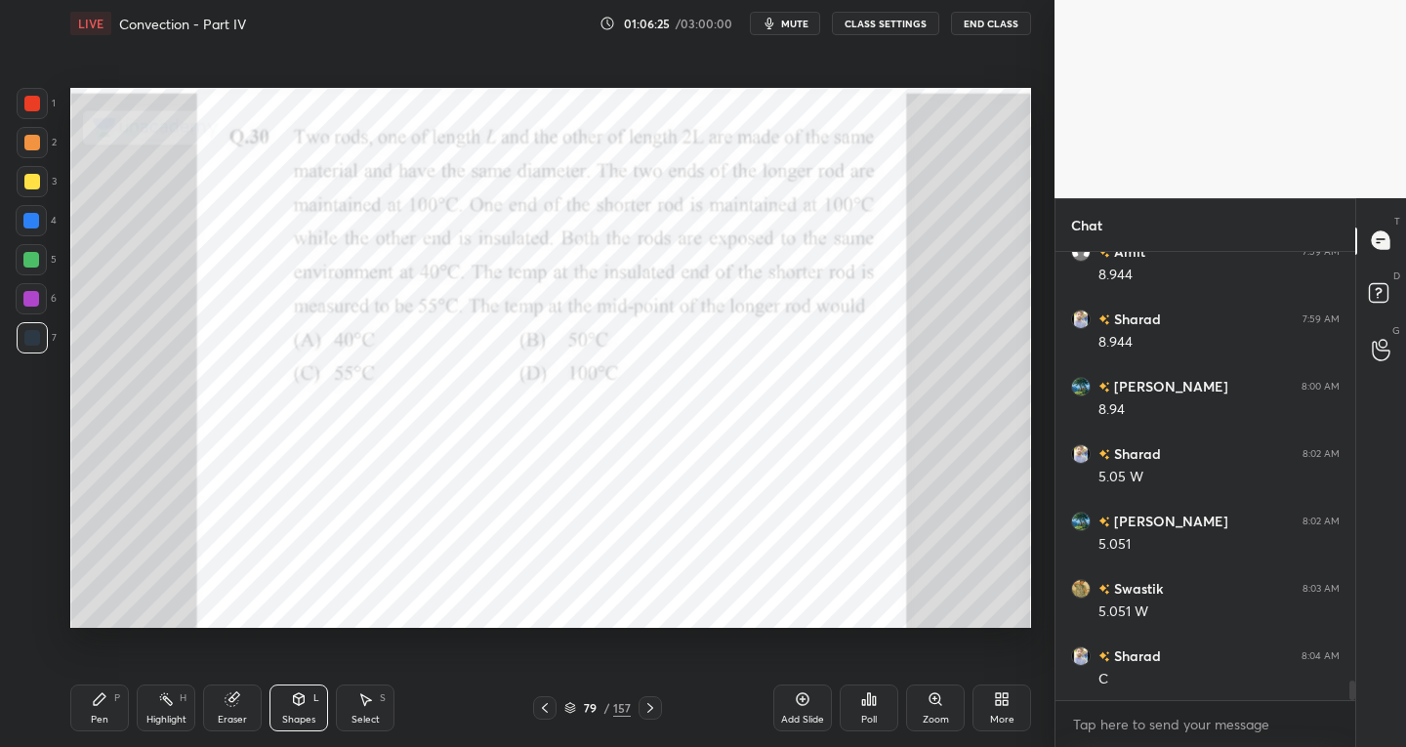
click at [101, 698] on icon at bounding box center [100, 699] width 12 height 12
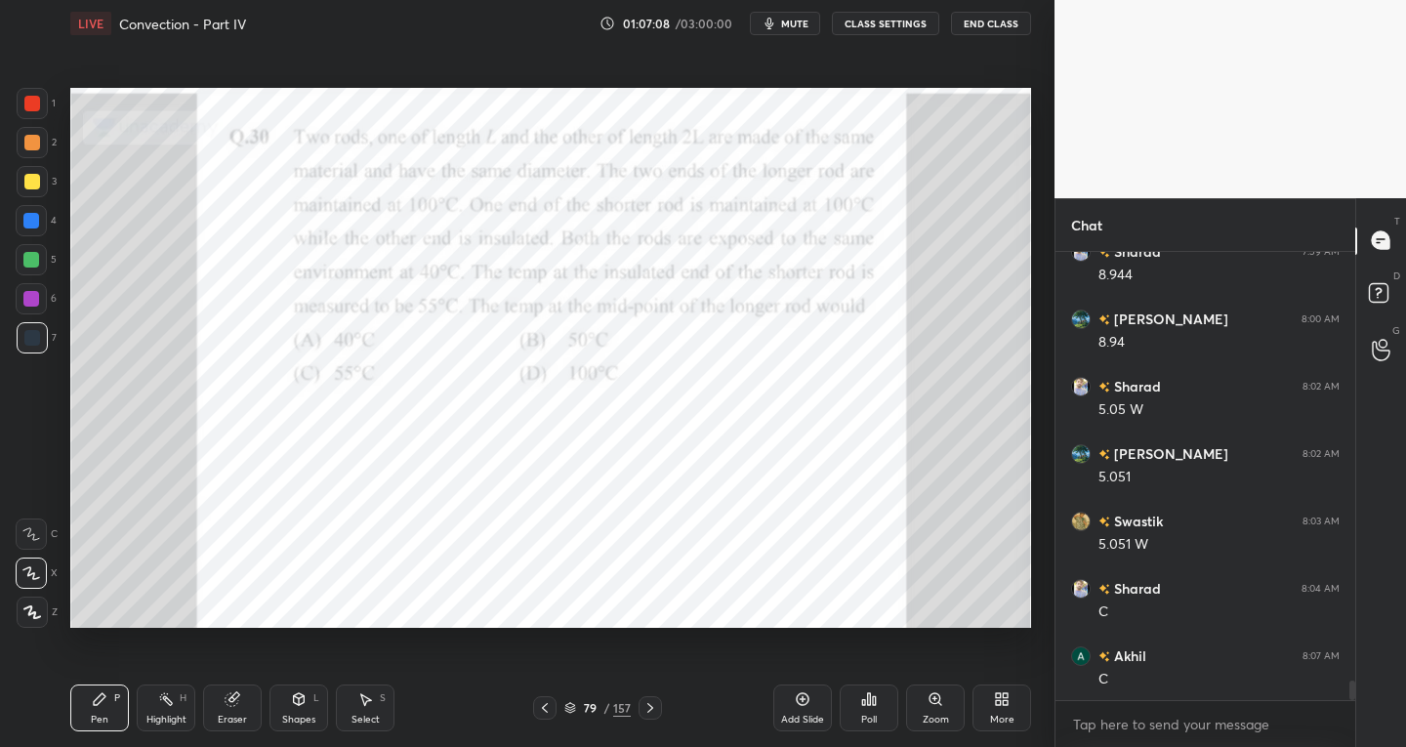
click at [291, 718] on div "Shapes" at bounding box center [298, 720] width 33 height 10
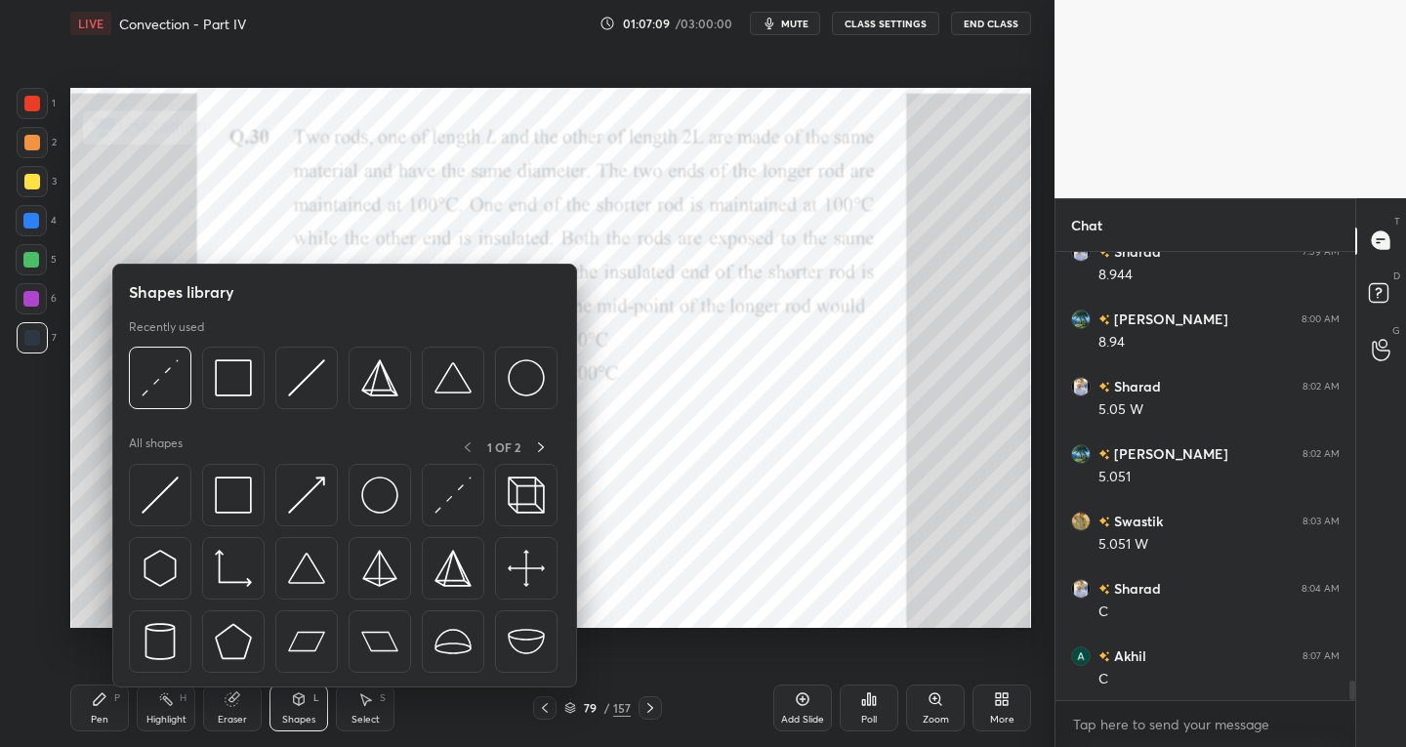
click at [232, 717] on div "Eraser" at bounding box center [232, 720] width 29 height 10
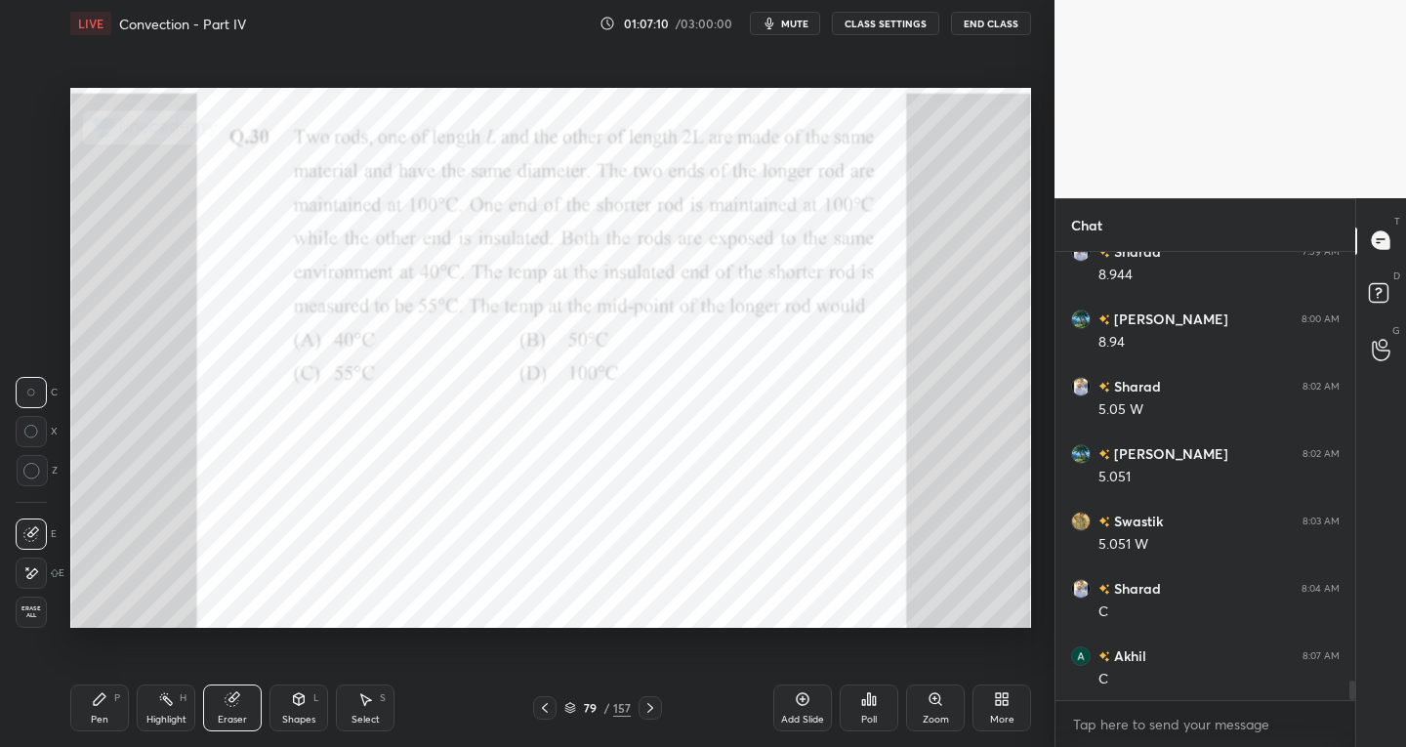
click at [32, 535] on icon at bounding box center [32, 532] width 11 height 10
click at [111, 705] on div "Pen P" at bounding box center [99, 707] width 59 height 47
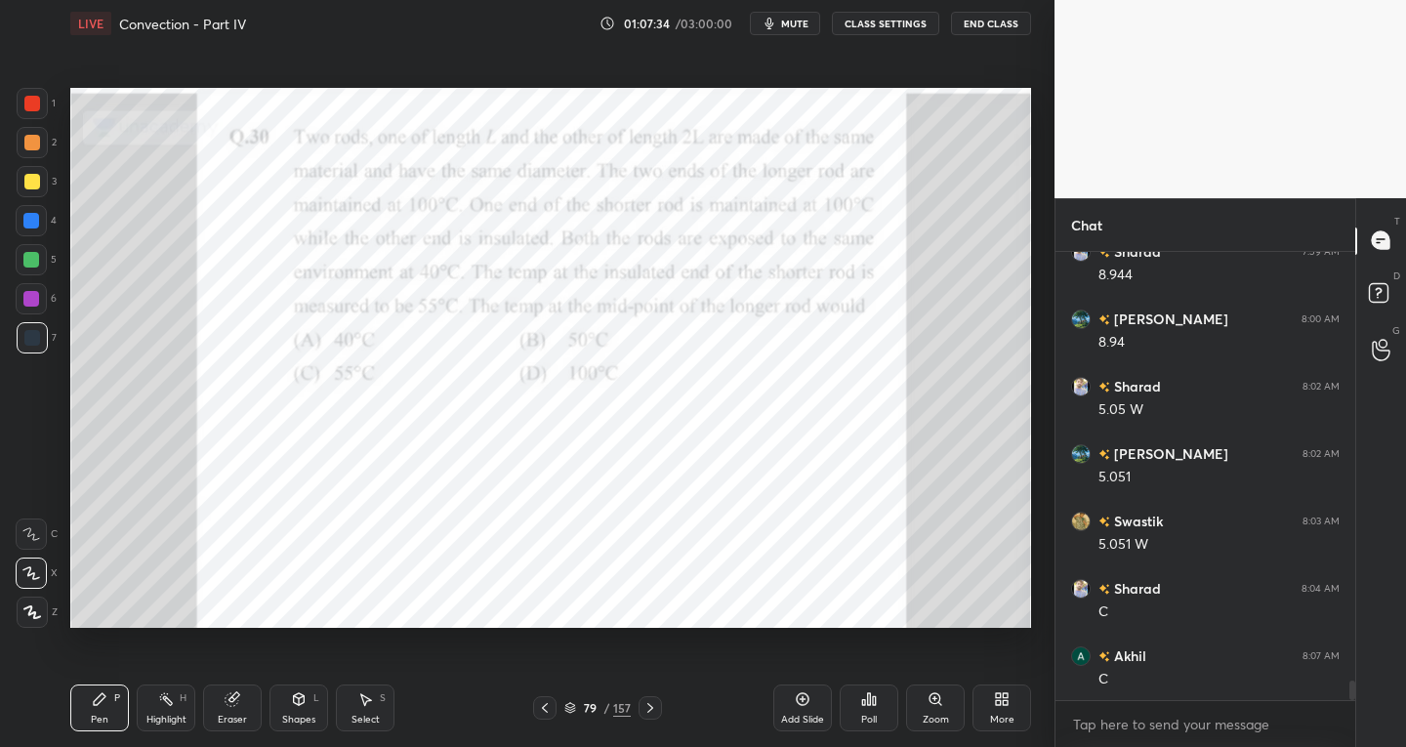
click at [36, 105] on div at bounding box center [32, 104] width 16 height 16
click at [38, 334] on div at bounding box center [32, 338] width 16 height 16
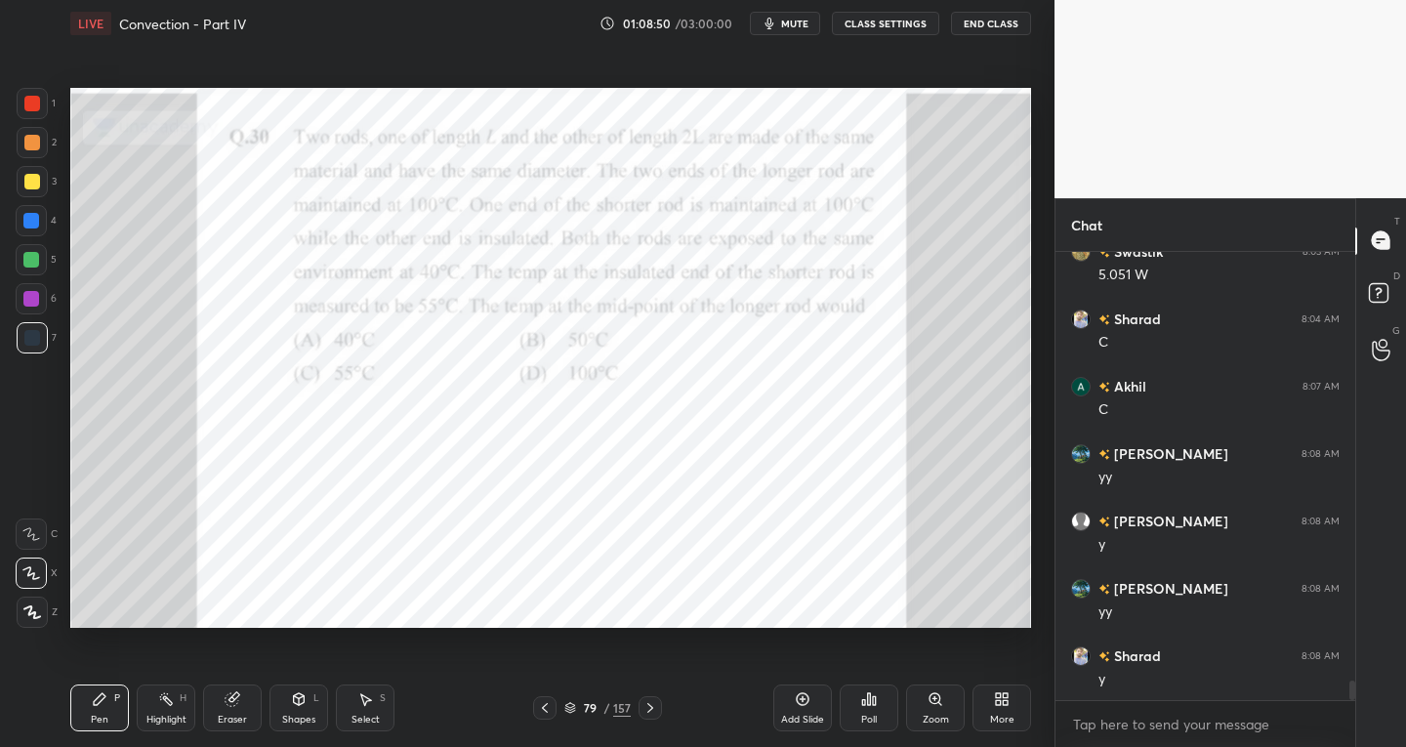
scroll to position [10032, 0]
click at [644, 701] on icon at bounding box center [650, 708] width 16 height 16
click at [653, 707] on icon at bounding box center [650, 708] width 16 height 16
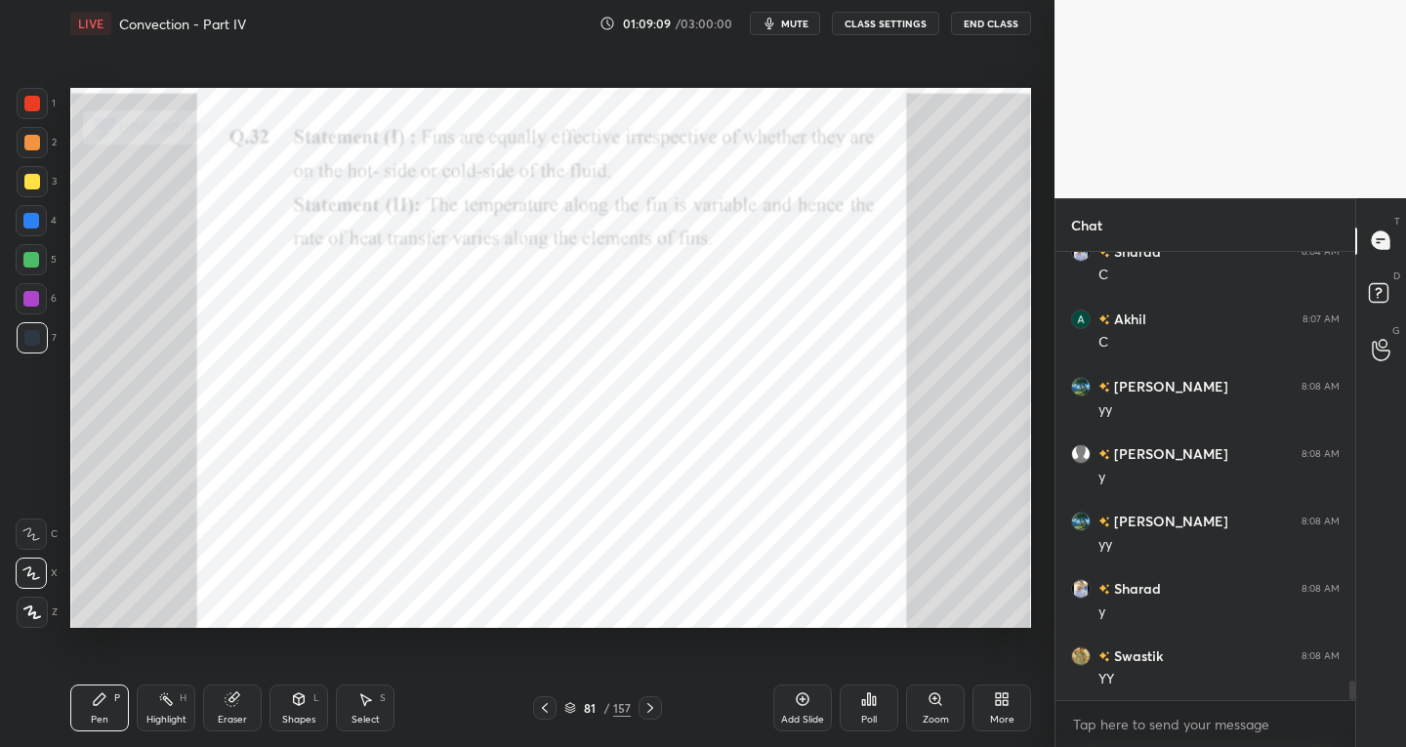
click at [651, 707] on icon at bounding box center [650, 708] width 6 height 10
click at [646, 709] on icon at bounding box center [650, 708] width 16 height 16
click at [645, 711] on icon at bounding box center [650, 708] width 16 height 16
click at [642, 709] on icon at bounding box center [650, 708] width 16 height 16
click at [552, 708] on icon at bounding box center [545, 708] width 16 height 16
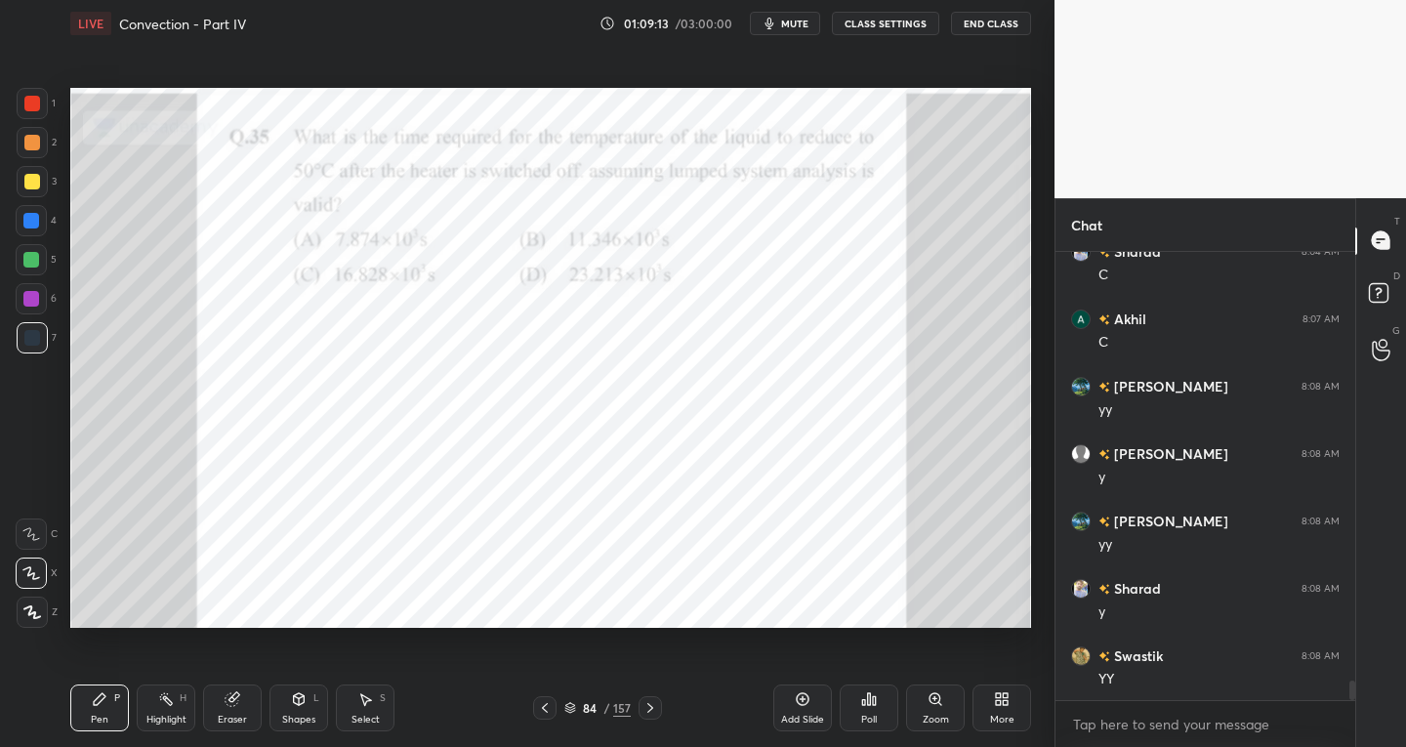
click at [550, 711] on icon at bounding box center [545, 708] width 16 height 16
click at [548, 706] on icon at bounding box center [545, 708] width 16 height 16
click at [544, 705] on icon at bounding box center [545, 708] width 16 height 16
click at [544, 704] on icon at bounding box center [545, 708] width 16 height 16
click at [540, 701] on icon at bounding box center [545, 708] width 16 height 16
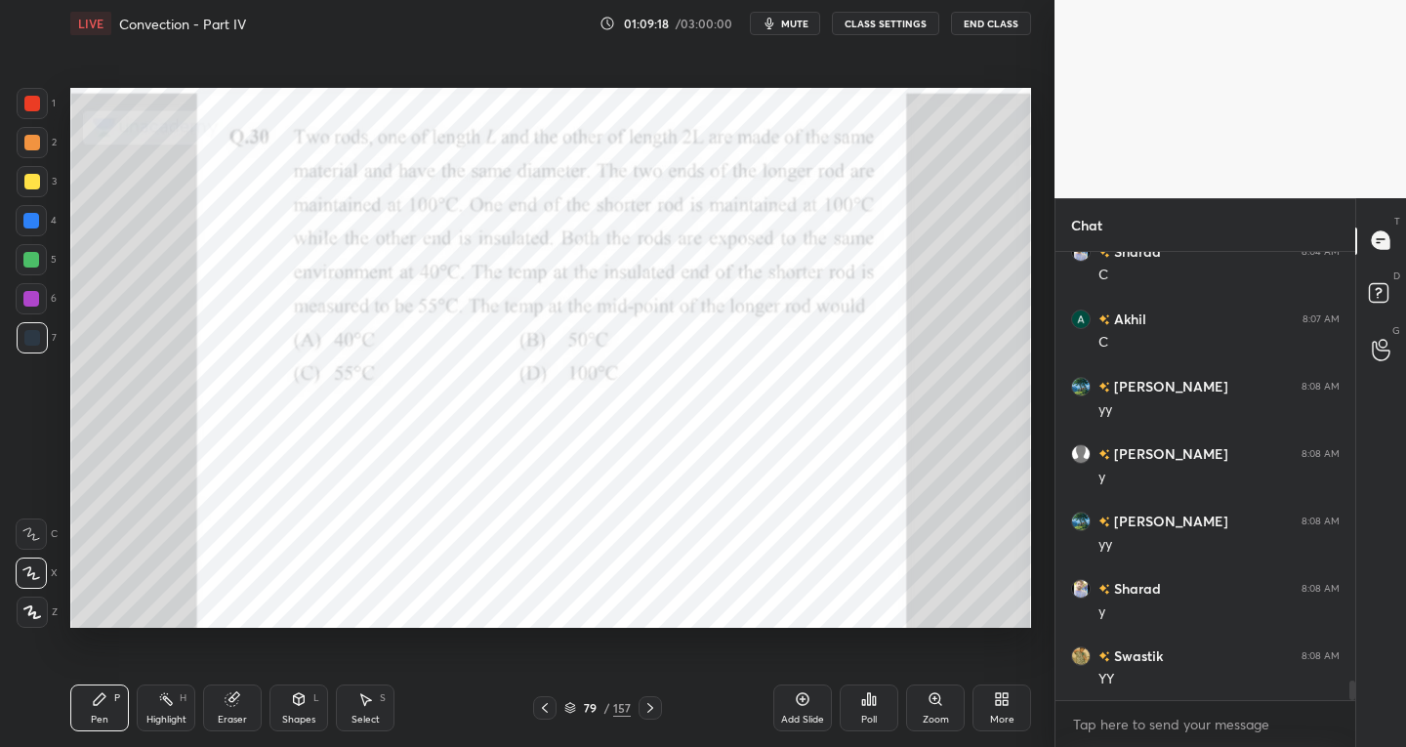
click at [650, 708] on icon at bounding box center [650, 708] width 16 height 16
click at [227, 700] on icon at bounding box center [232, 699] width 13 height 13
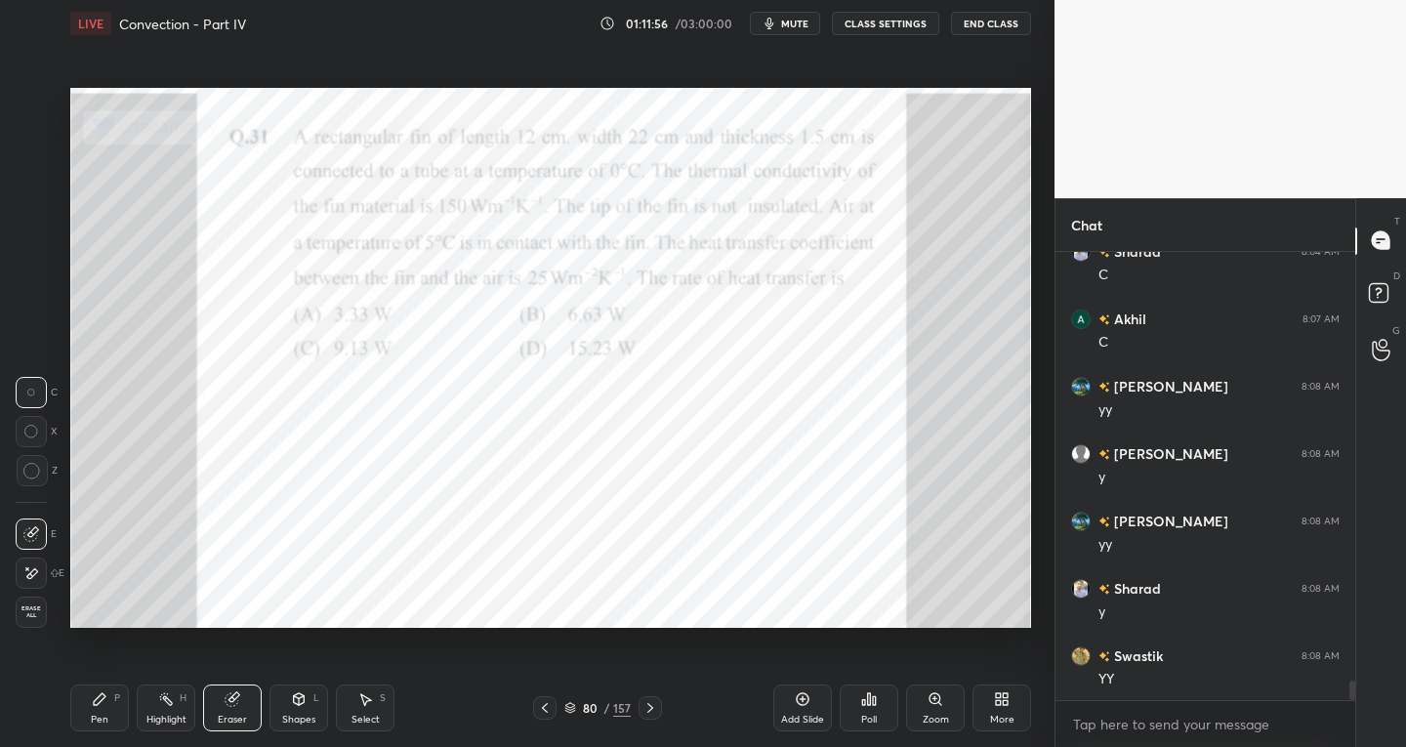
click at [105, 702] on icon at bounding box center [100, 699] width 16 height 16
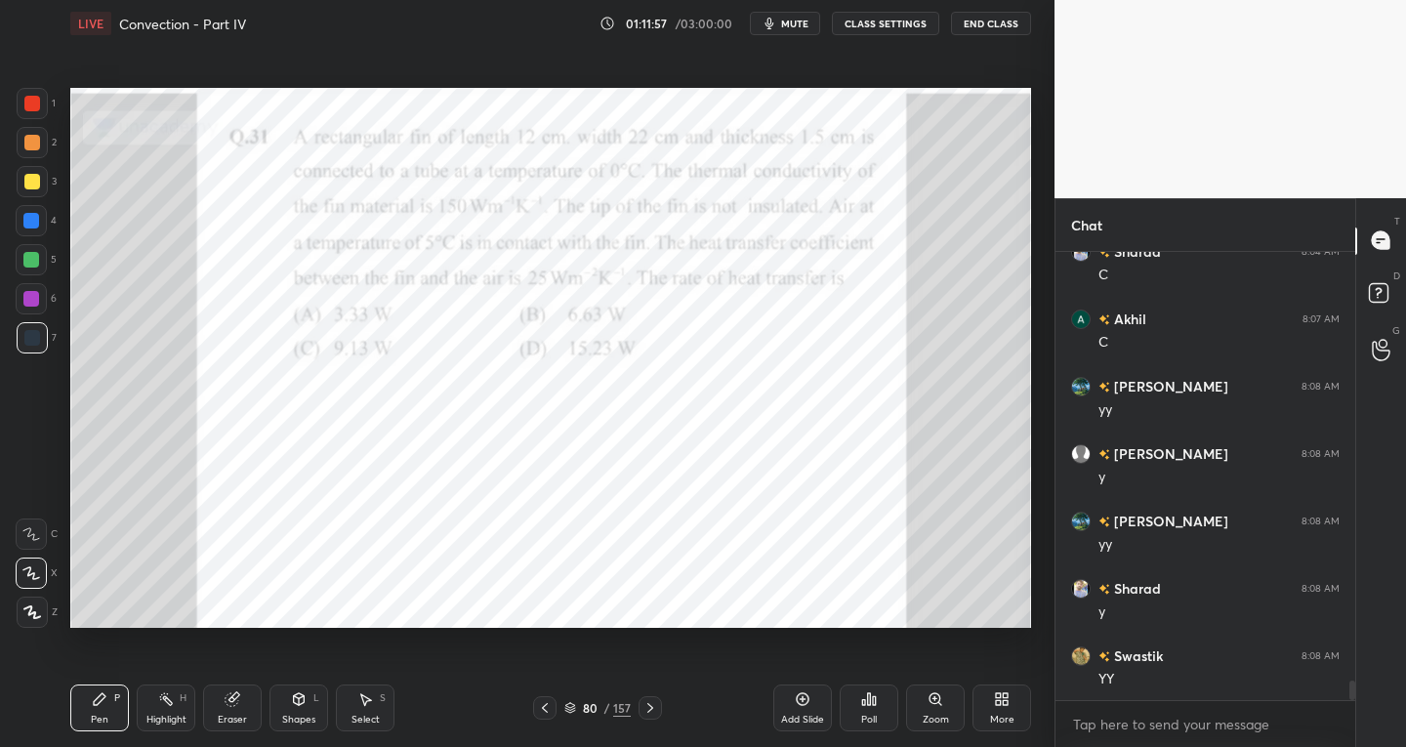
click at [30, 190] on div at bounding box center [32, 181] width 31 height 31
click at [373, 712] on div "Select S" at bounding box center [365, 707] width 59 height 47
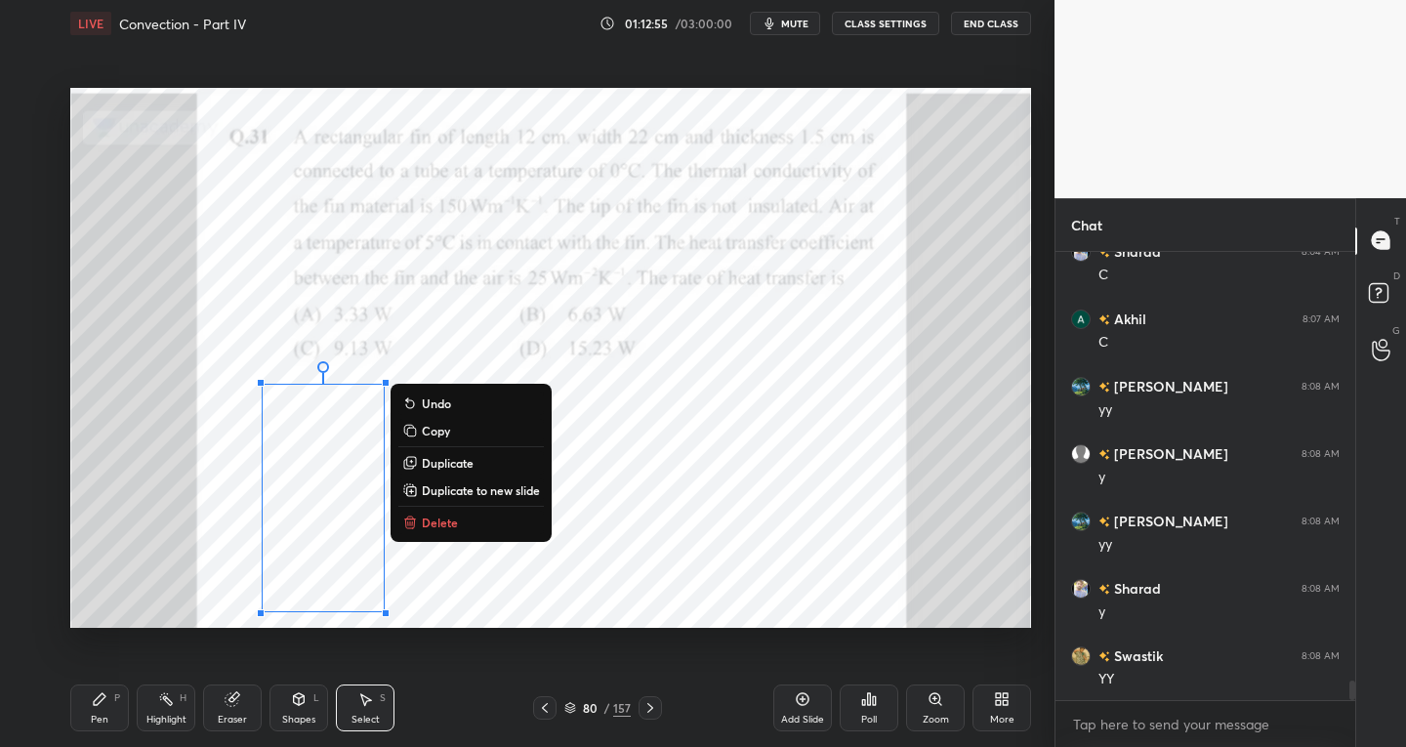
click at [482, 487] on p "Duplicate to new slide" at bounding box center [481, 490] width 118 height 16
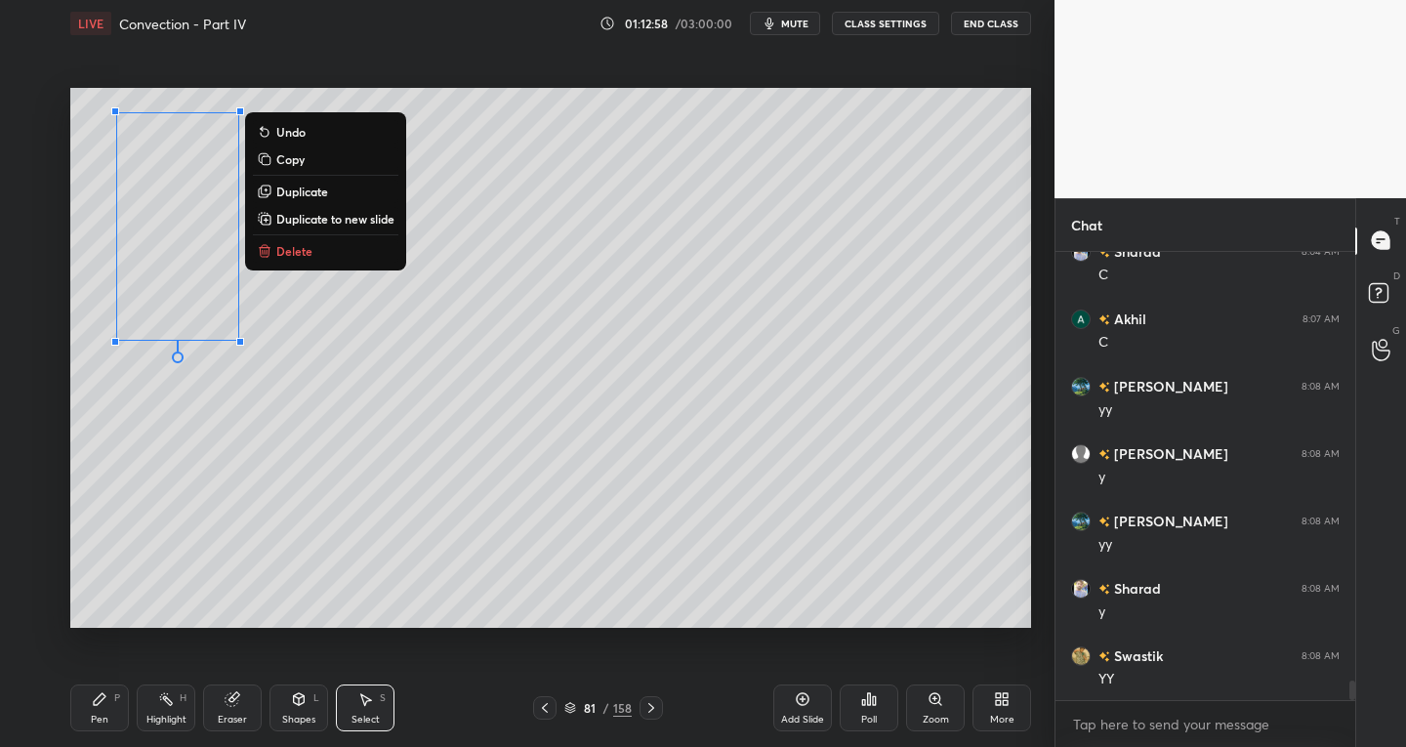
click at [194, 467] on div "0 ° Undo Copy Duplicate Duplicate to new slide Delete" at bounding box center [550, 358] width 961 height 541
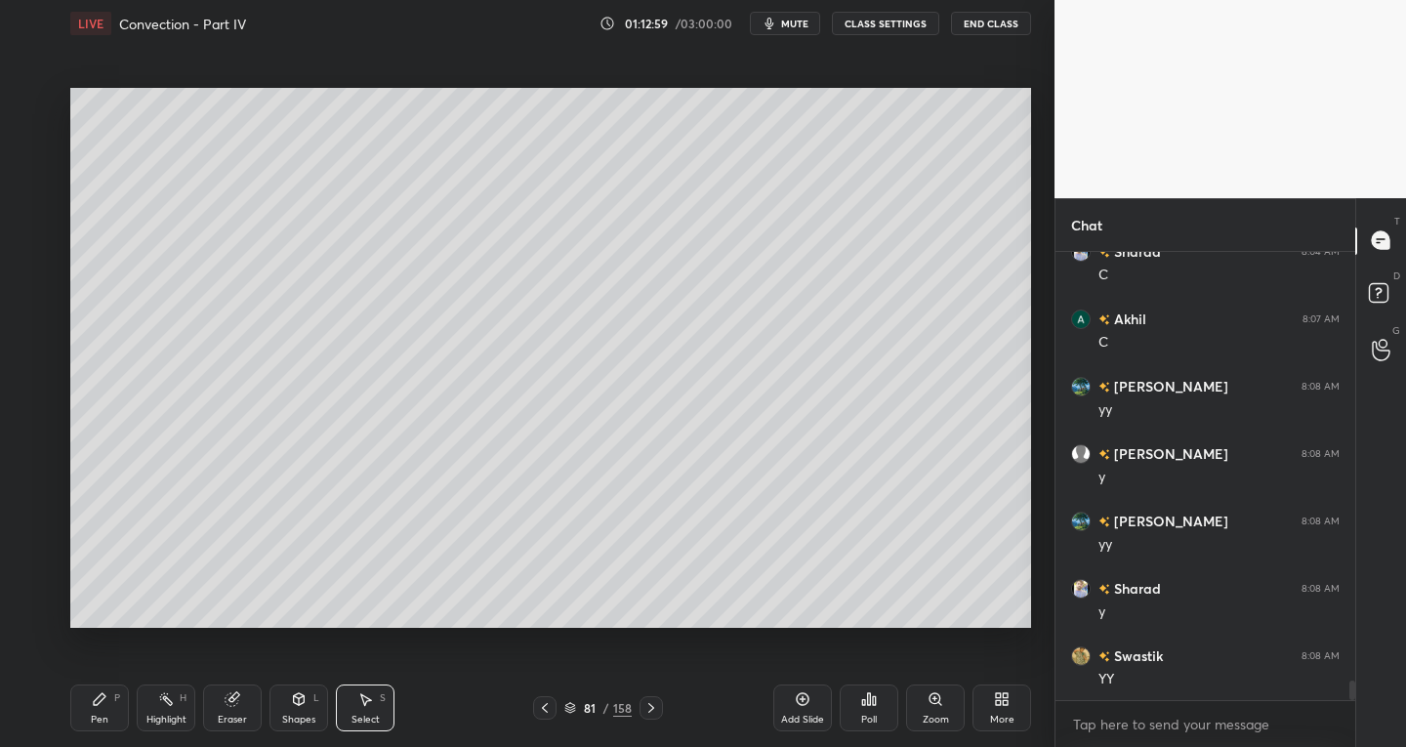
click at [103, 720] on div "Pen" at bounding box center [100, 720] width 18 height 10
click at [298, 707] on div "Shapes L" at bounding box center [298, 707] width 59 height 47
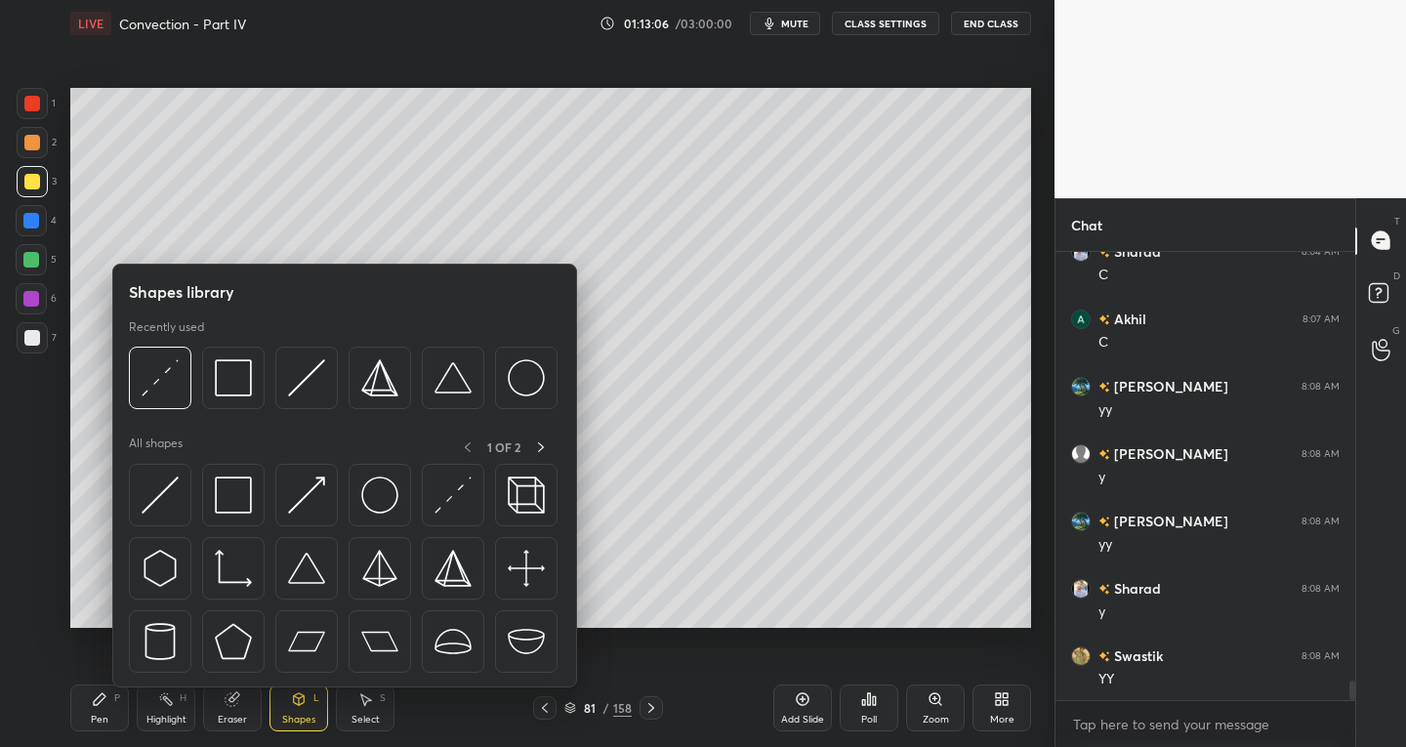
click at [156, 655] on img at bounding box center [160, 641] width 37 height 37
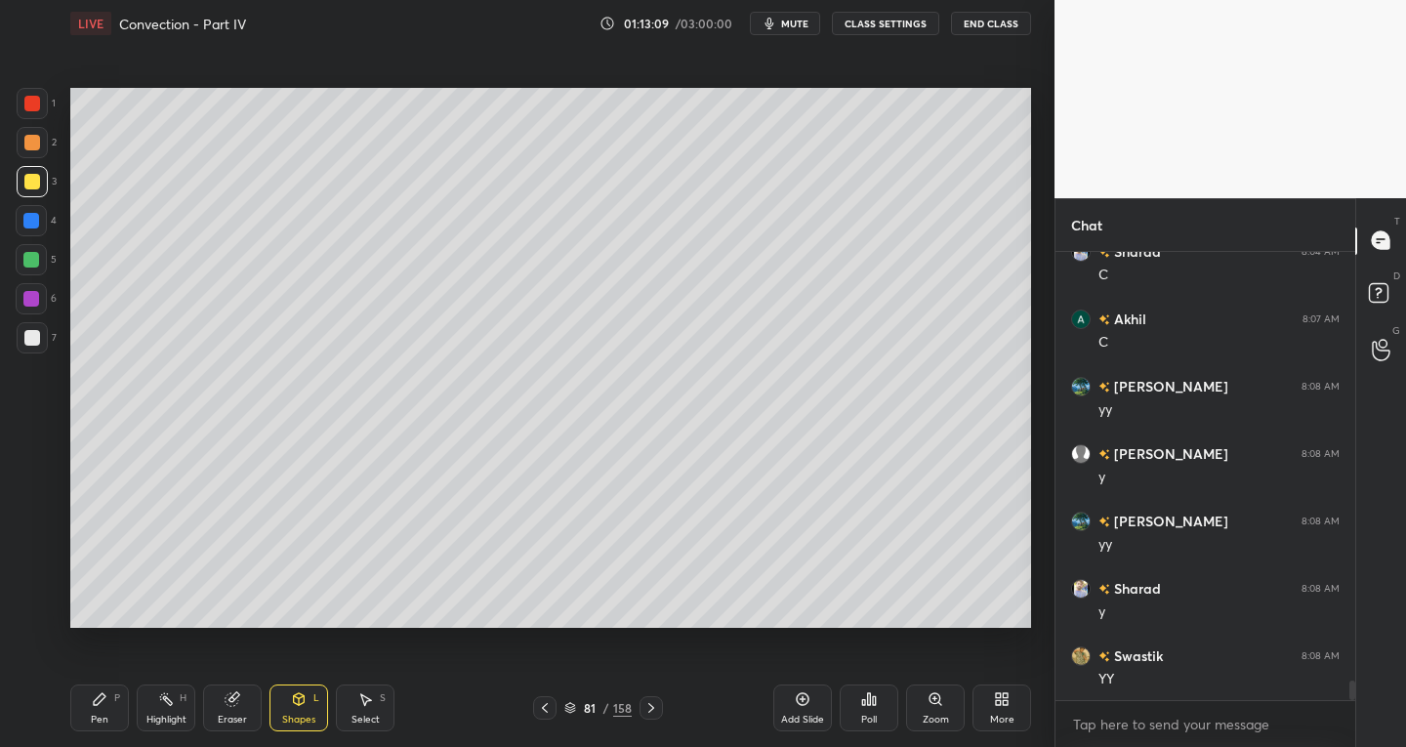
click at [103, 704] on icon at bounding box center [100, 699] width 16 height 16
click at [298, 698] on icon at bounding box center [299, 697] width 11 height 3
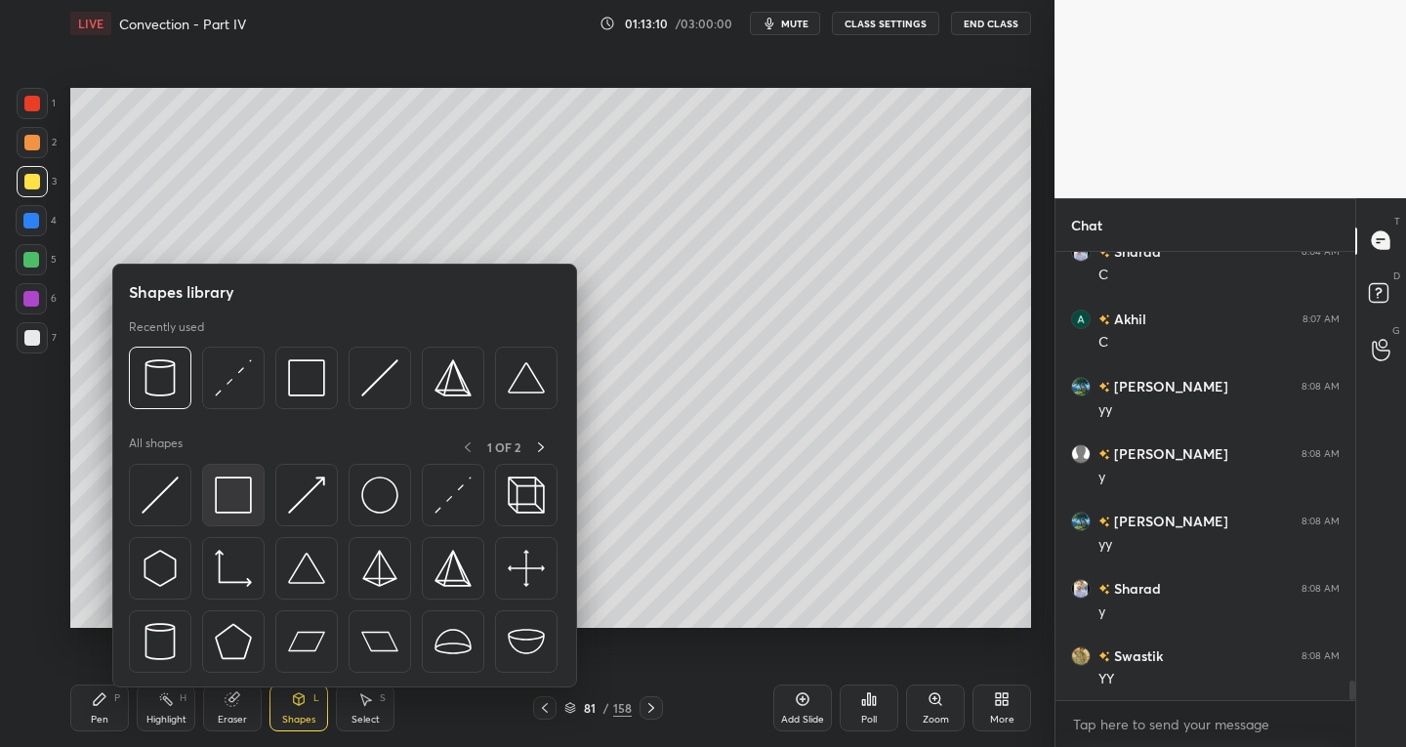
click at [233, 508] on img at bounding box center [233, 494] width 37 height 37
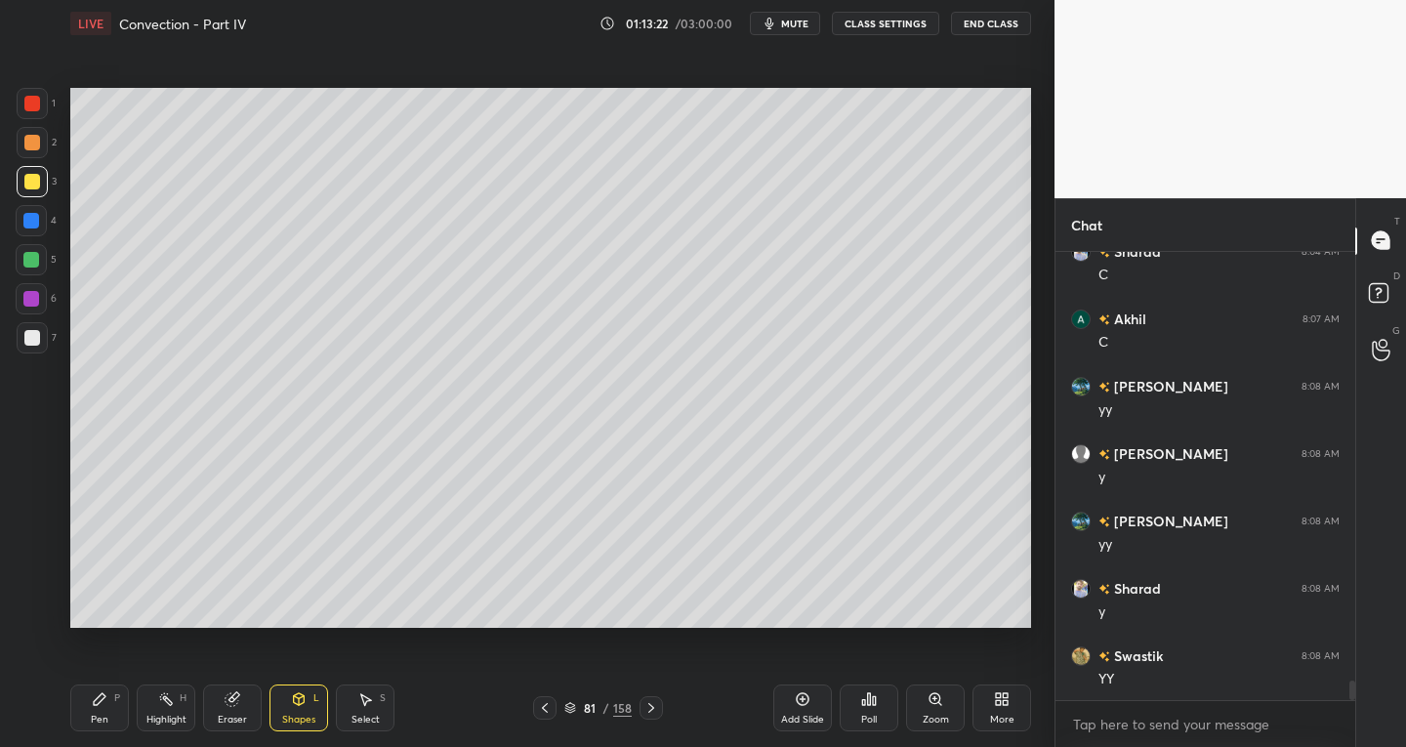
click at [287, 724] on div "Shapes" at bounding box center [298, 720] width 33 height 10
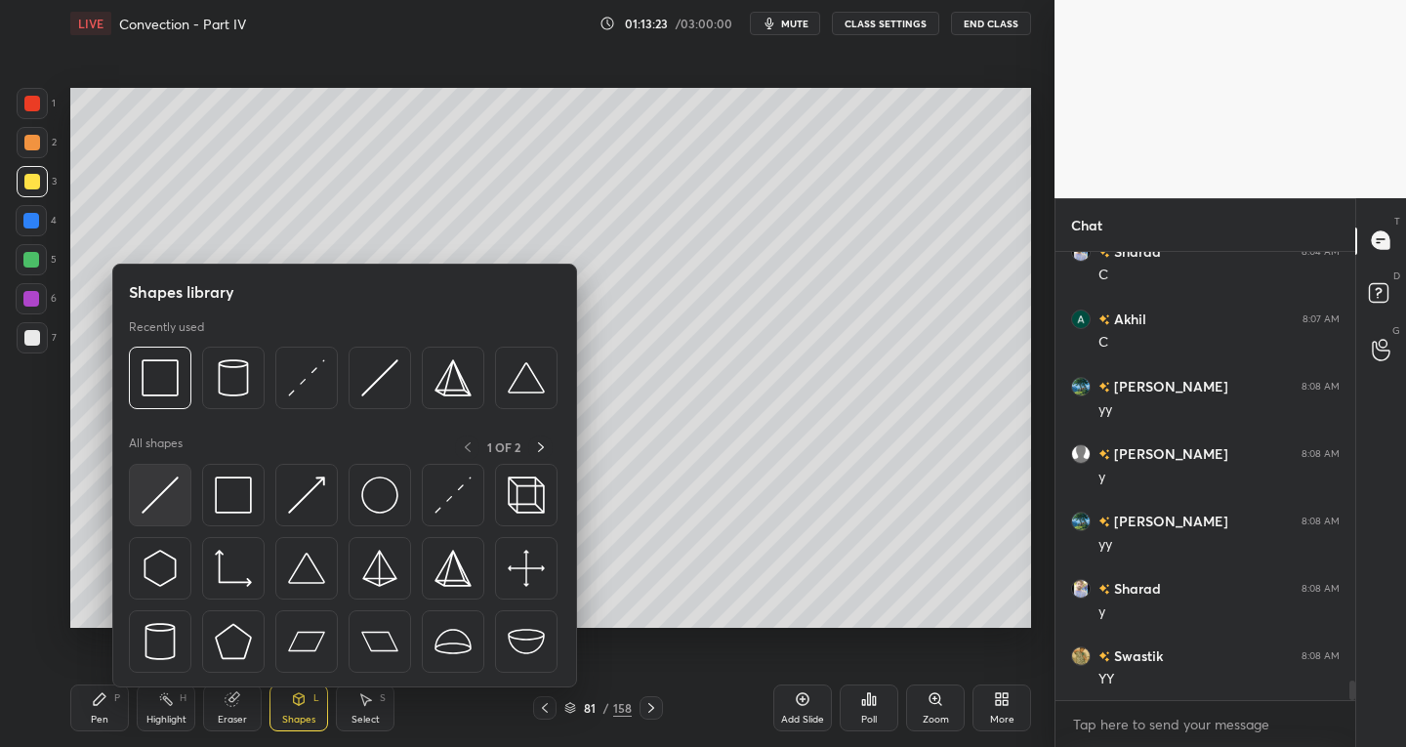
click at [138, 514] on div at bounding box center [160, 495] width 62 height 62
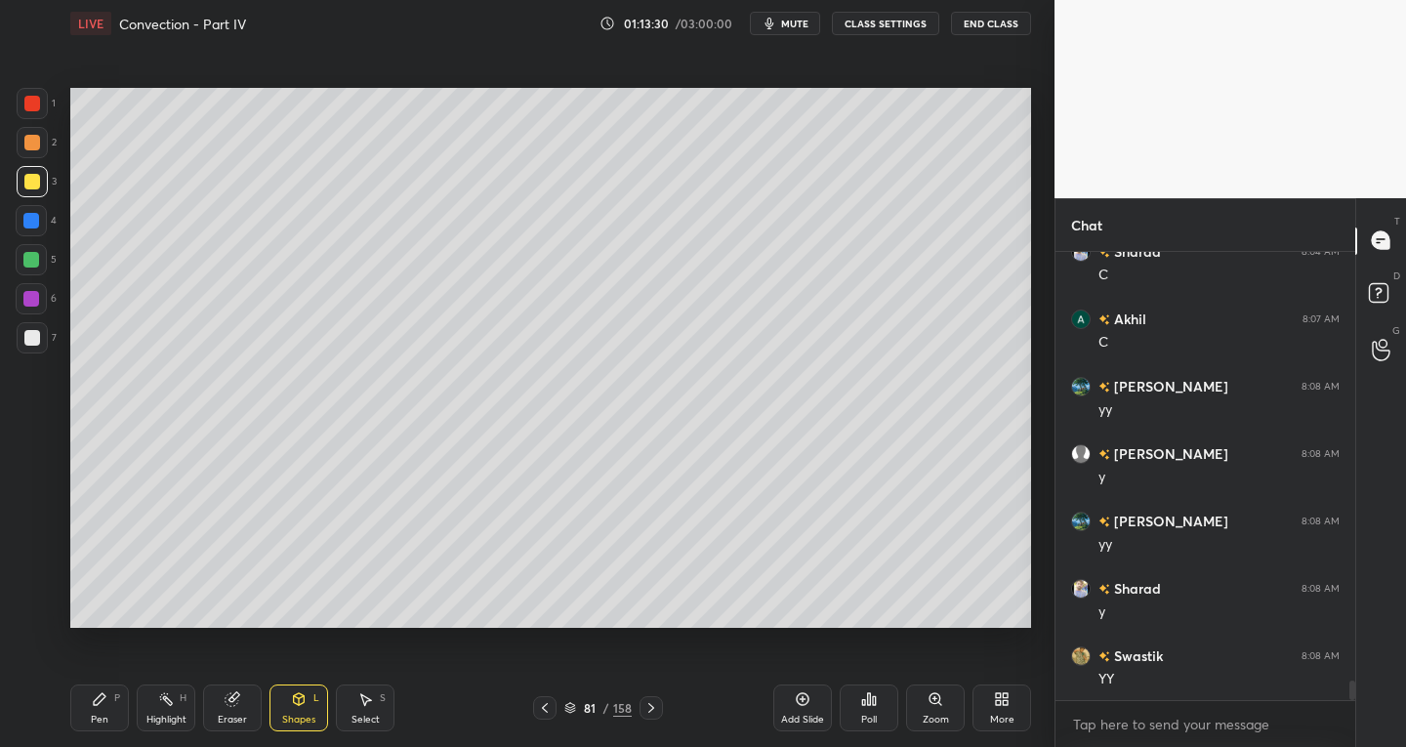
scroll to position [10099, 0]
click at [115, 697] on div "P" at bounding box center [117, 698] width 6 height 10
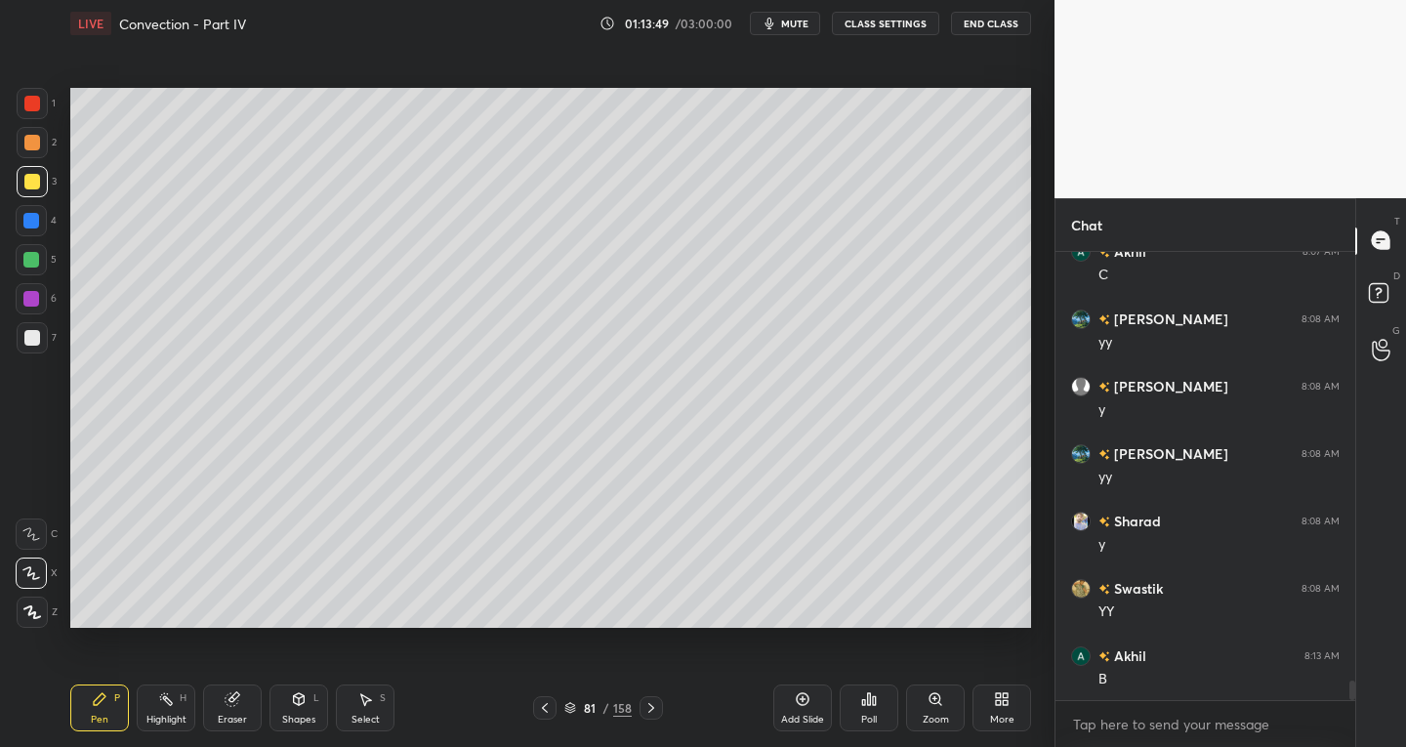
click at [235, 721] on div "Eraser" at bounding box center [232, 720] width 29 height 10
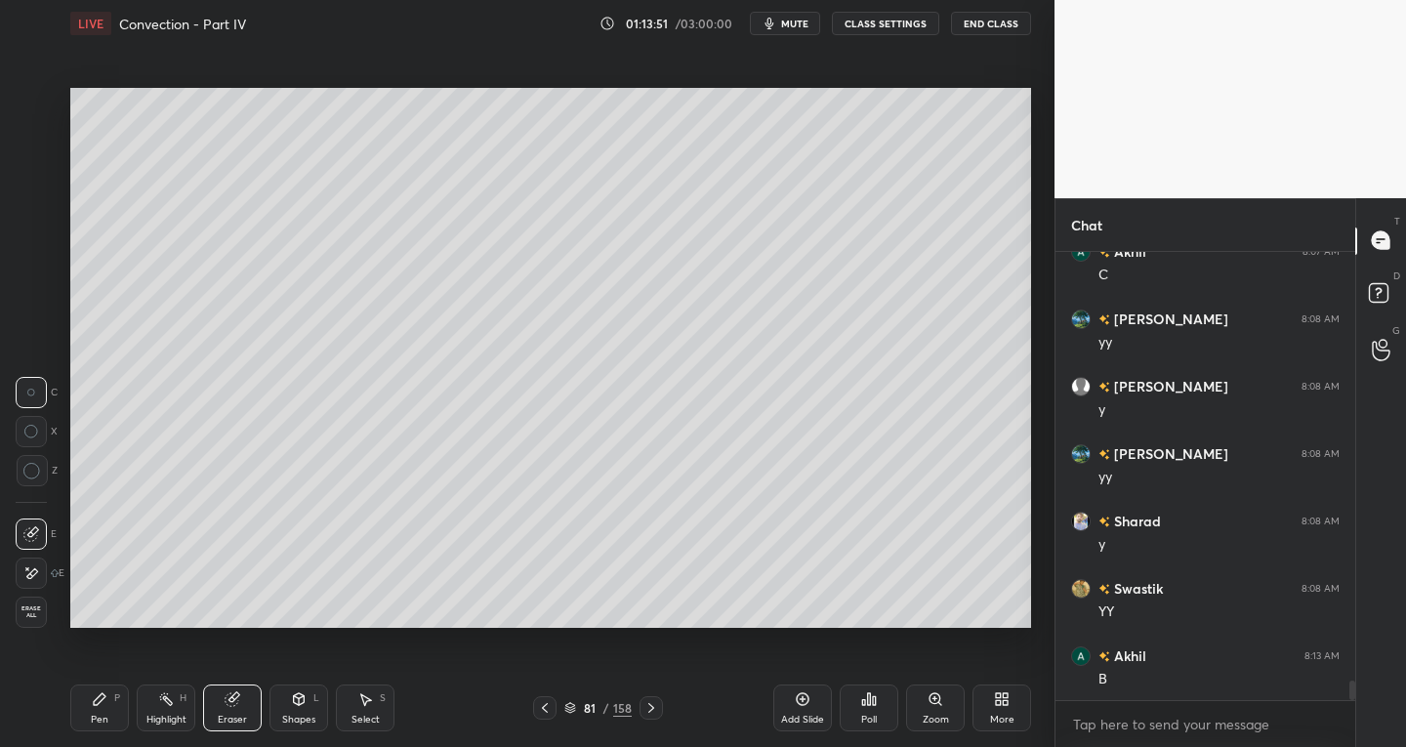
click at [32, 573] on icon at bounding box center [31, 573] width 16 height 17
click at [102, 711] on div "Pen P" at bounding box center [99, 707] width 59 height 47
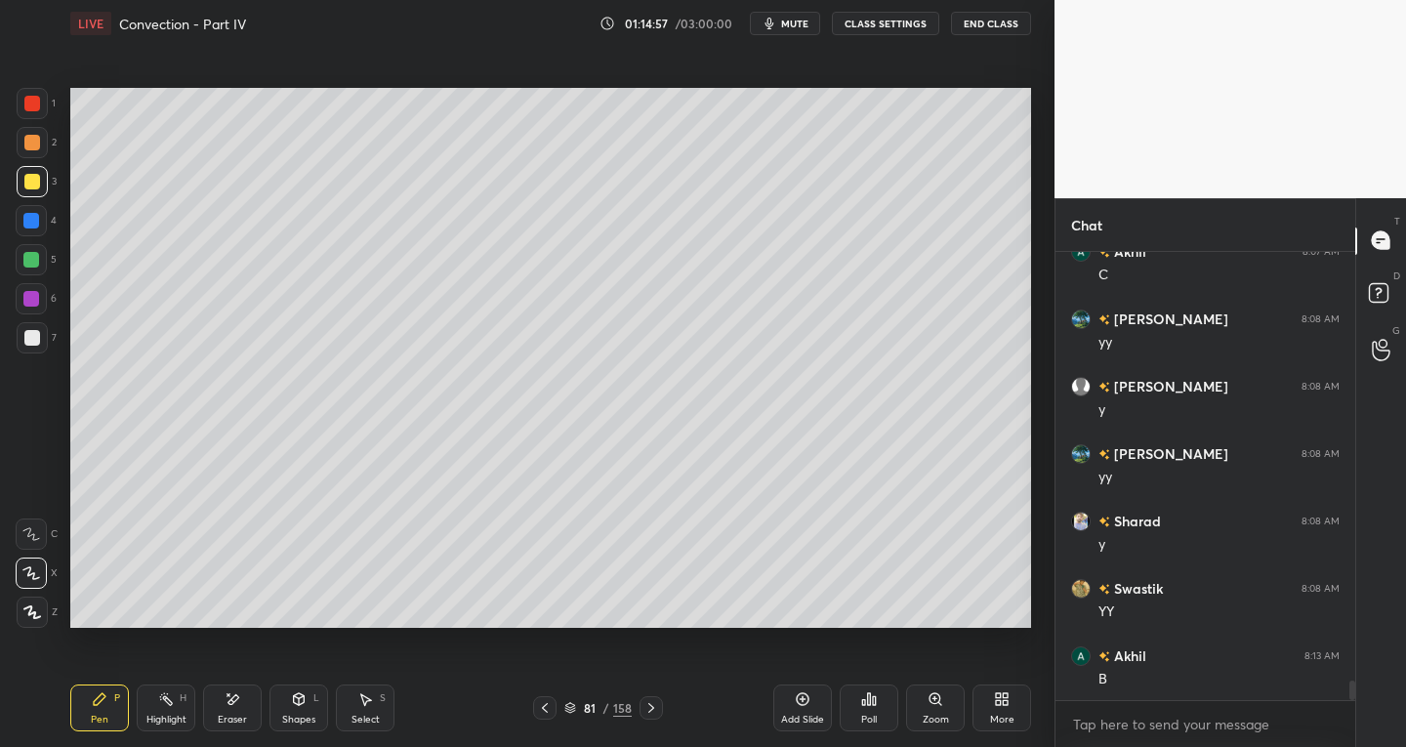
click at [230, 719] on div "Eraser" at bounding box center [232, 720] width 29 height 10
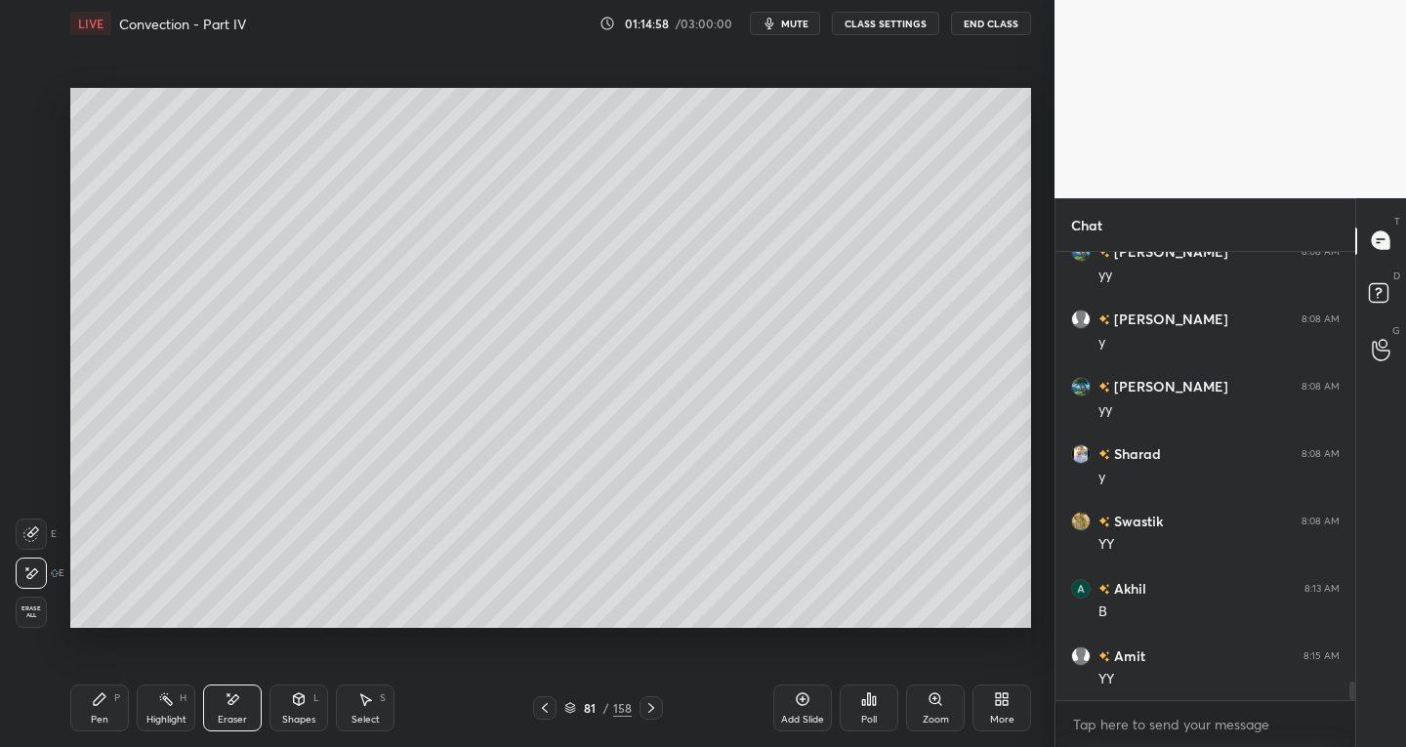
click at [127, 696] on div "Pen P" at bounding box center [99, 707] width 59 height 47
click at [25, 107] on div at bounding box center [32, 104] width 16 height 16
click at [44, 351] on div at bounding box center [32, 337] width 31 height 31
click at [234, 721] on div "Eraser" at bounding box center [232, 720] width 29 height 10
click at [96, 724] on div "Pen" at bounding box center [100, 720] width 18 height 10
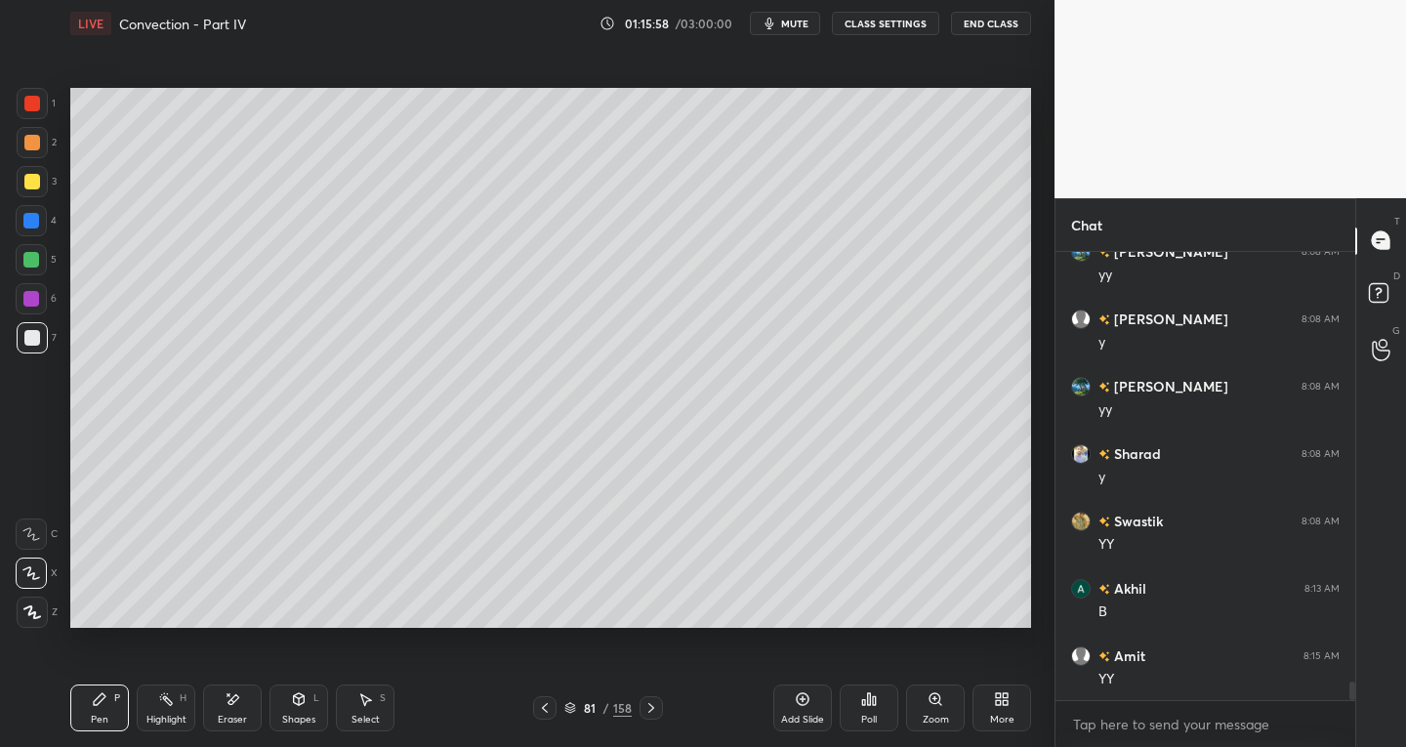
click at [391, 712] on div "Select S" at bounding box center [365, 707] width 59 height 47
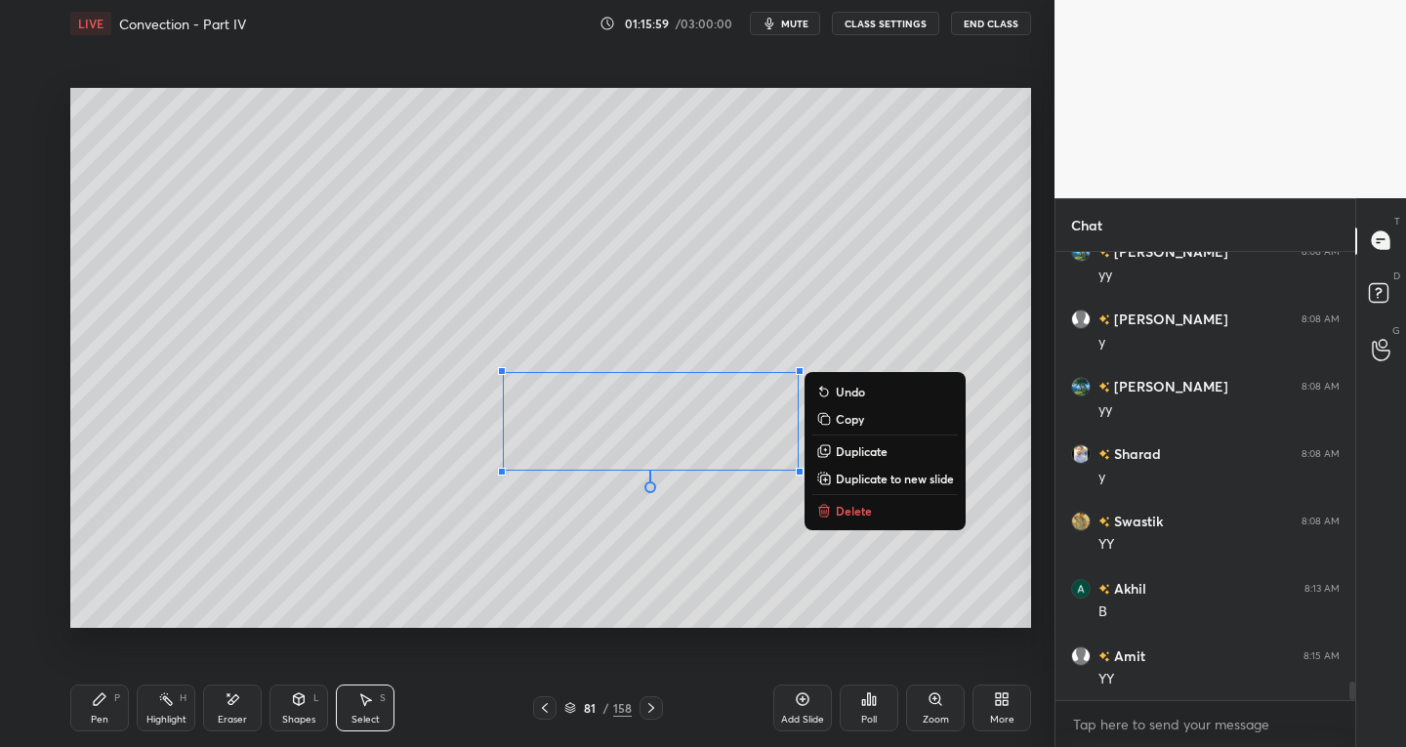
click at [837, 514] on p "Delete" at bounding box center [854, 511] width 36 height 16
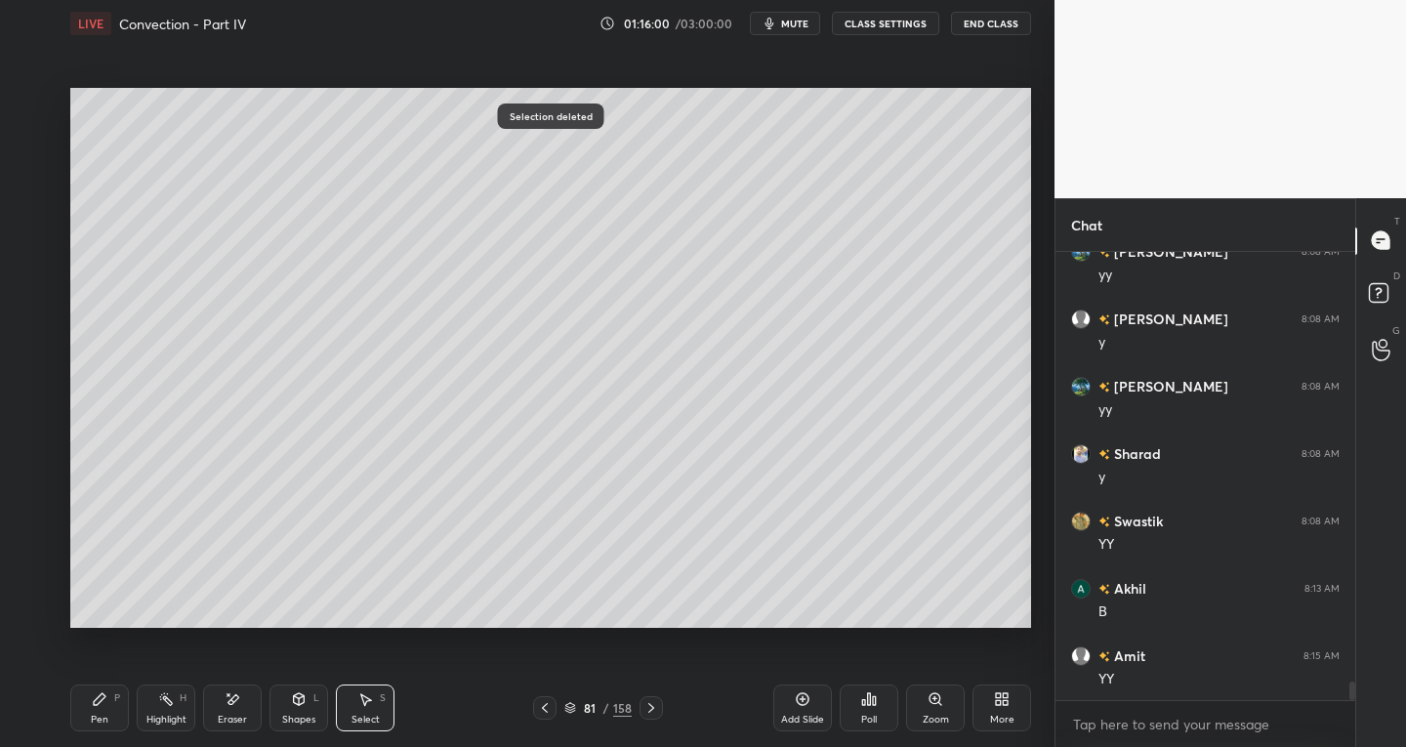
click at [101, 717] on div "Pen" at bounding box center [100, 720] width 18 height 10
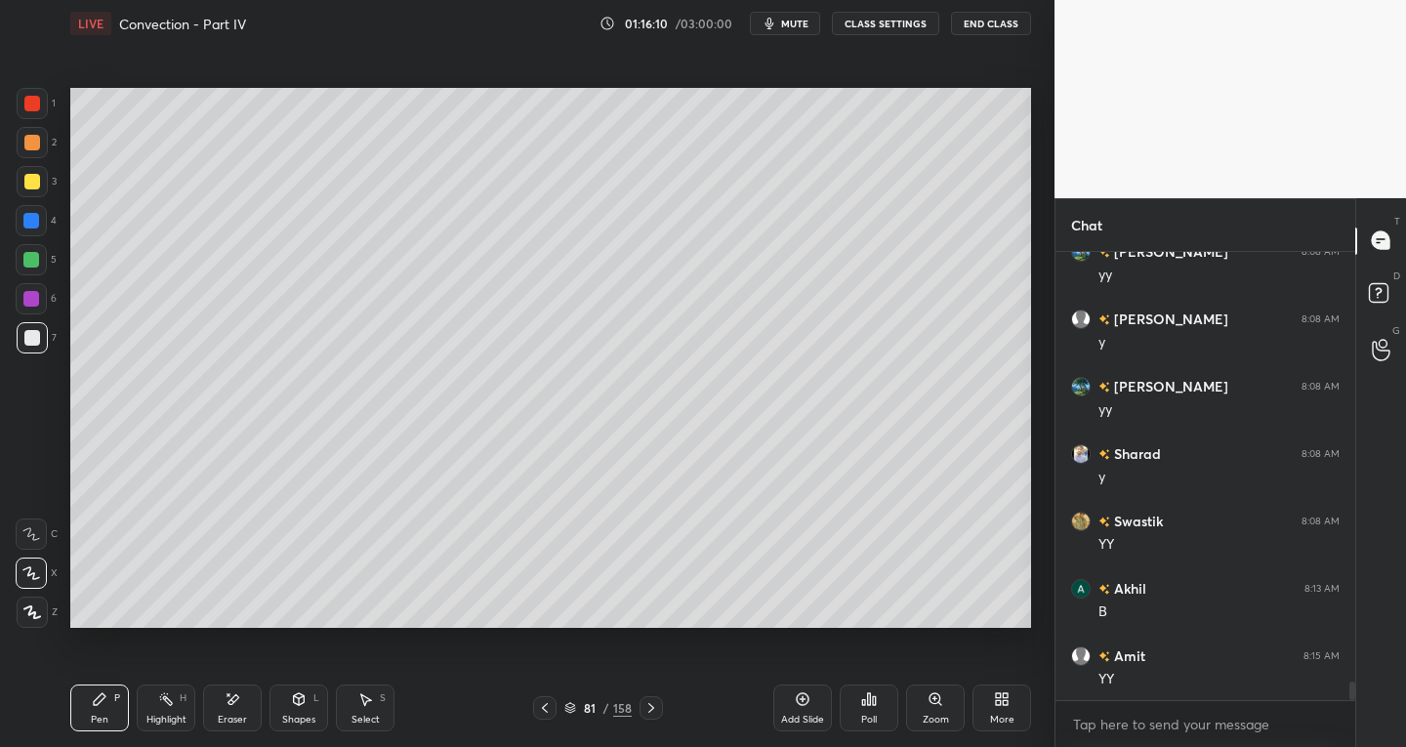
click at [376, 709] on div "Select S" at bounding box center [365, 707] width 59 height 47
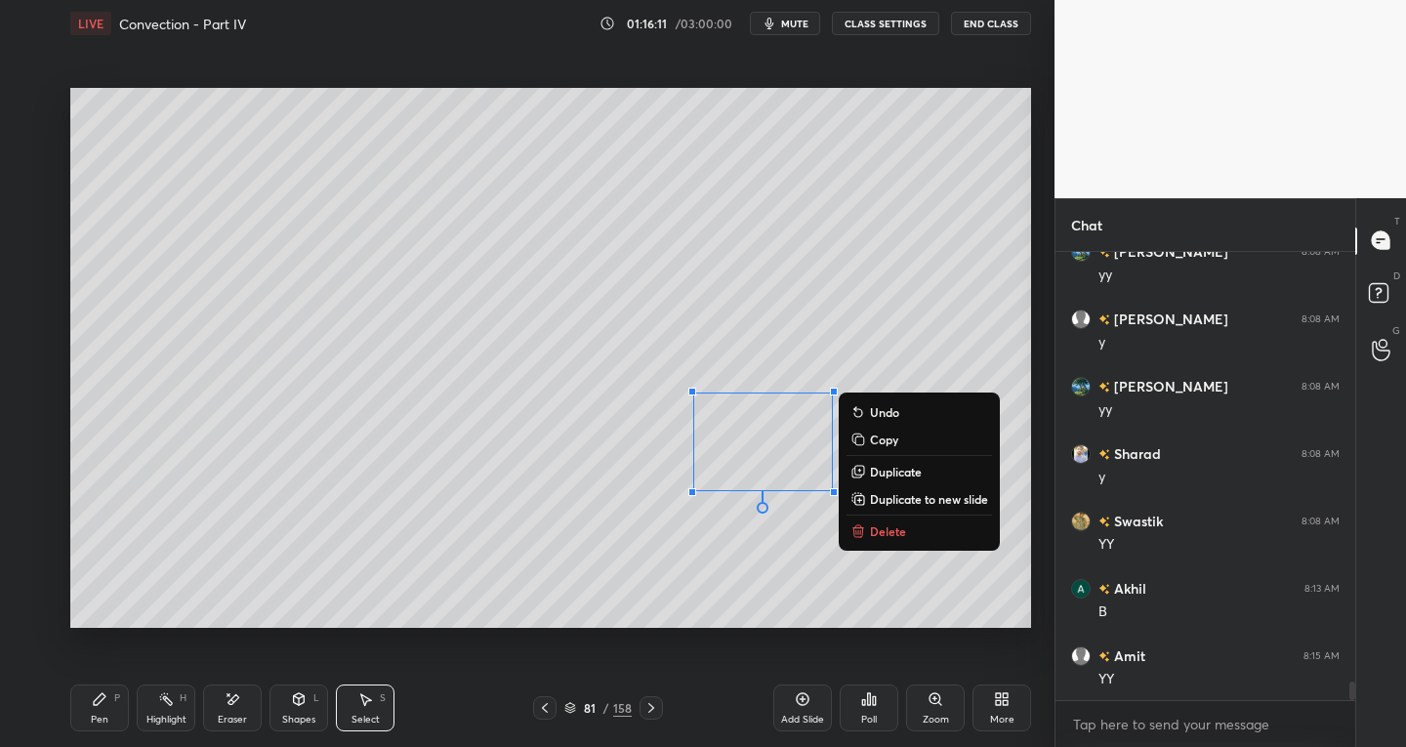
click at [867, 531] on button "Delete" at bounding box center [918, 530] width 145 height 23
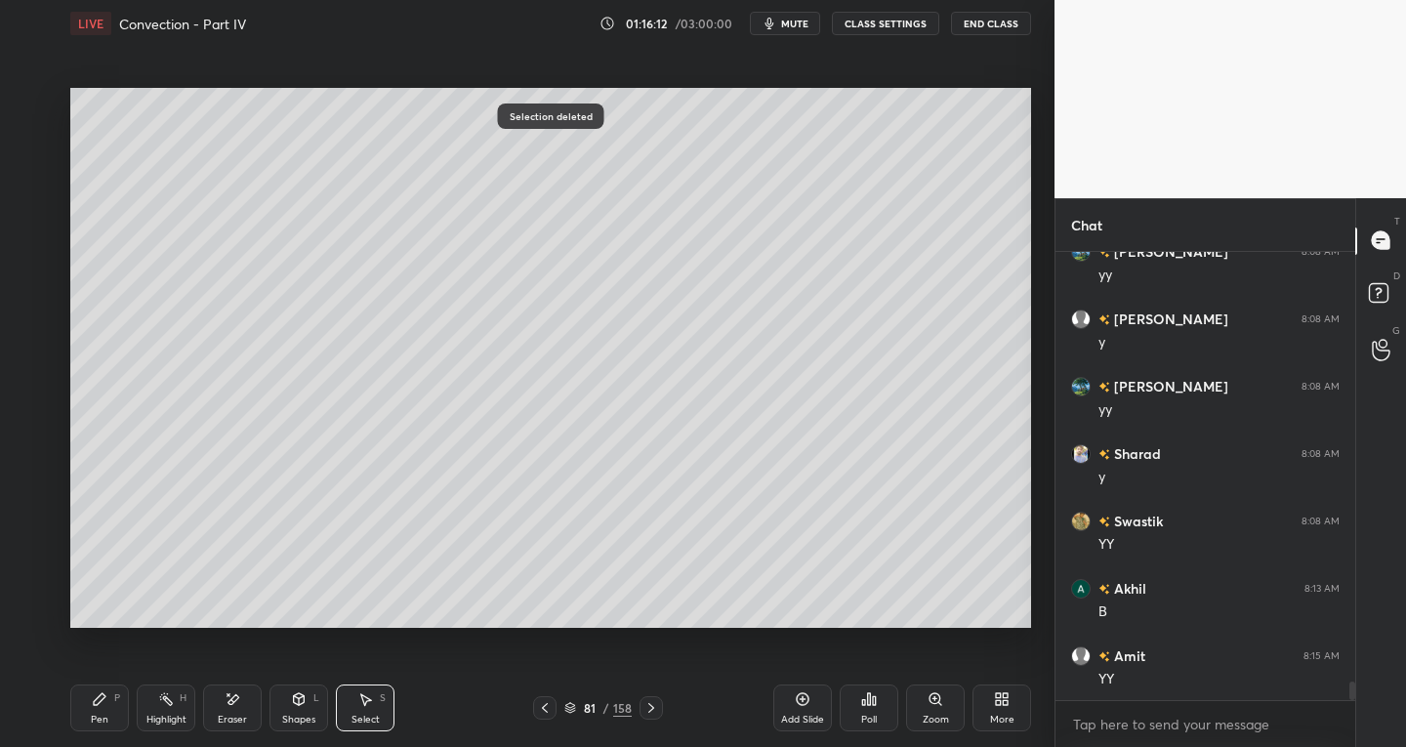
click at [116, 710] on div "Pen P" at bounding box center [99, 707] width 59 height 47
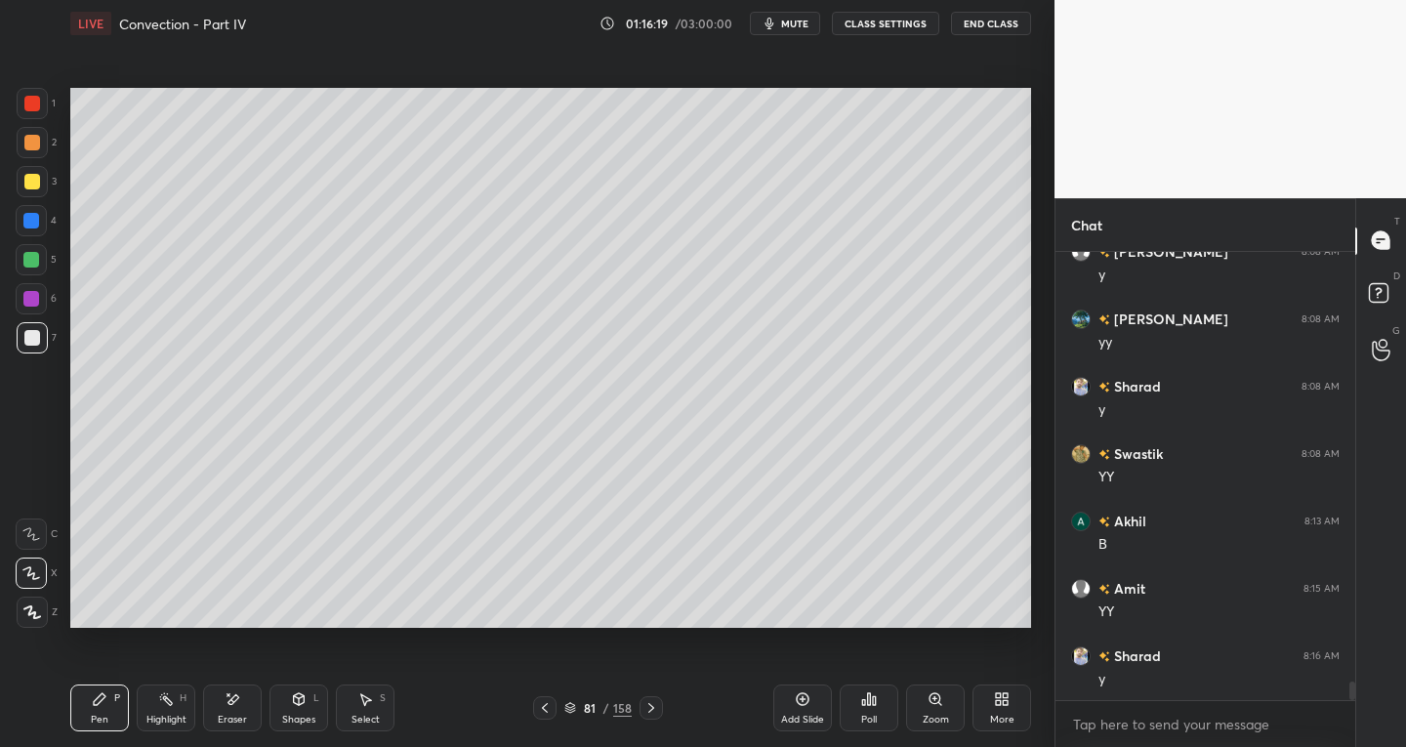
scroll to position [10301, 0]
click at [33, 343] on div at bounding box center [32, 338] width 16 height 16
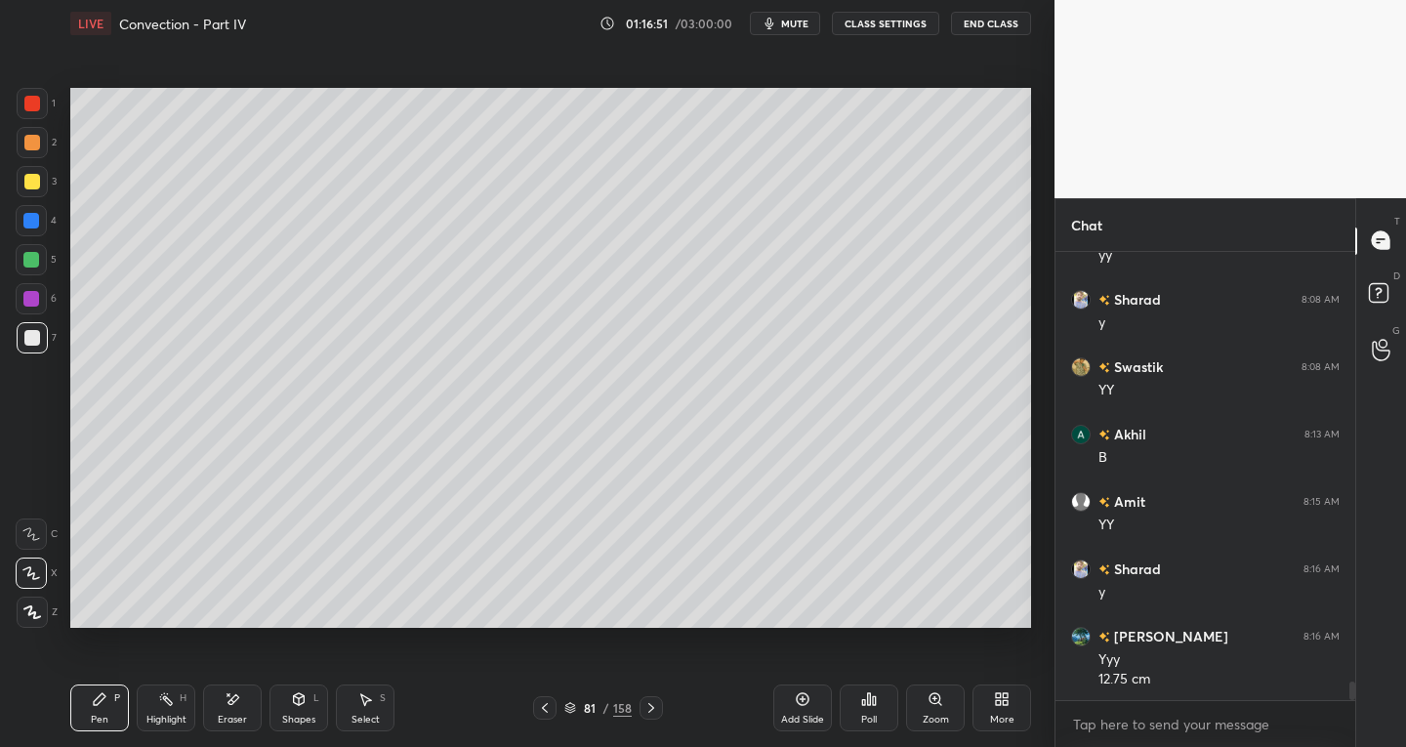
scroll to position [10388, 0]
click at [542, 705] on icon at bounding box center [545, 708] width 16 height 16
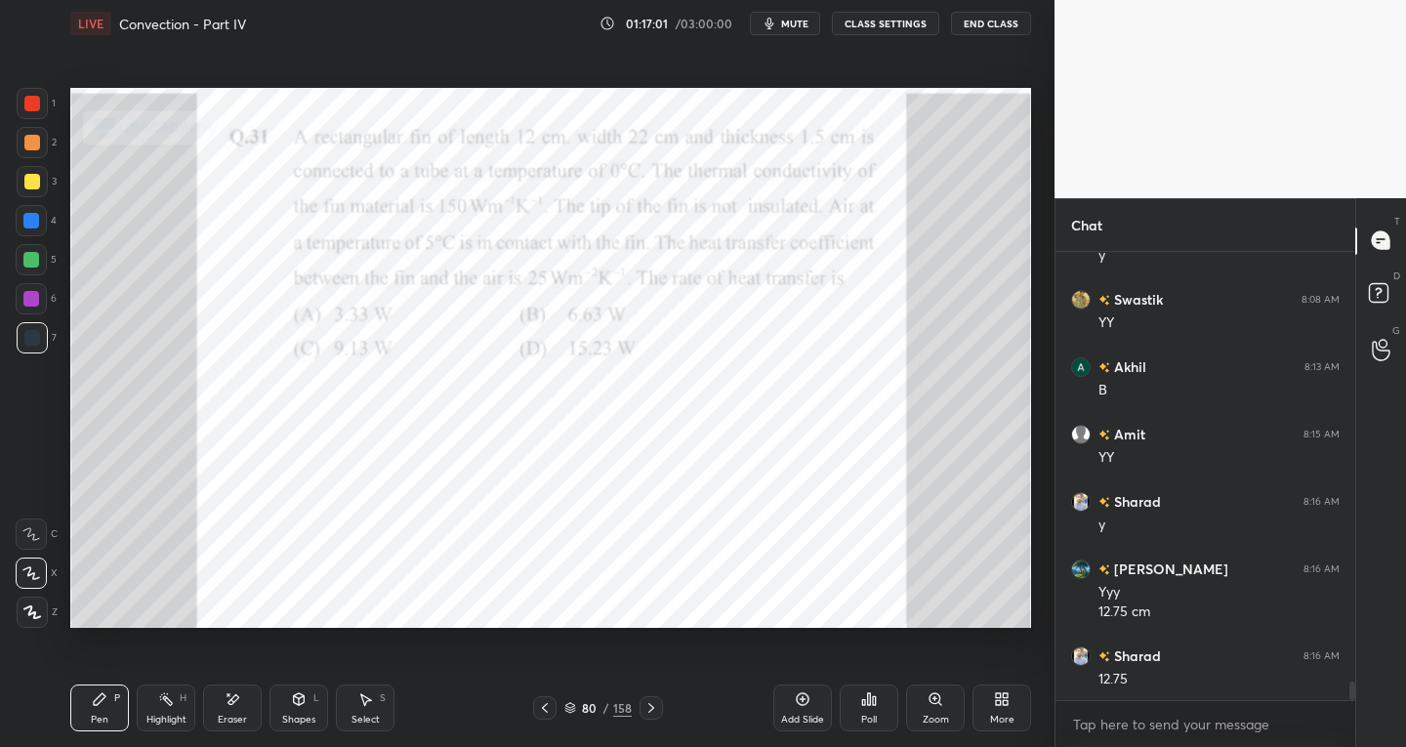
click at [649, 704] on icon at bounding box center [651, 708] width 16 height 16
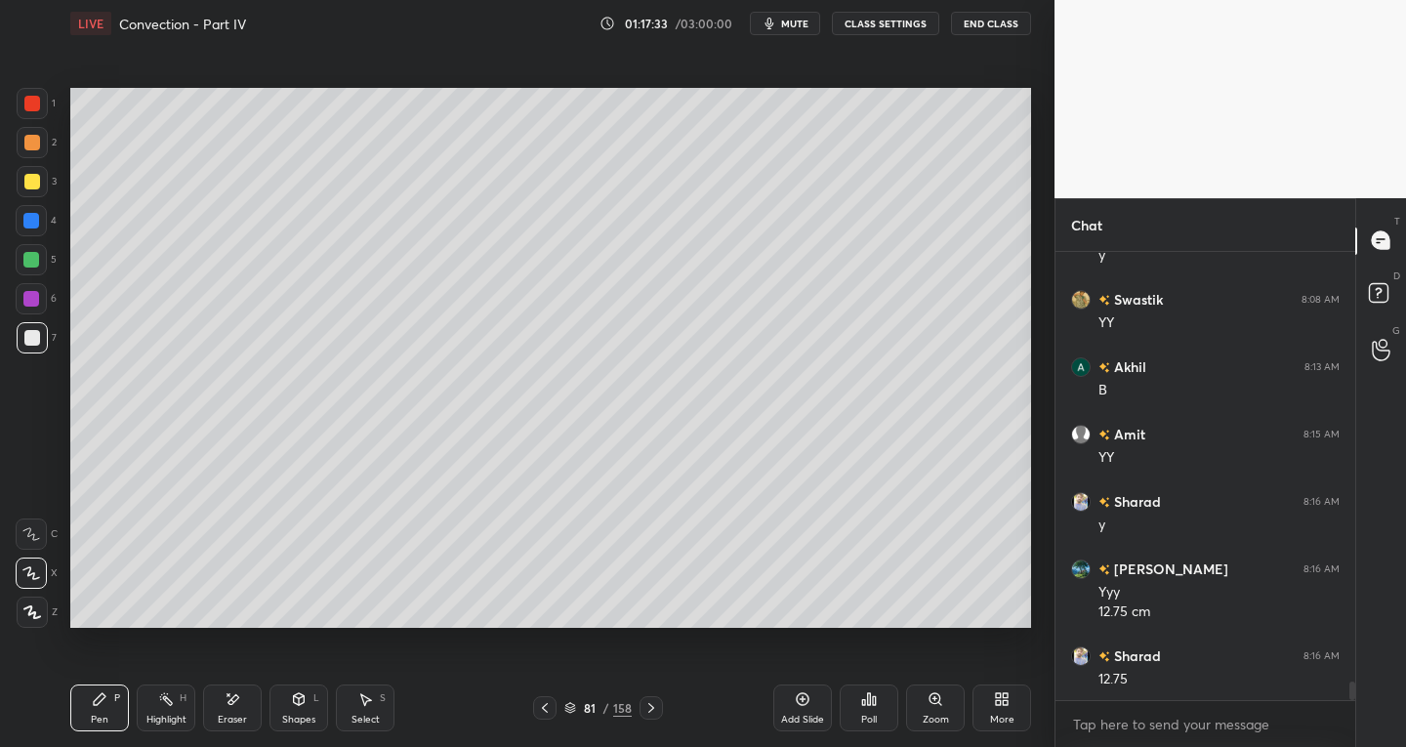
click at [387, 715] on div "Select S" at bounding box center [365, 707] width 59 height 47
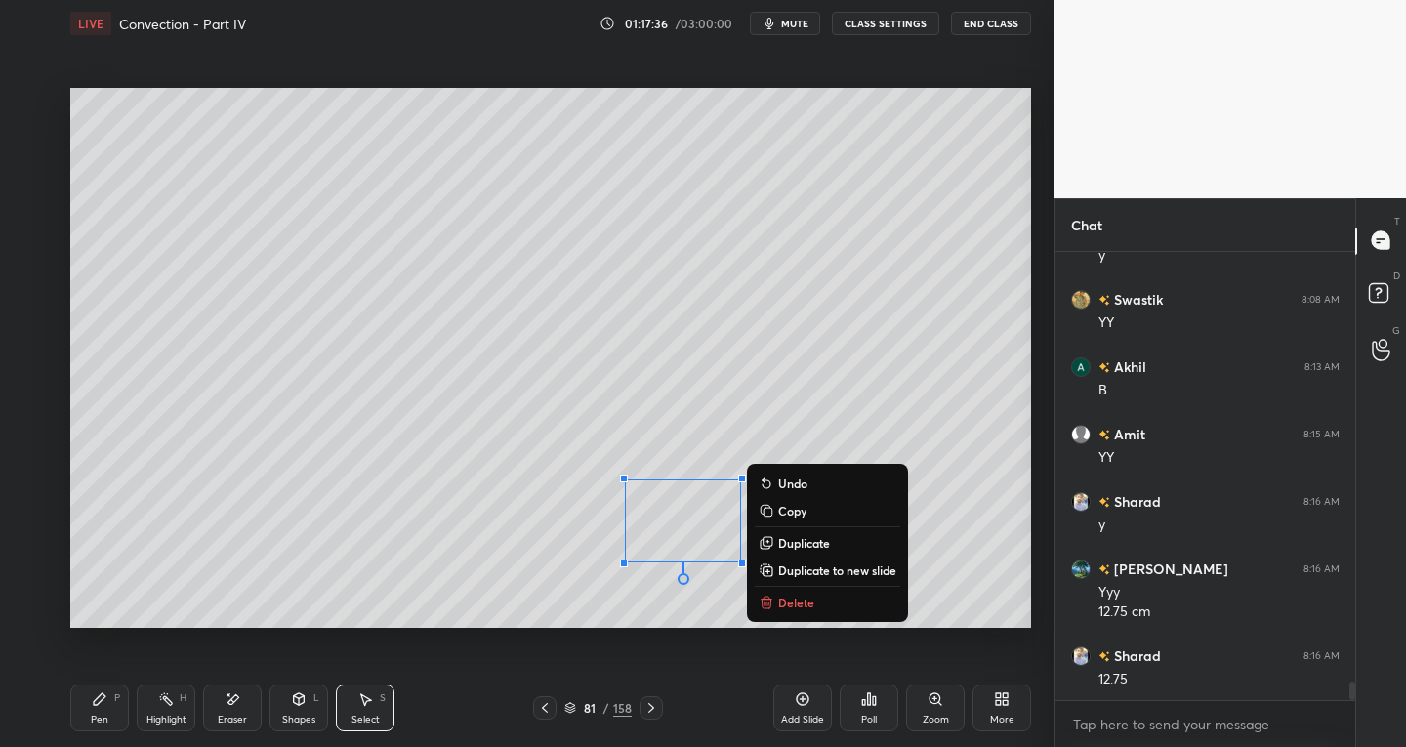
click at [104, 722] on div "Pen" at bounding box center [100, 720] width 18 height 10
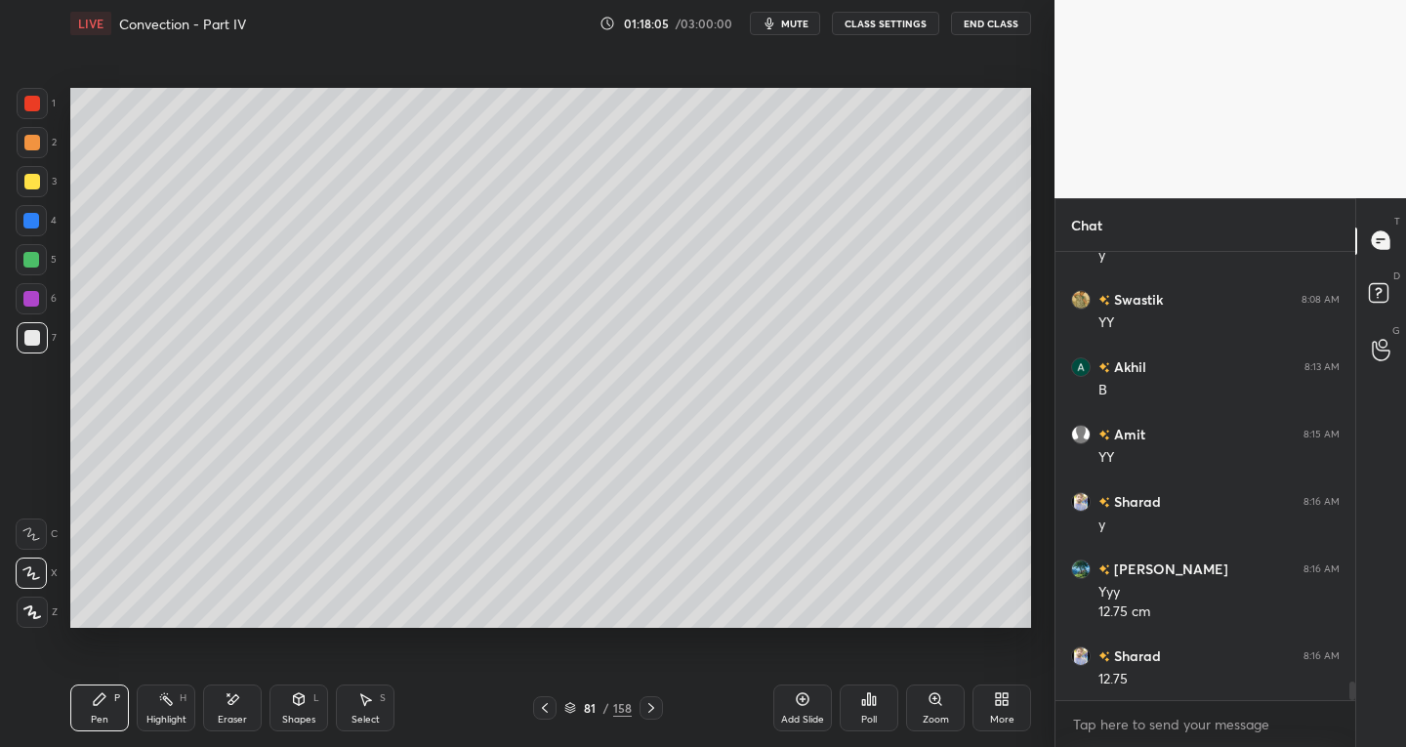
click at [382, 708] on div "Select S" at bounding box center [365, 707] width 59 height 47
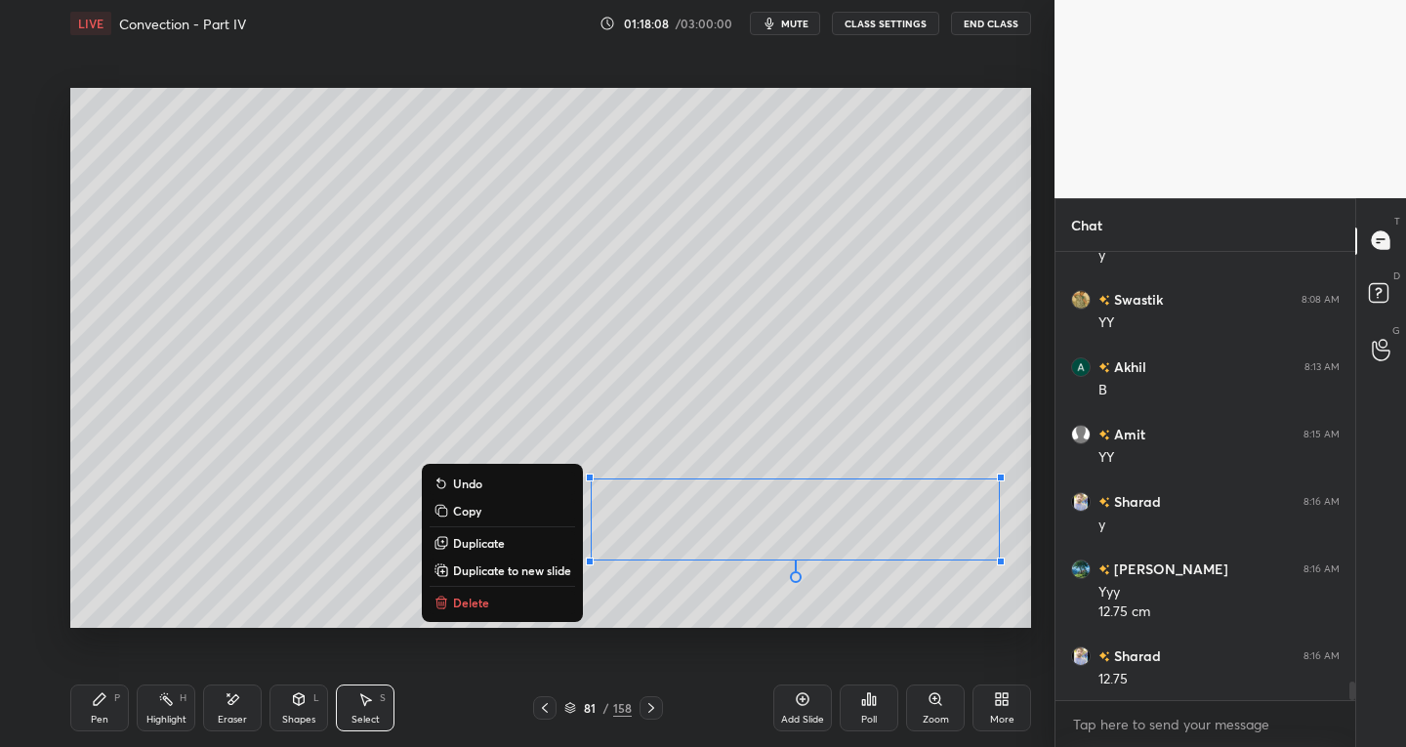
click at [102, 723] on div "Pen" at bounding box center [100, 720] width 18 height 10
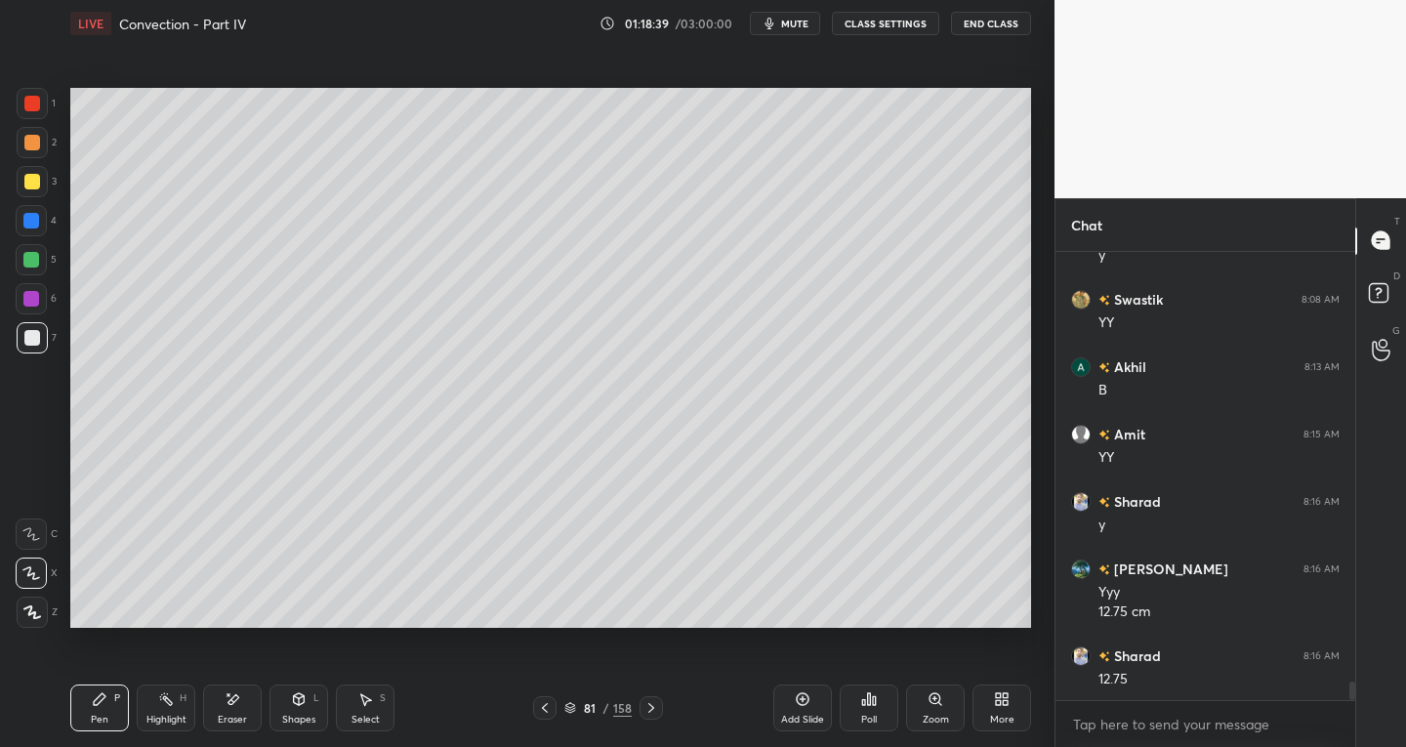
scroll to position [10456, 0]
click at [362, 706] on icon at bounding box center [365, 699] width 16 height 16
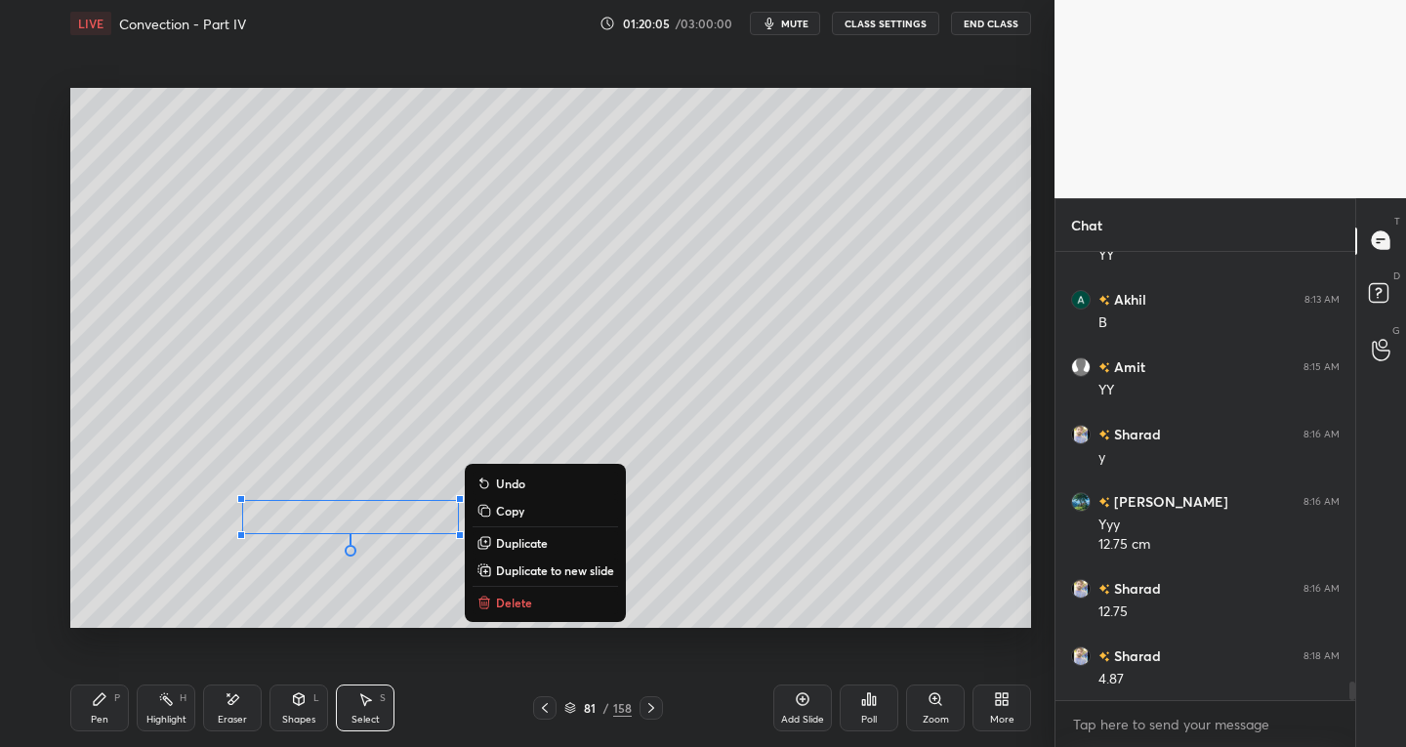
click at [101, 715] on div "Pen" at bounding box center [100, 720] width 18 height 10
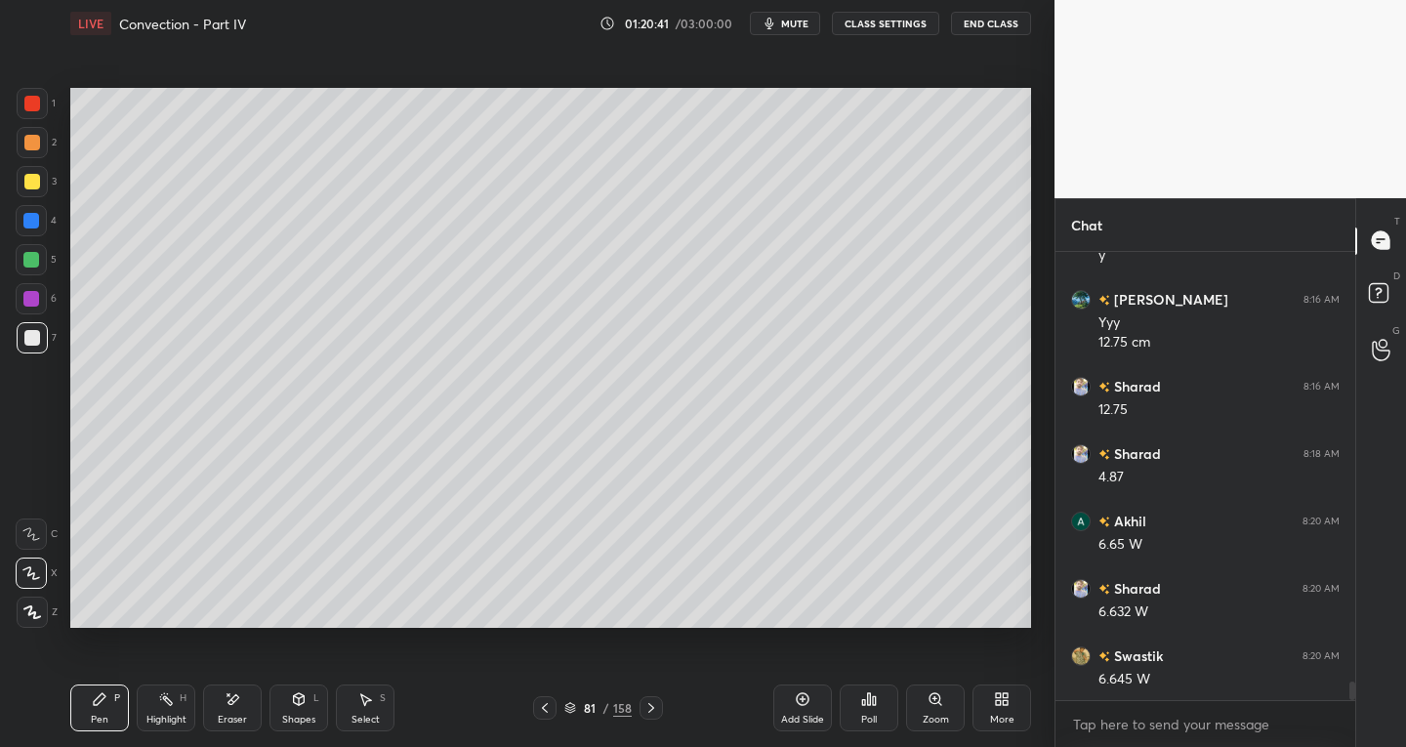
scroll to position [10725, 0]
click at [546, 709] on icon at bounding box center [545, 708] width 16 height 16
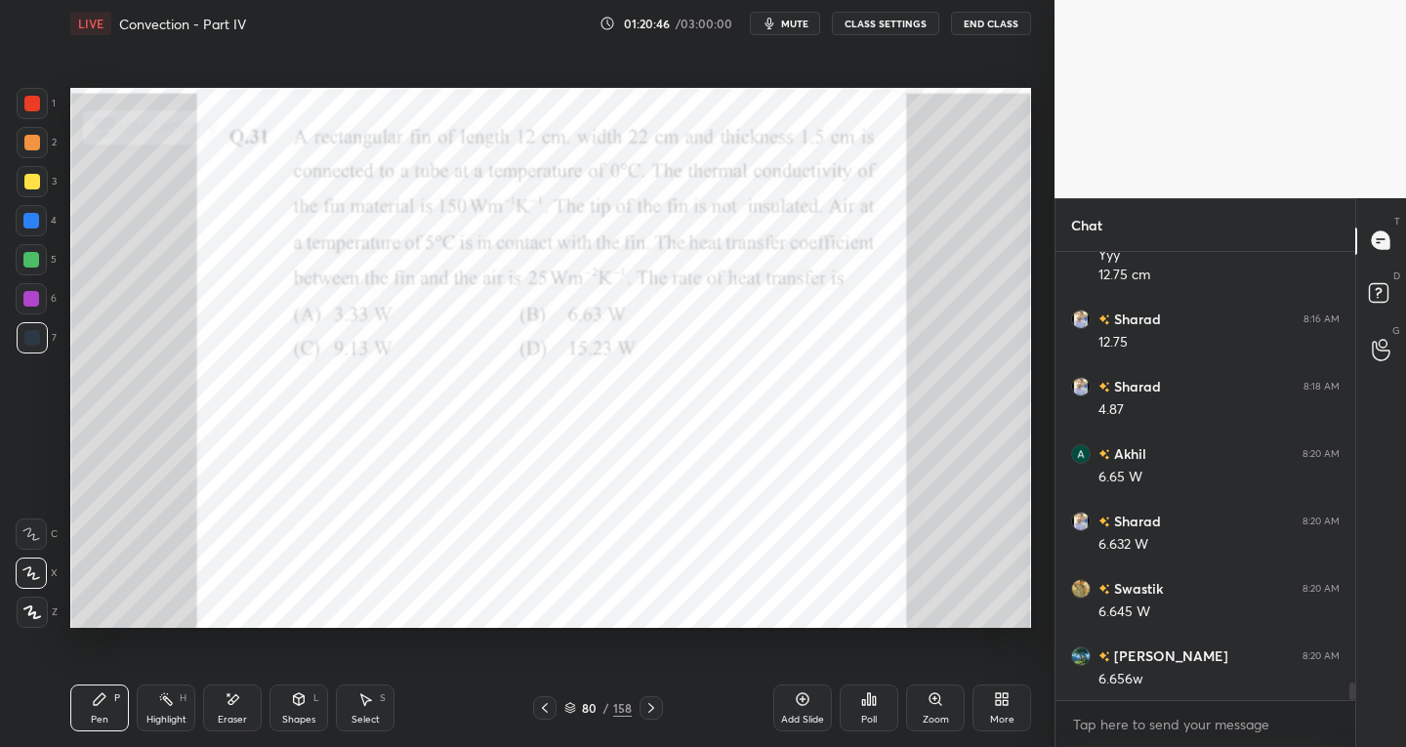
click at [648, 706] on icon at bounding box center [651, 708] width 16 height 16
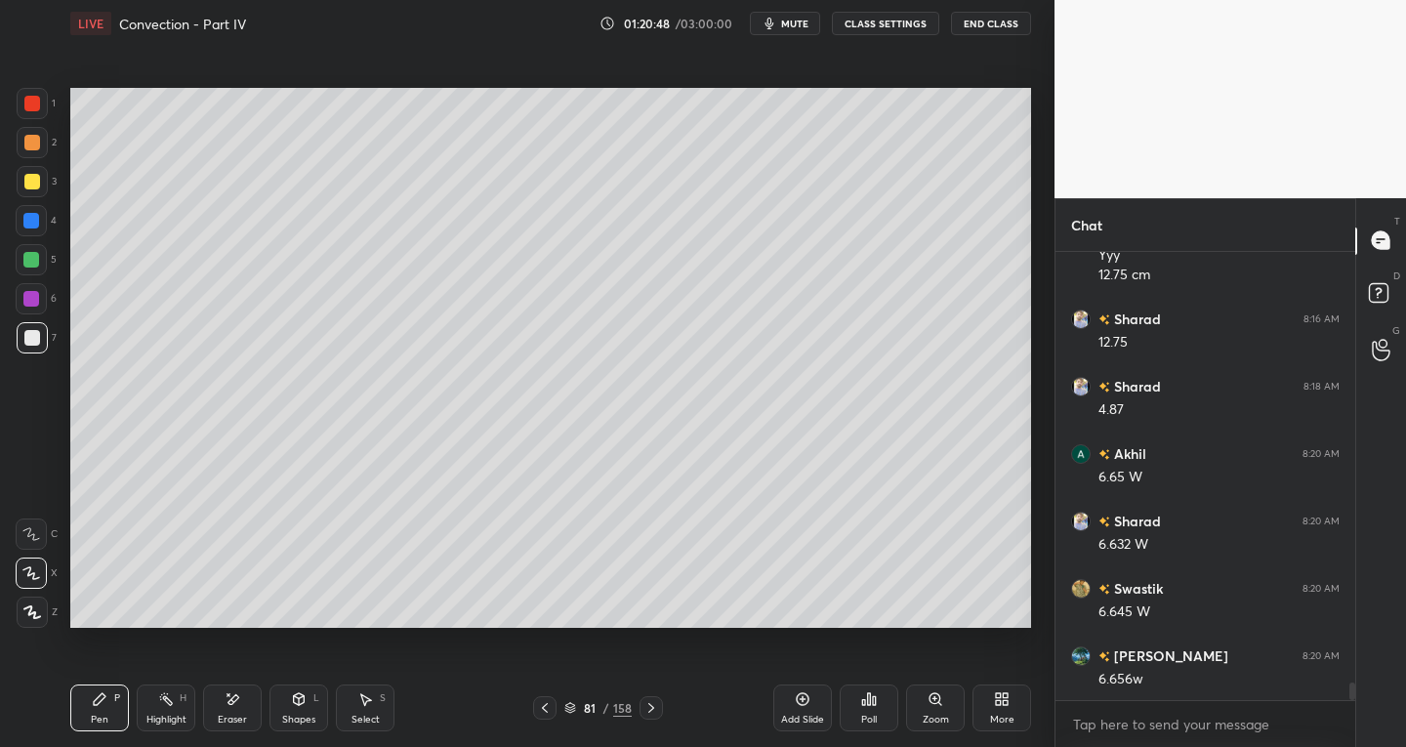
click at [655, 706] on icon at bounding box center [651, 708] width 16 height 16
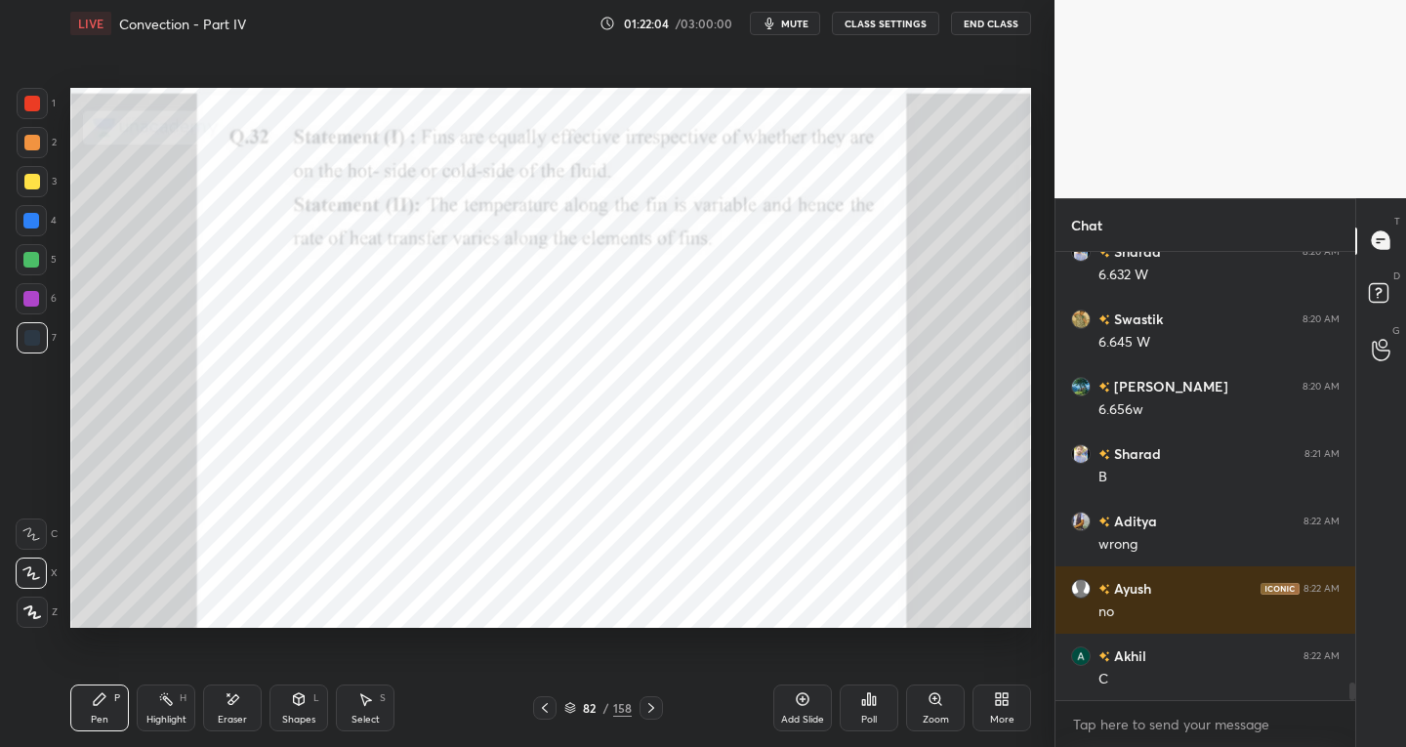
scroll to position [11062, 0]
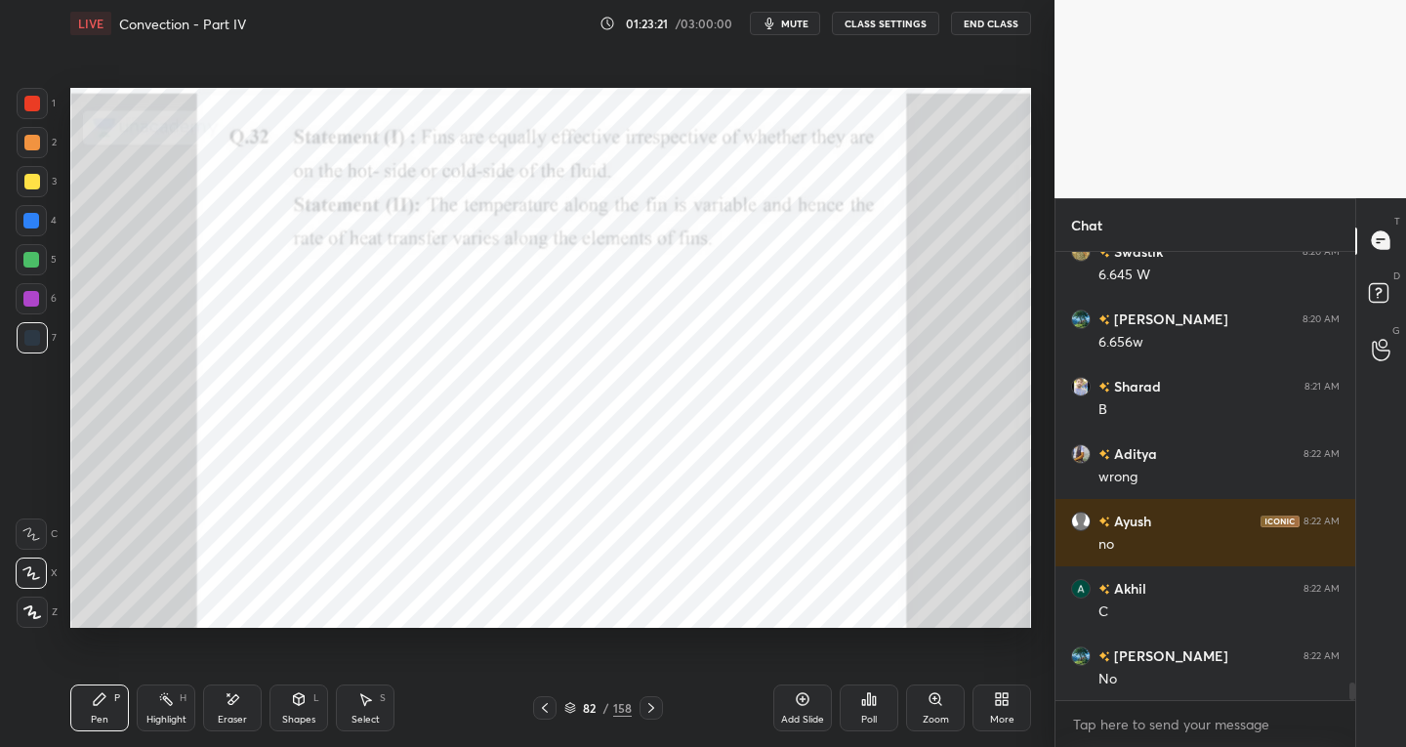
click at [297, 703] on icon at bounding box center [299, 699] width 11 height 12
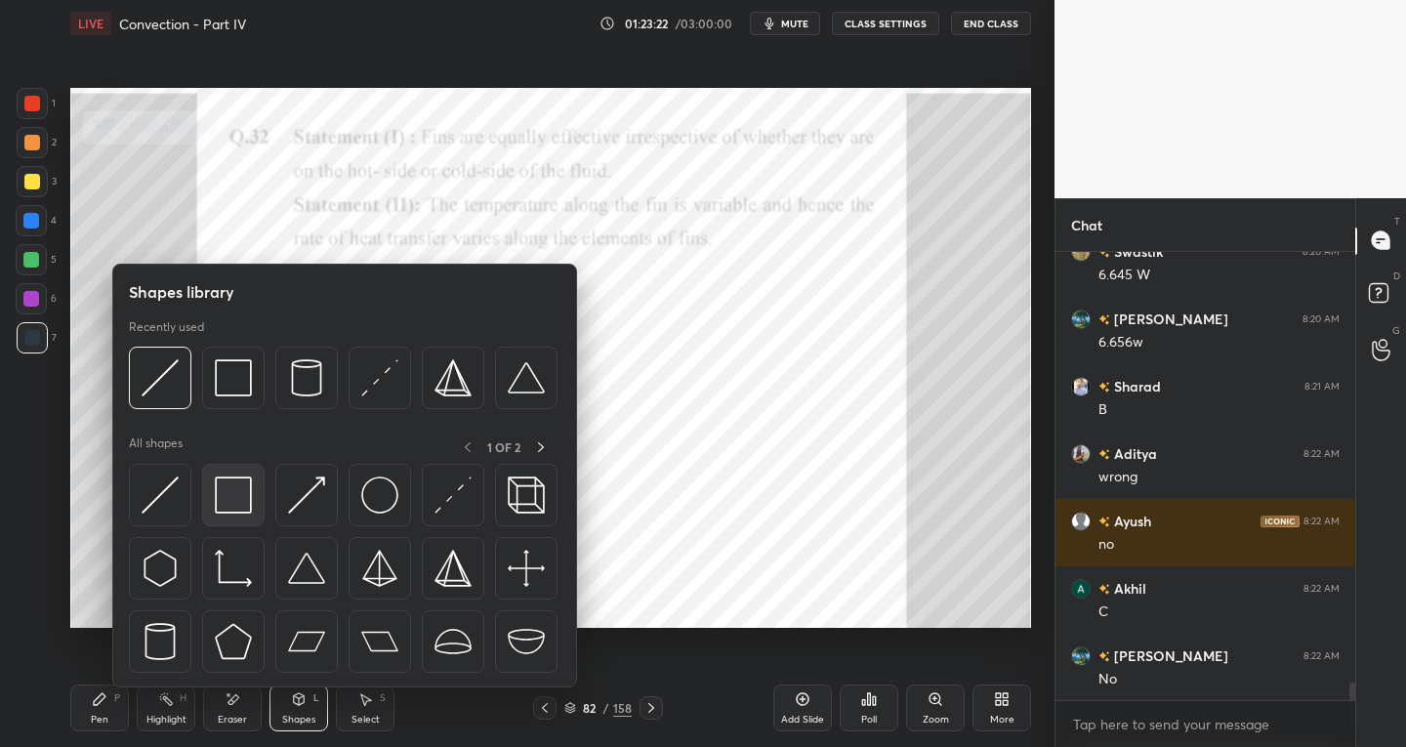
click at [231, 494] on img at bounding box center [233, 494] width 37 height 37
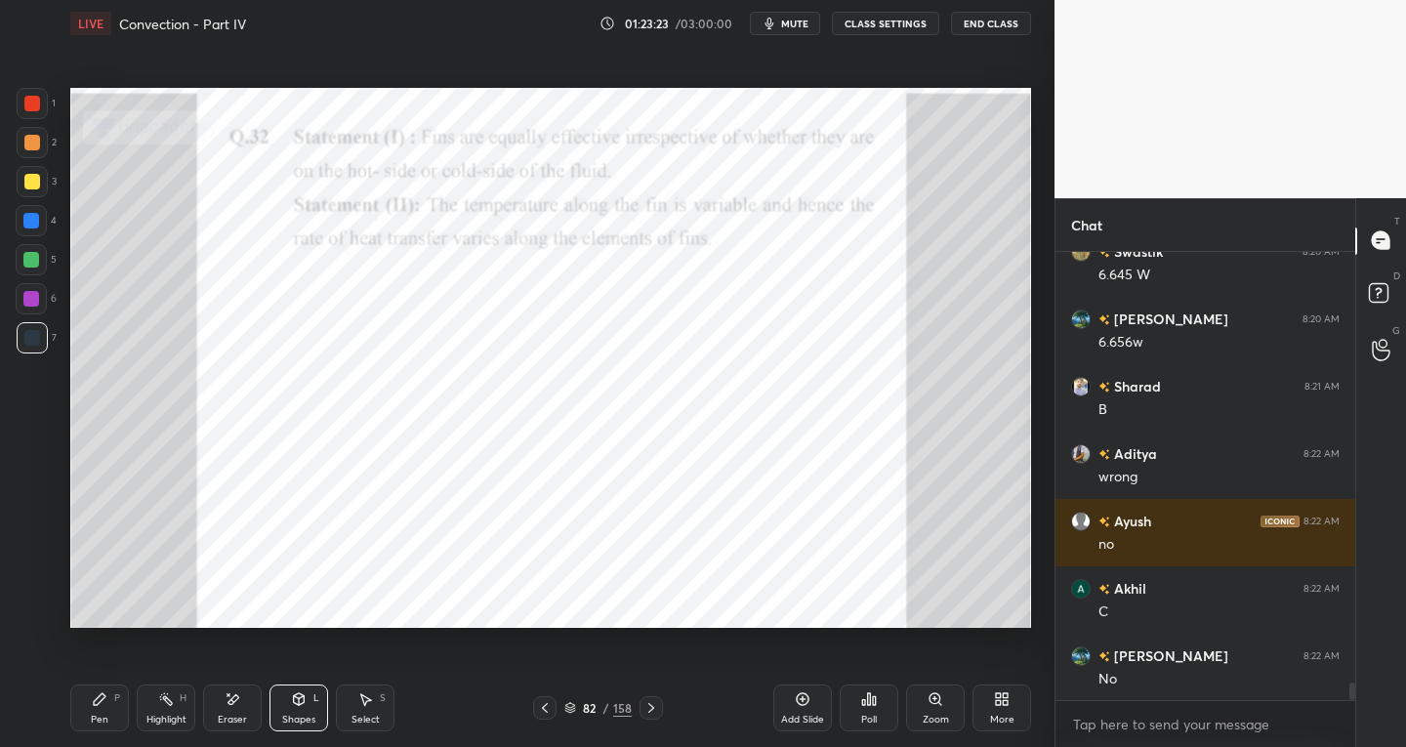
click at [293, 715] on div "Shapes" at bounding box center [298, 720] width 33 height 10
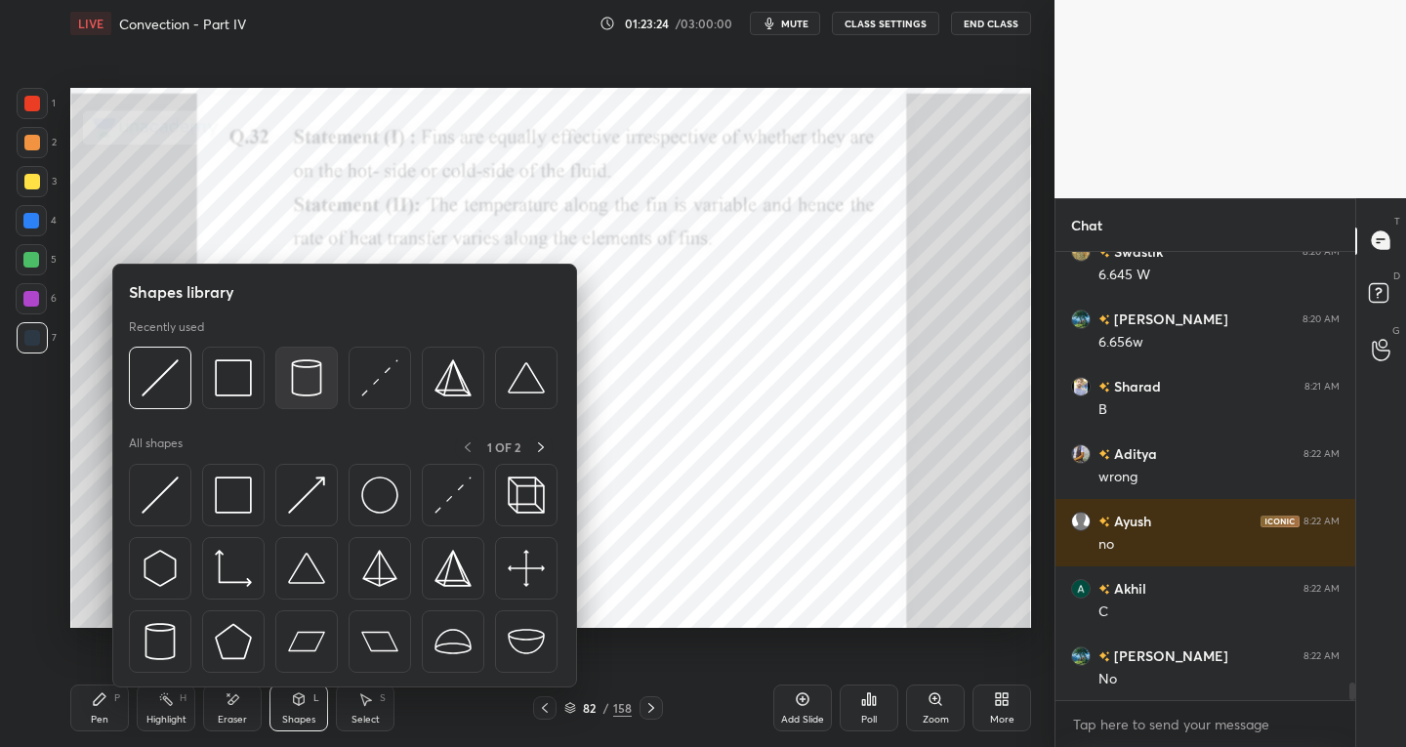
click at [304, 381] on img at bounding box center [306, 377] width 37 height 37
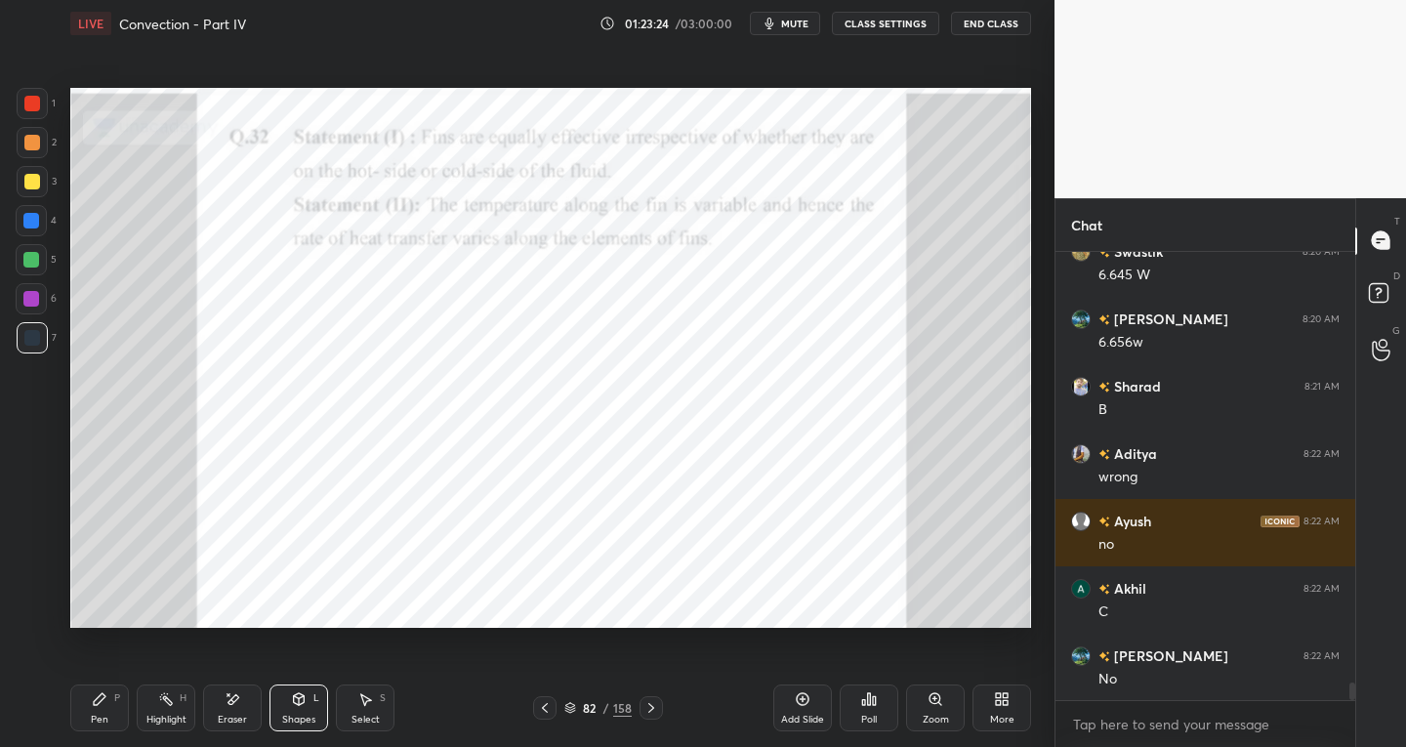
click at [37, 351] on div at bounding box center [32, 337] width 31 height 31
click at [105, 717] on div "Pen" at bounding box center [100, 720] width 18 height 10
click at [379, 720] on div "Select S" at bounding box center [365, 707] width 59 height 47
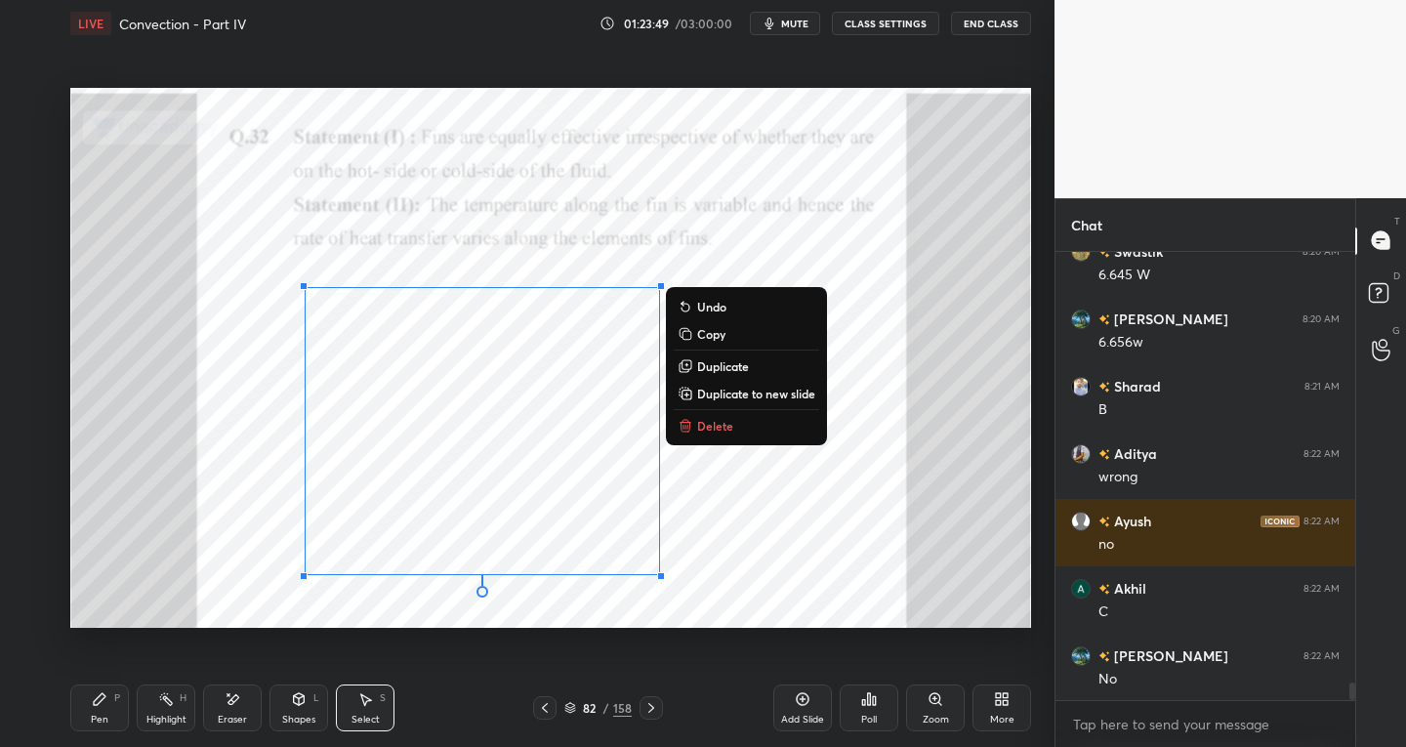
click at [712, 418] on p "Delete" at bounding box center [715, 426] width 36 height 16
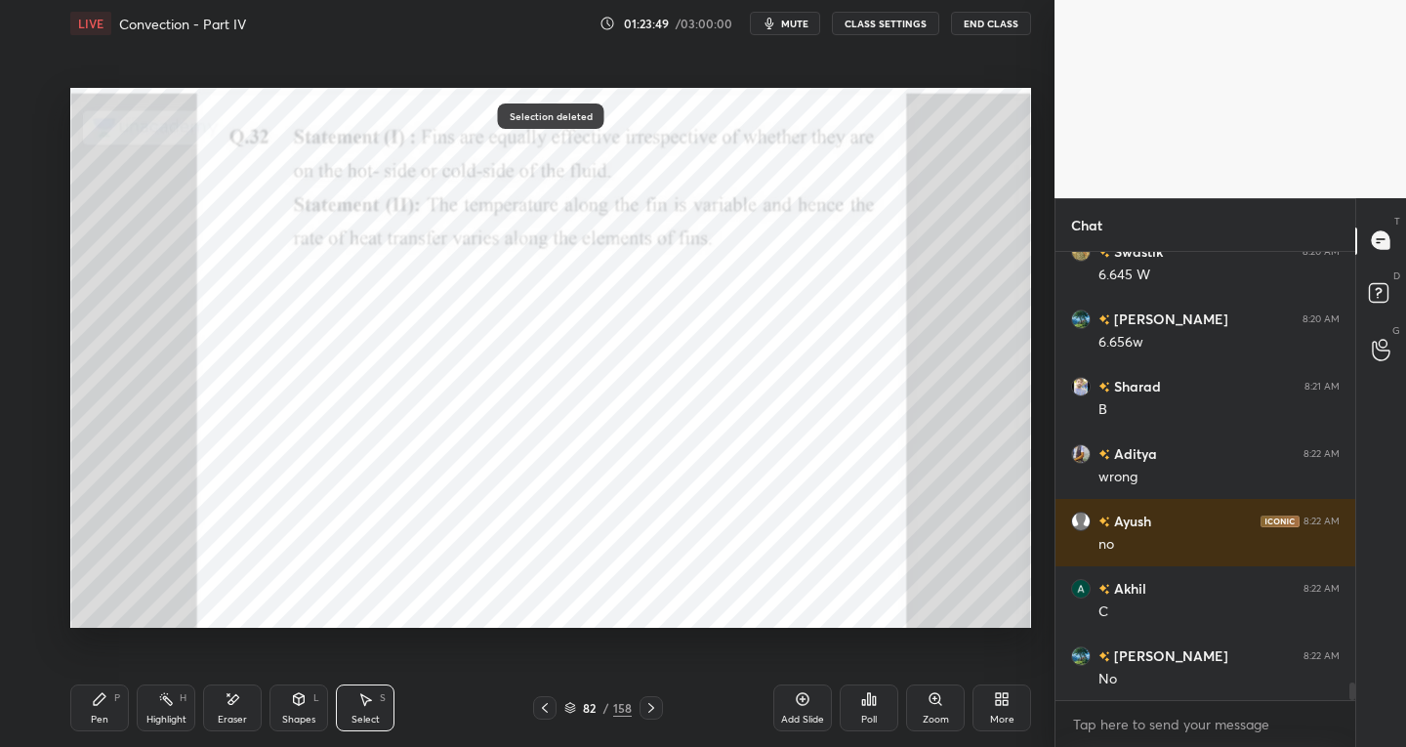
click at [144, 722] on div "Highlight H" at bounding box center [166, 707] width 59 height 47
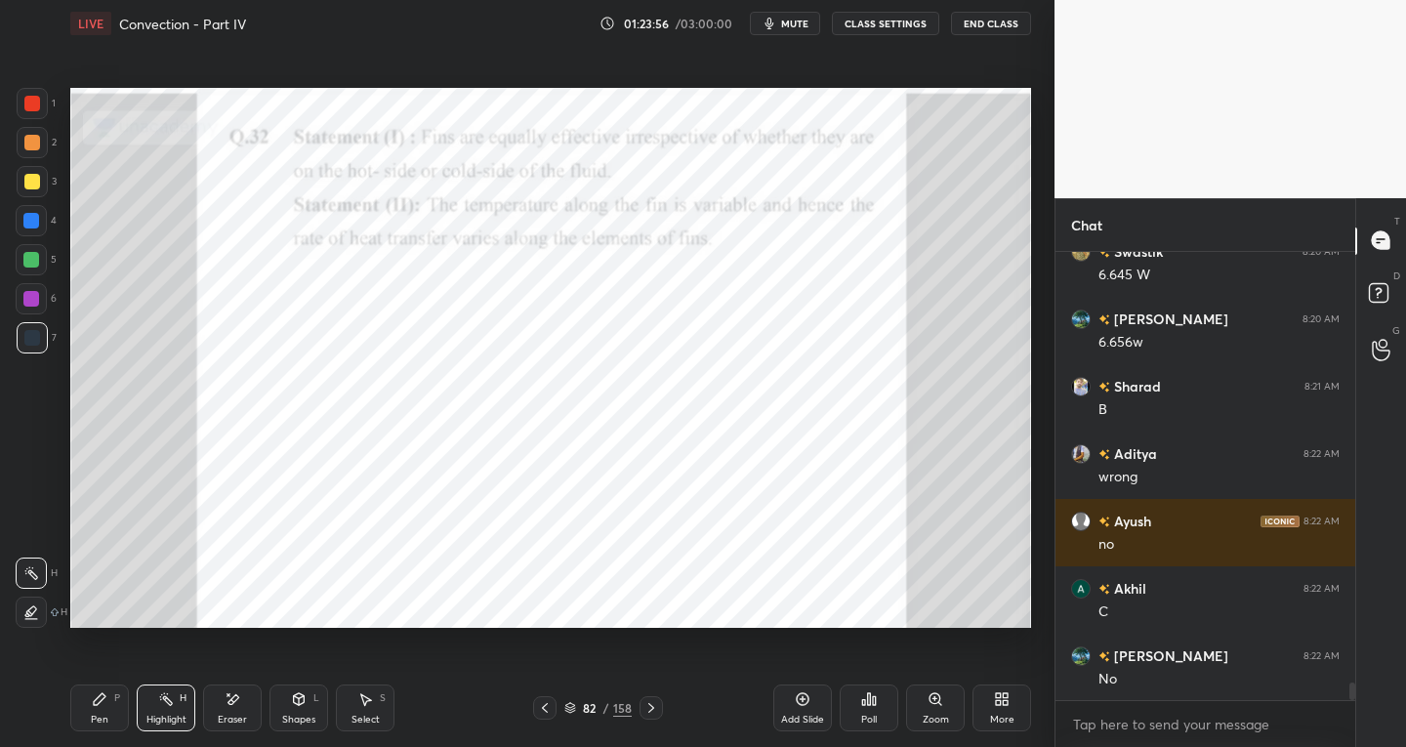
click at [108, 711] on div "Pen P" at bounding box center [99, 707] width 59 height 47
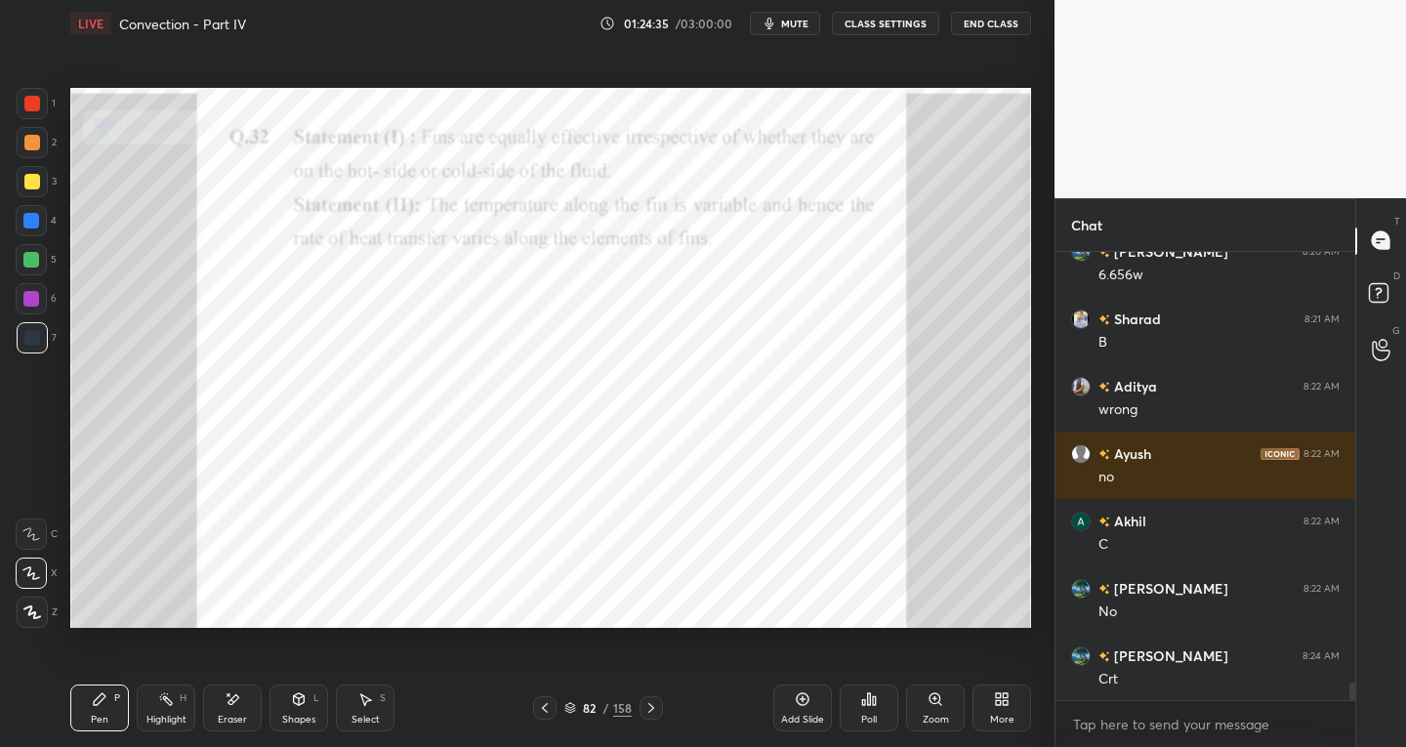
click at [648, 716] on div at bounding box center [651, 707] width 23 height 23
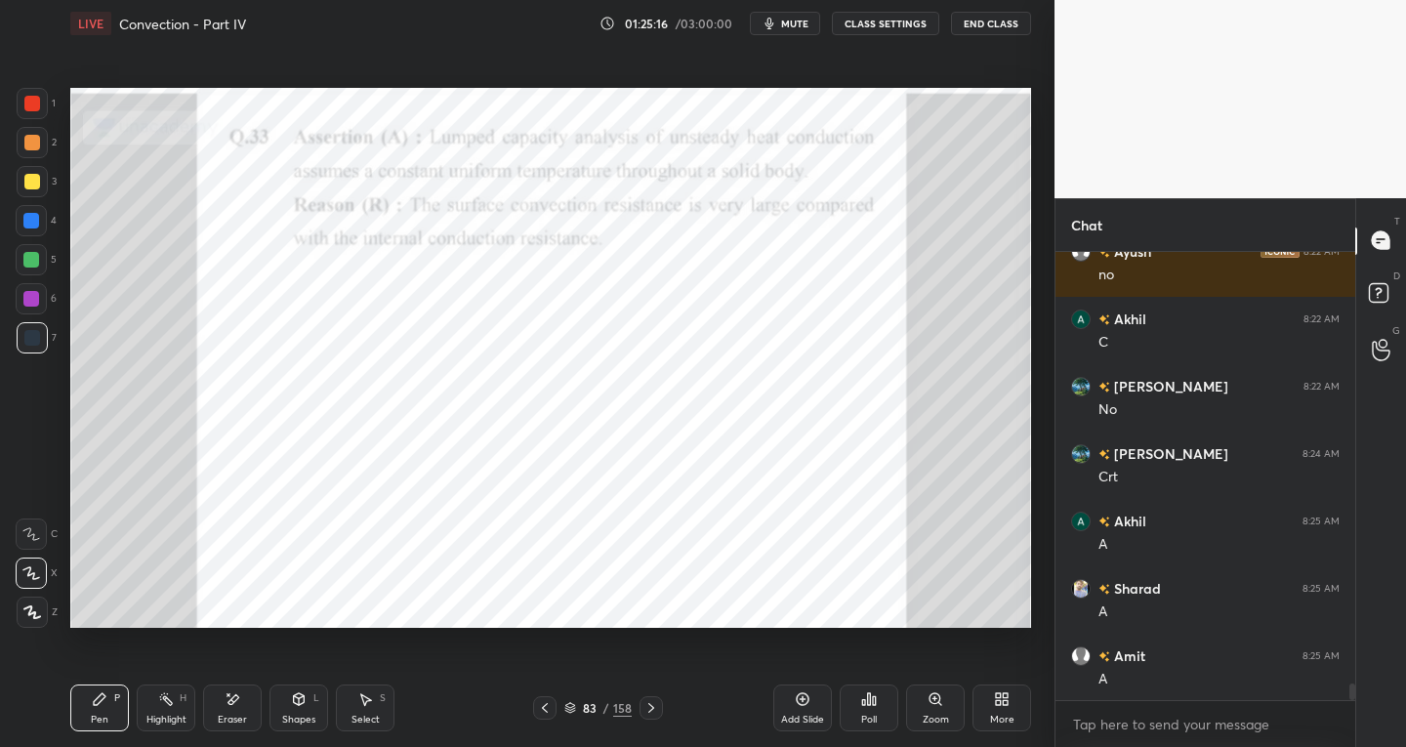
scroll to position [11399, 0]
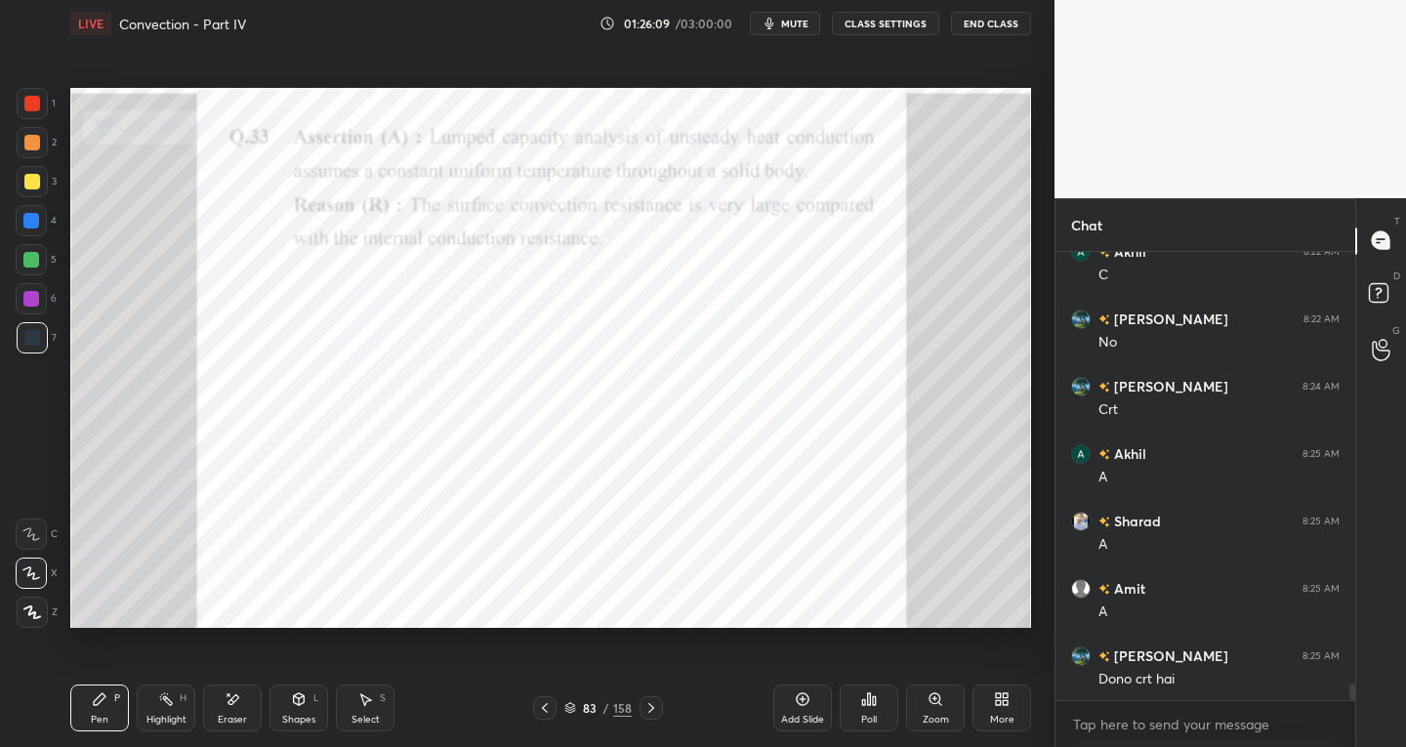
click at [649, 705] on icon at bounding box center [651, 708] width 16 height 16
click at [650, 706] on icon at bounding box center [651, 708] width 6 height 10
click at [544, 706] on icon at bounding box center [545, 708] width 6 height 10
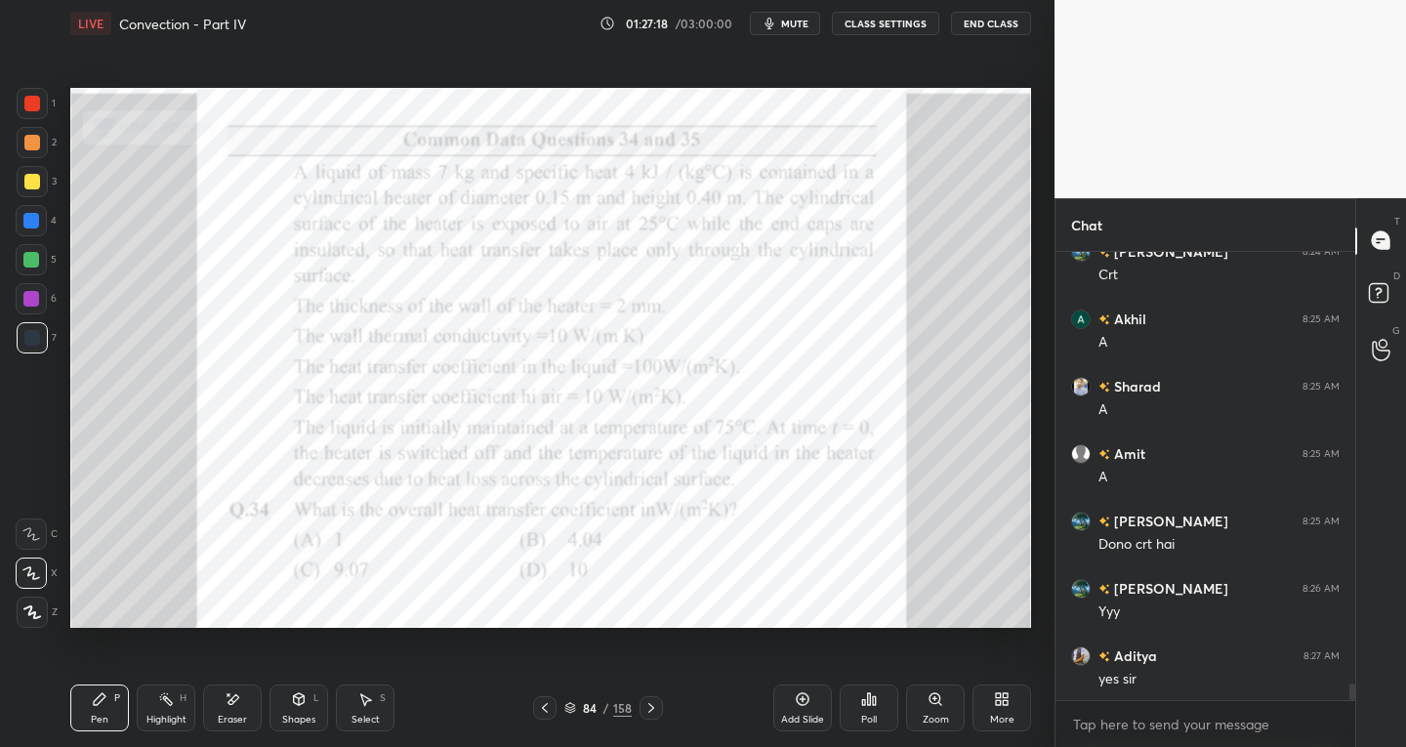
scroll to position [11601, 0]
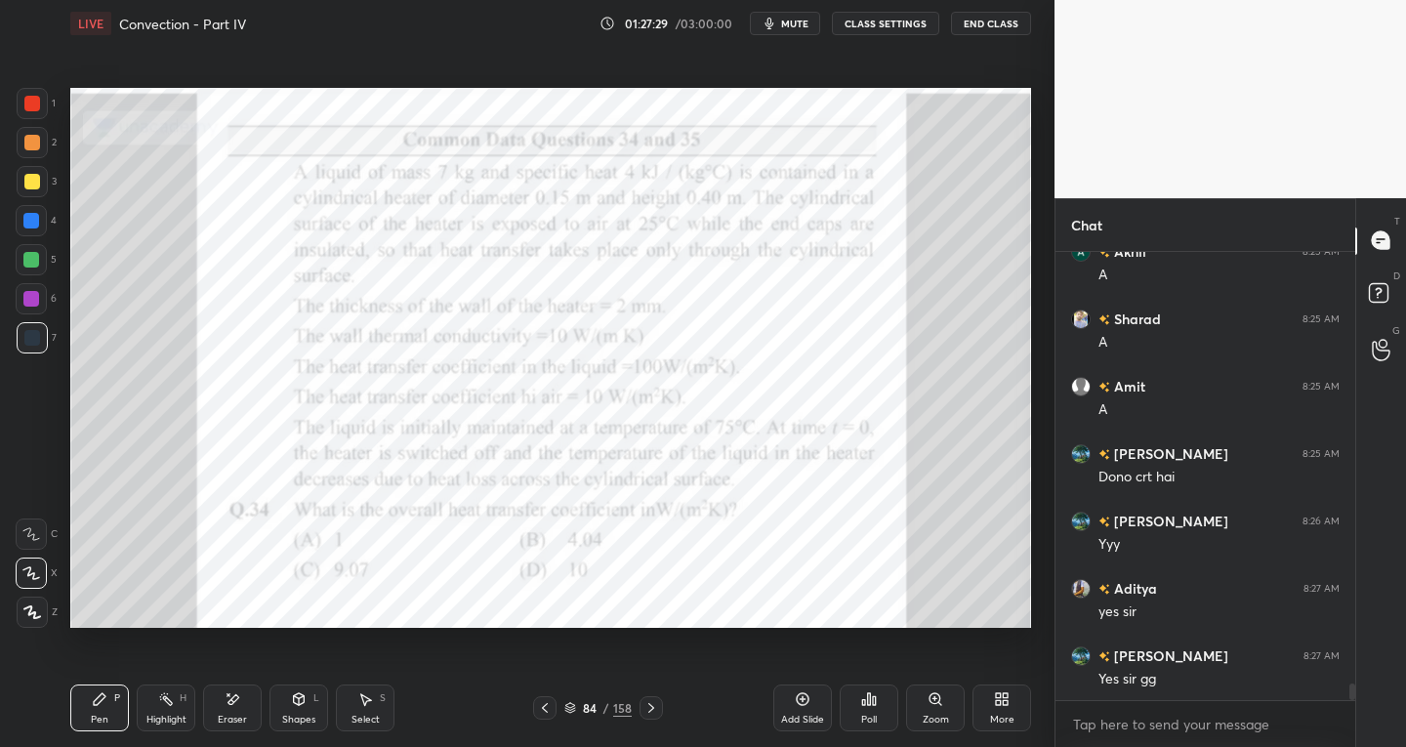
click at [651, 707] on icon at bounding box center [651, 708] width 16 height 16
click at [554, 708] on div at bounding box center [544, 707] width 23 height 23
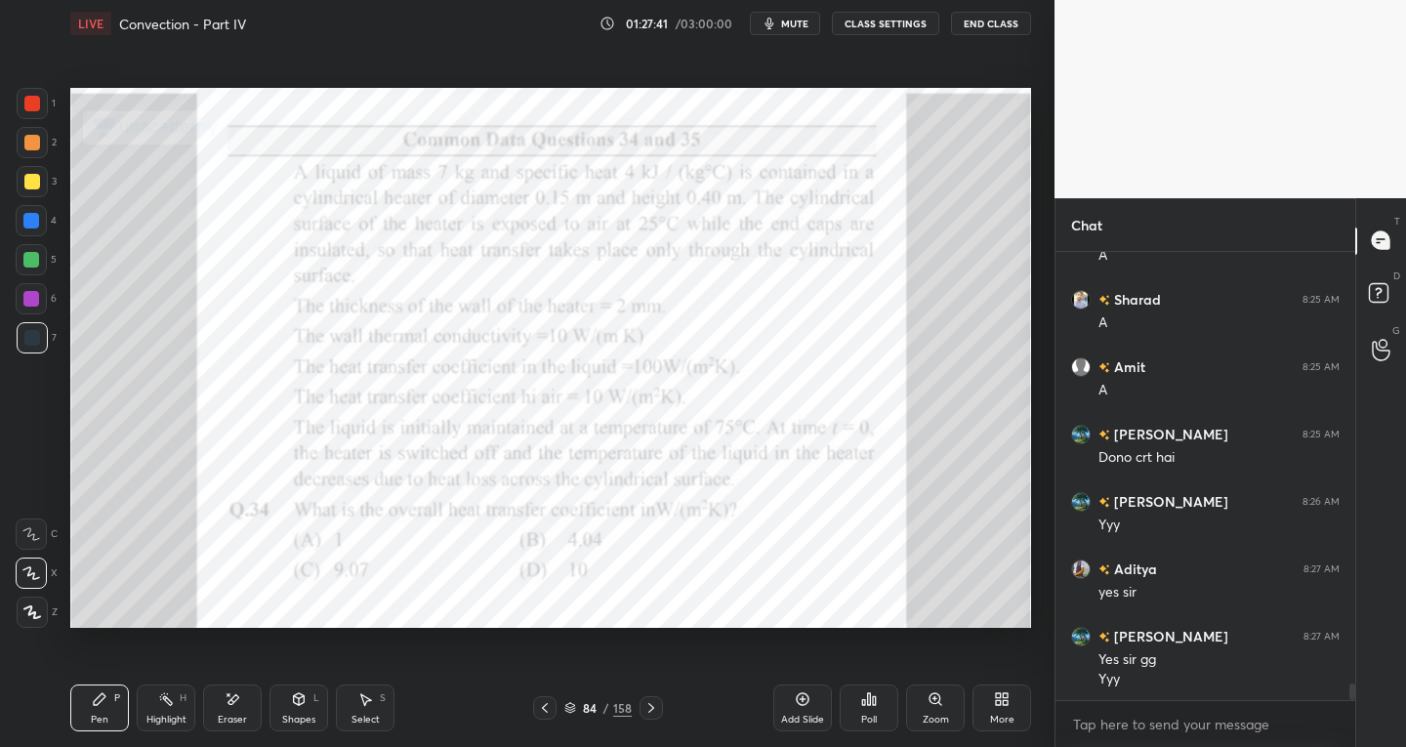
click at [648, 715] on icon at bounding box center [651, 708] width 16 height 16
click at [650, 713] on icon at bounding box center [651, 708] width 16 height 16
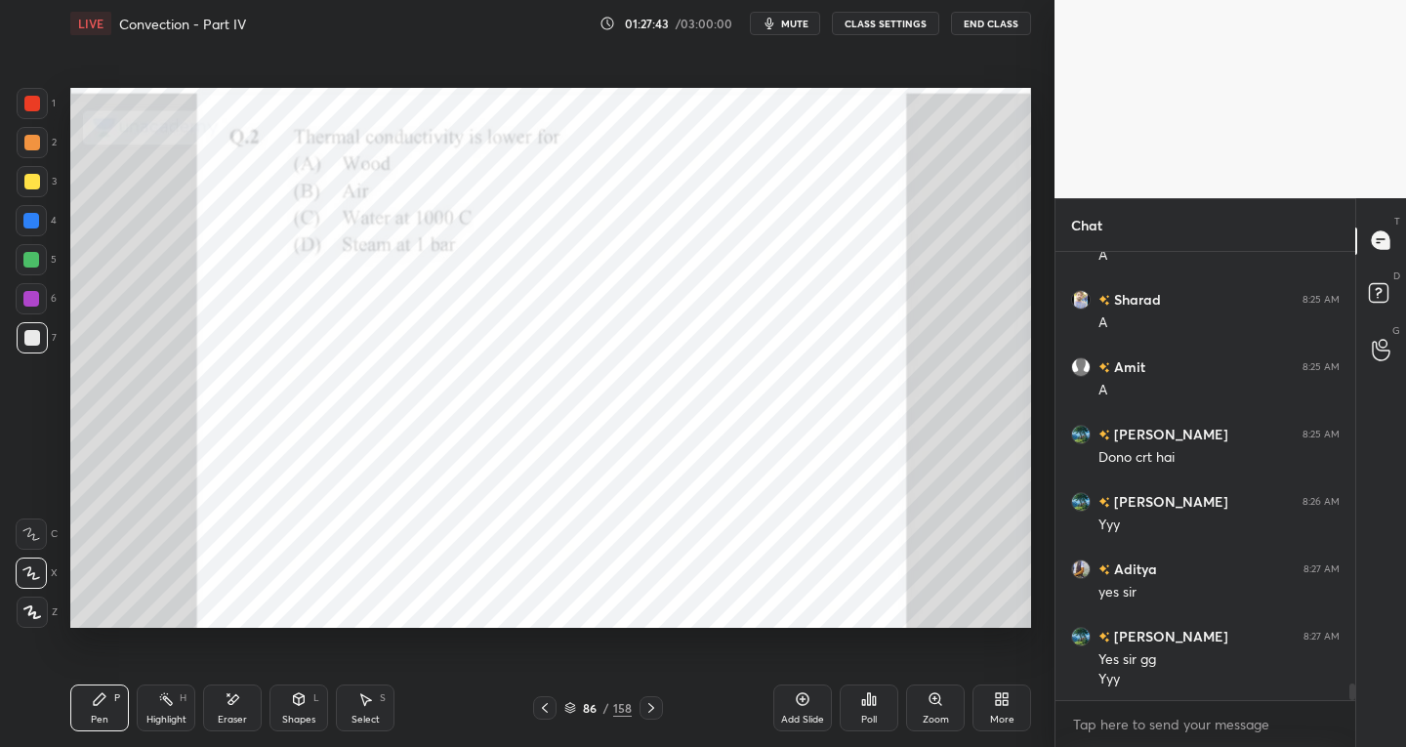
scroll to position [11688, 0]
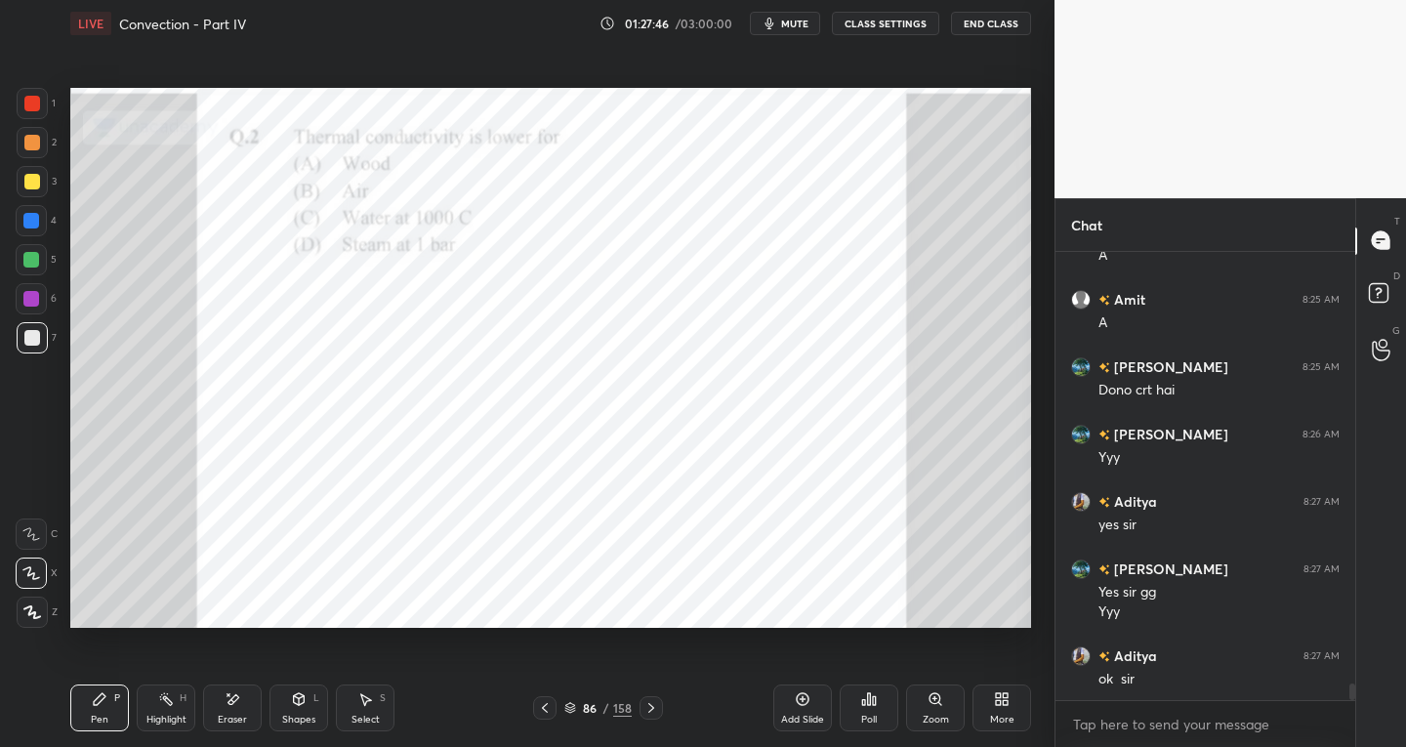
click at [548, 712] on icon at bounding box center [545, 708] width 16 height 16
click at [37, 349] on div at bounding box center [32, 337] width 31 height 31
click at [307, 716] on div "Shapes" at bounding box center [298, 720] width 33 height 10
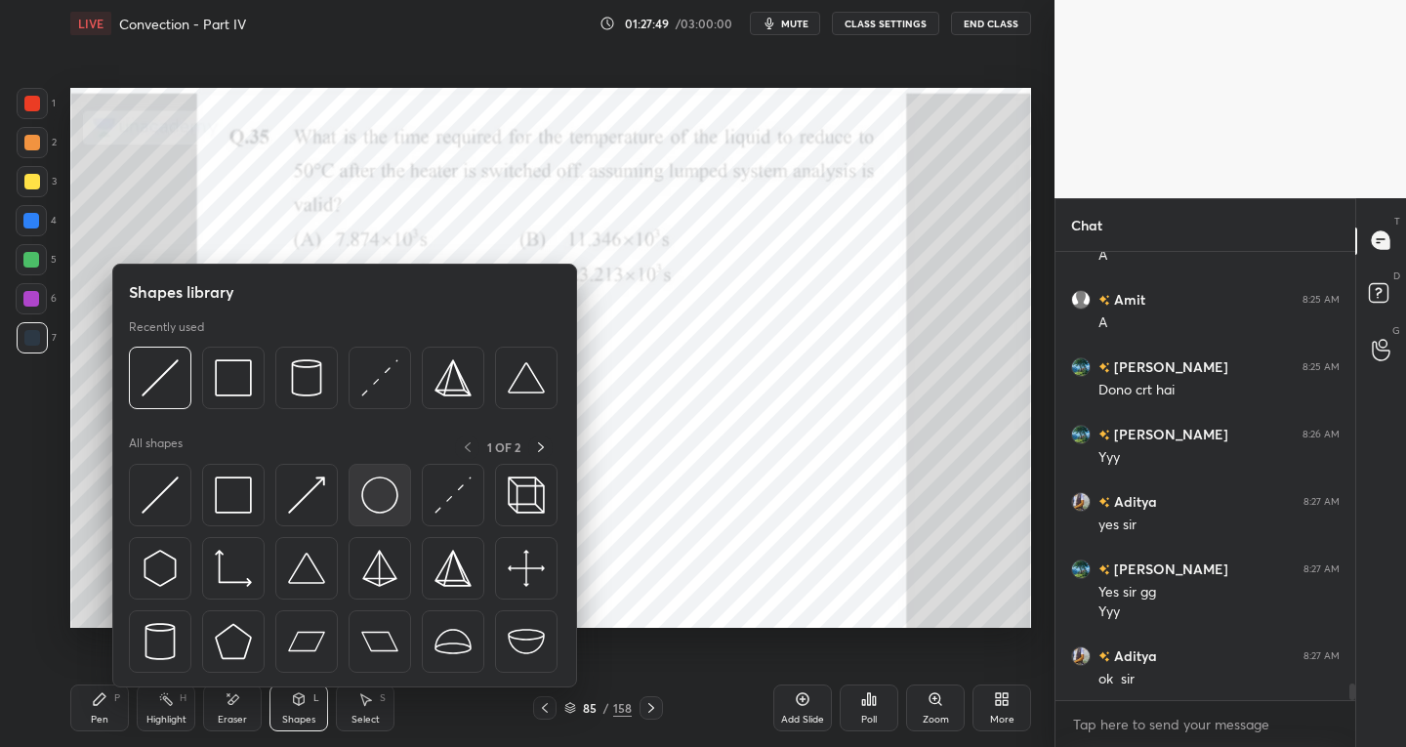
click at [382, 509] on img at bounding box center [379, 494] width 37 height 37
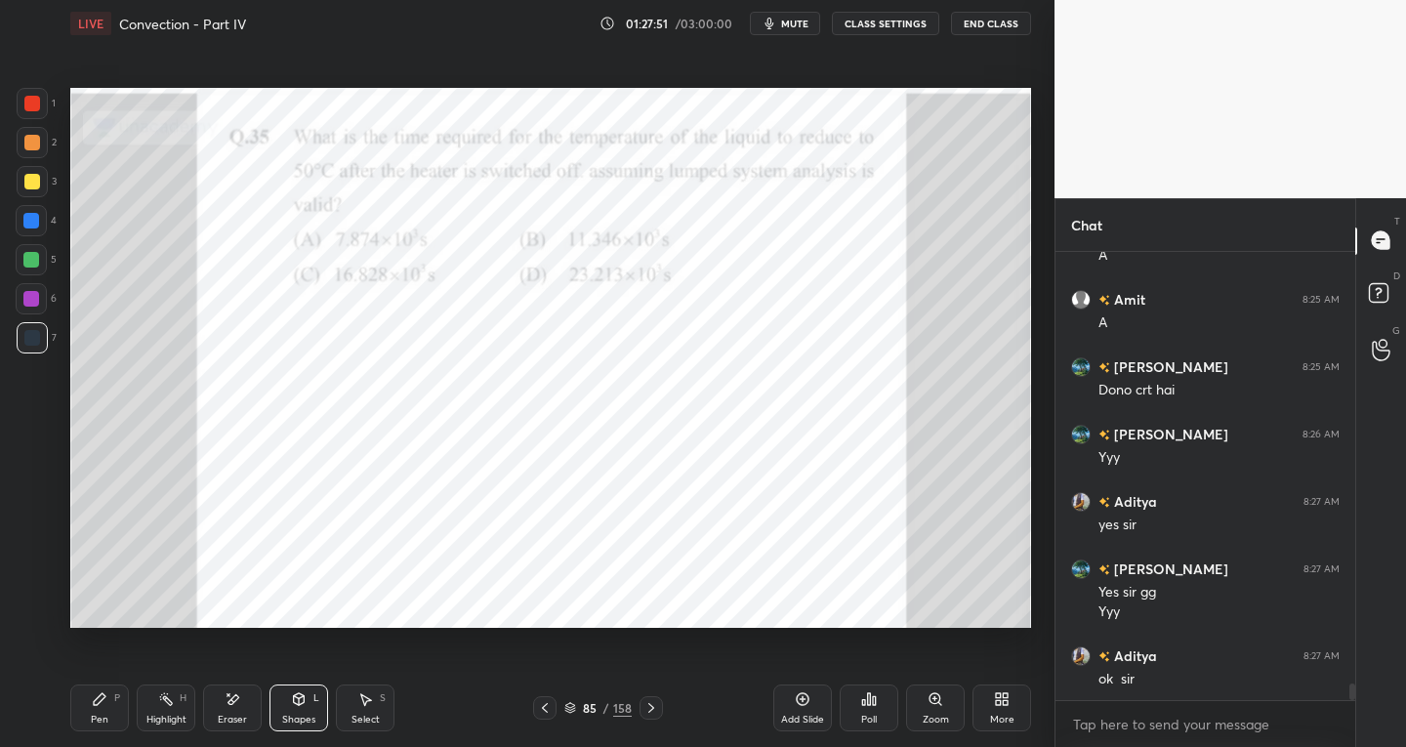
click at [293, 715] on div "Shapes" at bounding box center [298, 720] width 33 height 10
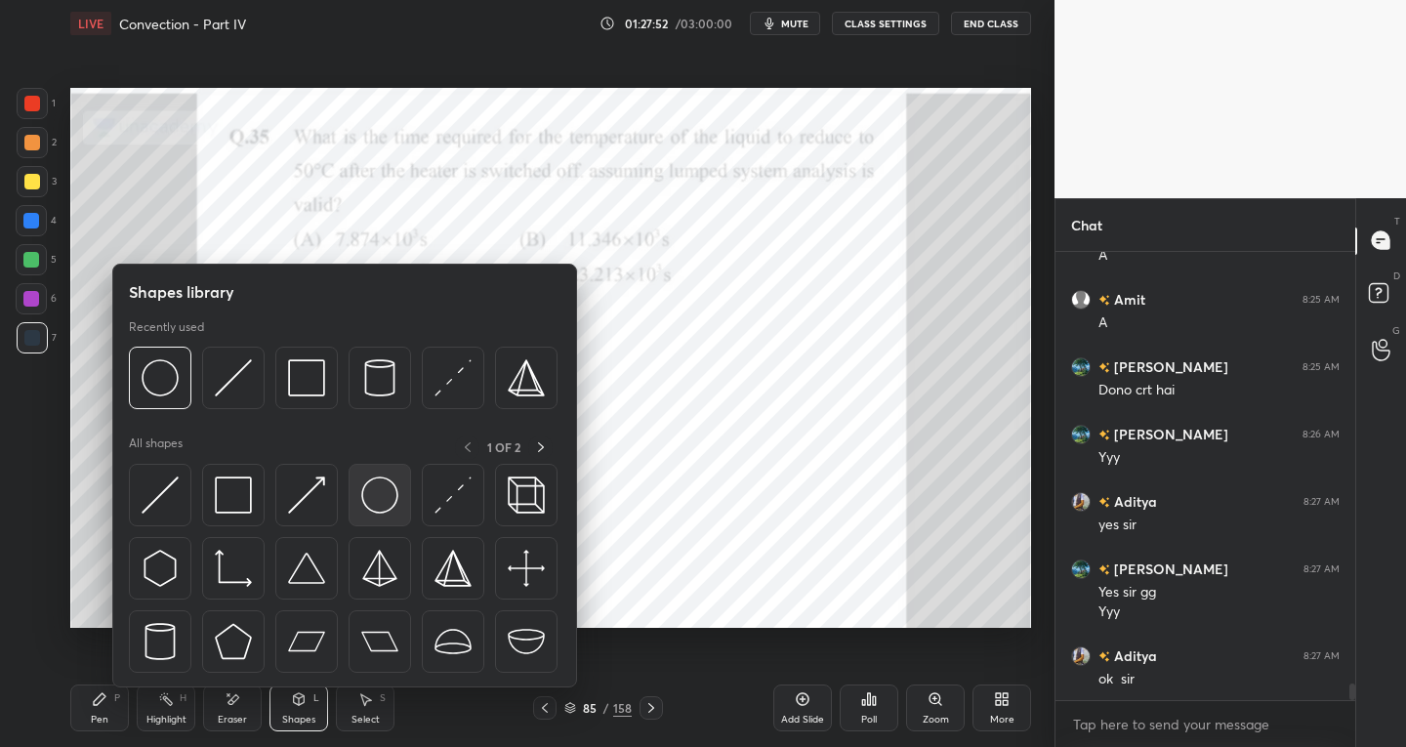
click at [384, 510] on img at bounding box center [379, 494] width 37 height 37
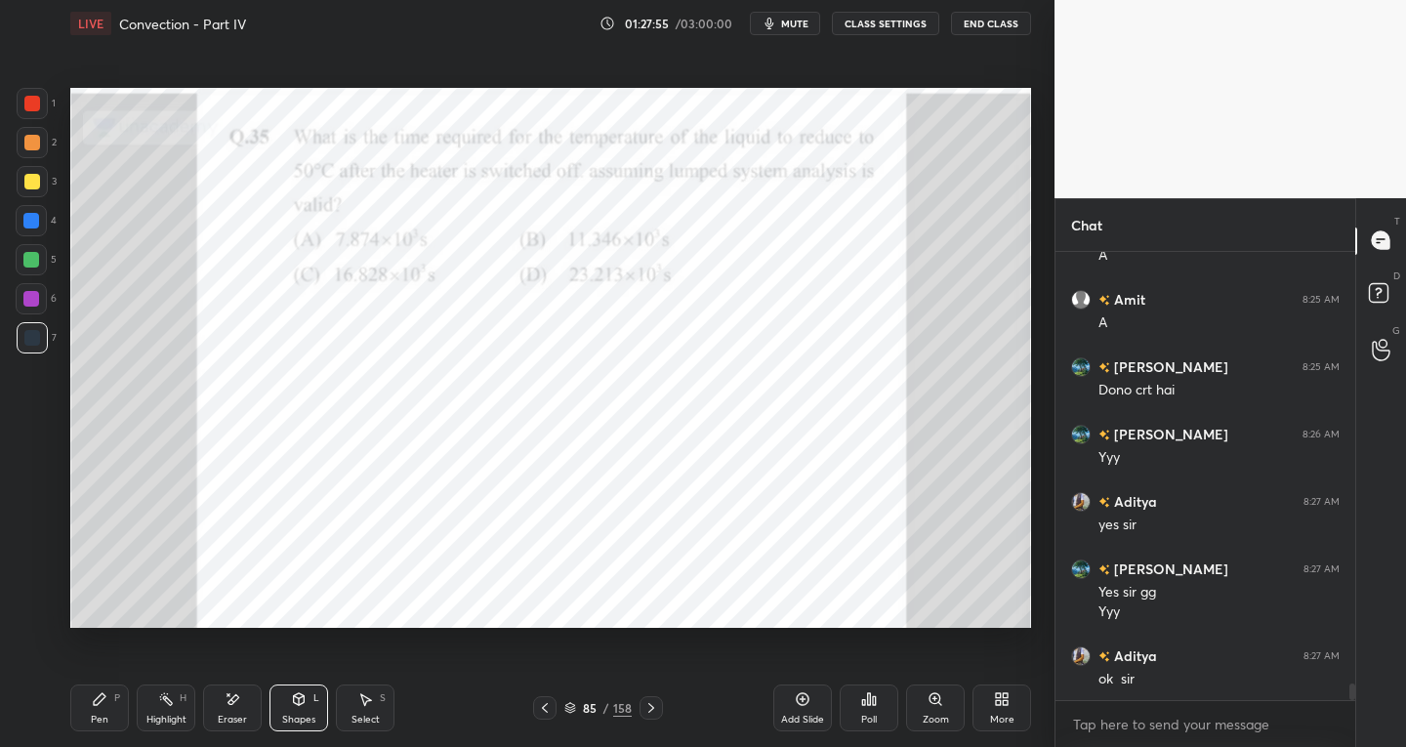
scroll to position [11755, 0]
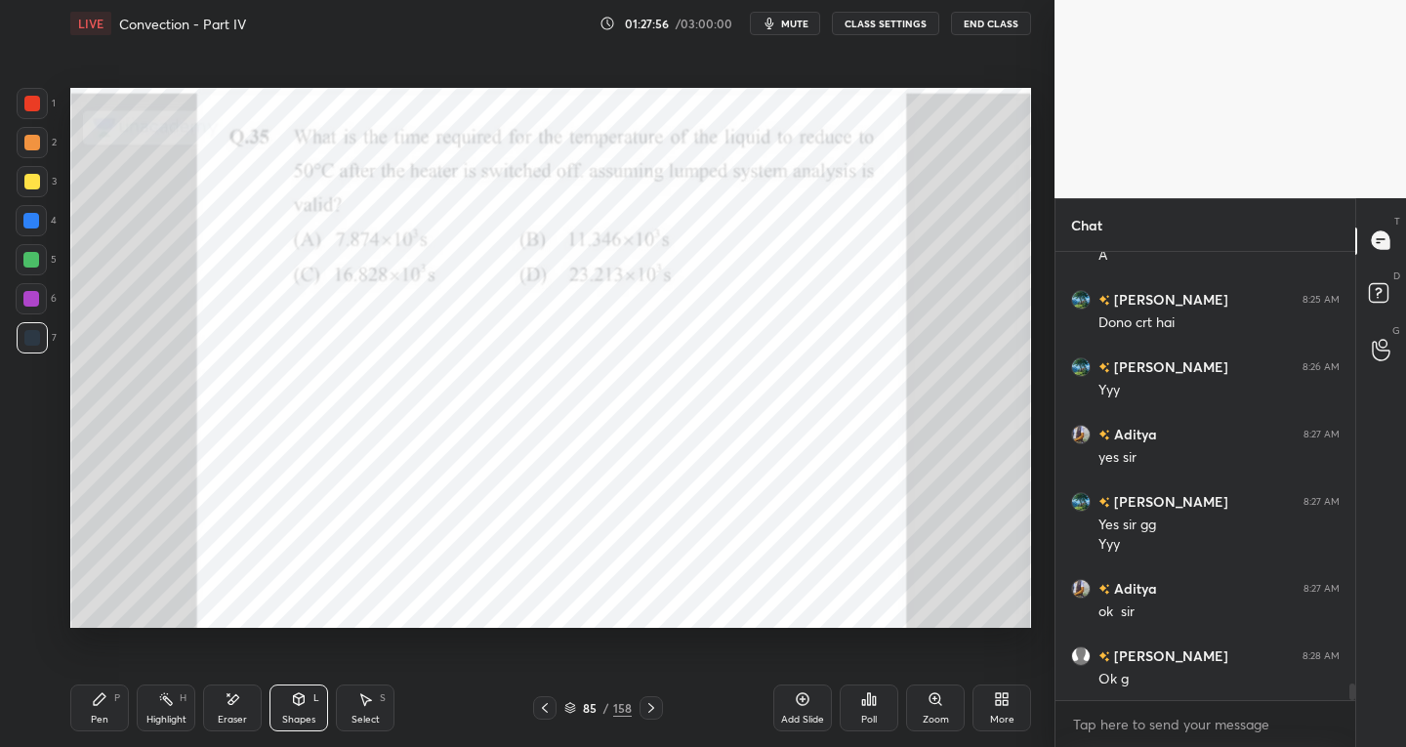
click at [113, 722] on div "Pen P" at bounding box center [99, 707] width 59 height 47
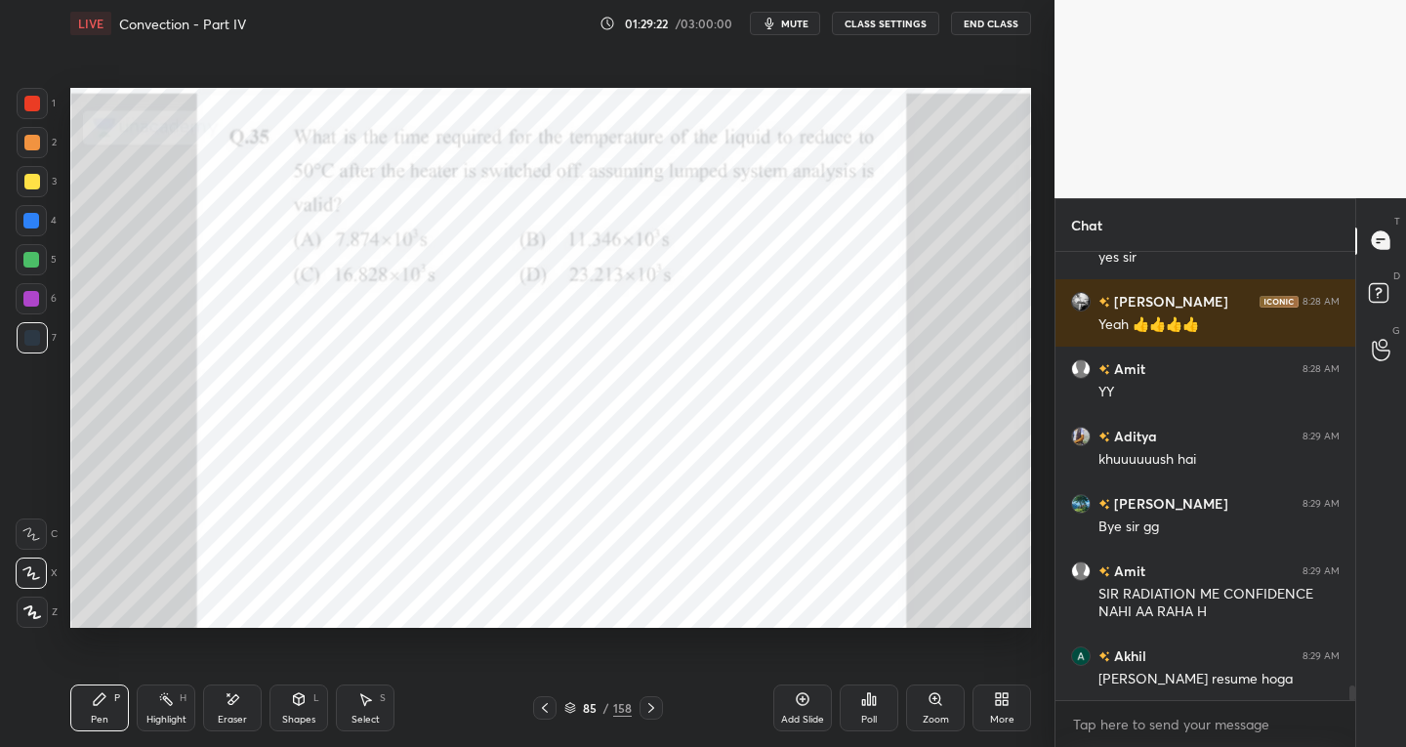
scroll to position [13120, 0]
click at [986, 16] on button "End Class" at bounding box center [991, 23] width 80 height 23
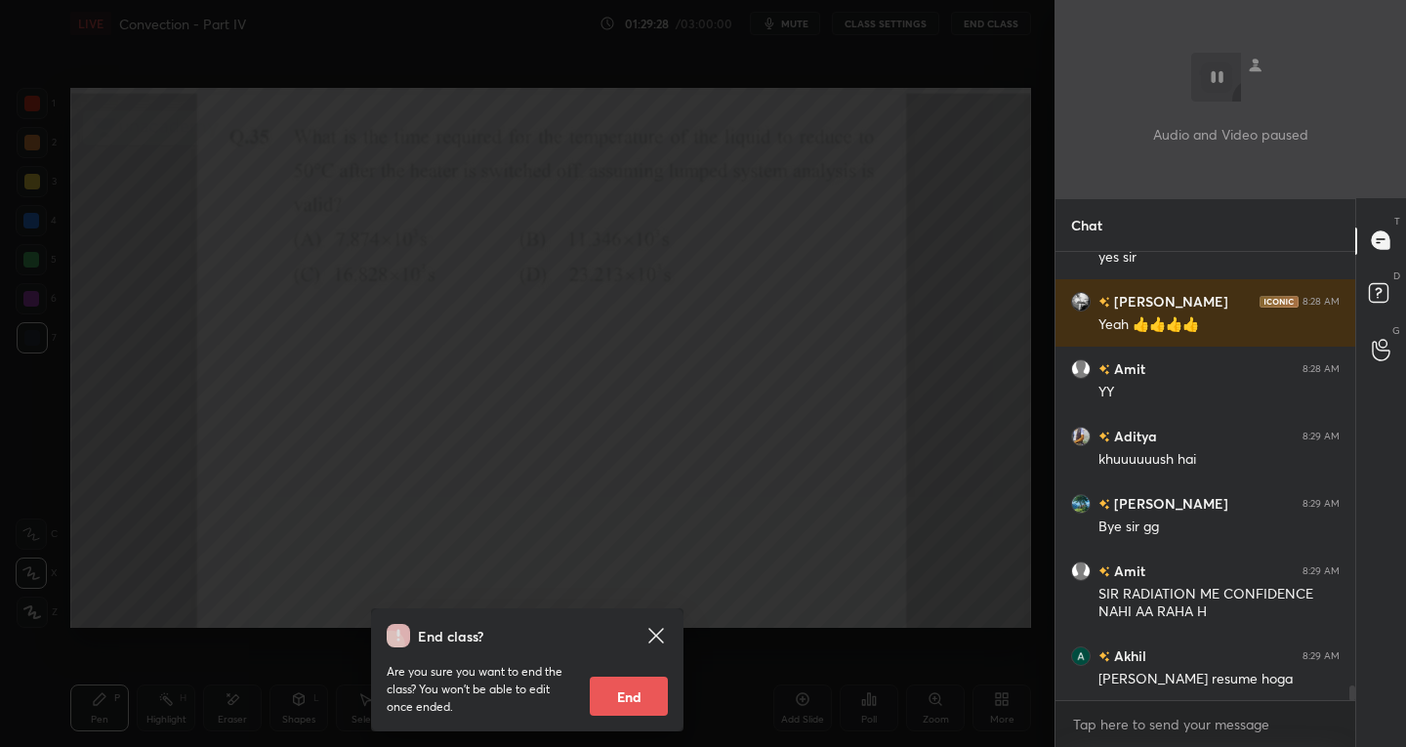
click at [660, 629] on icon at bounding box center [655, 635] width 23 height 23
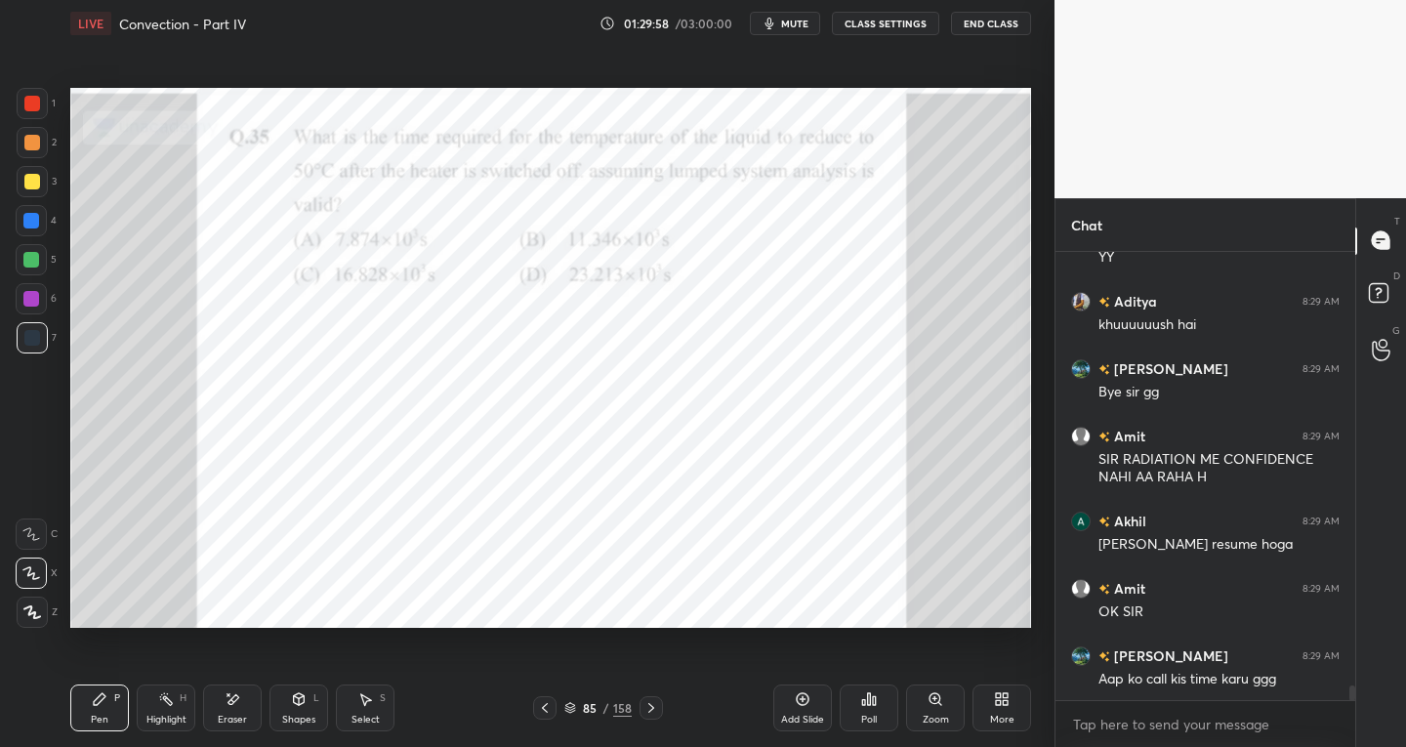
scroll to position [13322, 0]
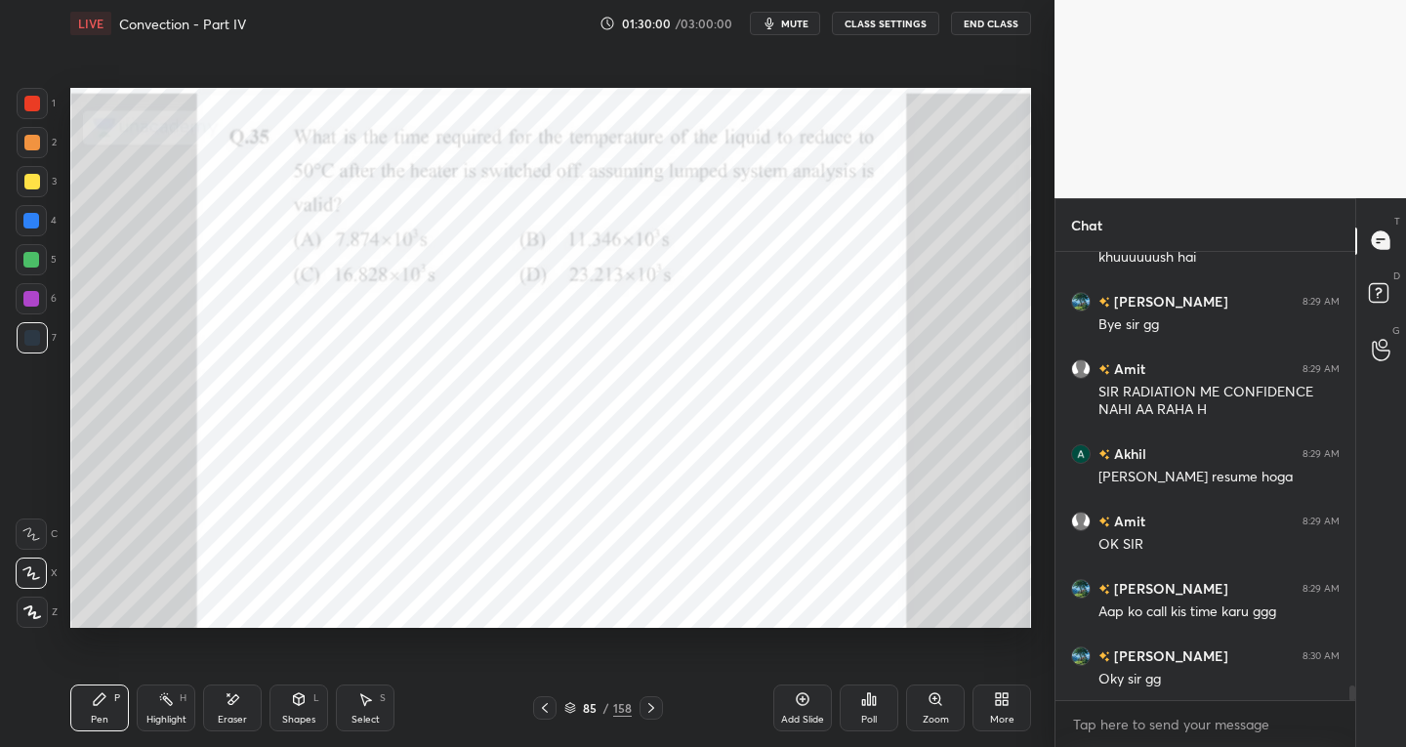
click at [971, 24] on button "End Class" at bounding box center [991, 23] width 80 height 23
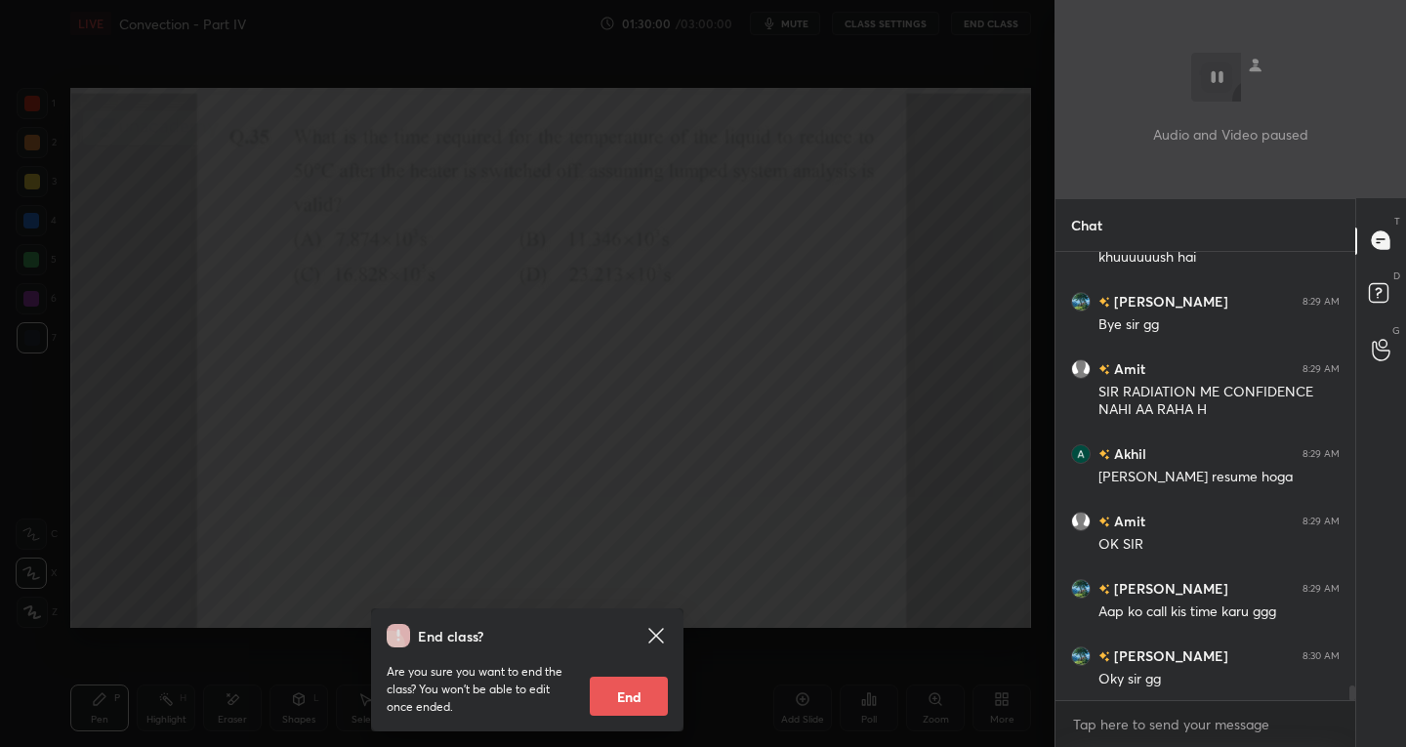
click at [971, 24] on div at bounding box center [527, 373] width 1054 height 747
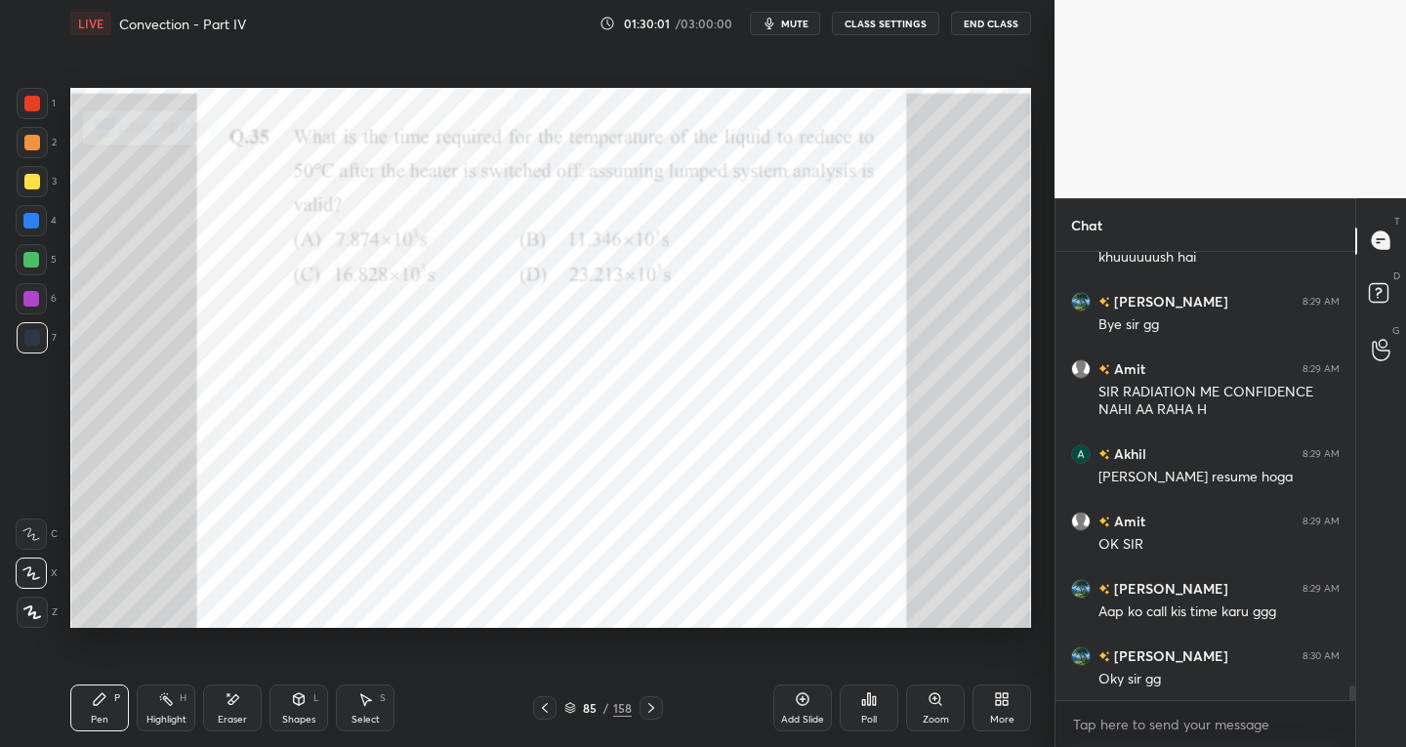
scroll to position [13390, 0]
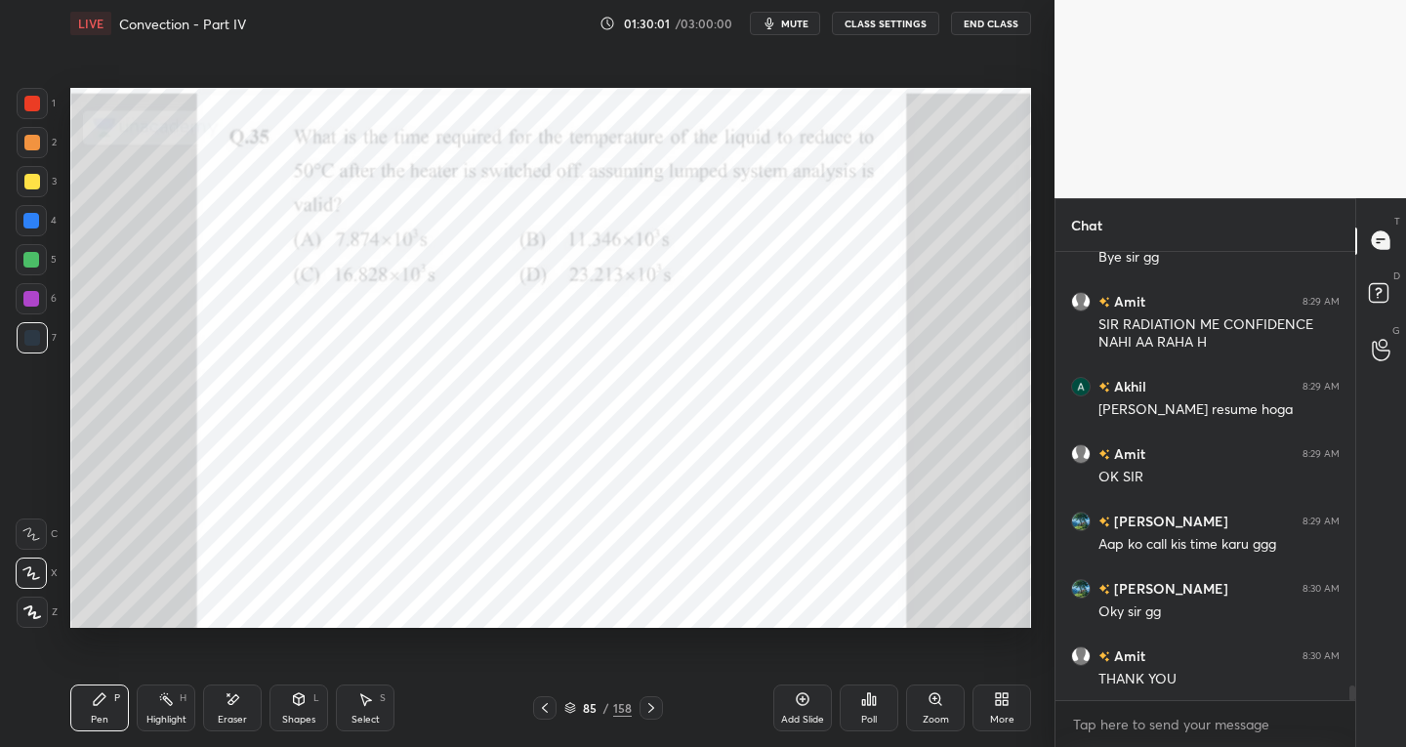
click at [971, 24] on button "End Class" at bounding box center [991, 23] width 80 height 23
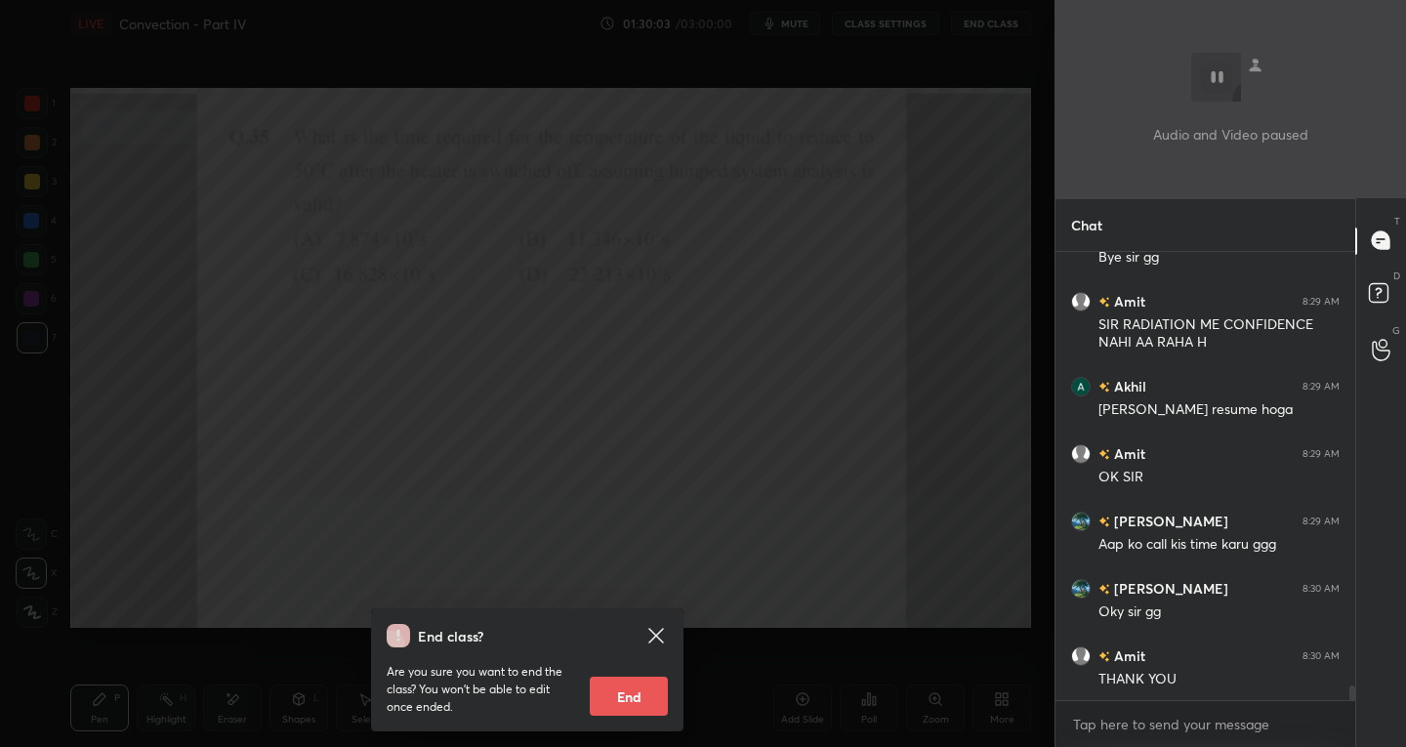
click at [610, 688] on button "End" at bounding box center [629, 696] width 78 height 39
type textarea "x"
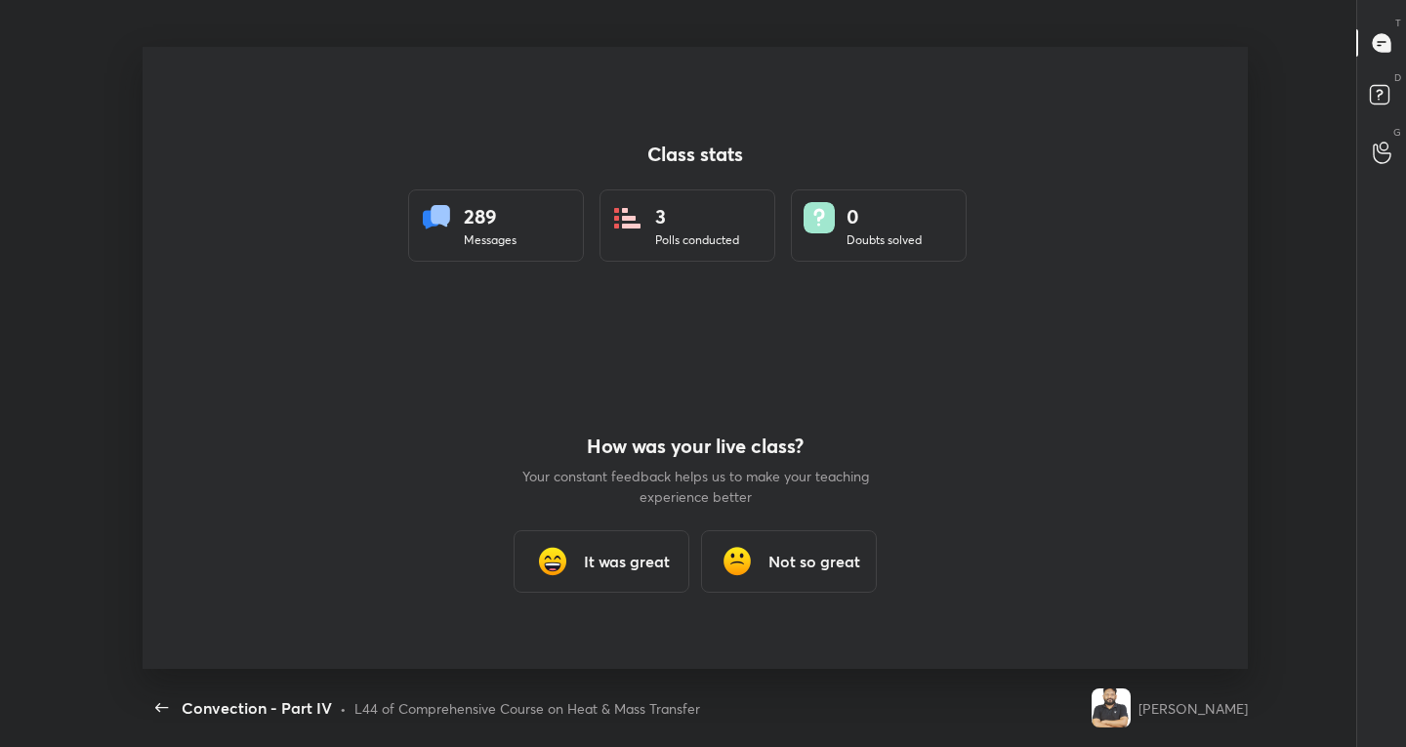
scroll to position [0, 0]
click at [631, 559] on h3 "It was great" at bounding box center [627, 561] width 86 height 23
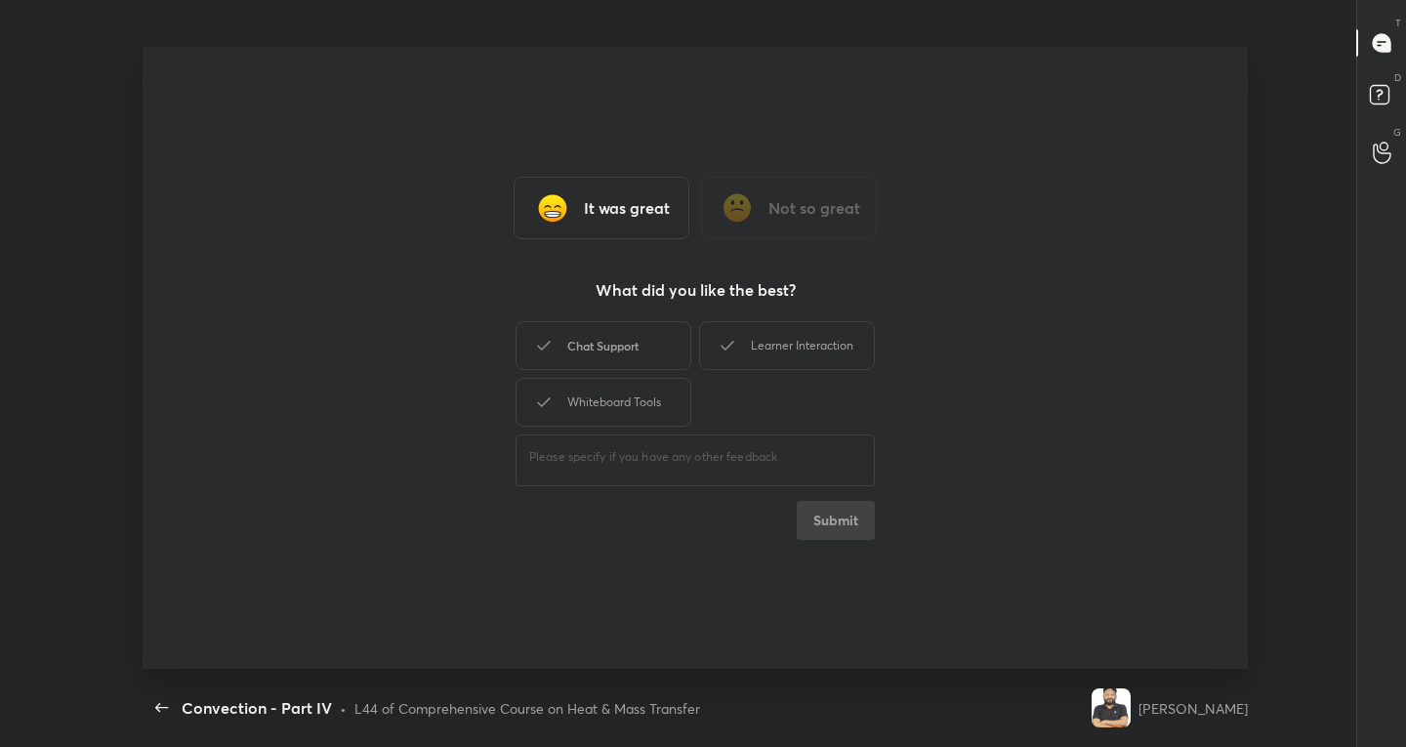
click at [601, 346] on div "Chat Support" at bounding box center [604, 345] width 176 height 49
click at [743, 341] on div "Learner Interaction" at bounding box center [787, 345] width 176 height 49
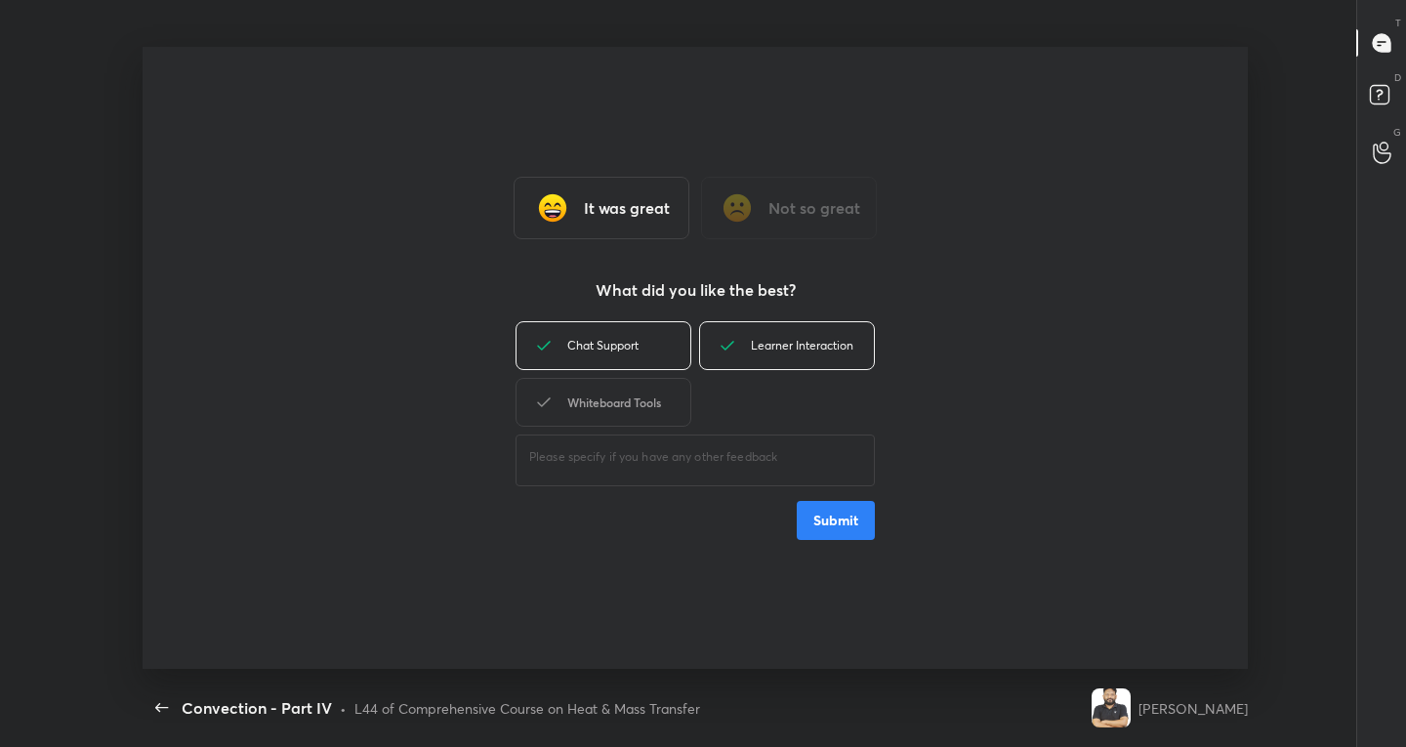
click at [616, 397] on div "Whiteboard Tools" at bounding box center [604, 402] width 176 height 49
click at [805, 513] on button "Submit" at bounding box center [836, 520] width 78 height 39
